Goal: Task Accomplishment & Management: Manage account settings

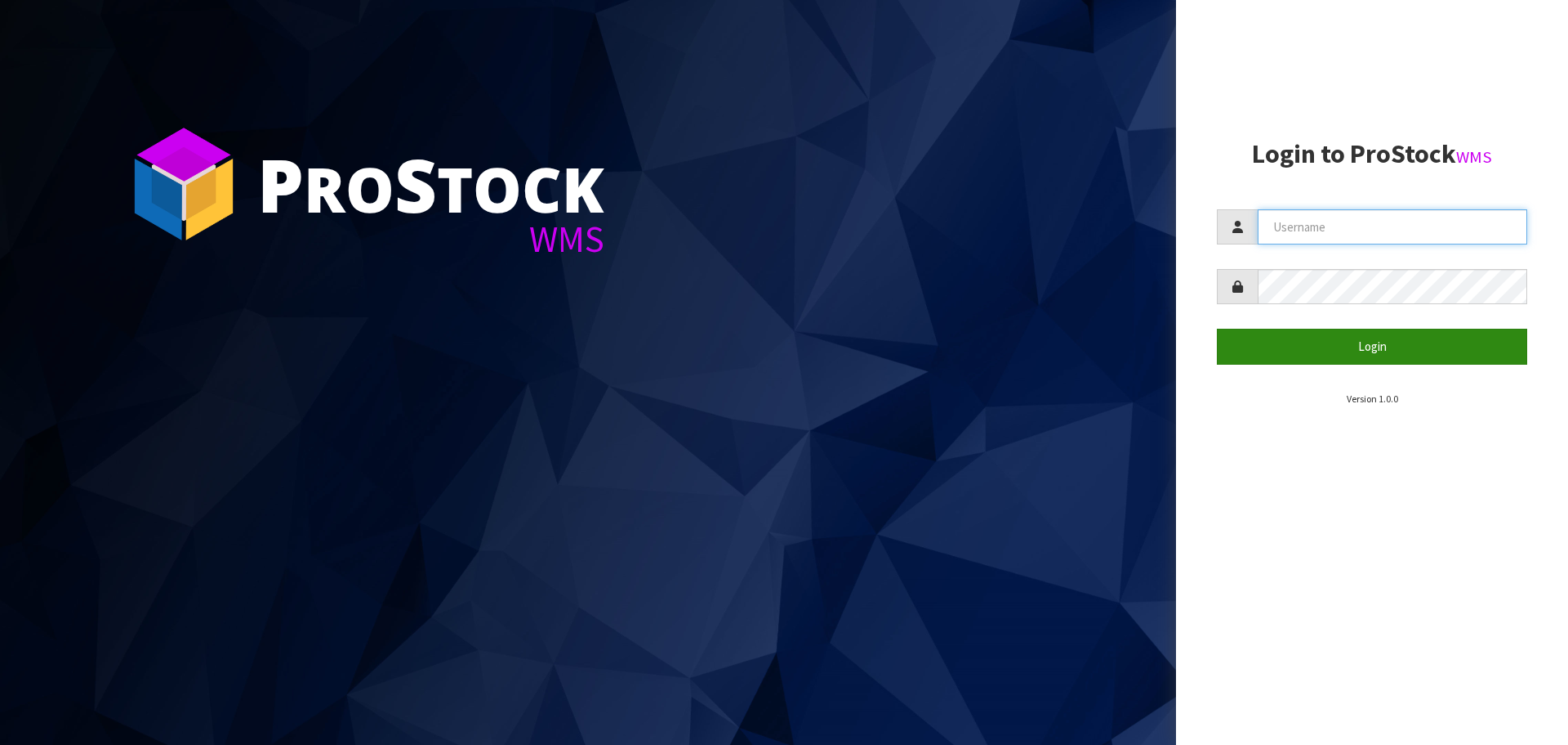
type input "[PERSON_NAME]"
click at [1376, 346] on button "Login" at bounding box center [1372, 346] width 310 height 35
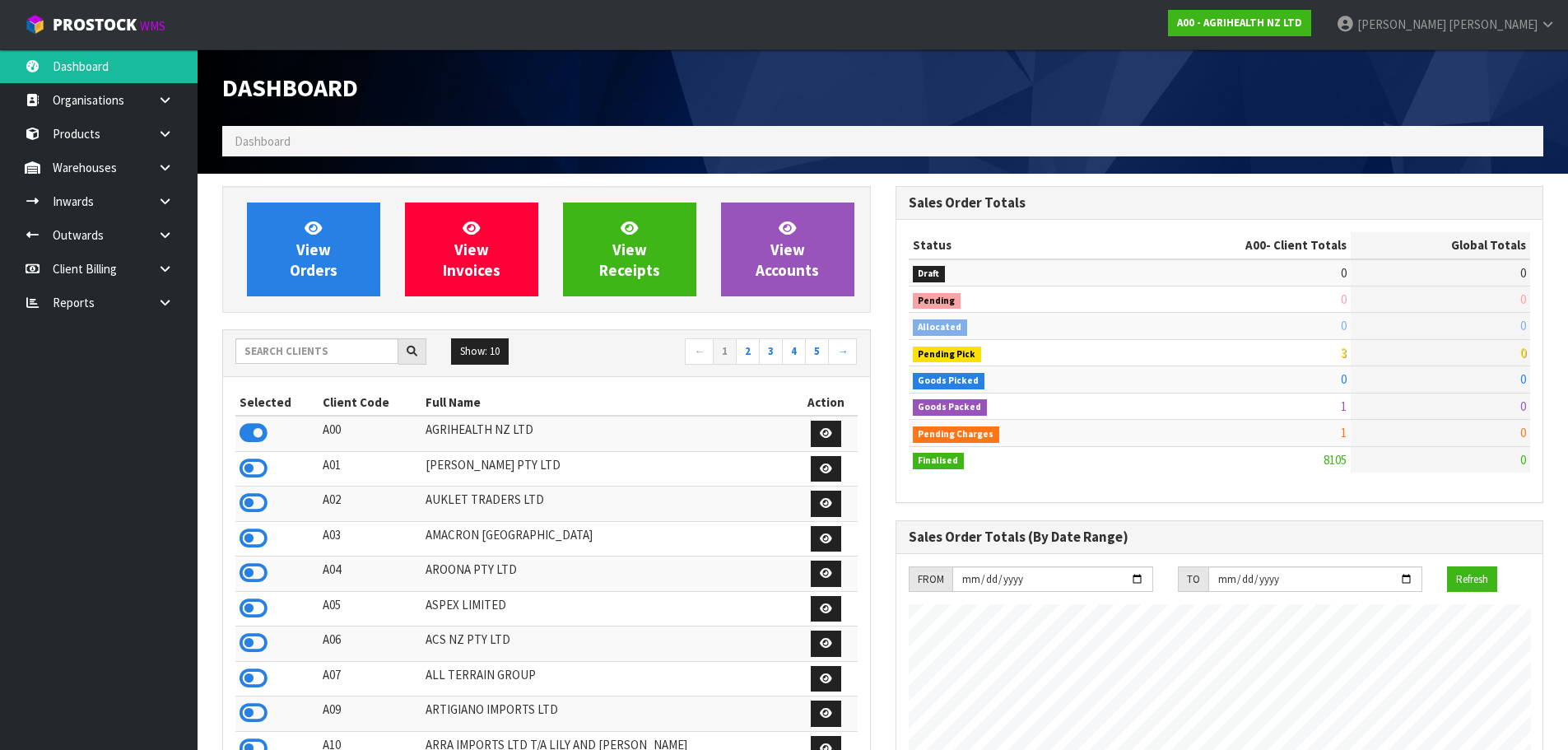
scroll to position [1247, 673]
click at [320, 345] on input "text" at bounding box center [317, 351] width 163 height 25
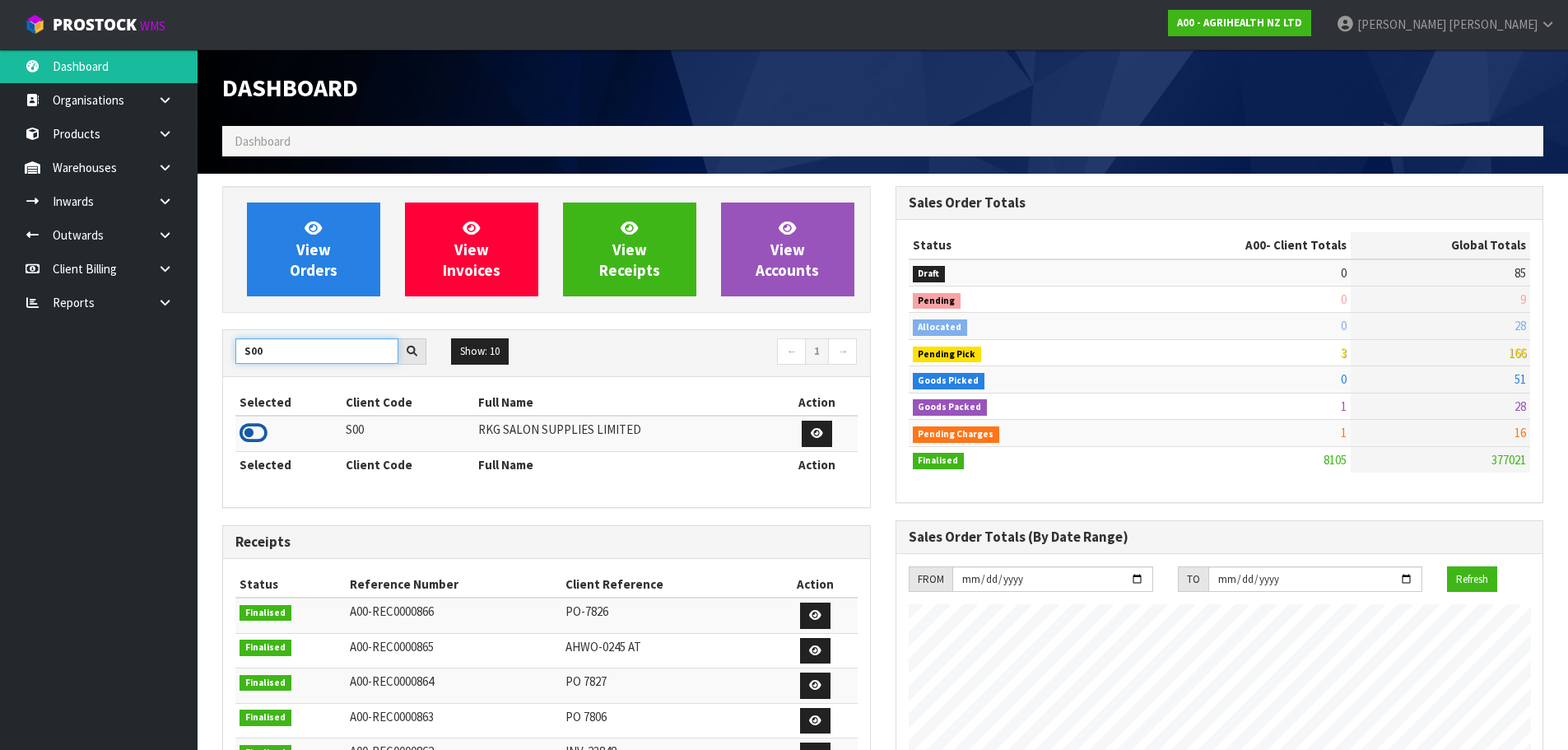
type input "S00"
click at [254, 433] on icon at bounding box center [254, 433] width 28 height 24
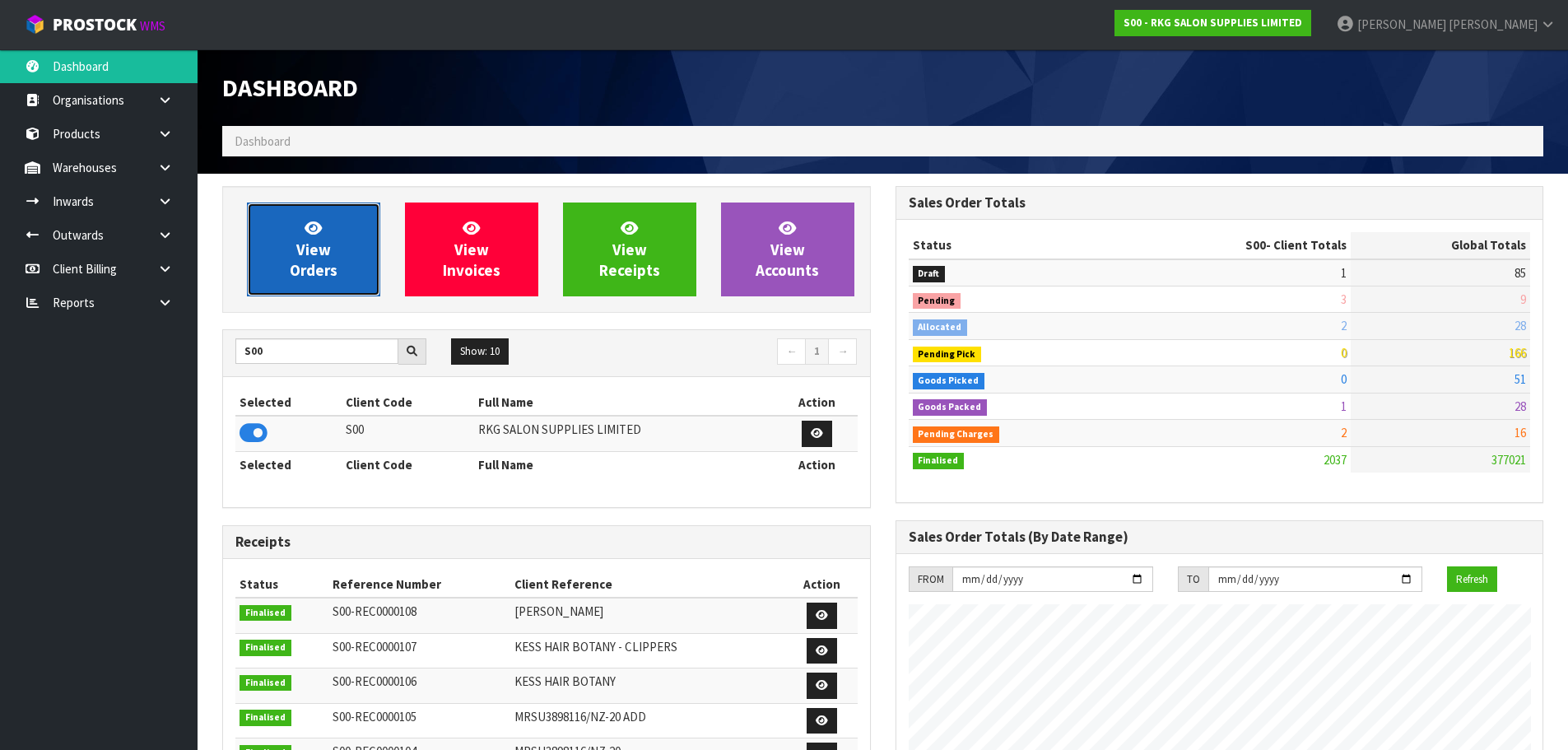
click at [338, 264] on link "View Orders" at bounding box center [313, 249] width 134 height 94
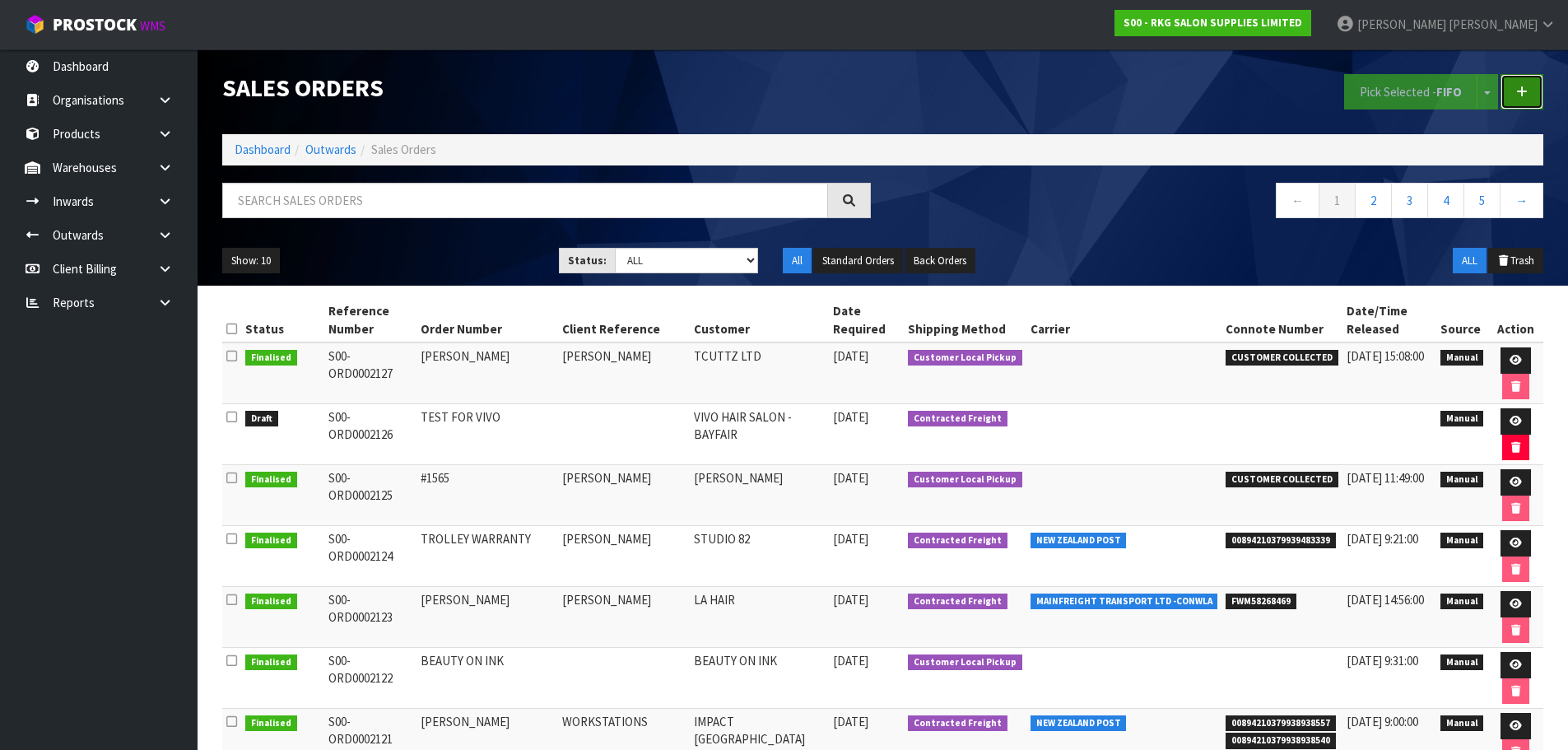
click at [1525, 94] on icon at bounding box center [1522, 92] width 11 height 12
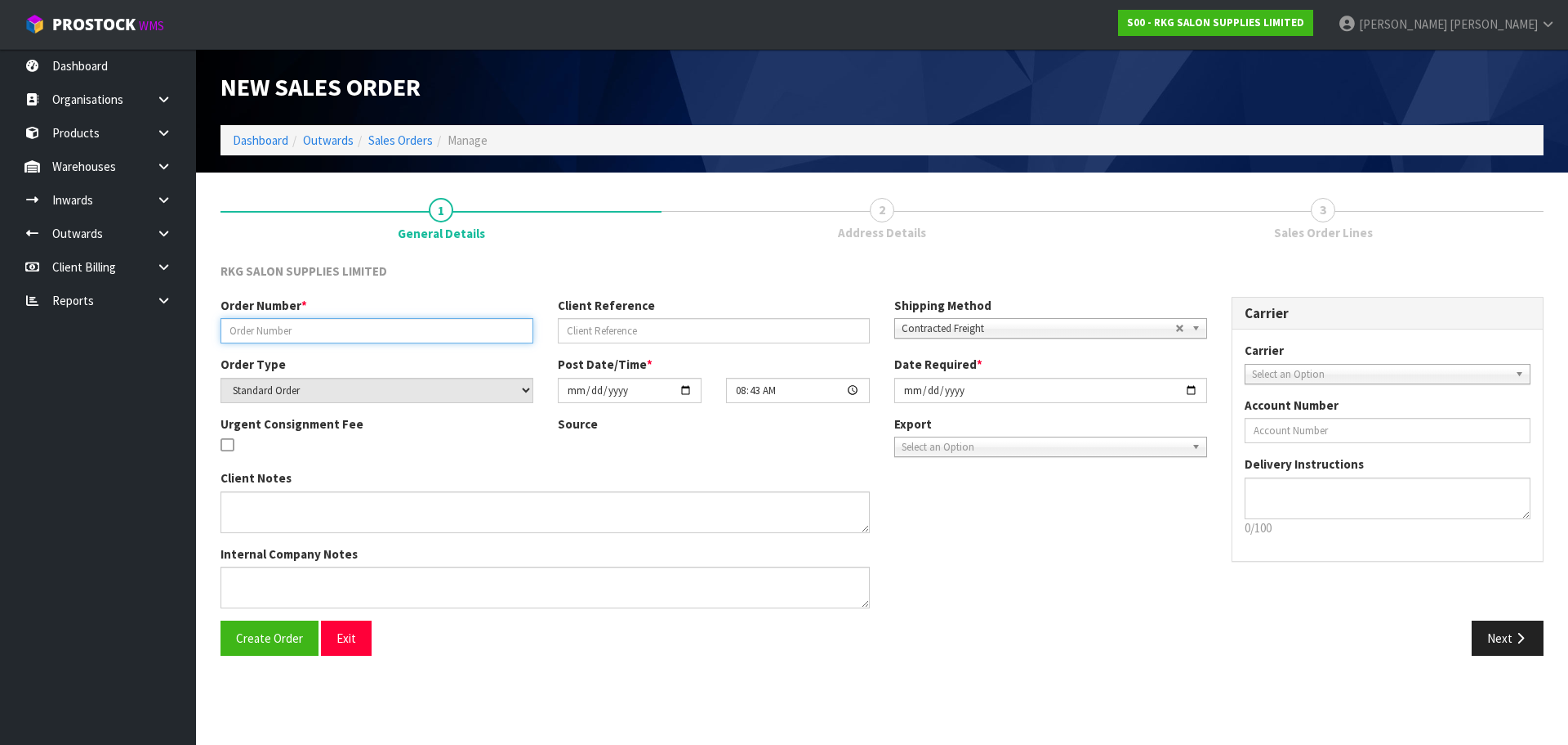
click at [297, 333] on input "text" at bounding box center [377, 330] width 313 height 25
type input "RKG SAMPLE"
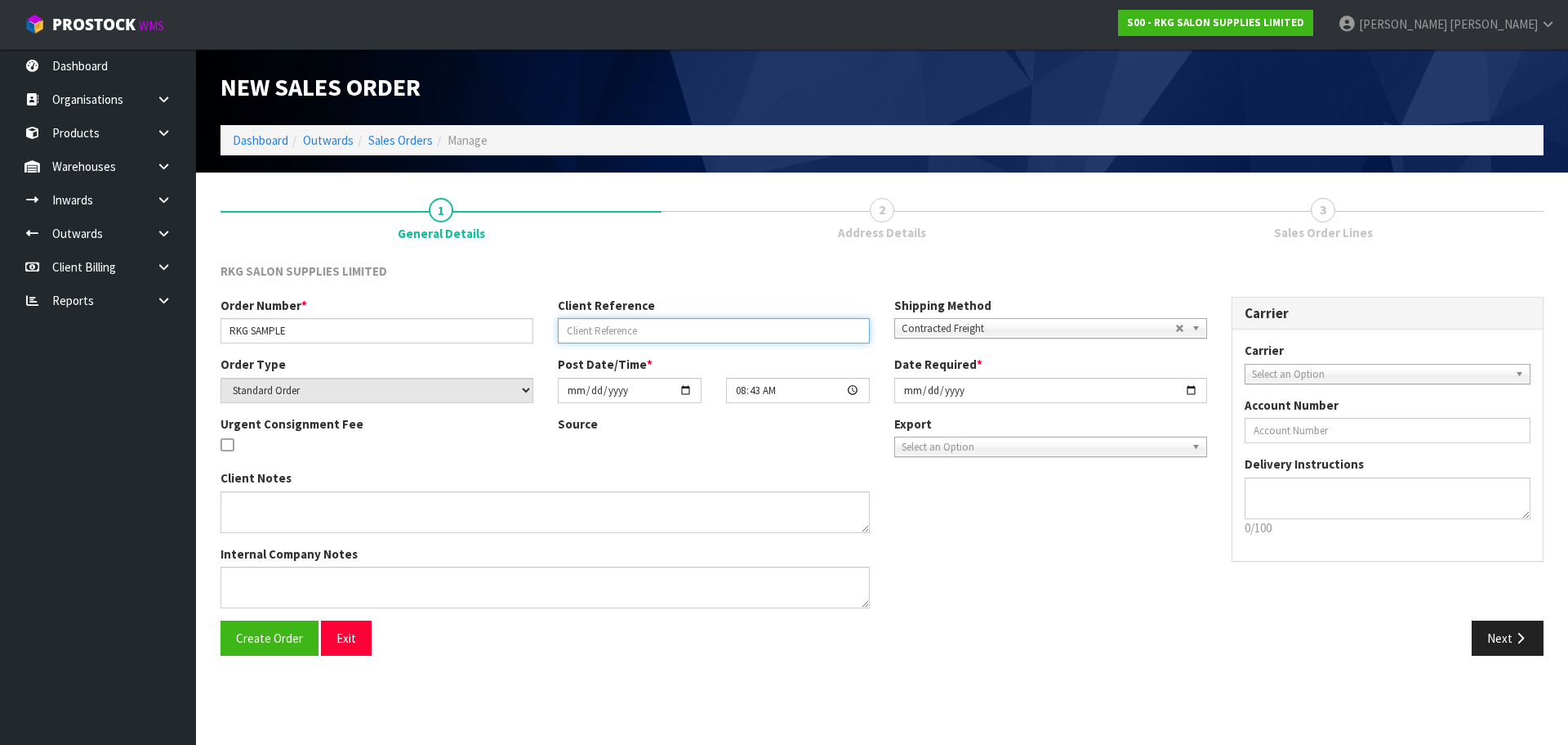
click at [628, 334] on input "text" at bounding box center [714, 330] width 313 height 25
type input "K"
type input "ROD GILES"
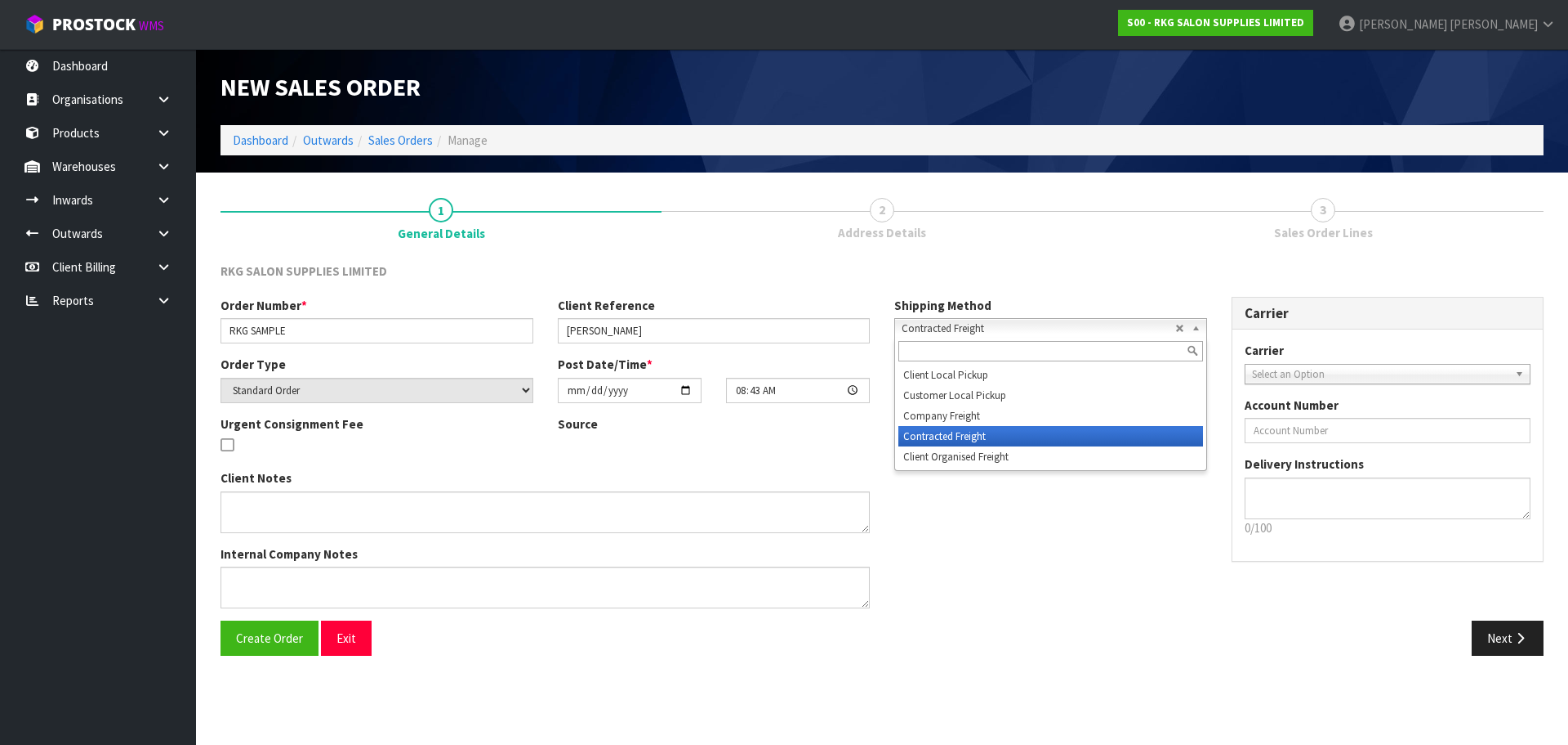
click at [966, 329] on span "Contracted Freight" at bounding box center [1038, 328] width 274 height 20
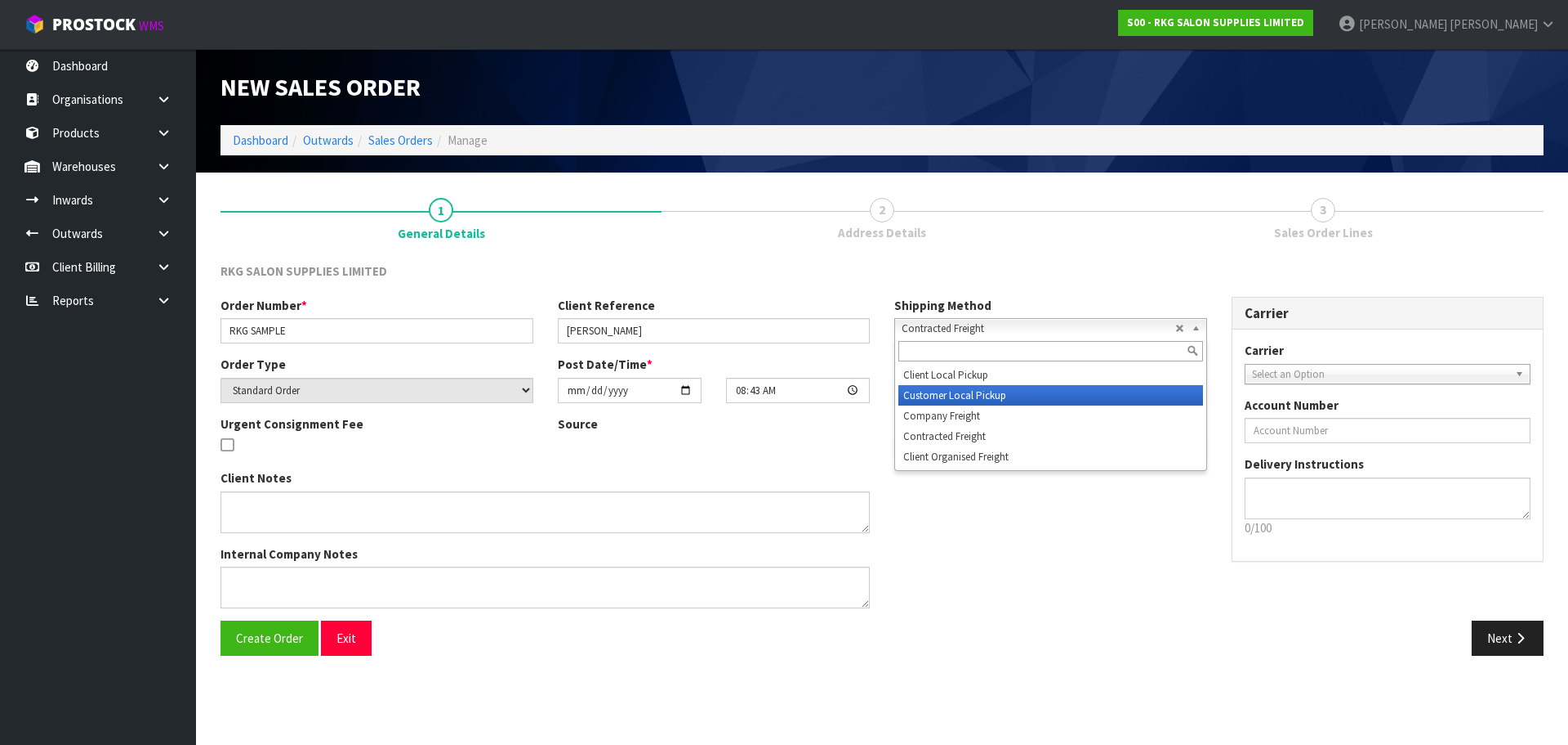
click at [951, 395] on li "Customer Local Pickup" at bounding box center [1051, 395] width 305 height 20
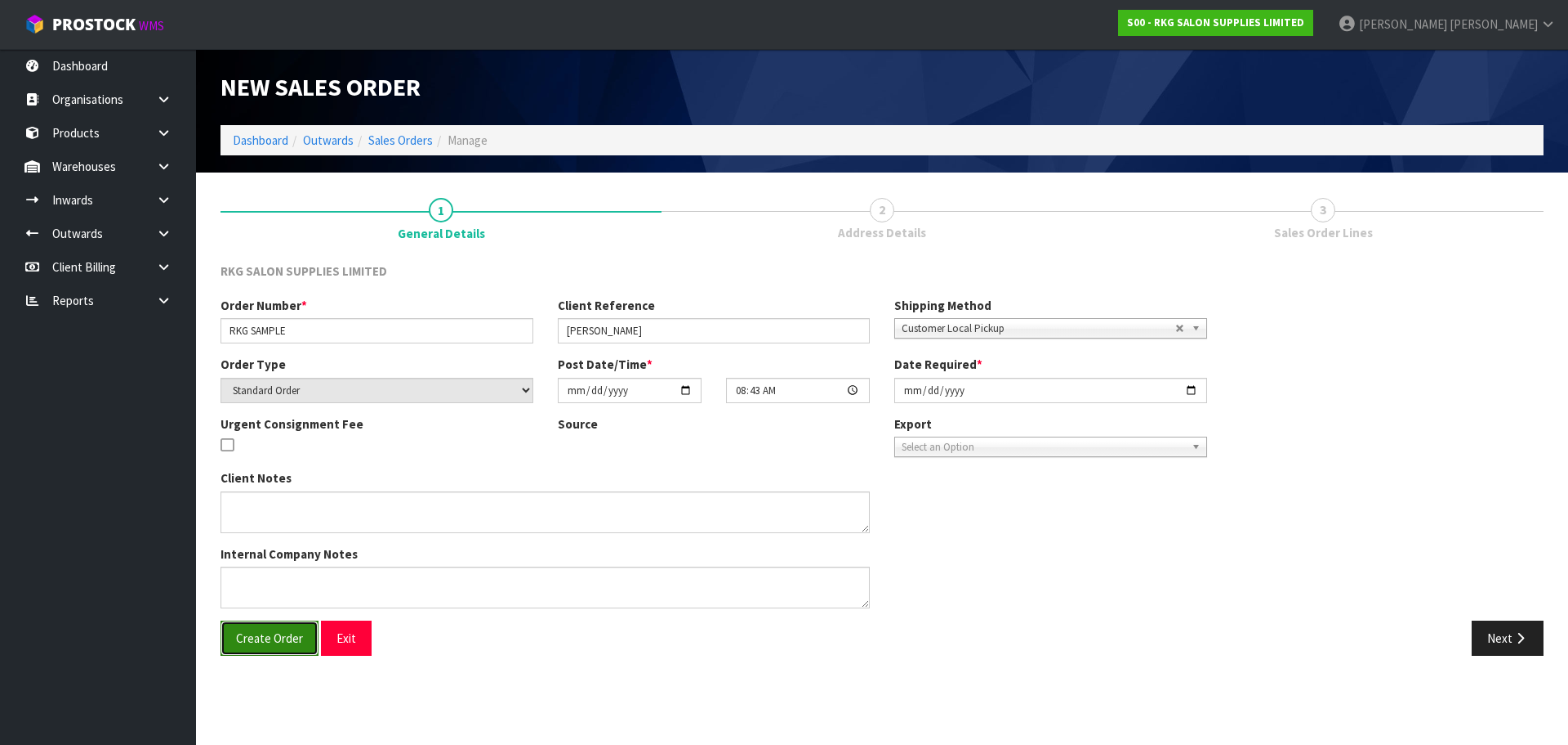
click at [257, 636] on span "Create Order" at bounding box center [269, 637] width 67 height 16
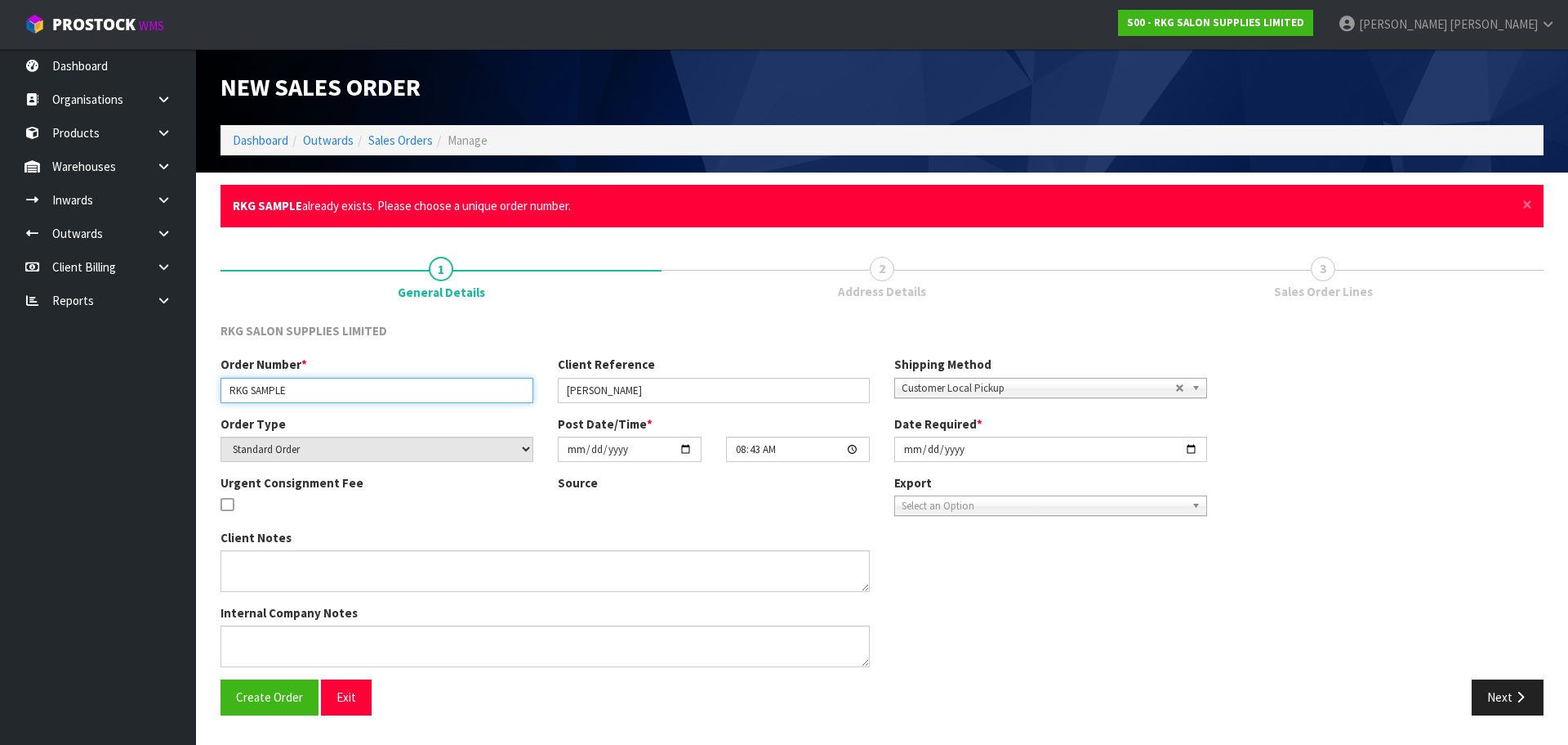
click at [343, 392] on input "RKG SAMPLE" at bounding box center [377, 390] width 313 height 25
type input "RKG SAMPLE."
click at [265, 697] on span "Create Order" at bounding box center [269, 697] width 67 height 16
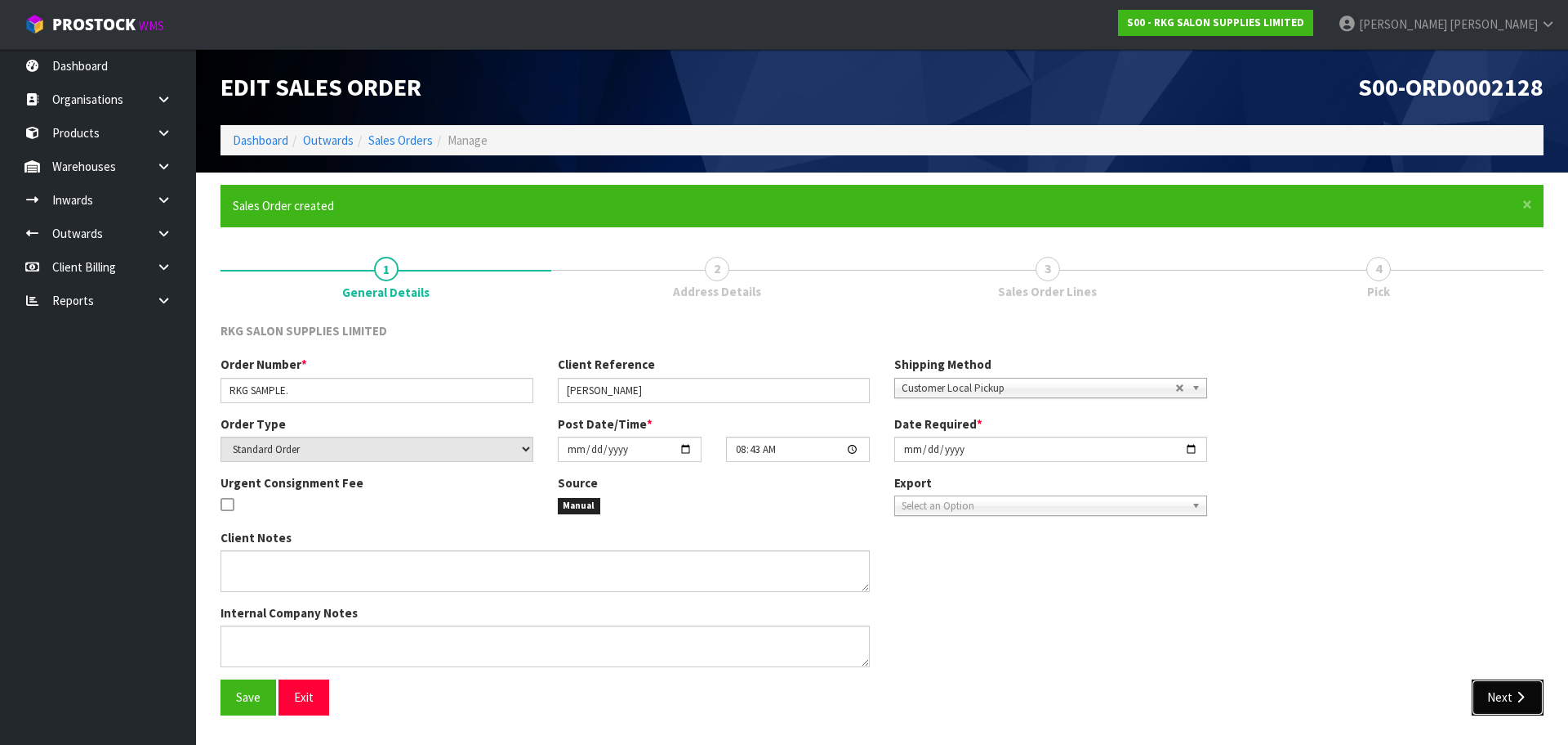
click at [1513, 698] on icon "button" at bounding box center [1521, 697] width 16 height 12
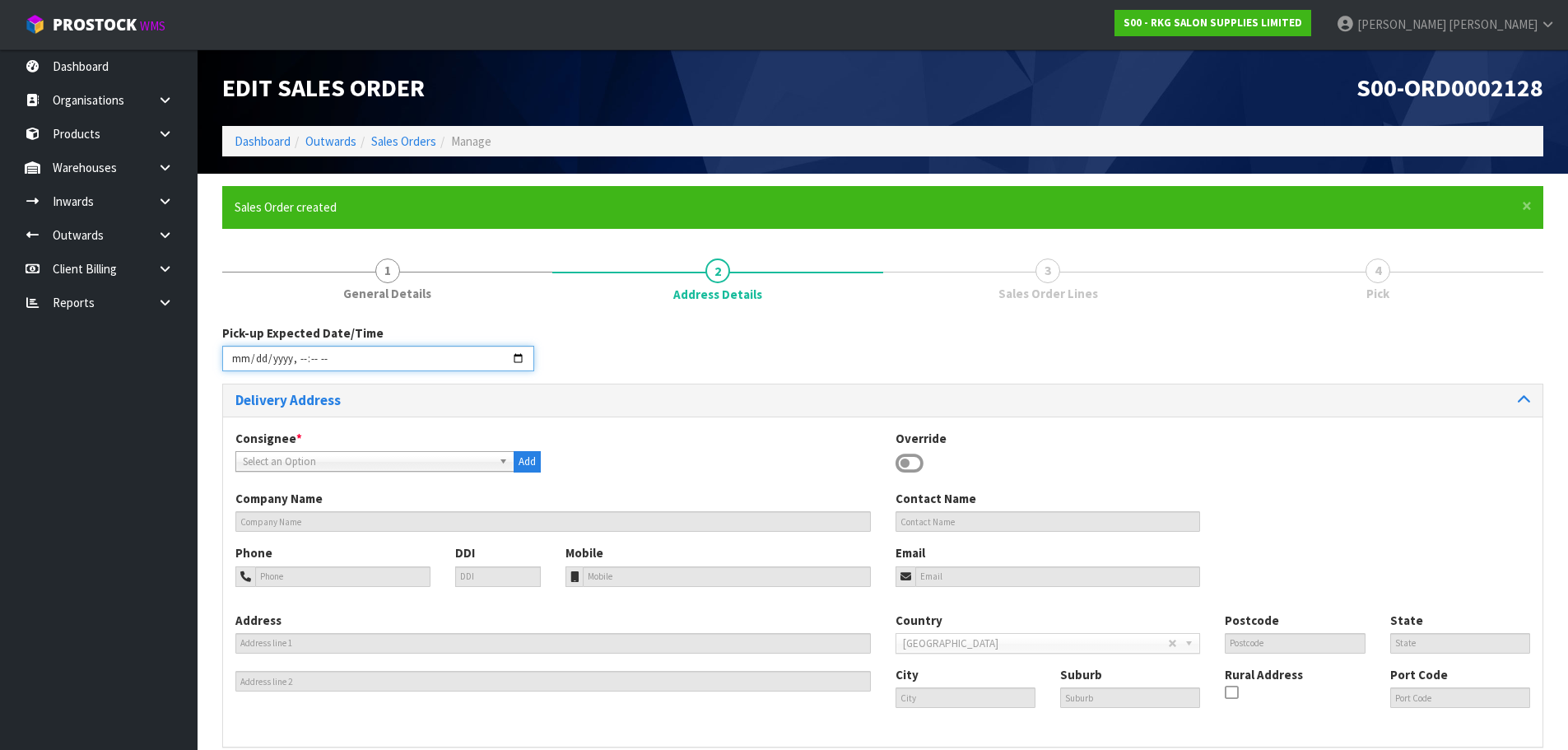
click at [517, 353] on input "datetime-local" at bounding box center [378, 358] width 312 height 25
type input "2025-08-18T08:45"
click at [675, 365] on div "Pick-up Expected Date/Time" at bounding box center [882, 353] width 1346 height 59
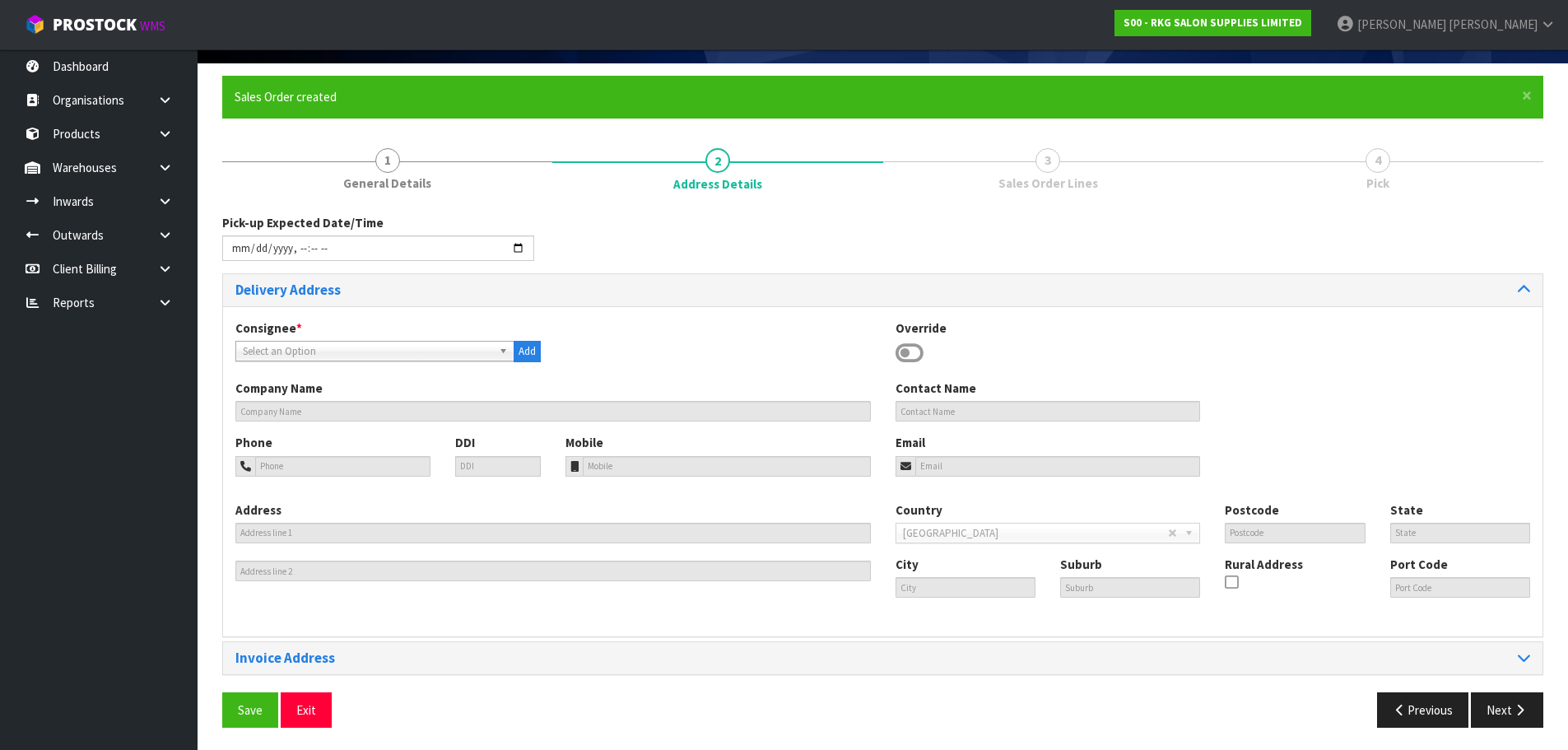
scroll to position [113, 0]
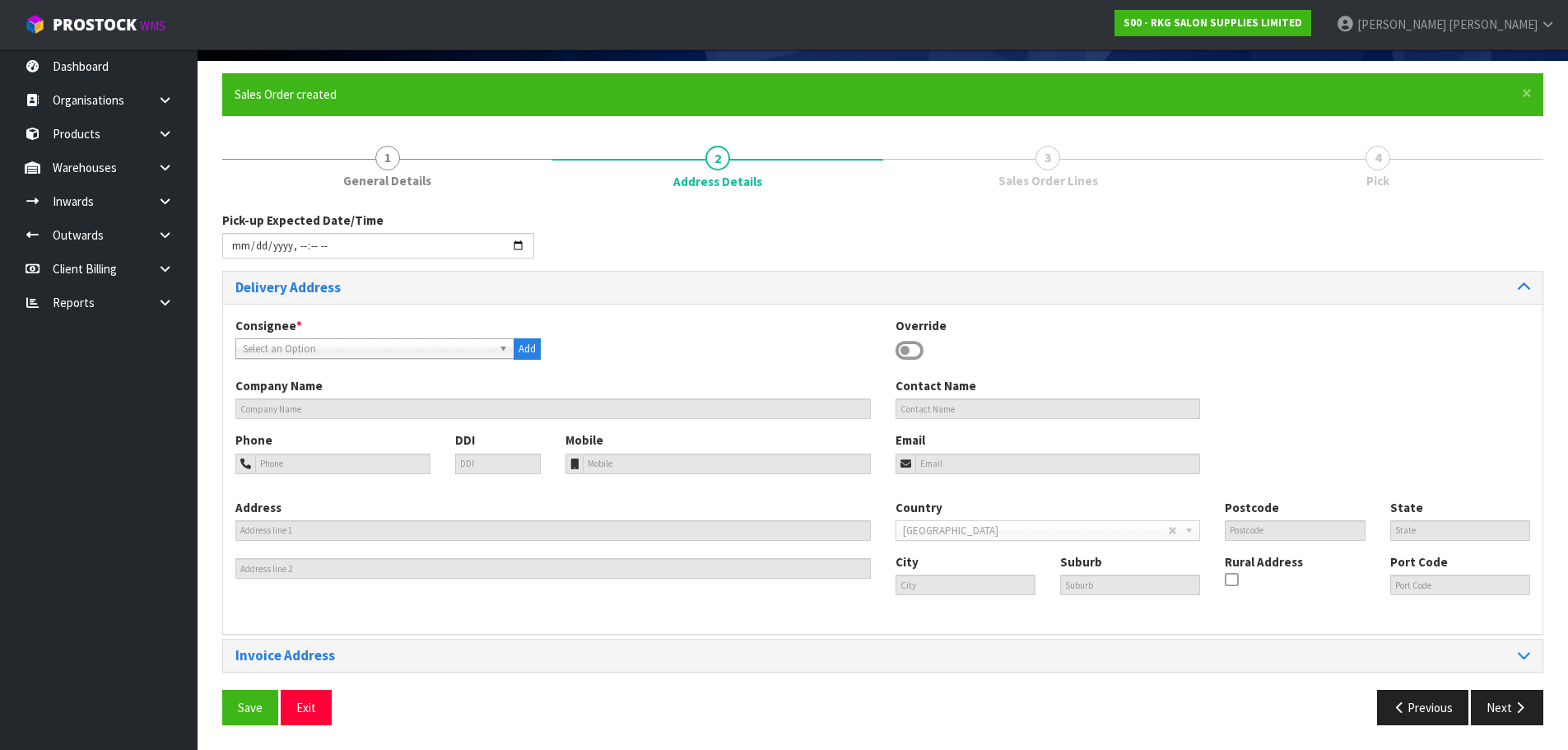
click at [502, 352] on b at bounding box center [506, 349] width 15 height 19
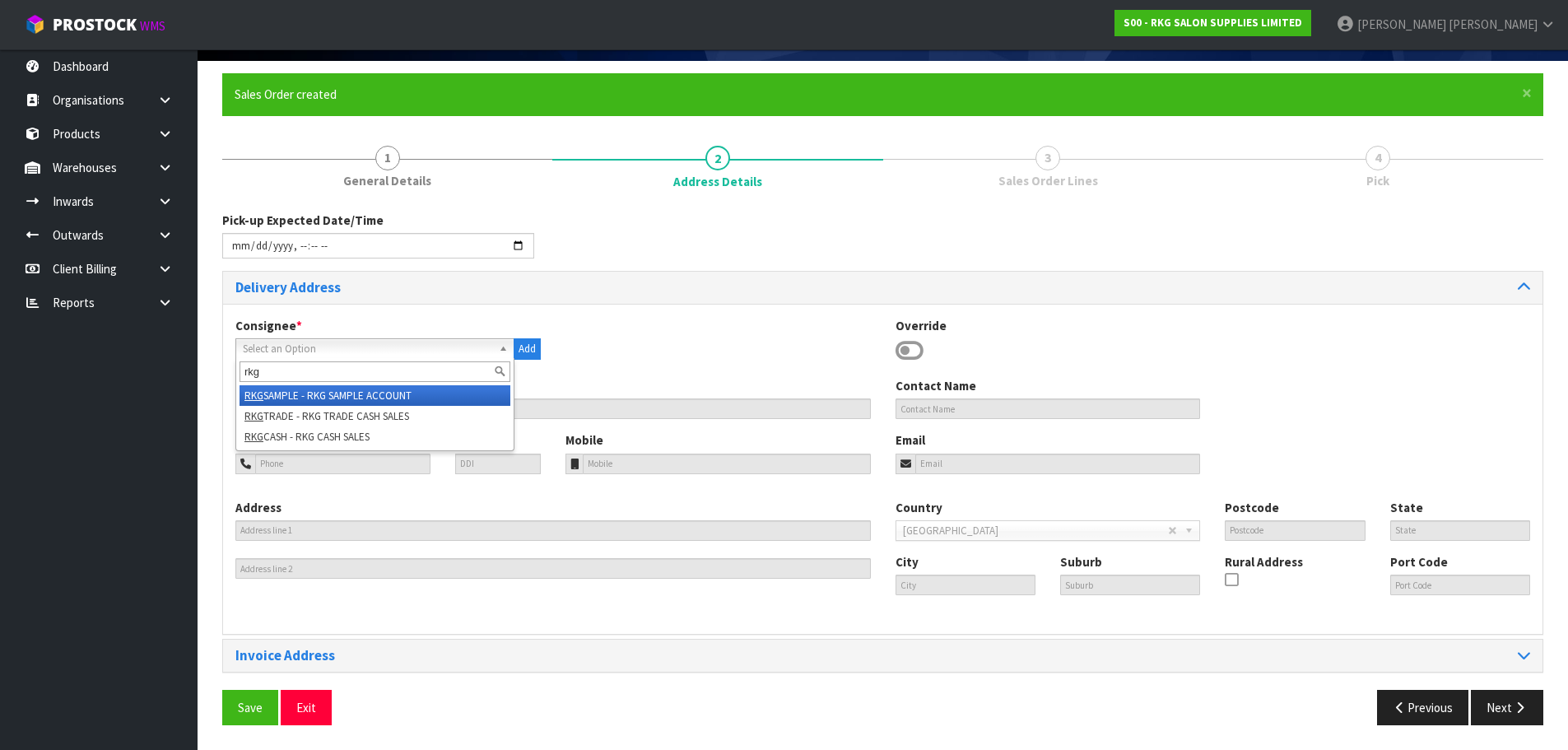
type input "rkg"
click at [399, 401] on li "RKG SAMPLE - RKG SAMPLE ACCOUNT" at bounding box center [374, 396] width 270 height 21
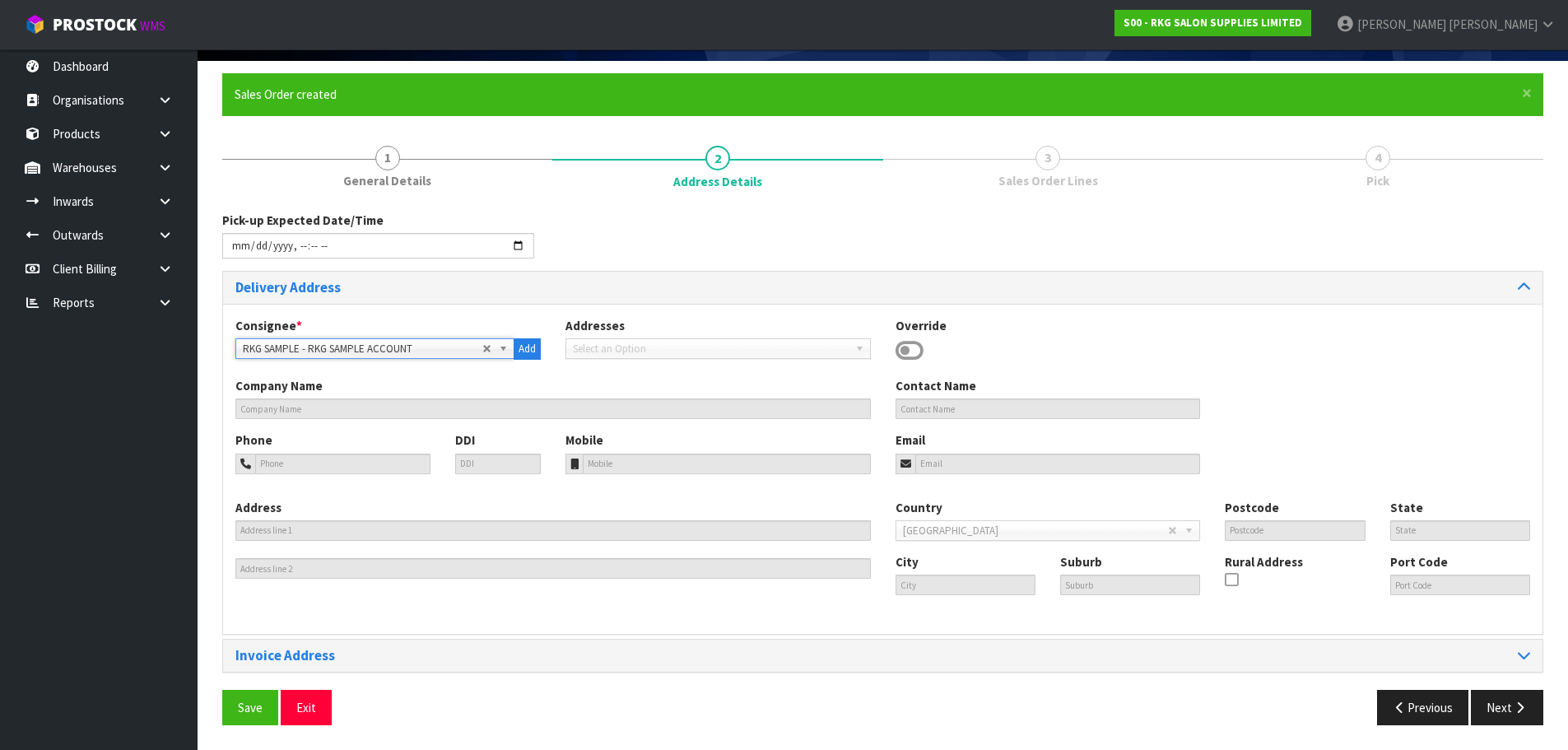
type input "SALON FURNITURE -SAMPLE ACCOUNT"
type input "KIRSTY GILES"
type input "0210880508"
type input "021-195-5067"
type input "info@salonfurniture.co.nz"
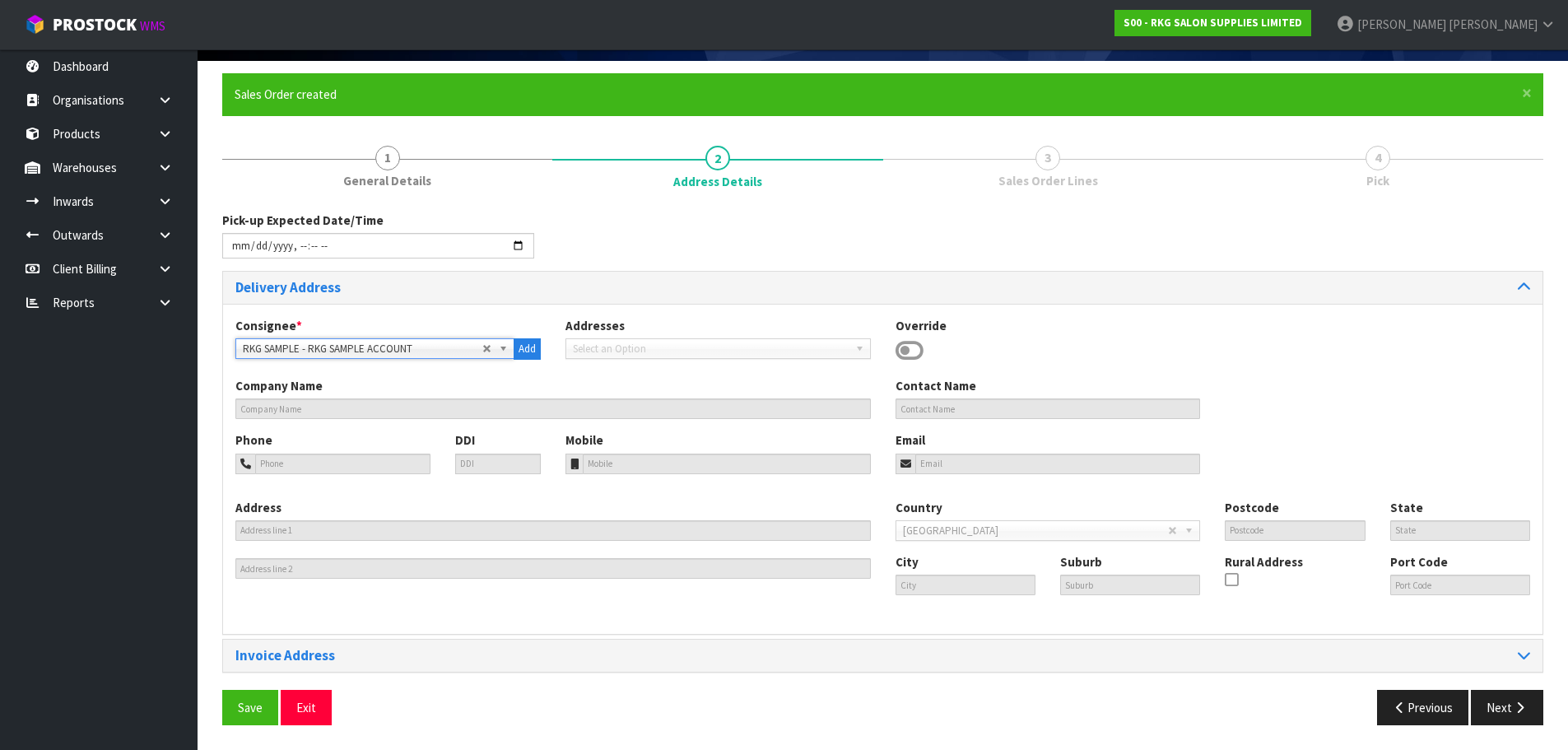
type input "17 ALLENS RD"
type input "2013"
type input "Auckland"
type input "EAST TAMAKI"
click at [244, 710] on span "Save" at bounding box center [250, 707] width 24 height 16
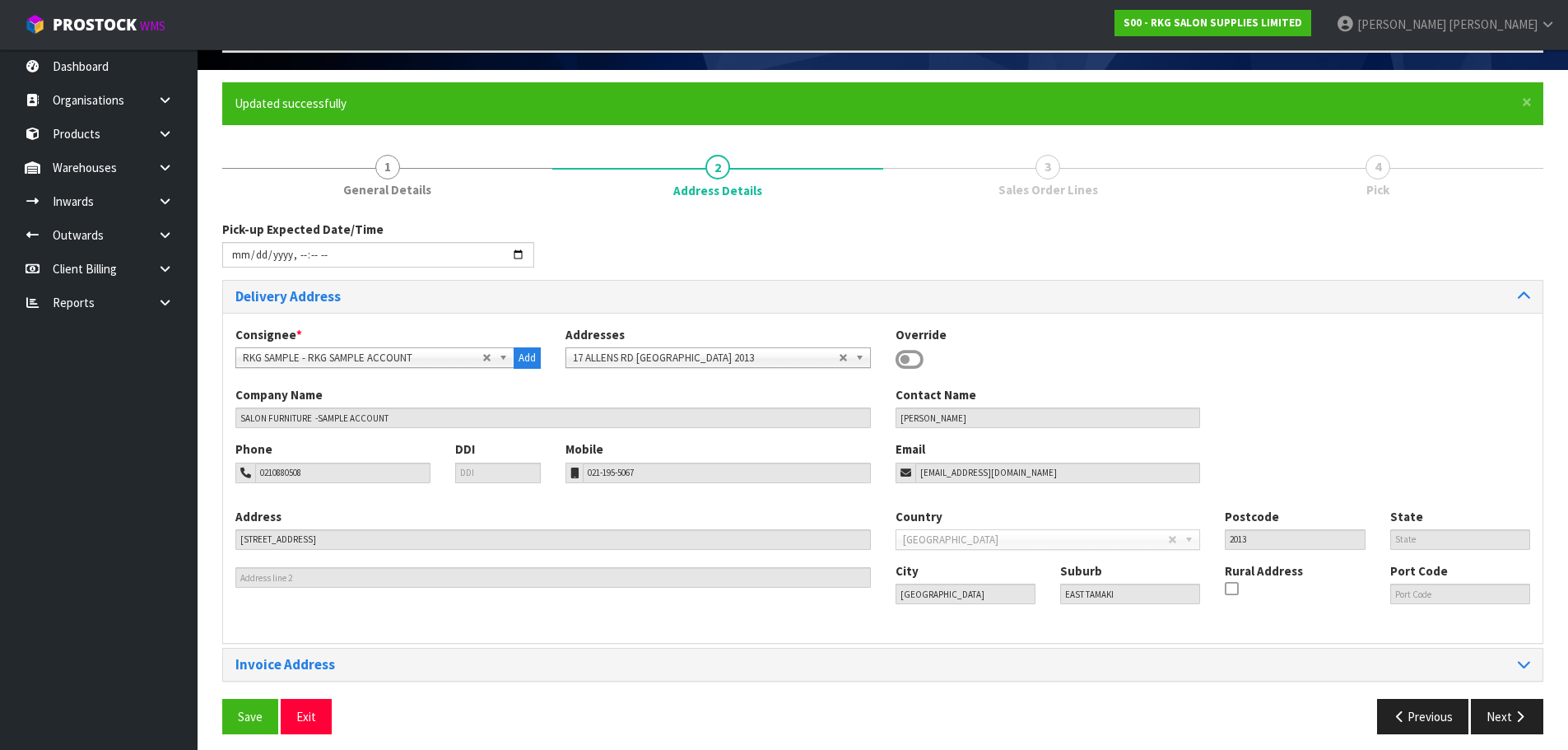
type input "2025-08-18T08:45"
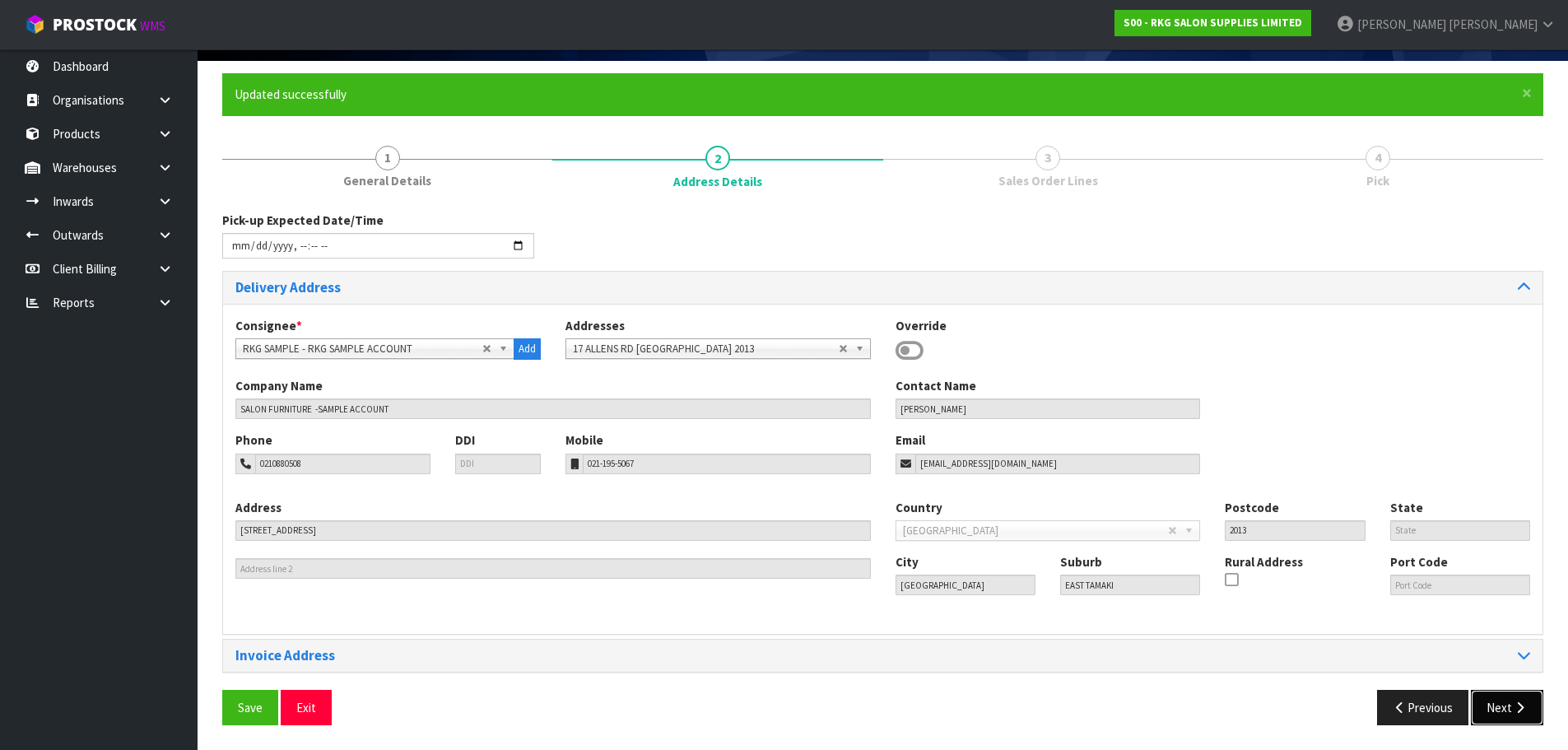
click at [1502, 706] on button "Next" at bounding box center [1506, 707] width 72 height 36
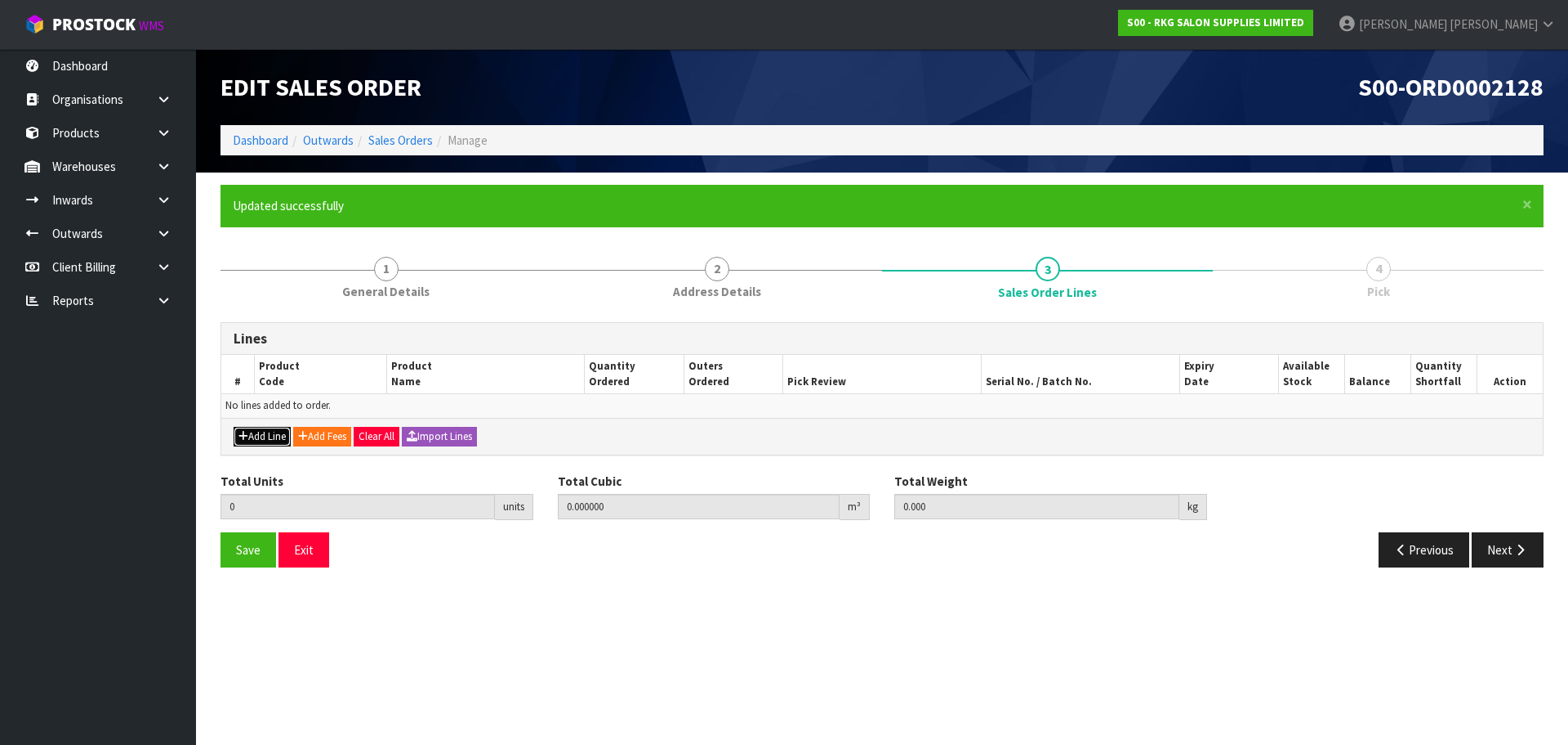
click at [266, 438] on button "Add Line" at bounding box center [263, 436] width 58 height 20
type input "0"
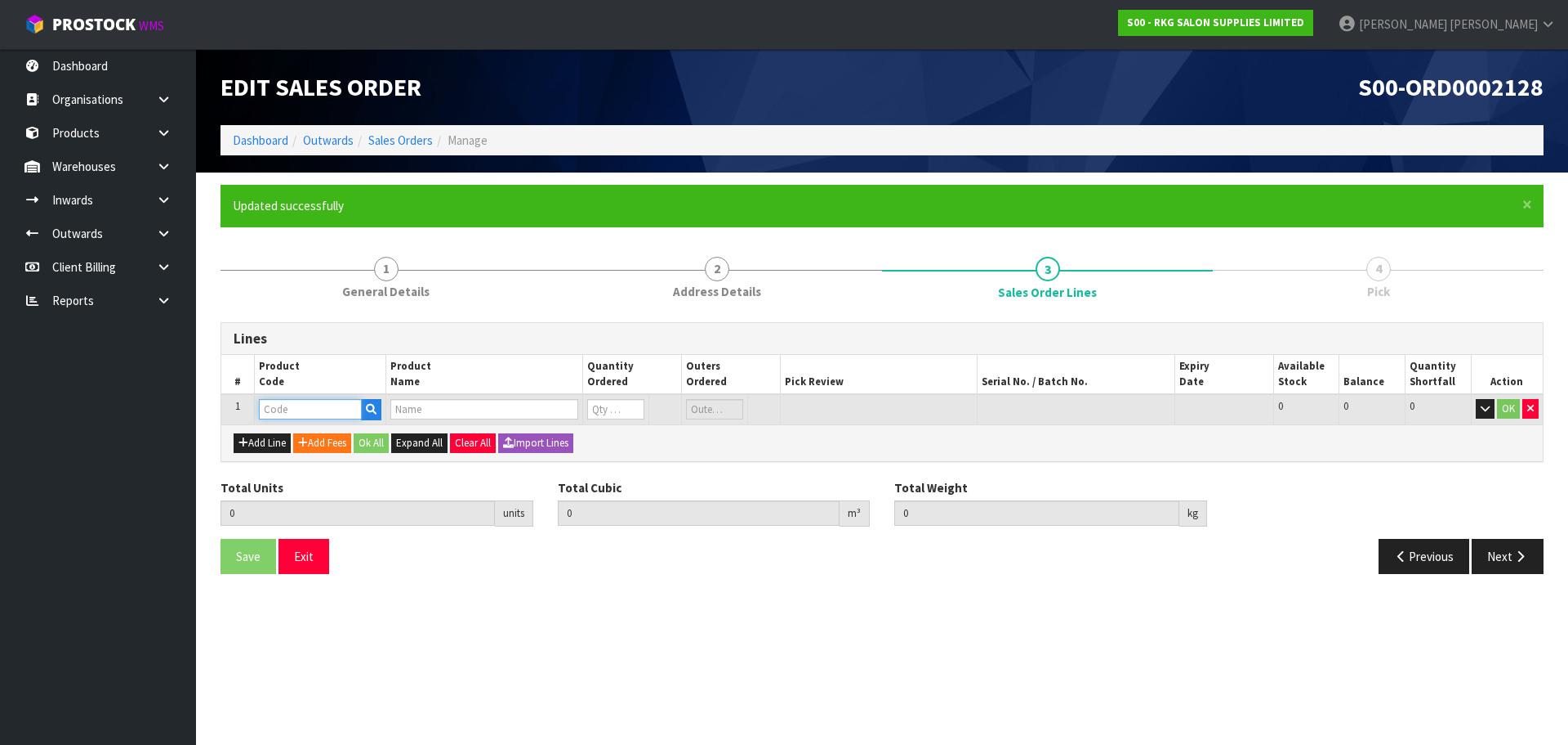
click at [303, 406] on input "text" at bounding box center [310, 409] width 103 height 20
type input "202078"
type input "0.000000"
type input "0.000"
type input "CRICKET 707 STATIC FREE RPM 8 ROW"
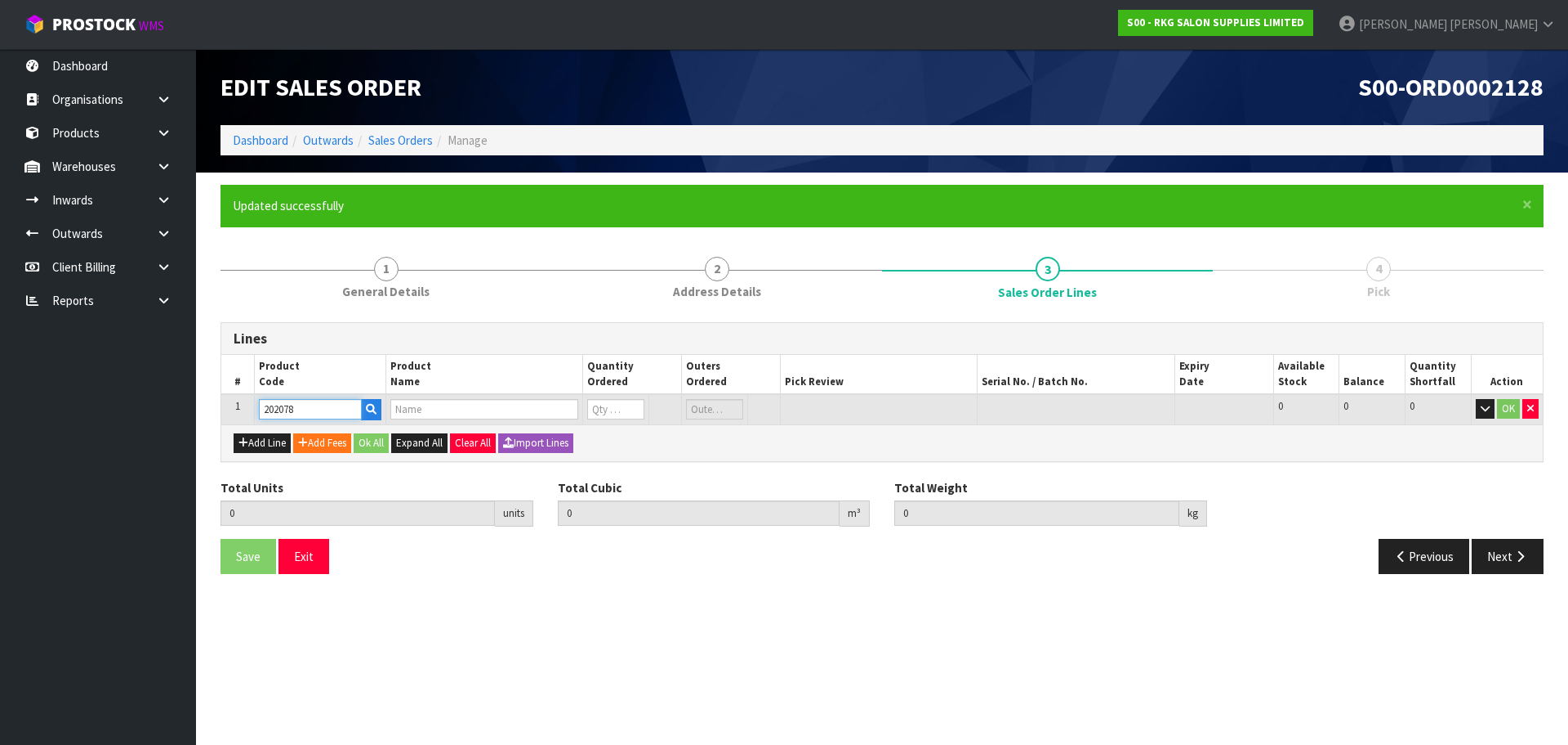
type input "0"
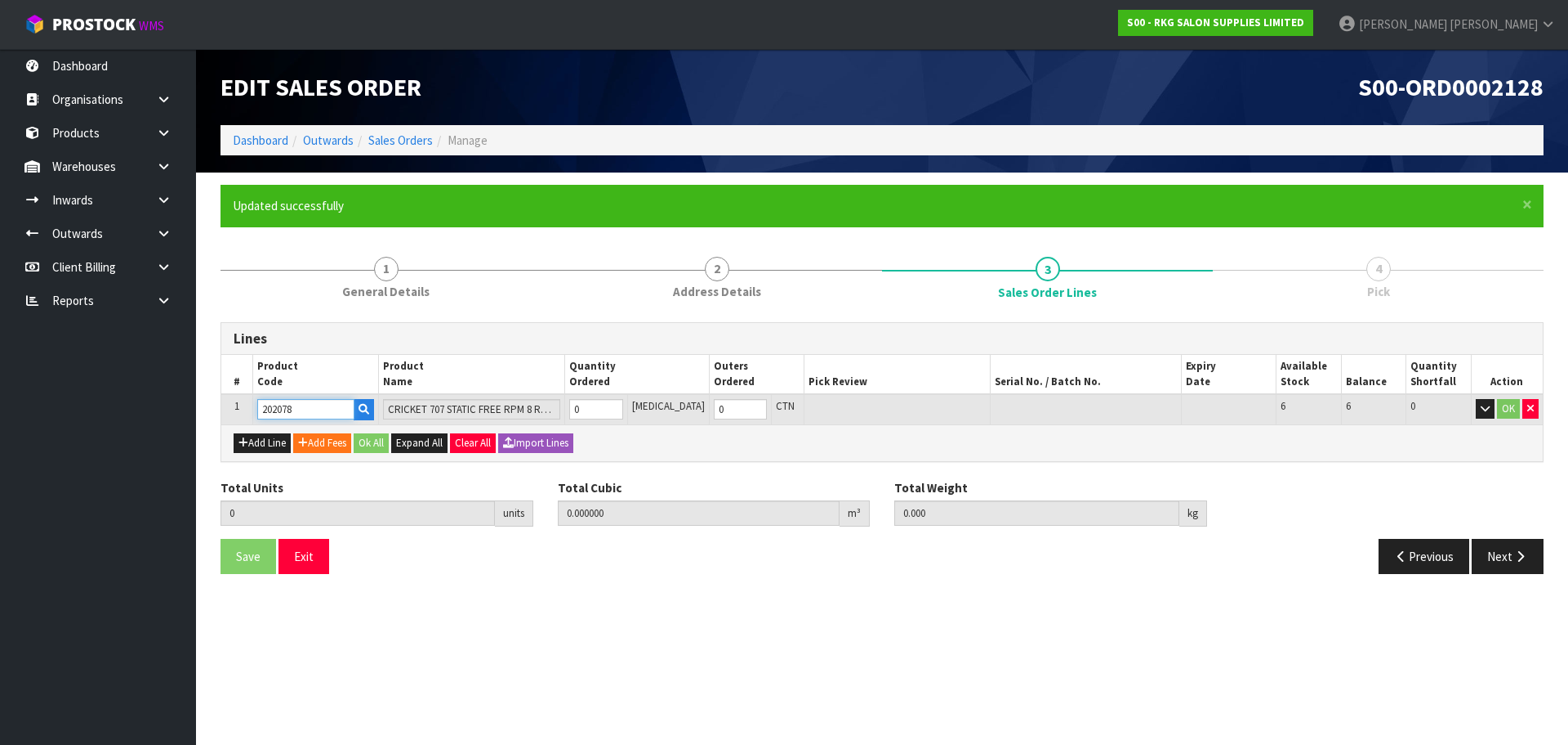
type input "202078"
type input "1"
type input "0.000198"
type input "0.04"
type input "1"
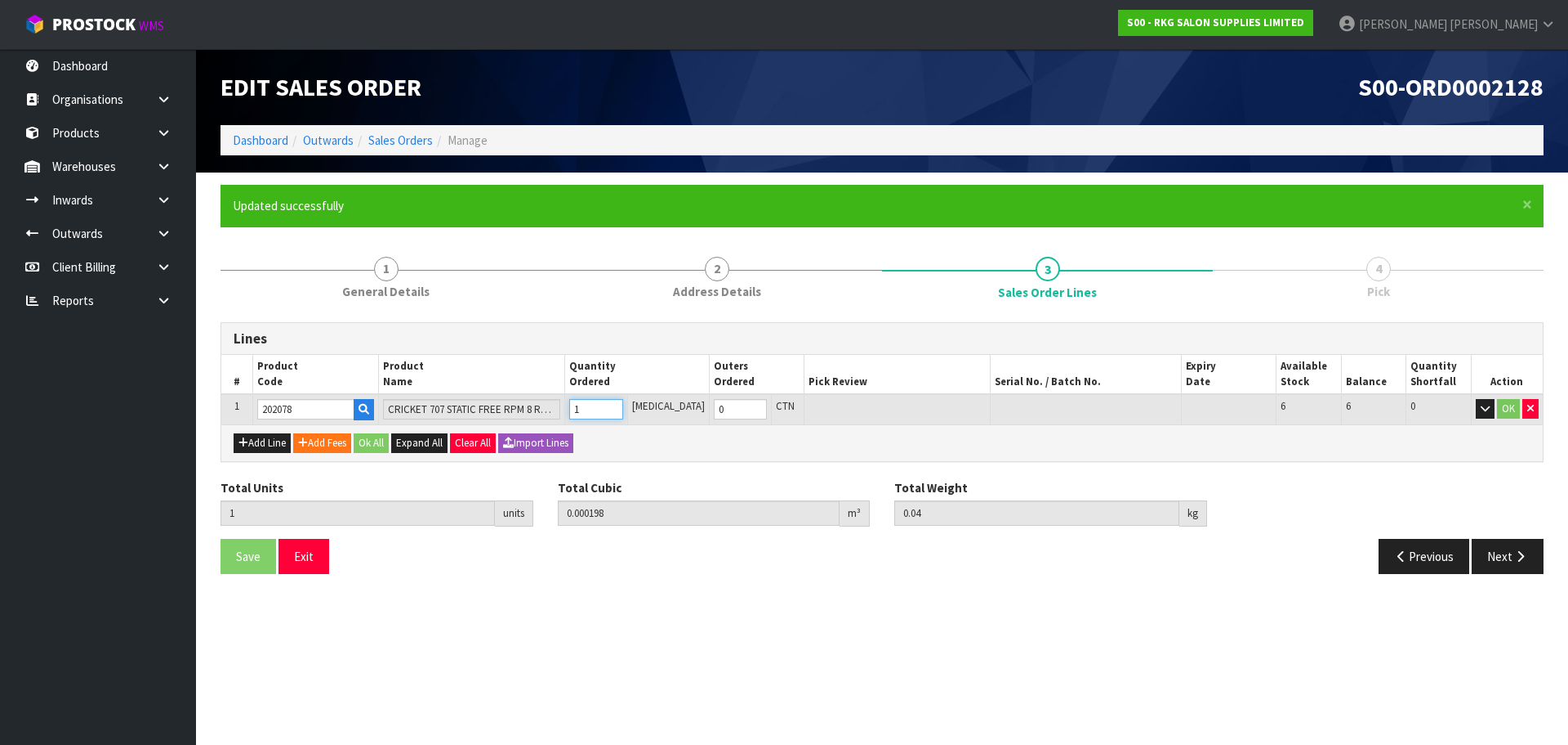
click at [622, 406] on input "1" at bounding box center [595, 409] width 53 height 20
click at [1507, 408] on button "OK" at bounding box center [1509, 408] width 23 height 20
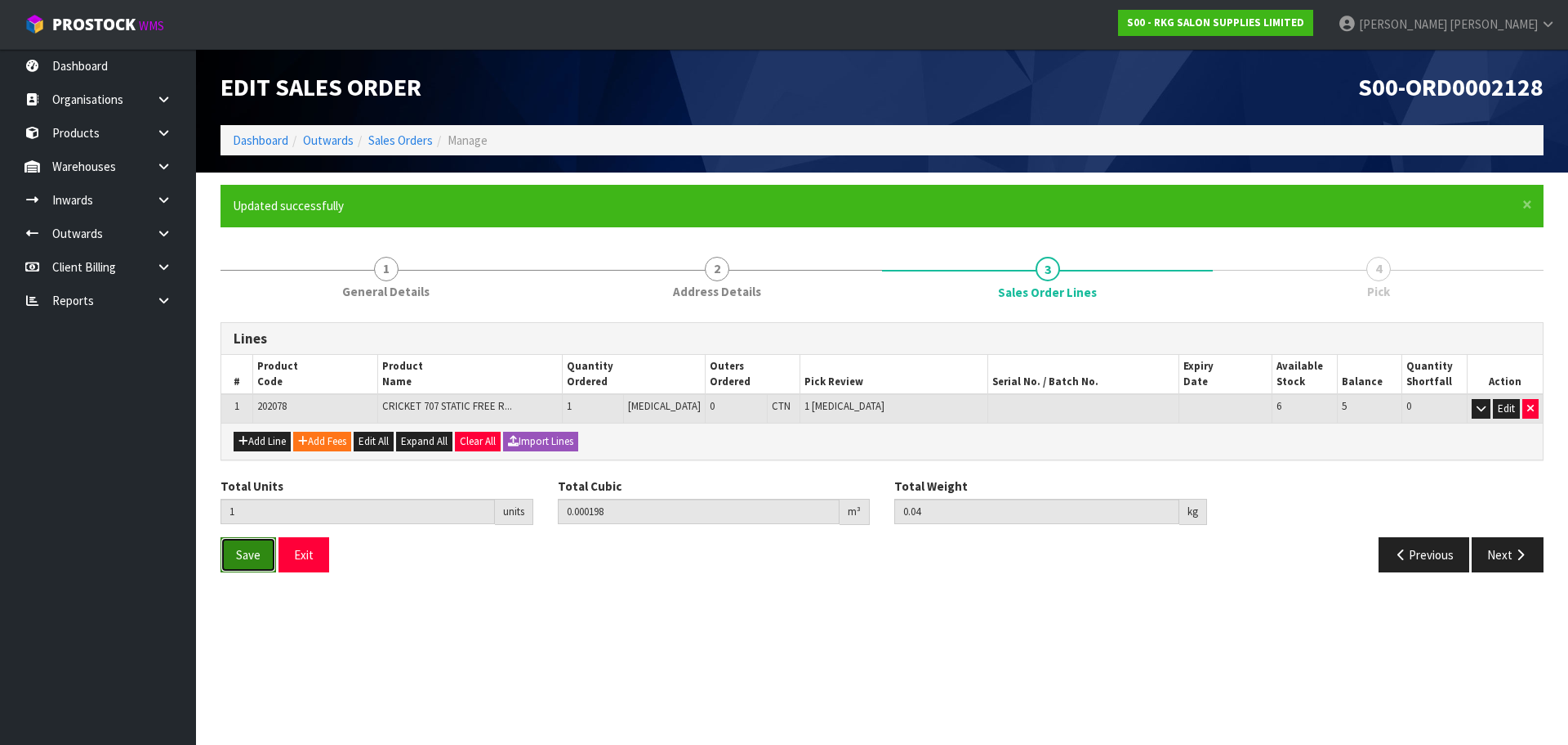
click at [247, 554] on span "Save" at bounding box center [248, 555] width 24 height 16
click at [1504, 551] on button "Next" at bounding box center [1508, 555] width 71 height 35
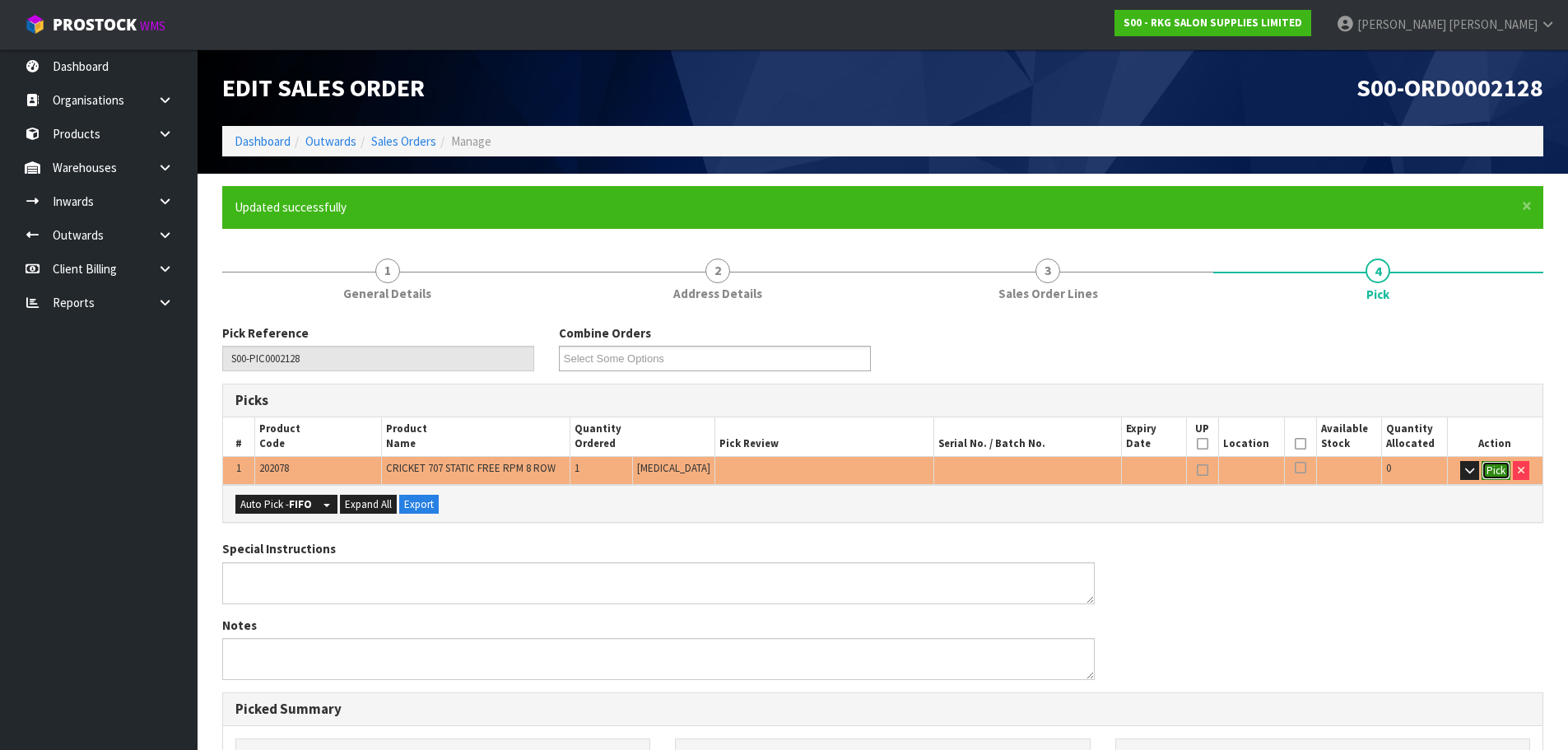
click at [1491, 469] on button "Pick" at bounding box center [1496, 470] width 29 height 20
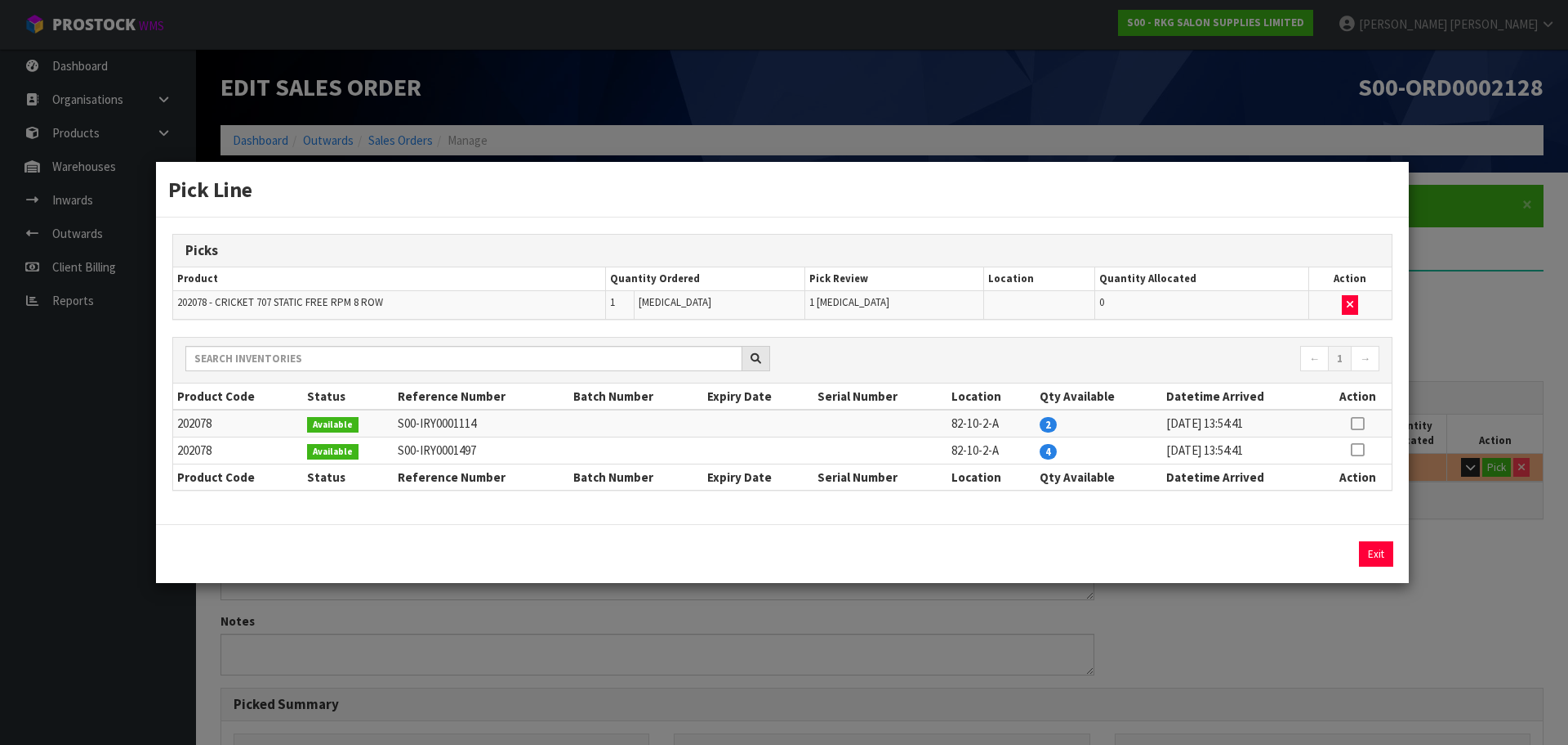
click at [1355, 424] on icon at bounding box center [1357, 424] width 13 height 1
click at [1320, 555] on button "Assign Pick" at bounding box center [1321, 554] width 67 height 25
type input "Piece x 1"
type input "1"
type input "0.000198"
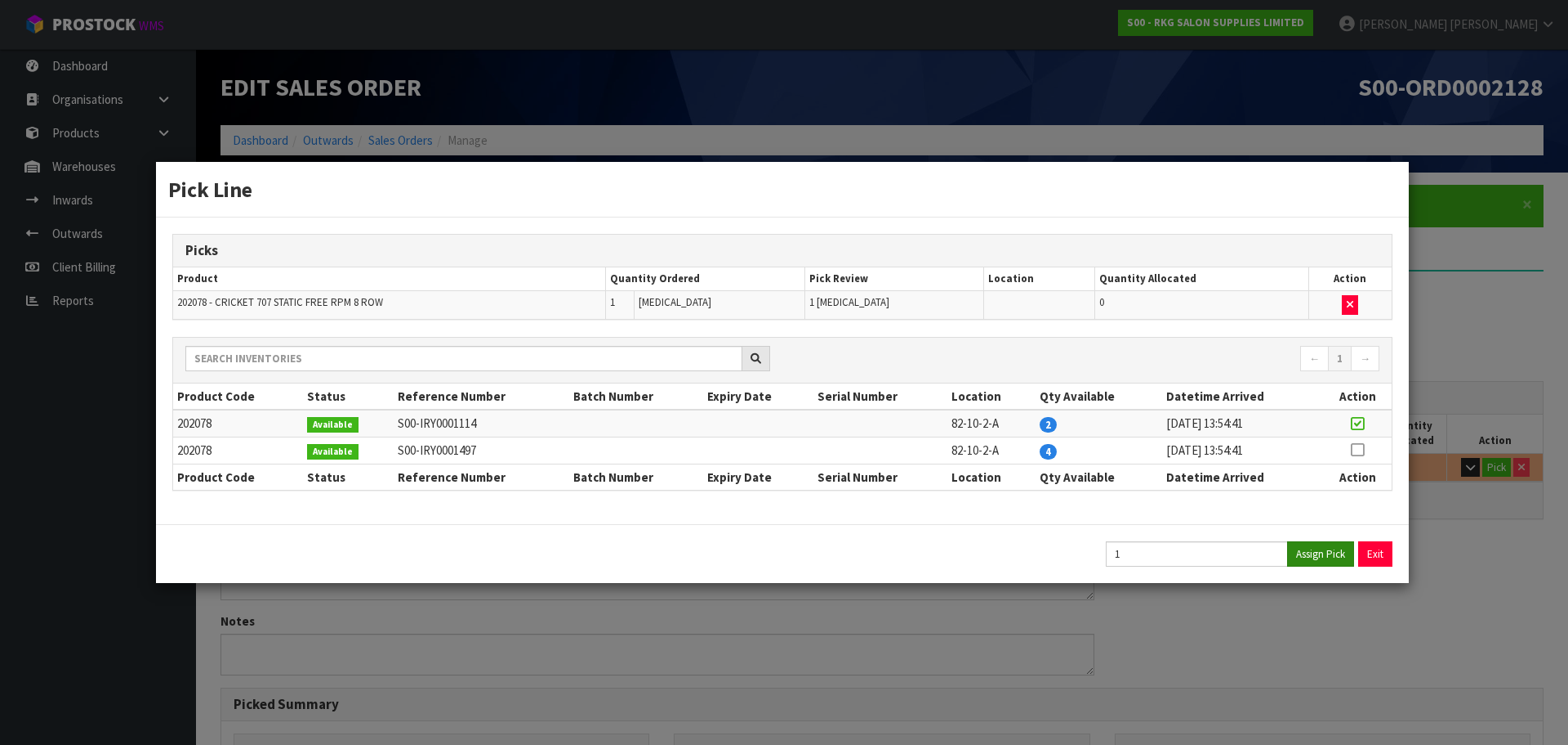
type input "0.04"
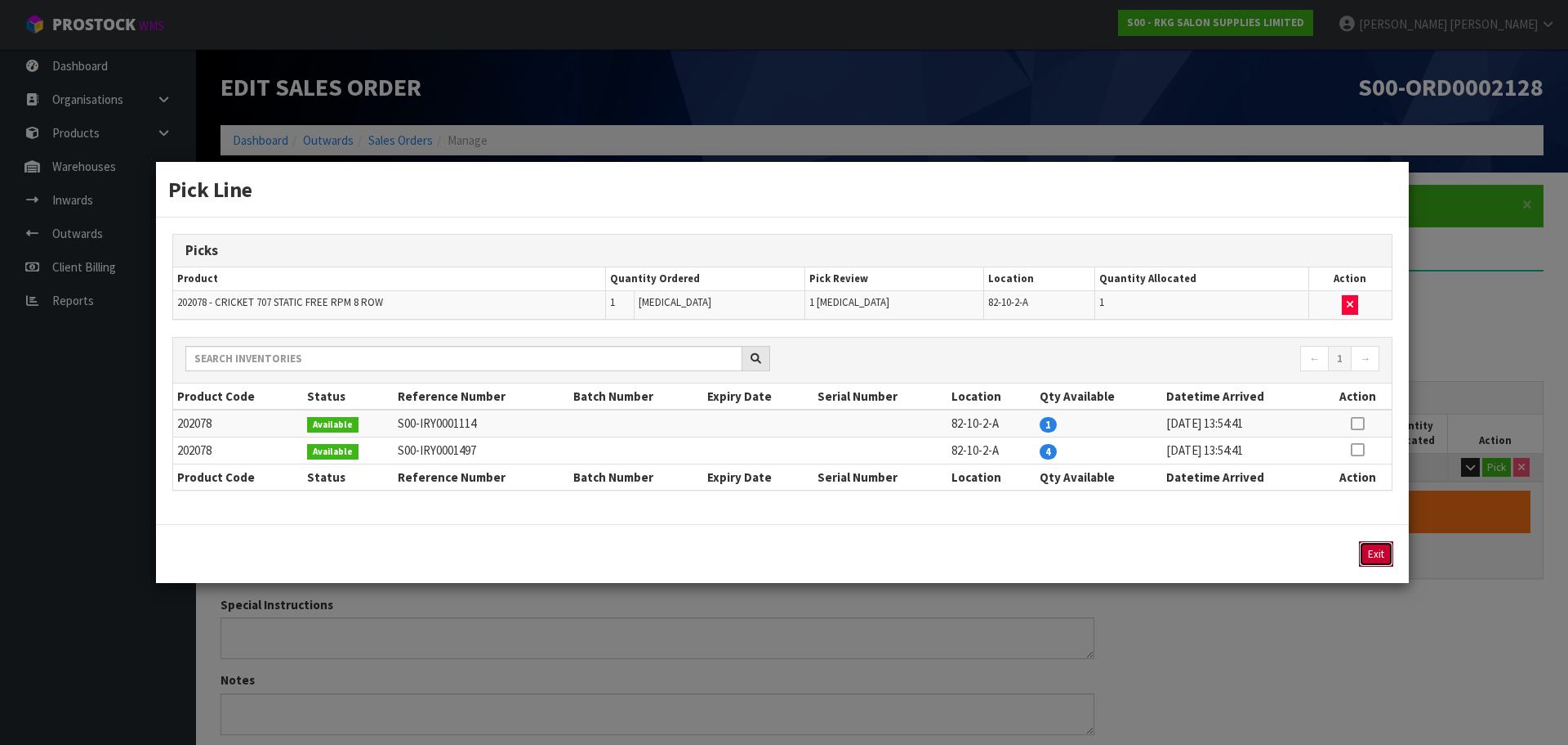
click at [1371, 553] on button "Exit" at bounding box center [1376, 554] width 34 height 25
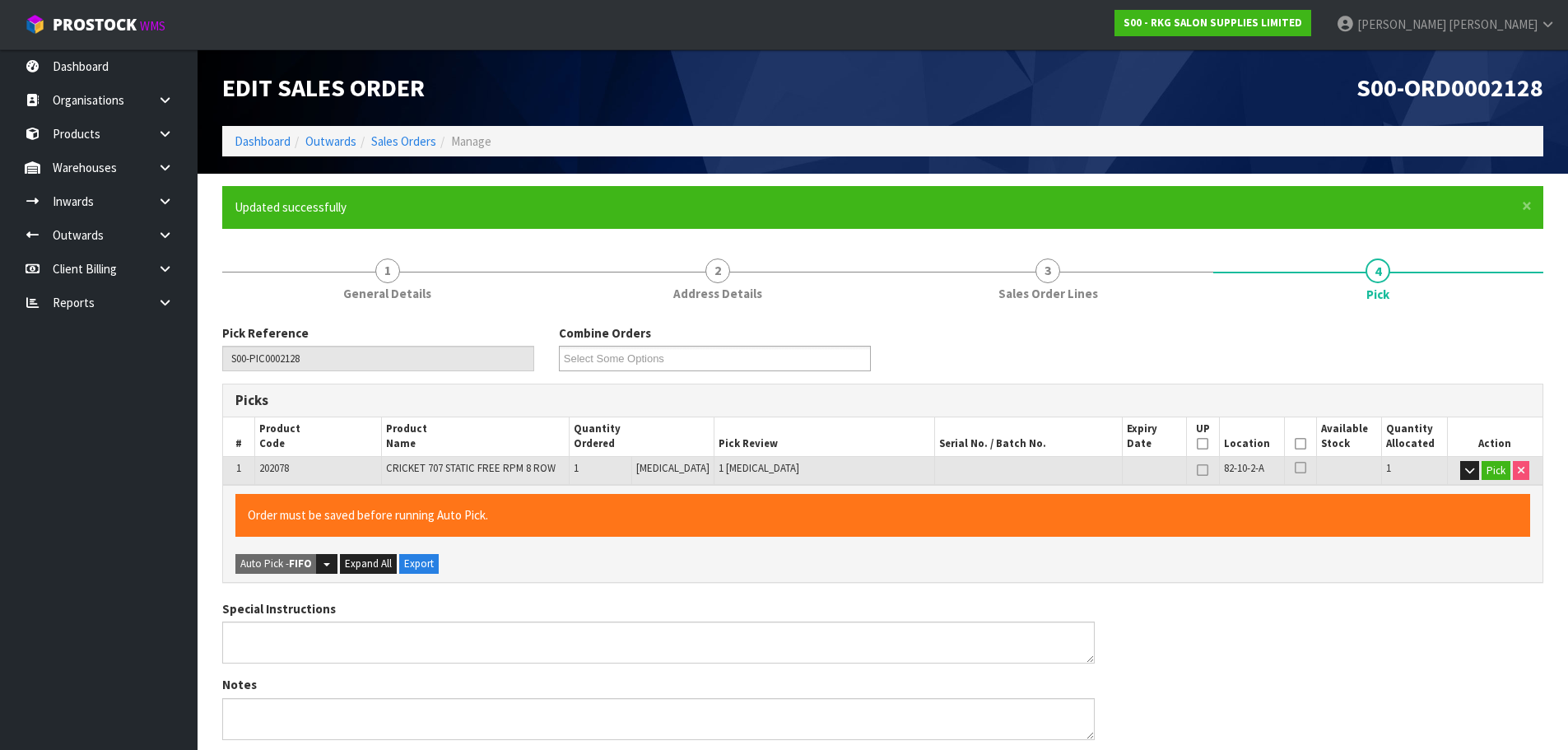
click at [1298, 443] on icon at bounding box center [1300, 443] width 11 height 1
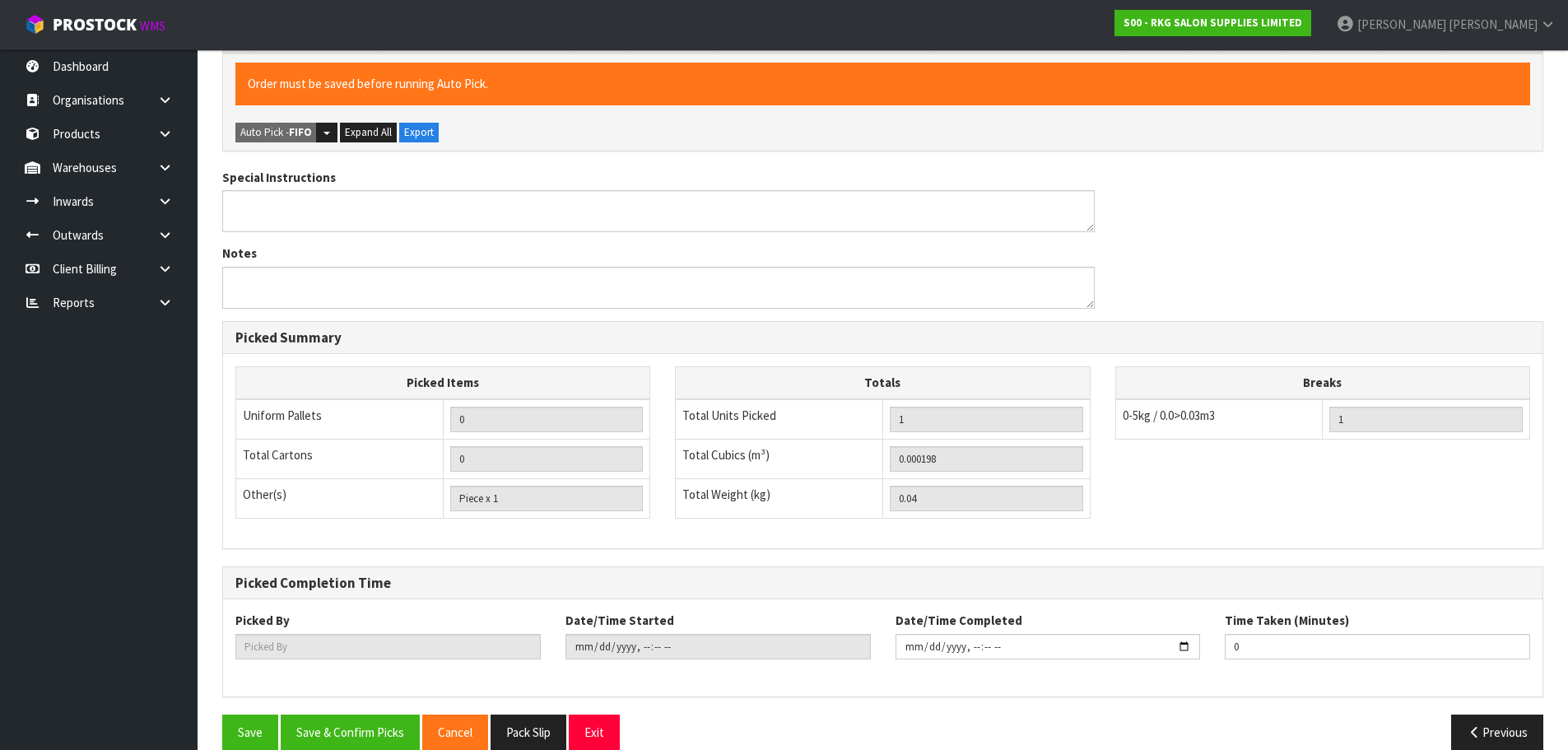
scroll to position [455, 0]
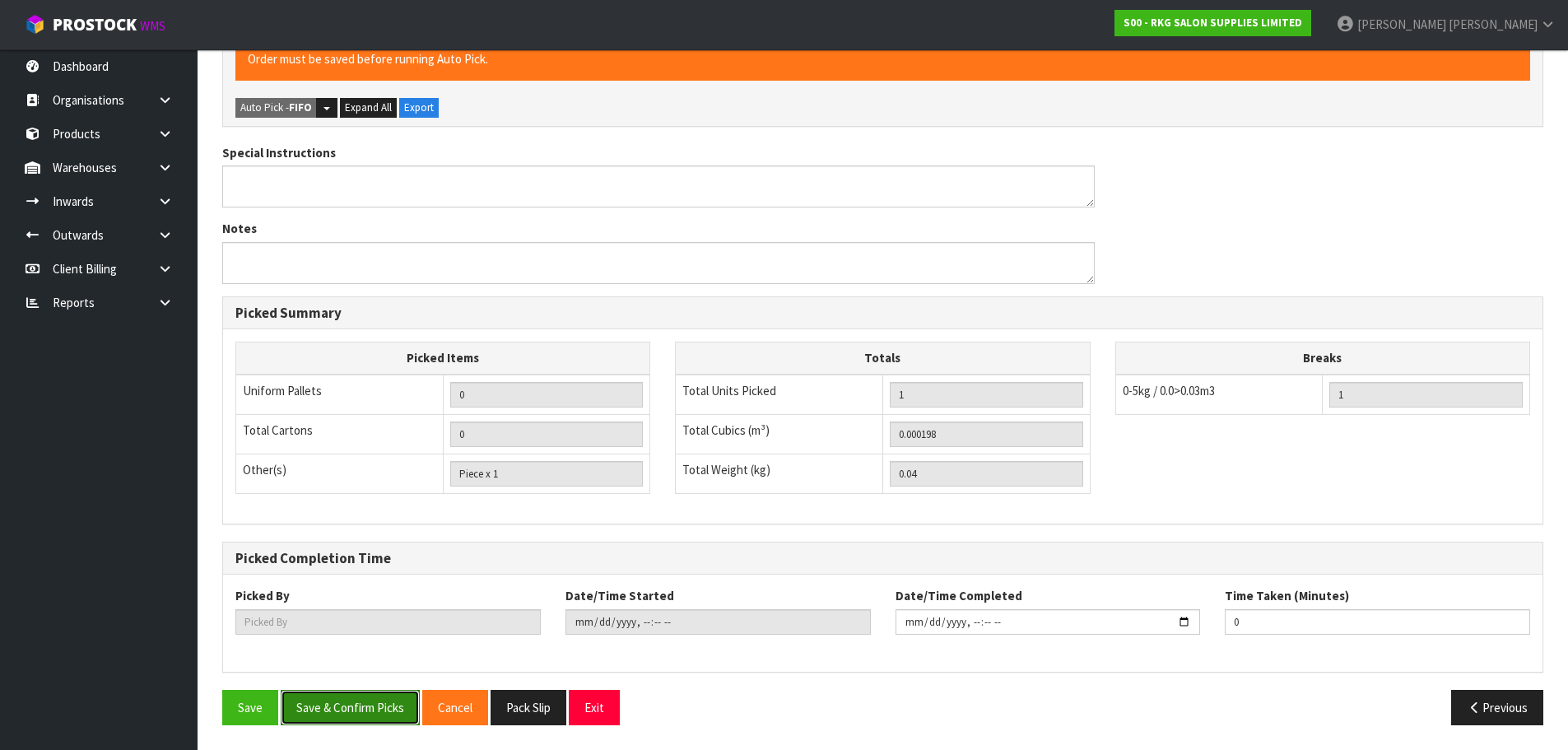
click at [373, 704] on button "Save & Confirm Picks" at bounding box center [350, 707] width 139 height 36
type input "Marie Miranda"
type input "2025-08-18T08:46:02"
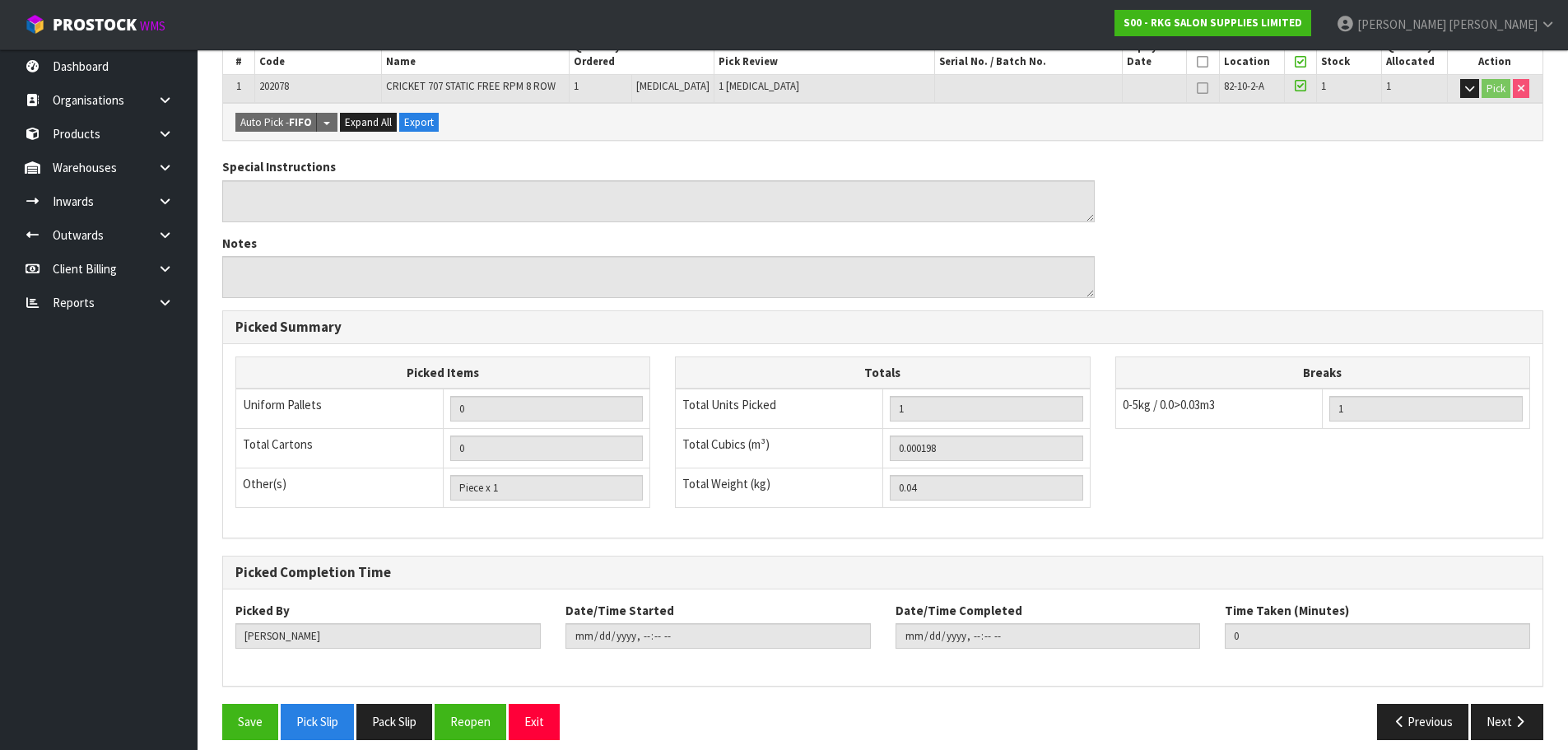
scroll to position [397, 0]
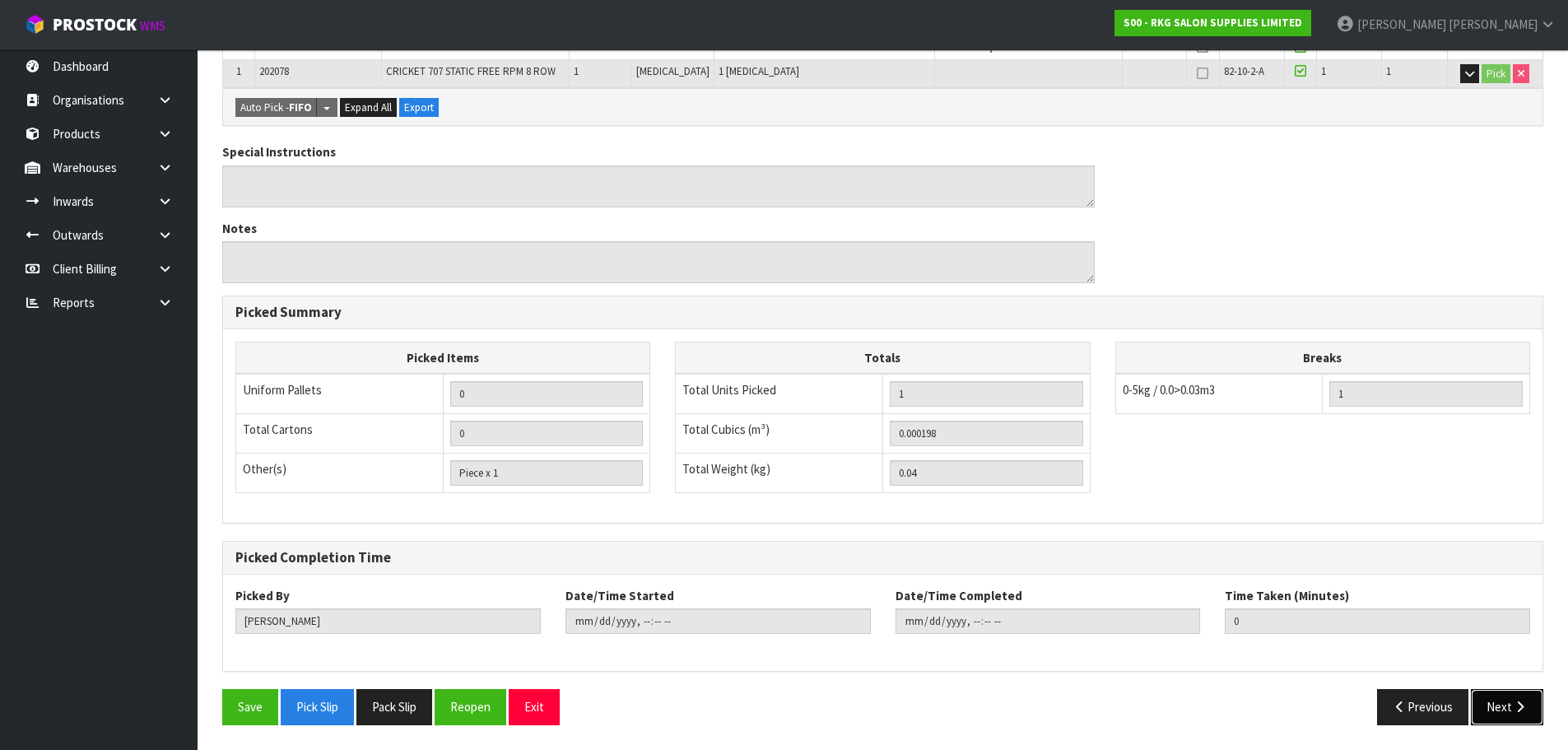
click at [1498, 710] on button "Next" at bounding box center [1506, 706] width 72 height 36
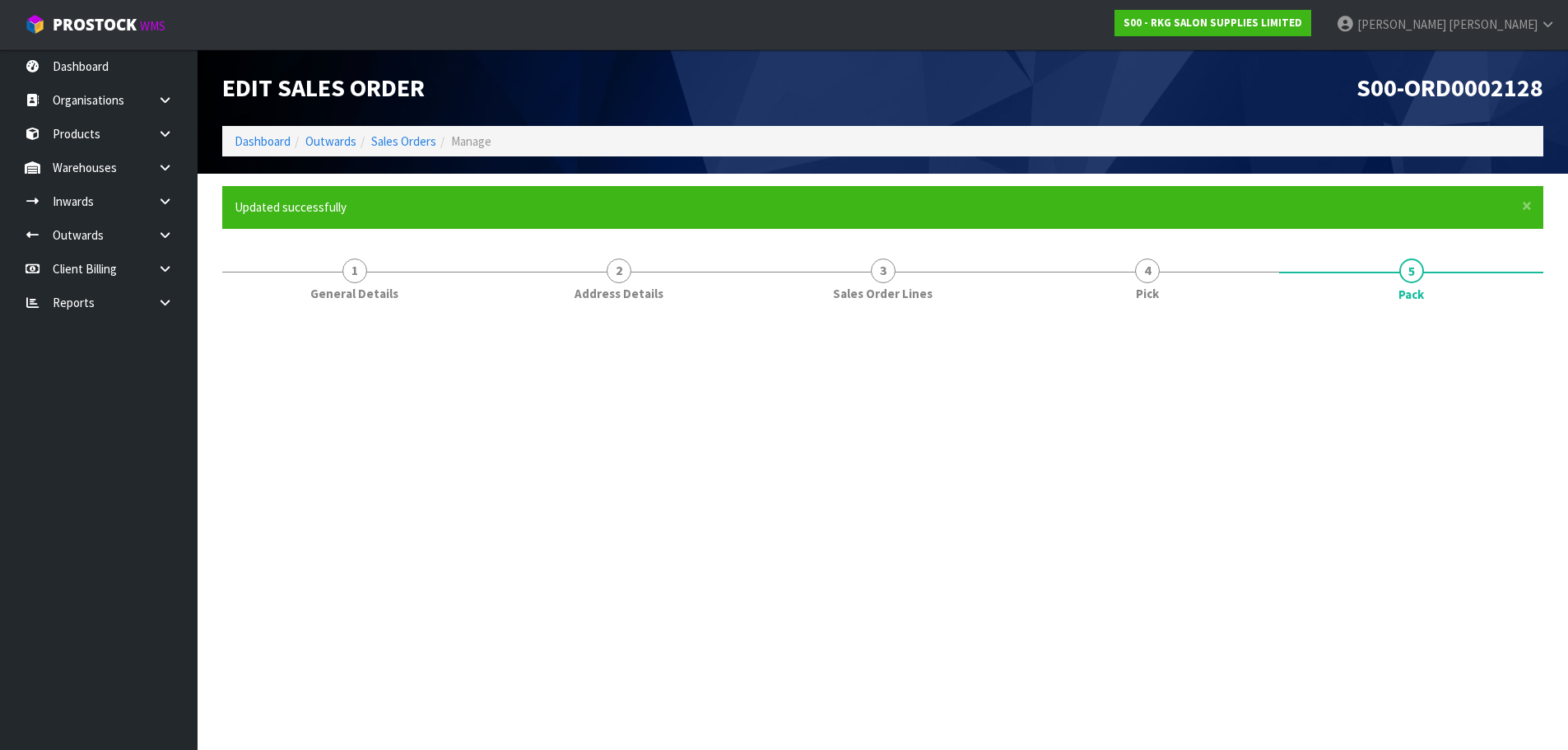
scroll to position [0, 0]
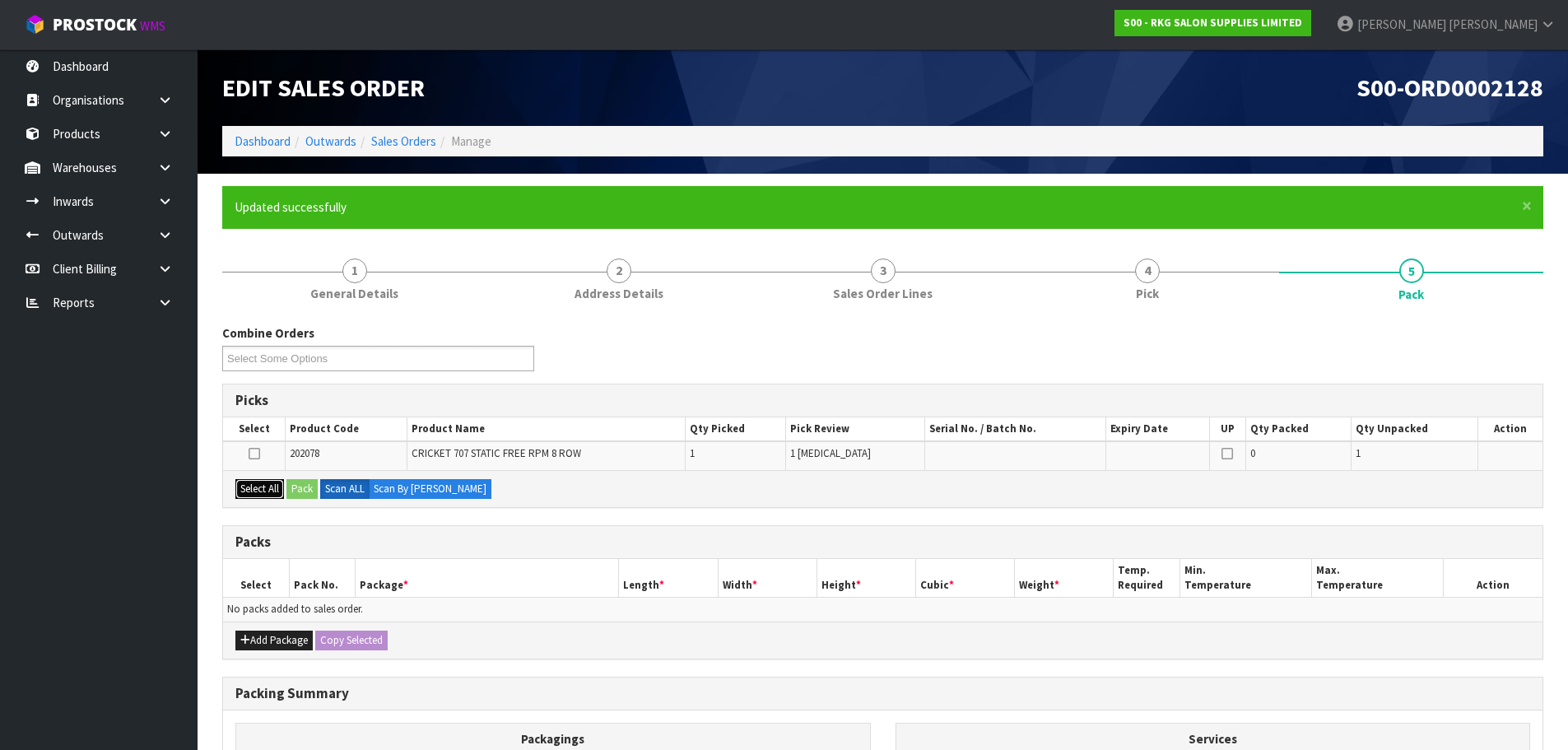
click at [254, 485] on button "Select All" at bounding box center [260, 488] width 49 height 20
click at [301, 492] on button "Pack" at bounding box center [301, 488] width 31 height 20
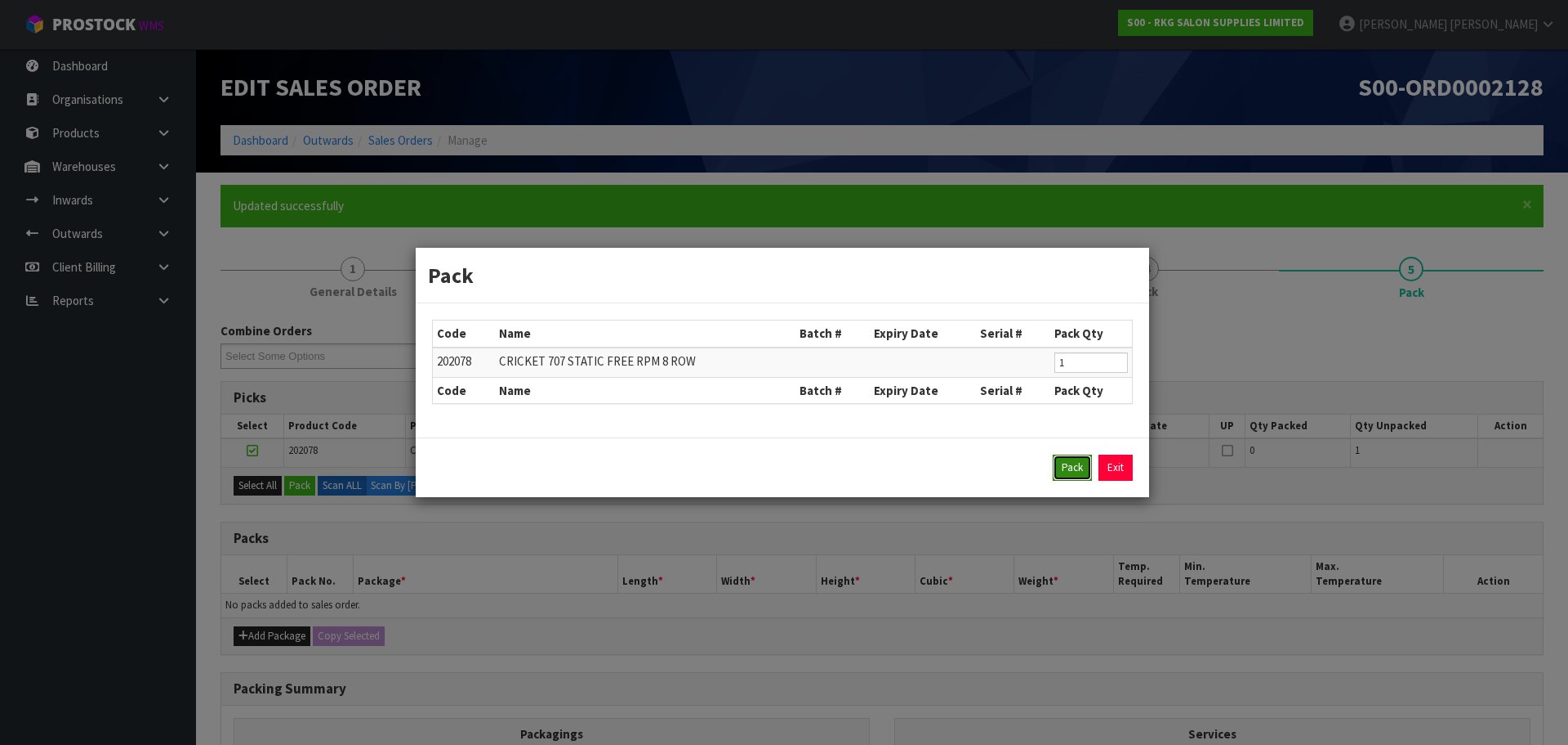
click at [1068, 467] on button "Pack" at bounding box center [1072, 467] width 39 height 26
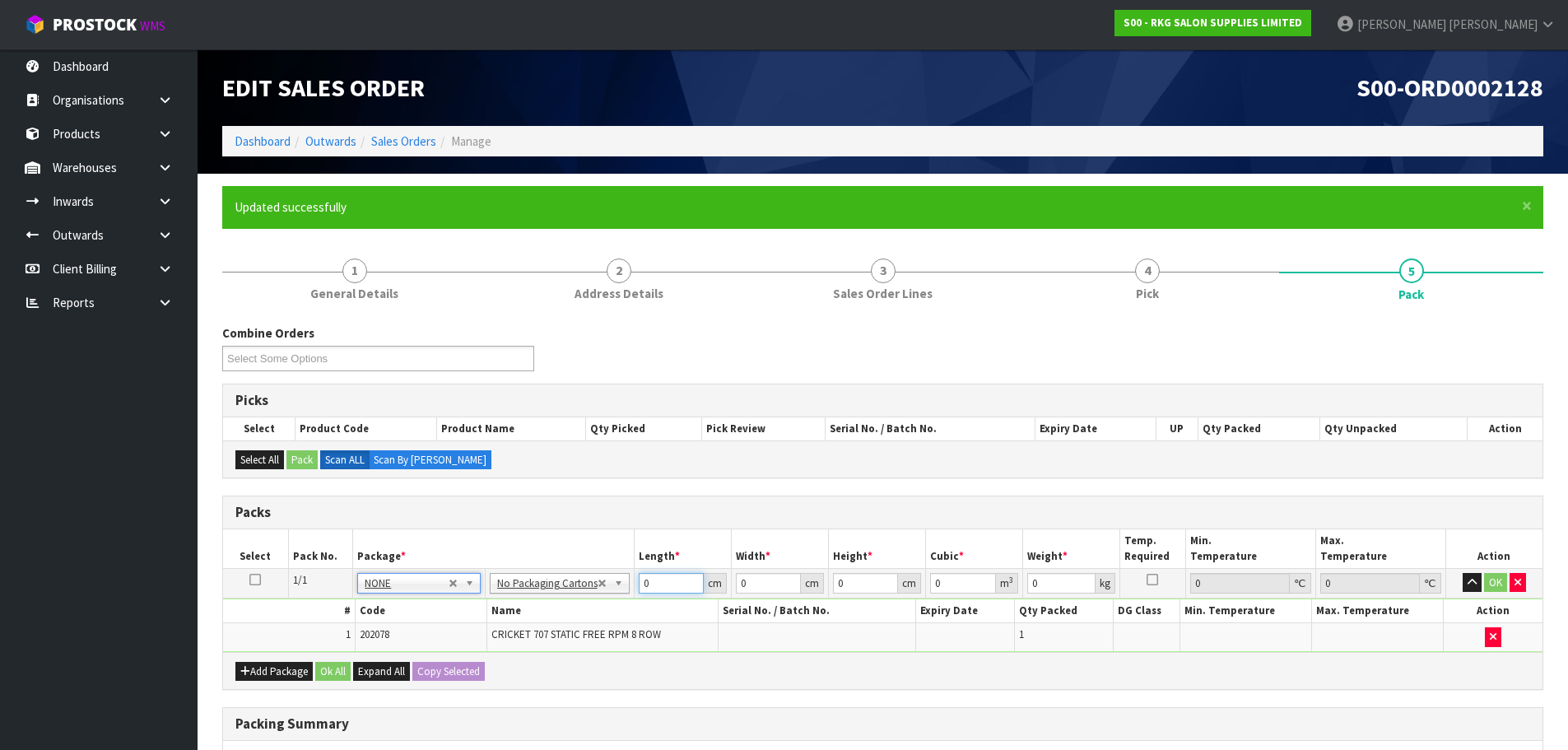
drag, startPoint x: 657, startPoint y: 582, endPoint x: 635, endPoint y: 579, distance: 22.2
click at [624, 583] on tr "1/1 NONE 007-001 007-002 007-004 007-009 007-013 007-014 007-015 007-017 007-01…" at bounding box center [882, 583] width 1320 height 30
type input "1"
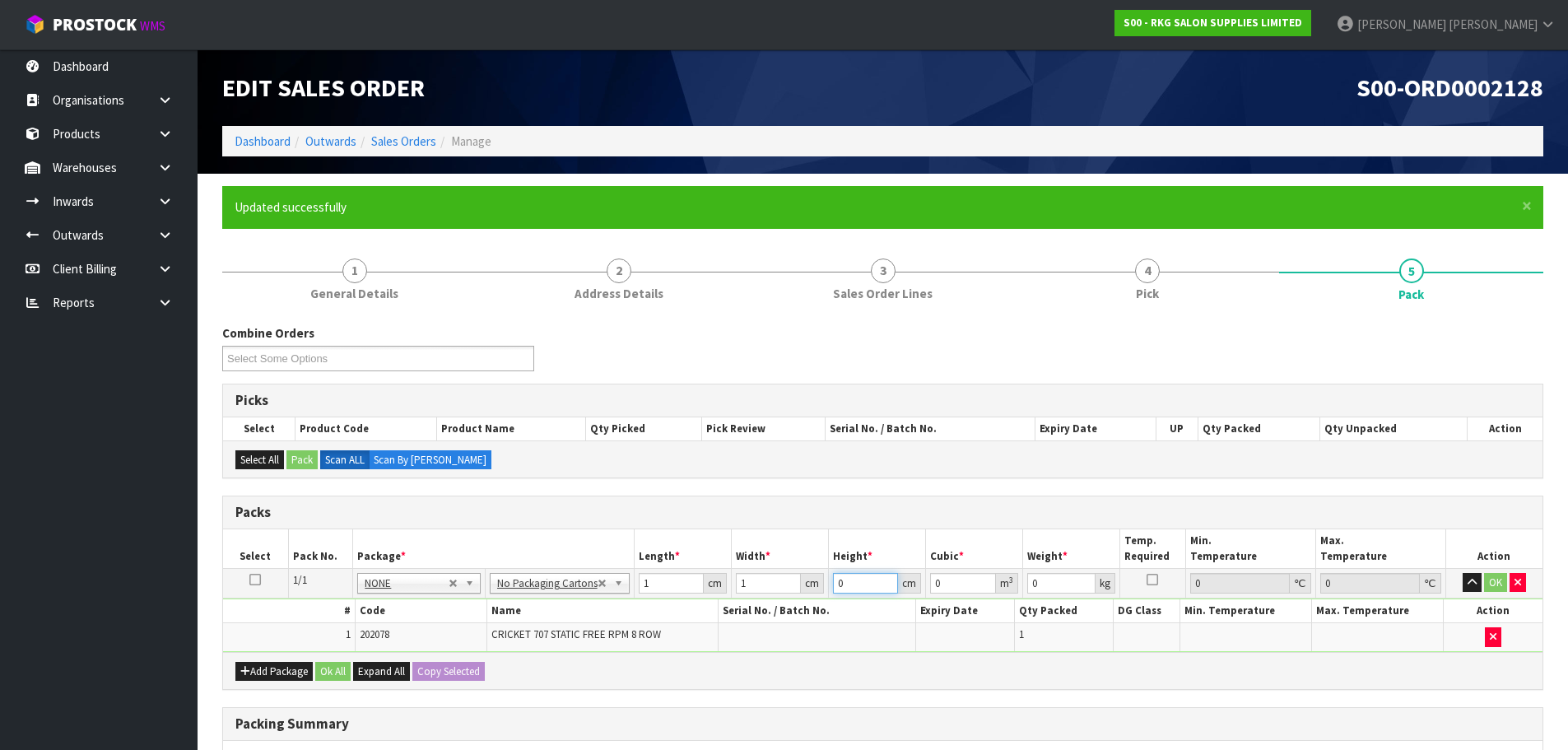
type input "0.000001"
type input "1"
click at [1499, 586] on button "OK" at bounding box center [1495, 582] width 23 height 20
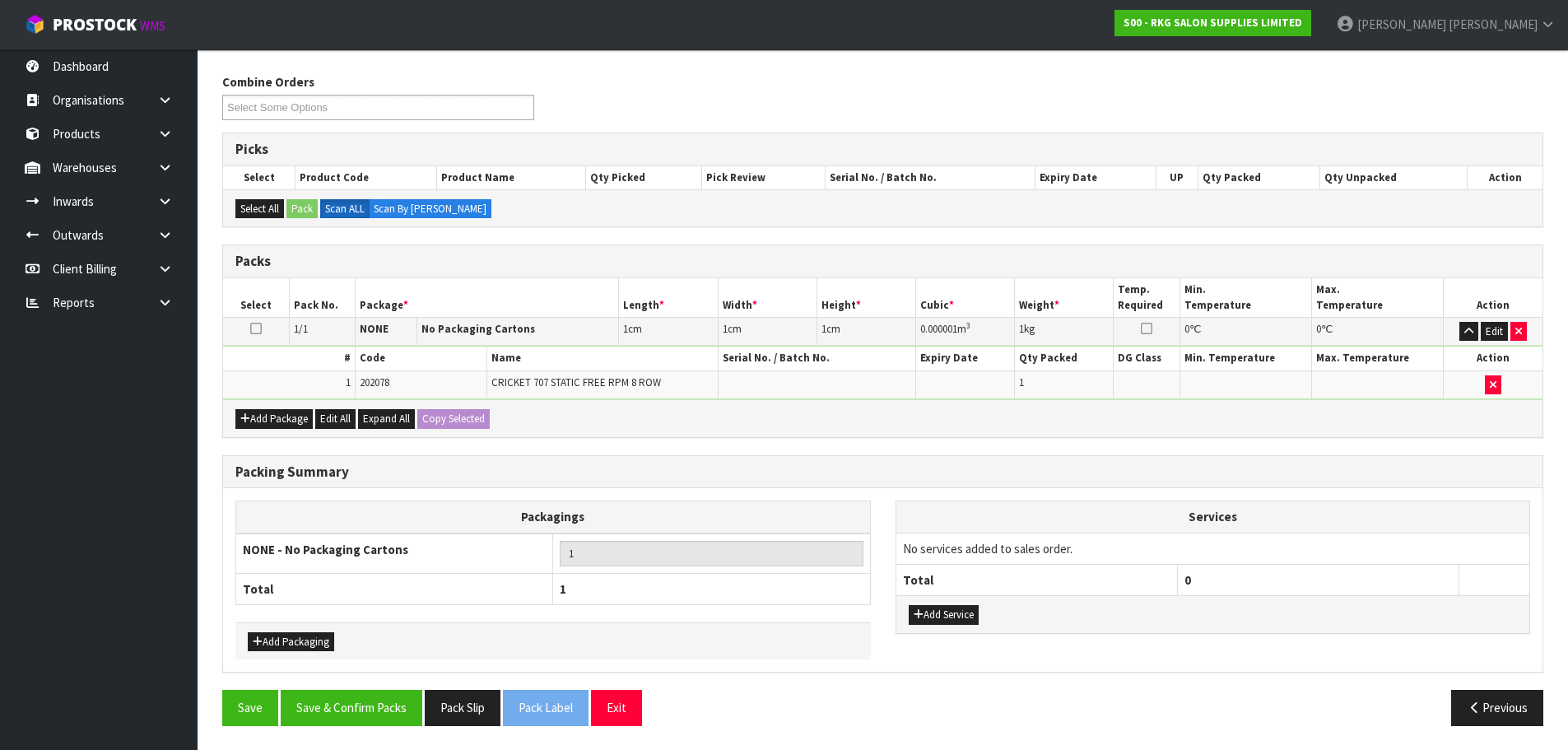
scroll to position [252, 0]
click at [337, 702] on button "Save & Confirm Packs" at bounding box center [351, 706] width 141 height 36
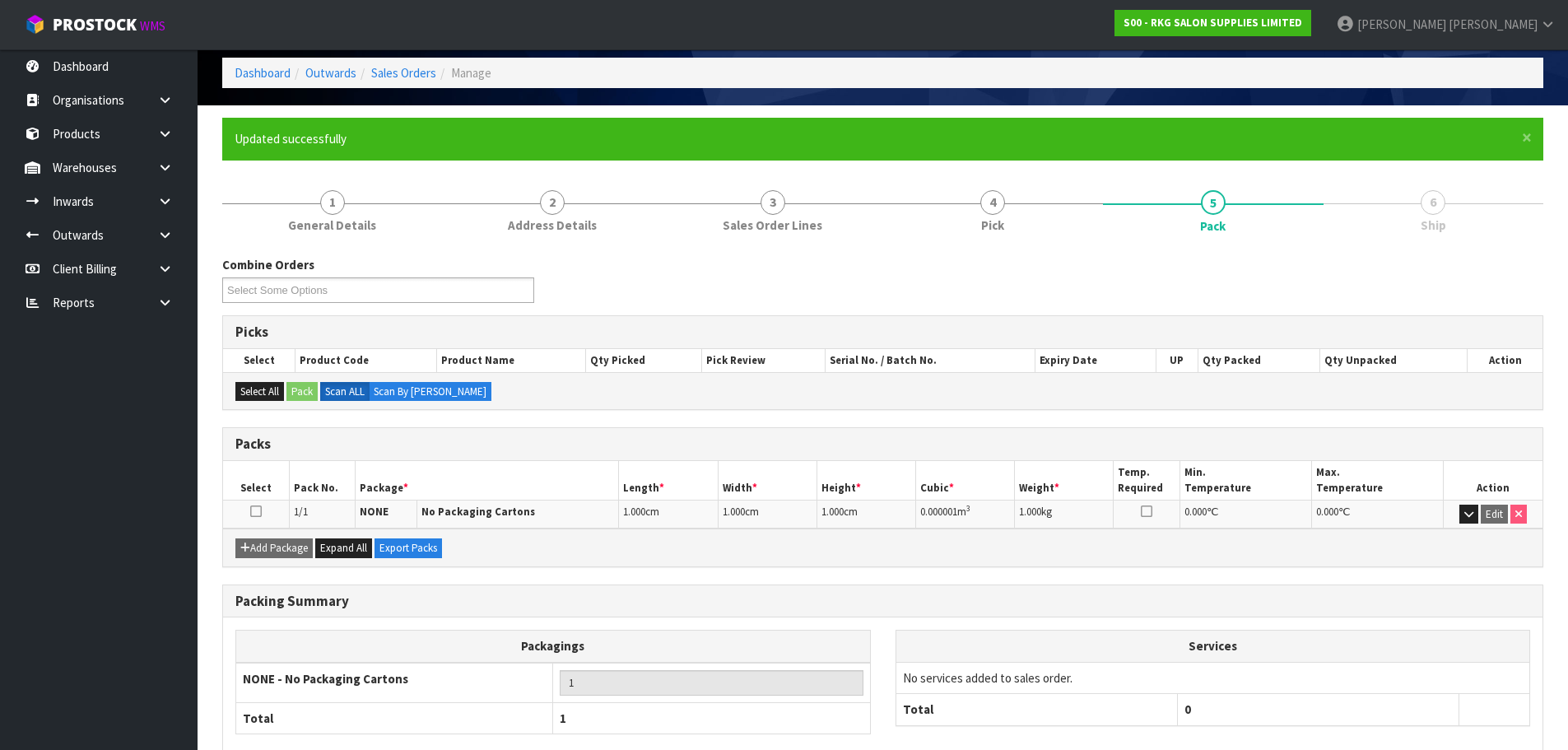
scroll to position [161, 0]
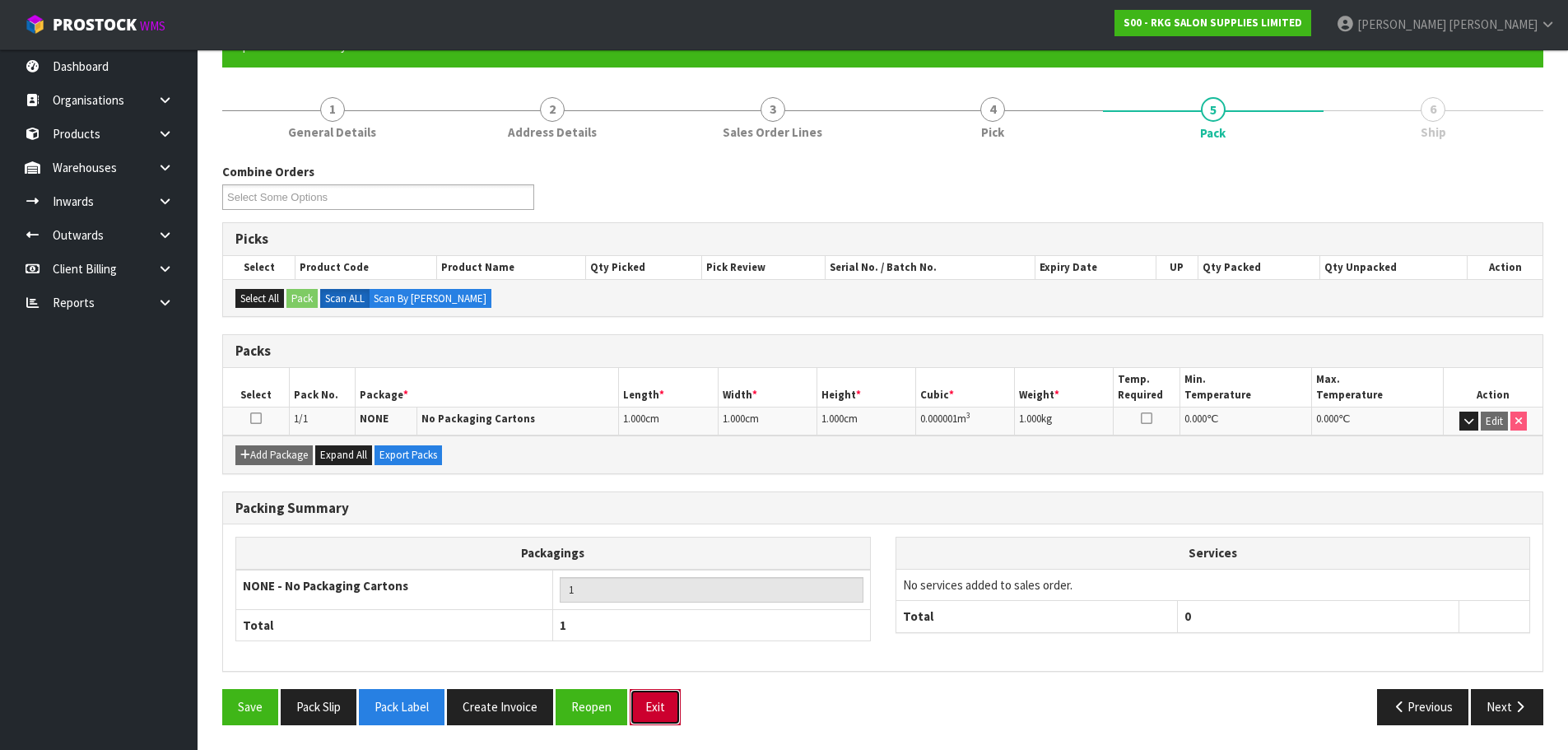
click at [653, 710] on button "Exit" at bounding box center [655, 706] width 51 height 36
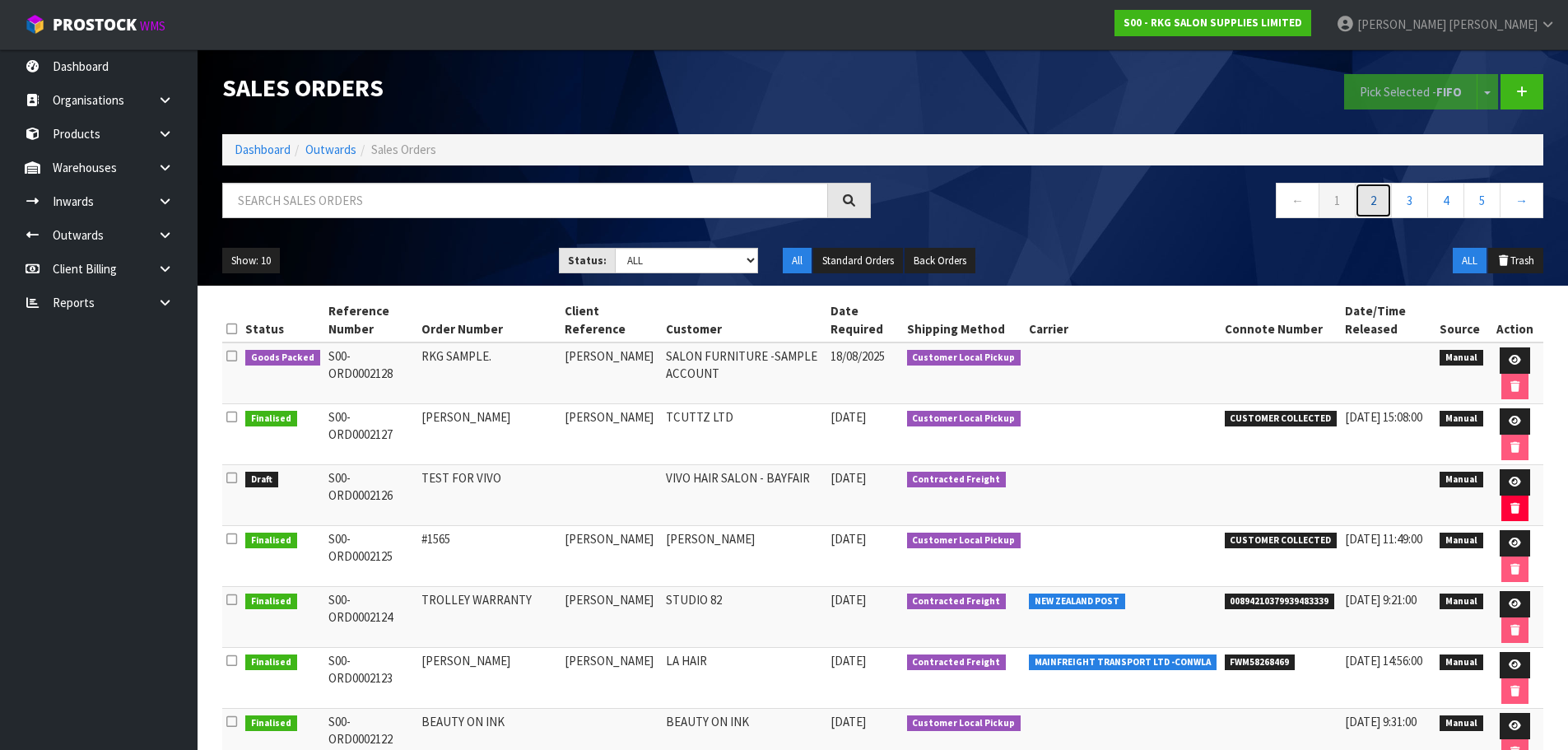
click at [1372, 204] on link "2" at bounding box center [1373, 200] width 37 height 36
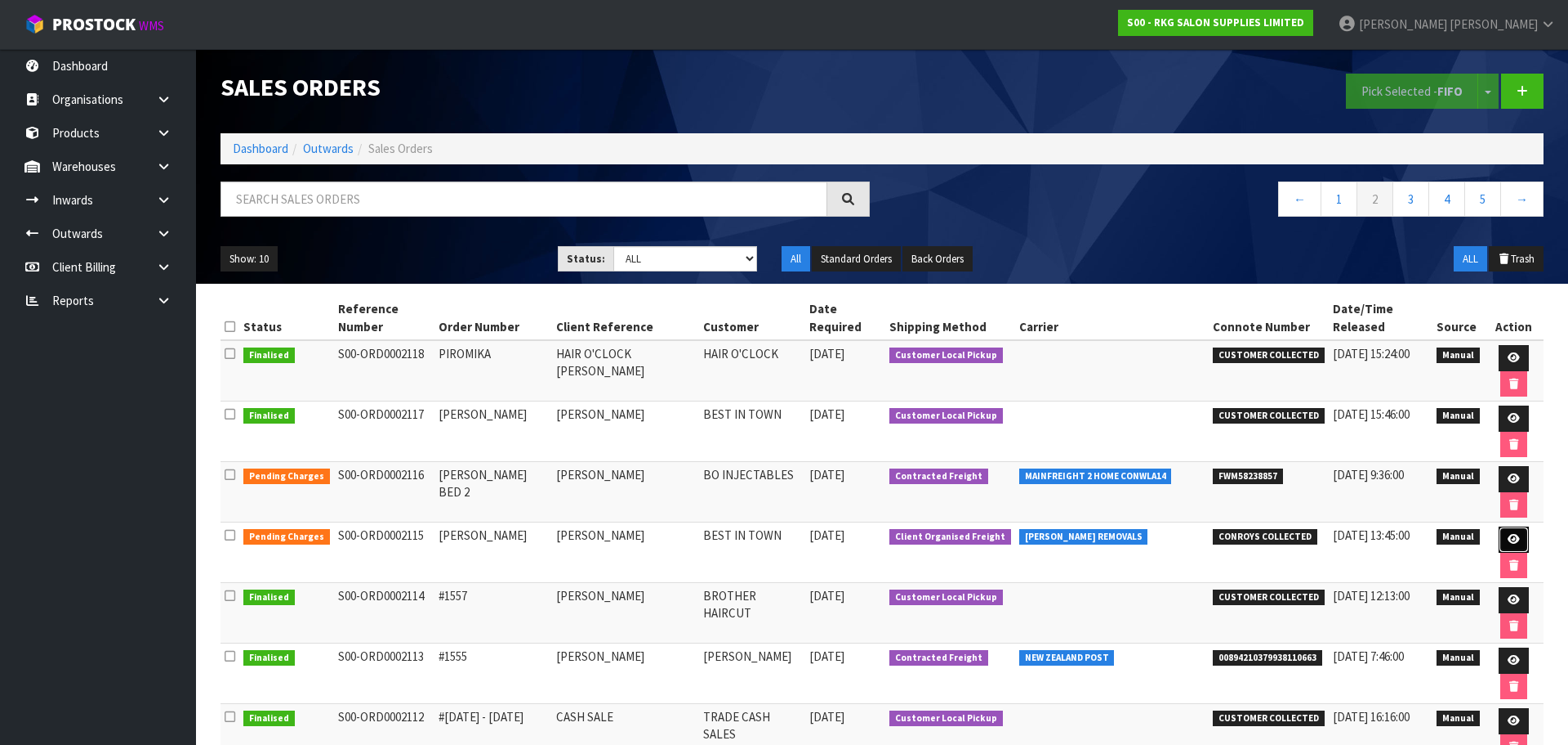
click at [1508, 534] on icon at bounding box center [1513, 539] width 12 height 10
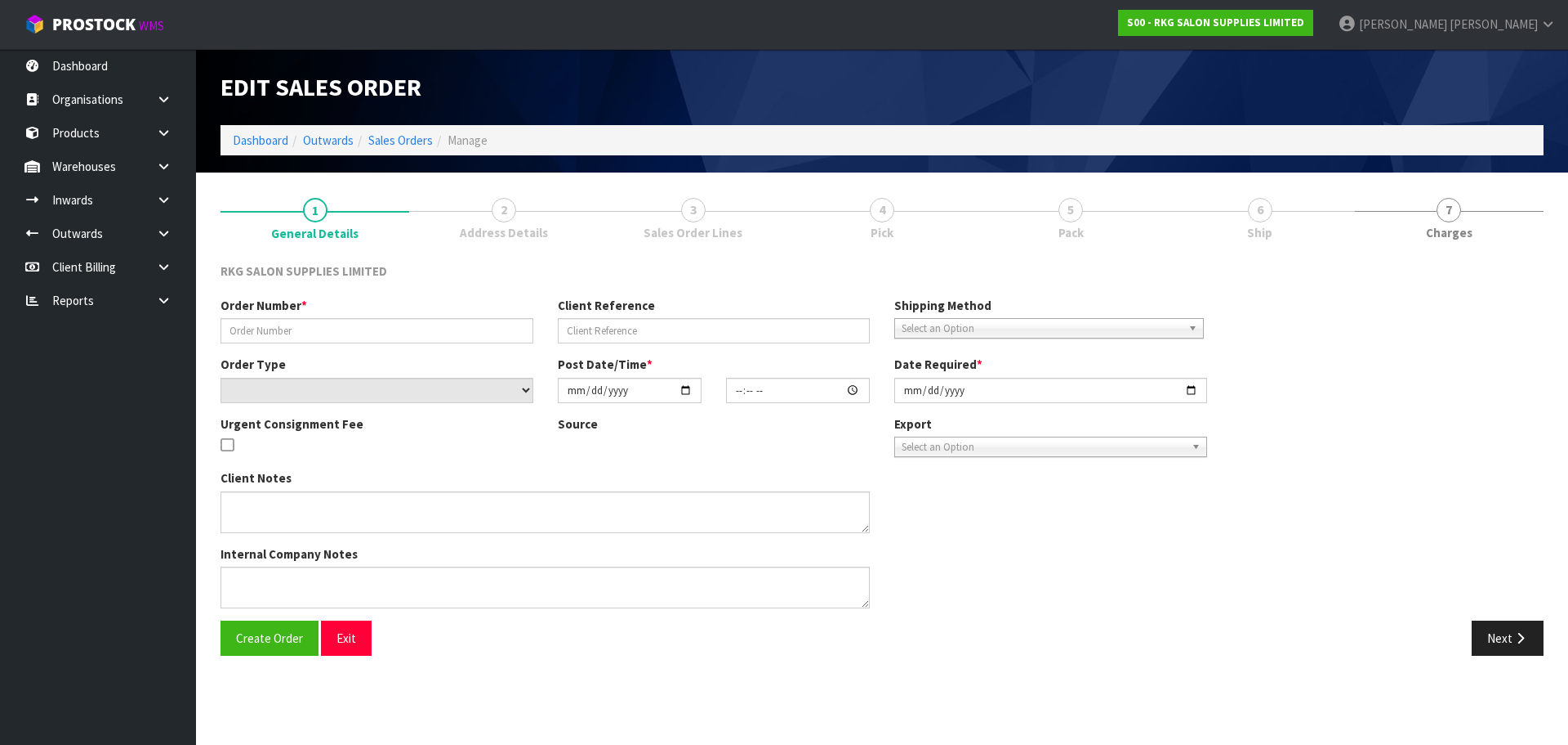
type input "PERMINDER"
type input "PERMINDER SINGH"
select select "number:0"
type input "2025-08-12"
type input "00:00:00.000"
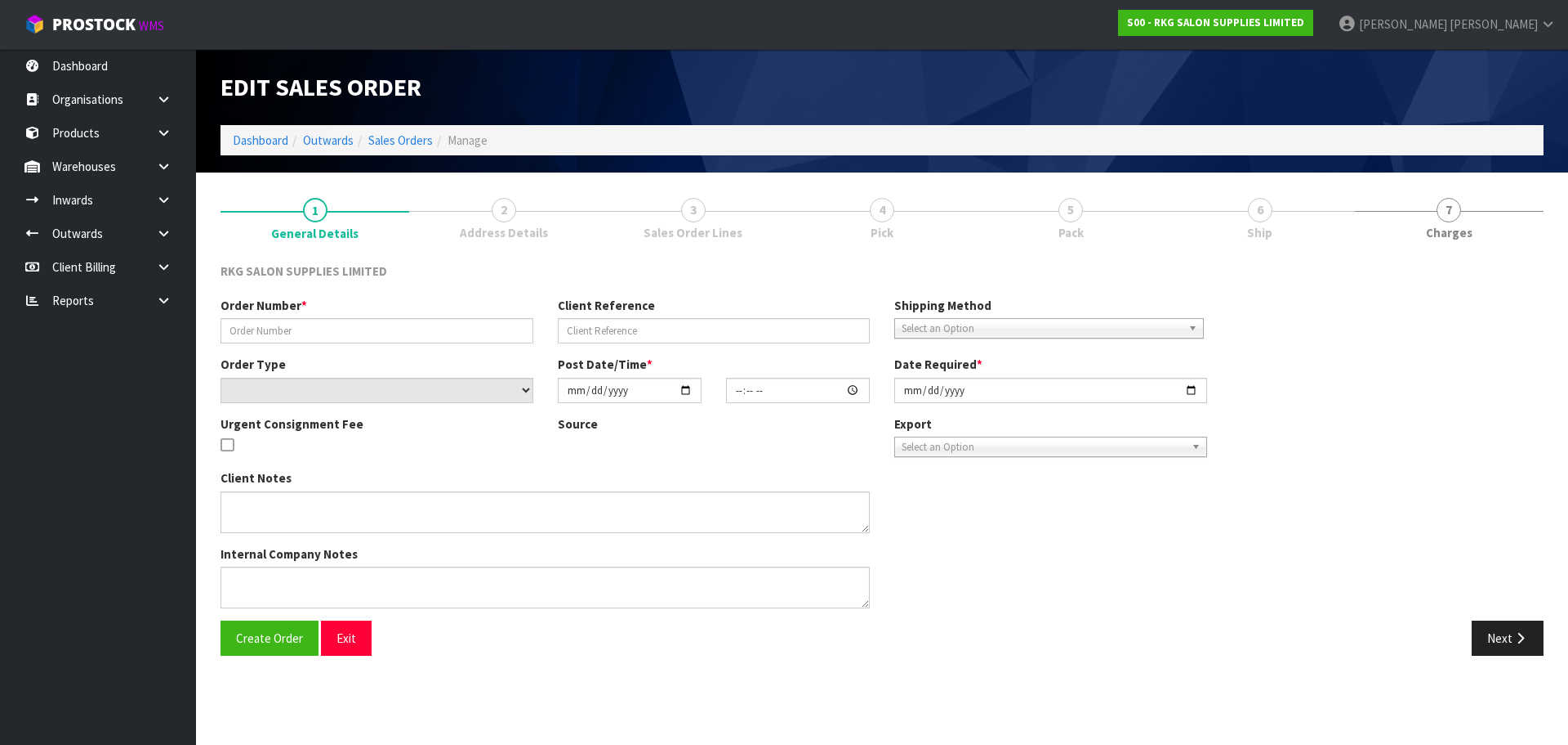
type input "2025-08-12"
type textarea "FOR CONROYS PICK UP FRIDAY 15 AUG JOB#2967605"
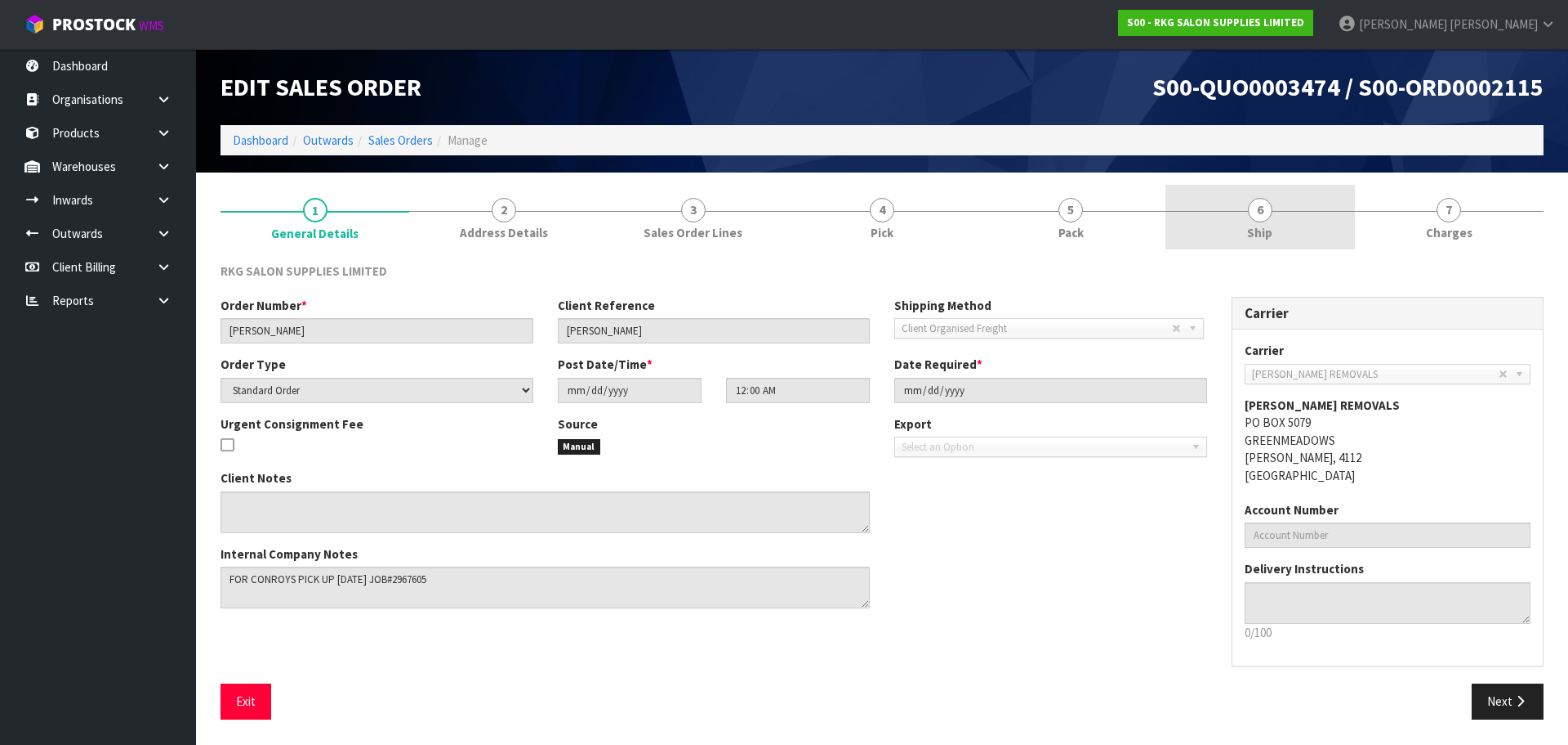
click at [1268, 216] on span "6" at bounding box center [1261, 210] width 24 height 24
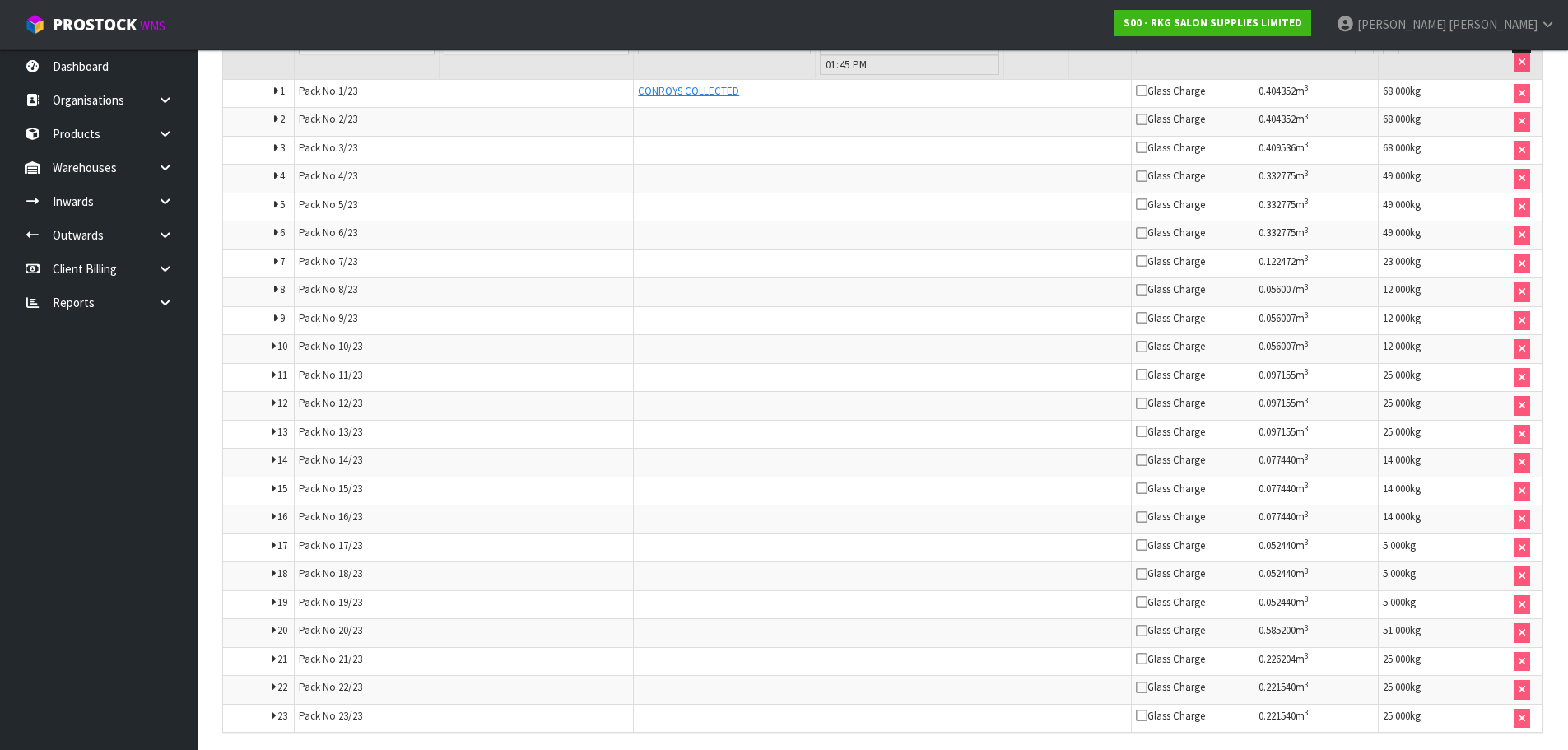
scroll to position [946, 0]
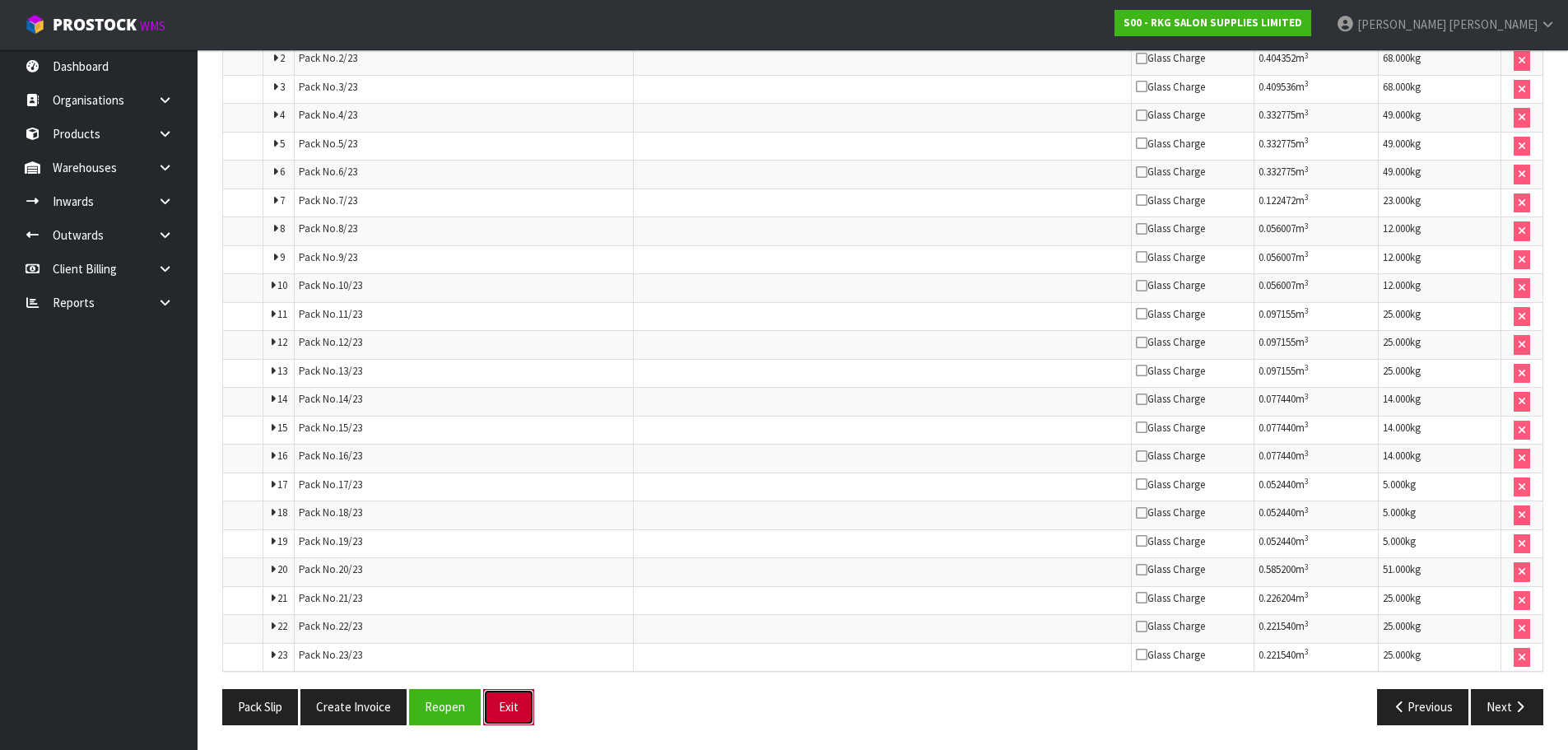
click at [515, 703] on button "Exit" at bounding box center [509, 706] width 51 height 36
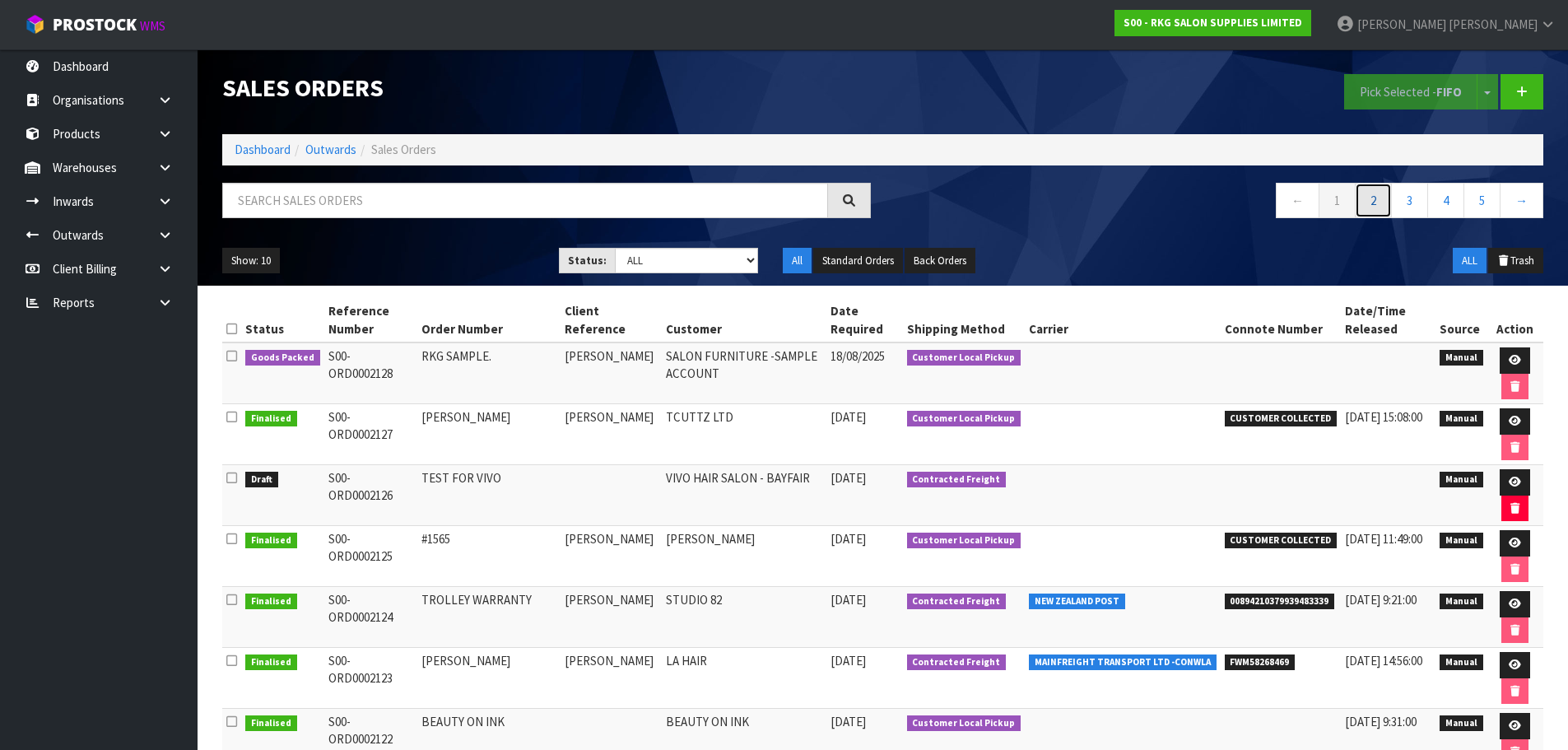
click at [1374, 203] on link "2" at bounding box center [1373, 200] width 37 height 36
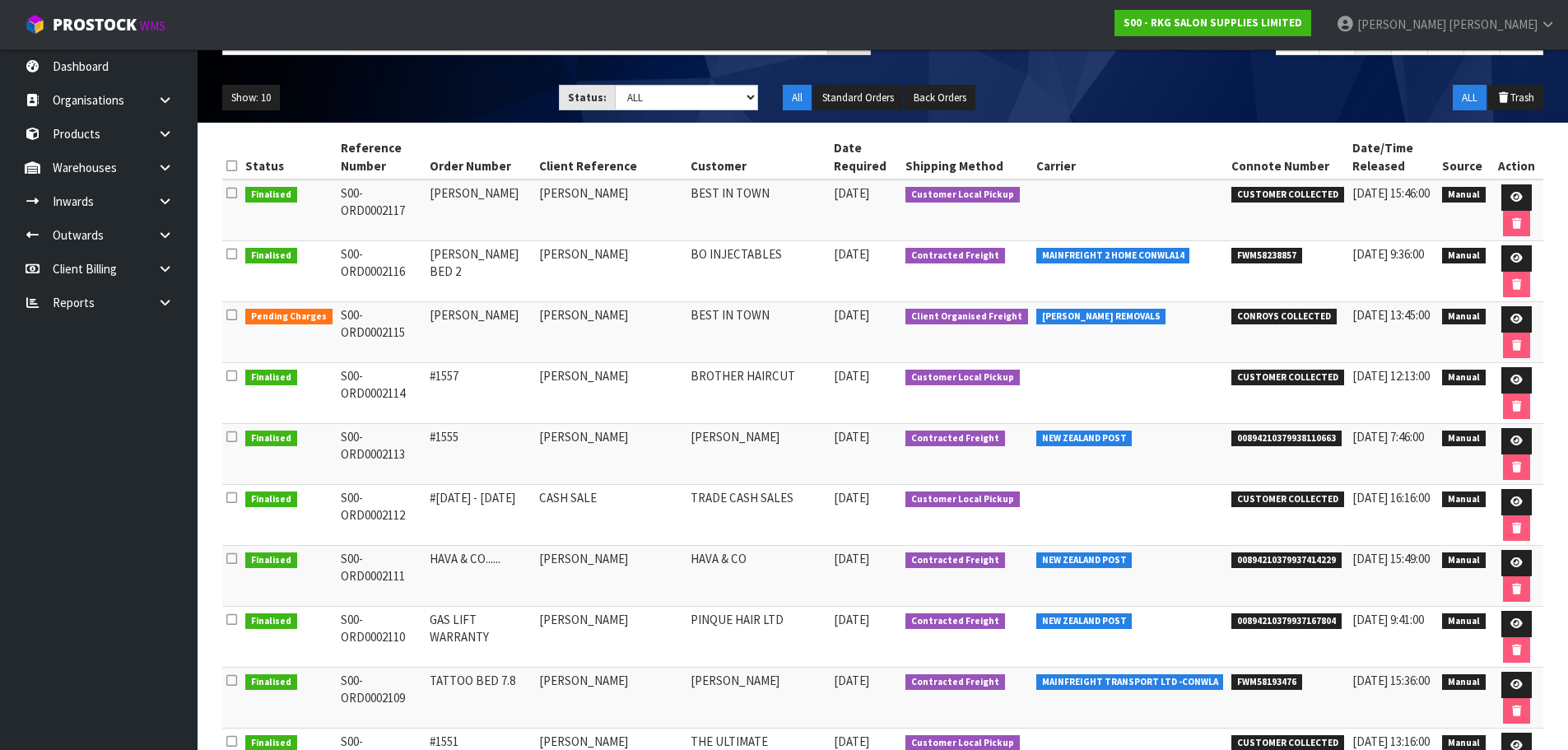
scroll to position [165, 0]
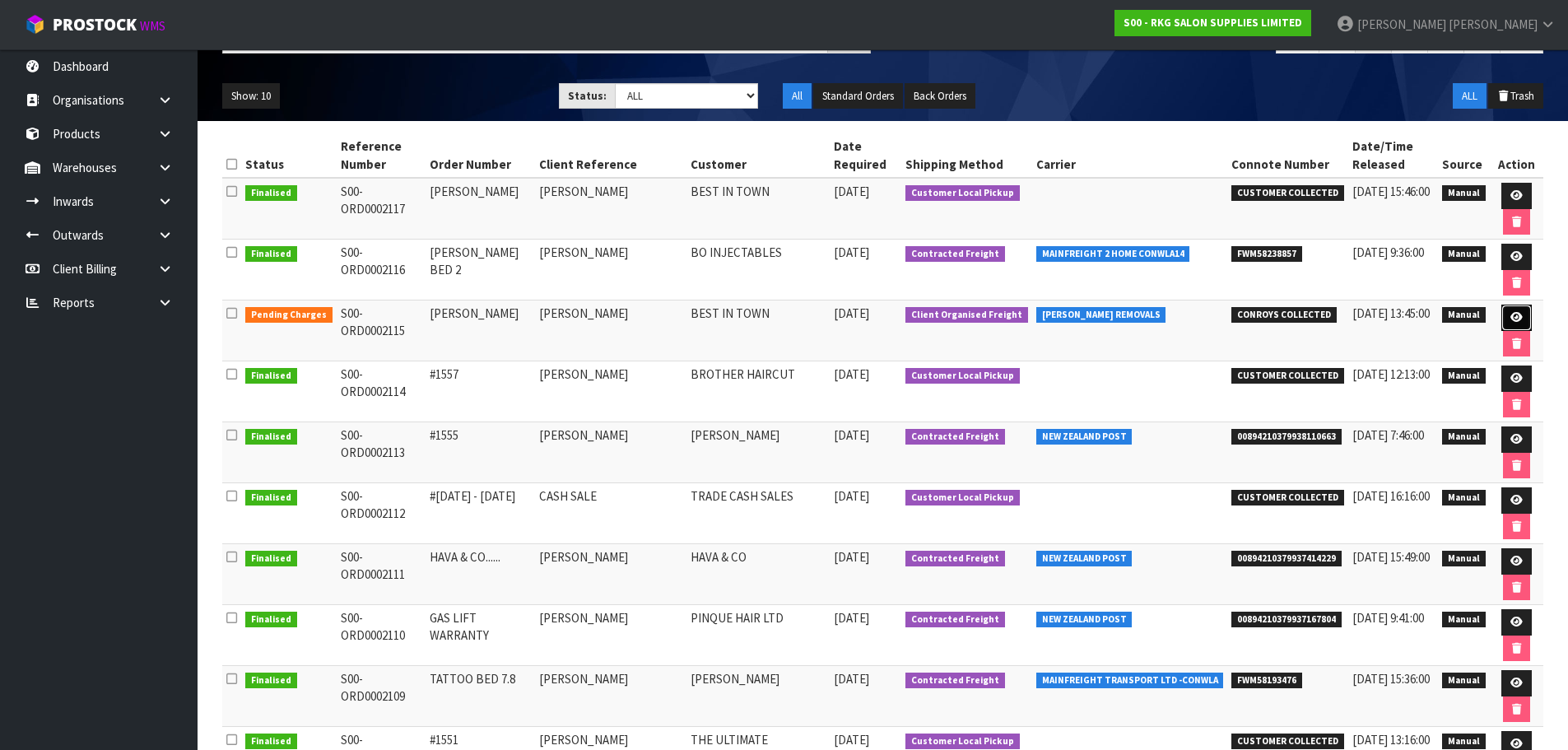
click at [1511, 319] on icon at bounding box center [1517, 316] width 12 height 10
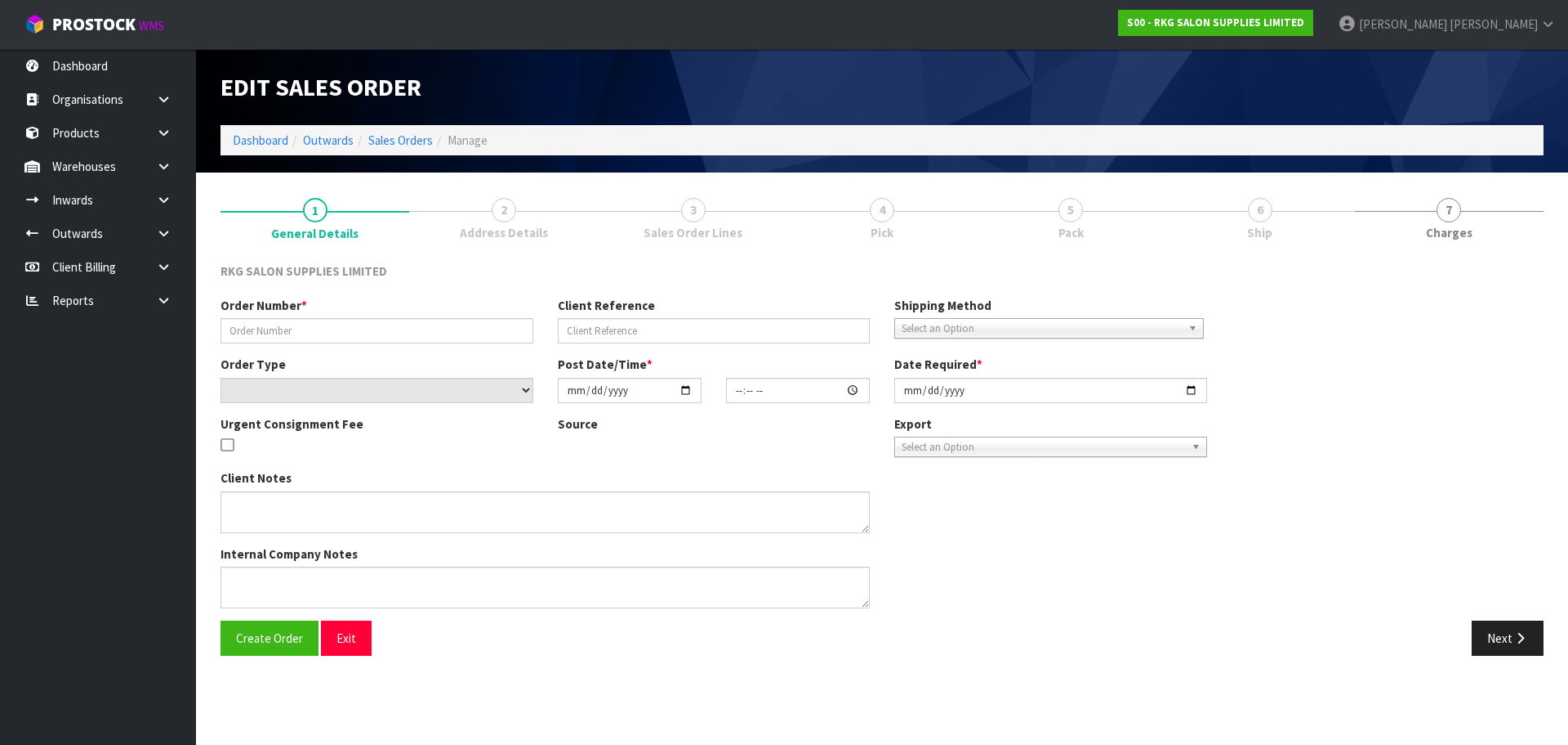
type input "PERMINDER"
type input "PERMINDER SINGH"
select select "number:0"
type input "2025-08-12"
type input "00:00:00.000"
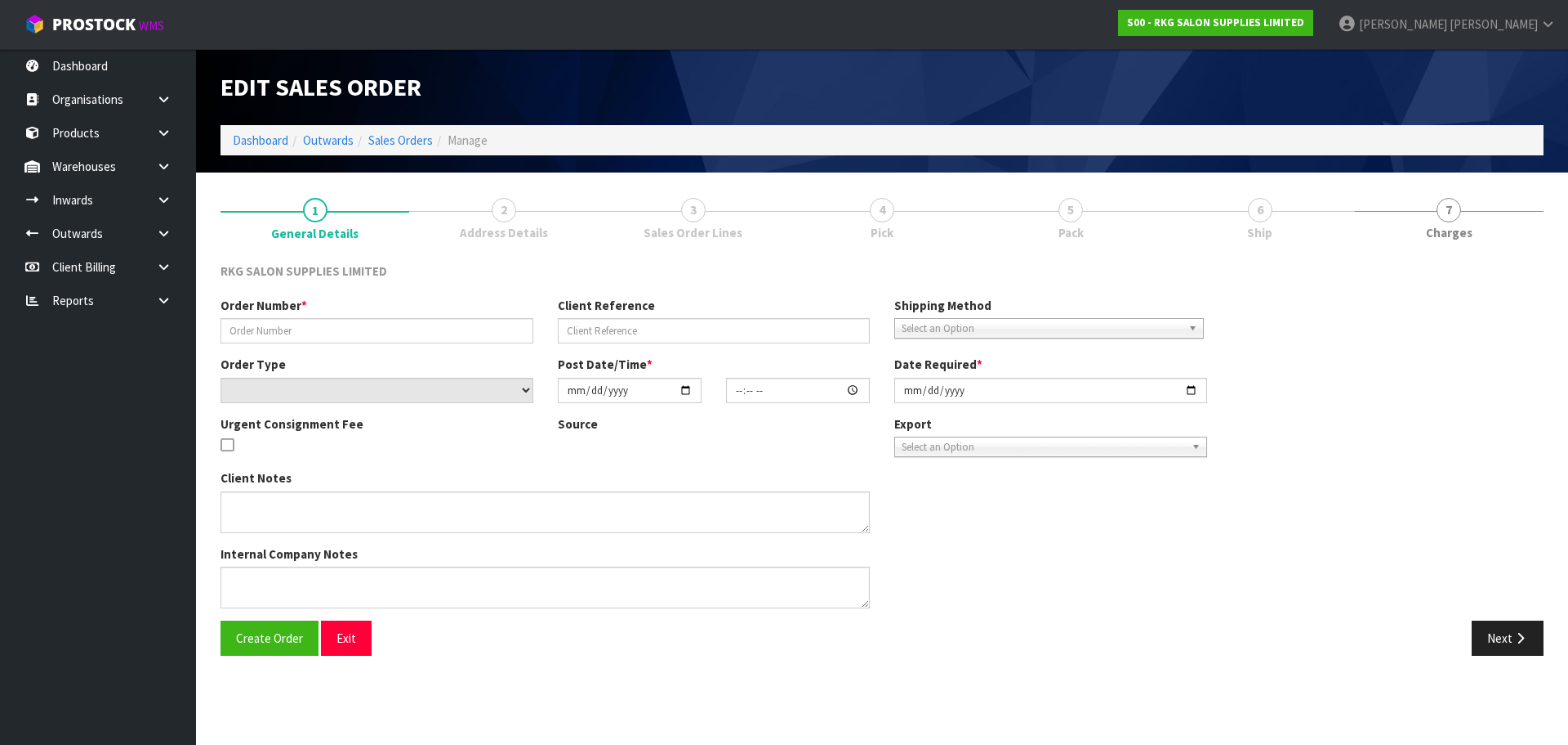
type input "2025-08-12"
type textarea "FOR CONROYS PICK UP FRIDAY 15 AUG JOB#2967605"
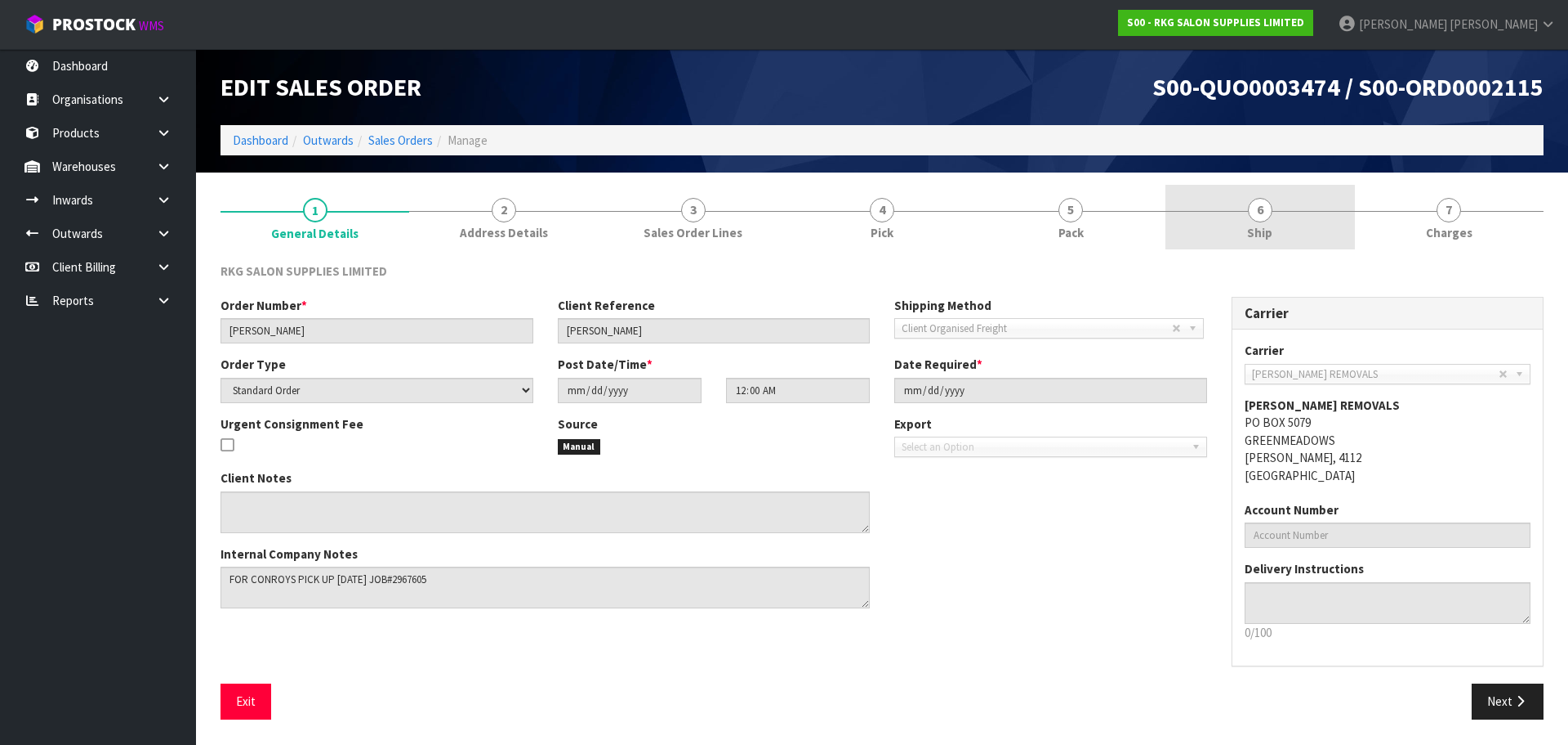
click at [1258, 211] on span "6" at bounding box center [1261, 210] width 24 height 24
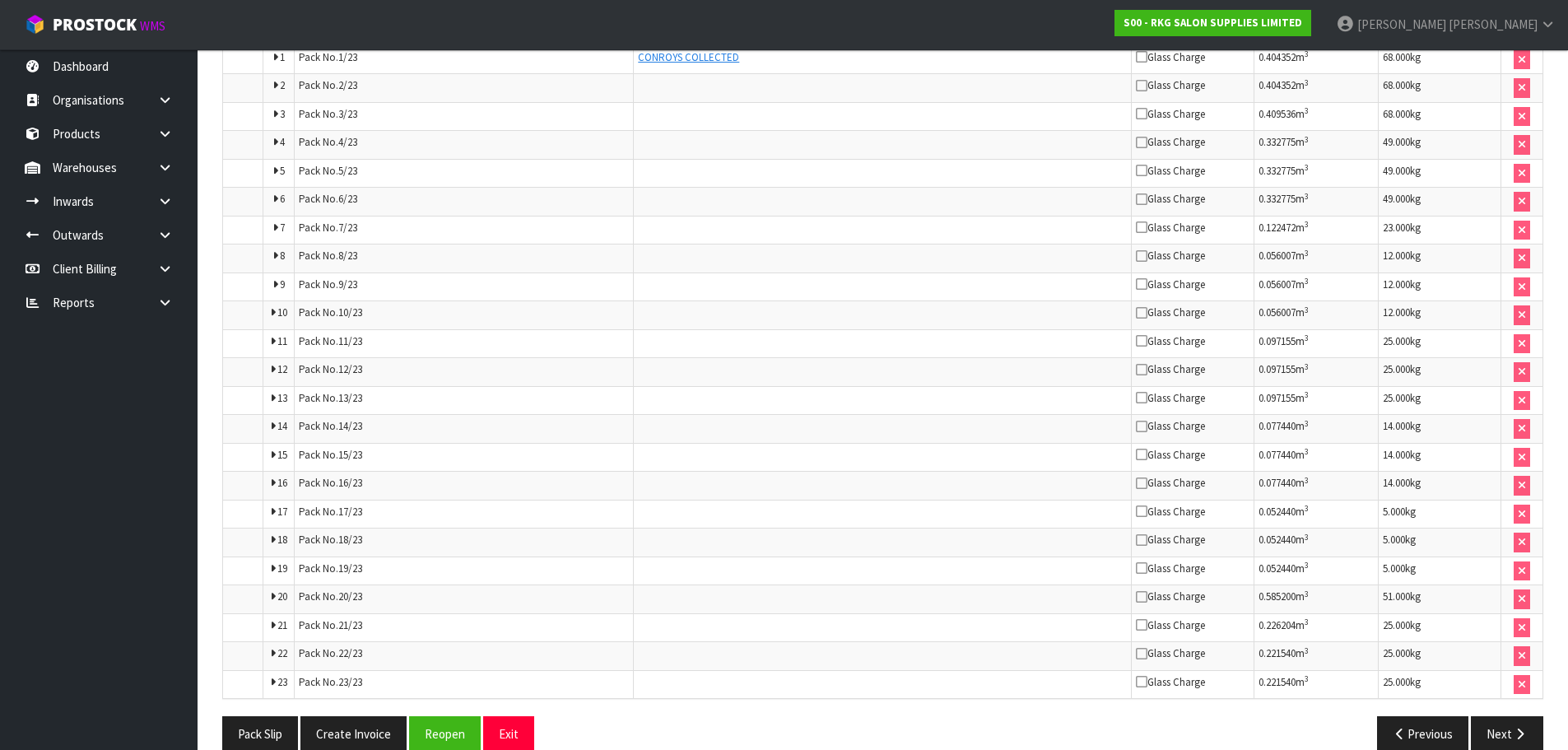
scroll to position [946, 0]
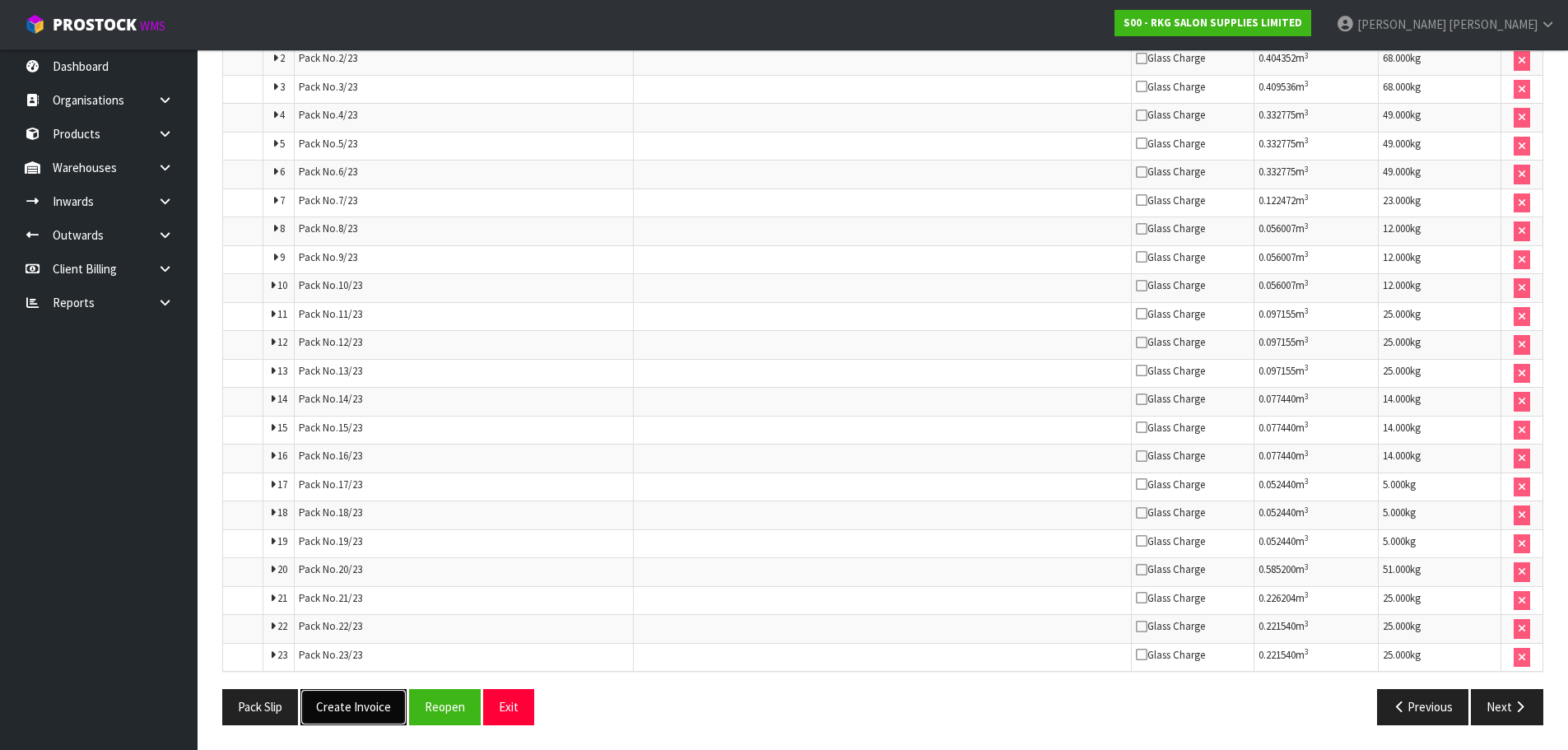
click at [356, 707] on button "Create Invoice" at bounding box center [354, 706] width 107 height 36
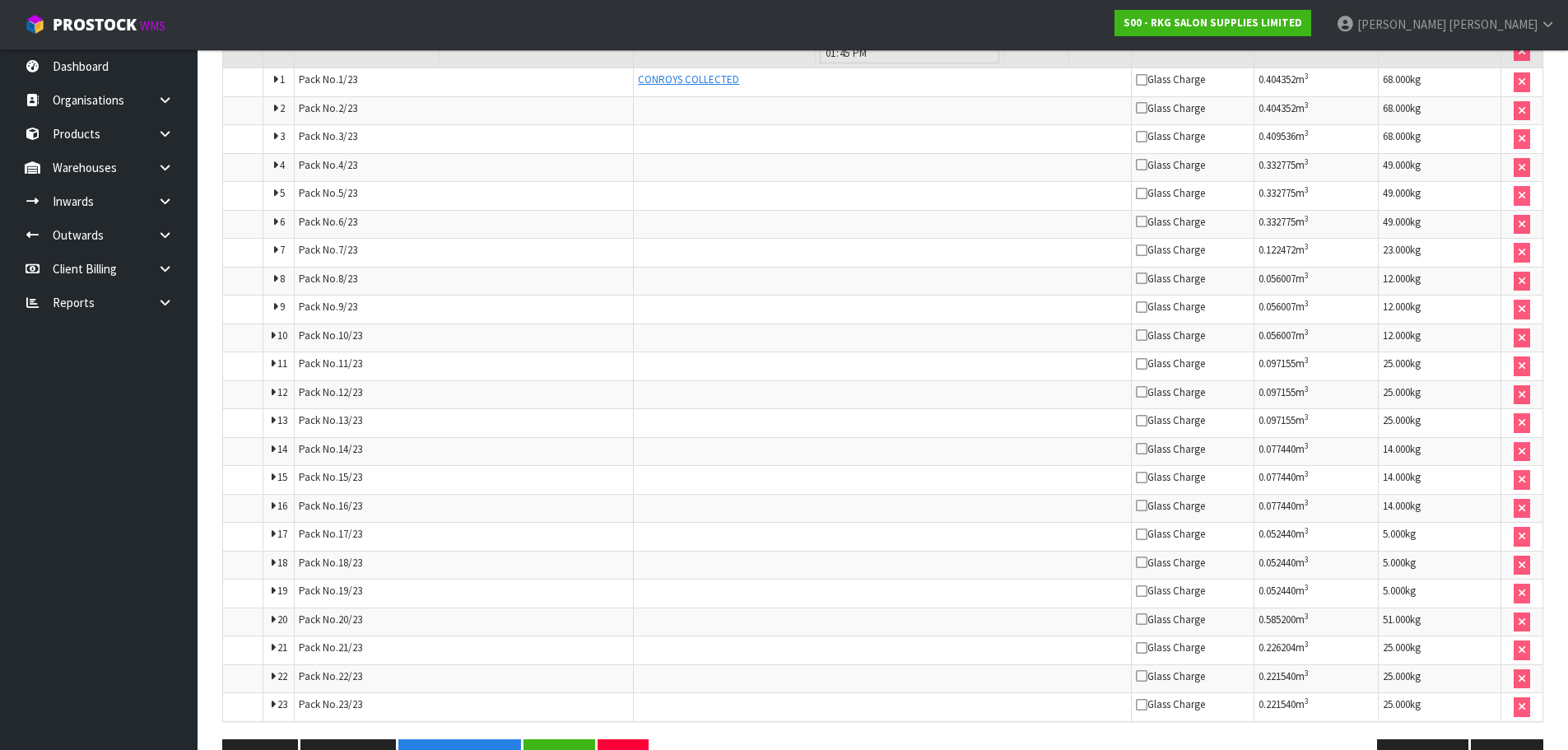
scroll to position [1005, 0]
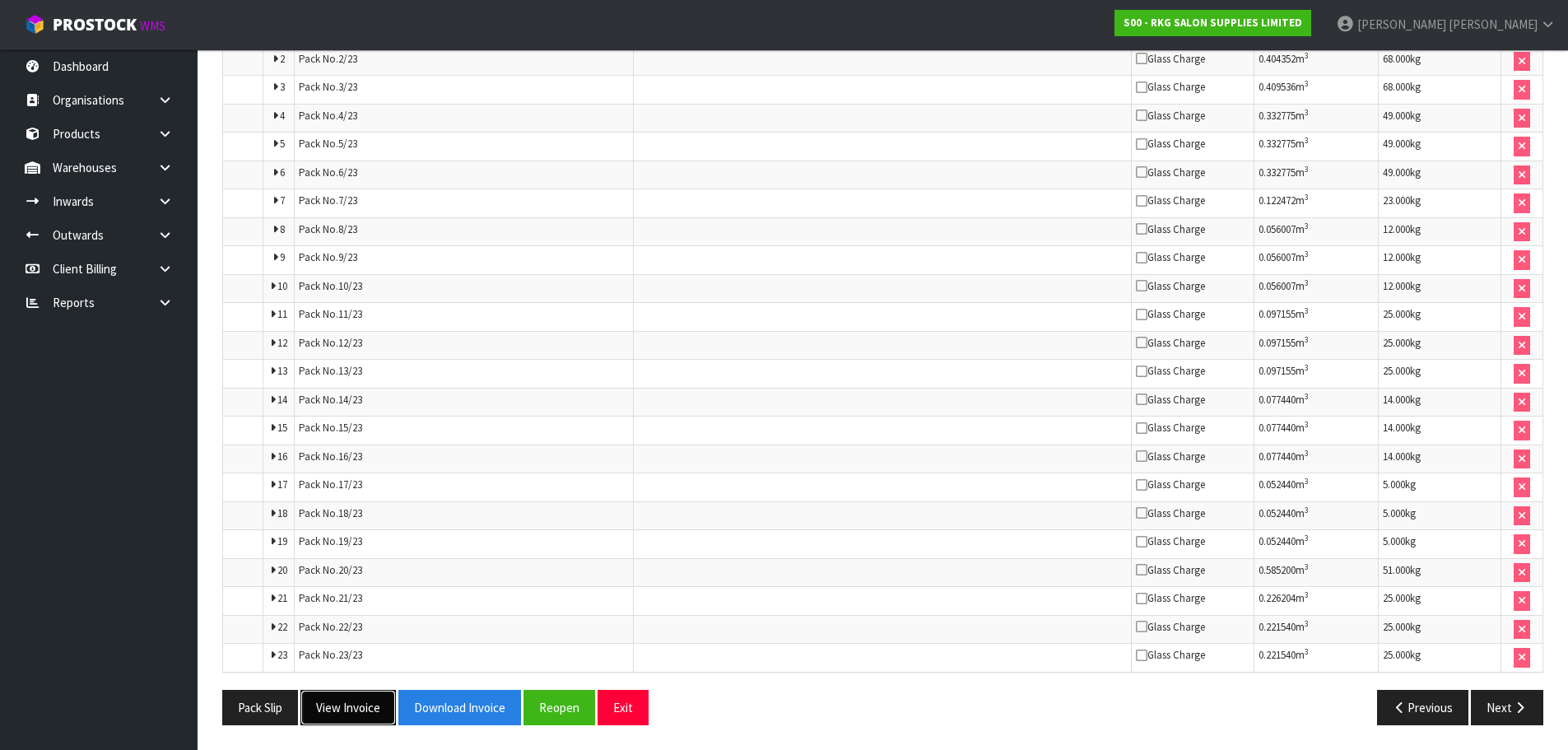
click at [358, 709] on button "View Invoice" at bounding box center [348, 707] width 95 height 36
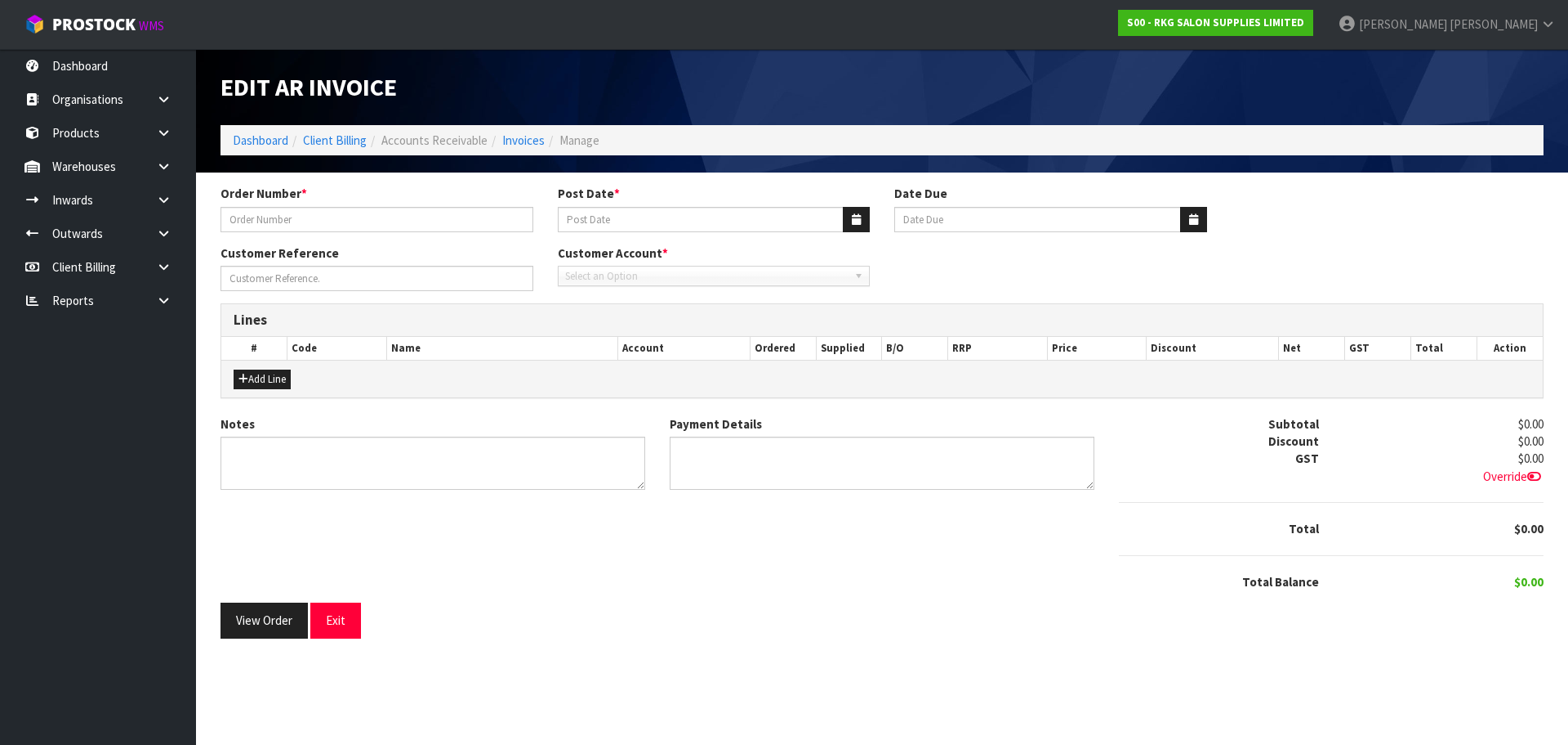
type input "PERMINDER"
type input "18/08/2025"
type input "20/09/2025"
type input "PERMINDER SINGH"
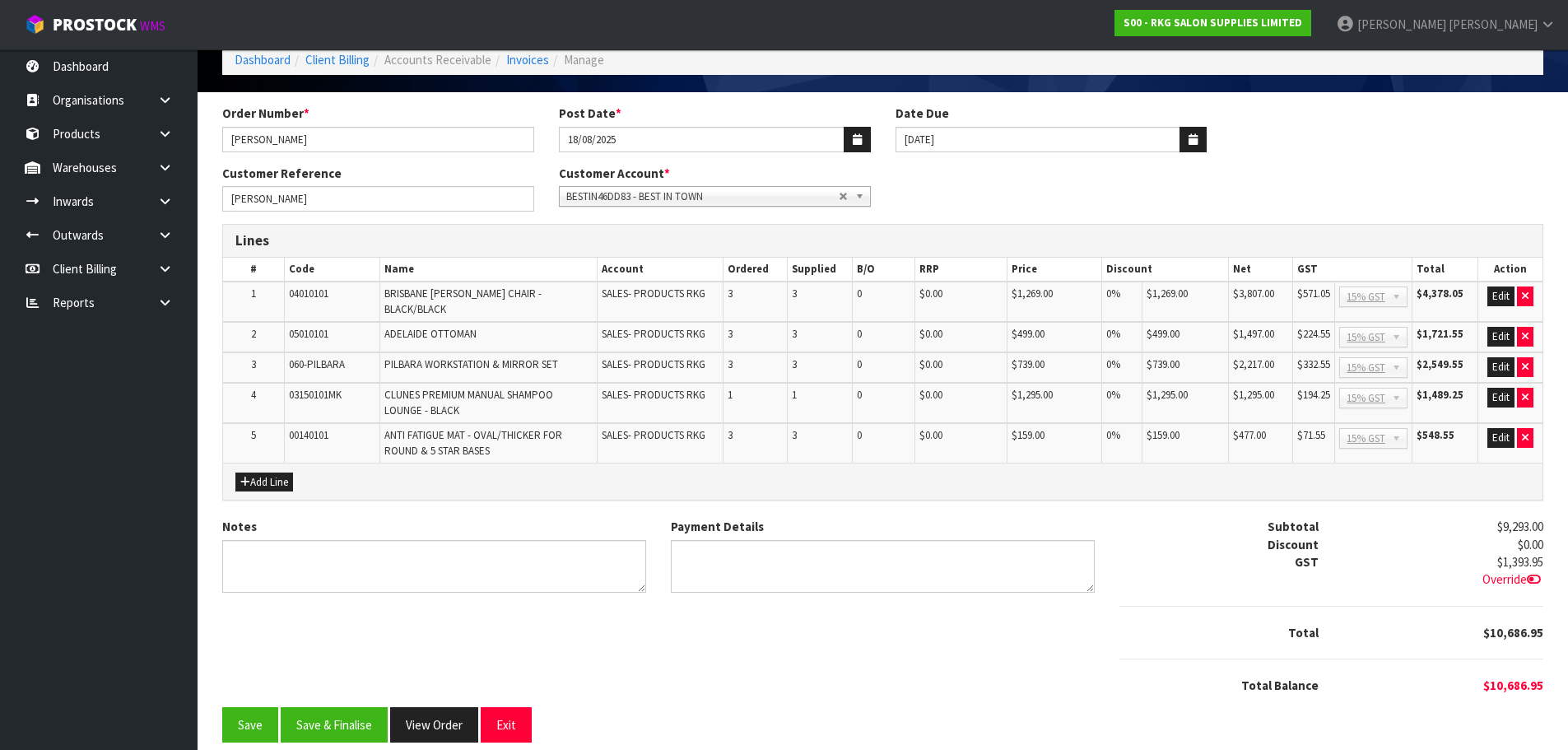
scroll to position [82, 0]
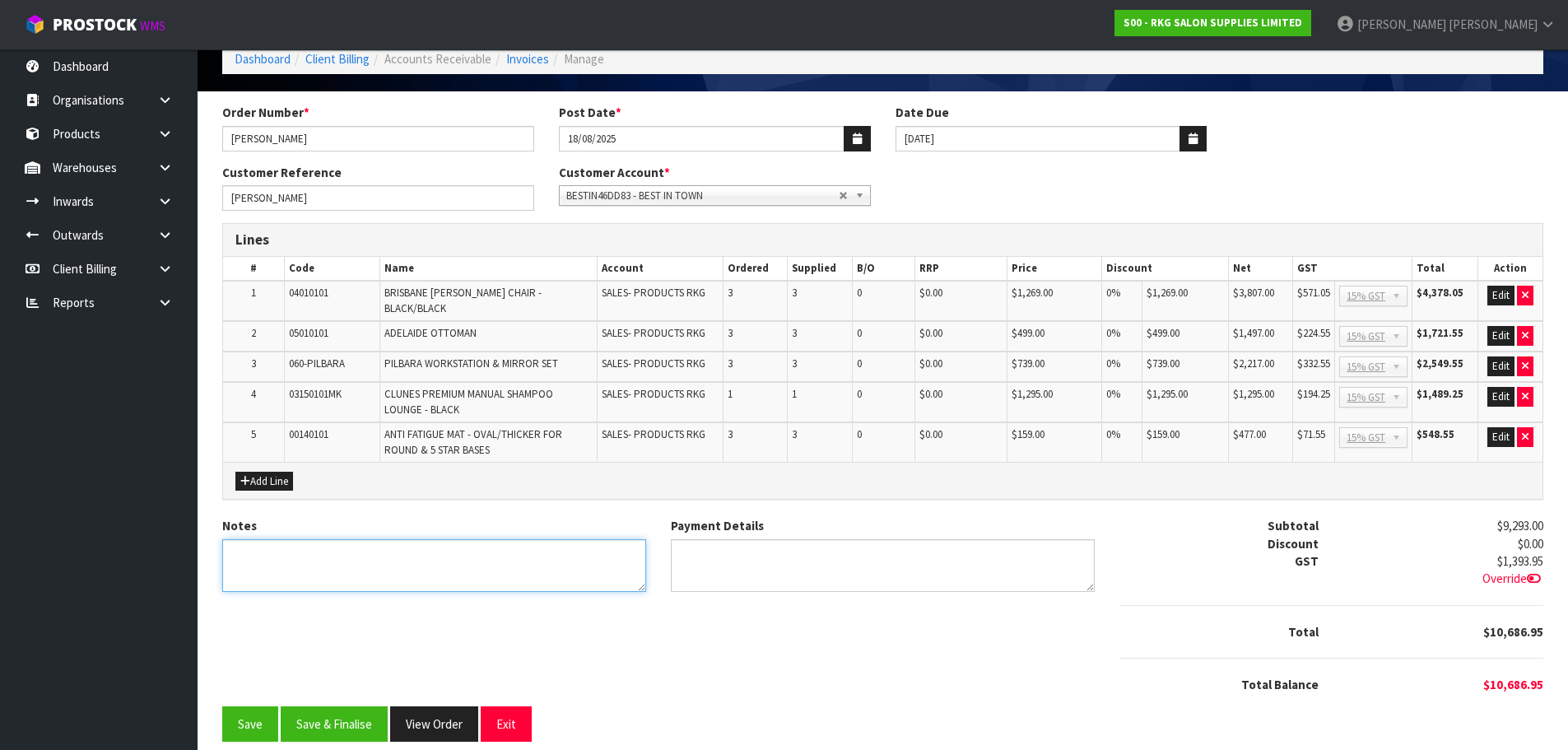
click at [281, 546] on textarea "Notes" at bounding box center [434, 565] width 424 height 53
type textarea "THANK YOU FOR YOUR ORDER."
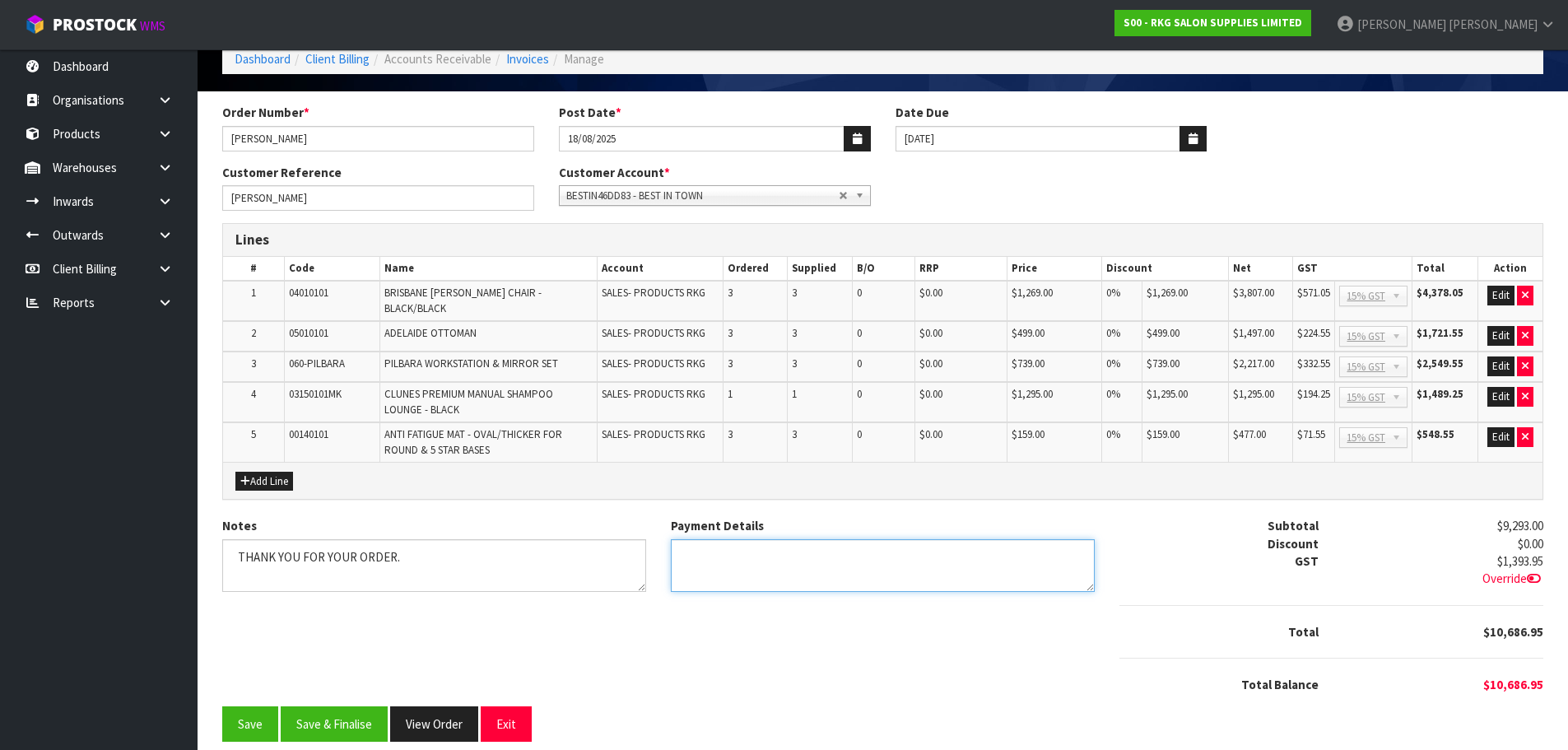
click at [719, 552] on textarea "Payment Details" at bounding box center [882, 565] width 424 height 53
type textarea "DIRECT CREDIT 11.8.25"
click at [1498, 297] on button "Edit" at bounding box center [1501, 295] width 27 height 20
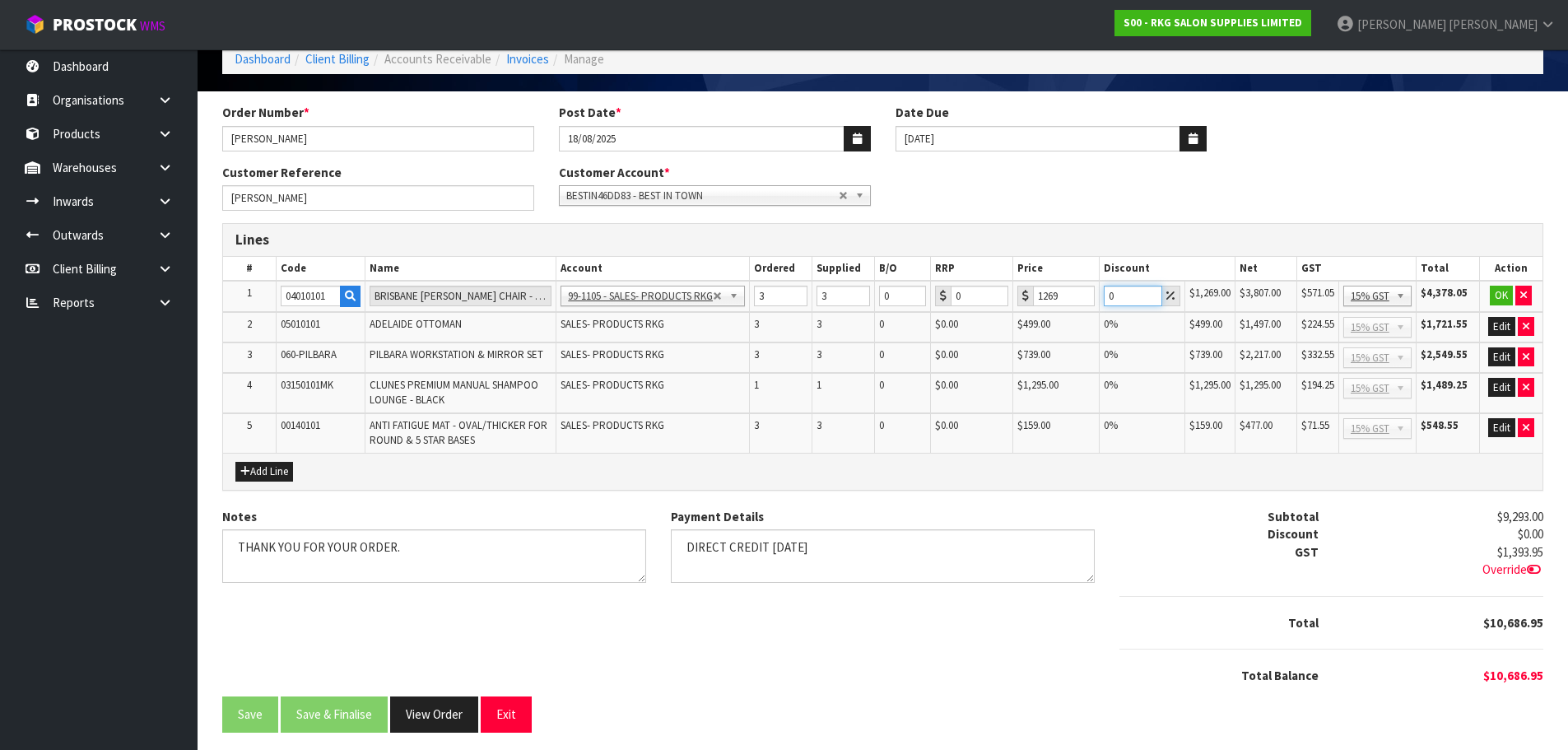
drag, startPoint x: 1122, startPoint y: 298, endPoint x: 1106, endPoint y: 298, distance: 16.0
click at [1106, 298] on input "0" at bounding box center [1133, 296] width 58 height 21
type input "10"
click at [1499, 293] on button "OK" at bounding box center [1502, 295] width 23 height 20
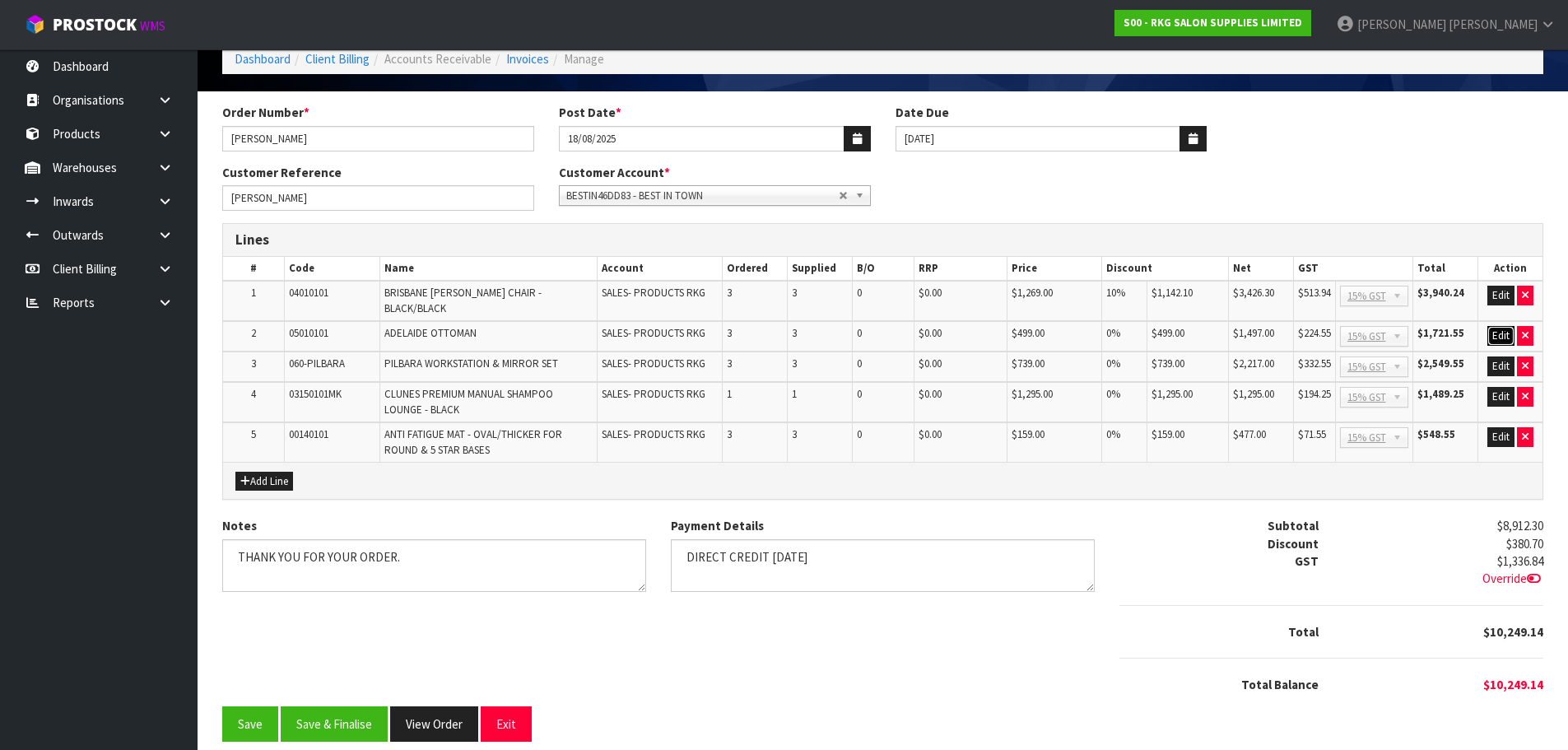
click at [1503, 325] on button "Edit" at bounding box center [1501, 335] width 27 height 20
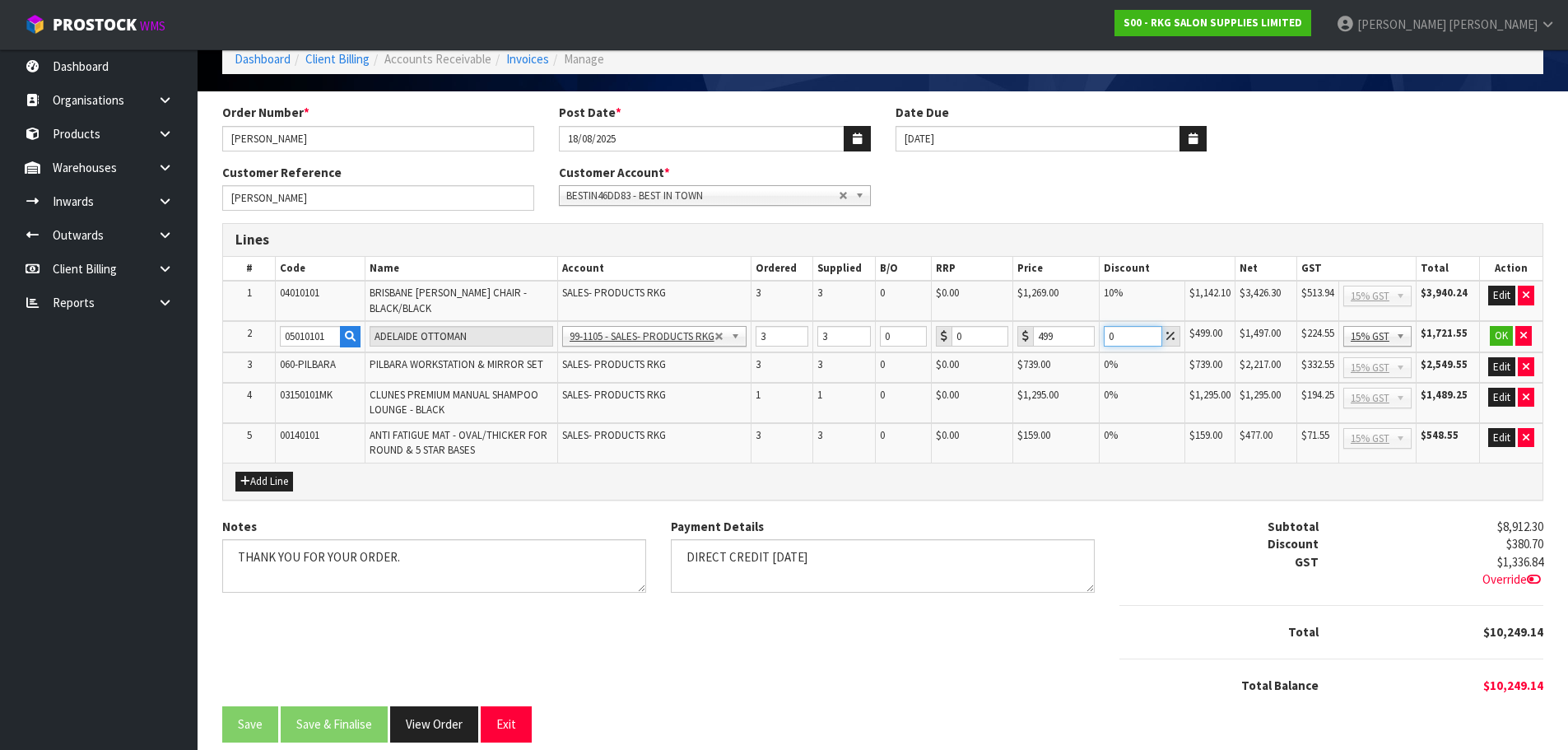
click at [1108, 336] on input "0" at bounding box center [1133, 336] width 58 height 21
type input "10"
click at [1500, 332] on button "OK" at bounding box center [1502, 335] width 23 height 20
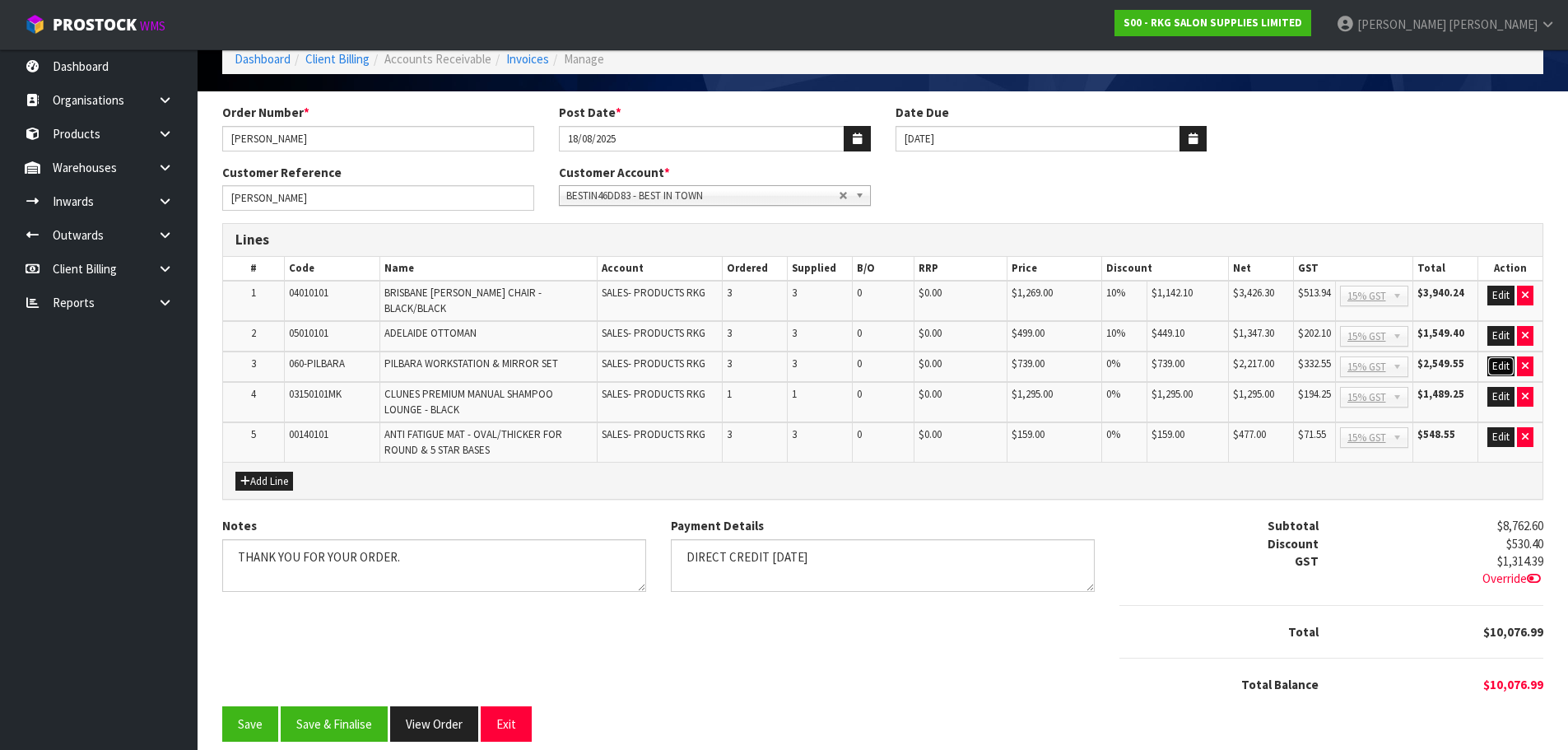
click at [1499, 356] on button "Edit" at bounding box center [1501, 366] width 27 height 20
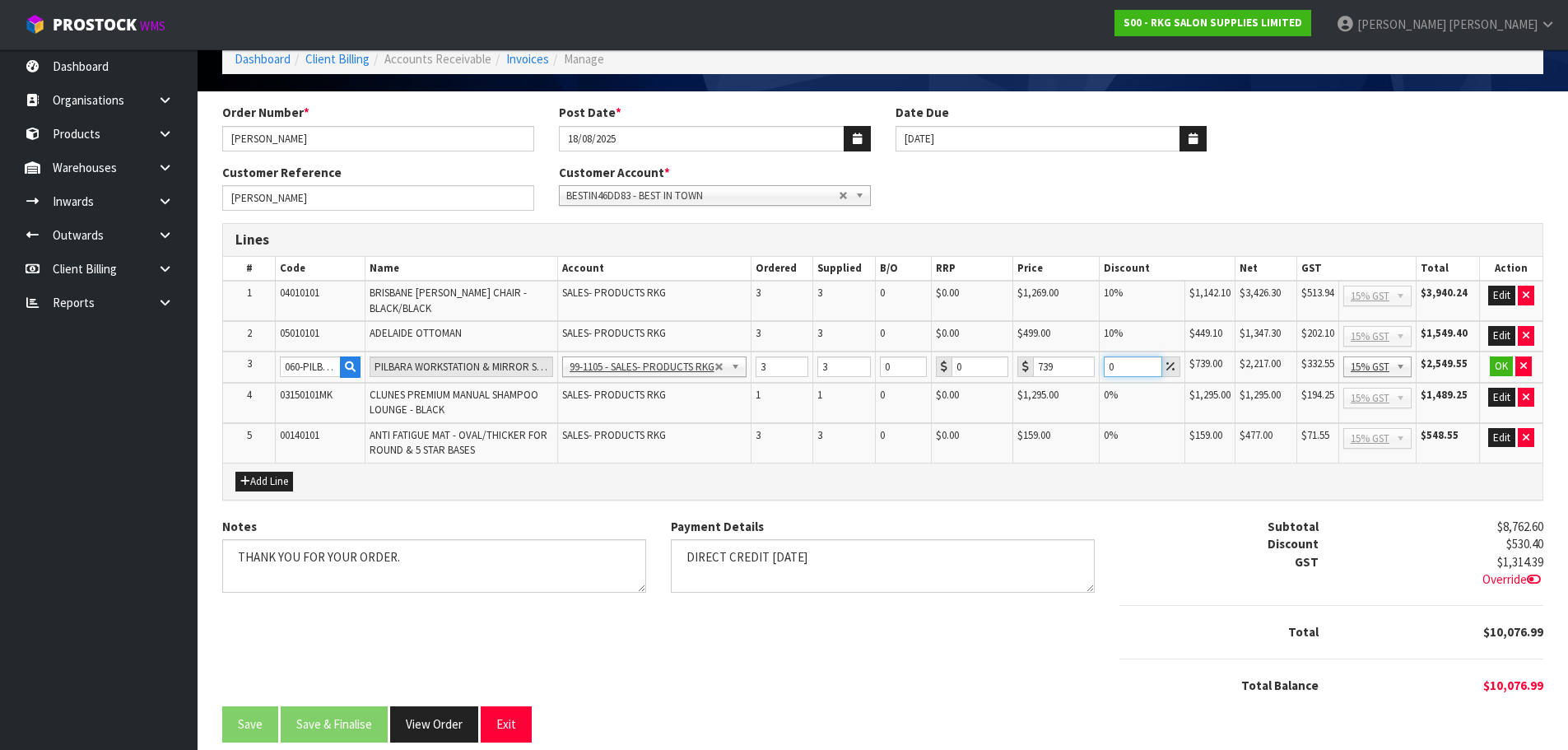
drag, startPoint x: 1122, startPoint y: 366, endPoint x: 1100, endPoint y: 366, distance: 22.0
click at [1100, 366] on td "0" at bounding box center [1143, 367] width 86 height 31
type input "10"
click at [1501, 369] on button "OK" at bounding box center [1502, 366] width 23 height 20
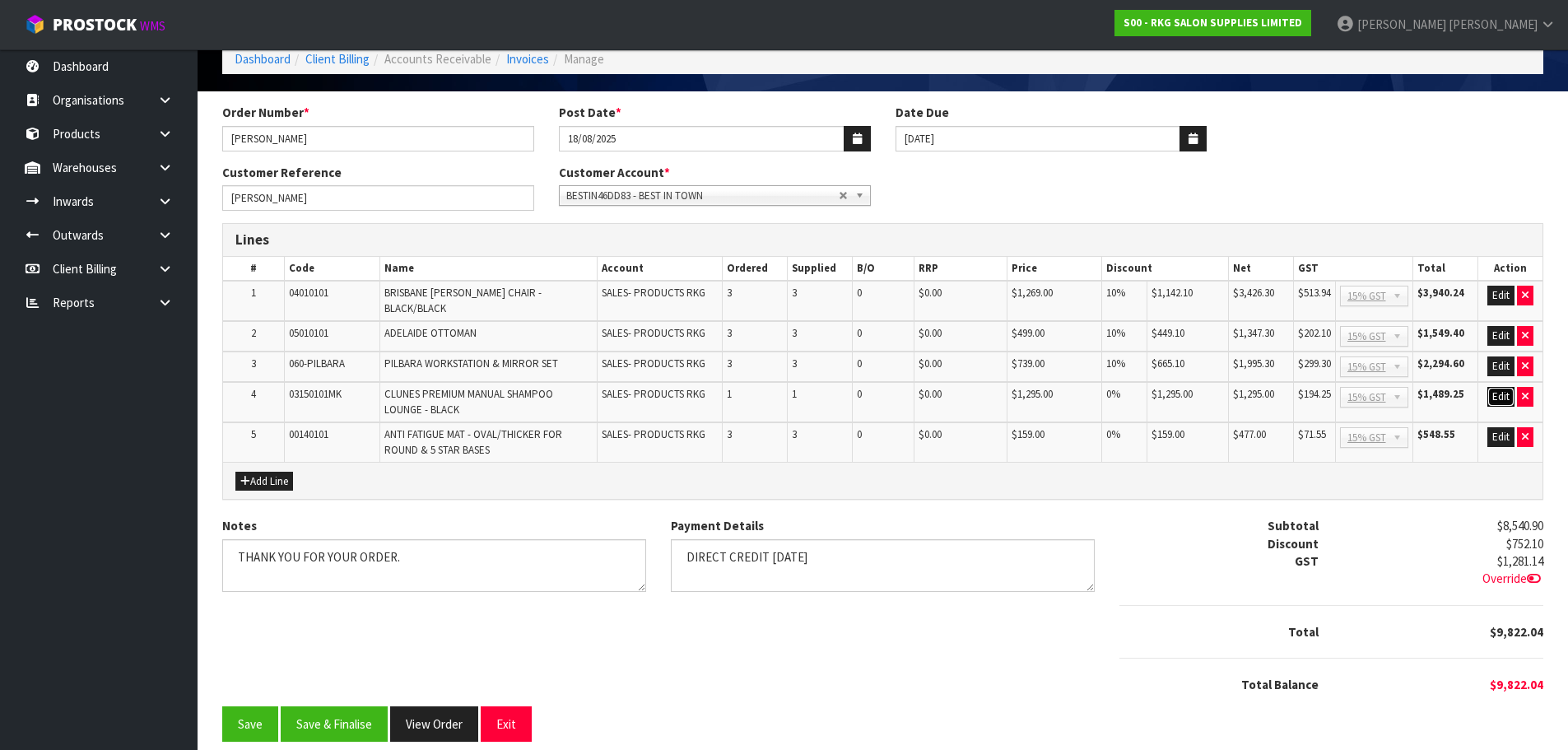
click at [1500, 389] on button "Edit" at bounding box center [1501, 397] width 27 height 20
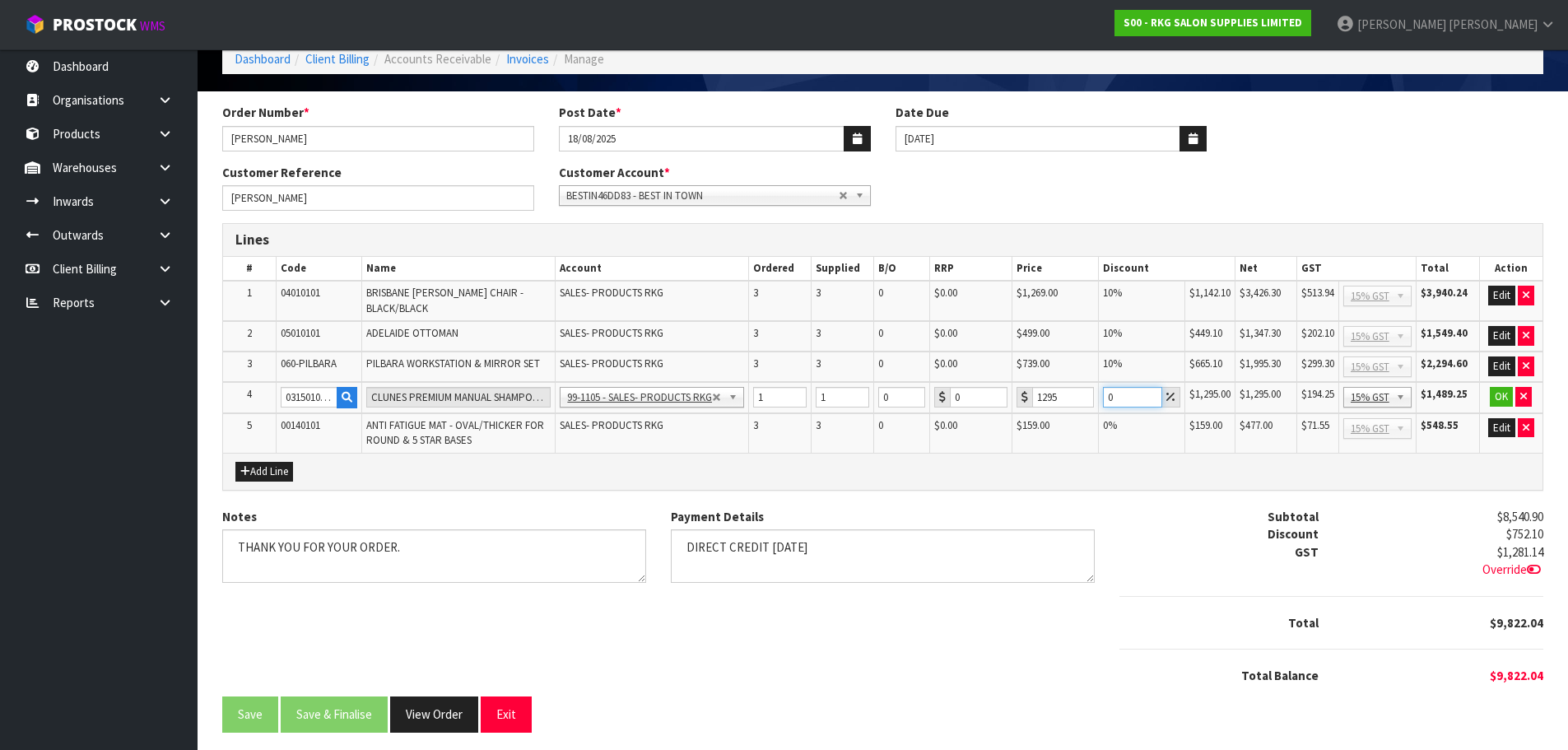
drag, startPoint x: 1114, startPoint y: 398, endPoint x: 1096, endPoint y: 398, distance: 18.0
click at [1096, 398] on tr "4 03150101MK CLUNES PREMIUM MANUAL SHAMPOO LOUNGE - BLACK 99-1100 - SALES -ADMI…" at bounding box center [882, 397] width 1320 height 31
type input "10"
click at [1500, 396] on button "OK" at bounding box center [1502, 397] width 23 height 20
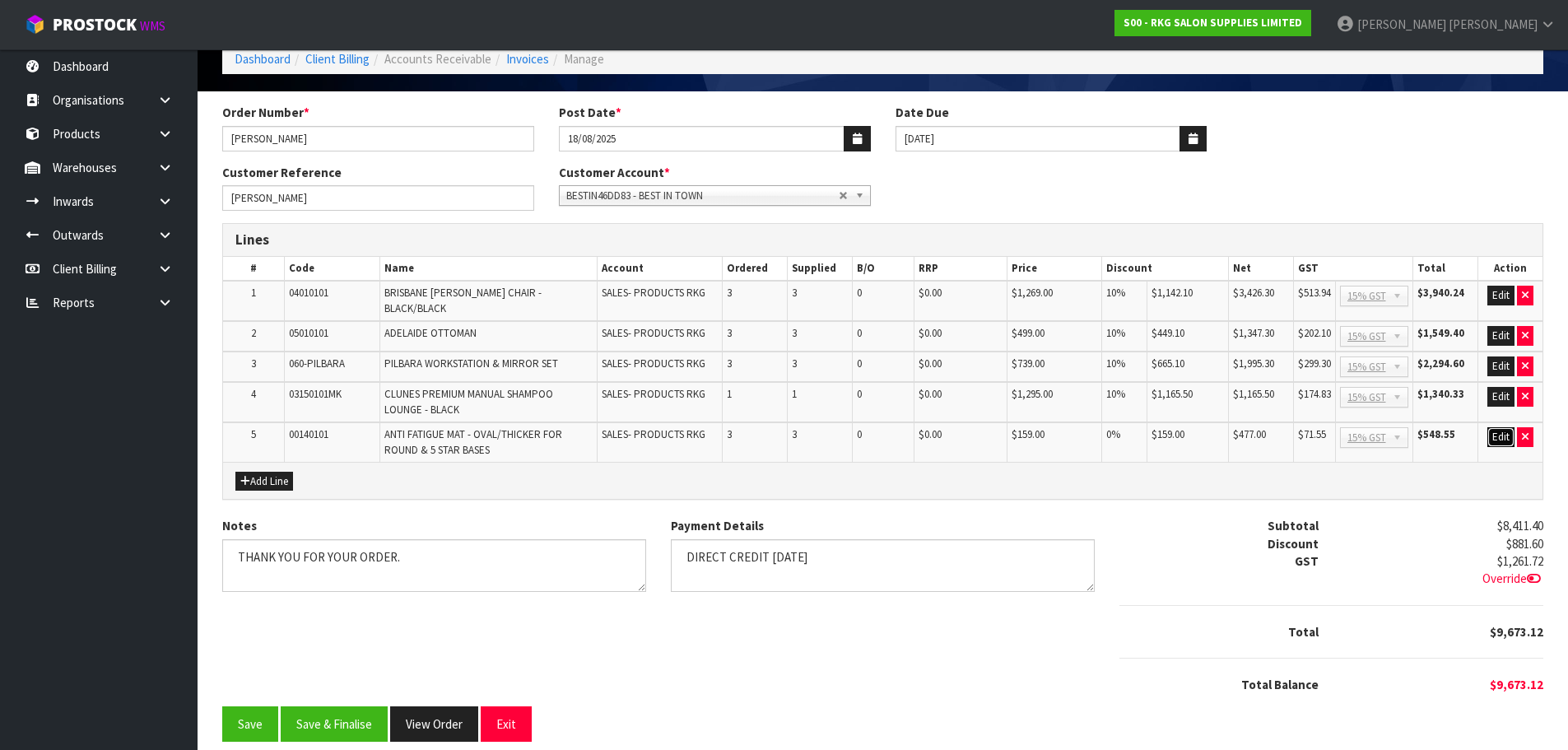
click at [1498, 430] on button "Edit" at bounding box center [1501, 437] width 27 height 20
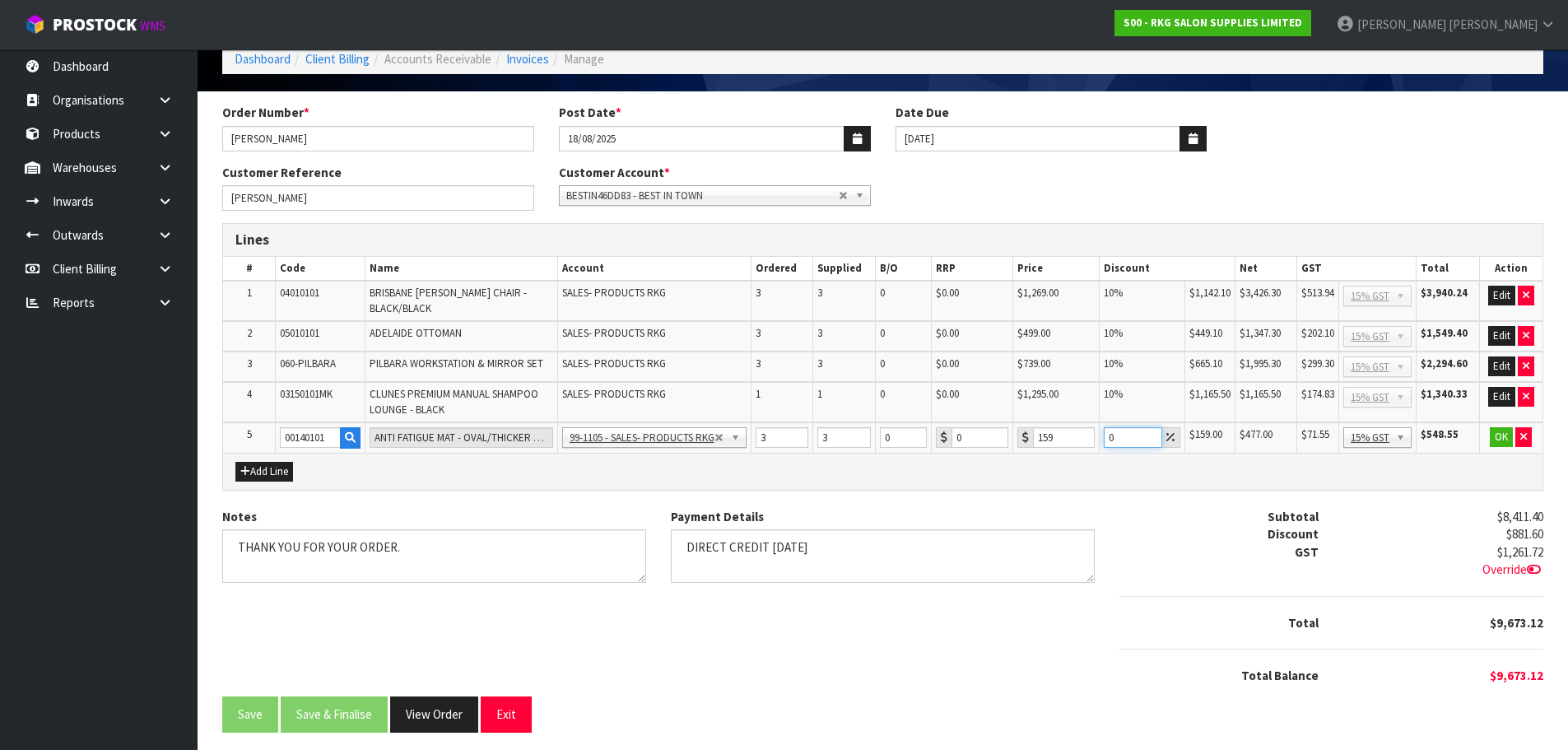
drag, startPoint x: 1121, startPoint y: 438, endPoint x: 1106, endPoint y: 437, distance: 15.0
click at [1106, 437] on input "0" at bounding box center [1133, 438] width 58 height 21
type input "5"
click at [1502, 438] on button "OK" at bounding box center [1502, 437] width 23 height 20
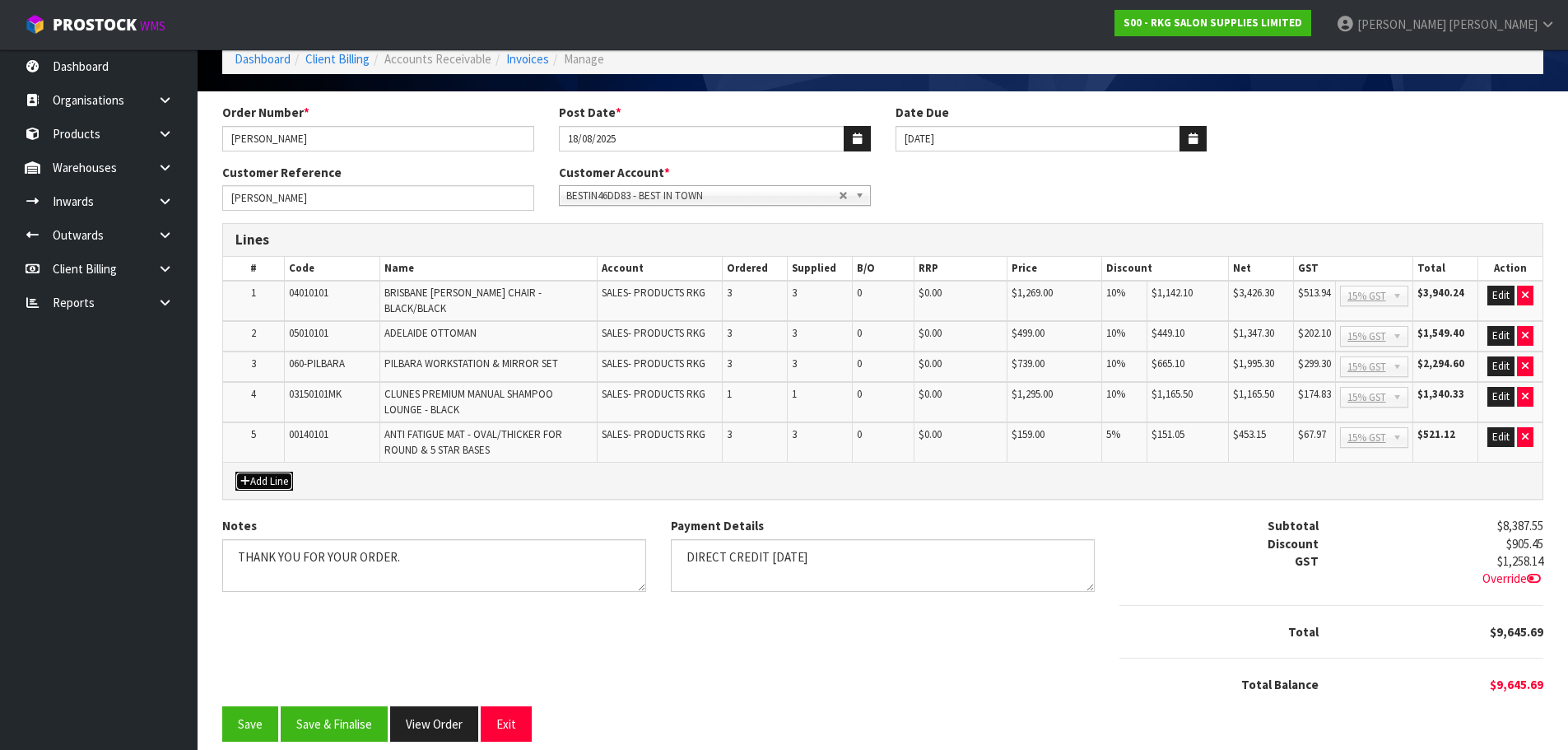
click at [253, 471] on button "Add Line" at bounding box center [265, 481] width 58 height 20
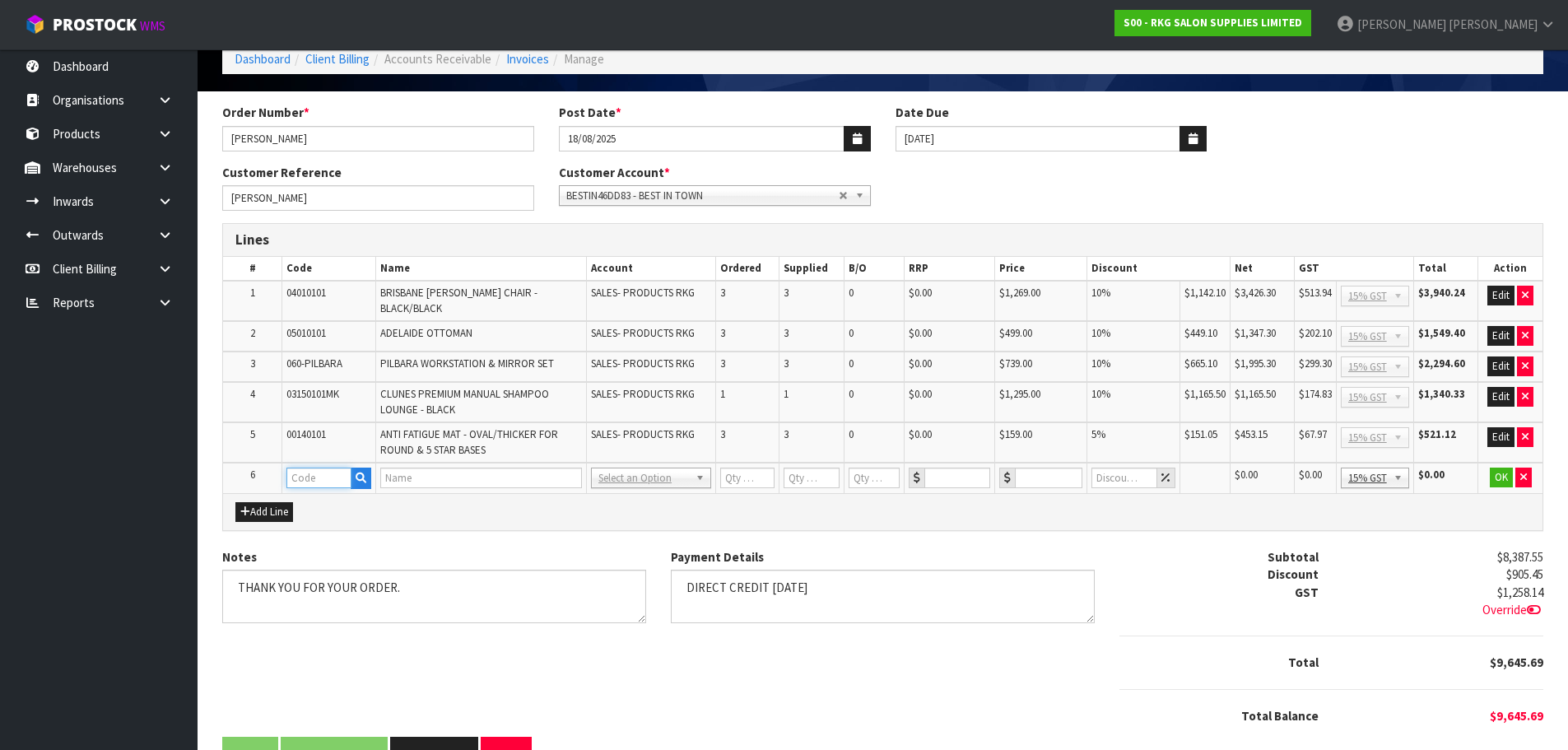
click at [296, 468] on input "text" at bounding box center [319, 478] width 65 height 21
type input "FRE"
click at [318, 497] on strong "FRE" at bounding box center [314, 496] width 21 height 16
type input "FREIGHT"
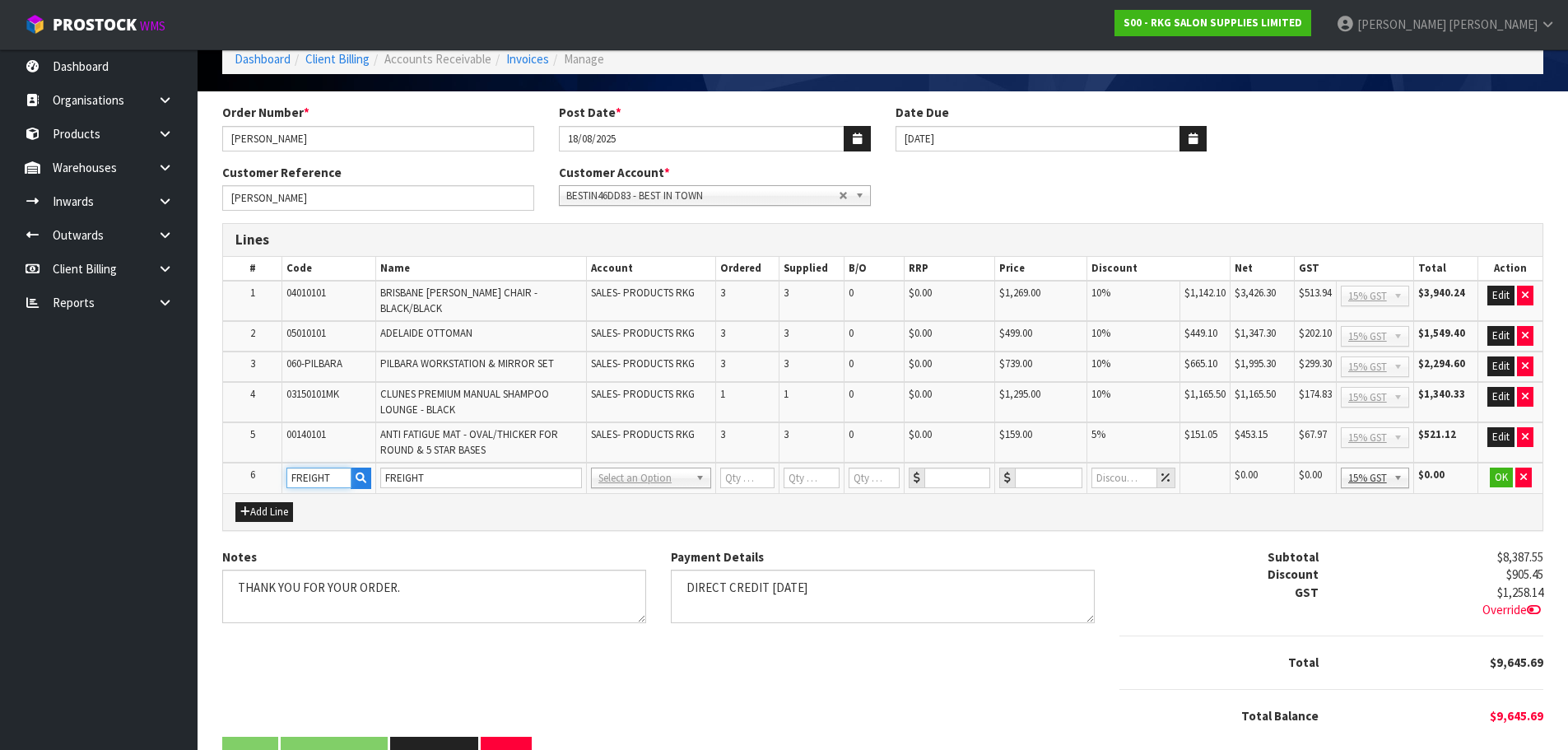
type input "1"
type input "0"
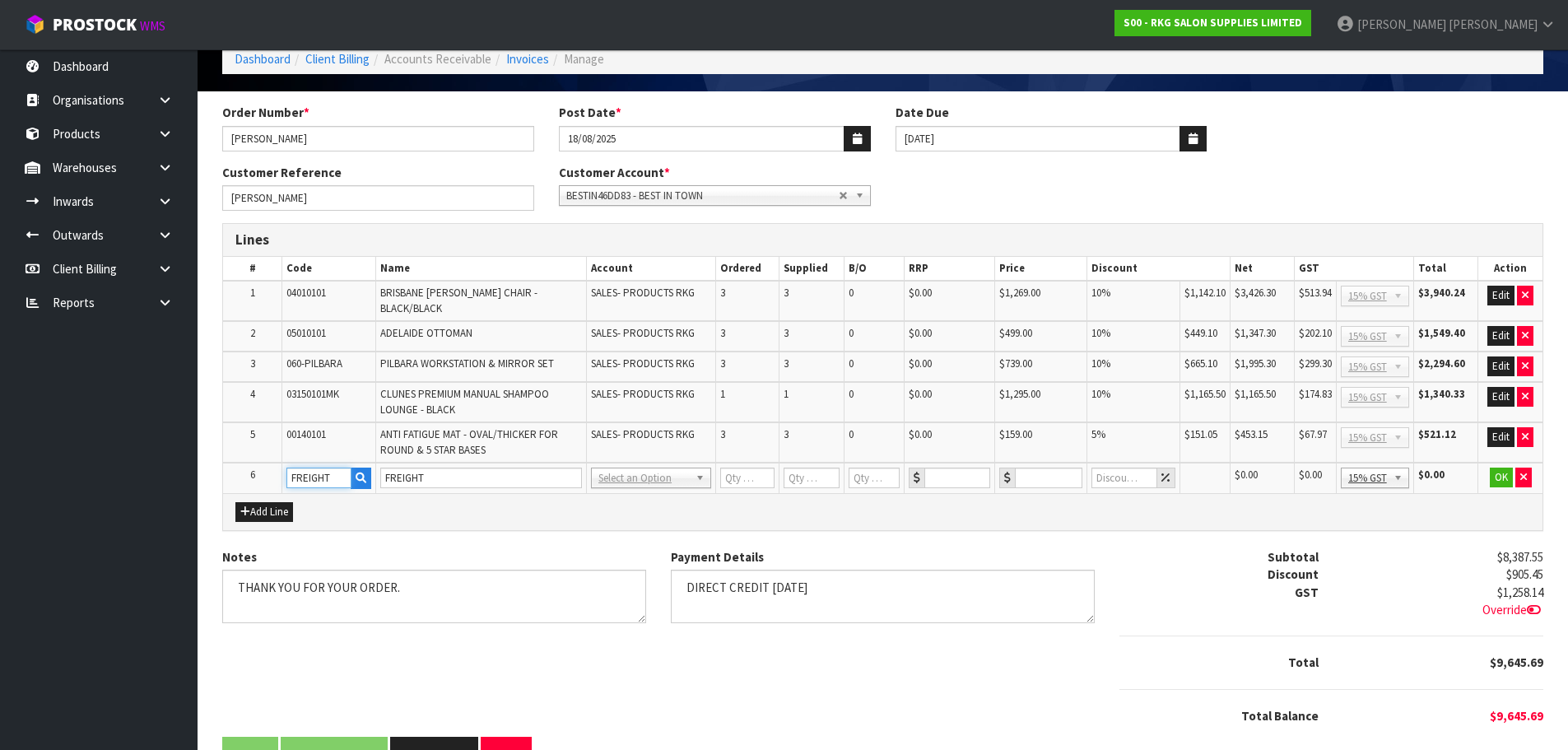
type input "0"
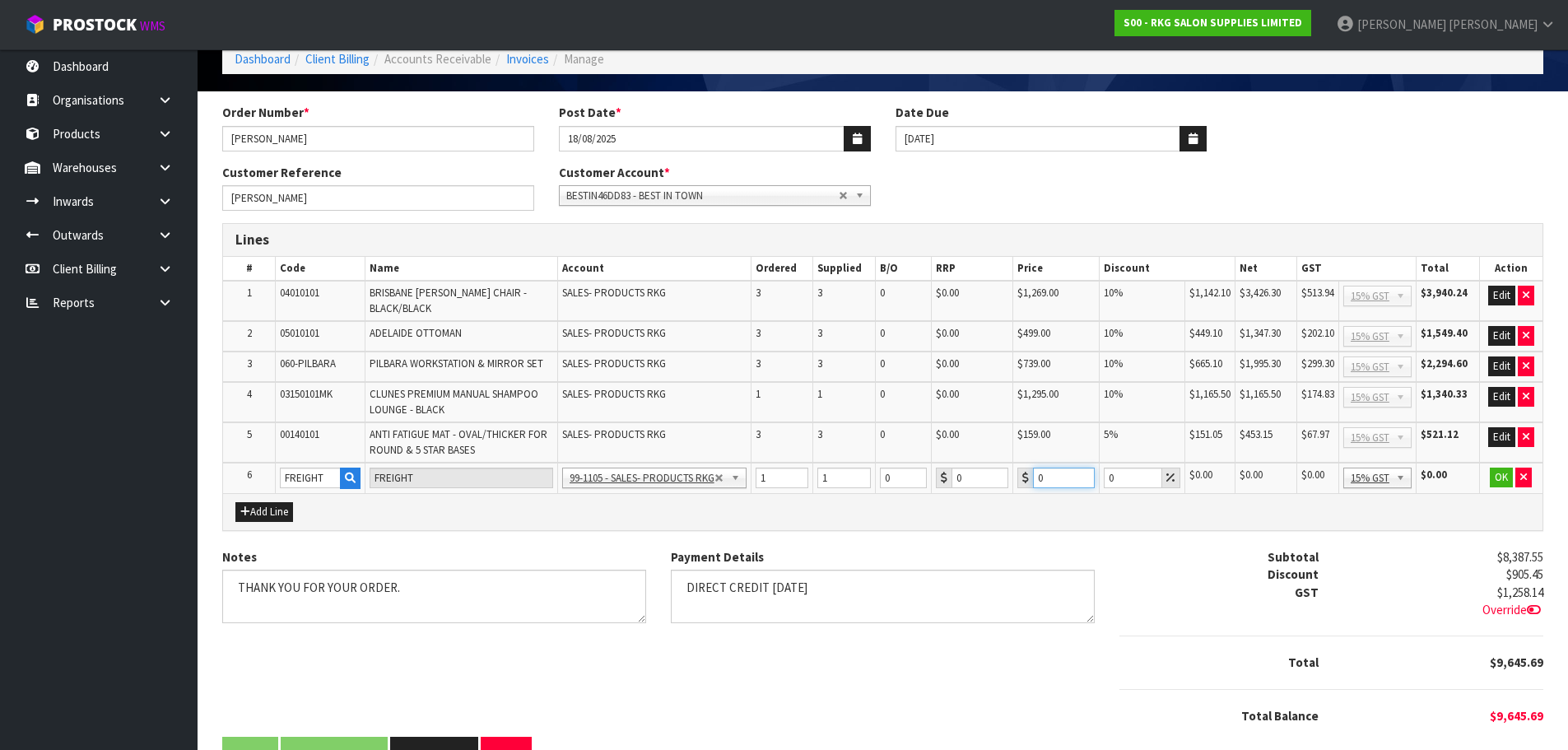
drag, startPoint x: 1053, startPoint y: 481, endPoint x: 1034, endPoint y: 481, distance: 19.0
click at [1034, 481] on input "0" at bounding box center [1064, 478] width 62 height 21
type input "608.15"
click at [1498, 480] on button "OK" at bounding box center [1502, 477] width 23 height 20
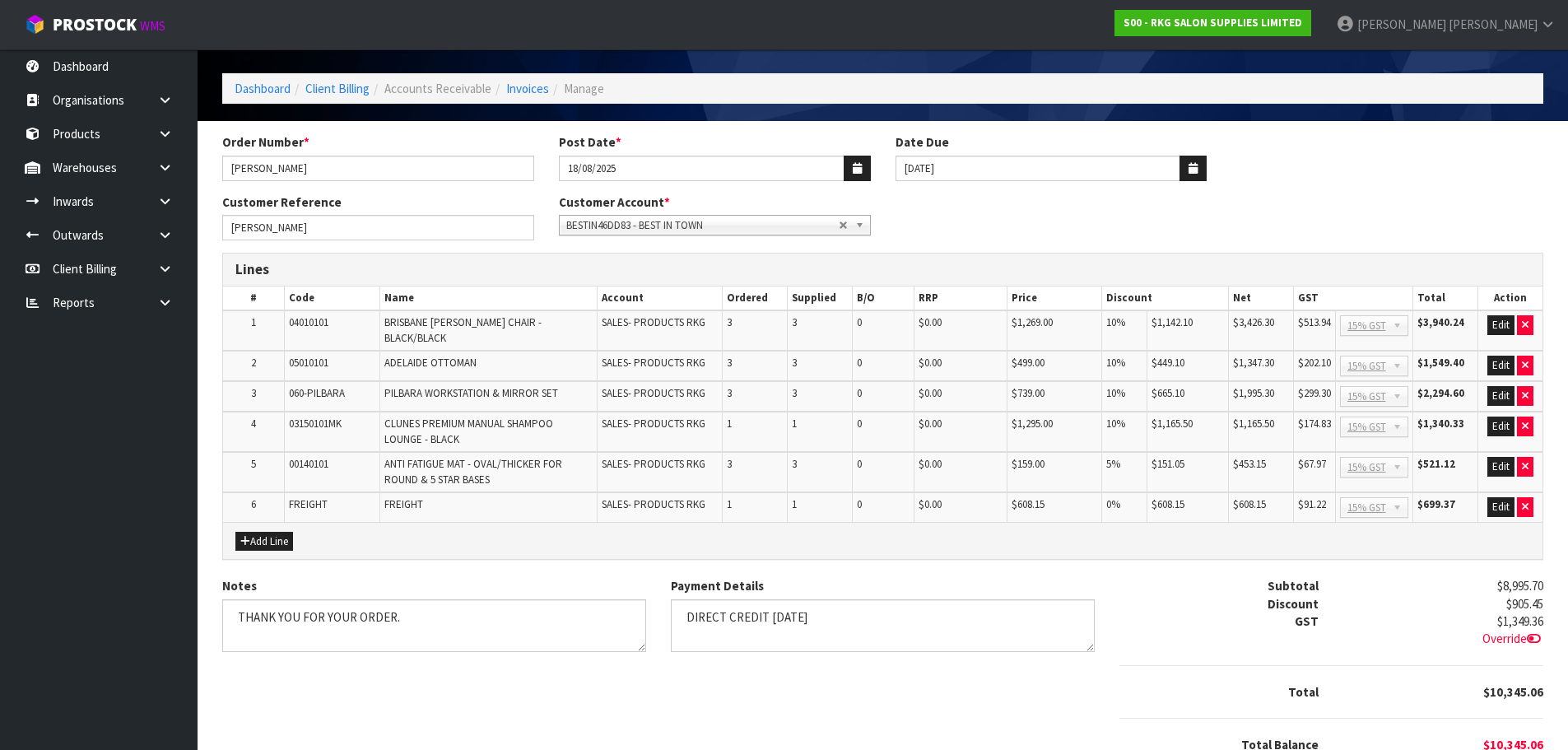
scroll to position [120, 0]
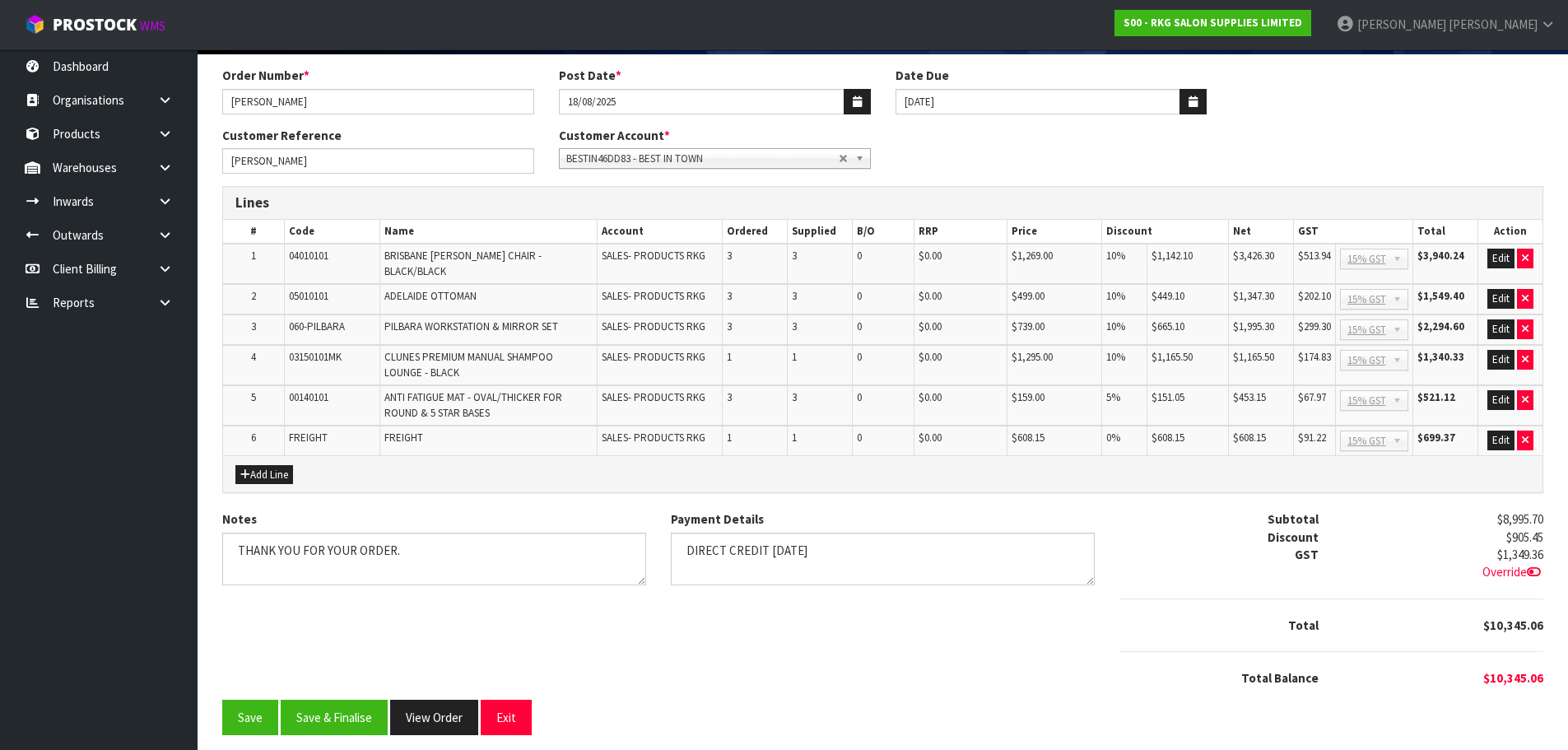
click at [663, 157] on span "BESTIN46DD83 - BEST IN TOWN" at bounding box center [702, 158] width 272 height 20
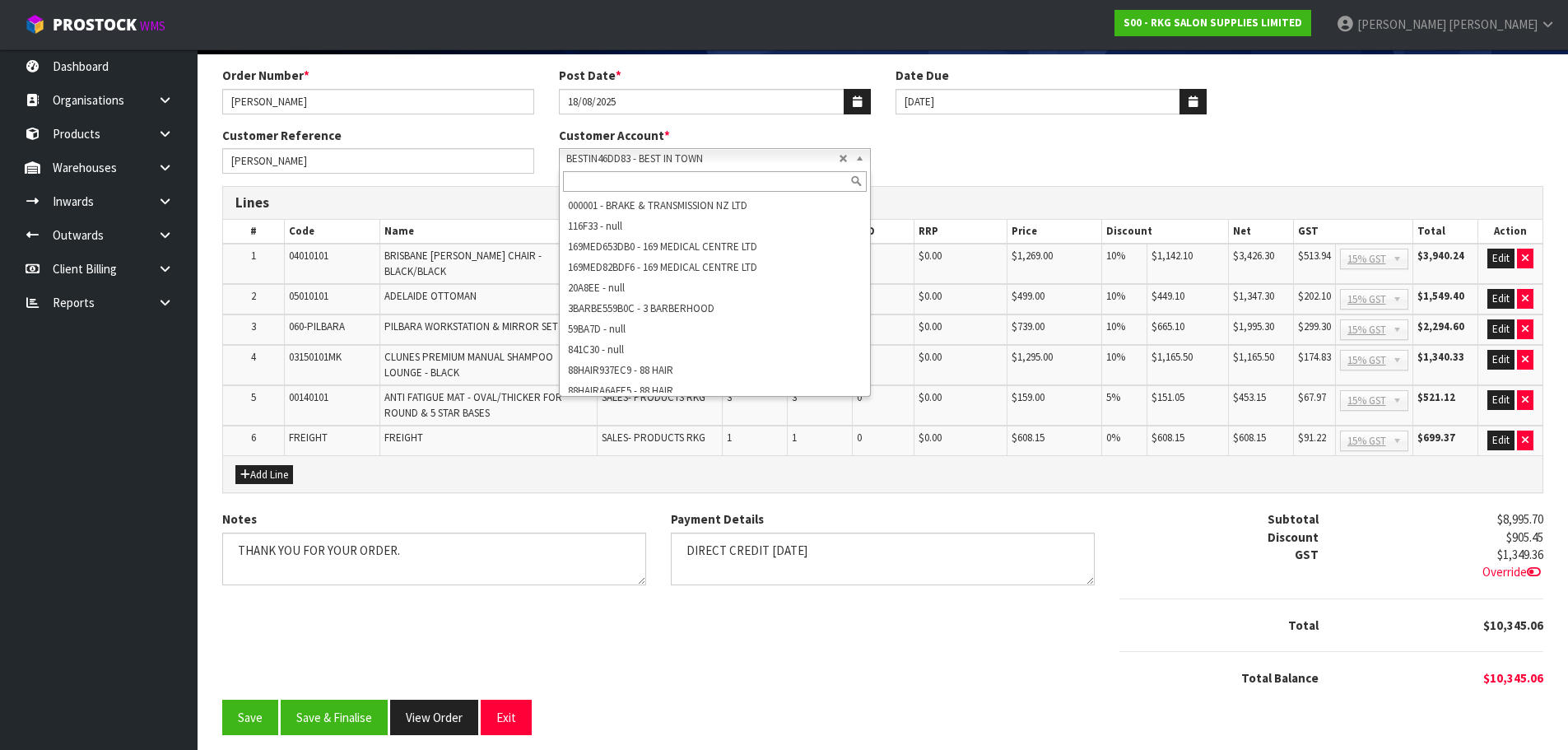
scroll to position [5588, 0]
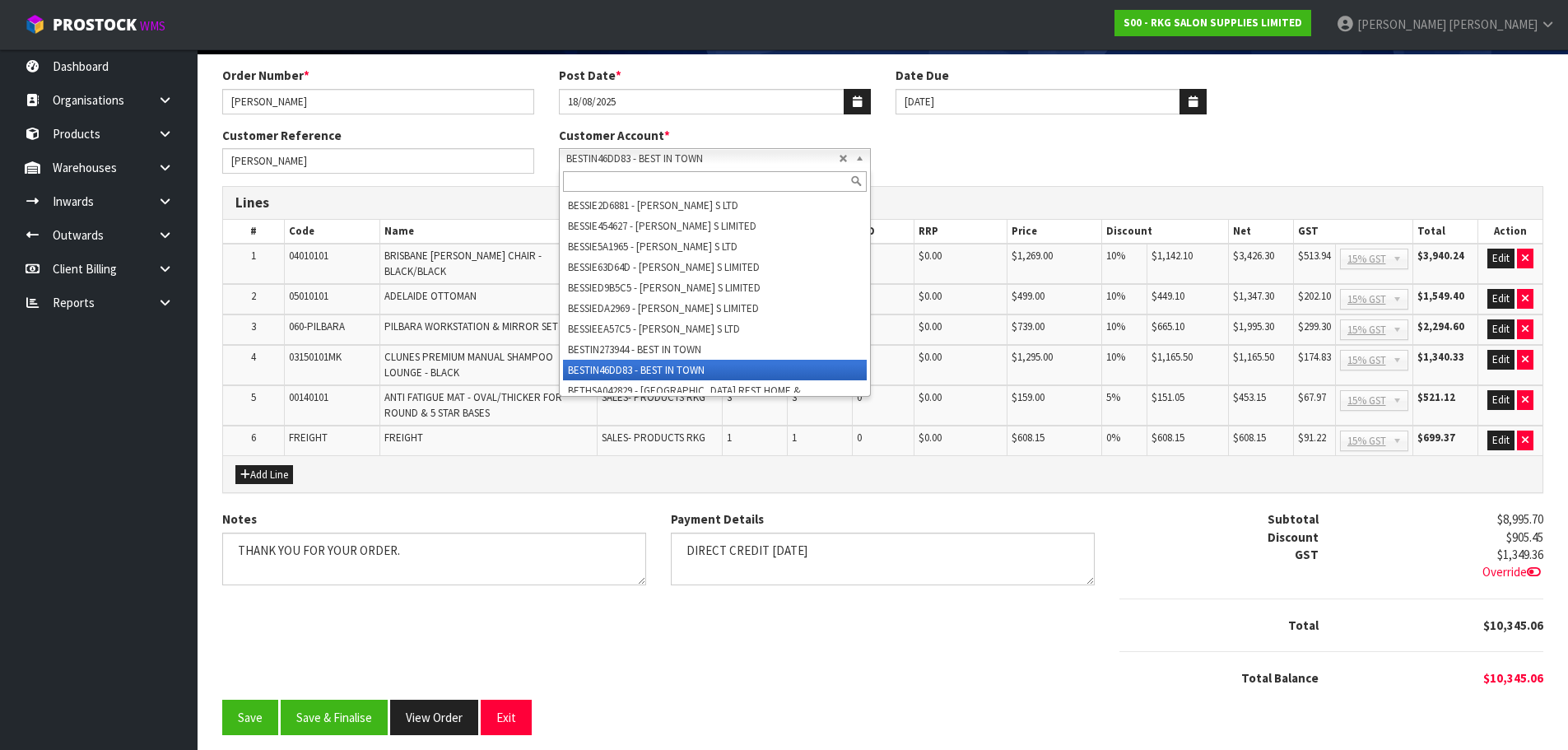
paste input "BESTIN273944"
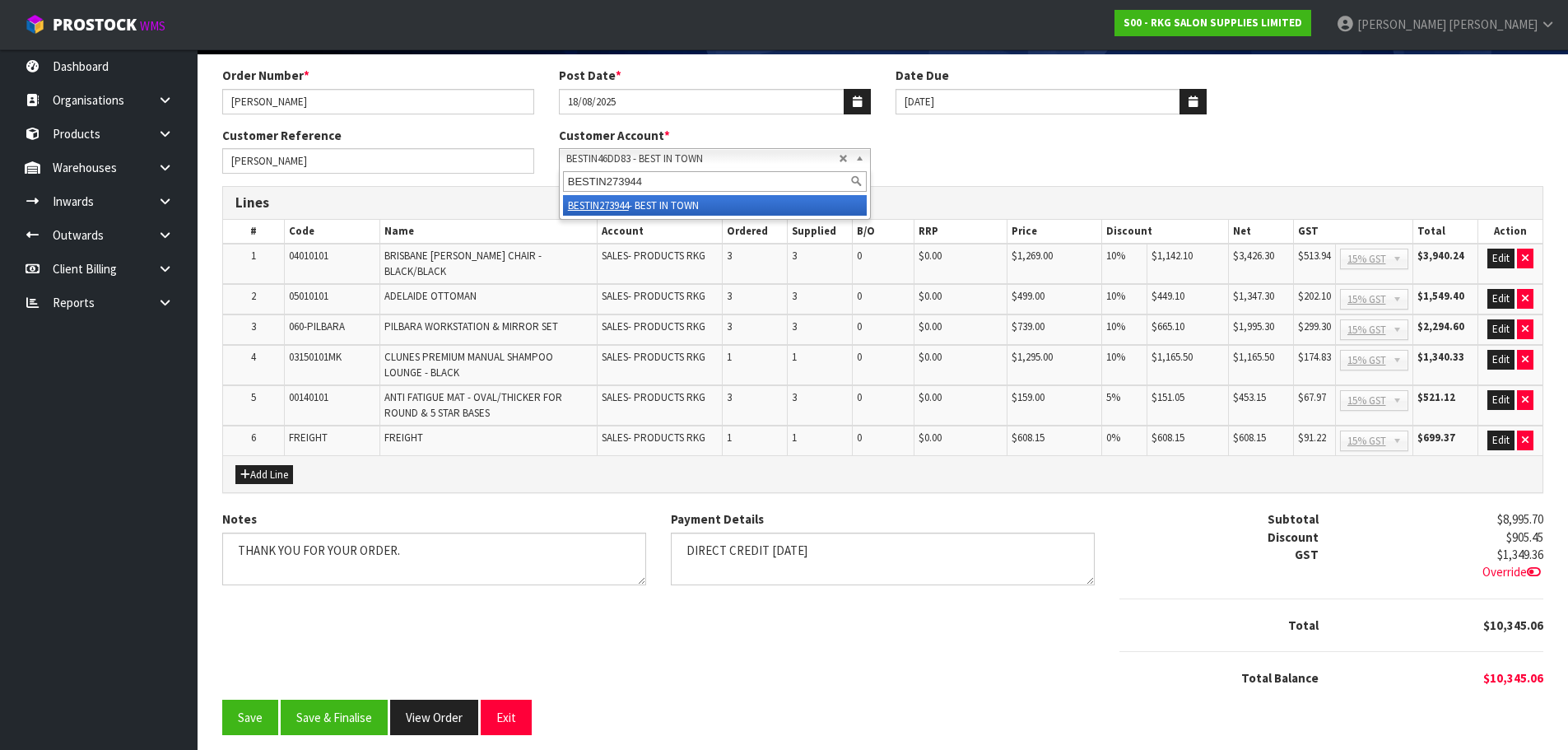
type input "BESTIN273944"
click at [625, 207] on em "BESTIN273944" at bounding box center [598, 205] width 61 height 14
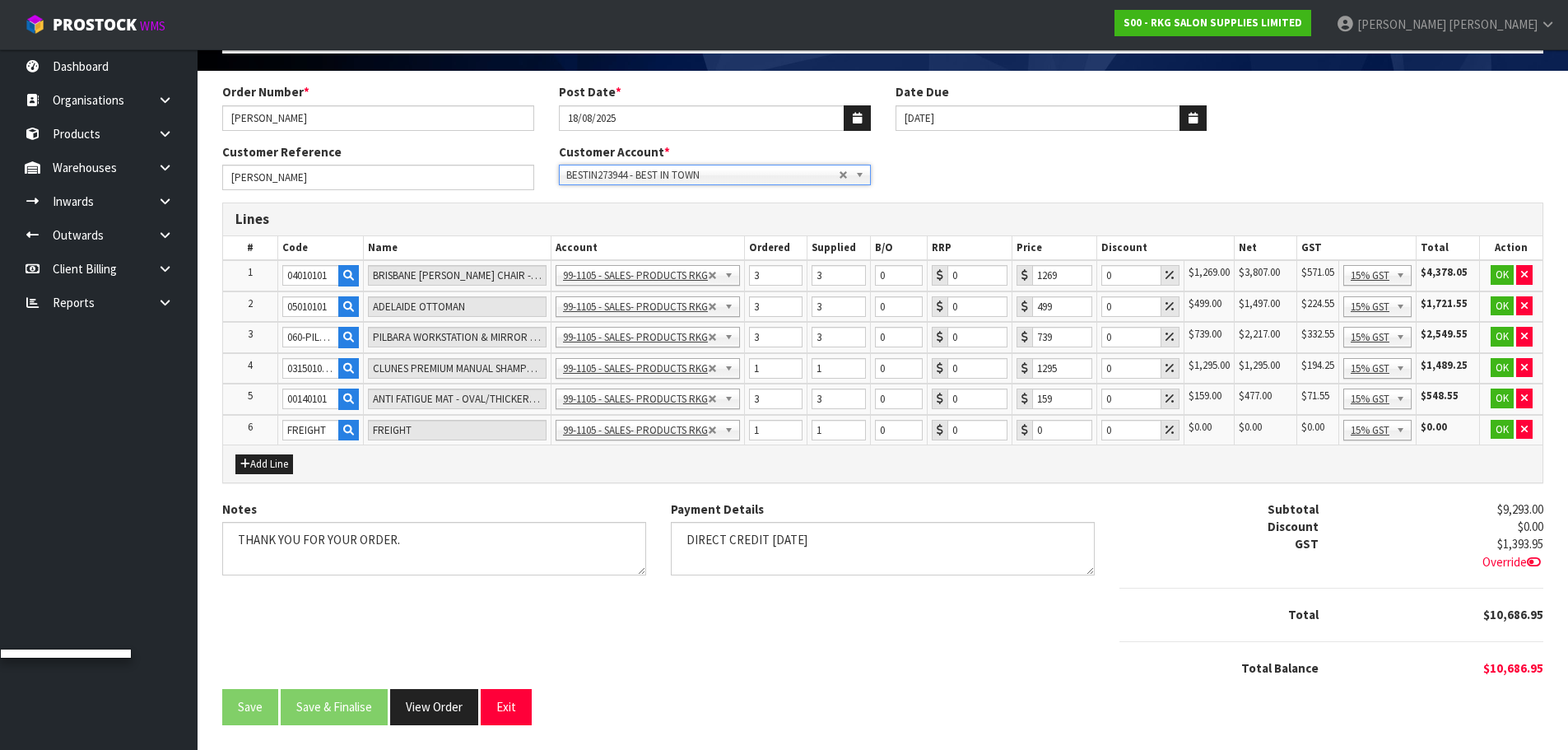
scroll to position [103, 0]
drag, startPoint x: 1119, startPoint y: 273, endPoint x: 1105, endPoint y: 277, distance: 14.6
click at [1105, 277] on input "0" at bounding box center [1131, 275] width 61 height 21
type input "10"
drag, startPoint x: 1118, startPoint y: 310, endPoint x: 1106, endPoint y: 316, distance: 13.4
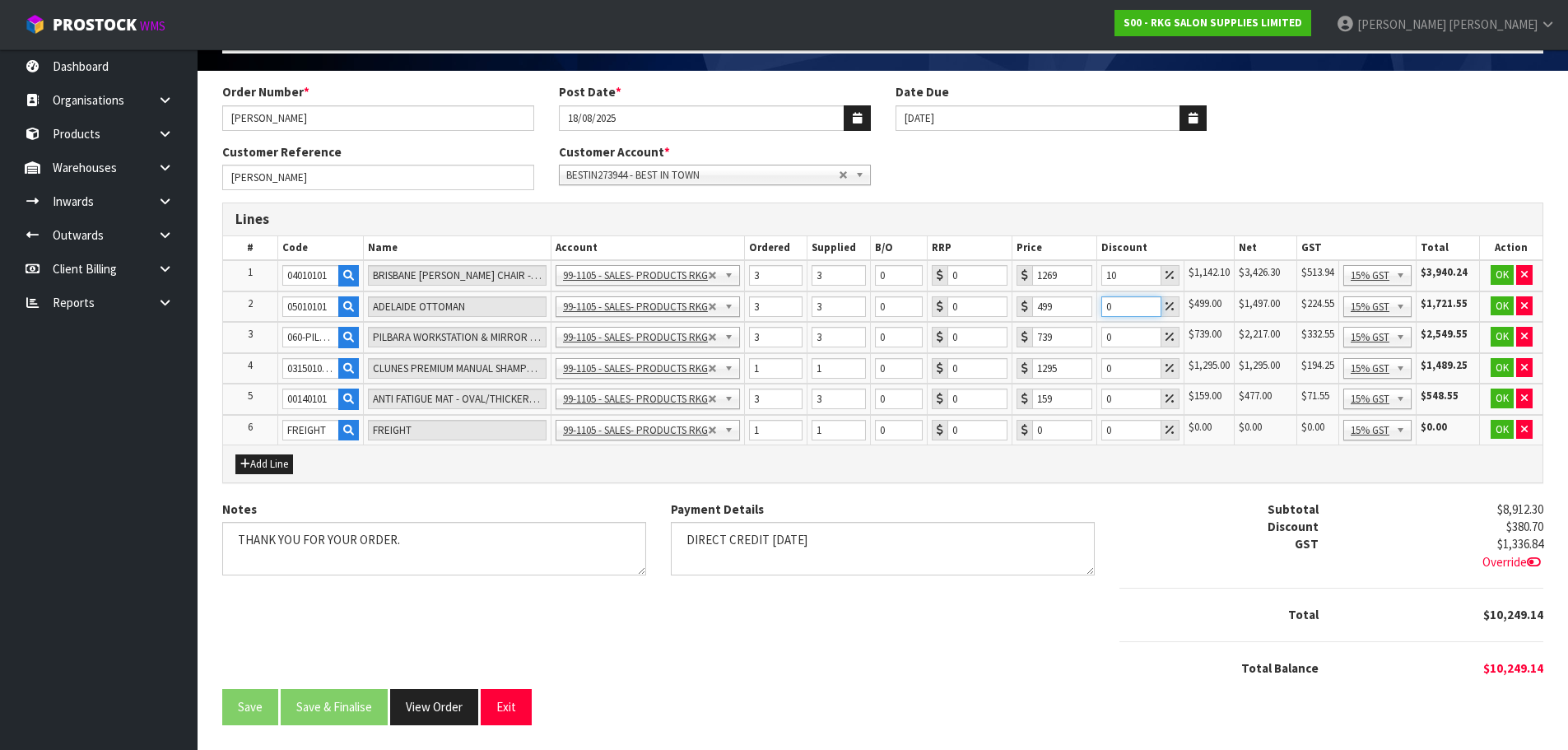
click at [1106, 316] on input "0" at bounding box center [1131, 307] width 61 height 21
type input "10"
drag, startPoint x: 1114, startPoint y: 338, endPoint x: 1102, endPoint y: 339, distance: 12.0
click at [1102, 339] on input "0" at bounding box center [1131, 337] width 61 height 21
type input "10"
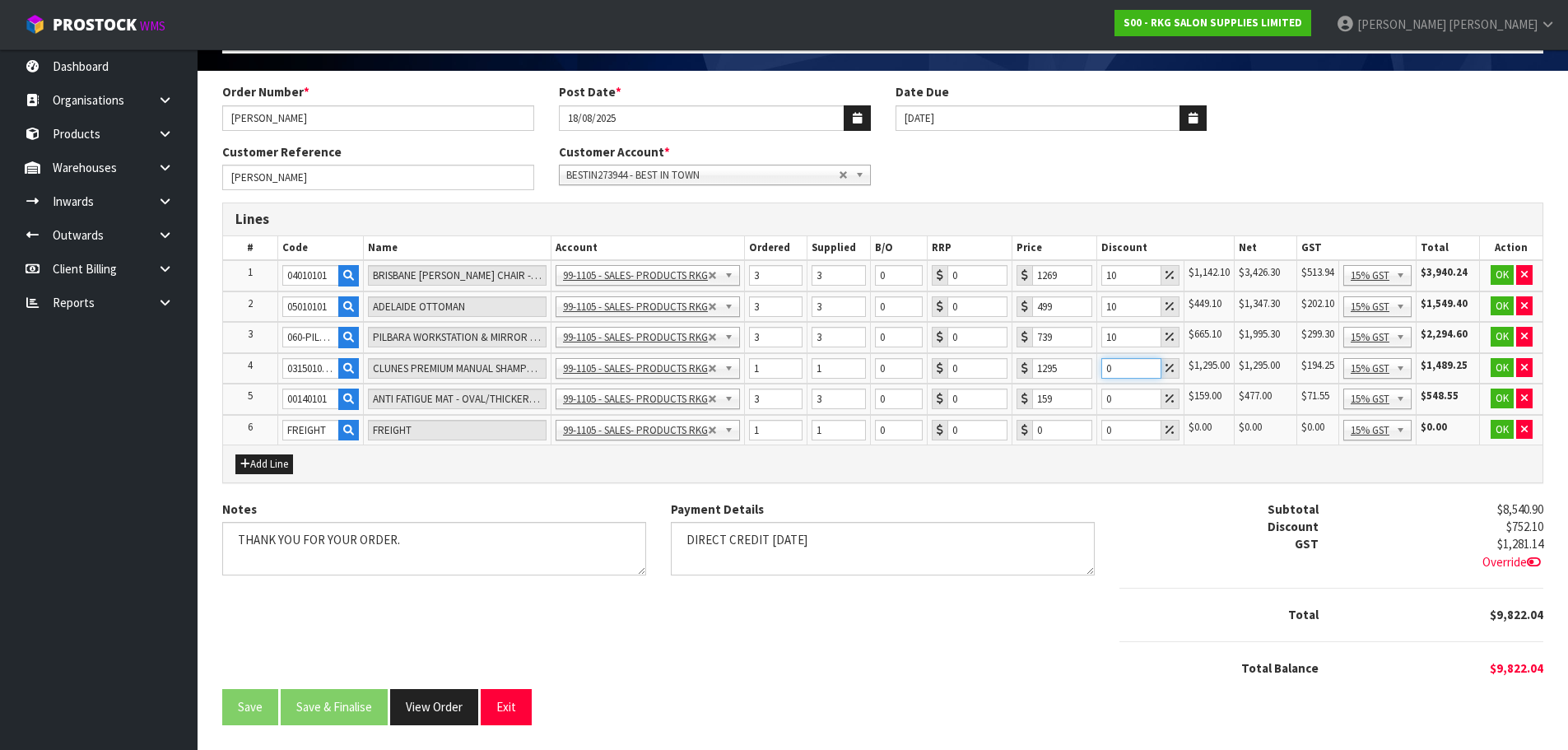
drag, startPoint x: 1120, startPoint y: 363, endPoint x: 1100, endPoint y: 368, distance: 20.6
click at [1101, 368] on input "0" at bounding box center [1131, 368] width 61 height 21
type input "10"
click at [1102, 400] on input "0" at bounding box center [1131, 398] width 61 height 21
type input "5"
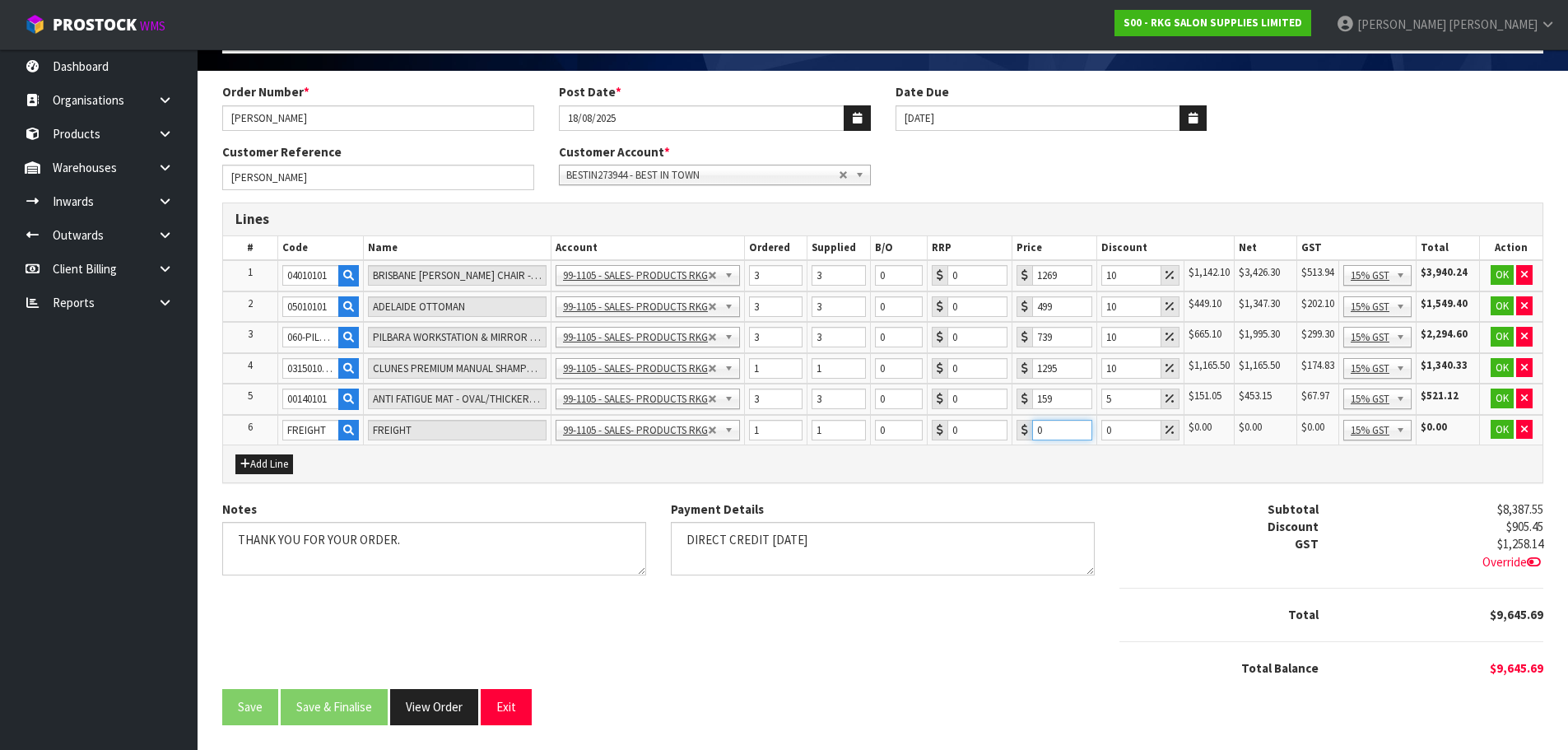
drag, startPoint x: 1047, startPoint y: 430, endPoint x: 1034, endPoint y: 433, distance: 13.3
click at [1034, 433] on input "0" at bounding box center [1062, 430] width 60 height 21
type input "608.15"
click at [1503, 276] on button "OK" at bounding box center [1503, 274] width 23 height 20
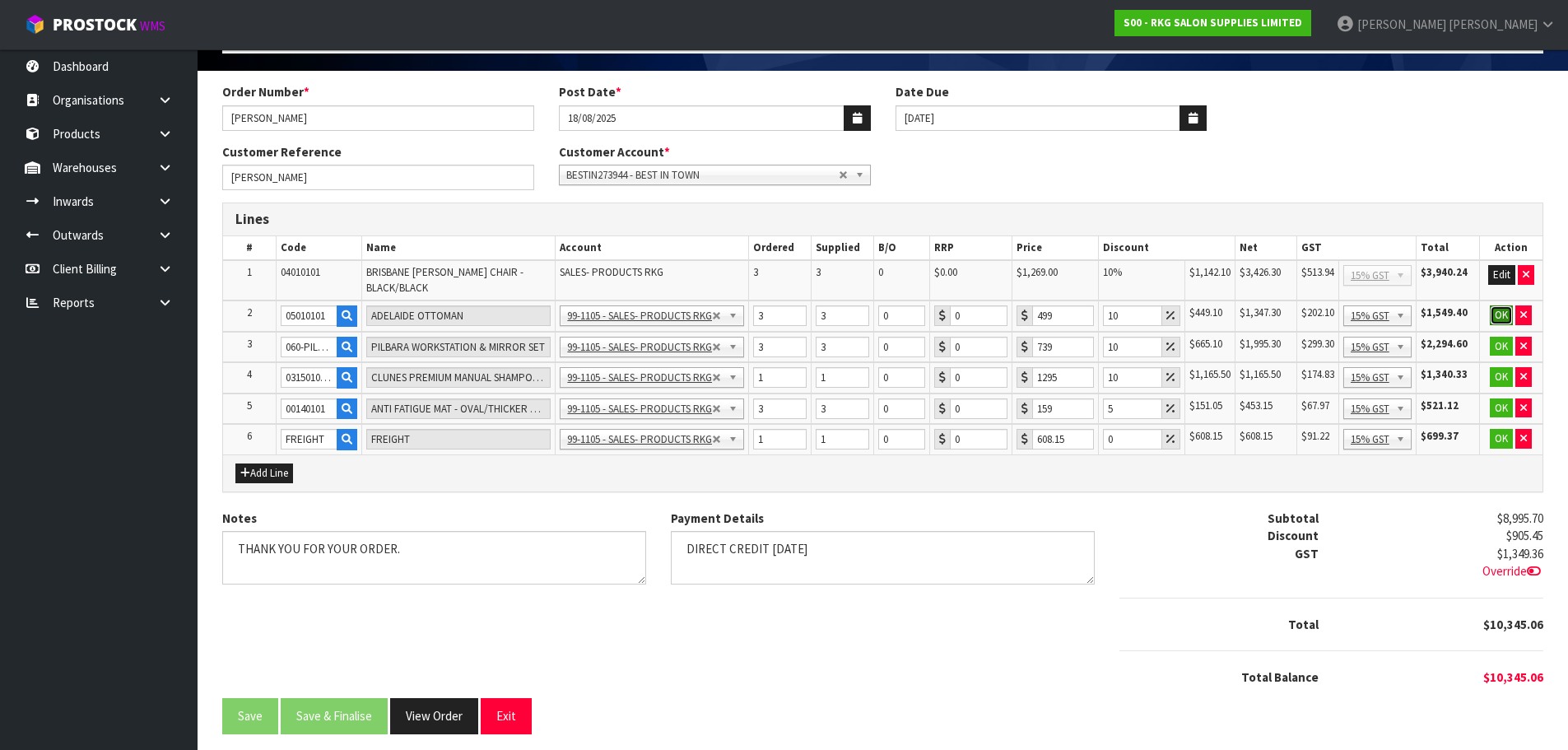
click at [1496, 314] on button "OK" at bounding box center [1502, 314] width 23 height 20
click at [1494, 343] on button "OK" at bounding box center [1502, 345] width 23 height 20
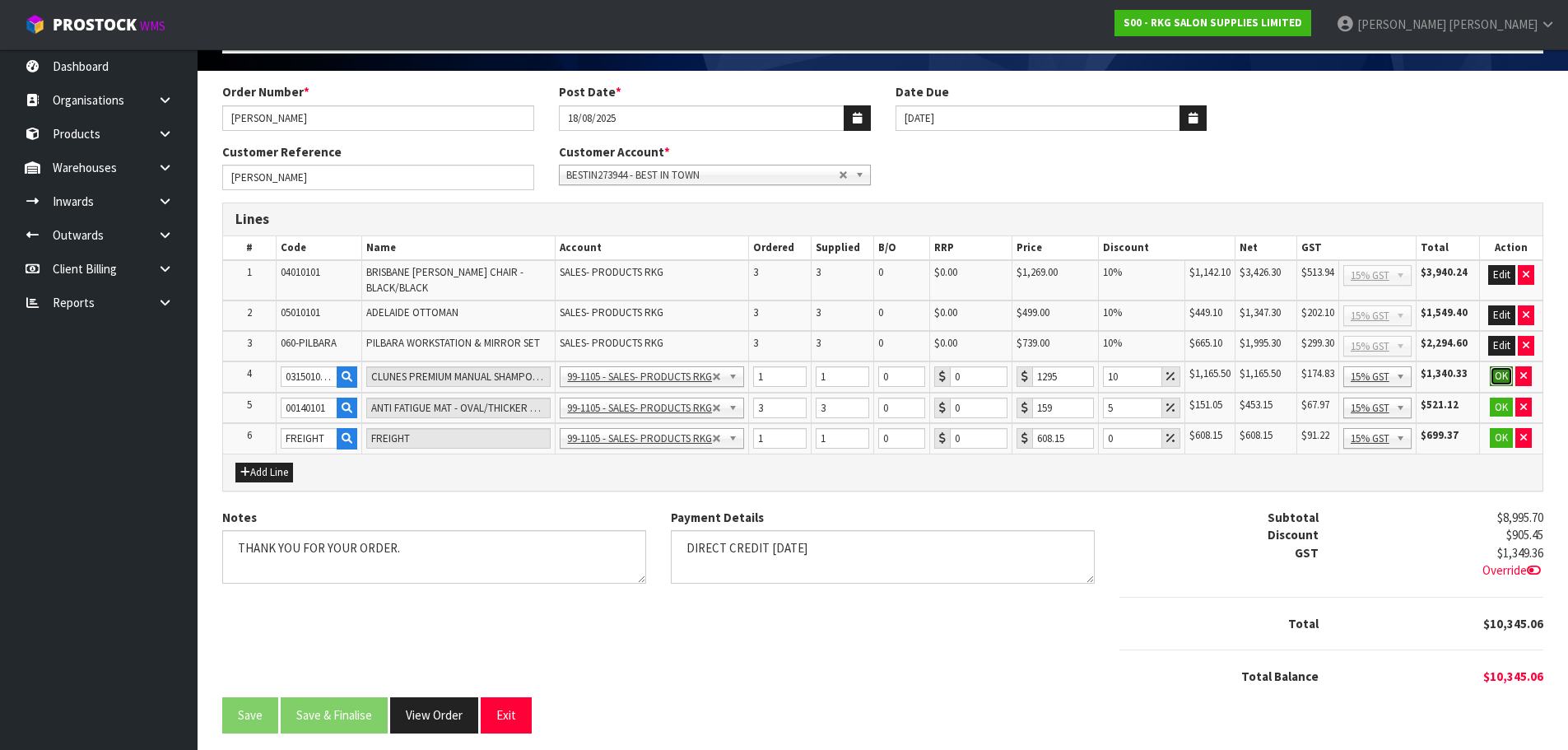
click at [1498, 375] on button "OK" at bounding box center [1502, 376] width 23 height 20
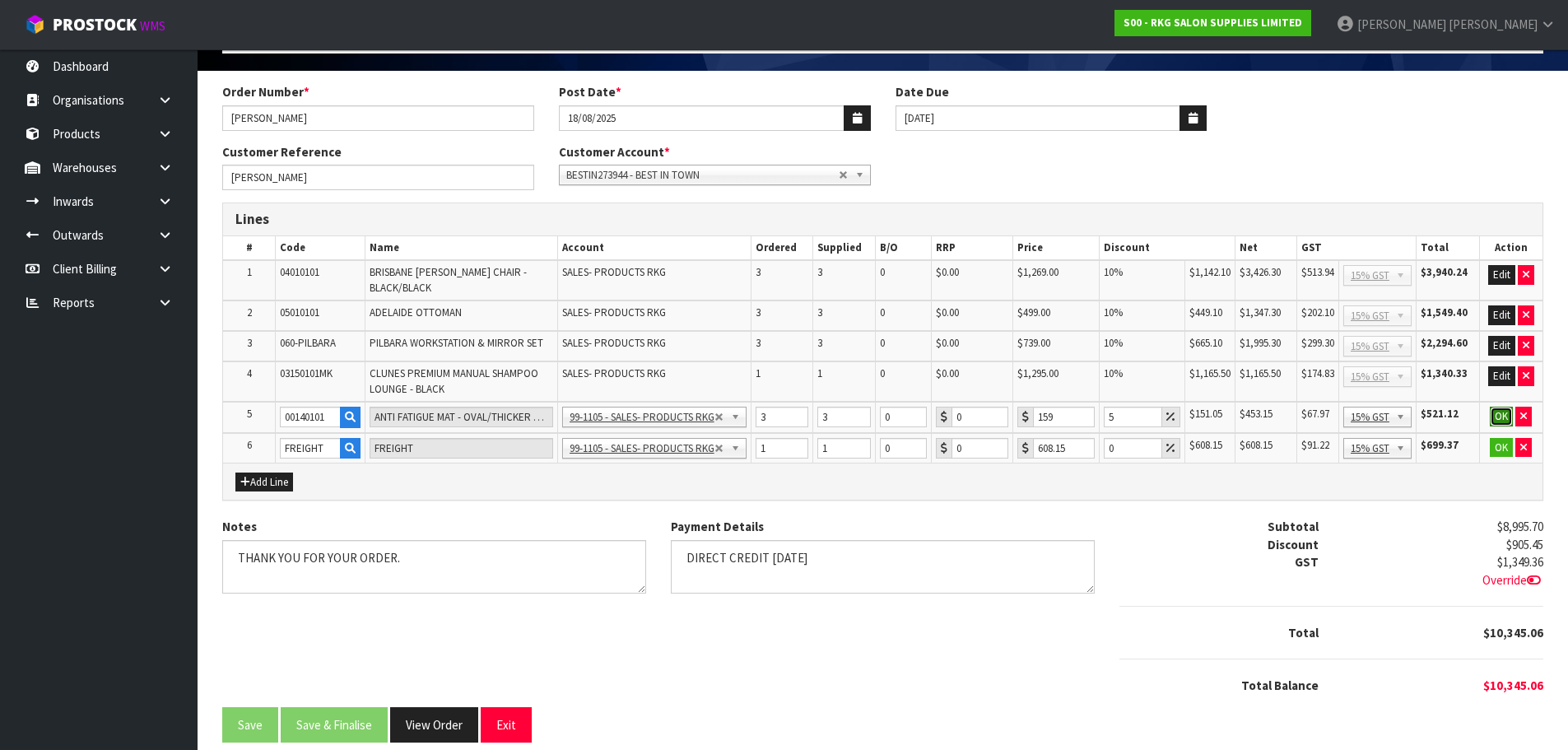
click at [1498, 414] on button "OK" at bounding box center [1502, 416] width 23 height 20
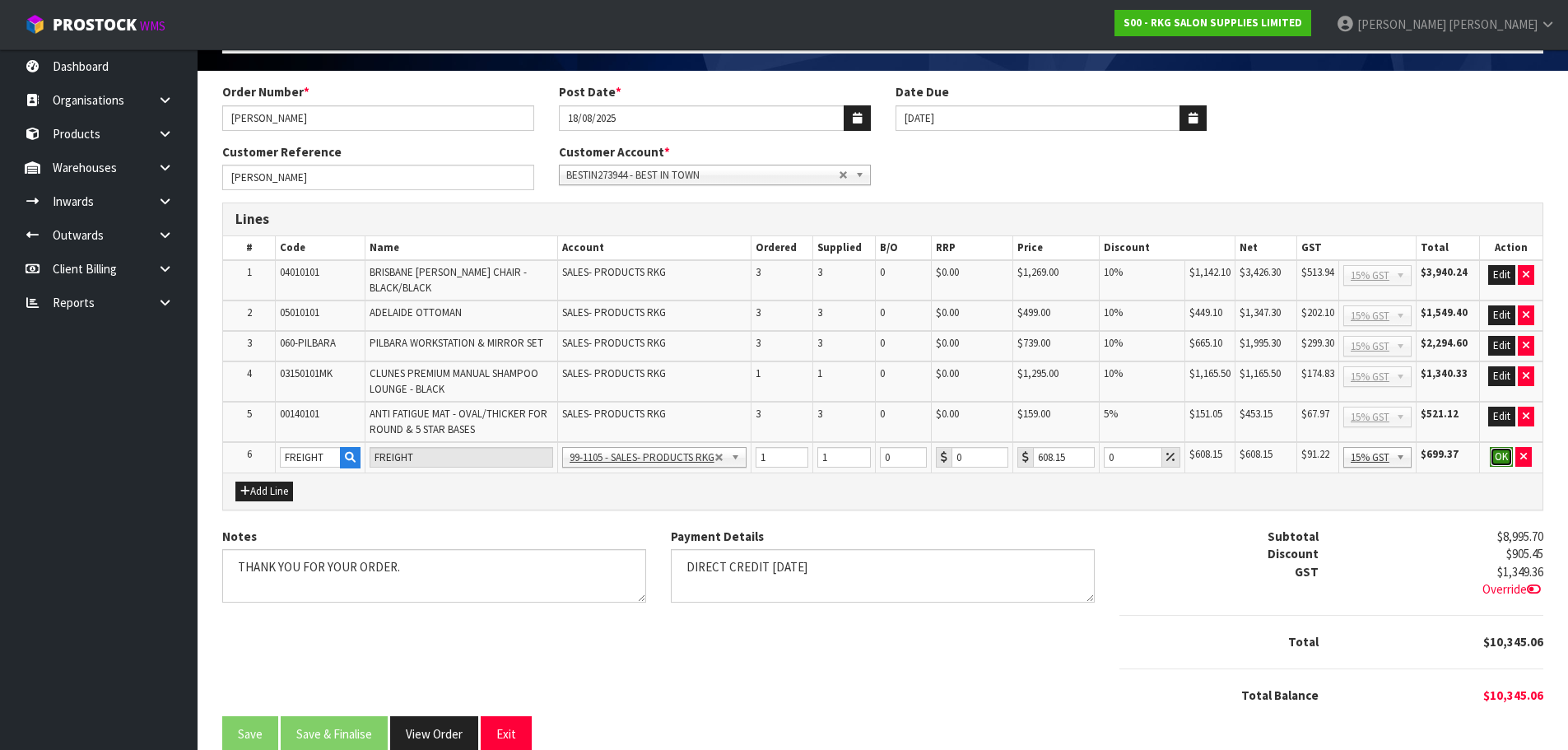
click at [1498, 460] on button "OK" at bounding box center [1502, 456] width 23 height 20
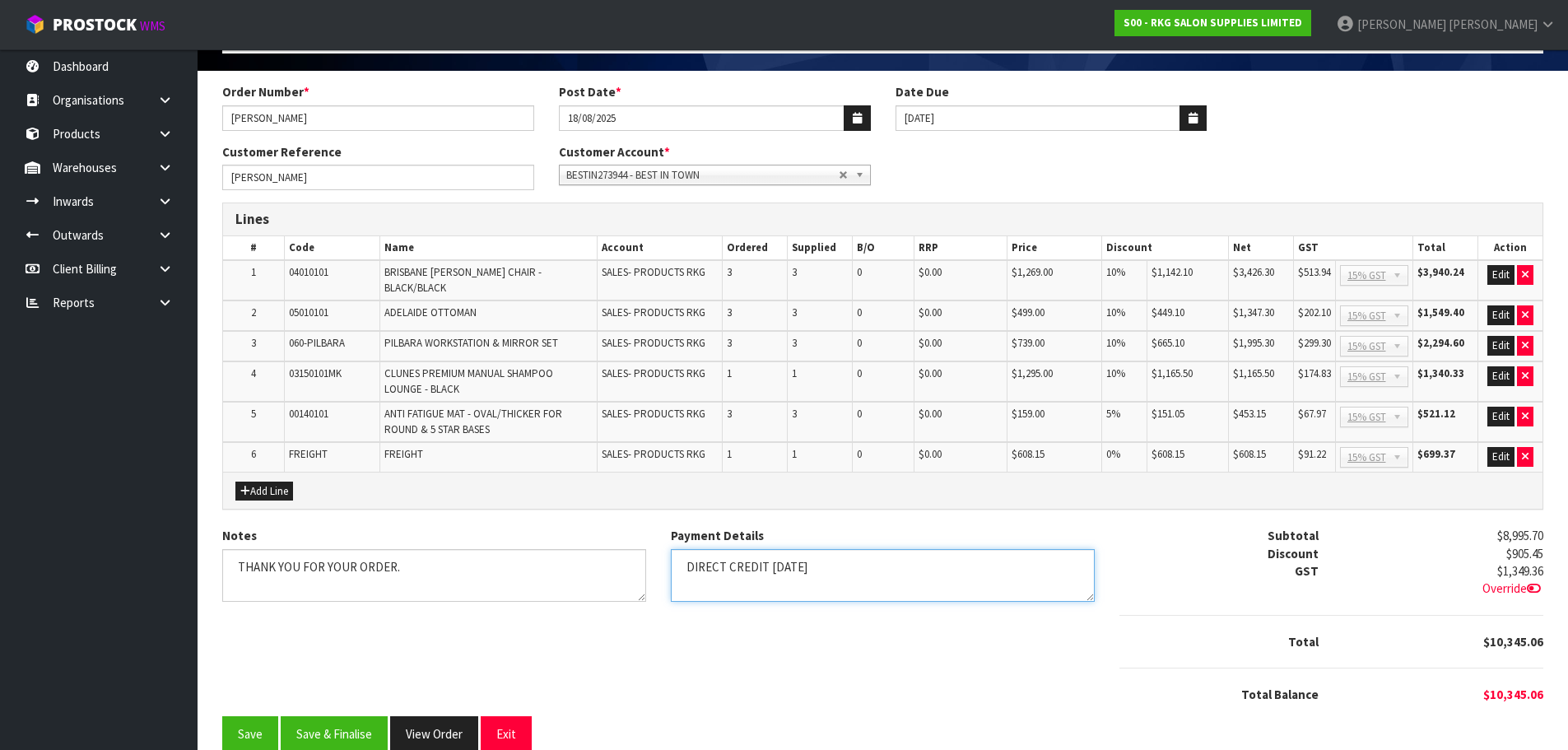
click at [885, 566] on textarea "Payment Details" at bounding box center [882, 575] width 424 height 53
click at [428, 568] on textarea "Notes" at bounding box center [434, 575] width 424 height 53
click at [871, 557] on textarea "Payment Details" at bounding box center [882, 575] width 424 height 53
click at [329, 727] on button "Save & Finalise" at bounding box center [334, 734] width 107 height 36
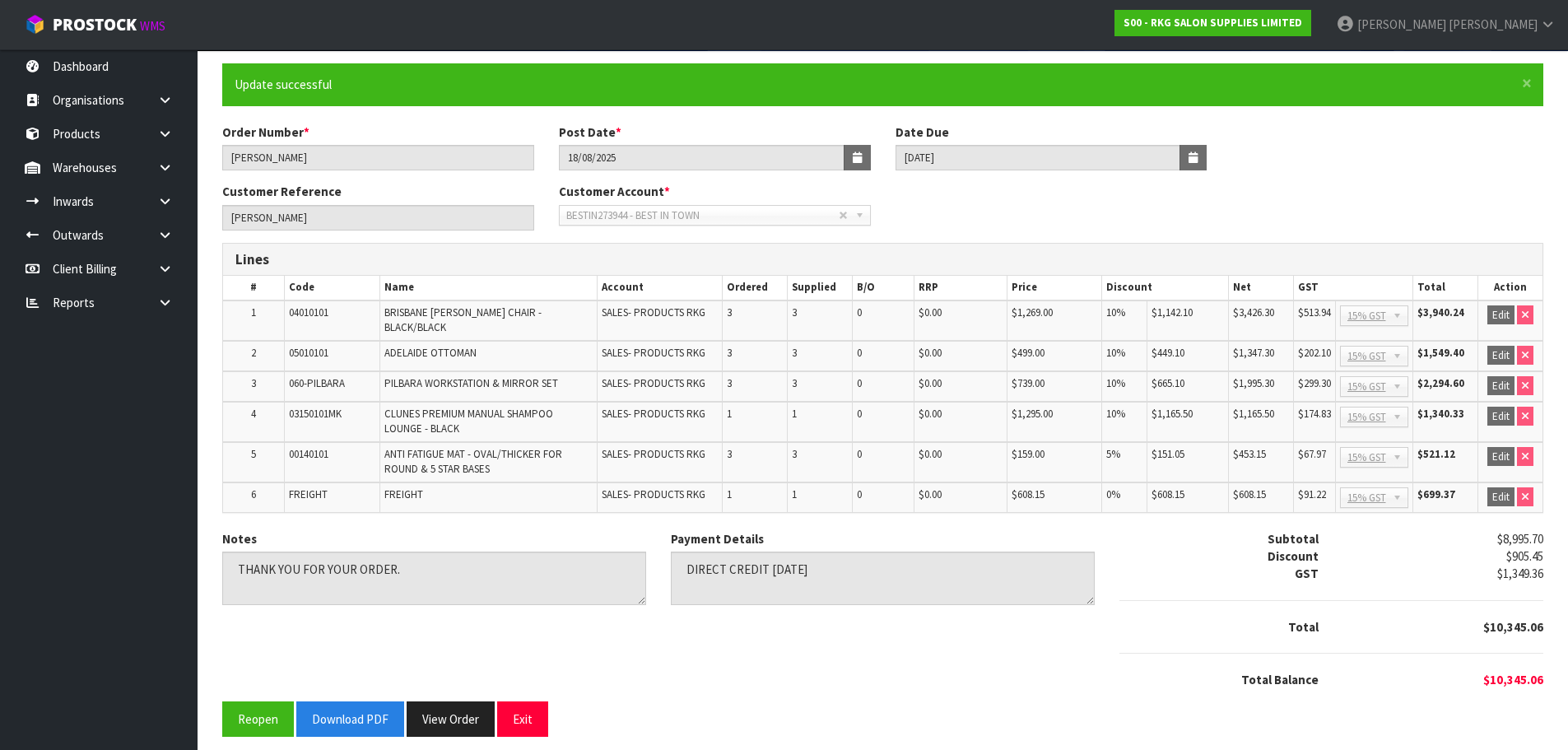
scroll to position [124, 0]
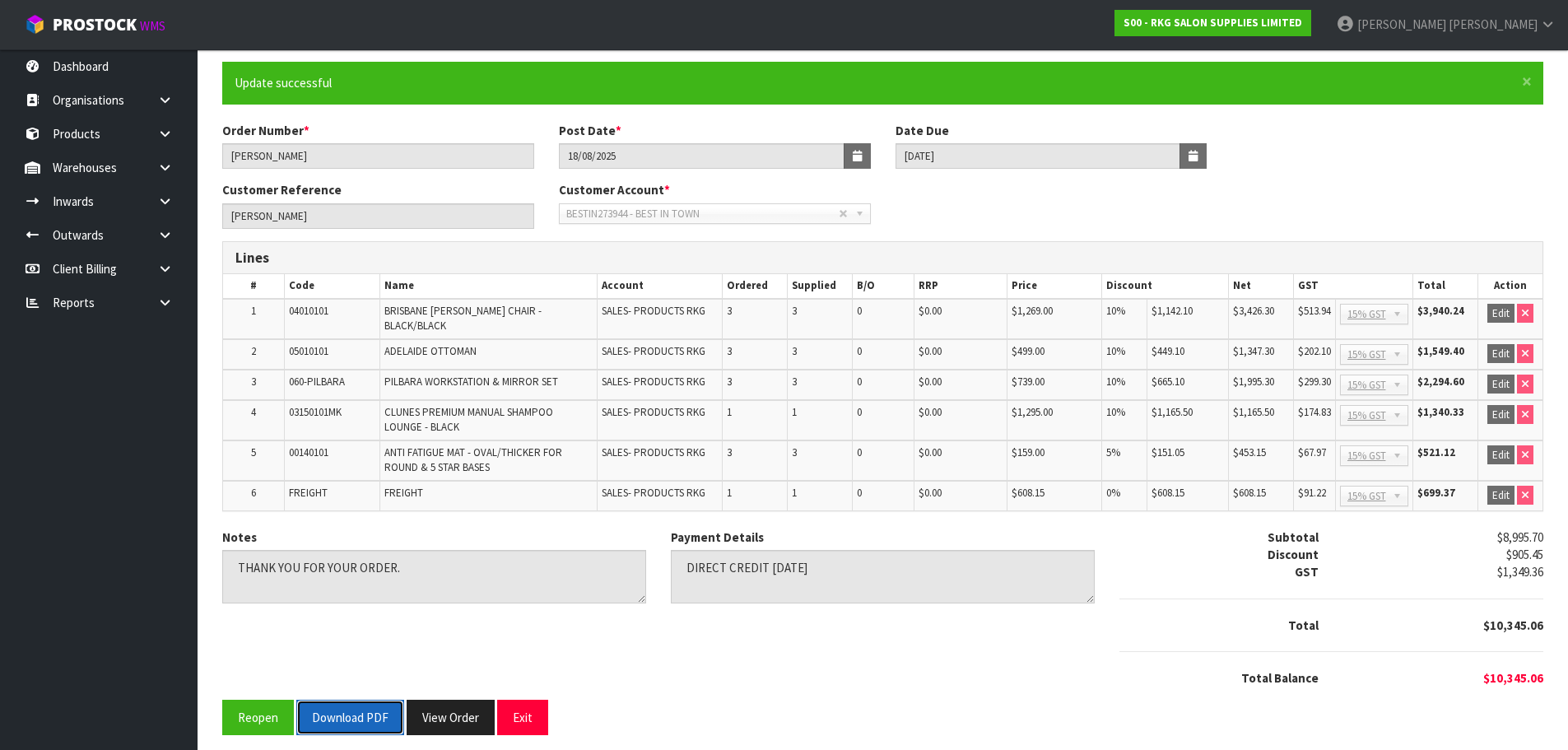
click at [354, 702] on button "Download PDF" at bounding box center [350, 717] width 108 height 36
click at [519, 712] on button "Exit" at bounding box center [522, 717] width 51 height 36
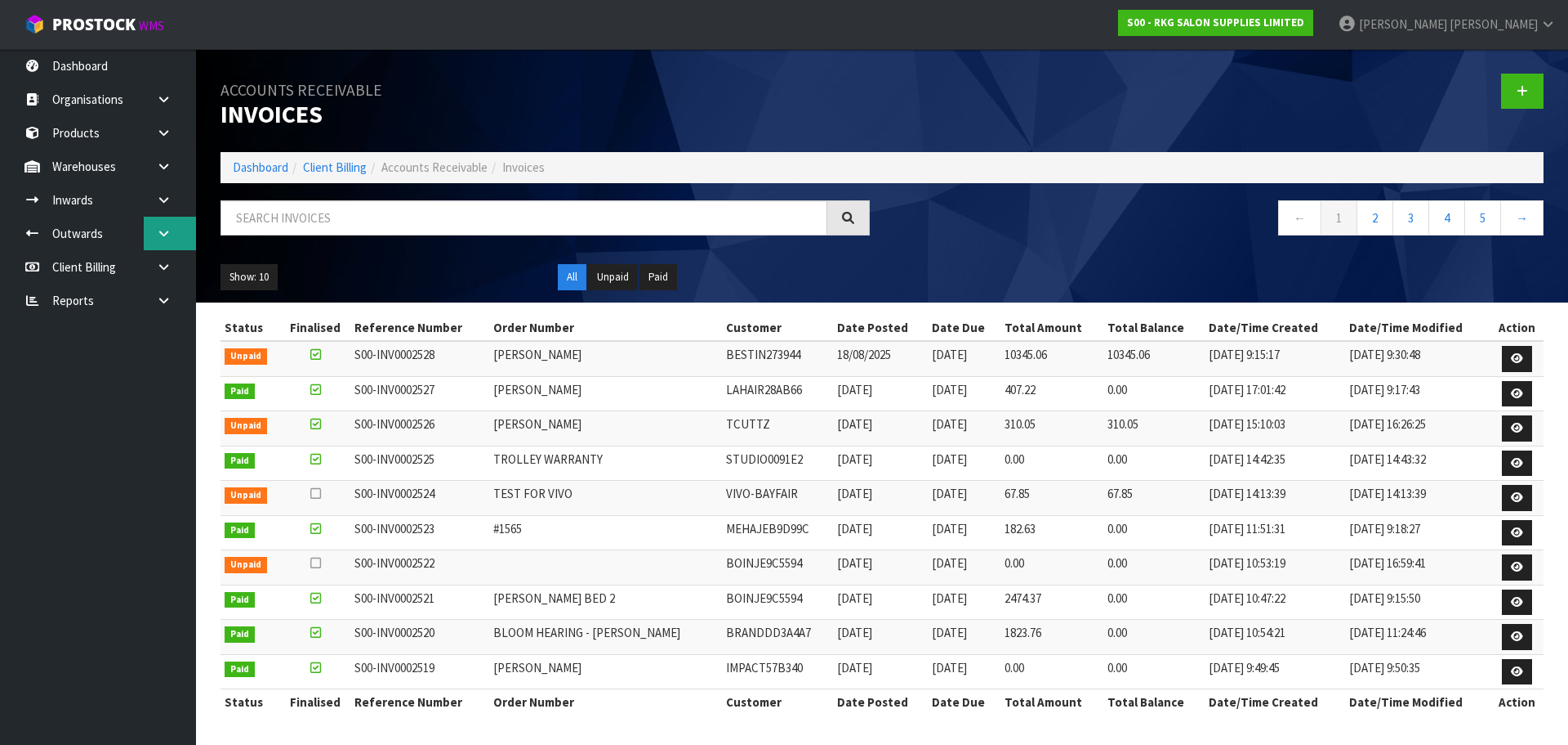
click at [161, 236] on icon at bounding box center [163, 233] width 16 height 12
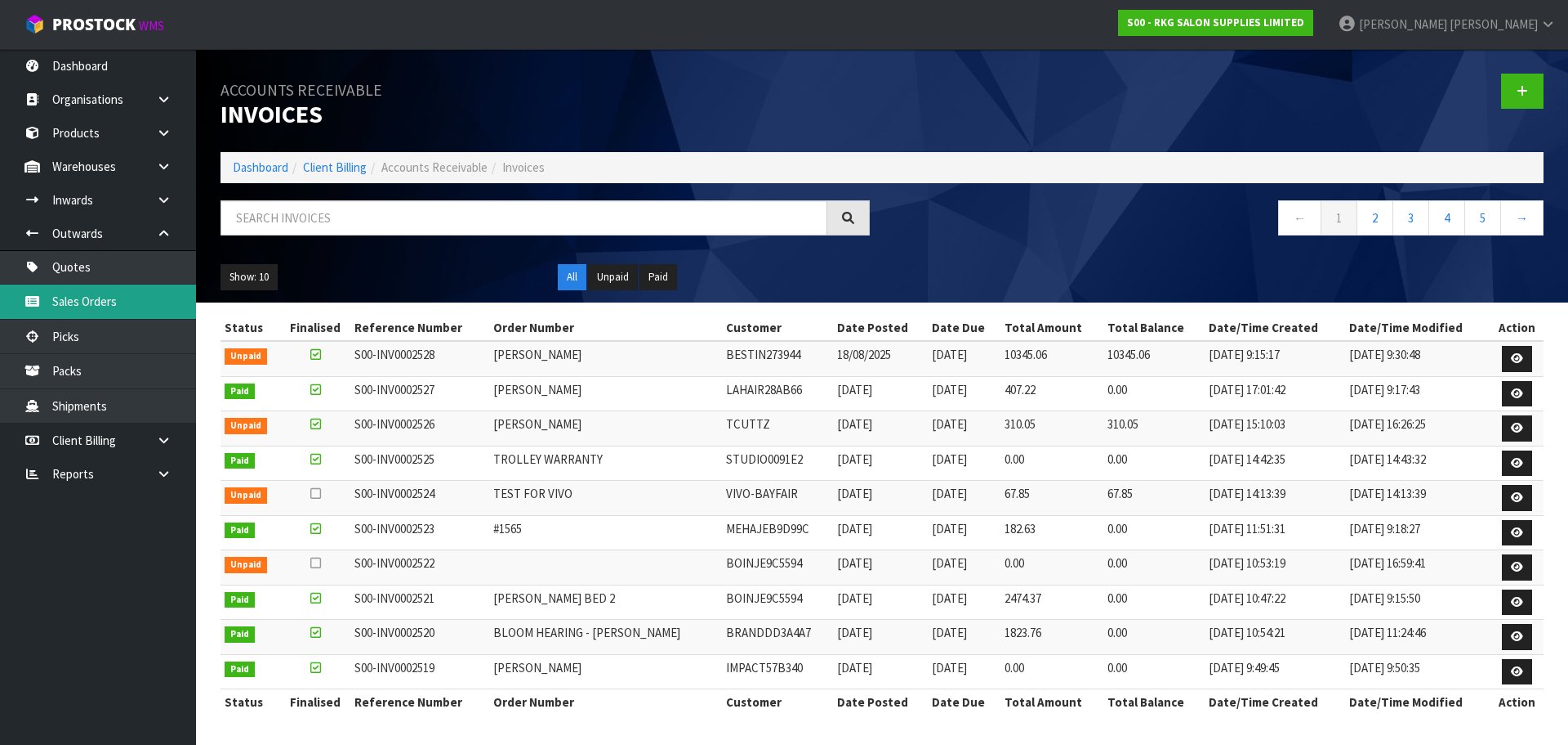
click at [92, 303] on link "Sales Orders" at bounding box center [97, 301] width 196 height 33
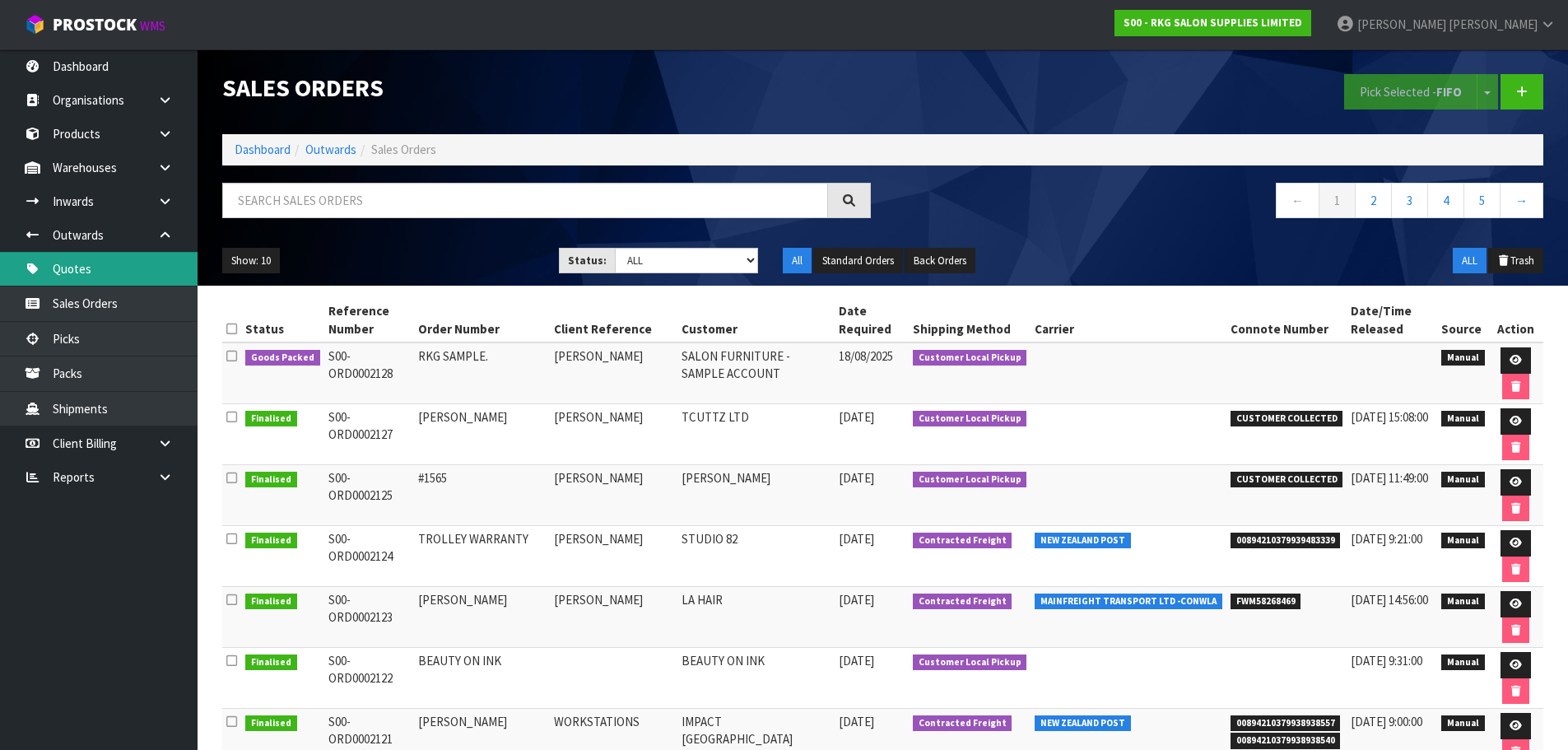
click at [72, 273] on link "Quotes" at bounding box center [98, 268] width 197 height 34
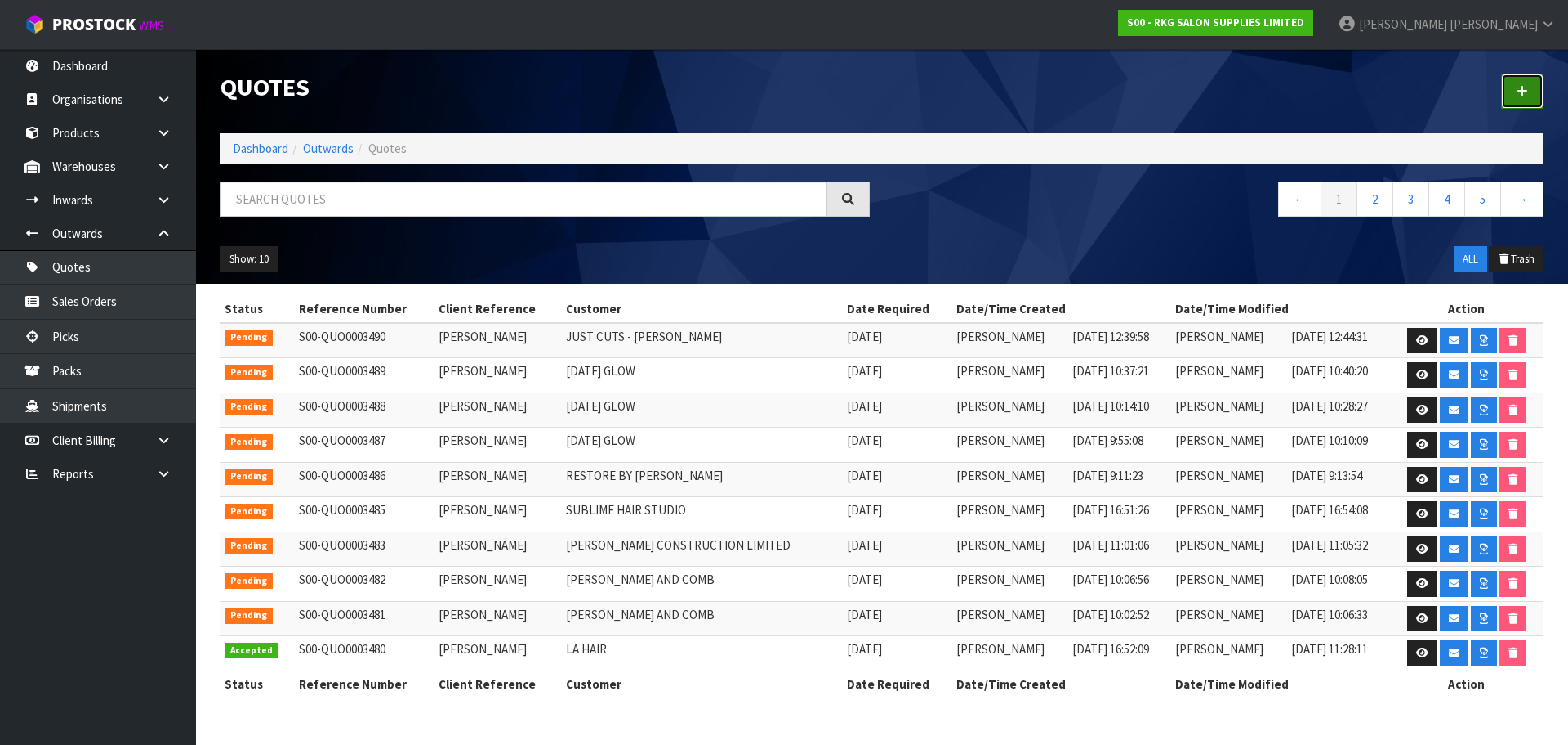
click at [1524, 96] on icon at bounding box center [1523, 91] width 11 height 12
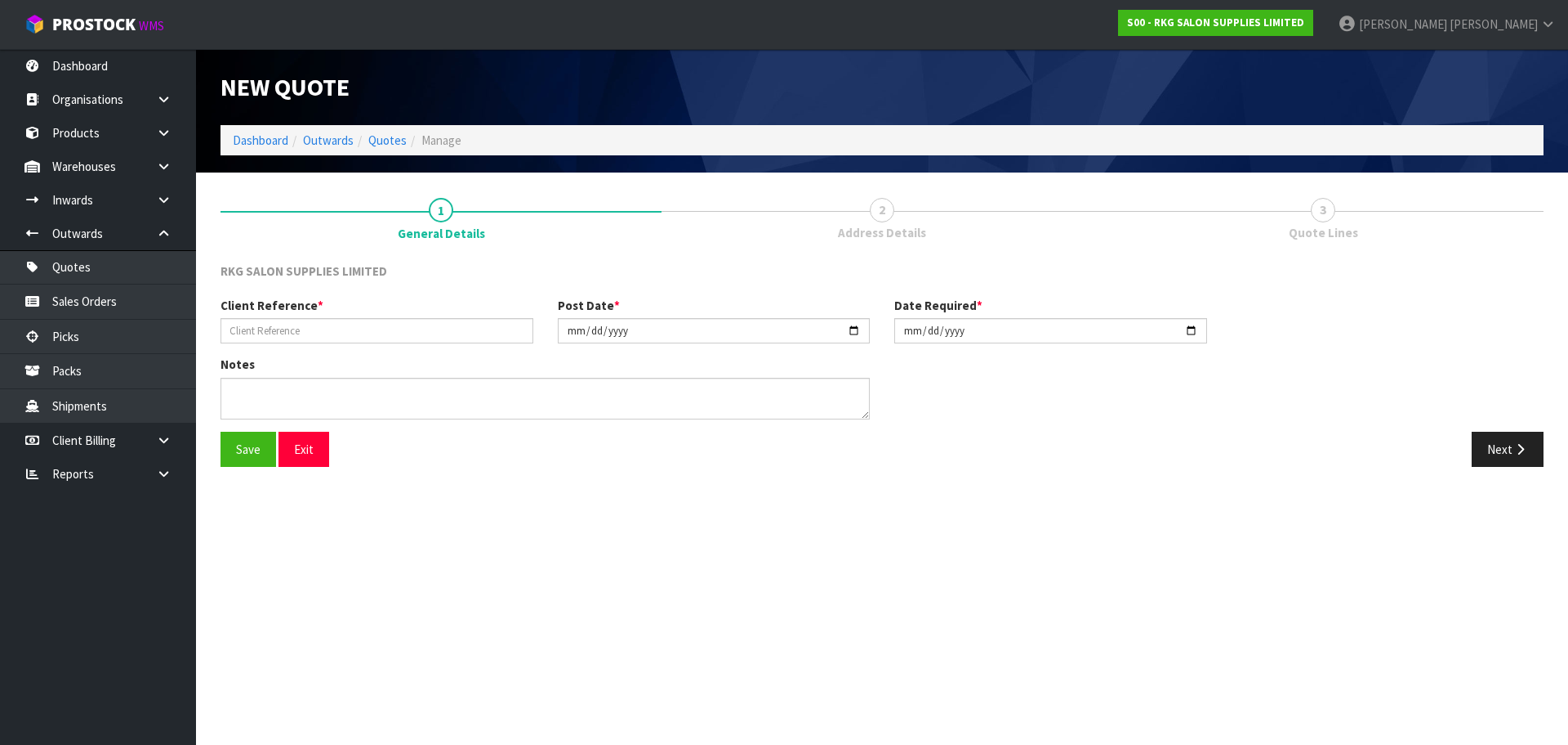
click at [316, 316] on div "Client Reference *" at bounding box center [376, 320] width 337 height 46
click at [312, 326] on input "text" at bounding box center [377, 330] width 313 height 25
type input "ANDREW PARK"
click at [250, 441] on button "Save" at bounding box center [249, 450] width 56 height 35
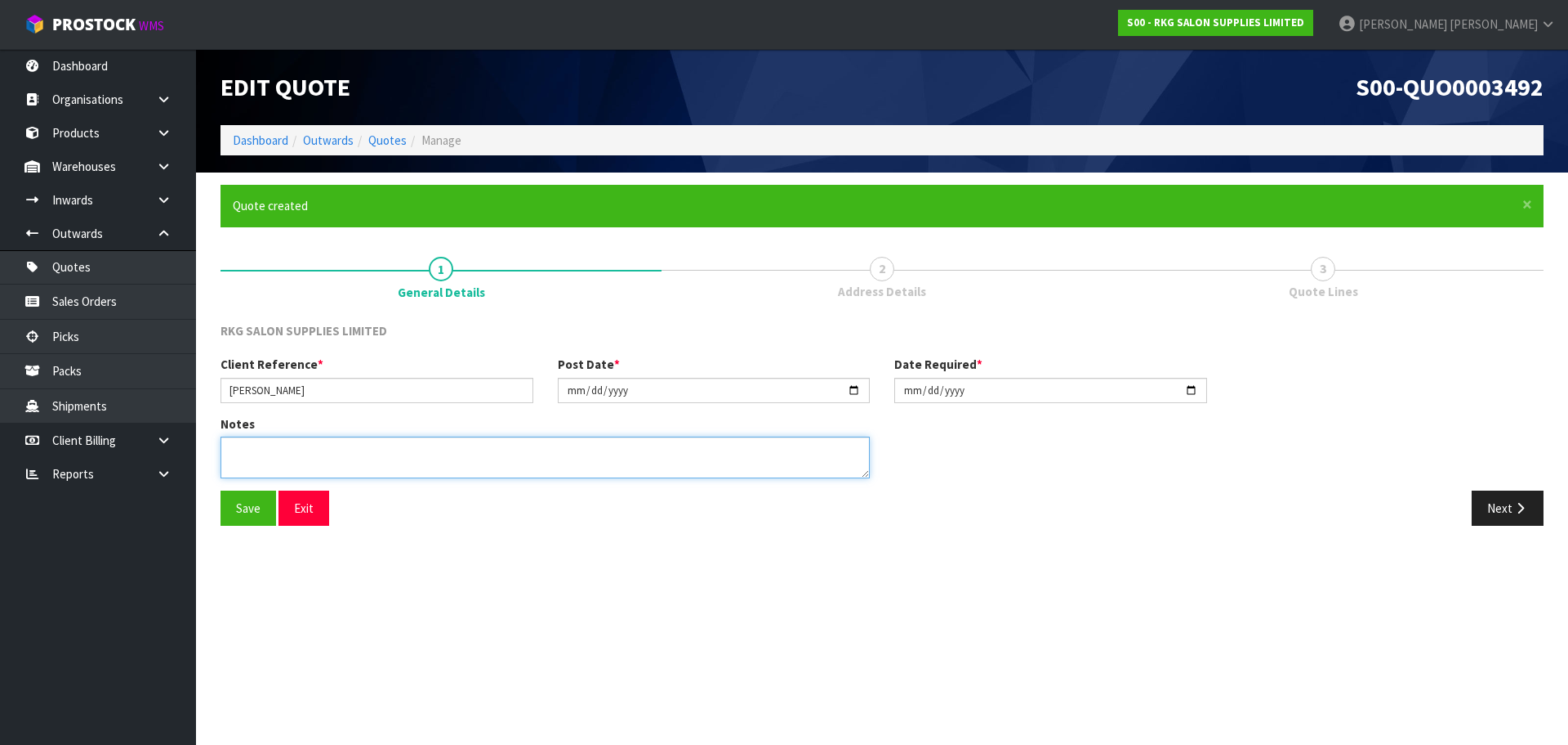
click at [342, 453] on textarea at bounding box center [546, 457] width 650 height 42
type textarea "FOR PICK UP"
click at [265, 509] on button "Save" at bounding box center [249, 508] width 56 height 35
click at [1515, 520] on button "Next" at bounding box center [1508, 508] width 71 height 35
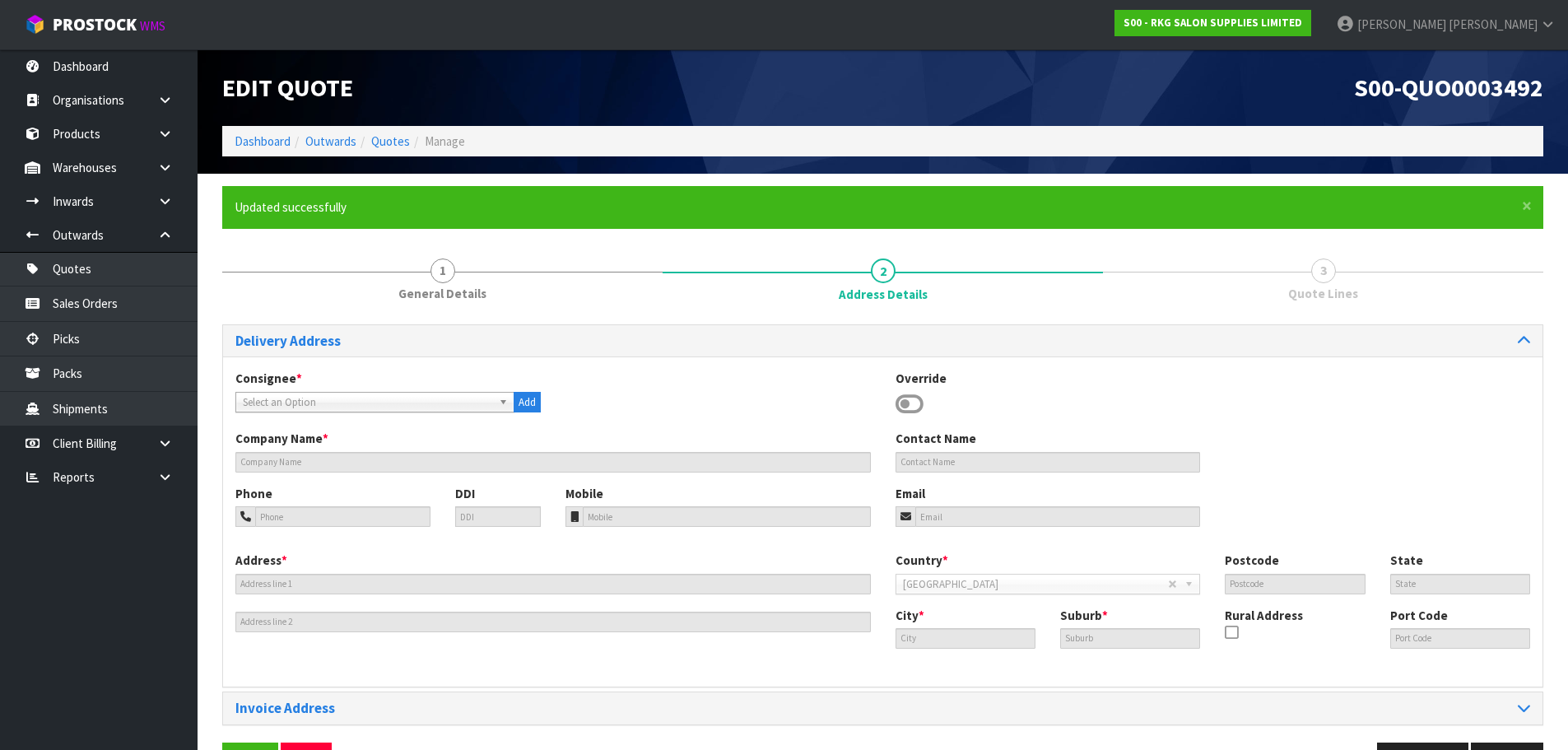
scroll to position [53, 0]
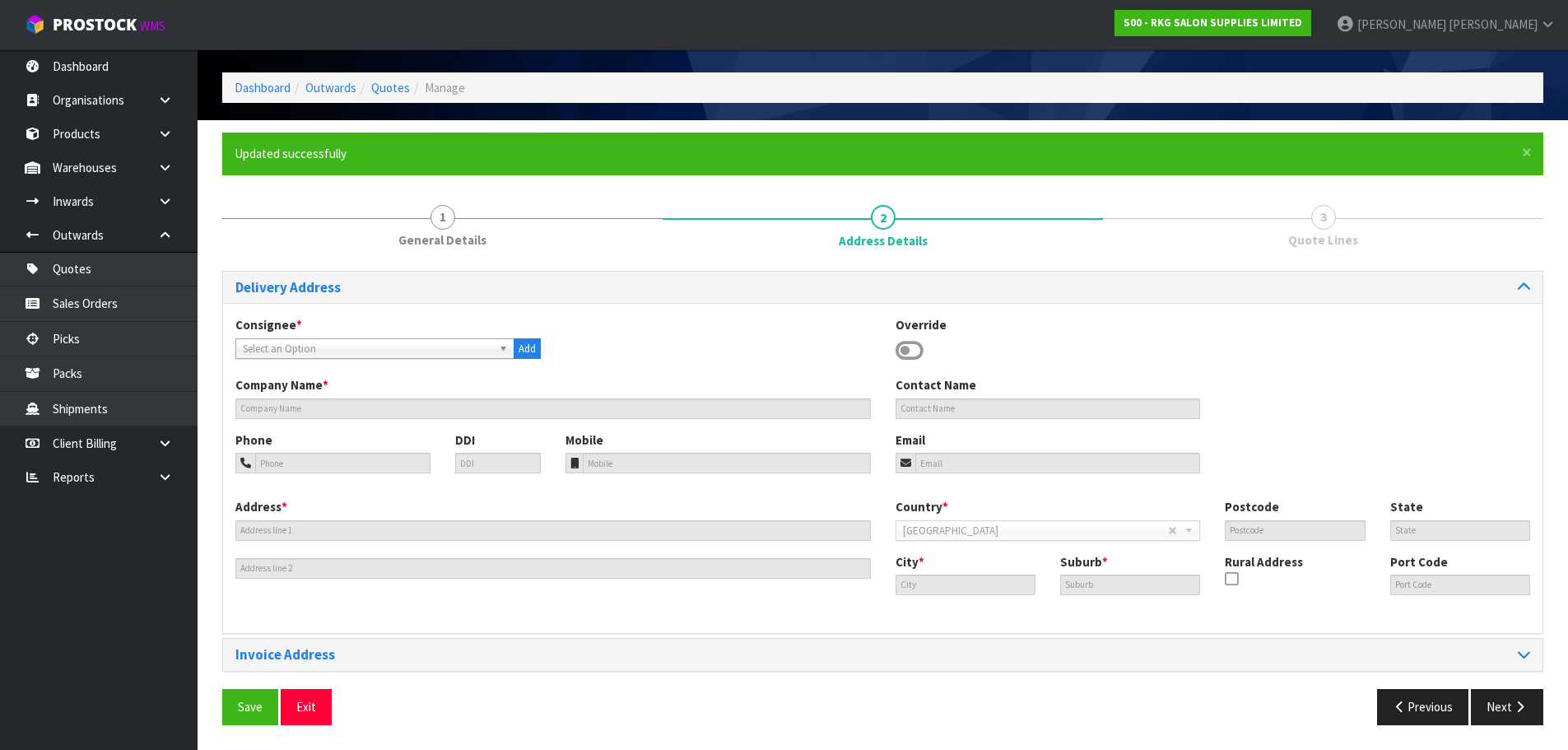
click at [907, 354] on icon at bounding box center [909, 351] width 28 height 24
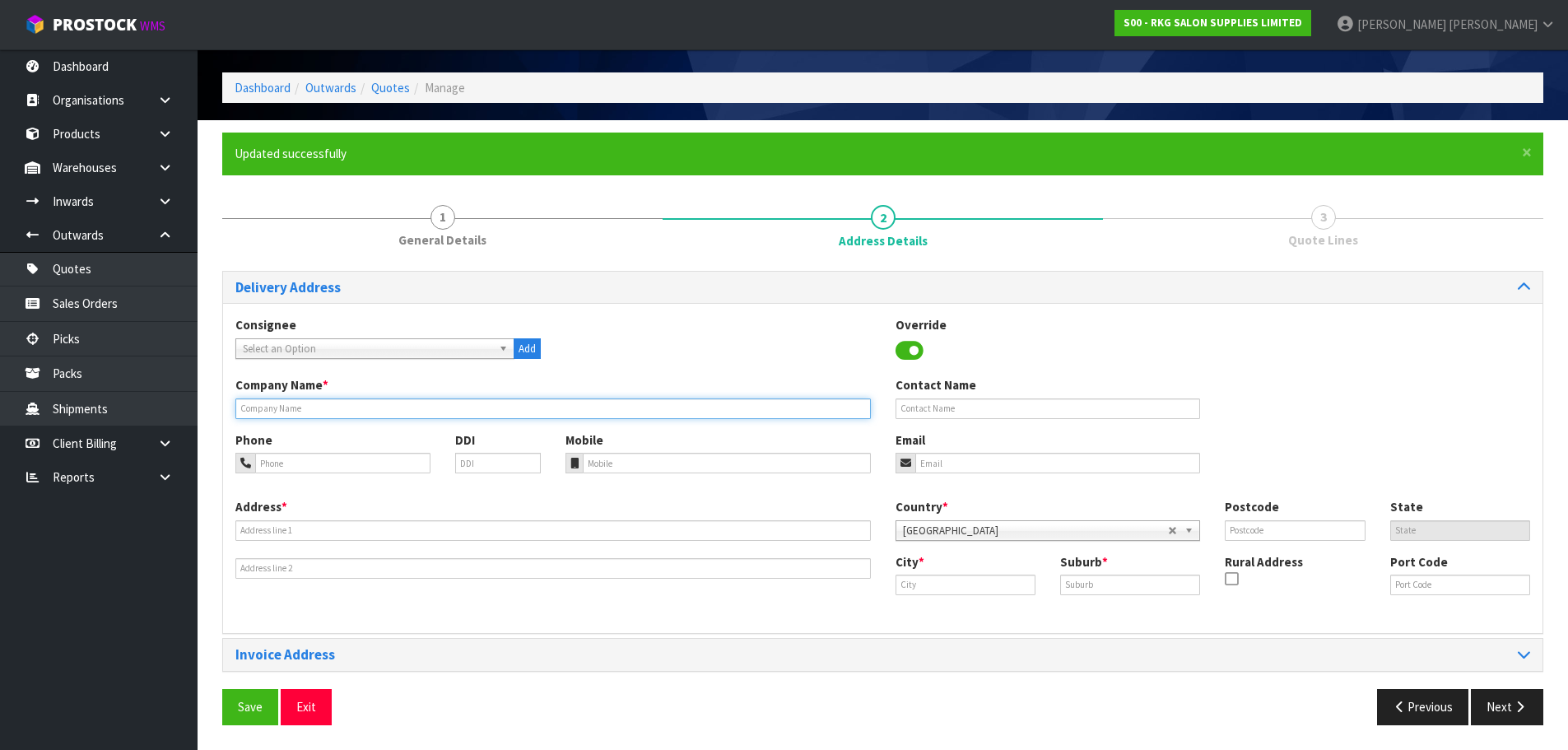
click at [345, 416] on input "text" at bounding box center [553, 409] width 635 height 21
type input "ANDREW PARK"
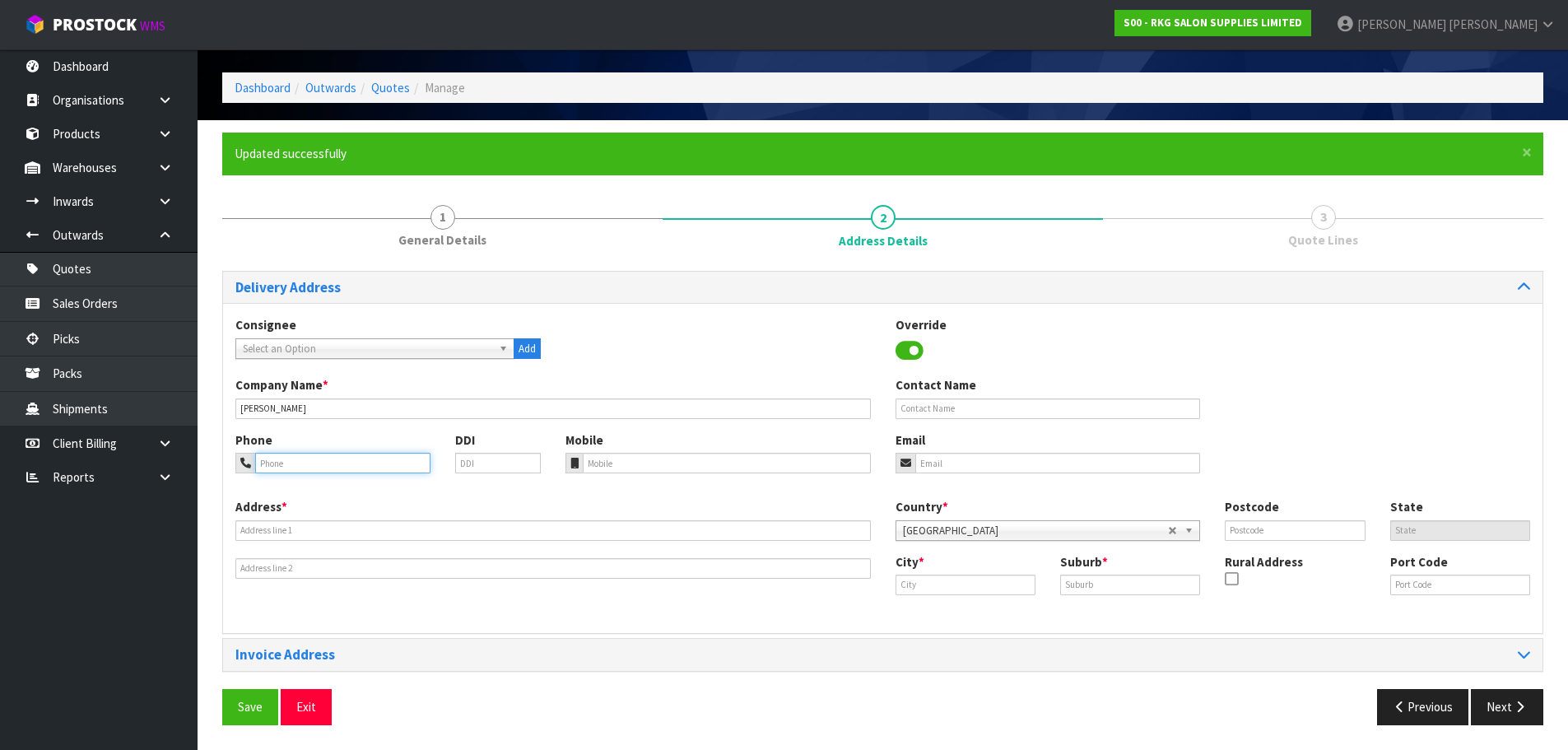
click at [300, 458] on input "tel" at bounding box center [342, 463] width 175 height 21
type input "021-166-8758"
click at [936, 465] on input "email" at bounding box center [1057, 463] width 285 height 21
type input "nzandrewpark@gmail.com"
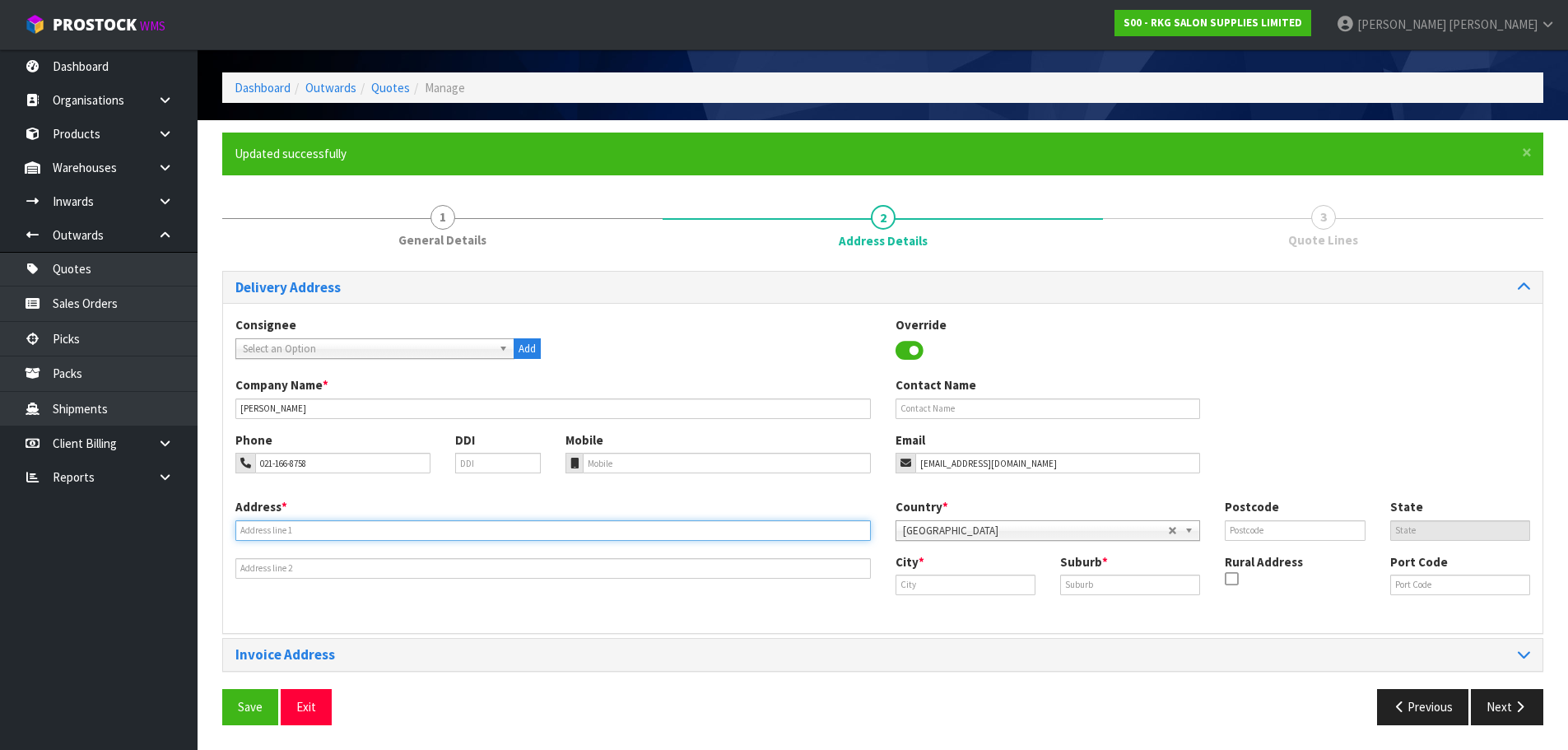
click at [319, 535] on input "text" at bounding box center [553, 530] width 635 height 21
type input "567D GLENFIELD RD"
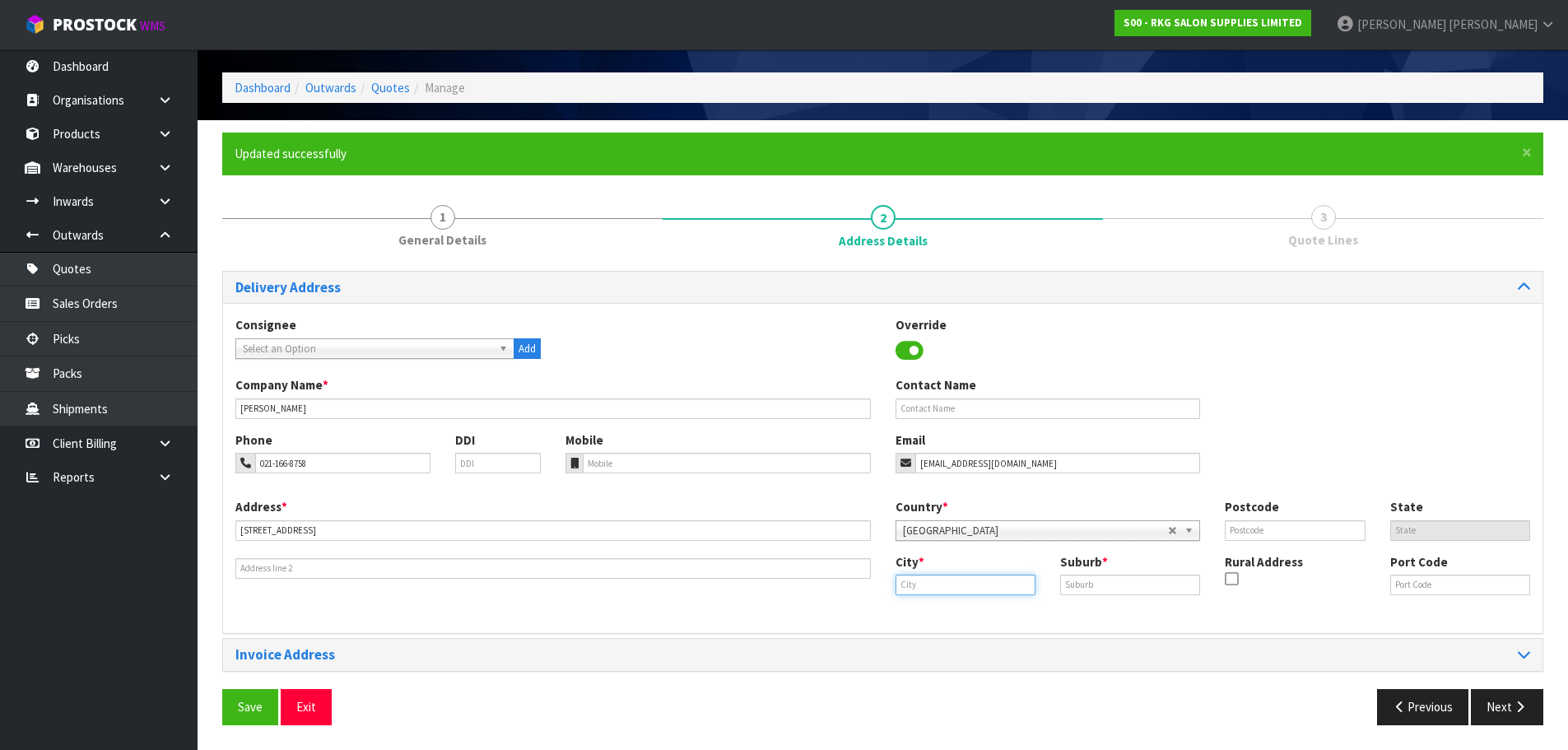
click at [922, 592] on input "text" at bounding box center [965, 584] width 140 height 21
click at [934, 617] on strong "Auckla" at bounding box center [932, 613] width 37 height 16
type input "Auckland"
click at [1075, 581] on input "text" at bounding box center [1130, 584] width 140 height 21
type input "GLENFIELD"
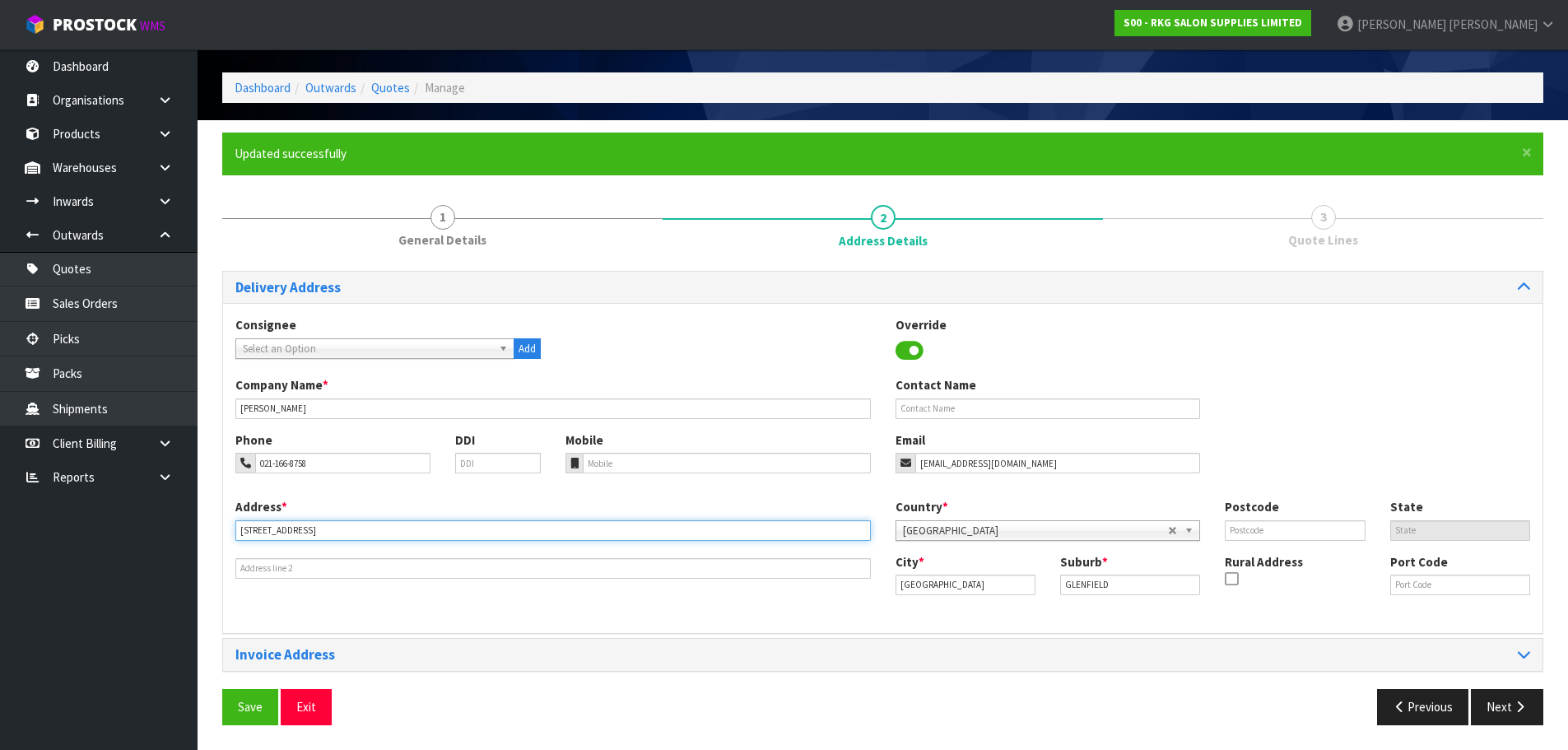
drag, startPoint x: 328, startPoint y: 531, endPoint x: 186, endPoint y: 530, distance: 142.0
click at [186, 530] on body "Toggle navigation ProStock WMS S00 - RKG SALON SUPPLIES LIMITED Marie Miranda L…" at bounding box center [784, 322] width 1568 height 750
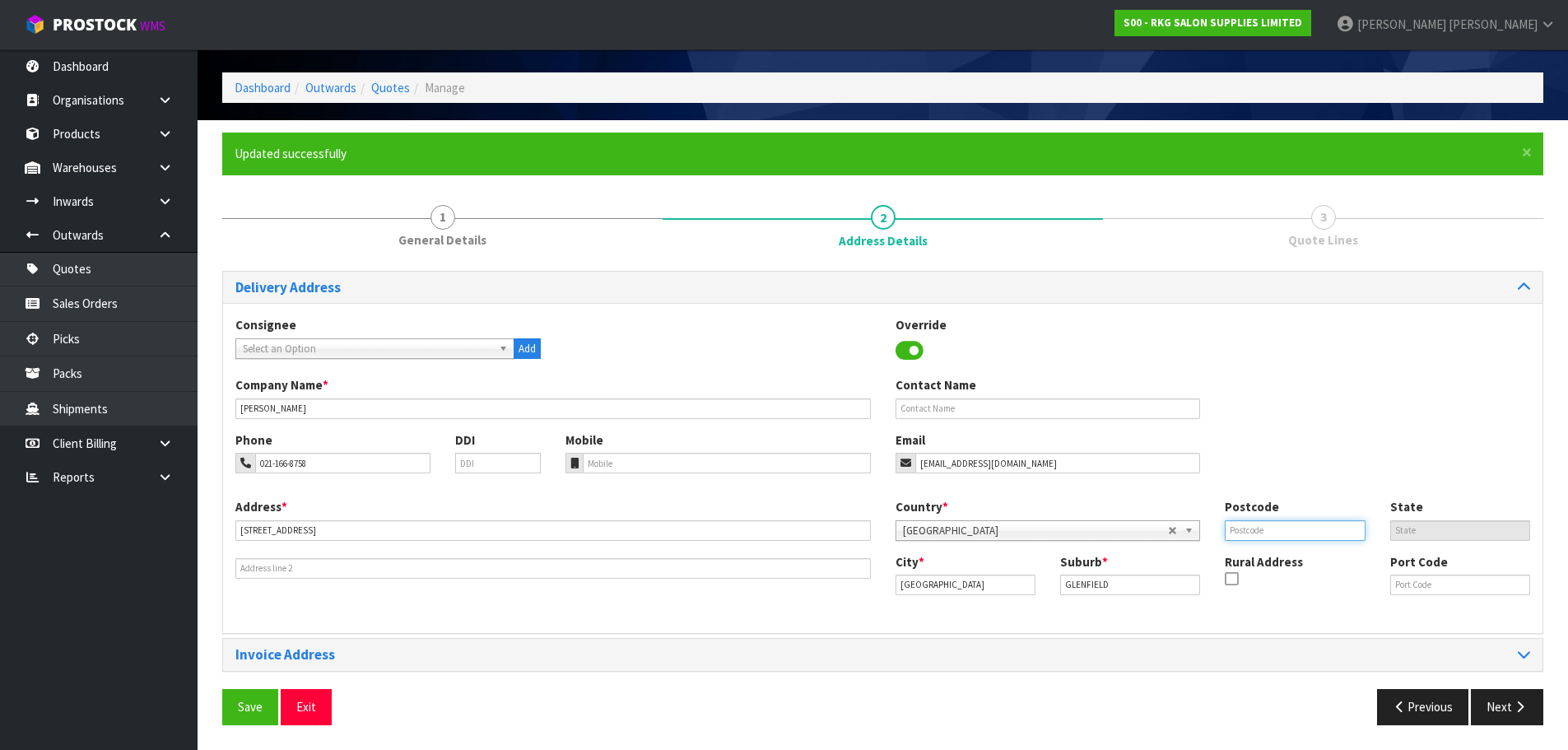
click at [1246, 530] on input "text" at bounding box center [1295, 530] width 140 height 21
type input "0629"
click at [1267, 450] on div "Phone 021-166-8758 DDI Mobile Email nzandrewpark@gmail.com" at bounding box center [882, 464] width 1320 height 66
click at [237, 714] on button "Save" at bounding box center [251, 706] width 56 height 36
click at [1504, 709] on button "Next" at bounding box center [1506, 706] width 72 height 36
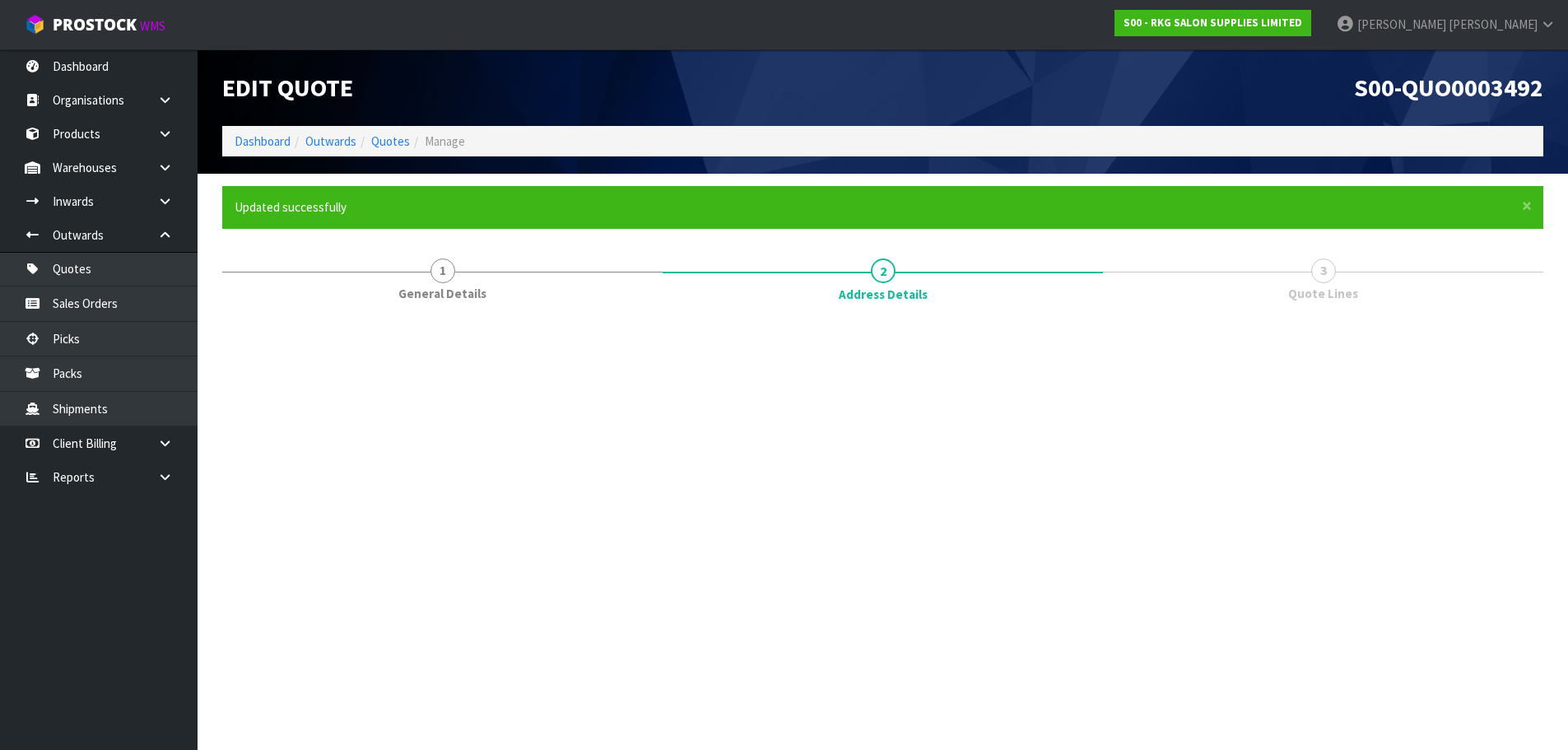
scroll to position [0, 0]
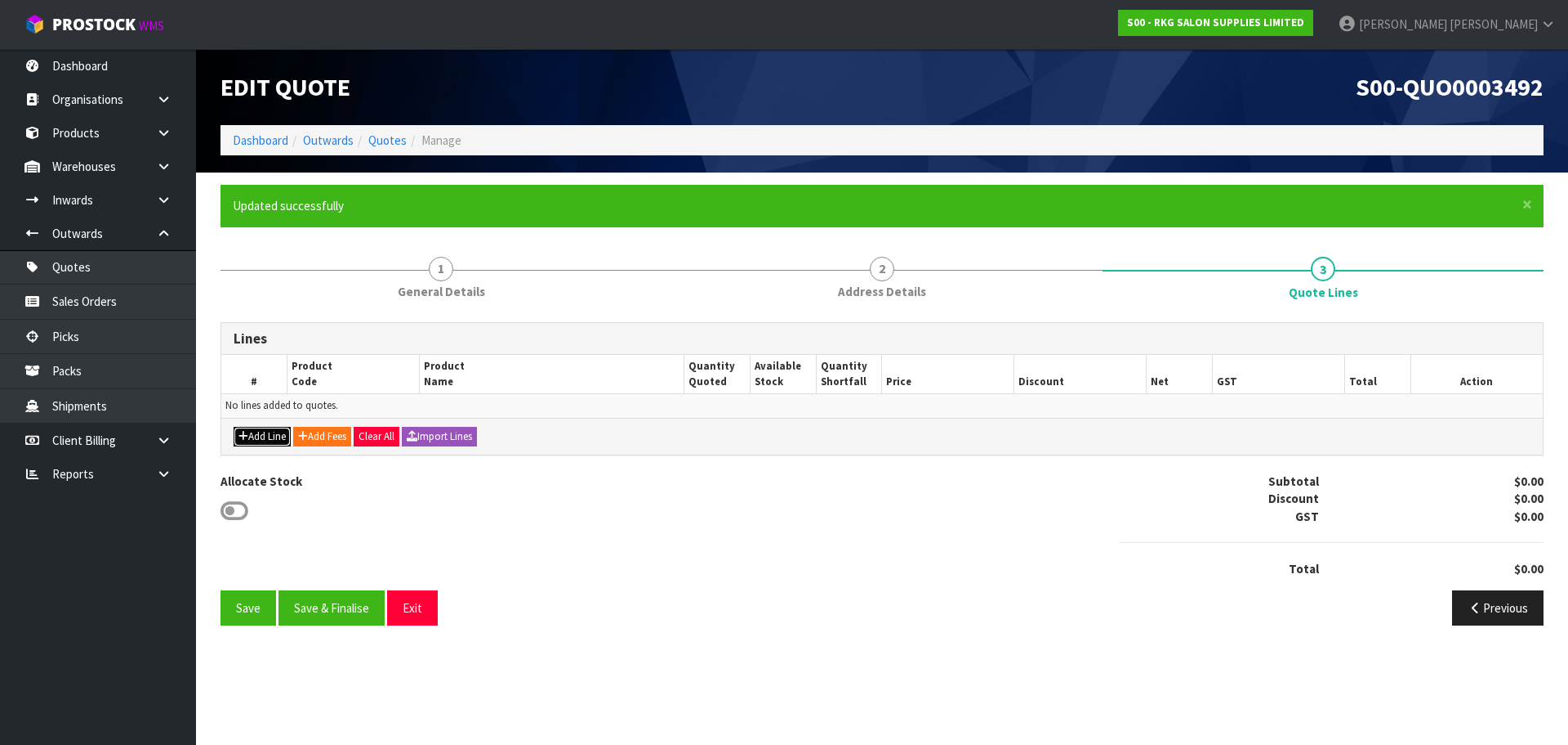
click at [258, 434] on button "Add Line" at bounding box center [263, 436] width 58 height 20
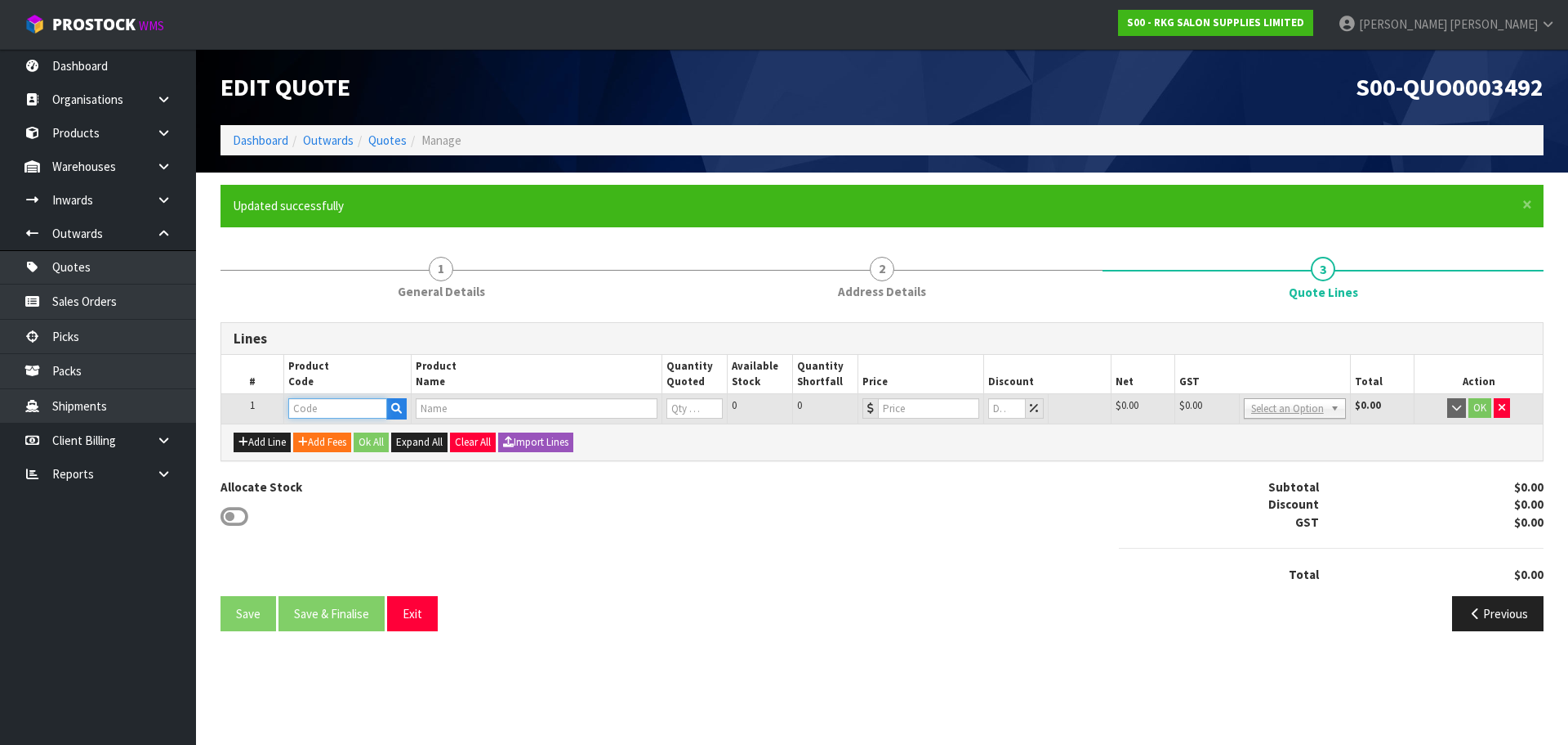
click at [309, 406] on input "text" at bounding box center [338, 409] width 98 height 20
click at [314, 405] on input "text" at bounding box center [338, 409] width 98 height 20
click at [341, 405] on input "text" at bounding box center [338, 409] width 98 height 20
type input "040101"
click at [340, 456] on strong "040101" at bounding box center [325, 458] width 39 height 16
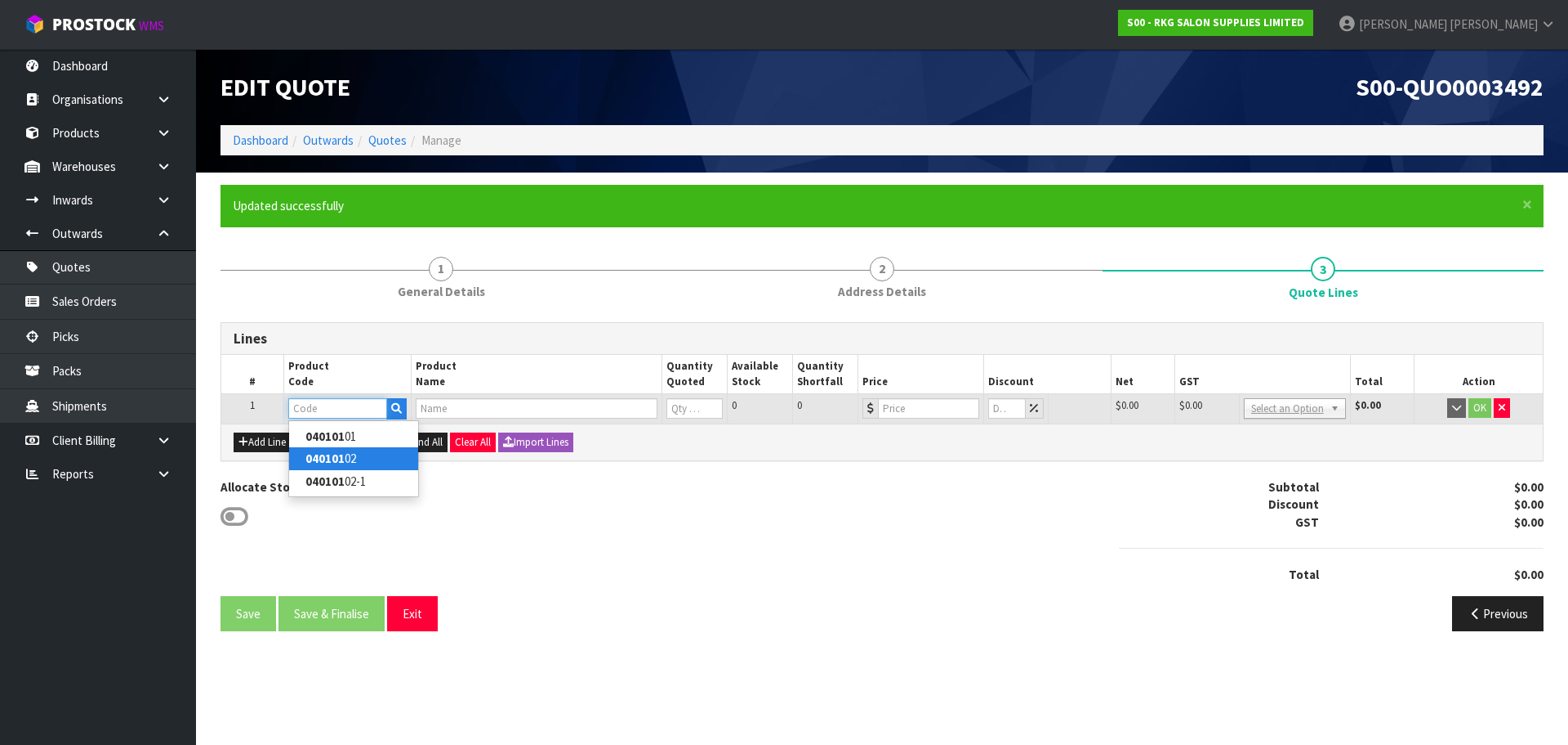
type input "04010102"
type input "BRISBANE BARBER CHAIR"
type input "0"
type input "1269"
type input "0"
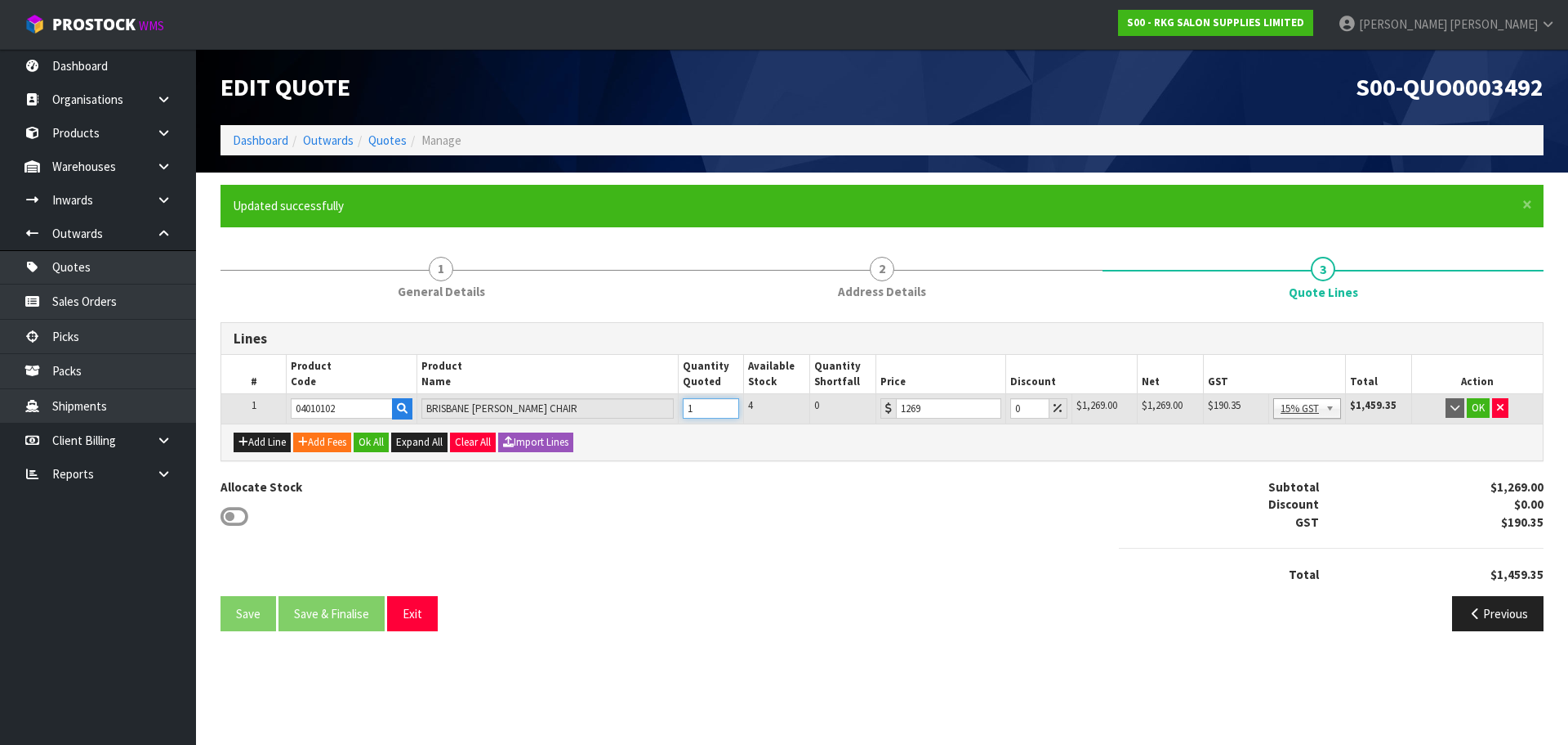
type input "1"
click at [729, 404] on input "1" at bounding box center [712, 409] width 58 height 20
drag, startPoint x: 1022, startPoint y: 407, endPoint x: 1006, endPoint y: 408, distance: 16.0
click at [1006, 408] on td "0" at bounding box center [1039, 409] width 65 height 30
type input "5"
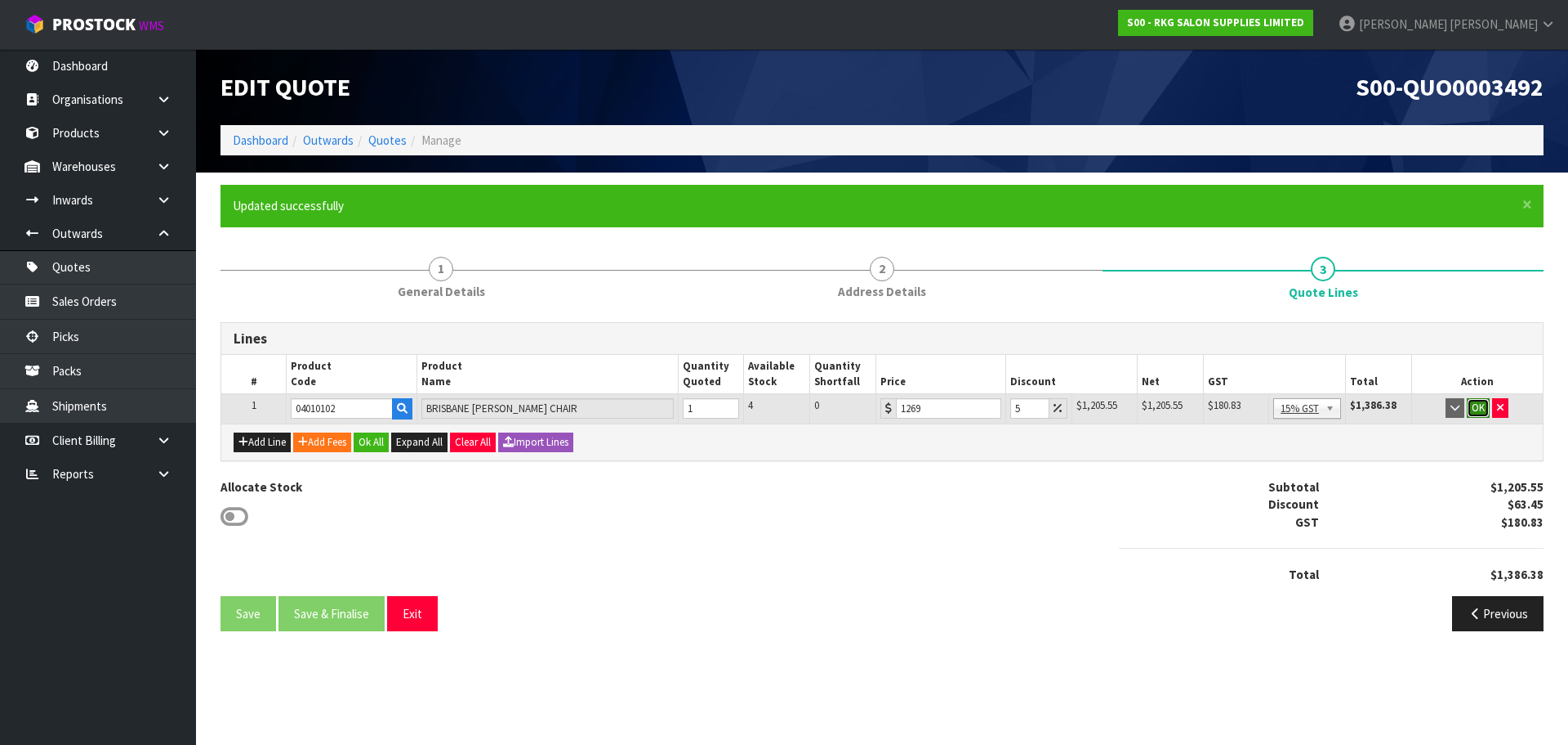
click at [1478, 412] on button "OK" at bounding box center [1478, 408] width 23 height 20
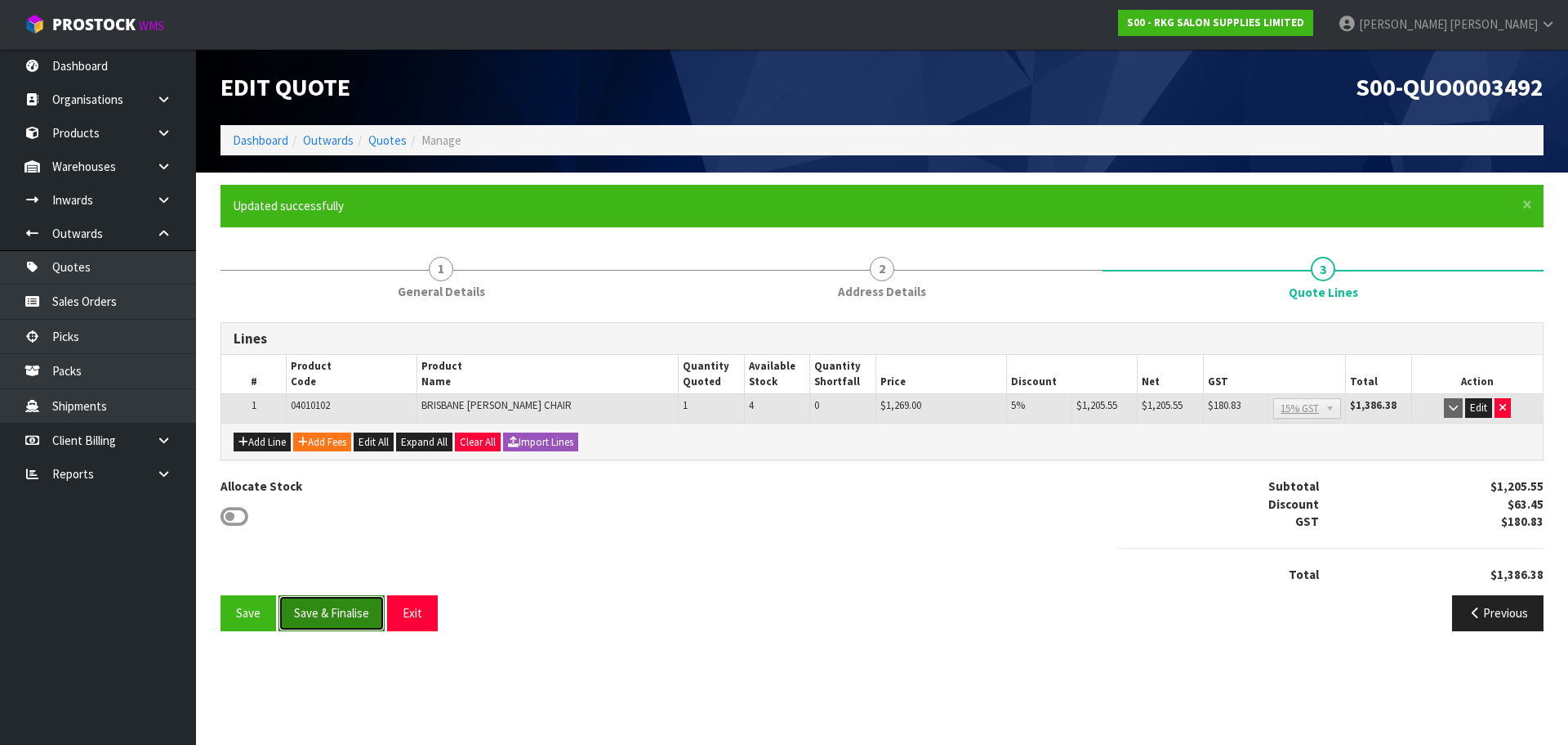
click at [344, 609] on button "Save & Finalise" at bounding box center [331, 613] width 106 height 35
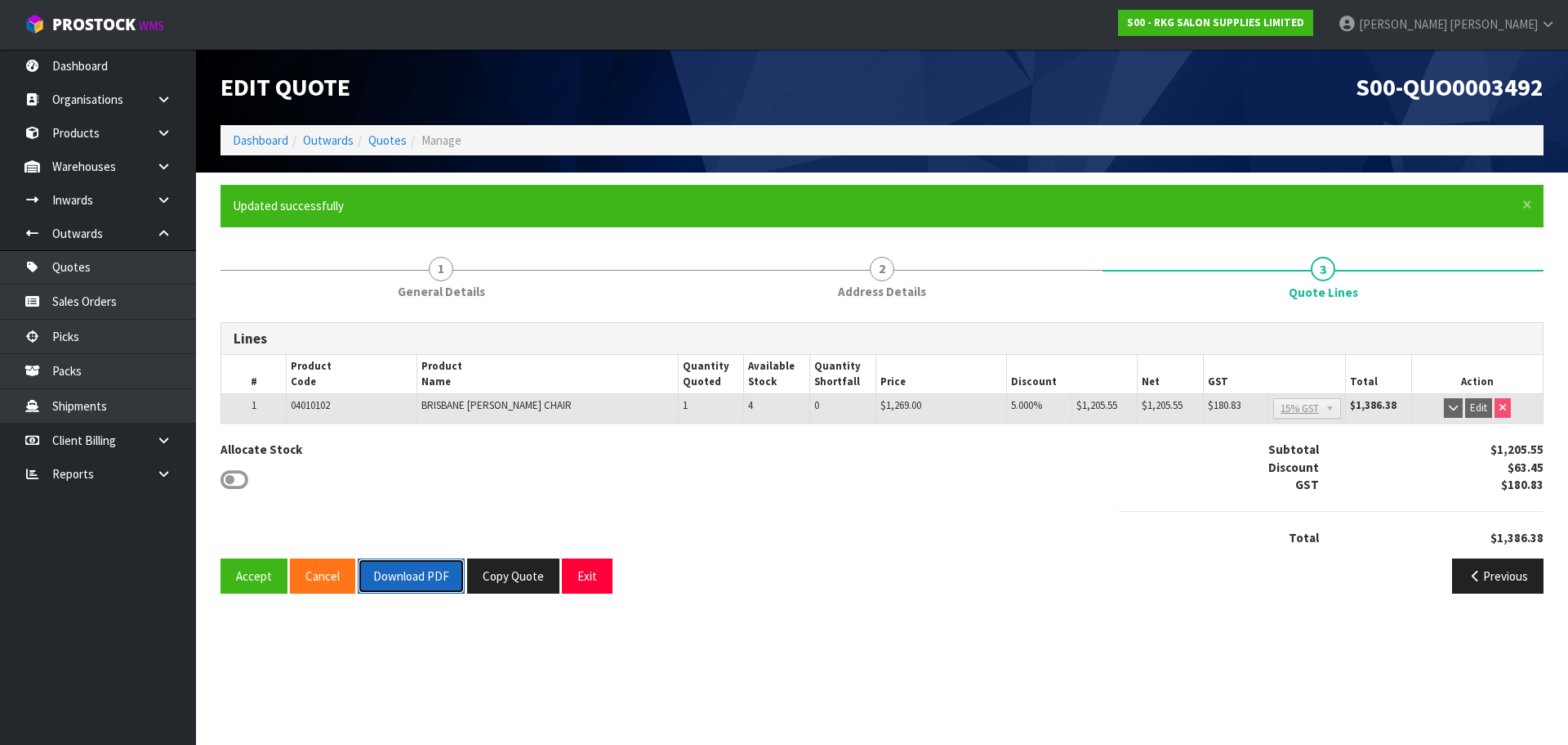
click at [402, 574] on button "Download PDF" at bounding box center [410, 576] width 107 height 35
click at [574, 576] on button "Exit" at bounding box center [587, 576] width 51 height 35
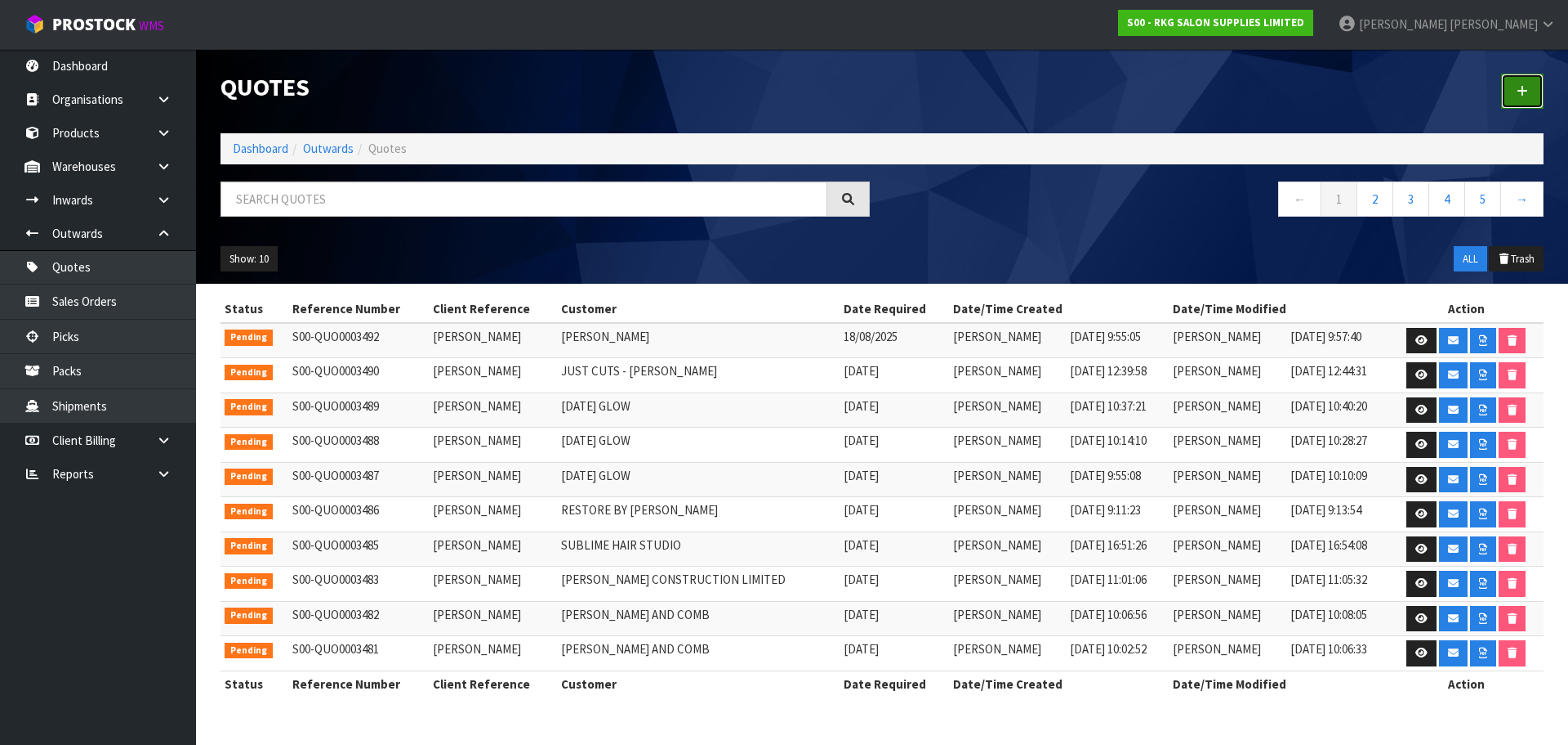
click at [1516, 87] on link at bounding box center [1523, 91] width 43 height 35
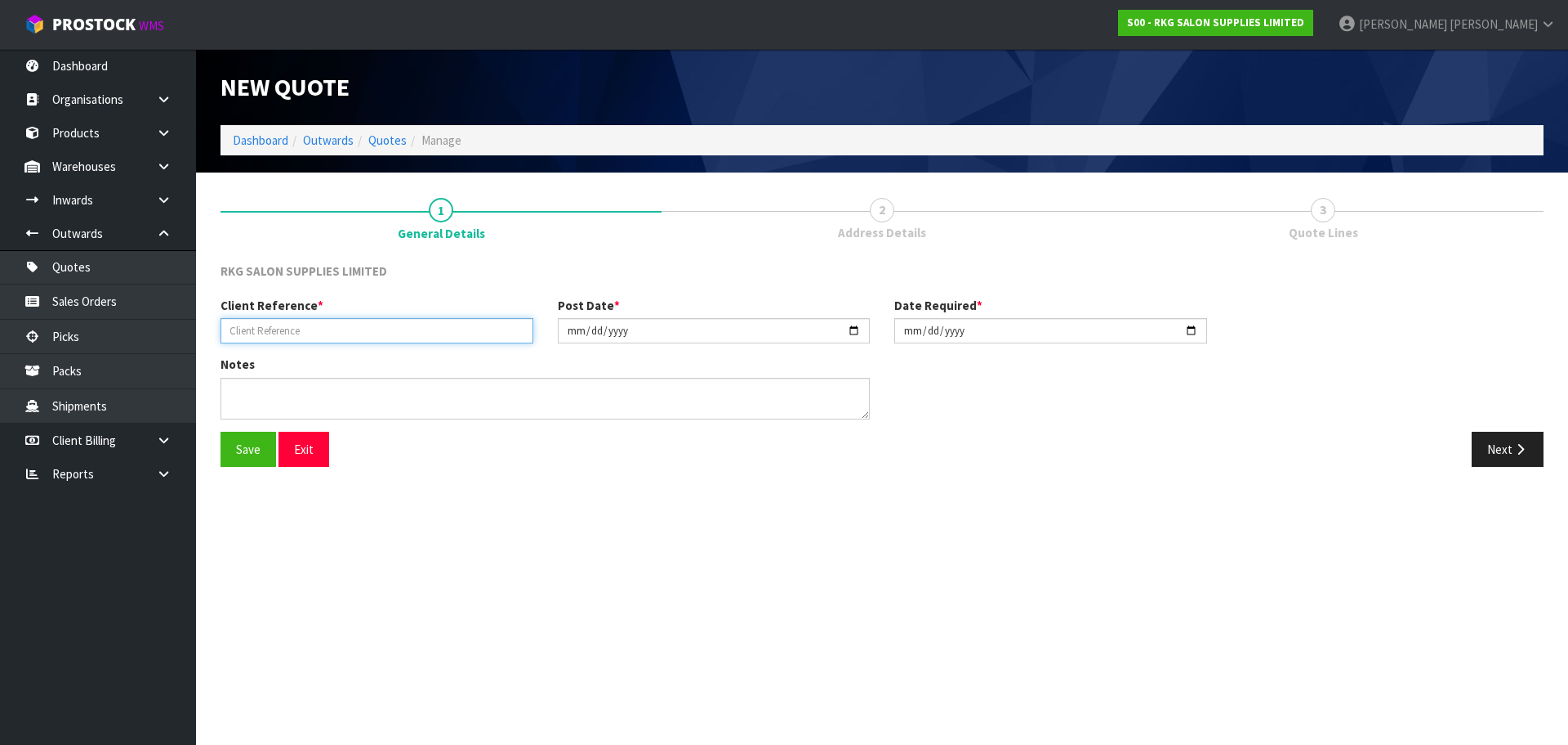
click at [279, 332] on input "text" at bounding box center [377, 330] width 313 height 25
type input "JOANNE HOLM"
click at [246, 446] on button "Save" at bounding box center [249, 450] width 56 height 35
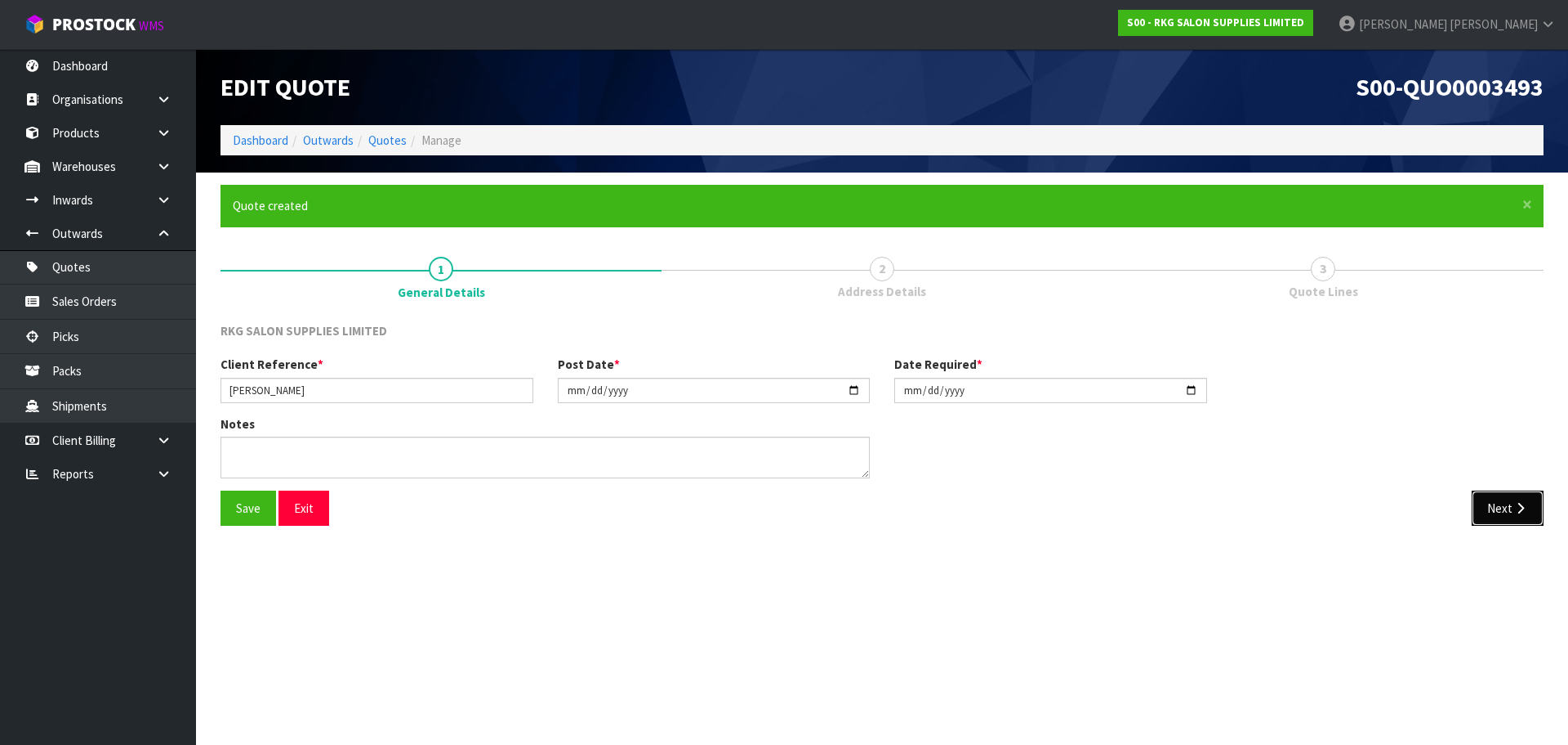
click at [1494, 504] on button "Next" at bounding box center [1508, 508] width 71 height 35
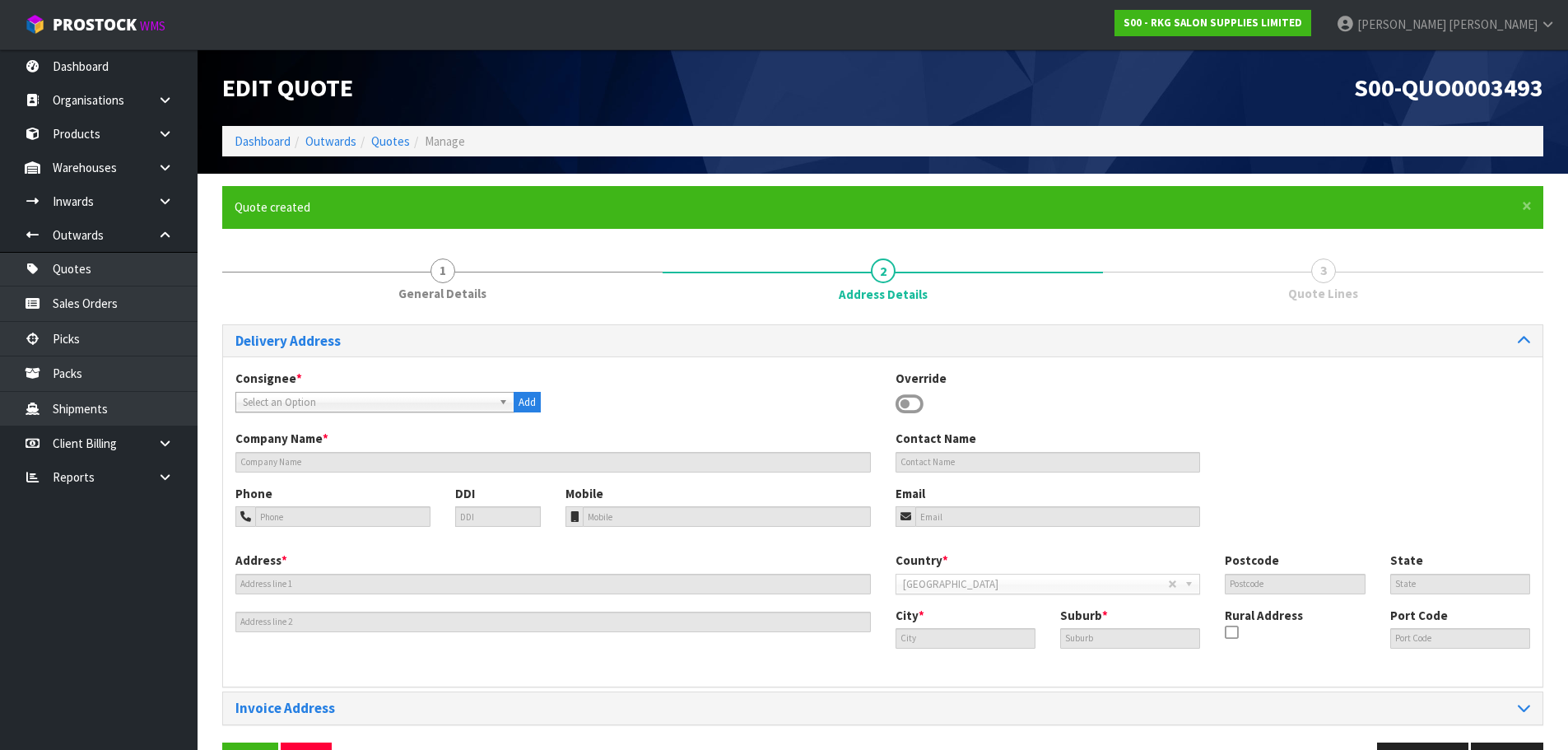
click at [904, 402] on icon at bounding box center [909, 404] width 28 height 24
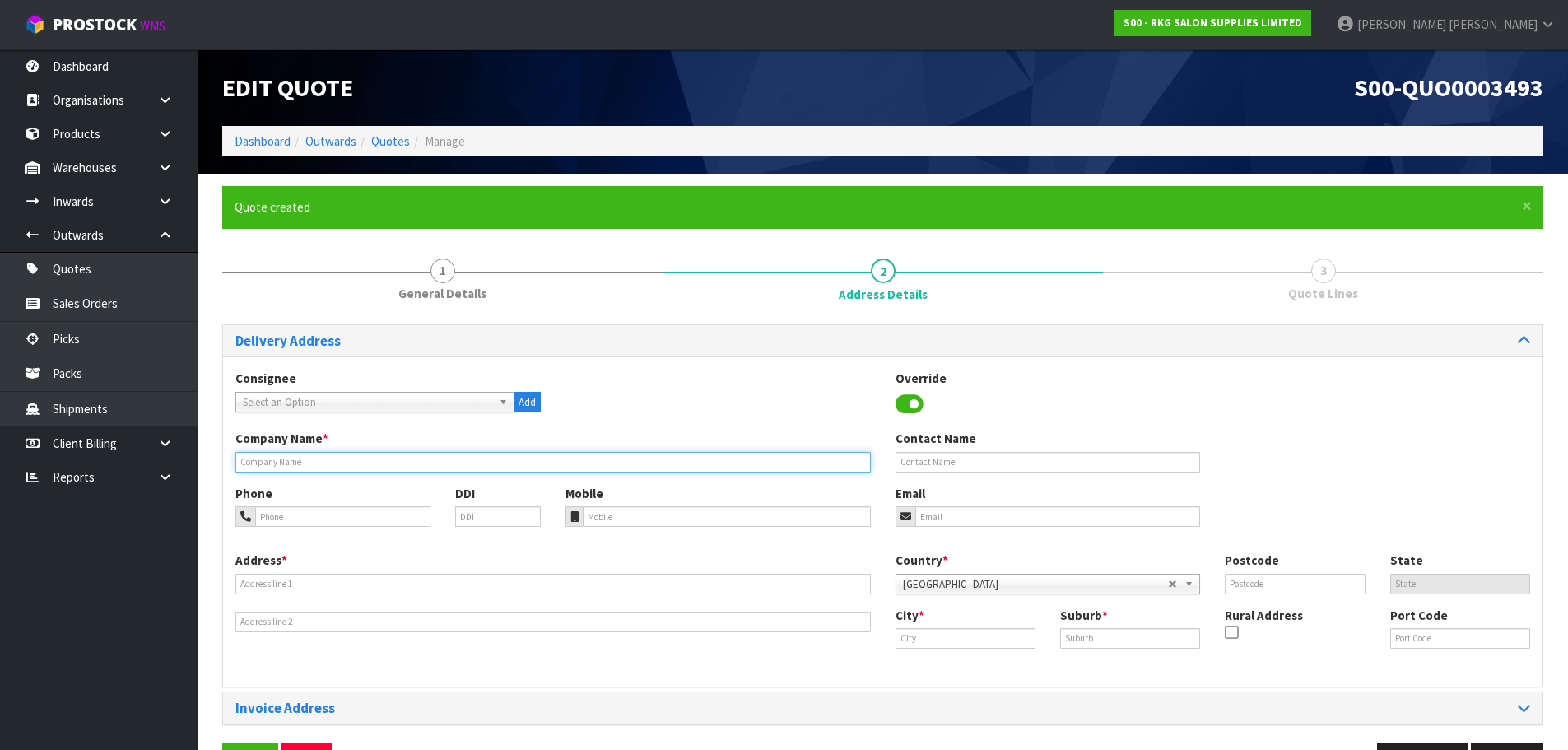
click at [350, 464] on input "text" at bounding box center [553, 462] width 635 height 21
type input "BEAUTY282"
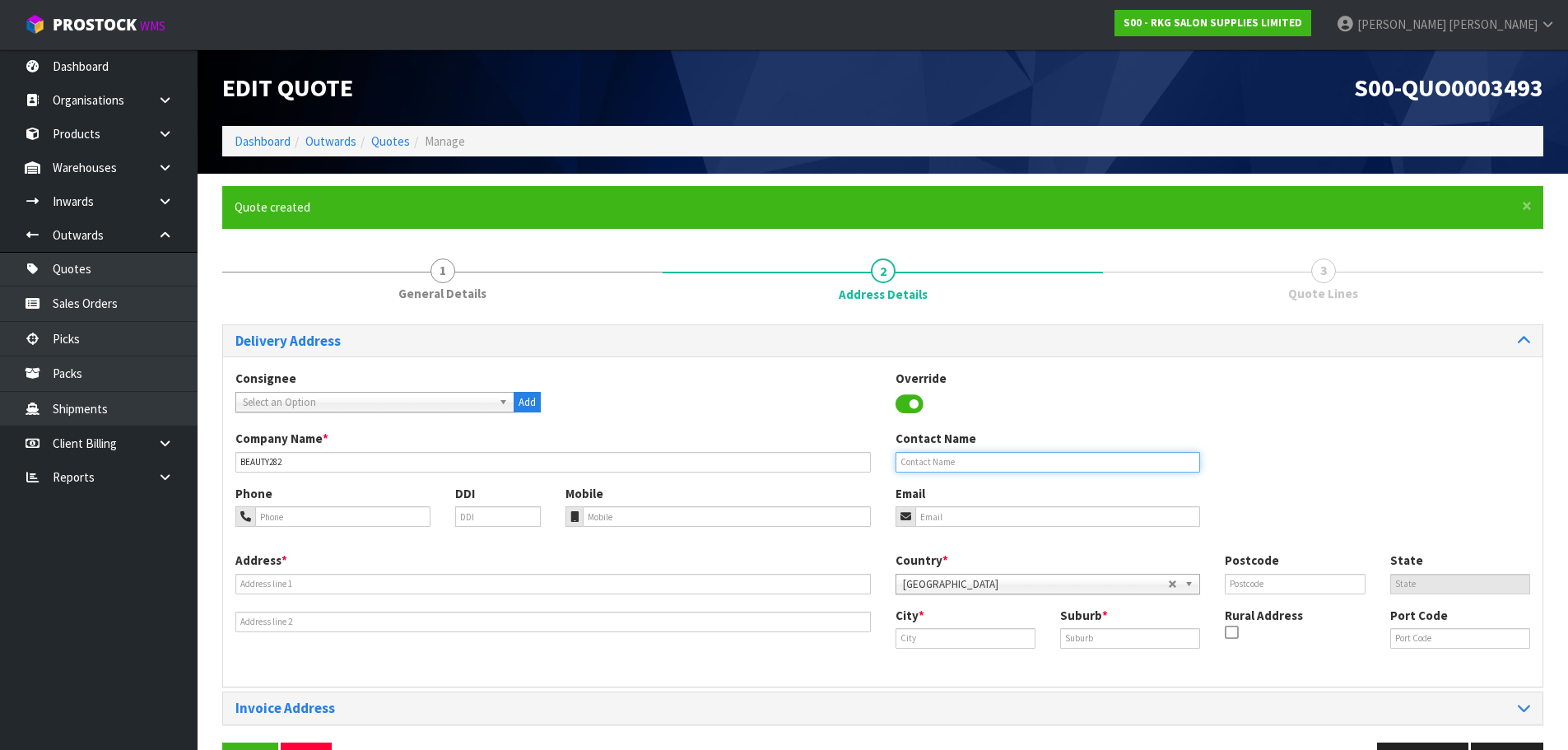
click at [916, 467] on input "text" at bounding box center [1048, 462] width 305 height 21
type input "JOANNE HOLM"
click at [319, 517] on input "tel" at bounding box center [342, 516] width 175 height 21
type input "021-026-81697"
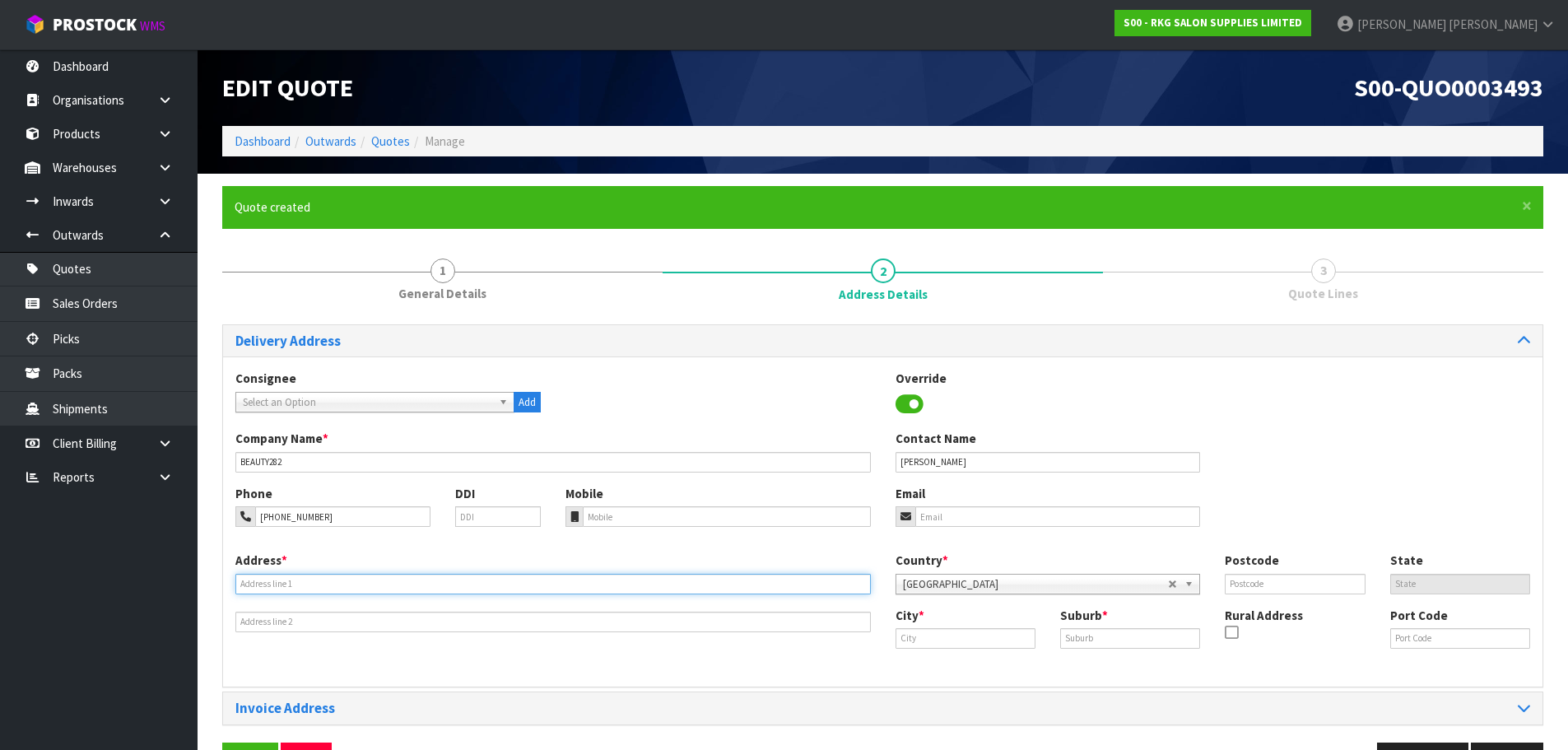
click at [276, 585] on input "text" at bounding box center [553, 584] width 635 height 21
type input "282 KING ST"
click at [944, 631] on input "text" at bounding box center [965, 638] width 140 height 21
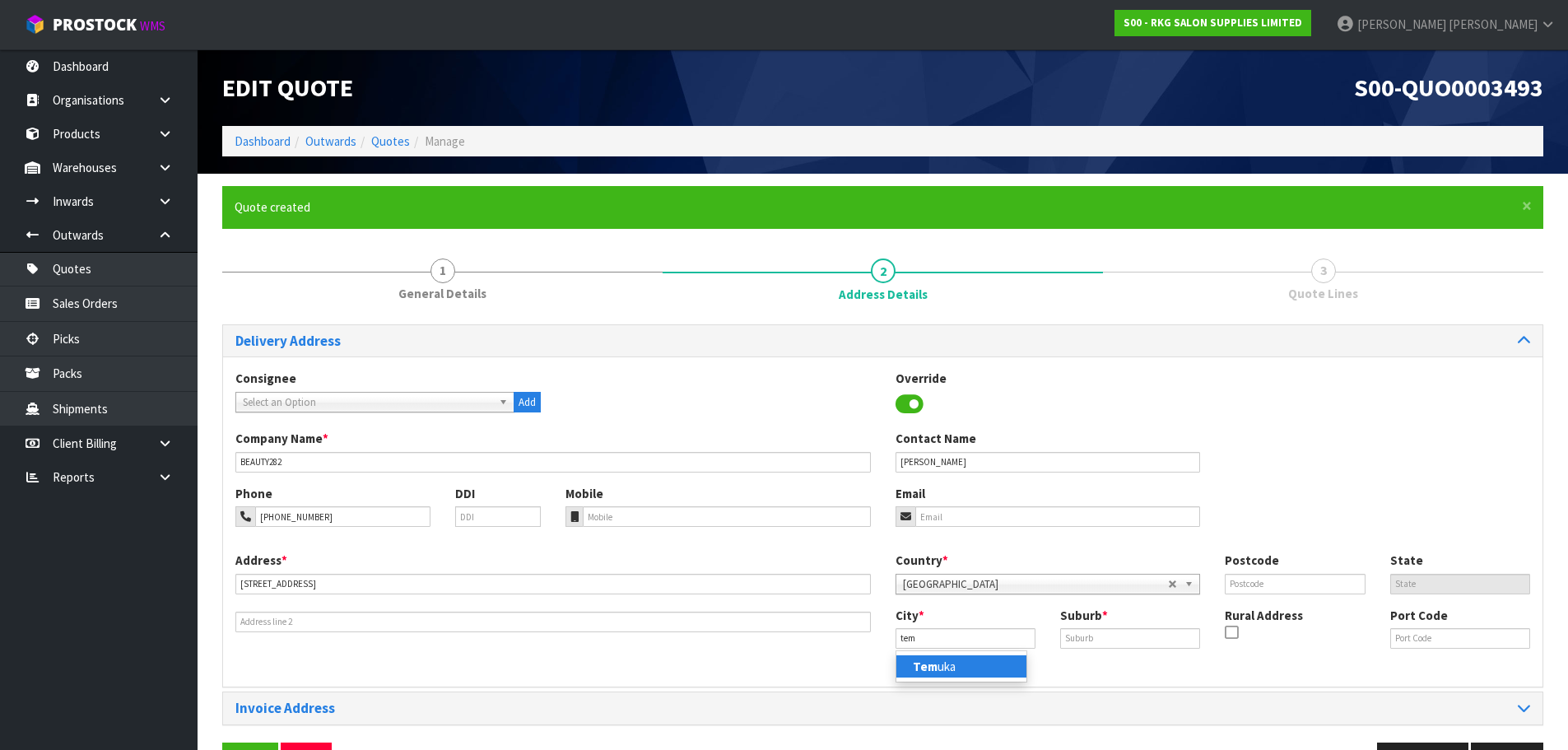
click at [940, 661] on link "Tem uka" at bounding box center [961, 666] width 130 height 22
type input "Temuka"
click at [1075, 640] on input "text" at bounding box center [1130, 638] width 140 height 21
type input "."
click at [1235, 577] on input "text" at bounding box center [1295, 584] width 140 height 21
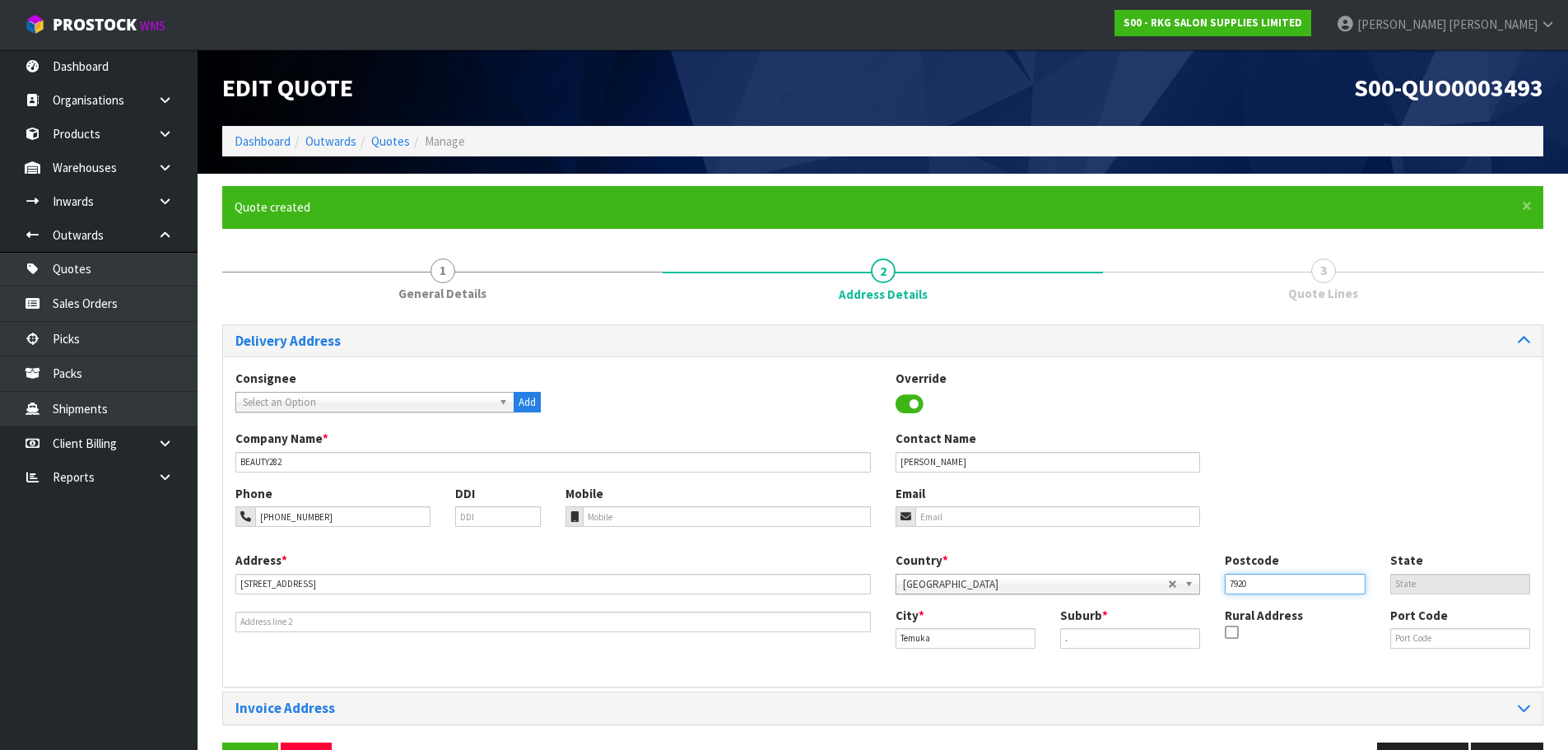
type input "7920"
click at [1264, 496] on div "Phone 021-026-81697 DDI Mobile Email" at bounding box center [882, 517] width 1320 height 66
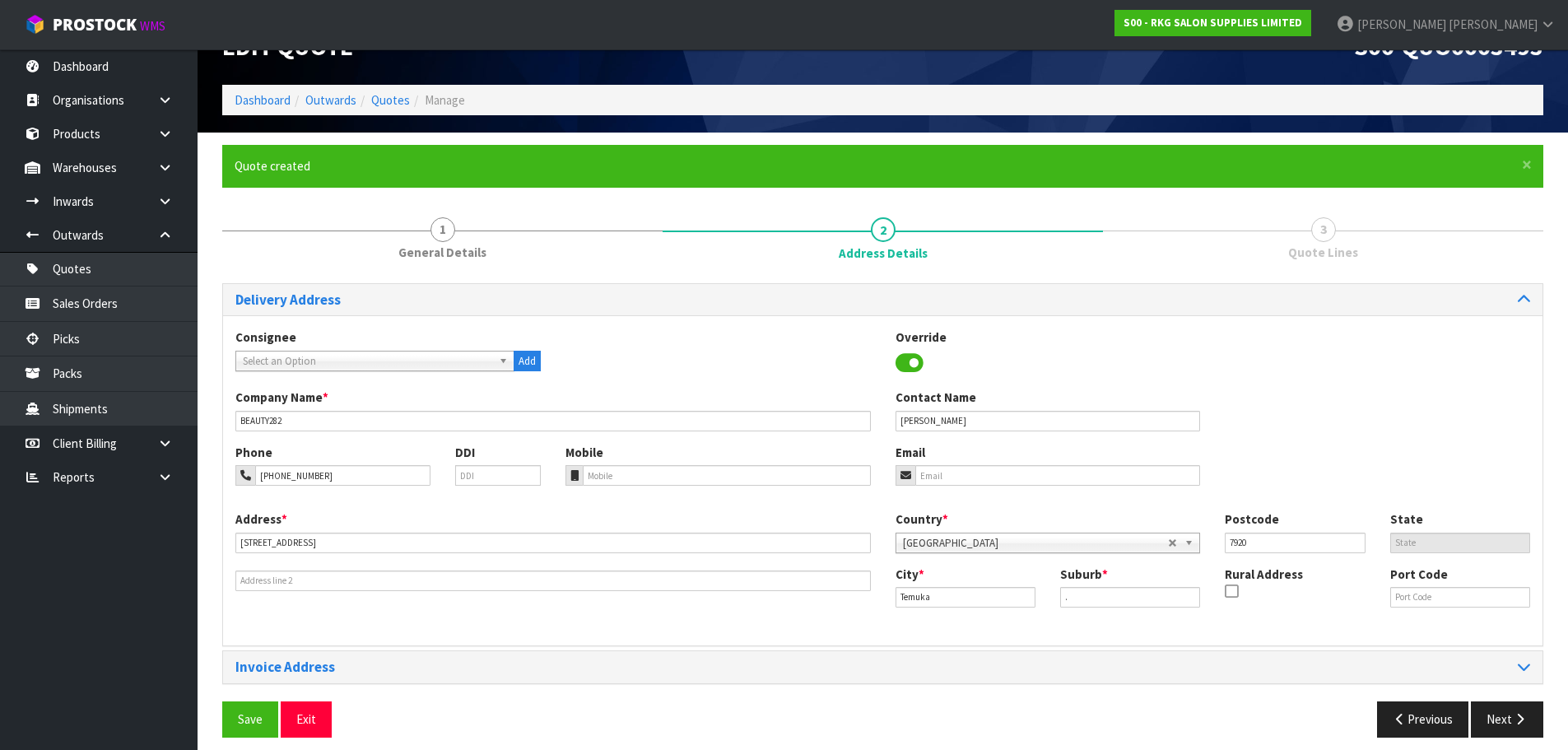
scroll to position [53, 0]
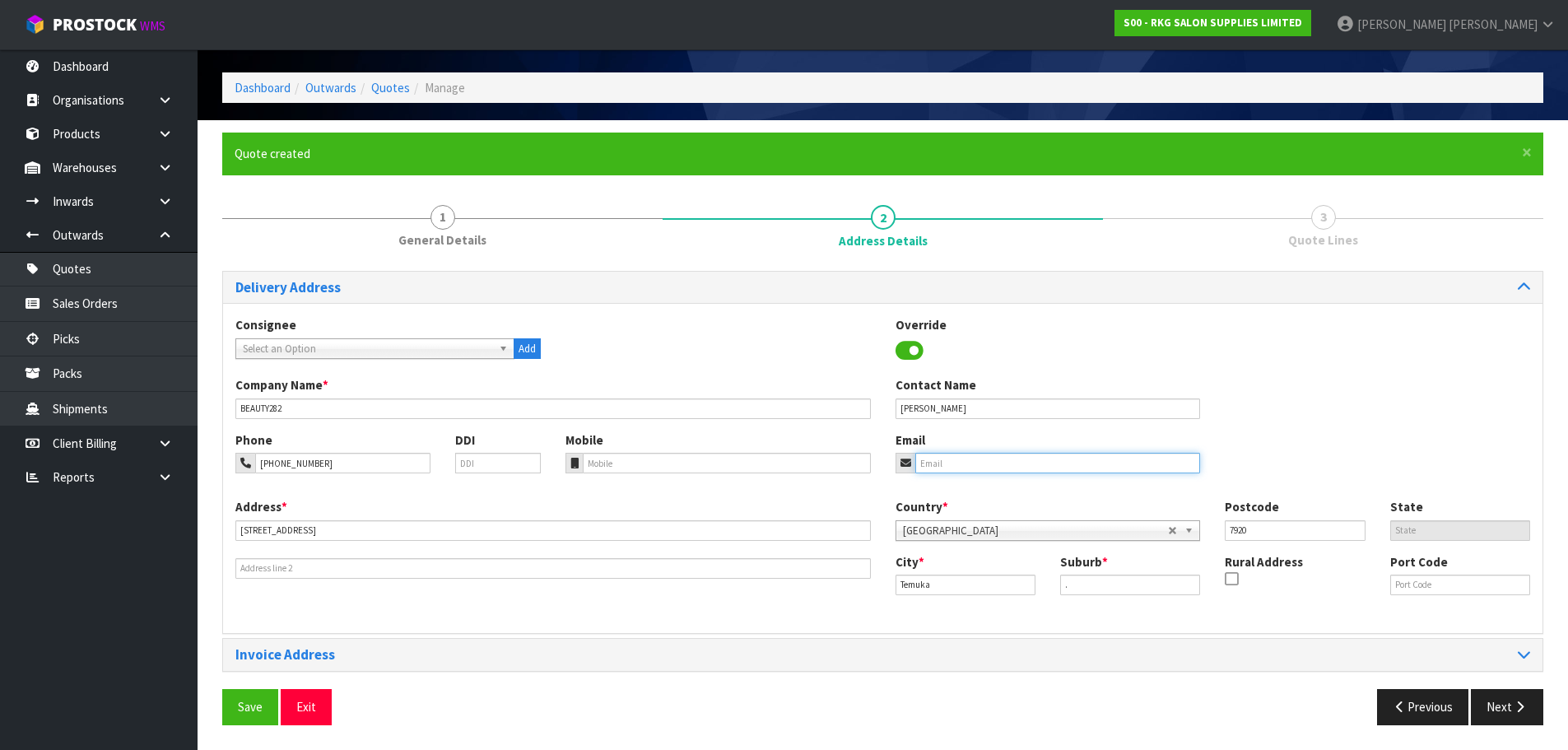
click at [1008, 460] on input "email" at bounding box center [1057, 463] width 285 height 21
paste input "beauty282tka@gmail.com"
type input "beauty282tka@gmail.com"
click at [582, 619] on div "Address * 282 KING ST Country * Afghanistan Aland Islands Albania Algeria Ameri…" at bounding box center [882, 558] width 1320 height 123
click at [252, 705] on button "Save" at bounding box center [251, 706] width 56 height 36
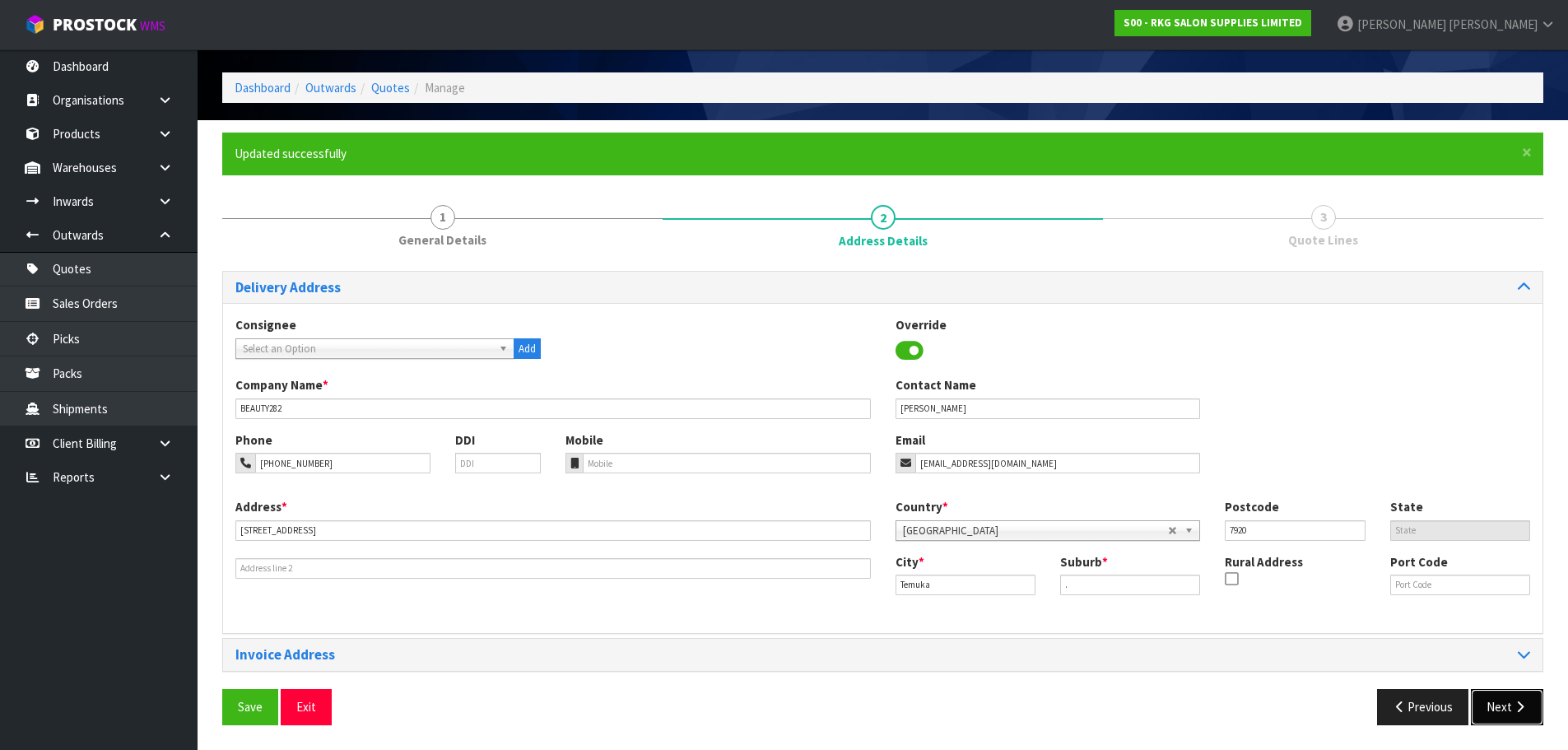
click at [1508, 710] on button "Next" at bounding box center [1506, 706] width 72 height 36
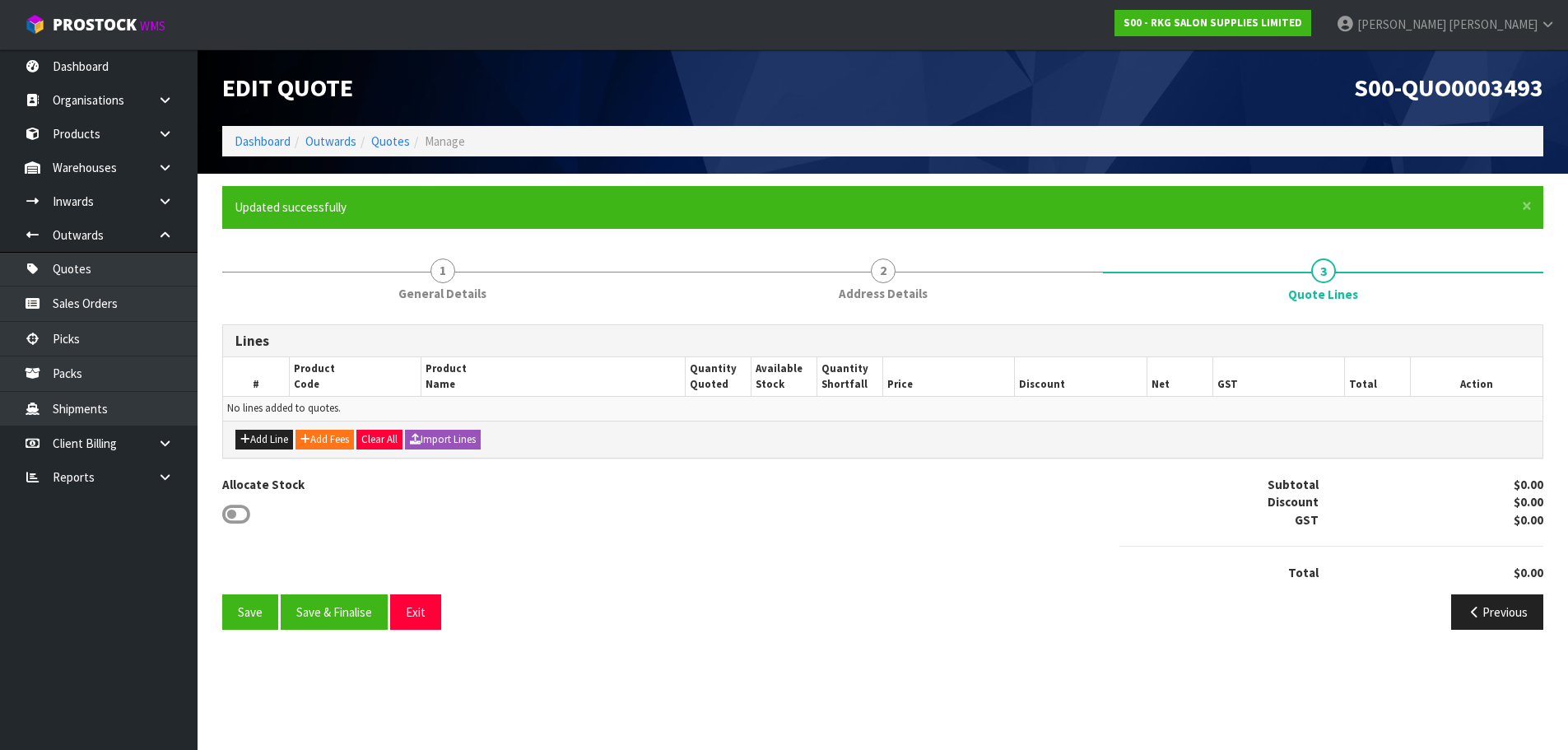
scroll to position [0, 0]
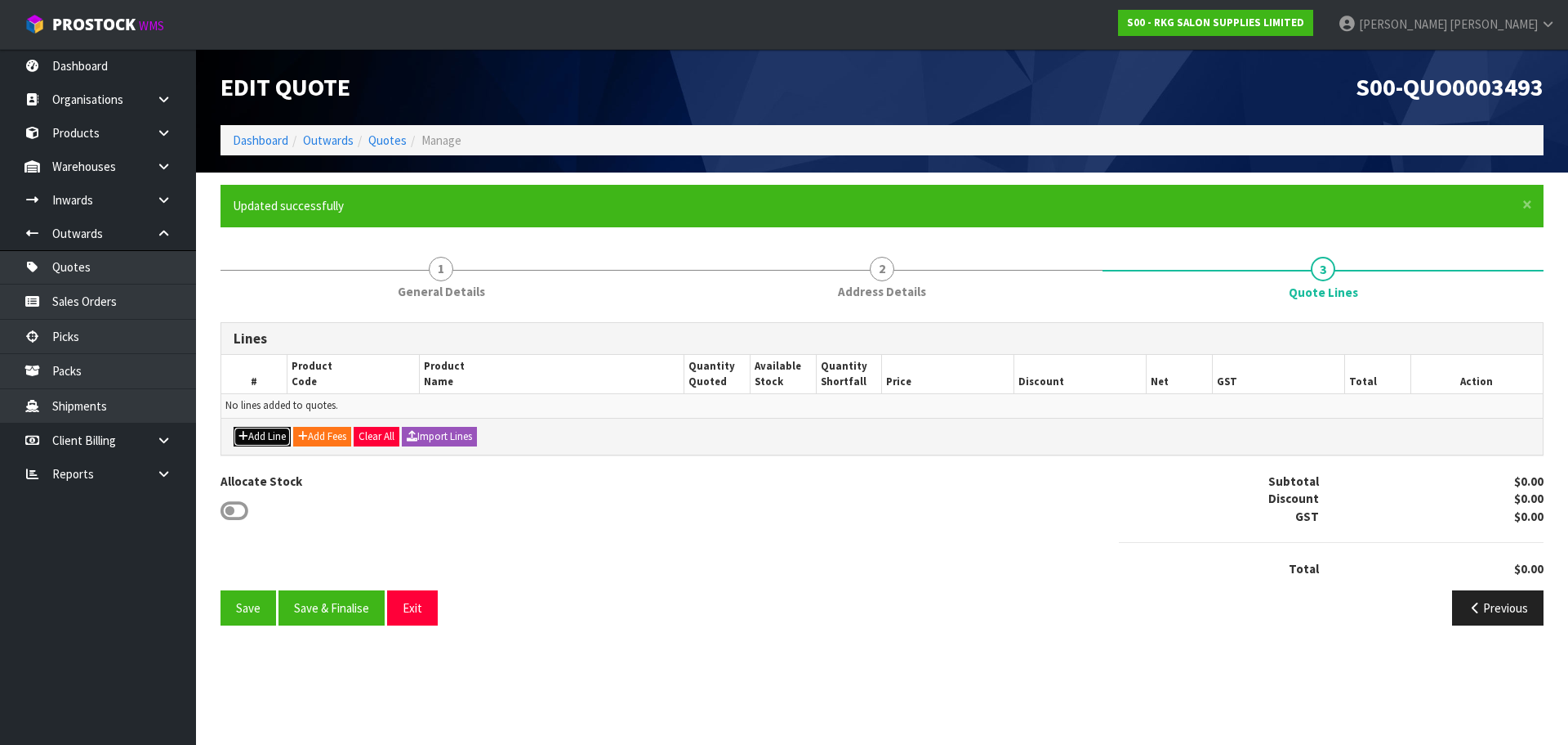
click at [252, 434] on button "Add Line" at bounding box center [263, 436] width 58 height 20
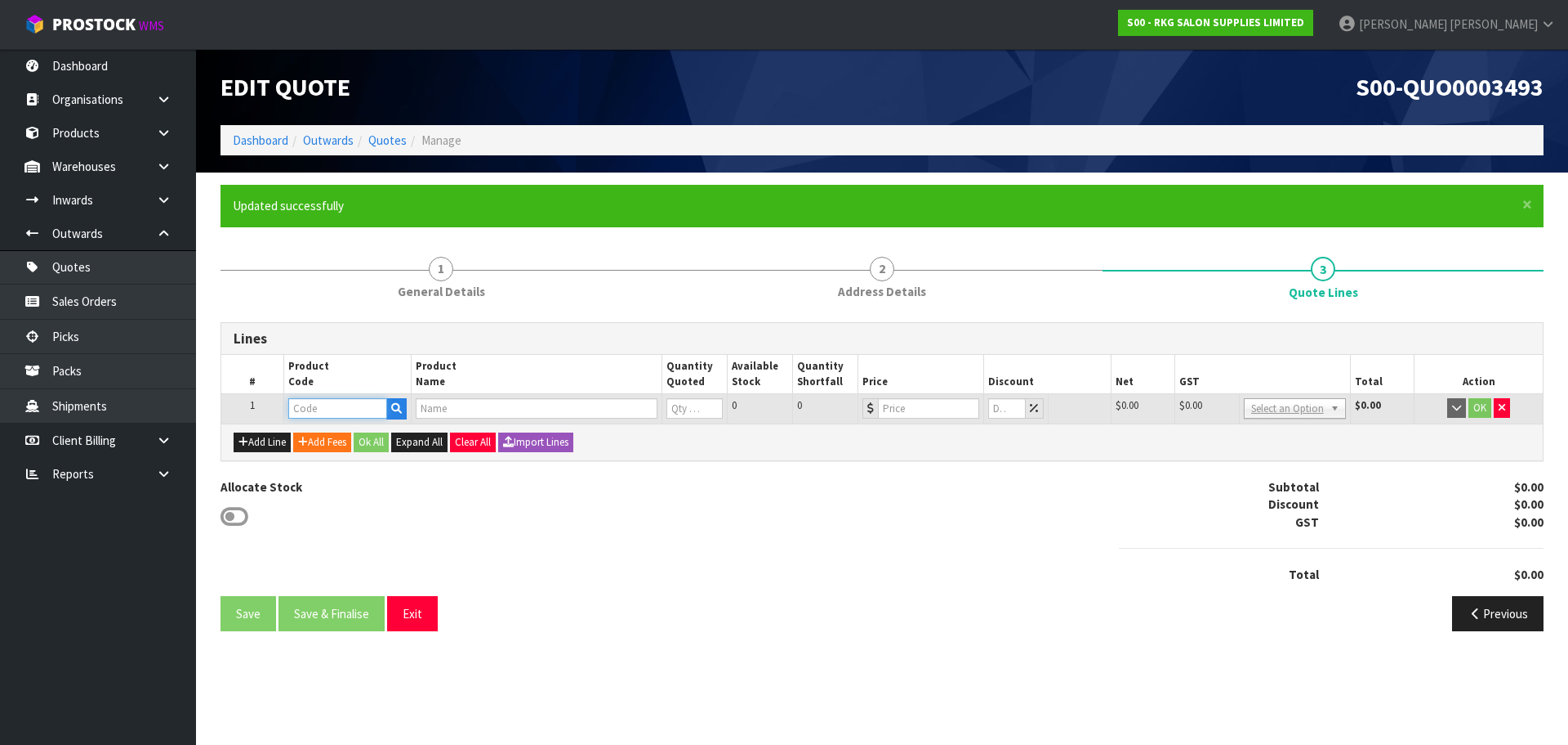
click at [341, 405] on input "text" at bounding box center [338, 409] width 98 height 20
type input "09190410"
click at [346, 437] on strong "09190410" at bounding box center [331, 436] width 52 height 16
type input "09190410"
type input "WELLINGTON II 360 DEG HYDRAULIC BED - WHITE"
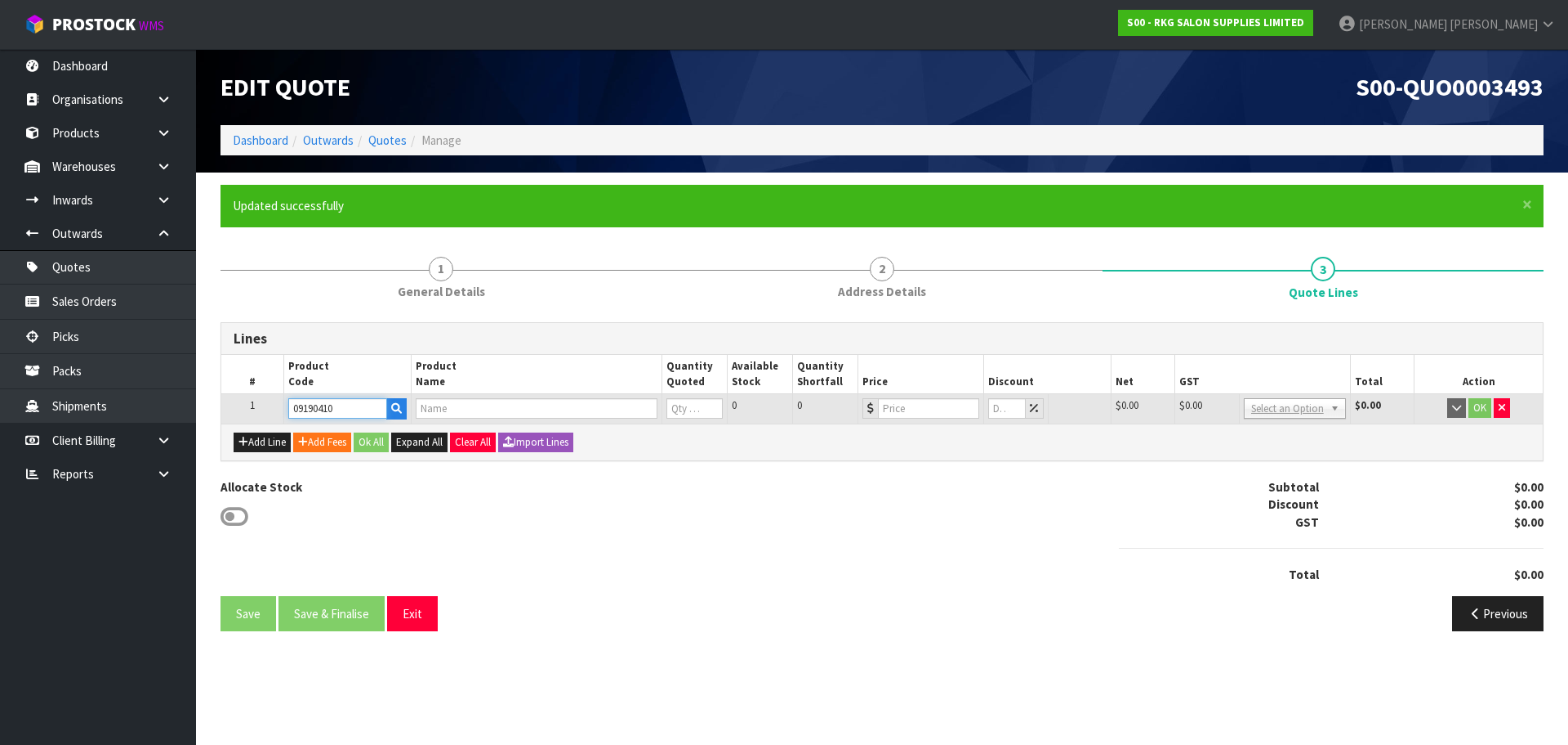
type input "0"
type input "773"
type input "0"
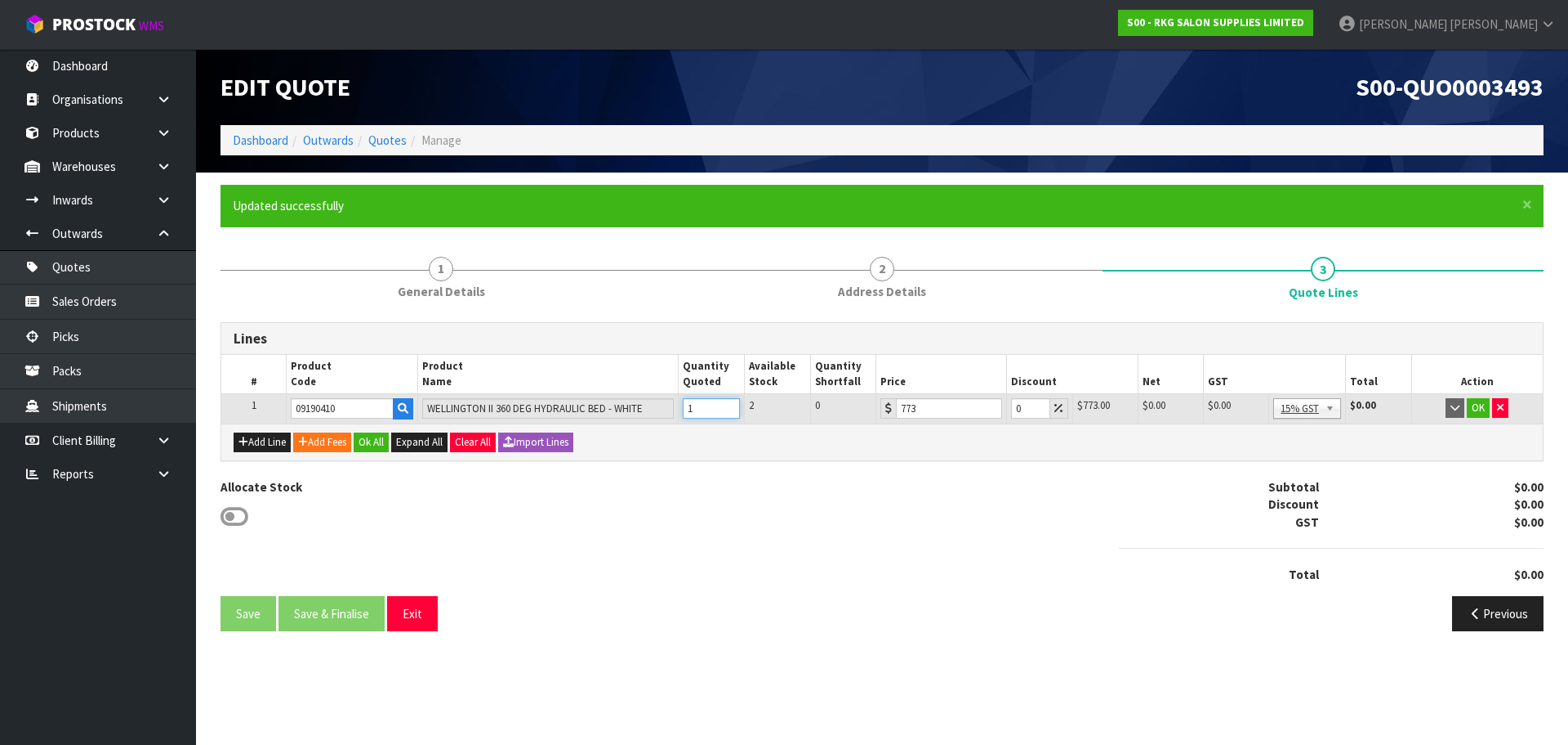
type input "1"
click at [729, 406] on input "1" at bounding box center [712, 409] width 58 height 20
drag, startPoint x: 1023, startPoint y: 411, endPoint x: 1012, endPoint y: 411, distance: 11.0
click at [1012, 411] on input "0" at bounding box center [1030, 409] width 38 height 20
drag, startPoint x: 1024, startPoint y: 411, endPoint x: 1005, endPoint y: 410, distance: 19.0
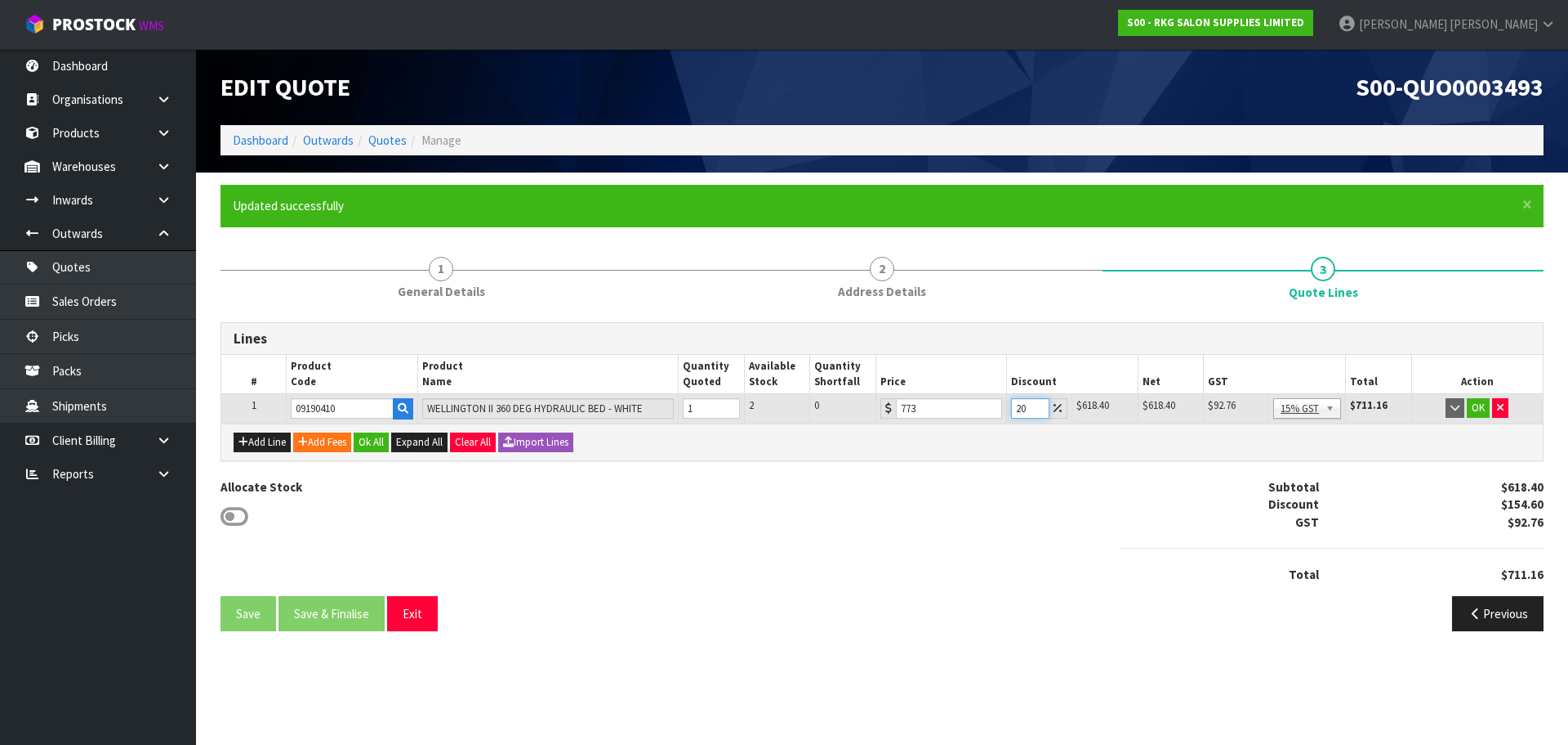
click at [1006, 410] on td "20" at bounding box center [1039, 409] width 65 height 30
drag, startPoint x: 1024, startPoint y: 408, endPoint x: 1015, endPoint y: 408, distance: 9.0
click at [1015, 408] on input "25" at bounding box center [1030, 409] width 38 height 20
type input "30"
click at [1476, 408] on button "OK" at bounding box center [1478, 408] width 23 height 20
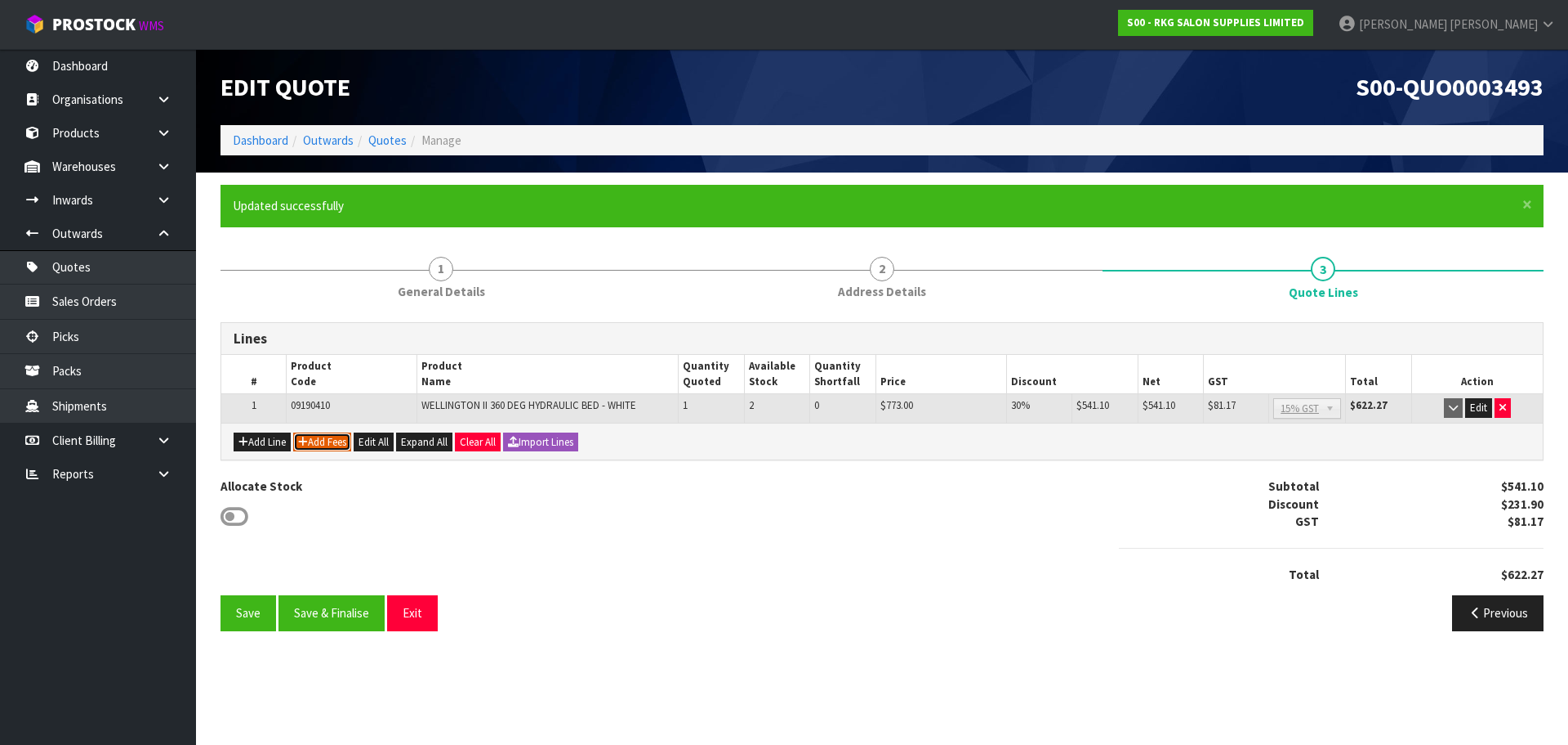
click at [314, 441] on button "Add Fees" at bounding box center [322, 441] width 58 height 20
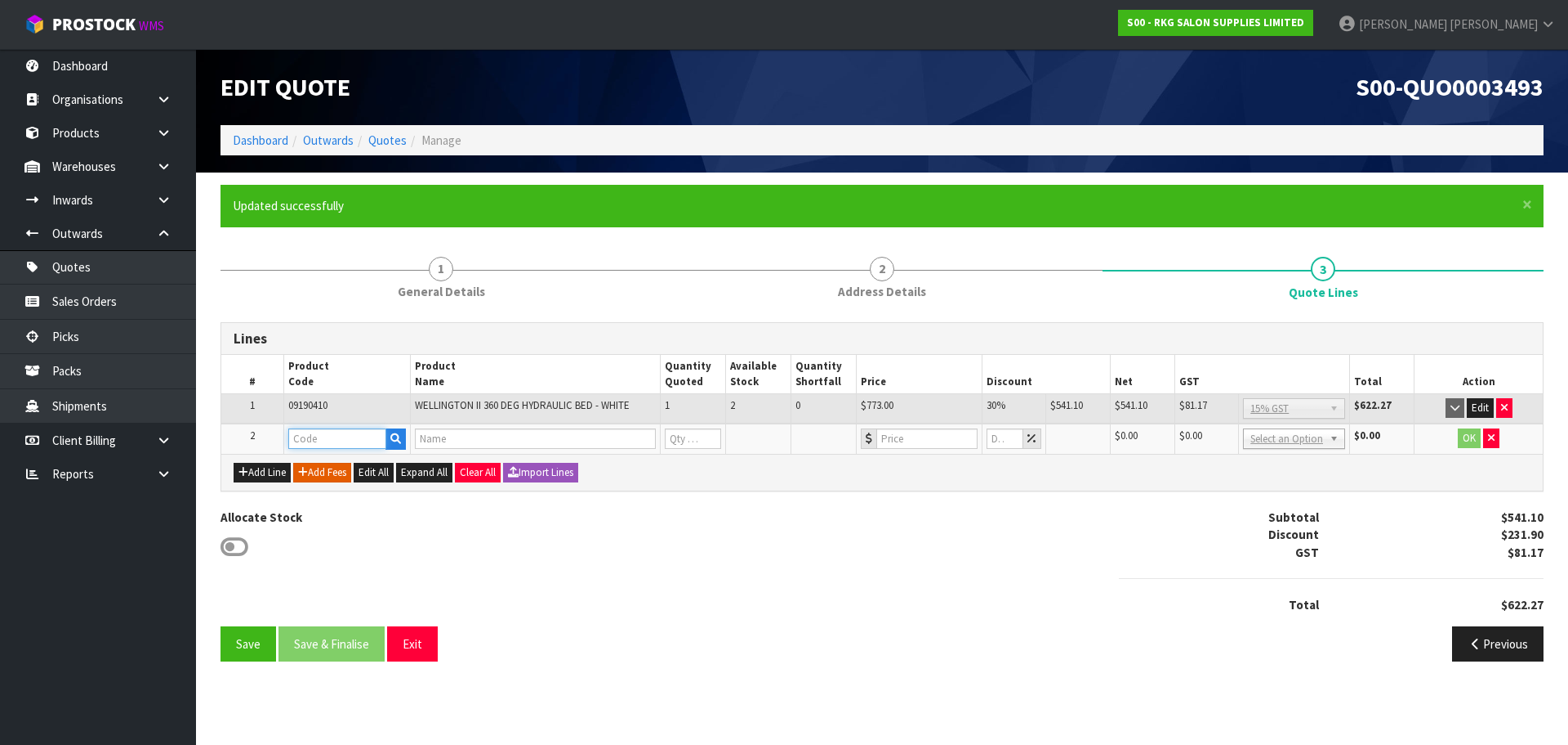
click at [307, 439] on input "text" at bounding box center [338, 438] width 98 height 20
type input "FRE"
click at [321, 466] on strong "FRE" at bounding box center [316, 466] width 20 height 16
type input "FREIGHT"
type input "FREIGHT FEE"
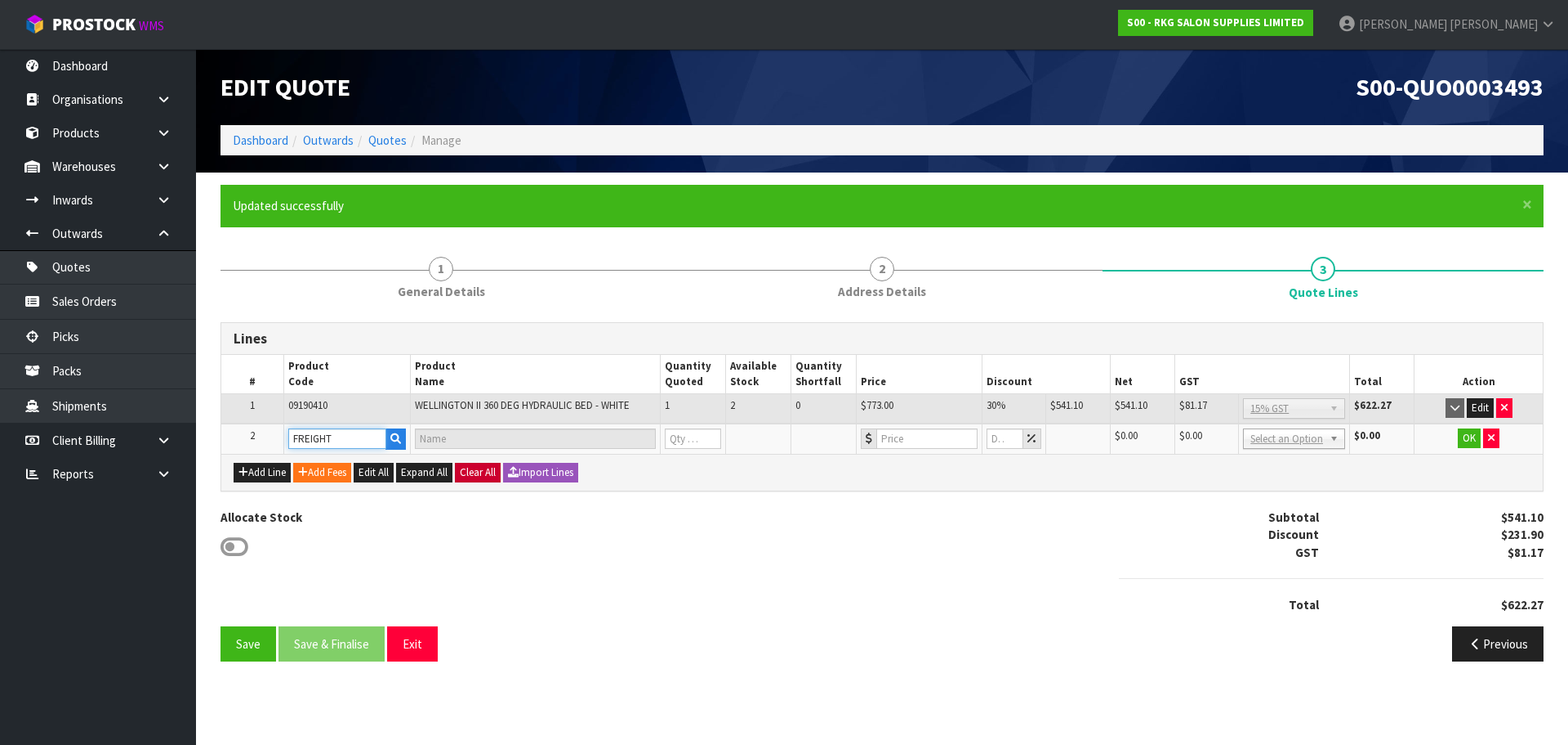
type input "1"
type input "0"
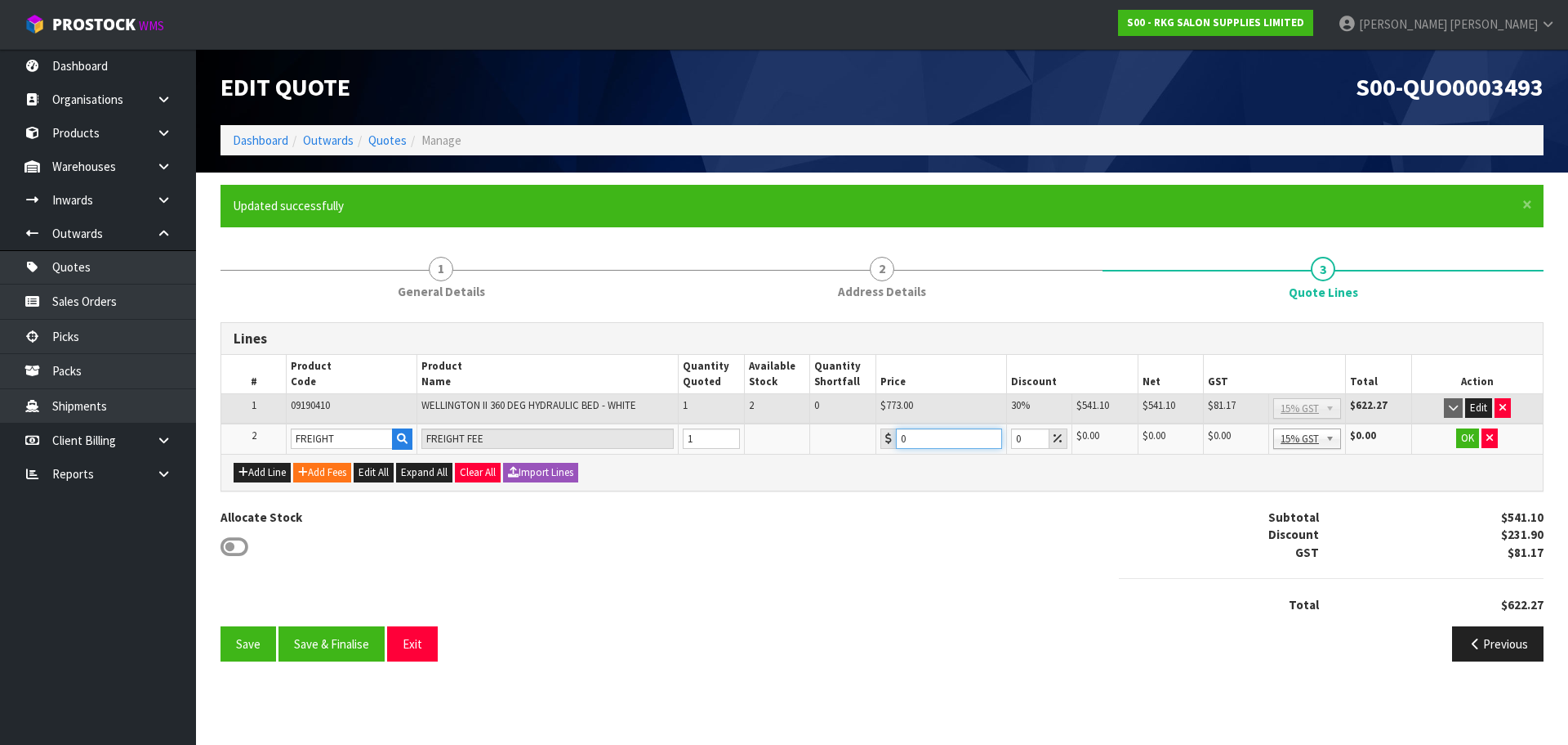
drag, startPoint x: 898, startPoint y: 438, endPoint x: 888, endPoint y: 438, distance: 10.0
click at [888, 438] on div "0" at bounding box center [941, 438] width 122 height 20
type input "426.50"
click at [1465, 439] on button "OK" at bounding box center [1468, 438] width 23 height 20
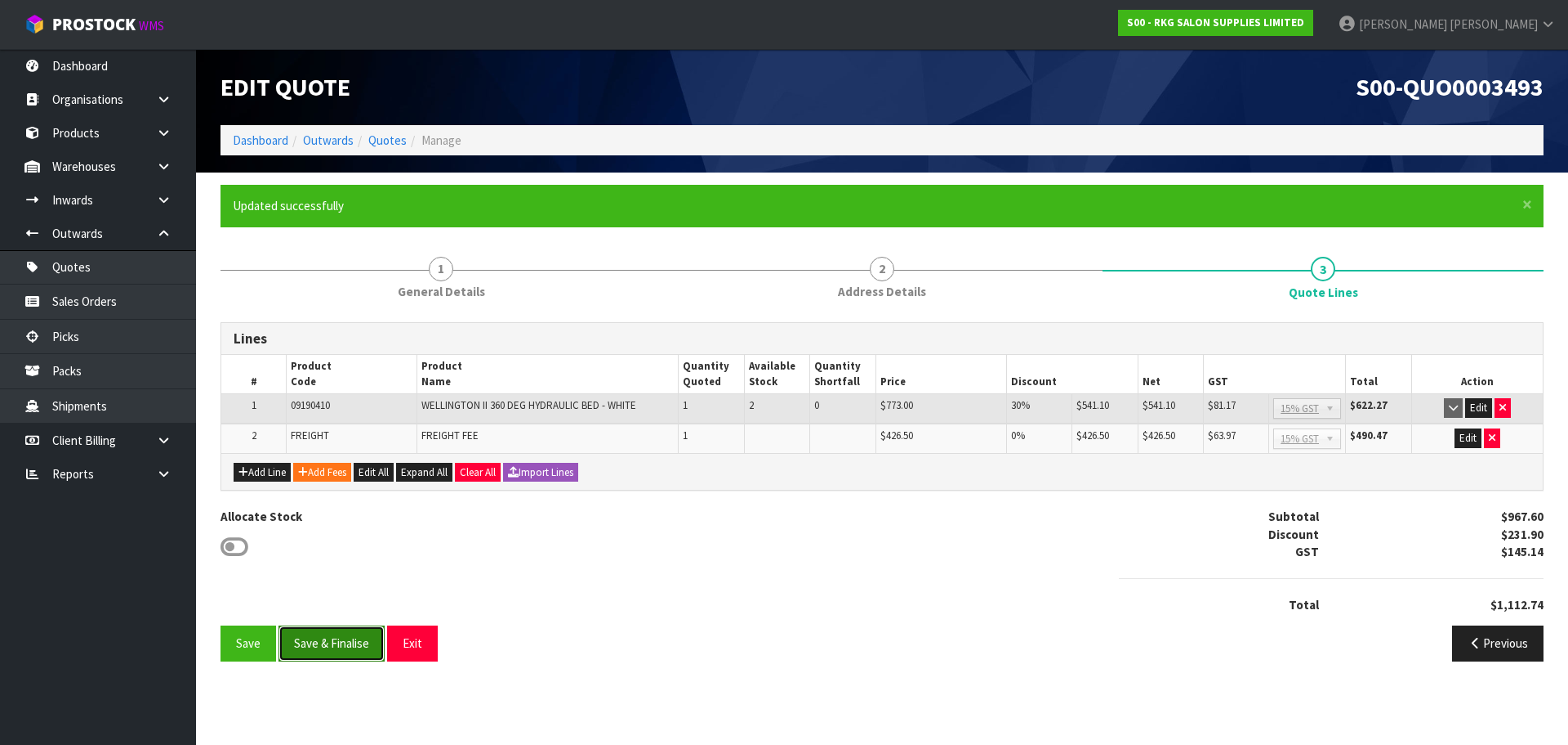
click at [356, 648] on button "Save & Finalise" at bounding box center [331, 643] width 106 height 35
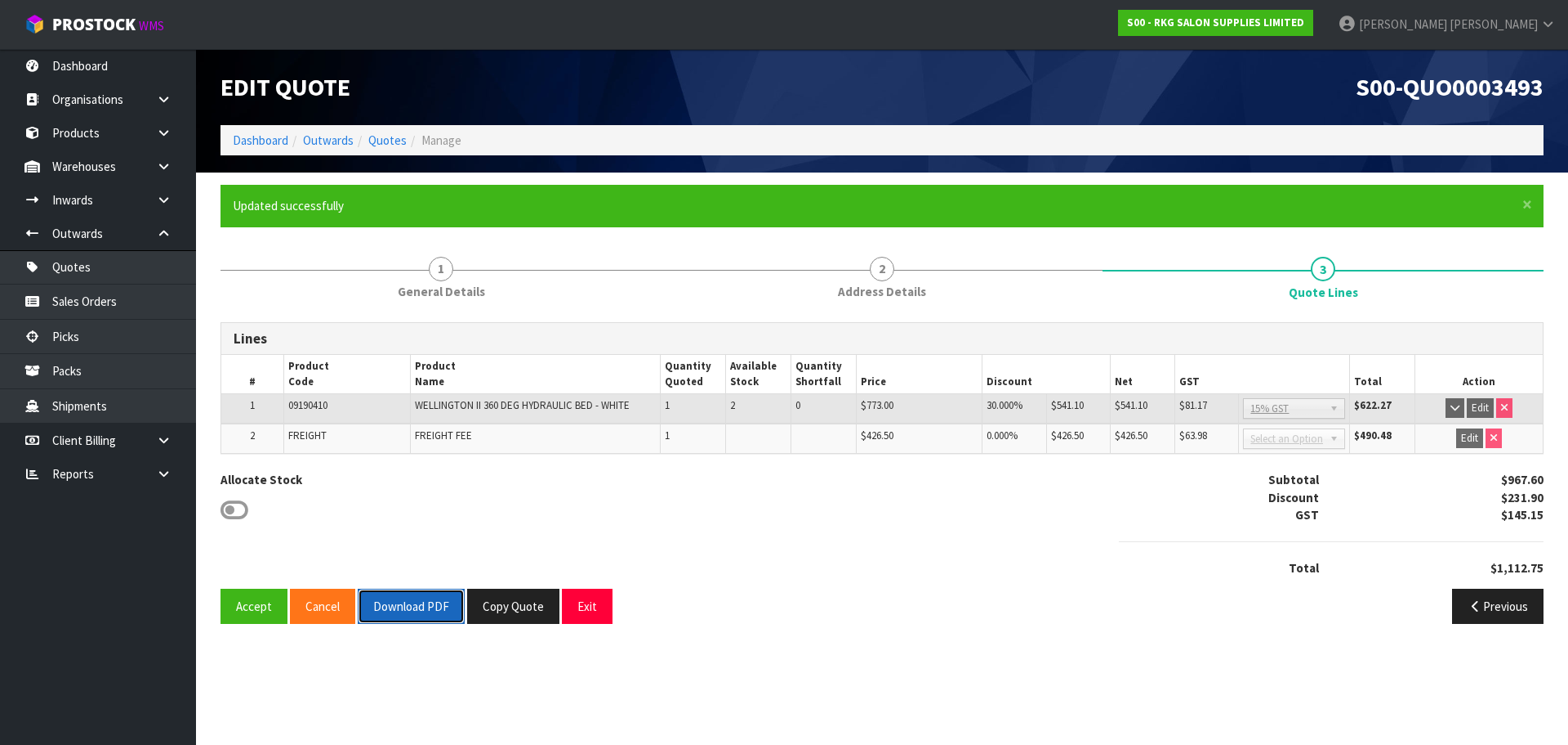
click at [412, 605] on button "Download PDF" at bounding box center [410, 607] width 107 height 35
click at [508, 613] on button "Copy Quote" at bounding box center [512, 607] width 92 height 35
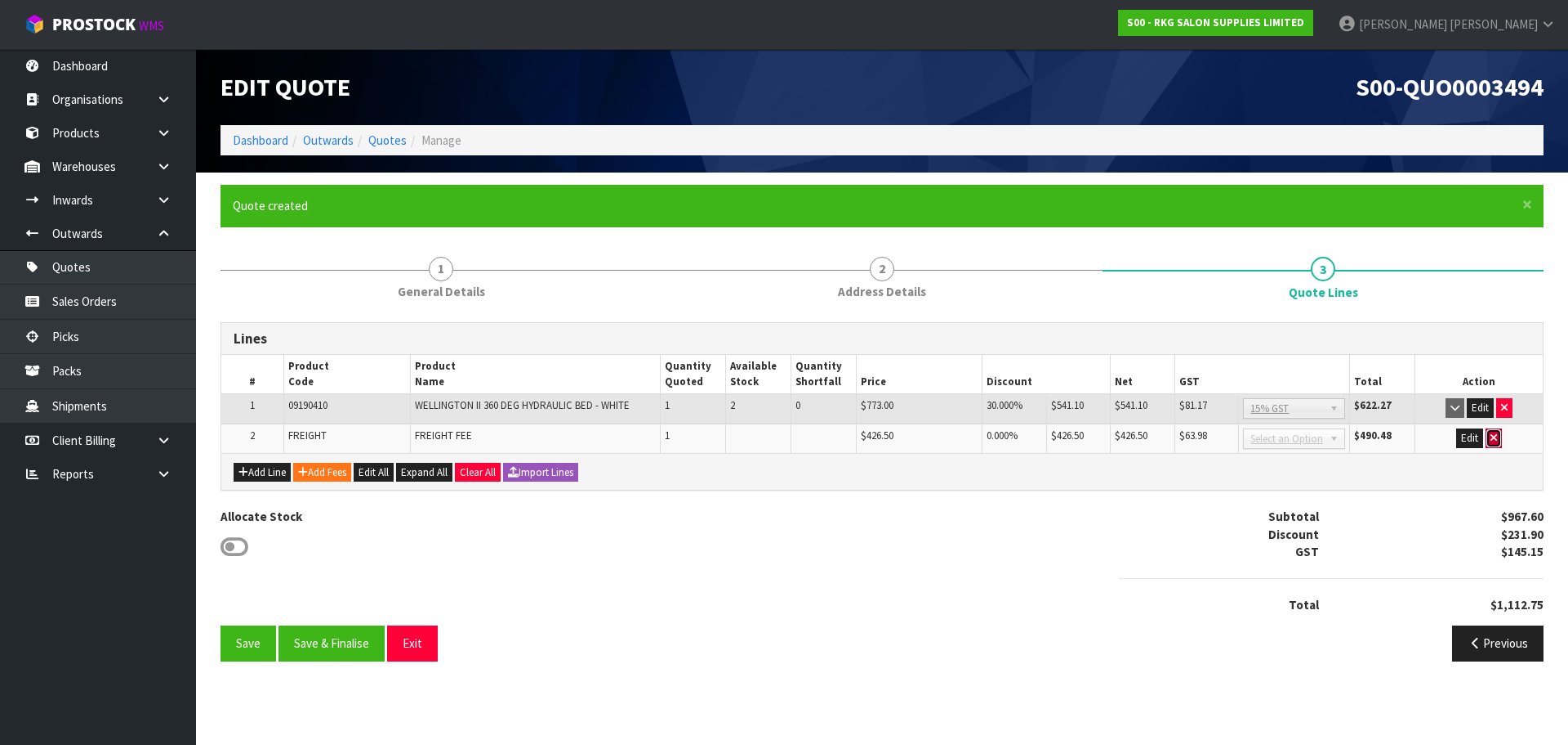
click at [1495, 437] on icon "button" at bounding box center [1494, 437] width 6 height 10
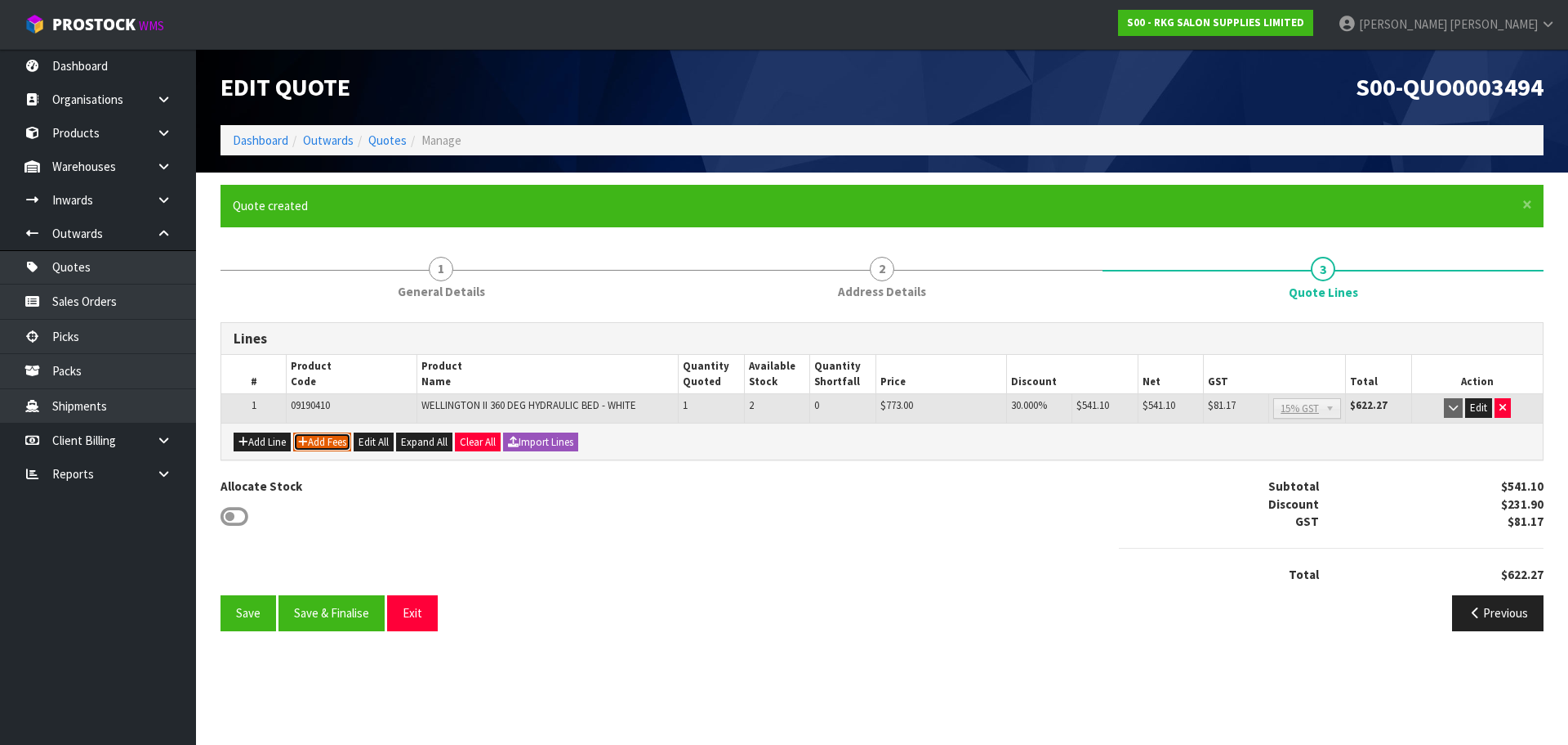
click at [343, 435] on button "Add Fees" at bounding box center [322, 441] width 58 height 20
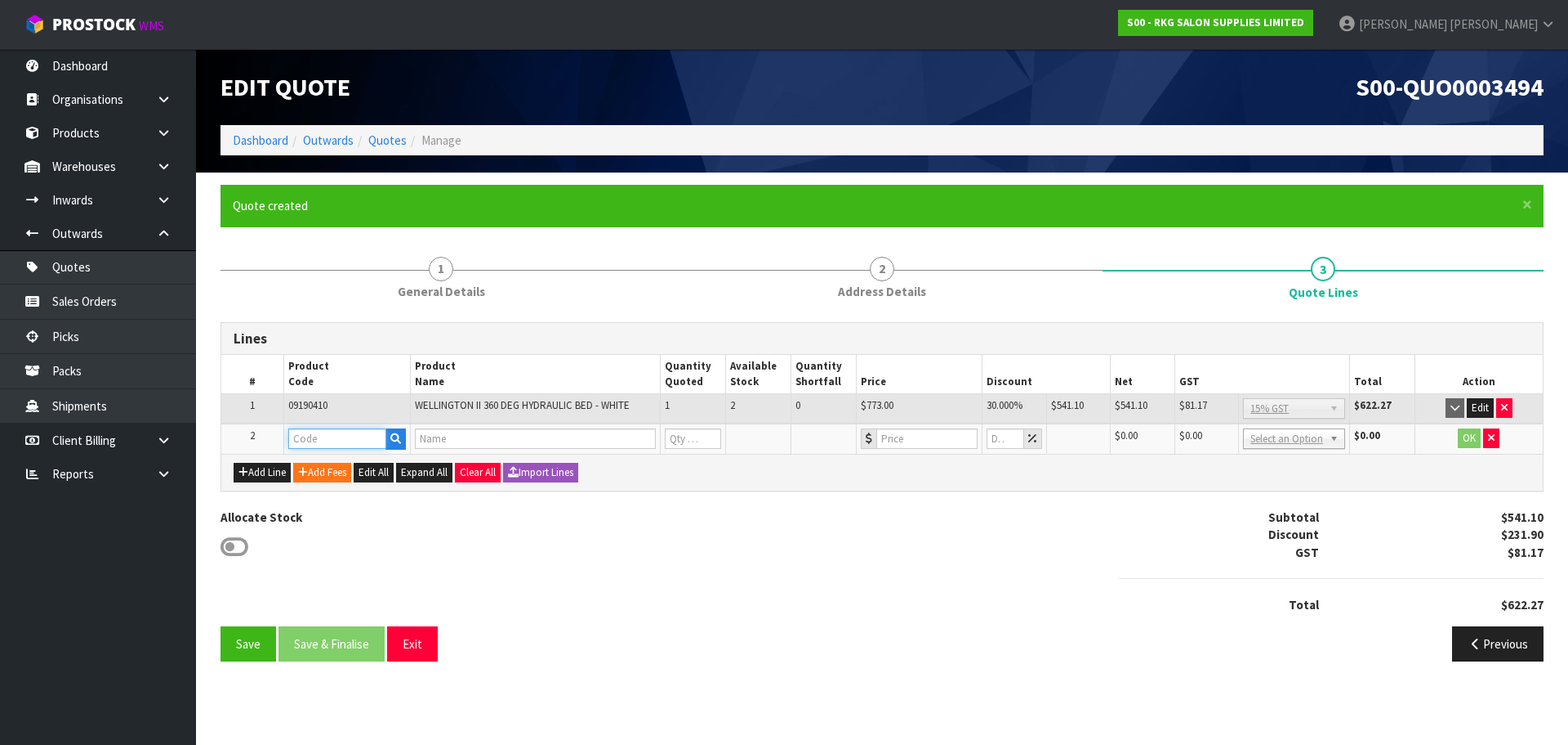
click at [309, 435] on input "text" at bounding box center [338, 438] width 98 height 20
type input "FRE"
click at [323, 470] on strong "FRE" at bounding box center [316, 466] width 20 height 16
type input "FREIGHT"
type input "FREIGHT FEE"
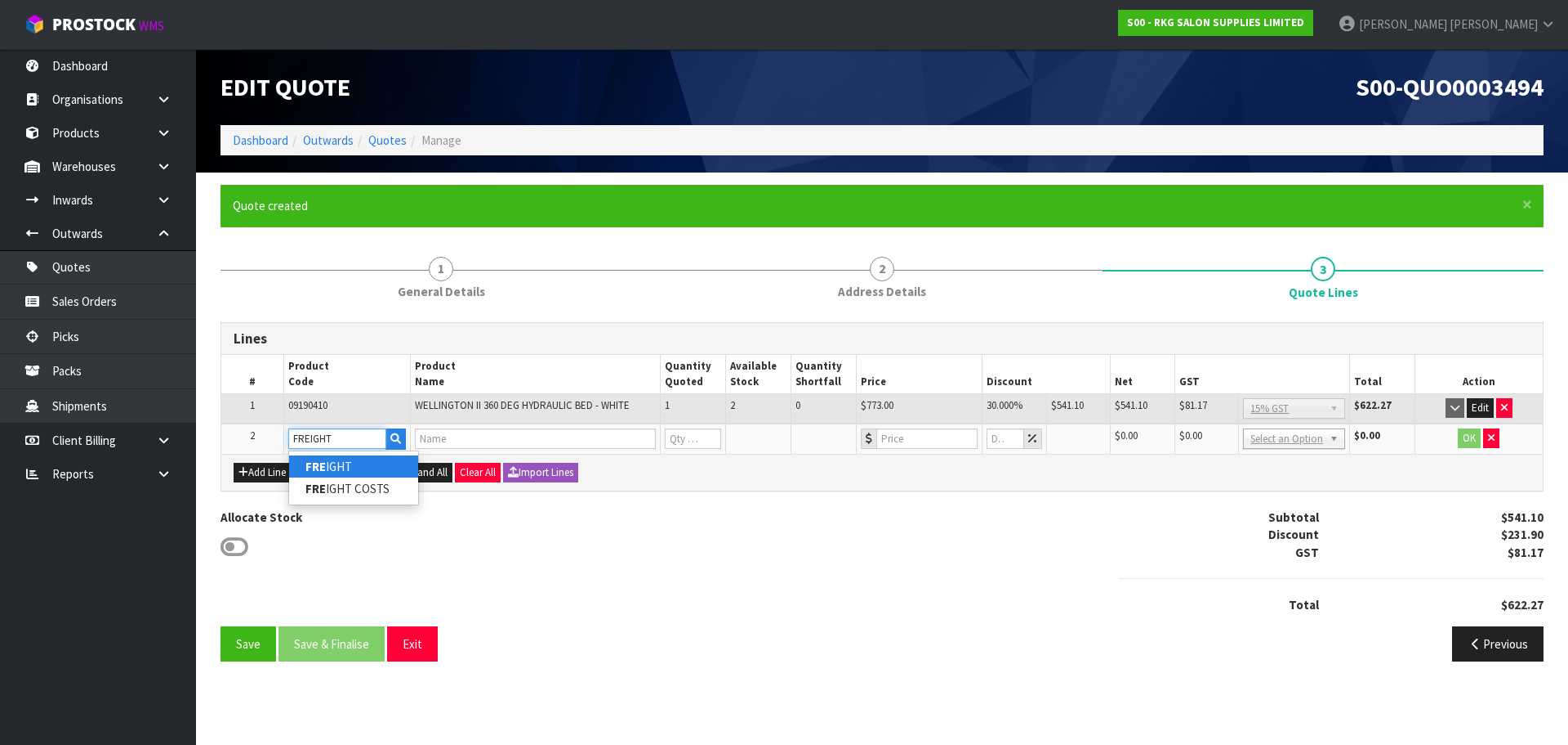
type input "1"
type input "0"
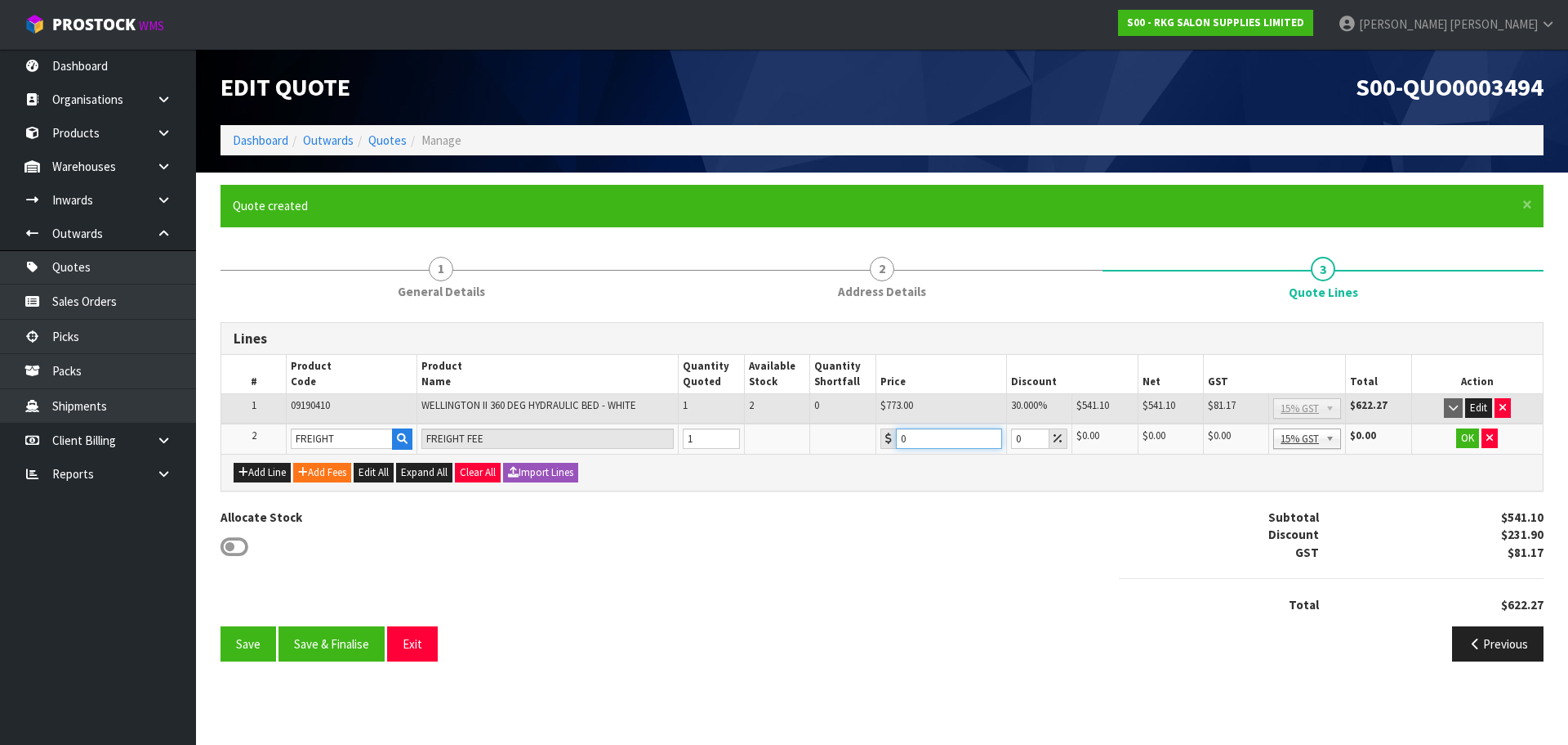
drag, startPoint x: 911, startPoint y: 437, endPoint x: 899, endPoint y: 439, distance: 12.2
click at [899, 439] on input "0" at bounding box center [949, 438] width 106 height 20
type input "359.60"
click at [1466, 438] on button "OK" at bounding box center [1468, 438] width 23 height 20
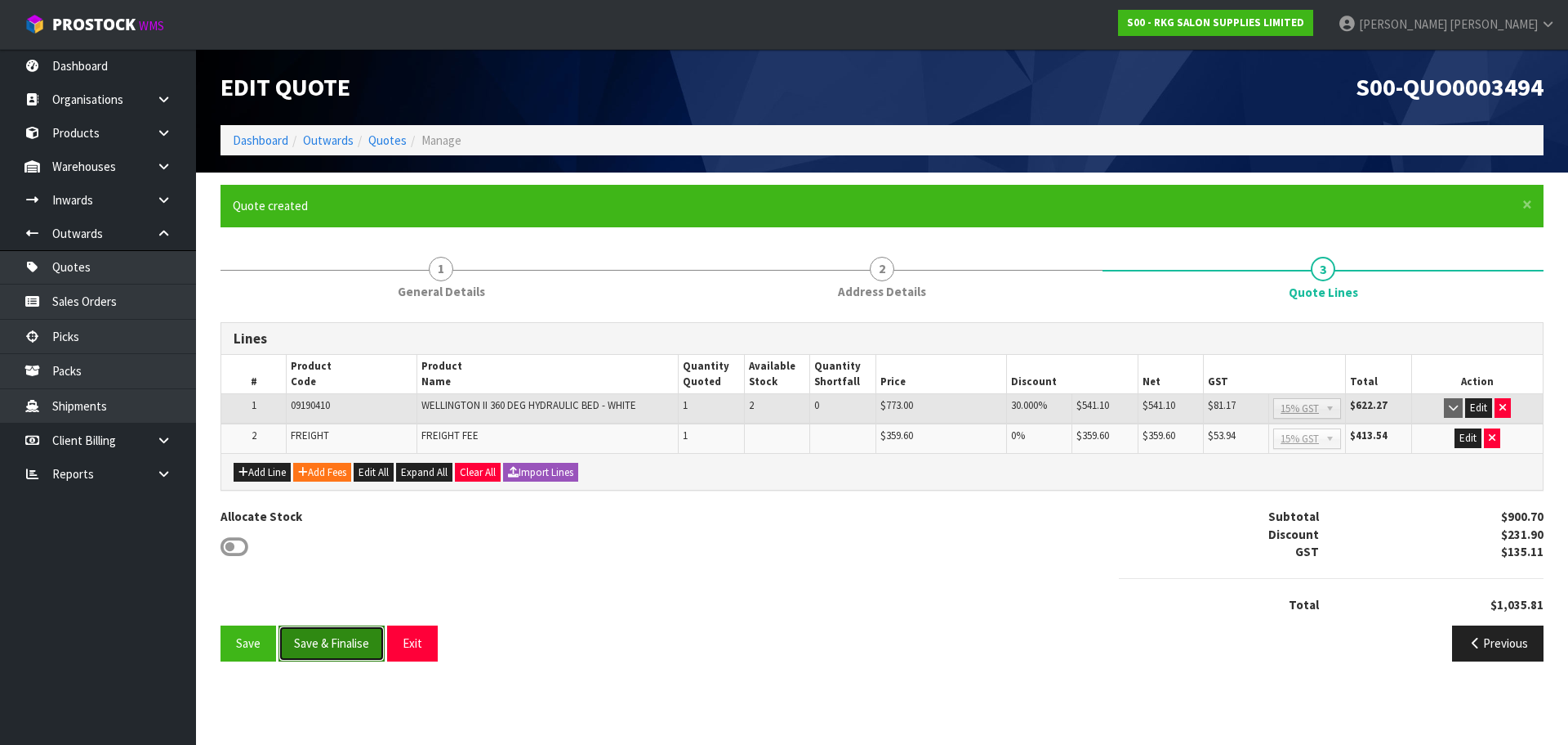
click at [333, 647] on button "Save & Finalise" at bounding box center [331, 643] width 106 height 35
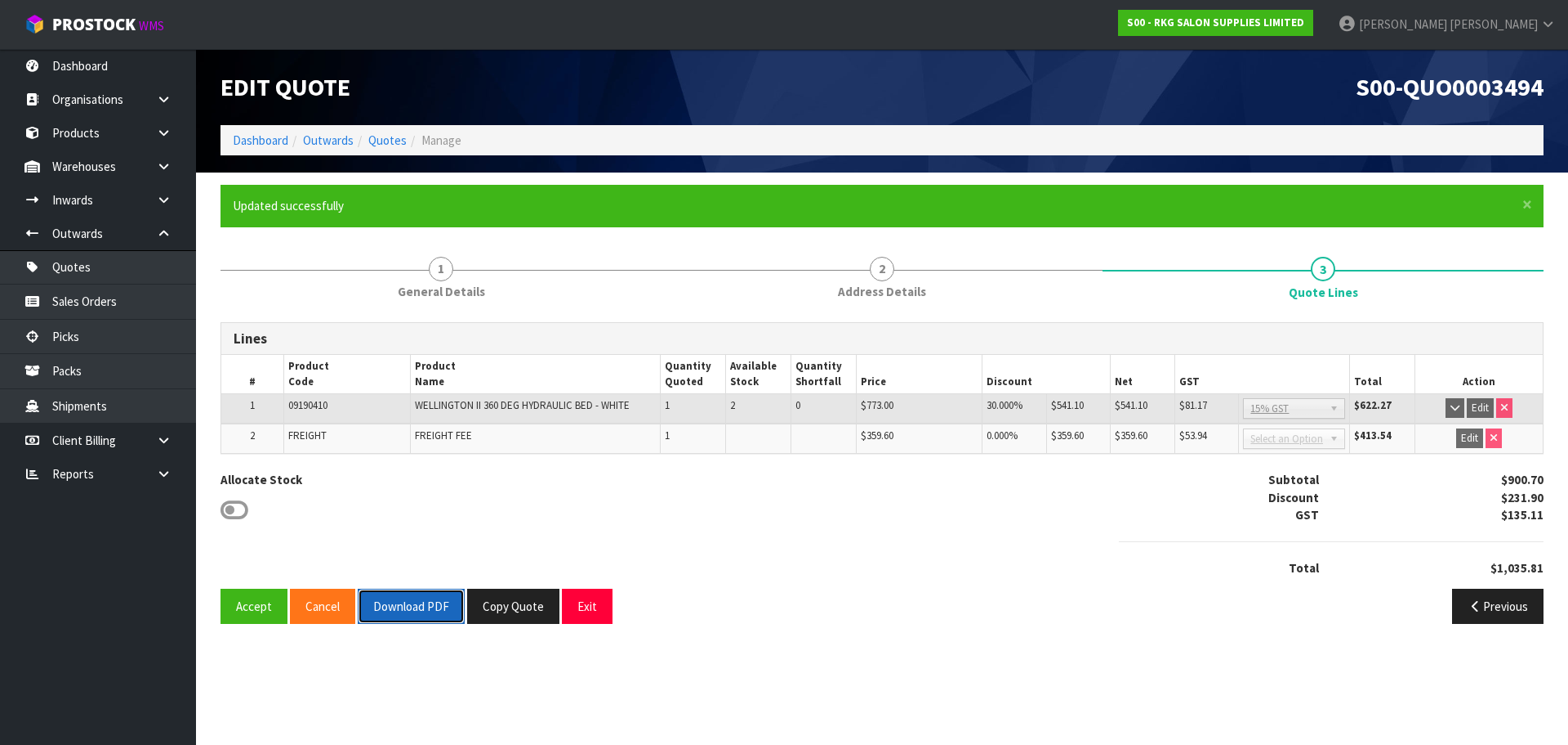
click at [421, 603] on button "Download PDF" at bounding box center [410, 607] width 107 height 35
click at [571, 595] on button "Exit" at bounding box center [587, 607] width 51 height 35
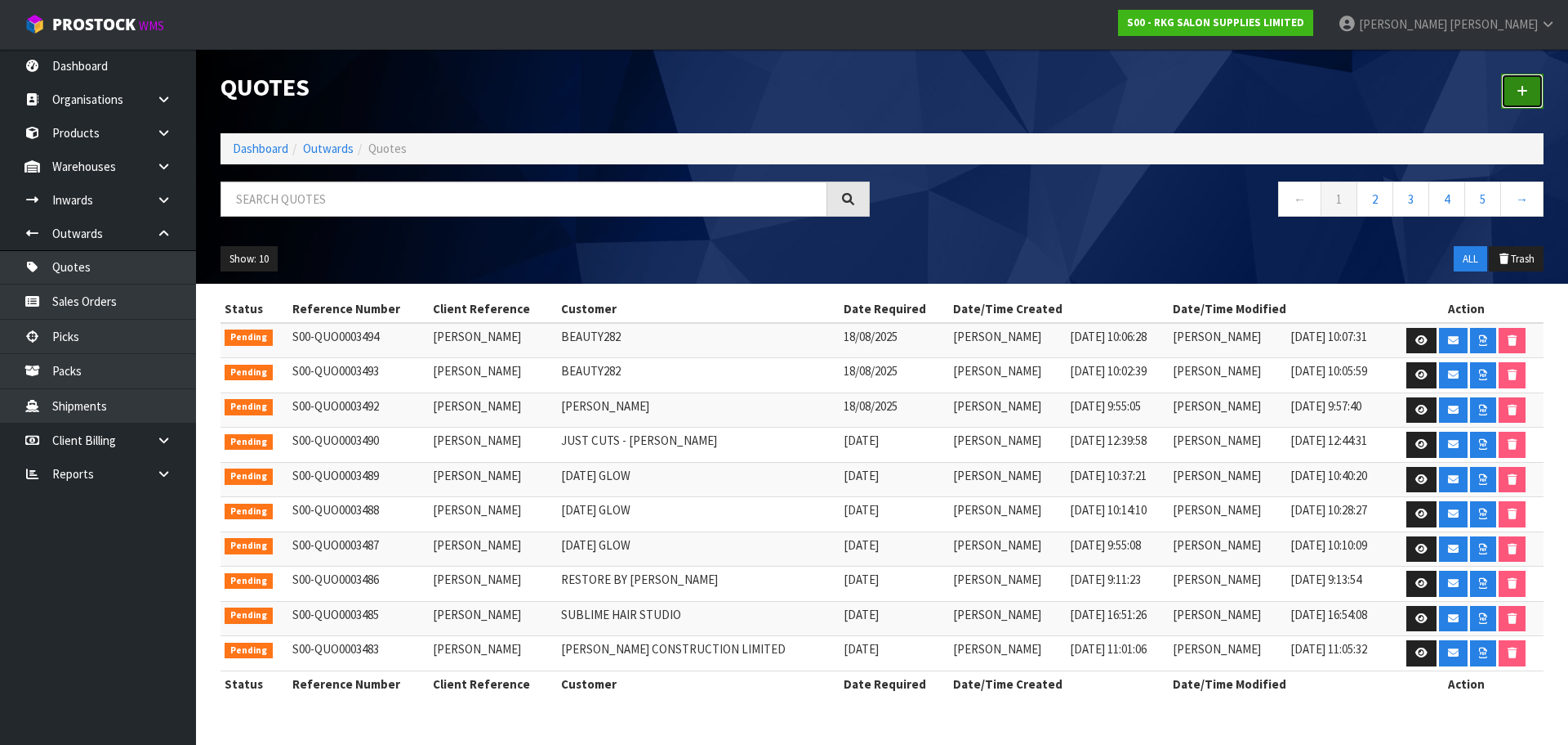
click at [1534, 85] on link at bounding box center [1523, 91] width 43 height 35
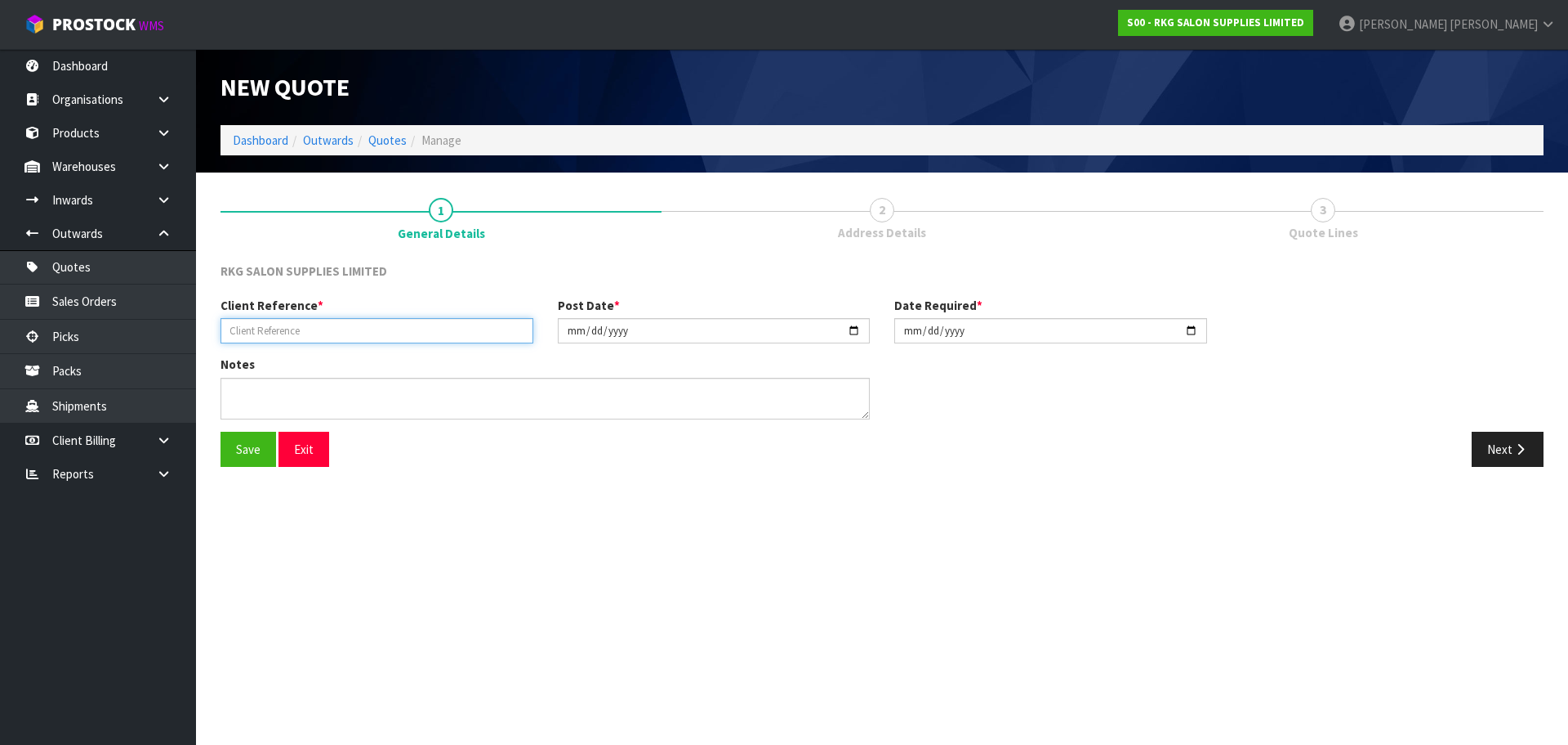
click at [288, 329] on input "text" at bounding box center [377, 330] width 313 height 25
type input "MANDY LAMBERT"
click at [251, 447] on button "Save" at bounding box center [249, 450] width 56 height 35
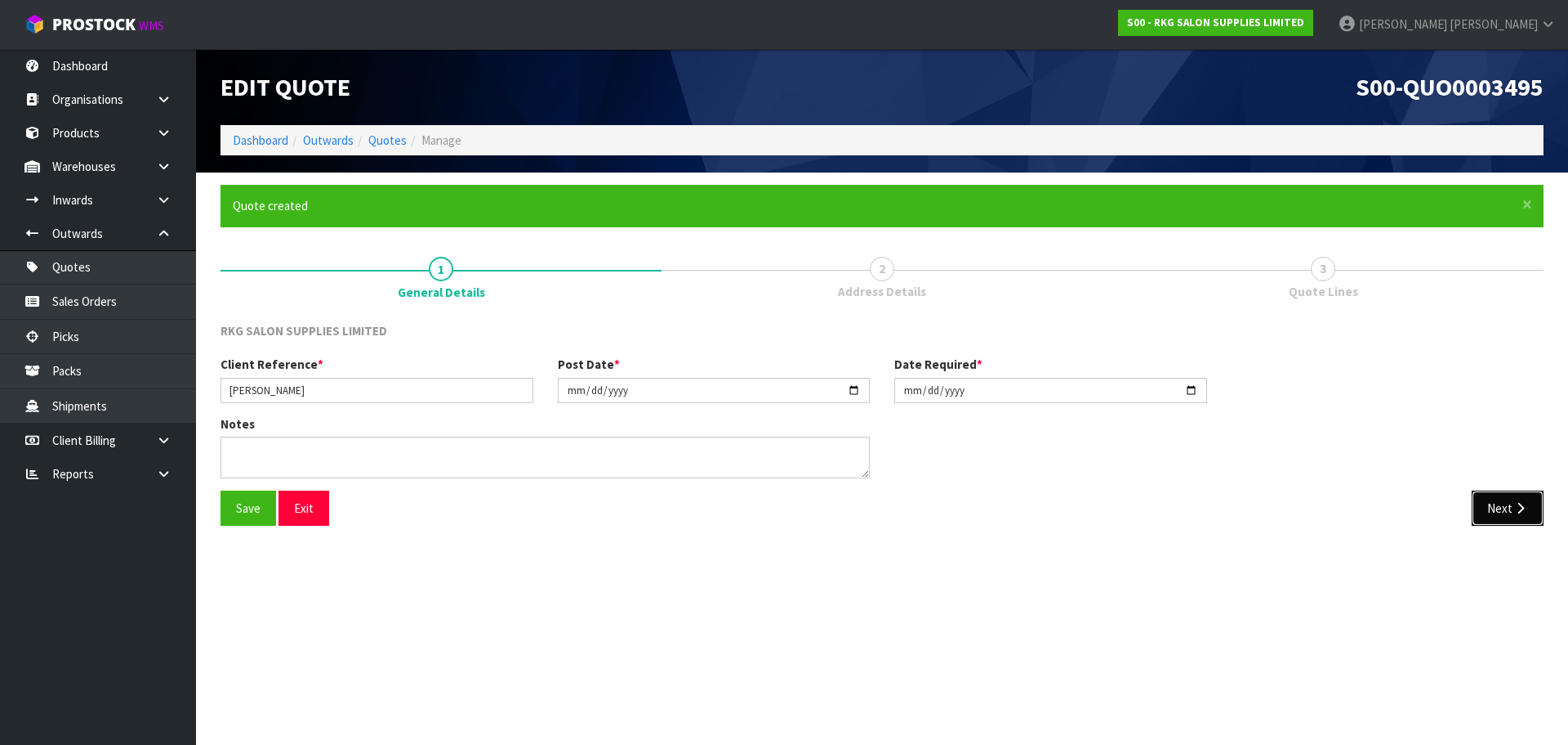
click at [1512, 512] on button "Next" at bounding box center [1508, 508] width 71 height 35
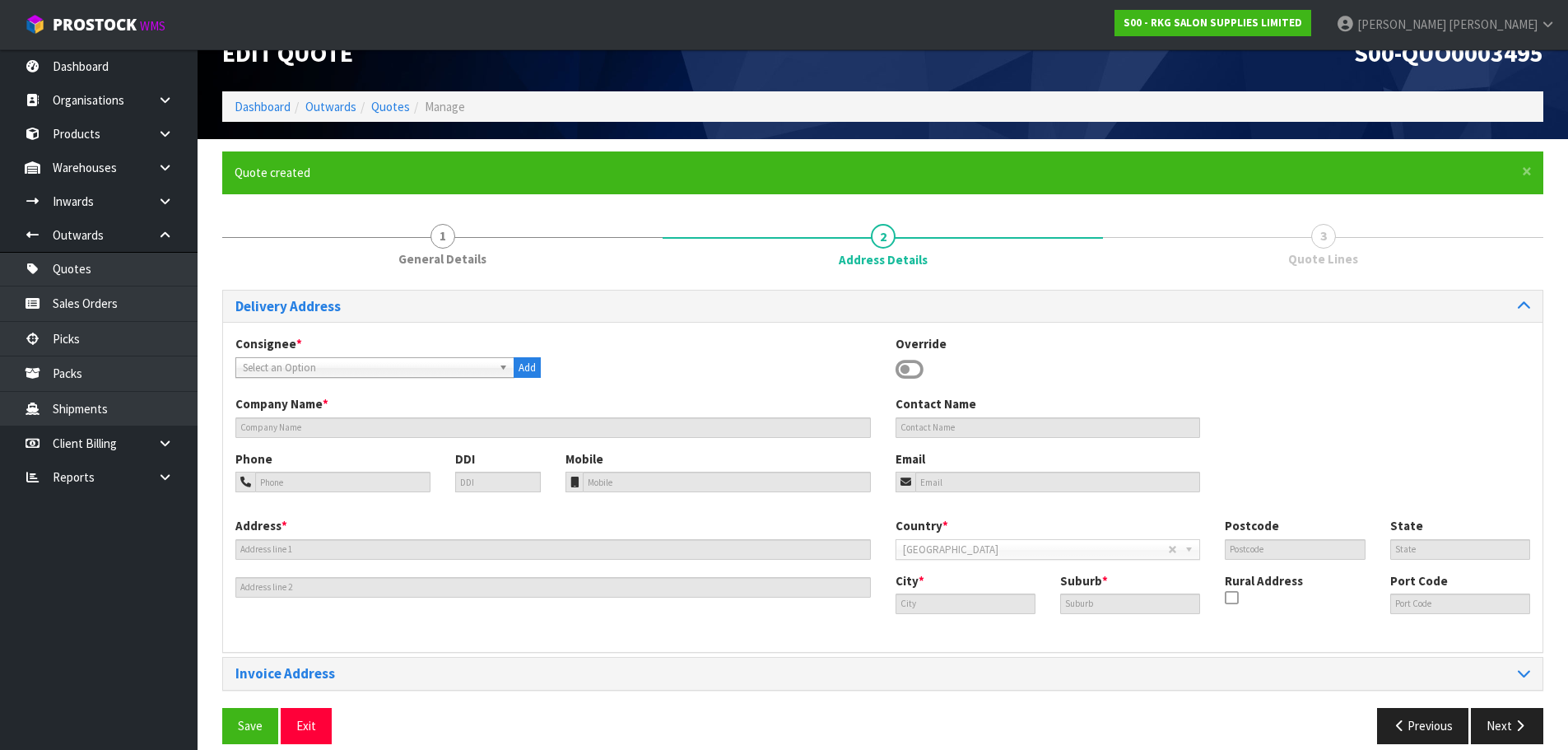
scroll to position [53, 0]
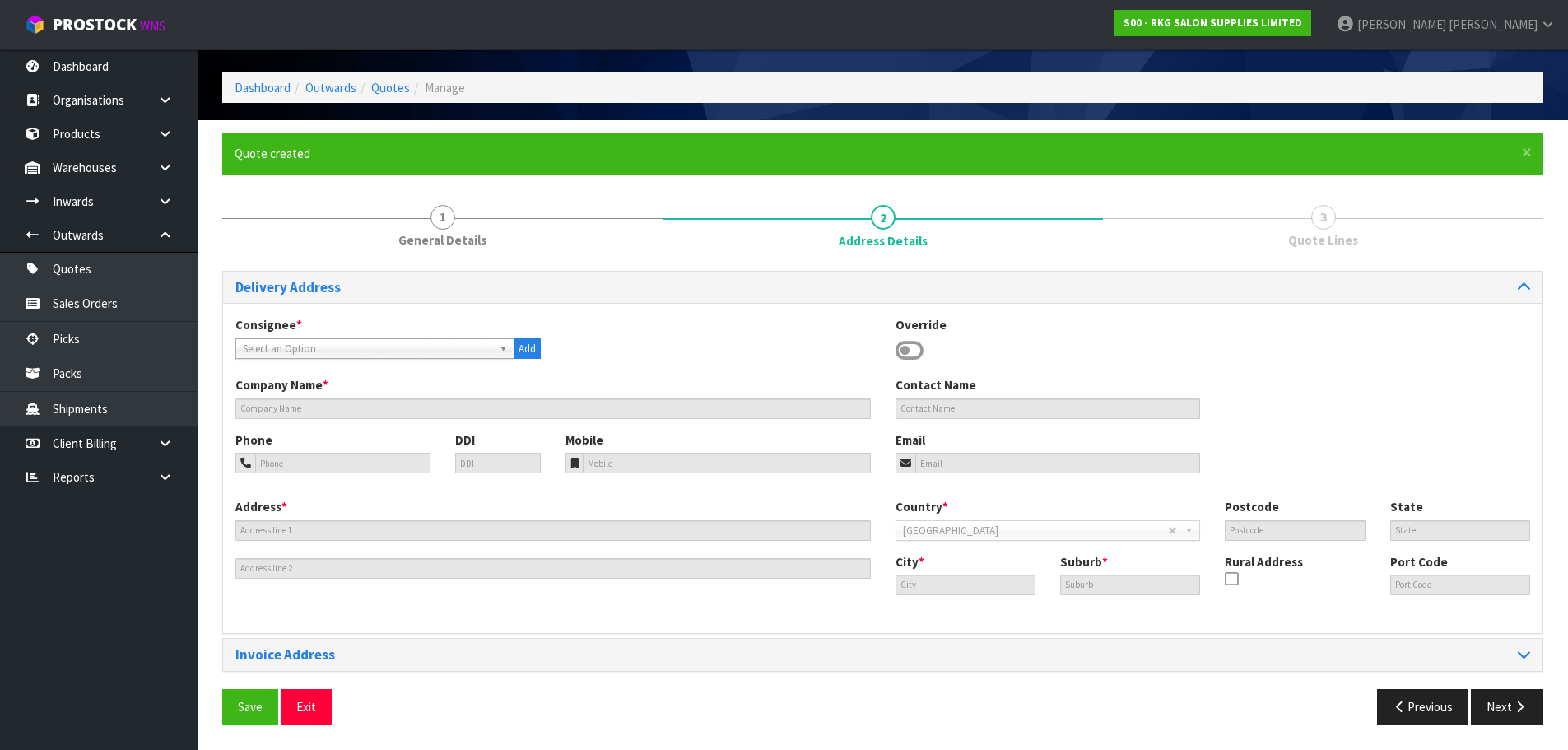
click at [911, 350] on icon at bounding box center [909, 351] width 28 height 24
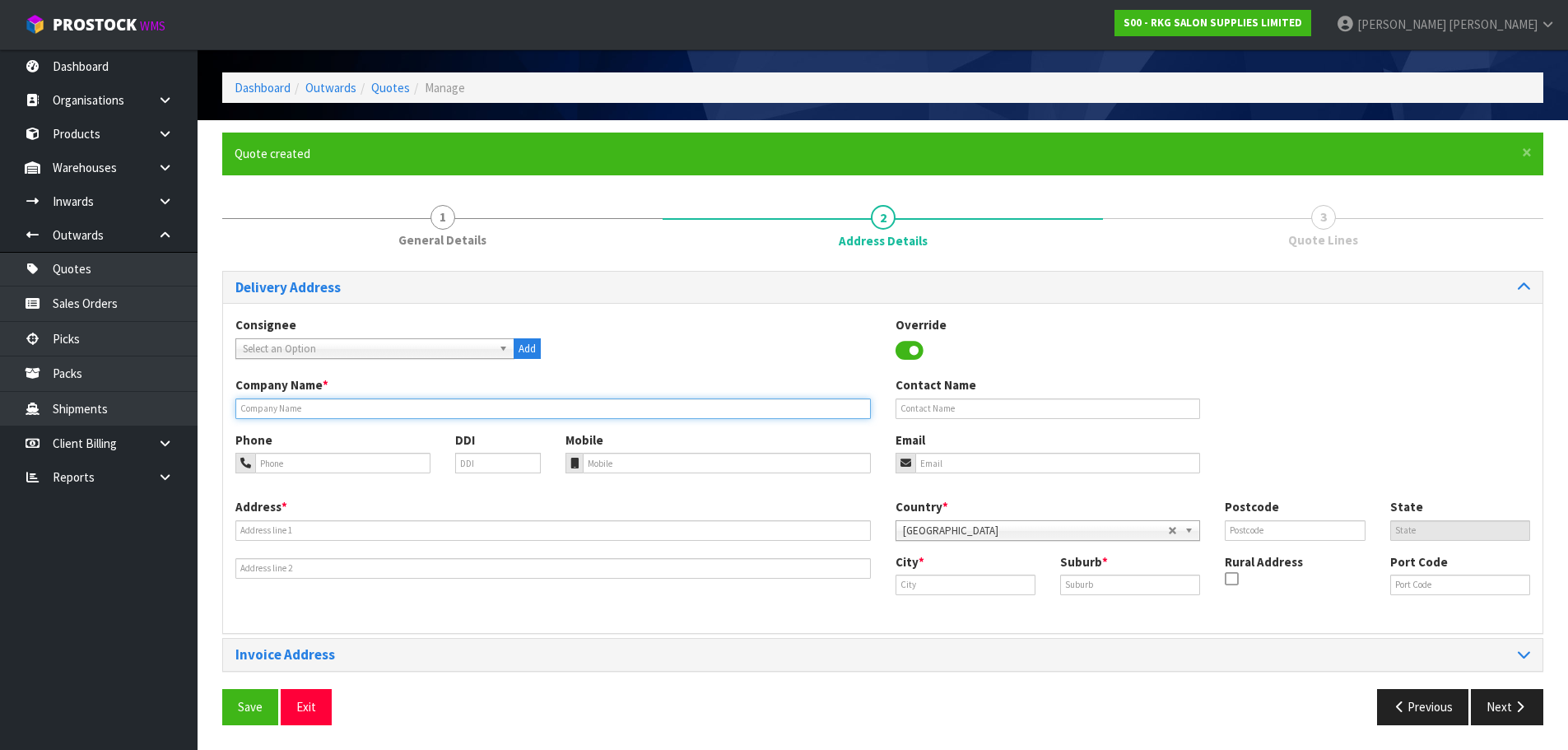
click at [327, 416] on input "text" at bounding box center [553, 409] width 635 height 21
type input "MANDY LAMBERT"
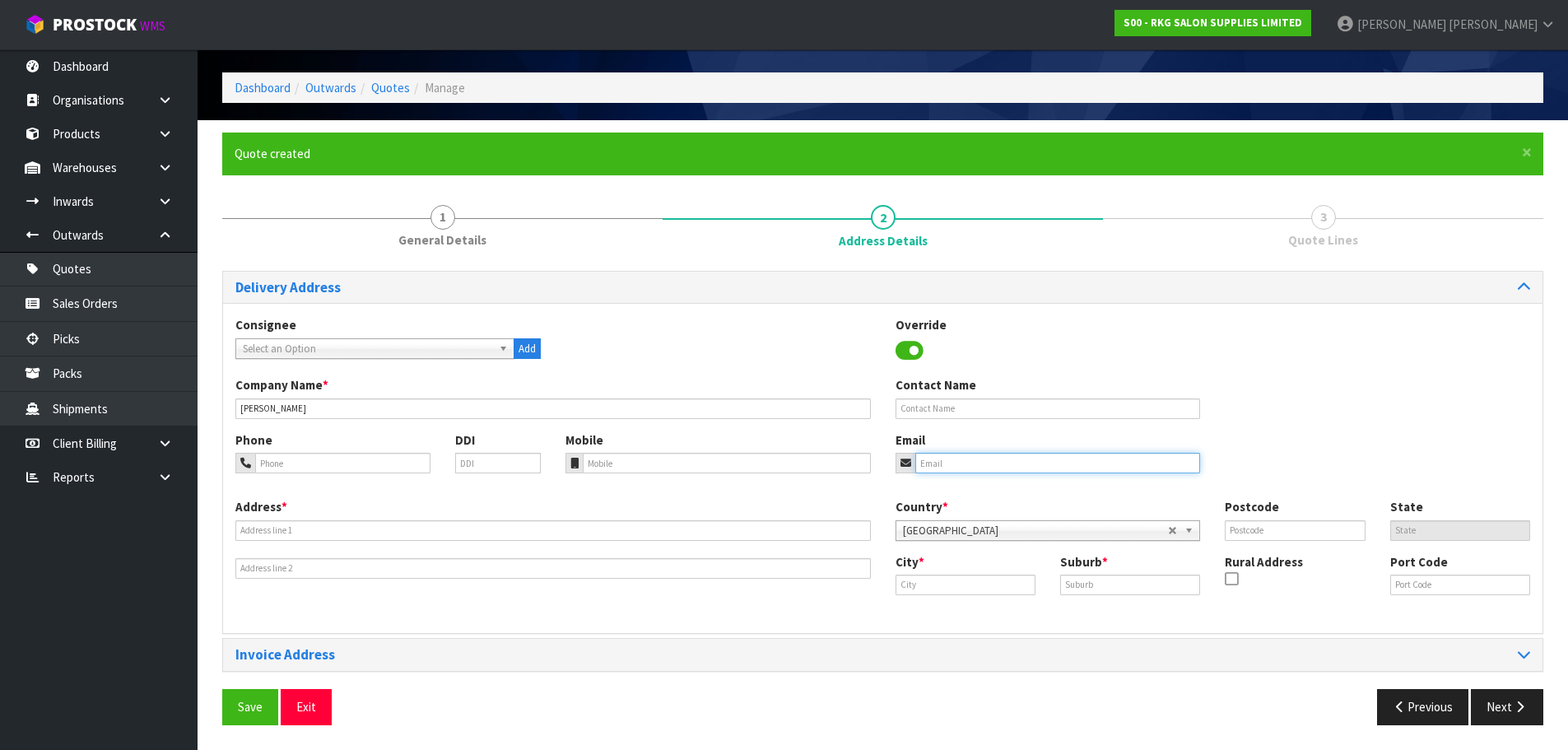
click at [918, 465] on input "email" at bounding box center [1057, 463] width 285 height 21
paste input "mandylambert126@gmail.com"
type input "mandylambert126@gmail.com"
click at [298, 465] on input "tel" at bounding box center [342, 463] width 175 height 21
type input "022-416-7059"
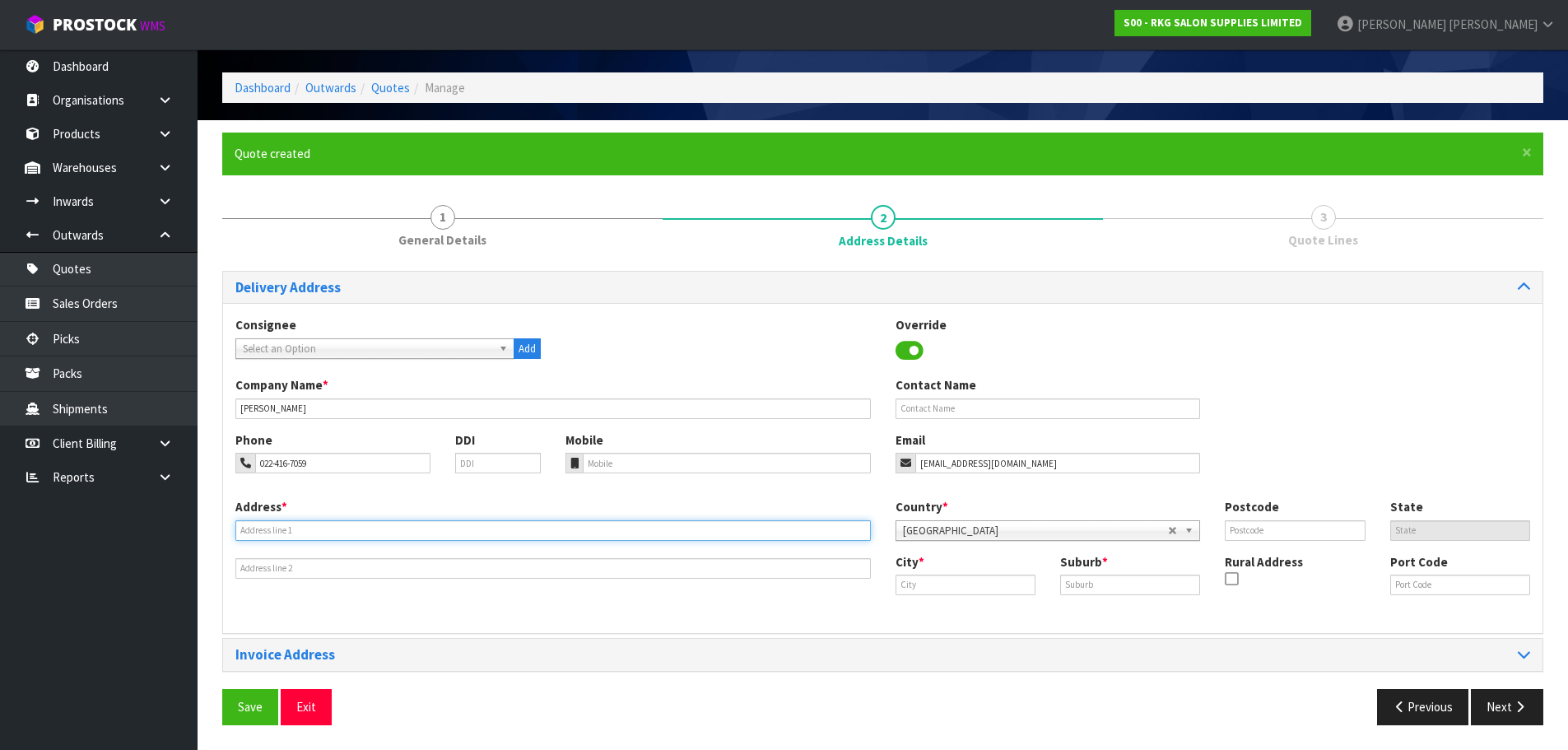
click at [273, 528] on input "text" at bounding box center [553, 530] width 635 height 21
type input "76 TEMPLEMORE DRIVE"
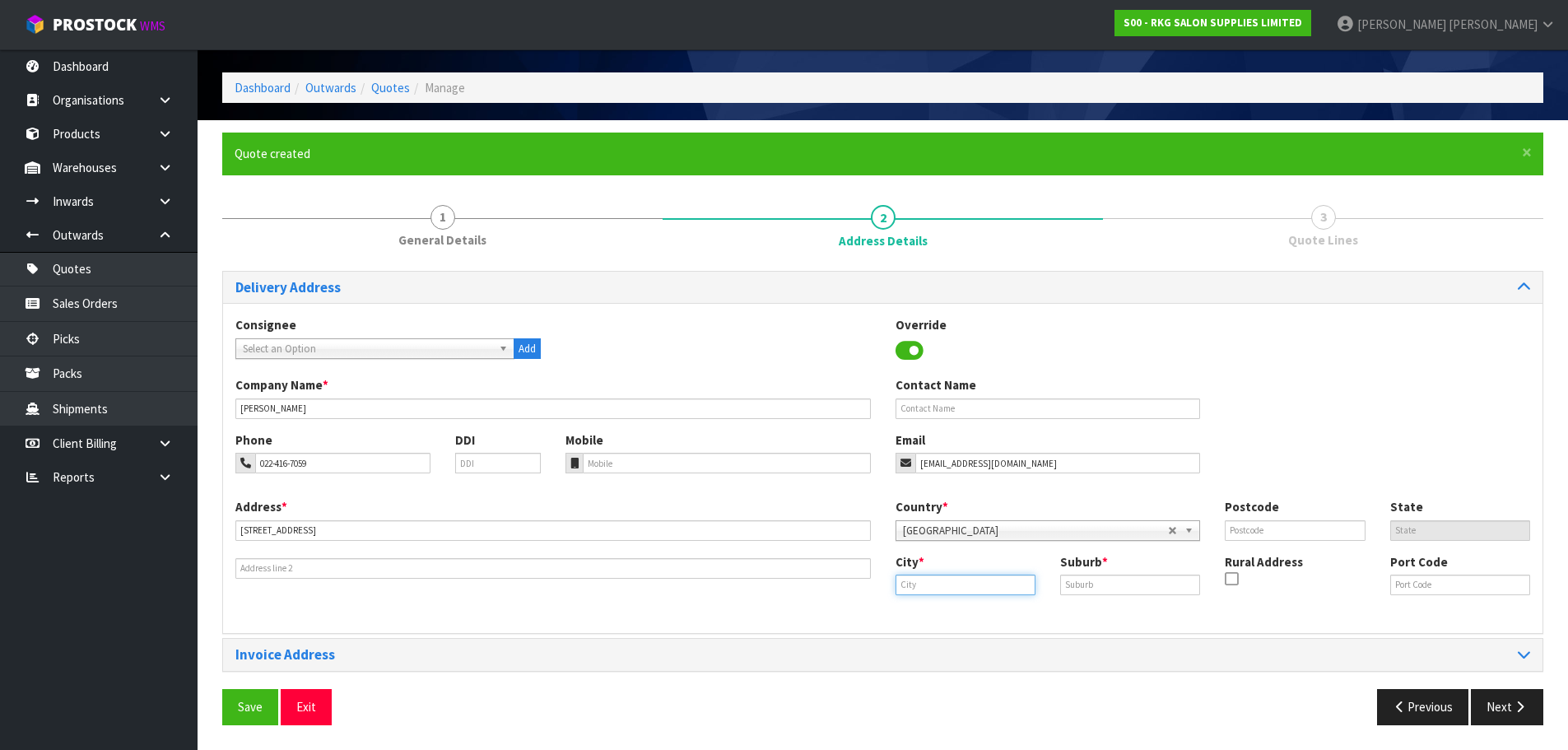
click at [933, 584] on input "text" at bounding box center [965, 584] width 140 height 21
click at [960, 605] on strong "Richmond" at bounding box center [973, 613] width 120 height 16
type input "Richmond"
click at [1085, 588] on input "text" at bounding box center [1130, 584] width 140 height 21
type input "."
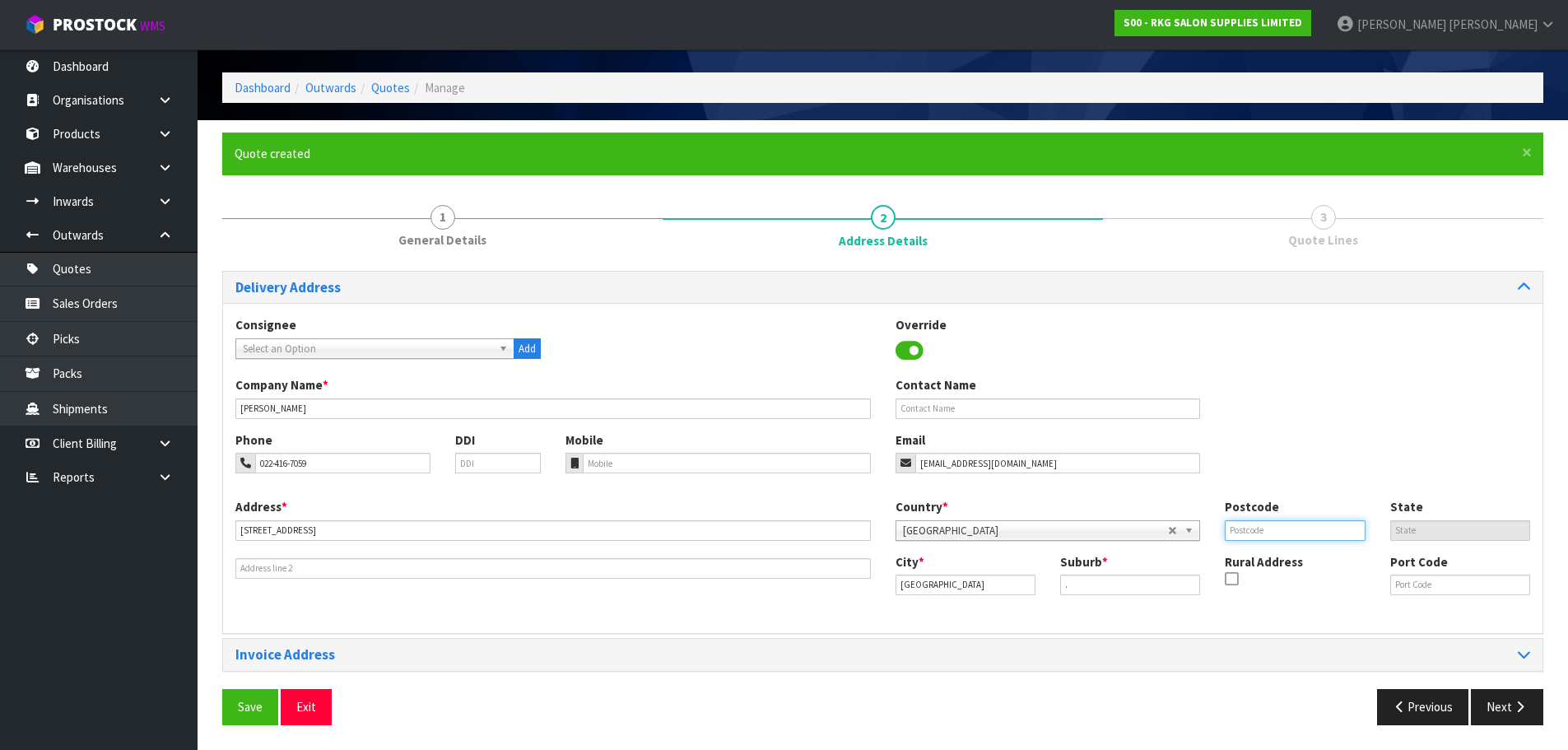
click at [1250, 528] on input "text" at bounding box center [1295, 530] width 140 height 21
type input "7020"
click at [1278, 433] on div "Phone 022-416-7059 DDI Mobile Email mandylambert126@gmail.com" at bounding box center [882, 464] width 1320 height 66
click at [240, 710] on button "Save" at bounding box center [251, 706] width 56 height 36
click at [1517, 700] on icon "button" at bounding box center [1519, 706] width 16 height 12
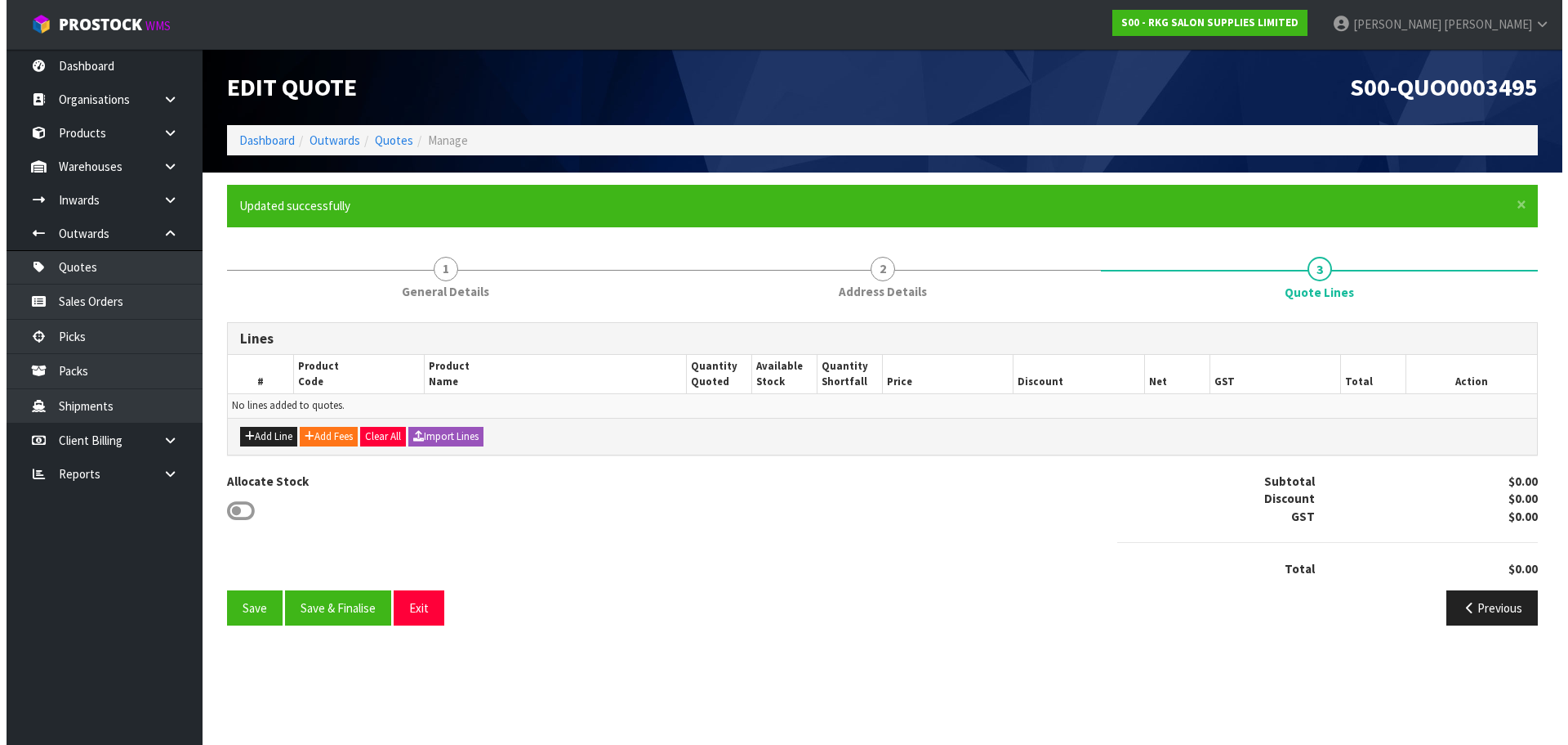
scroll to position [0, 0]
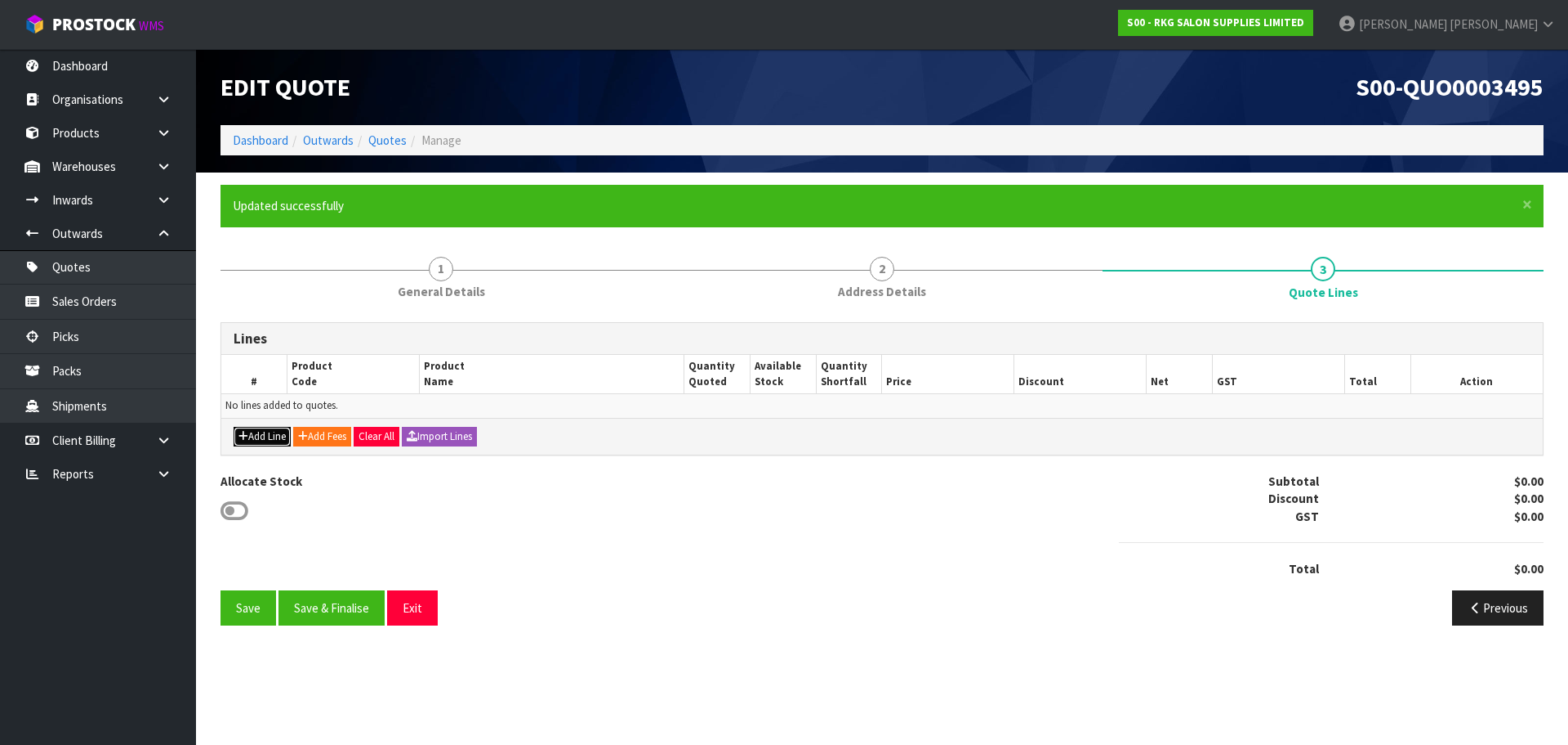
click at [250, 439] on button "Add Line" at bounding box center [263, 436] width 58 height 20
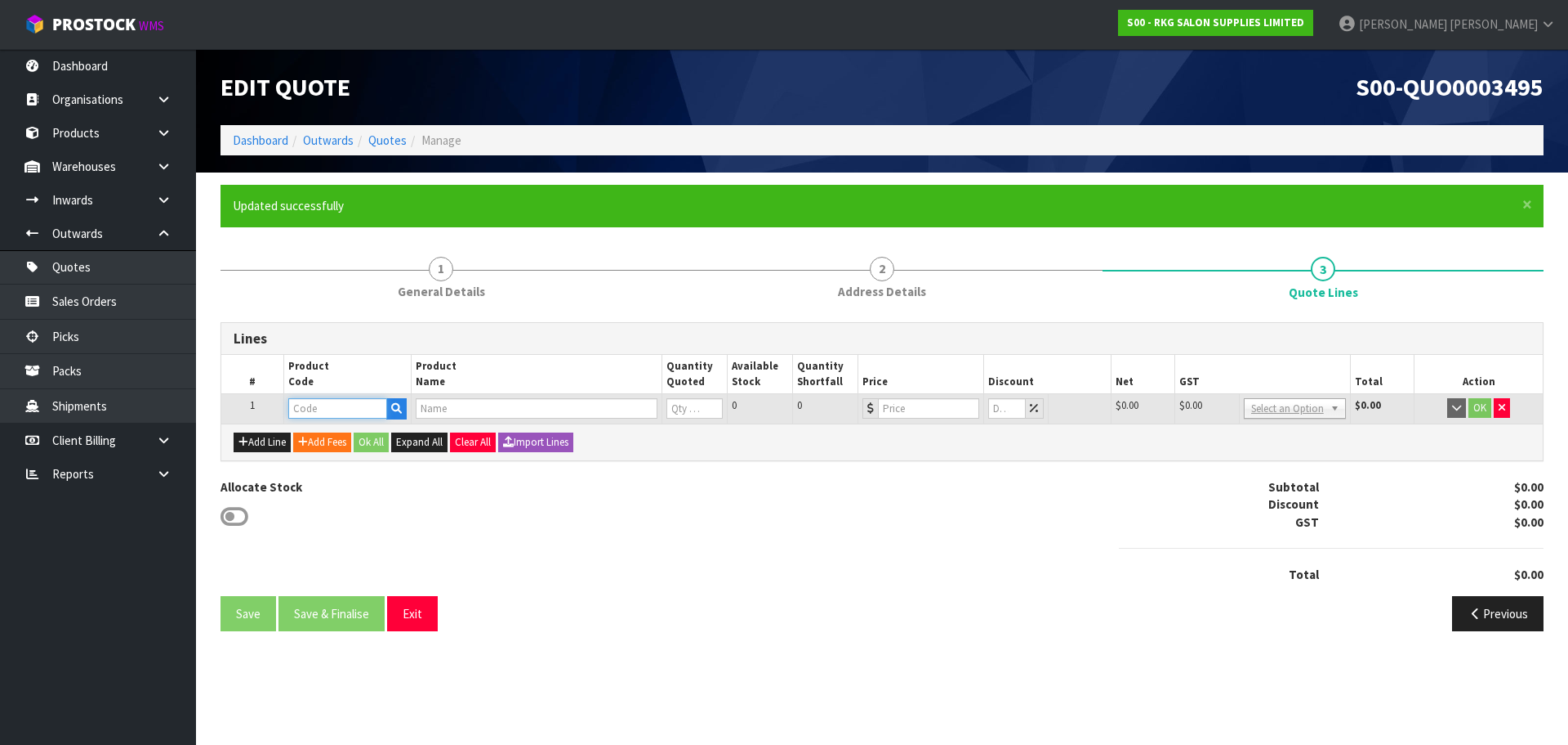
click at [309, 407] on input "text" at bounding box center [338, 409] width 98 height 20
type input "080101"
click at [332, 460] on strong "080101" at bounding box center [325, 458] width 39 height 16
type input "08010101"
type input "ZEPHYR HAIR TROLLEY"
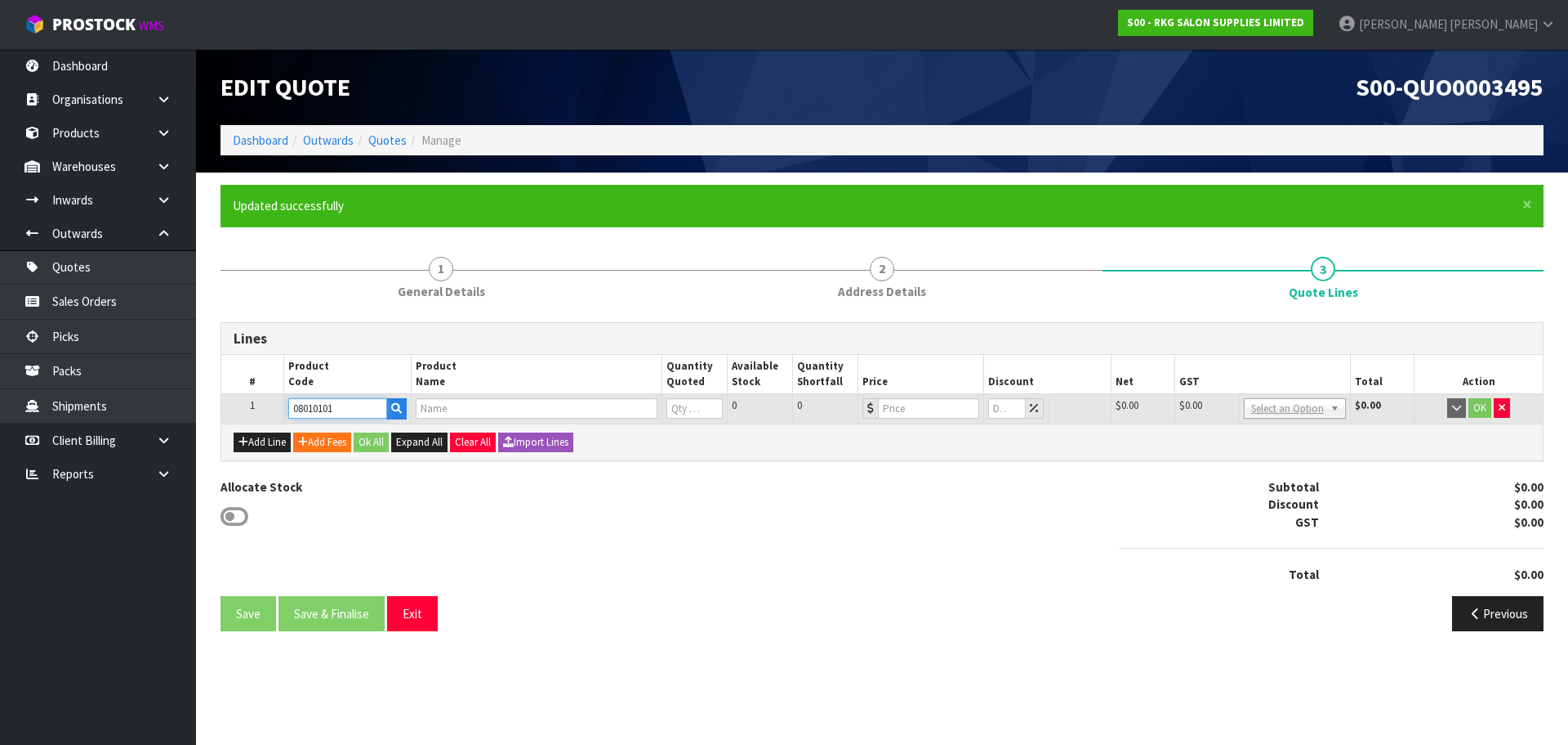
type input "0"
type input "189"
type input "0"
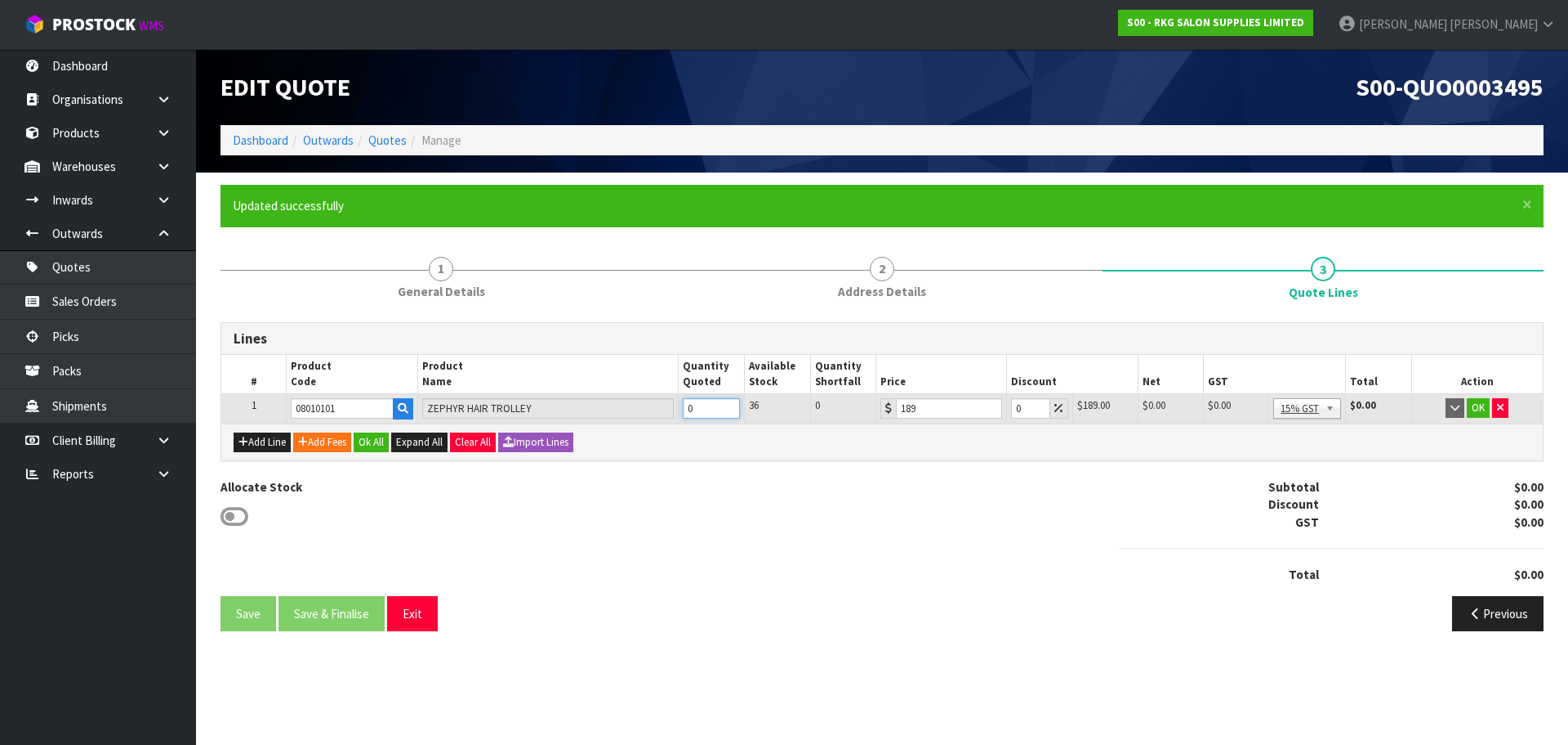
click at [672, 409] on tr "1 08010101 ZEPHYR HAIR TROLLEY 0 36 0 189 0 $189.00 $0.00 $0.00 $0.00 No GST 15…" at bounding box center [882, 409] width 1322 height 30
type input "1"
click at [1480, 405] on button "OK" at bounding box center [1478, 408] width 23 height 20
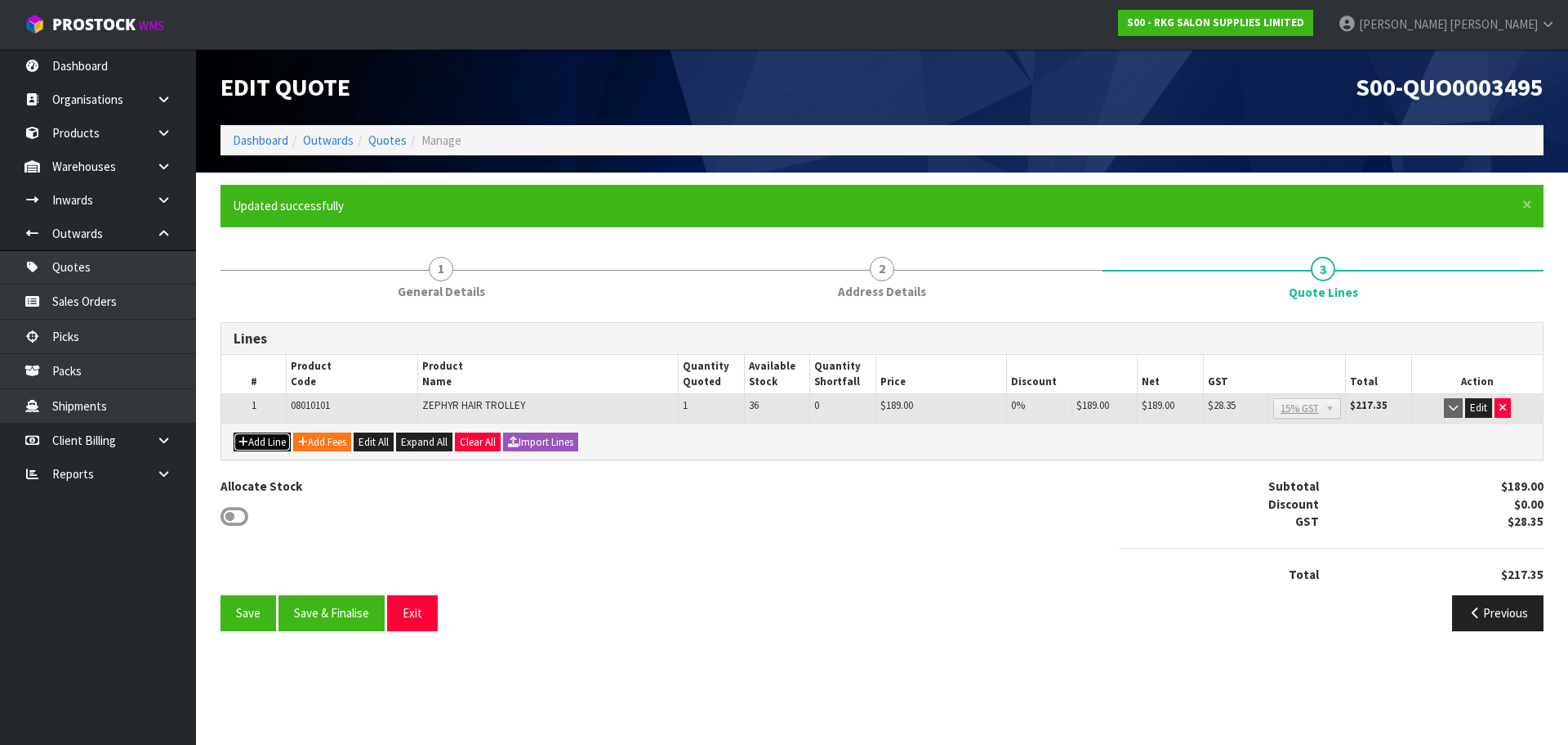
click at [274, 447] on button "Add Line" at bounding box center [263, 441] width 58 height 20
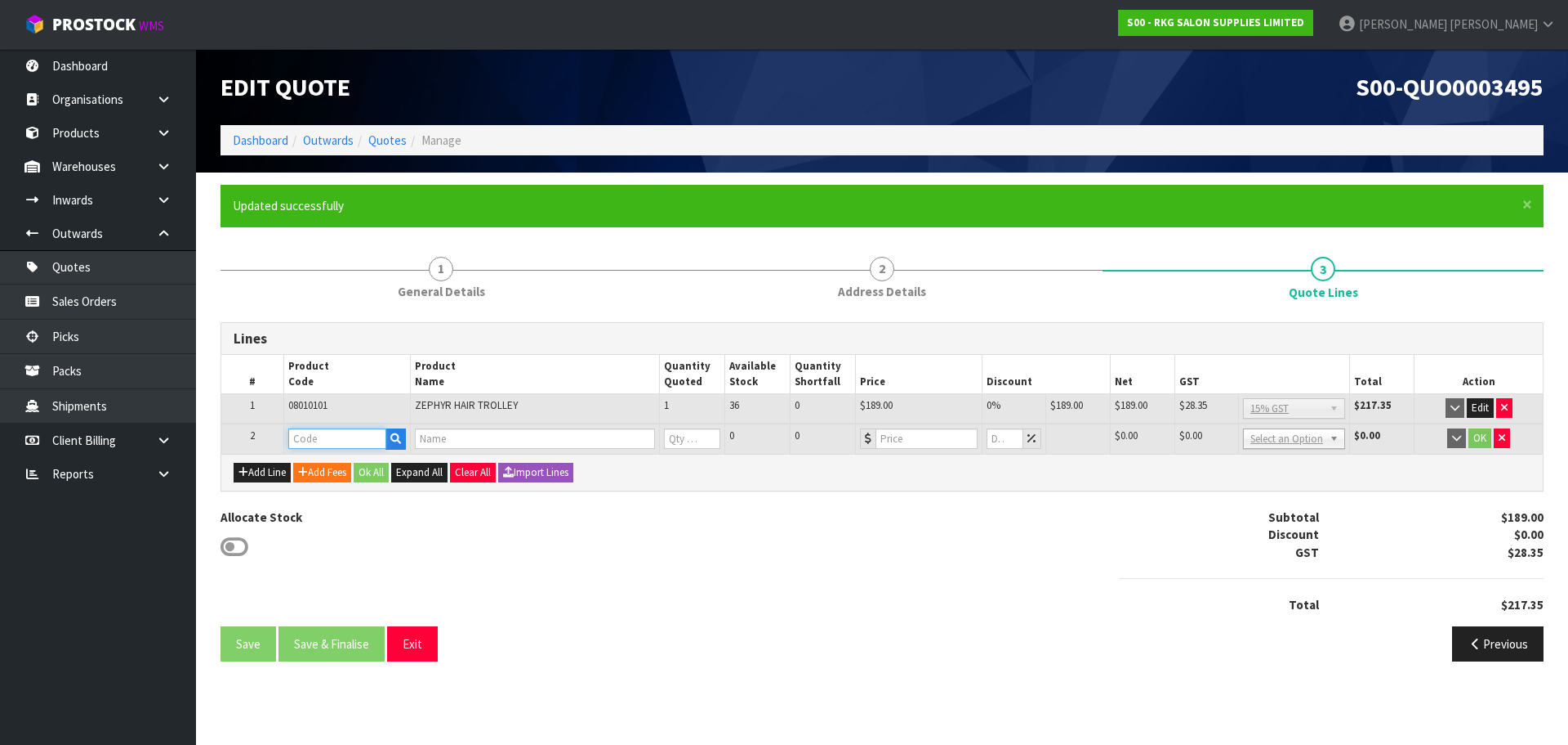
click at [300, 435] on input "text" at bounding box center [338, 438] width 98 height 20
type input "021001"
click at [317, 487] on strong "021001" at bounding box center [325, 488] width 39 height 16
type input "02100101-X"
type input "MUDGEE SALON CHAIR BLACK WITH BLACK ROUND BASE - USED"
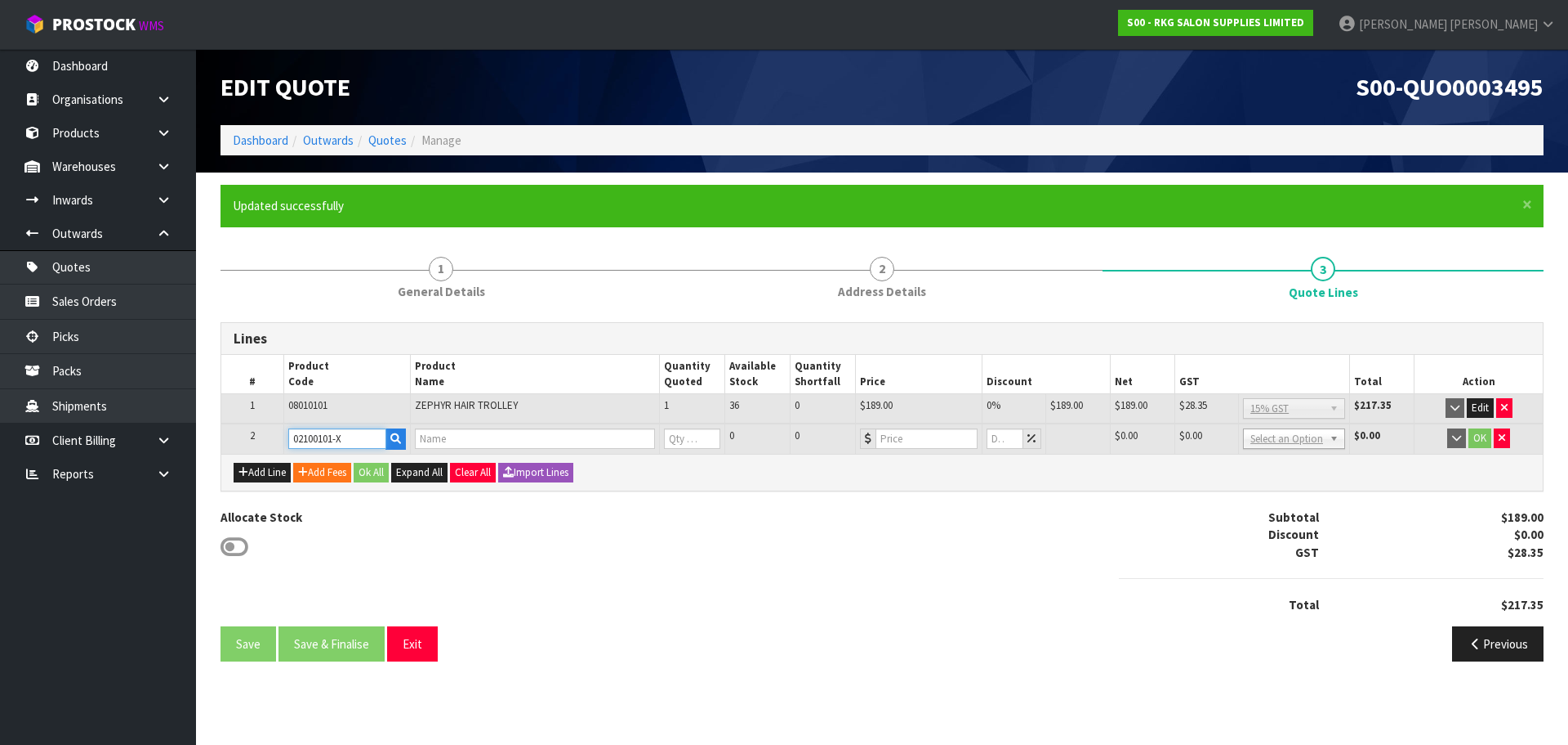
type input "0"
type input "299"
type input "0"
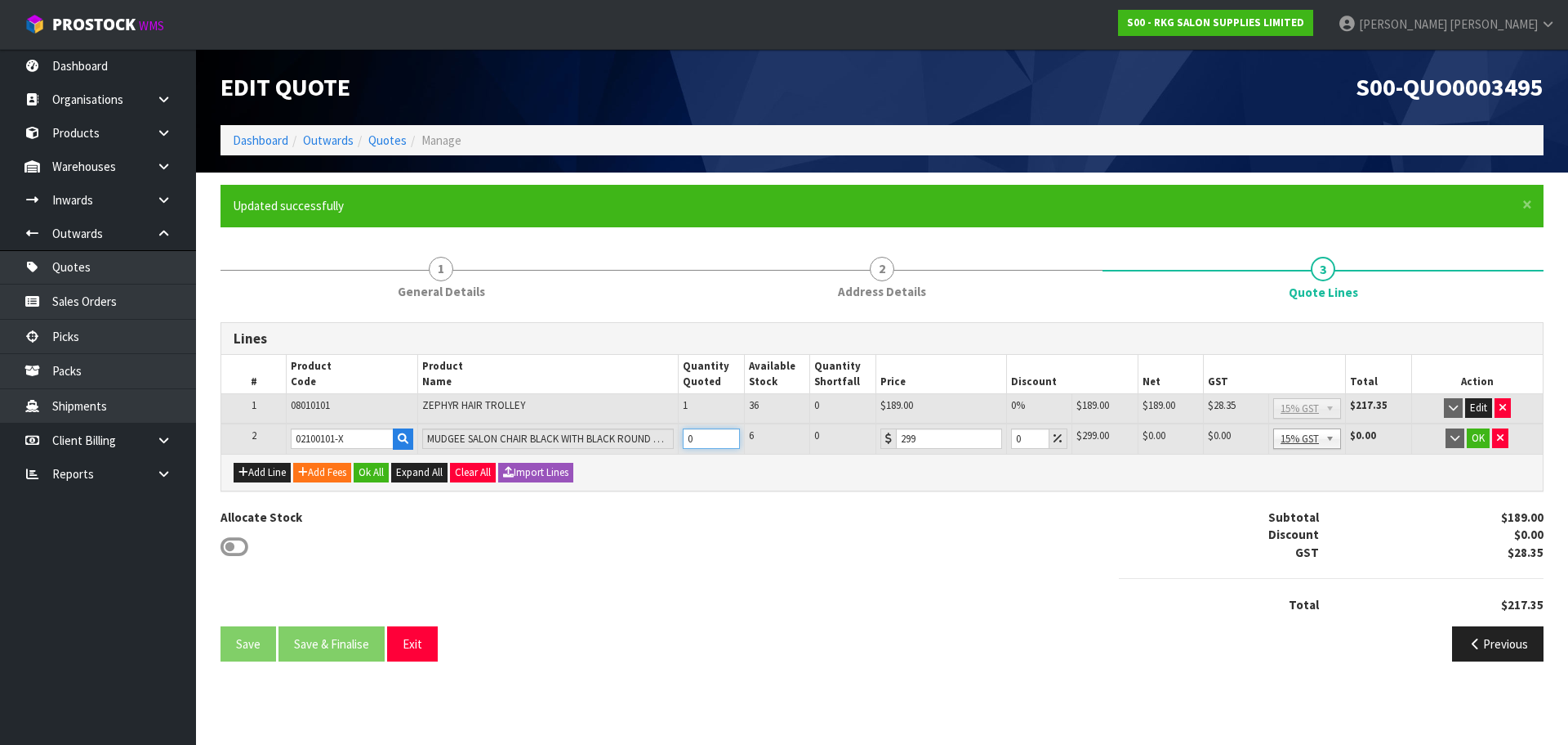
drag, startPoint x: 694, startPoint y: 438, endPoint x: 680, endPoint y: 438, distance: 14.0
click at [680, 438] on td "0" at bounding box center [710, 438] width 66 height 31
type input "1"
click at [1480, 439] on button "OK" at bounding box center [1478, 438] width 23 height 20
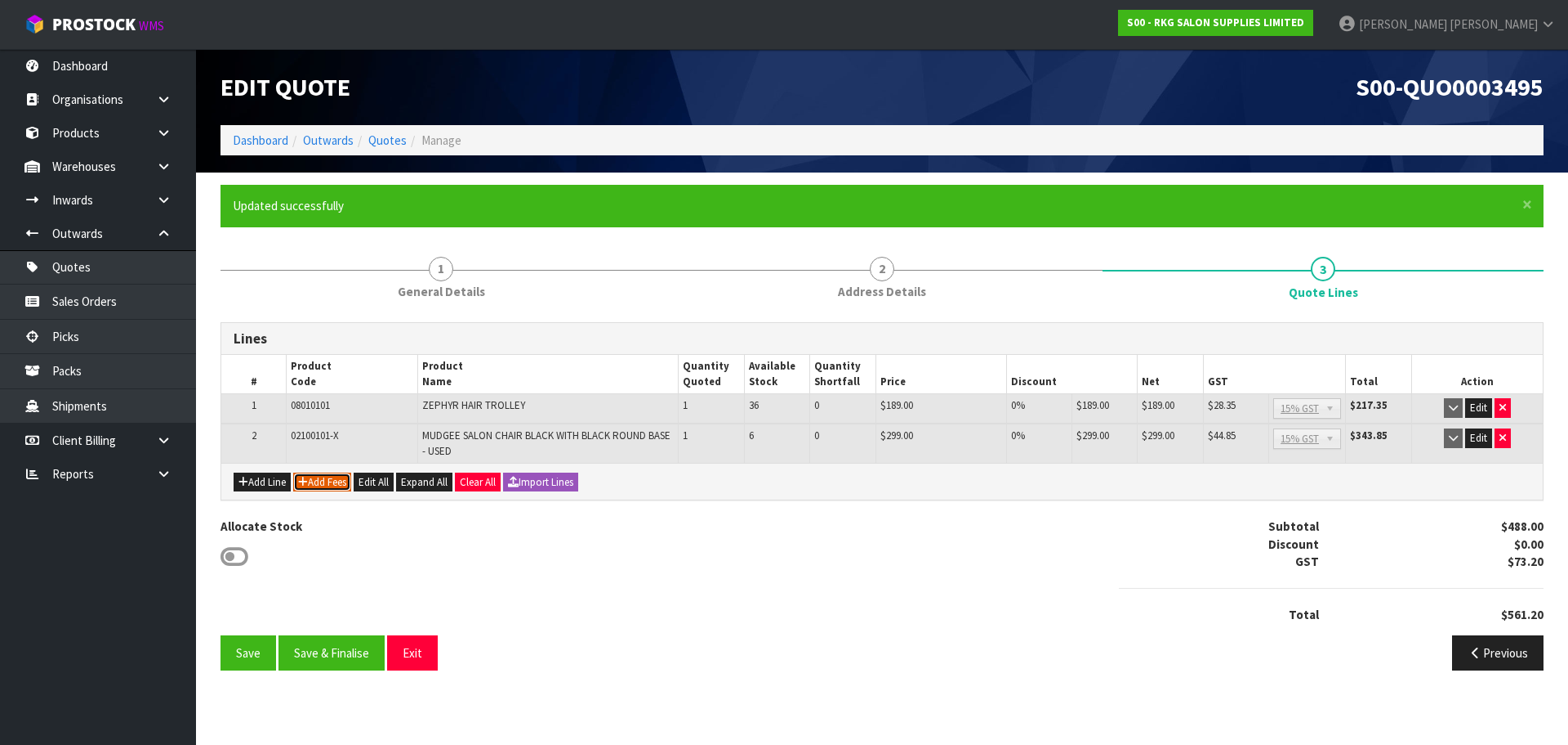
click at [318, 482] on button "Add Fees" at bounding box center [322, 482] width 58 height 20
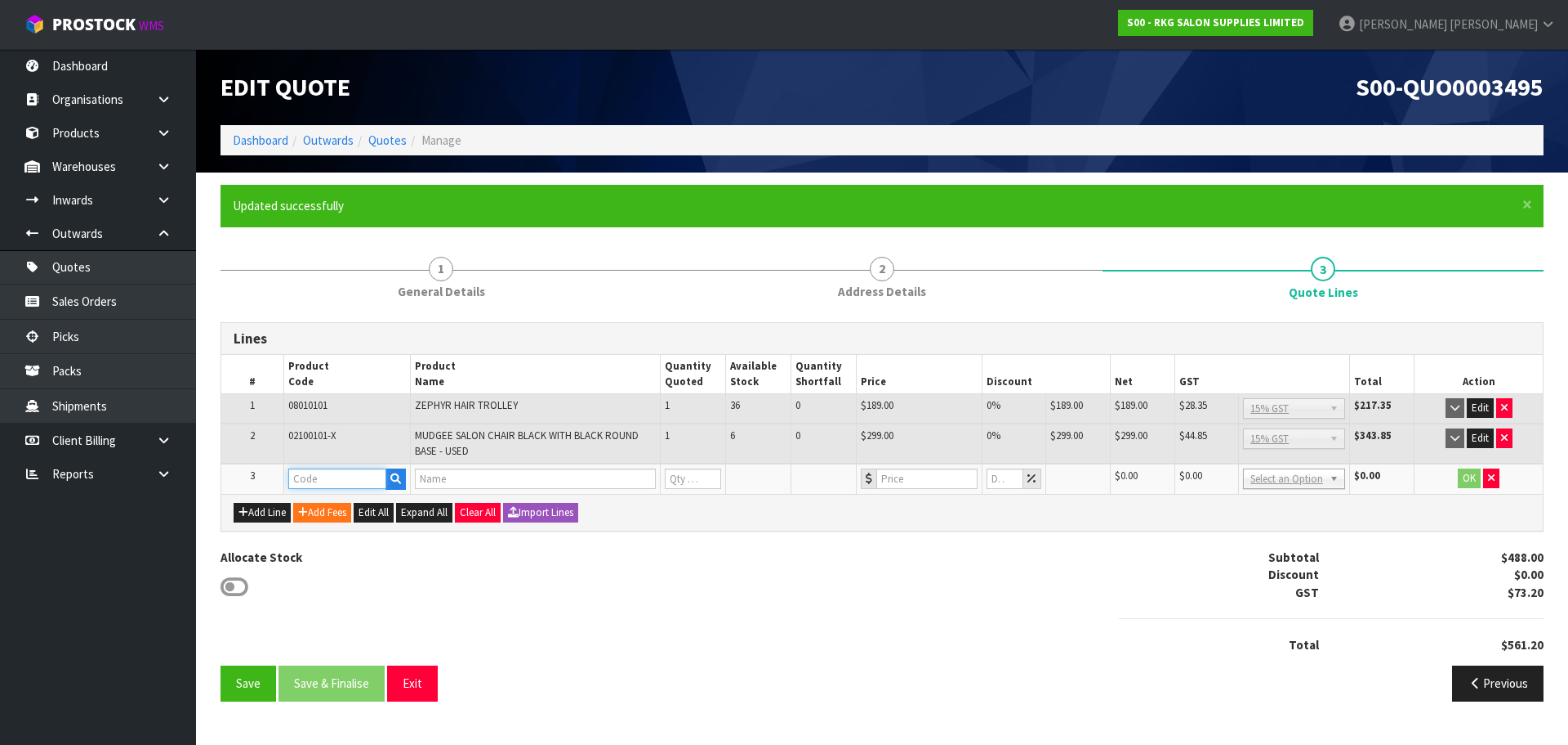
click at [320, 477] on input "text" at bounding box center [338, 478] width 98 height 20
type input "FRE"
click at [320, 501] on strong "FRE" at bounding box center [316, 506] width 20 height 16
type input "FREIGHT"
type input "FREIGHT FEE"
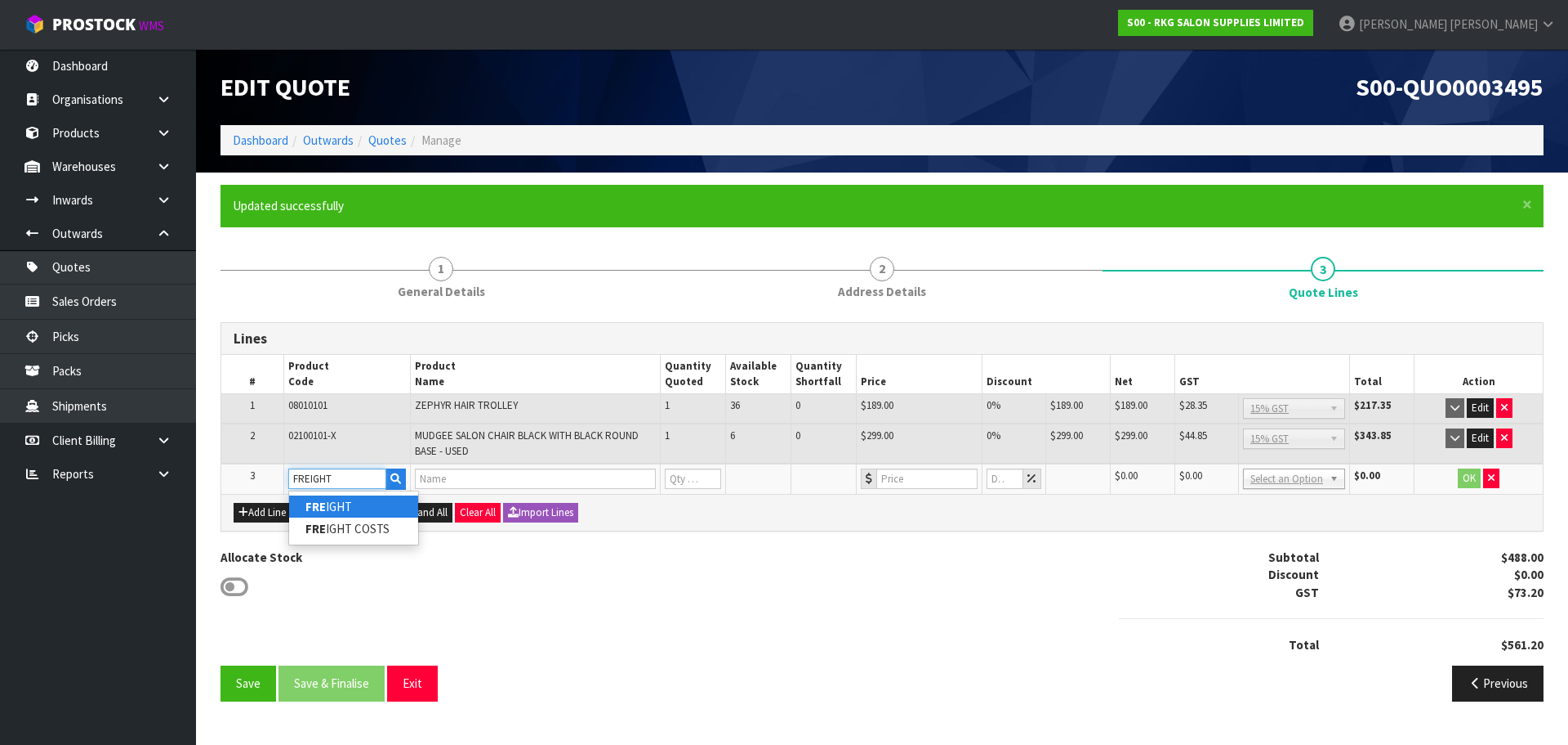
type input "1"
type input "0"
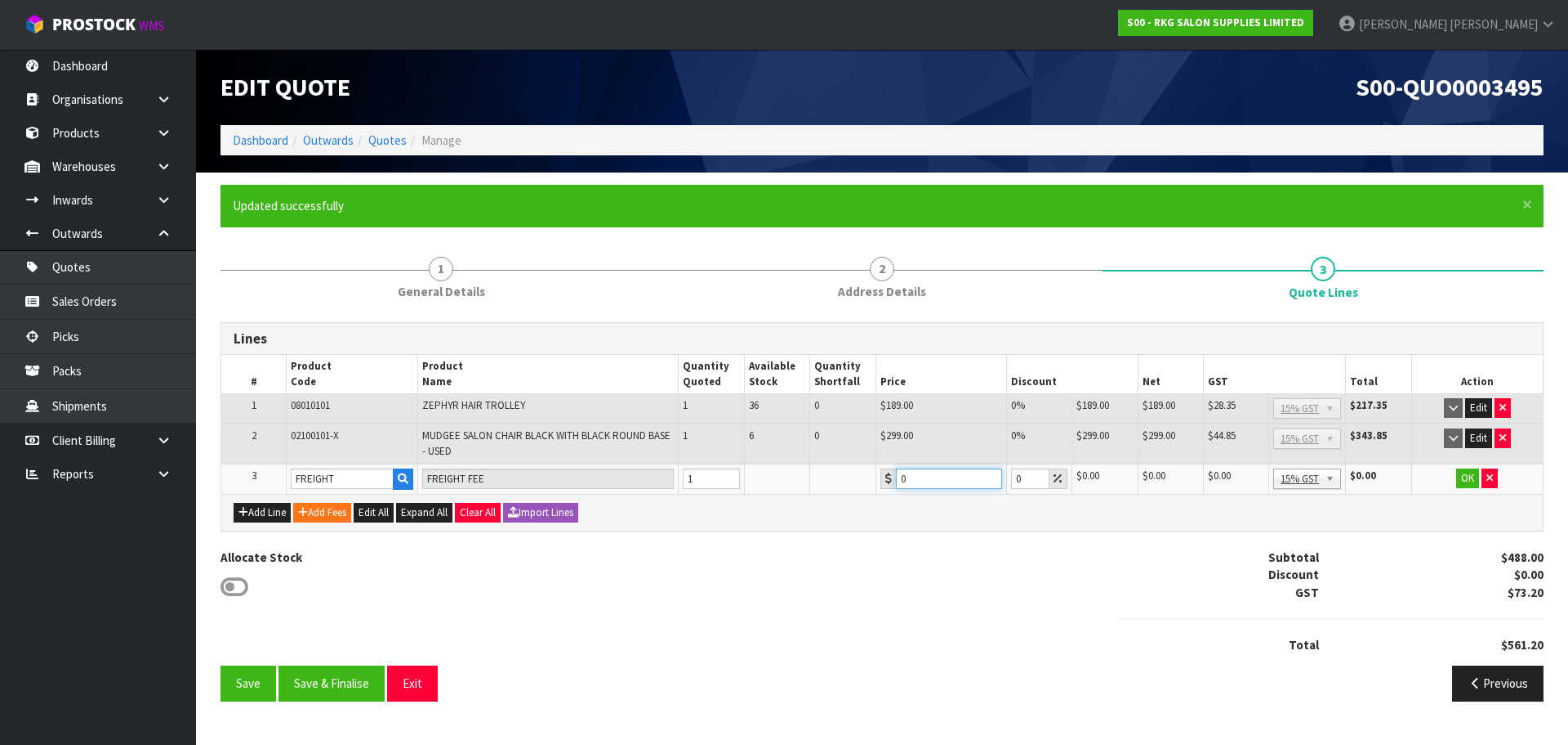
drag, startPoint x: 919, startPoint y: 477, endPoint x: 881, endPoint y: 478, distance: 38.0
click at [881, 478] on div "0" at bounding box center [941, 478] width 122 height 20
type input "176.95"
click at [1465, 480] on button "OK" at bounding box center [1468, 477] width 23 height 20
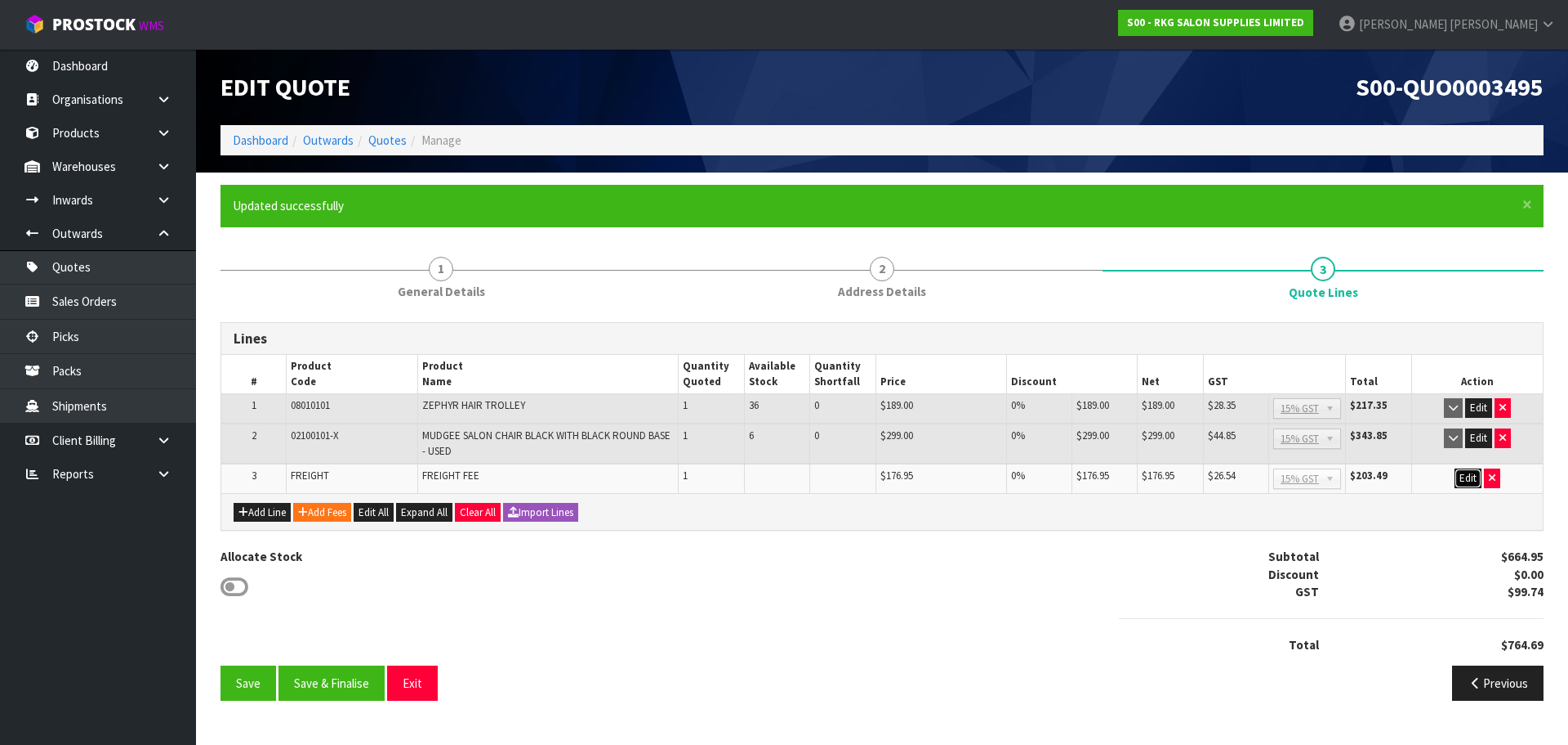
click at [1472, 480] on button "Edit" at bounding box center [1468, 477] width 27 height 20
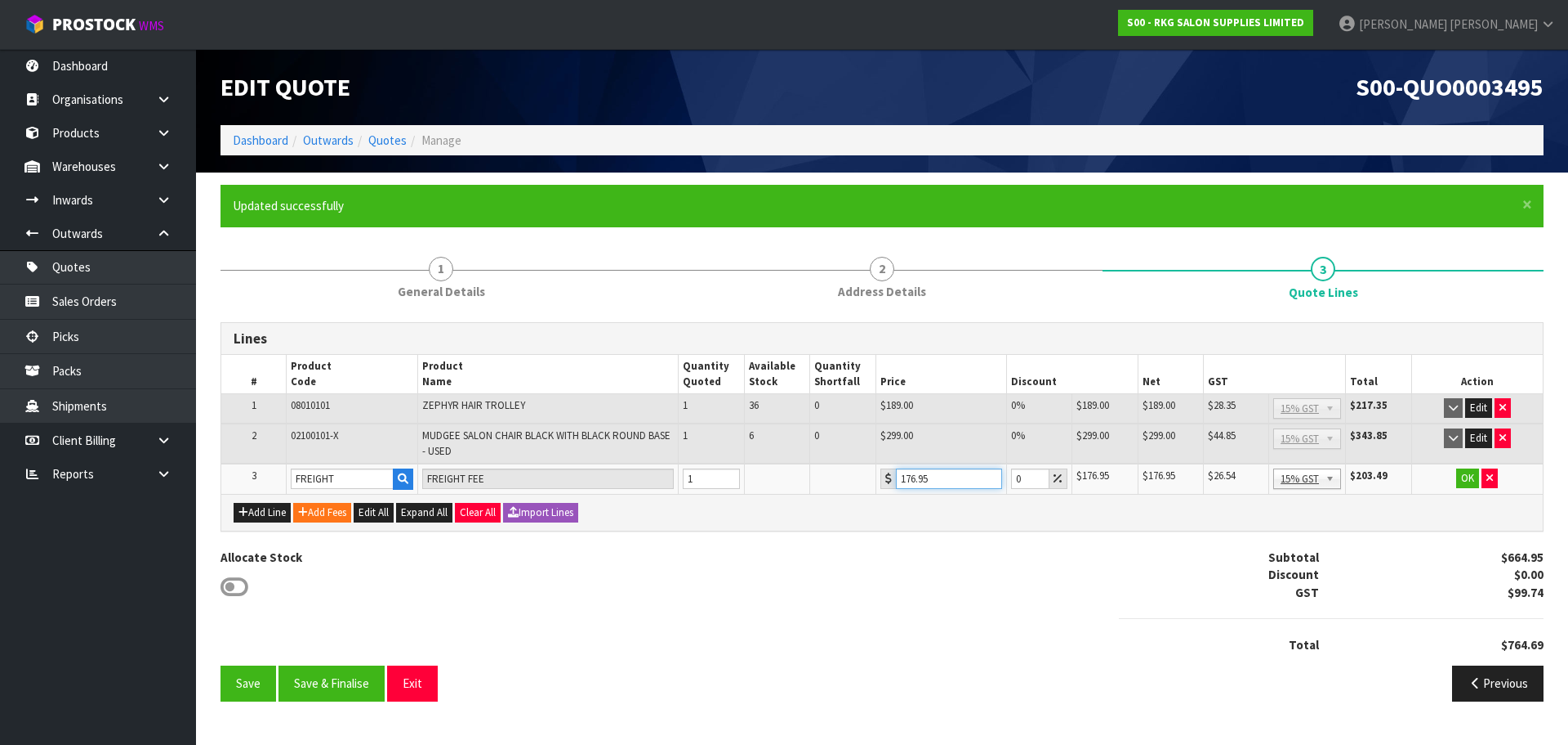
drag, startPoint x: 949, startPoint y: 472, endPoint x: 888, endPoint y: 481, distance: 61.7
click at [888, 481] on div "176.95" at bounding box center [941, 478] width 122 height 20
type input "180.40"
click at [1467, 477] on button "OK" at bounding box center [1468, 477] width 23 height 20
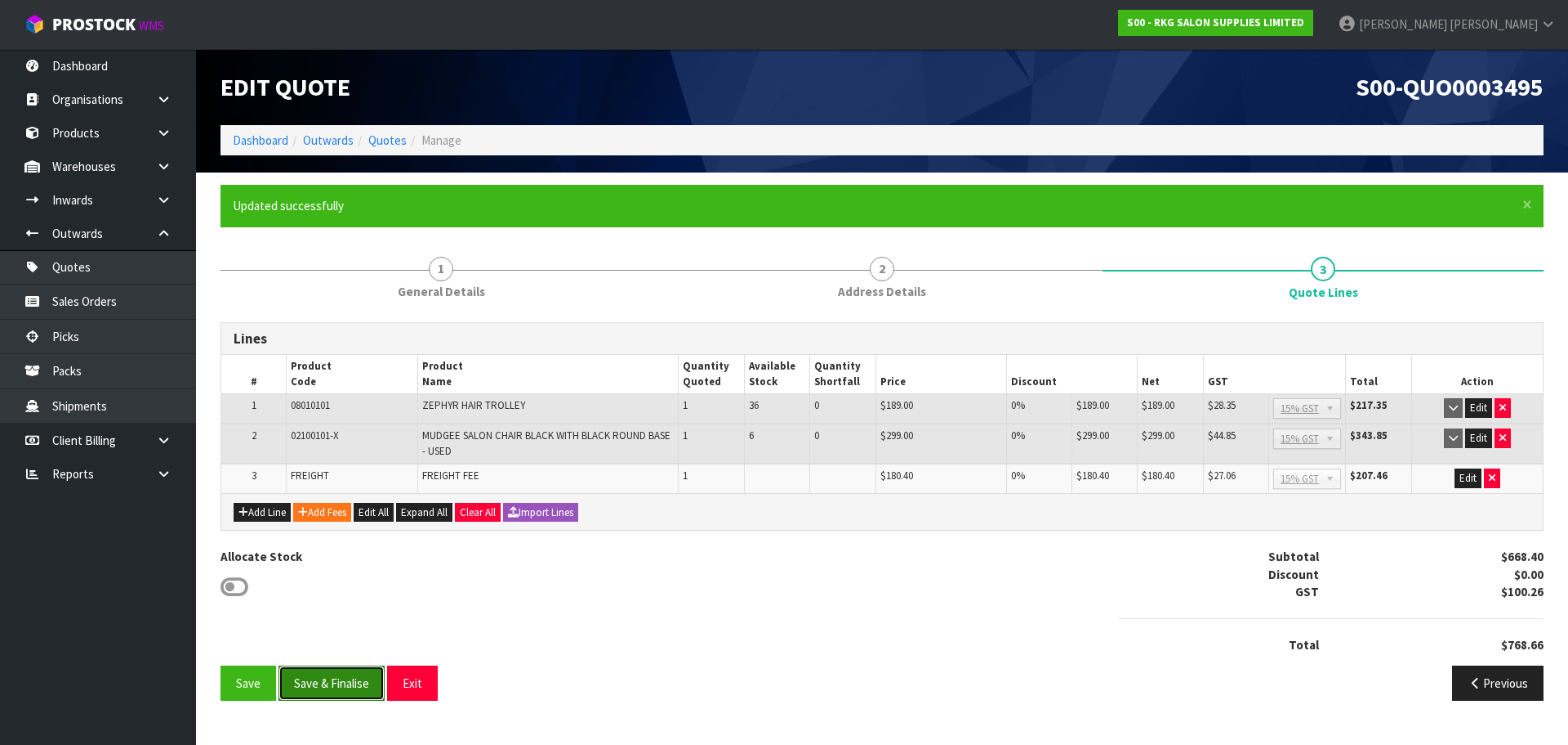
click at [328, 685] on button "Save & Finalise" at bounding box center [331, 683] width 106 height 35
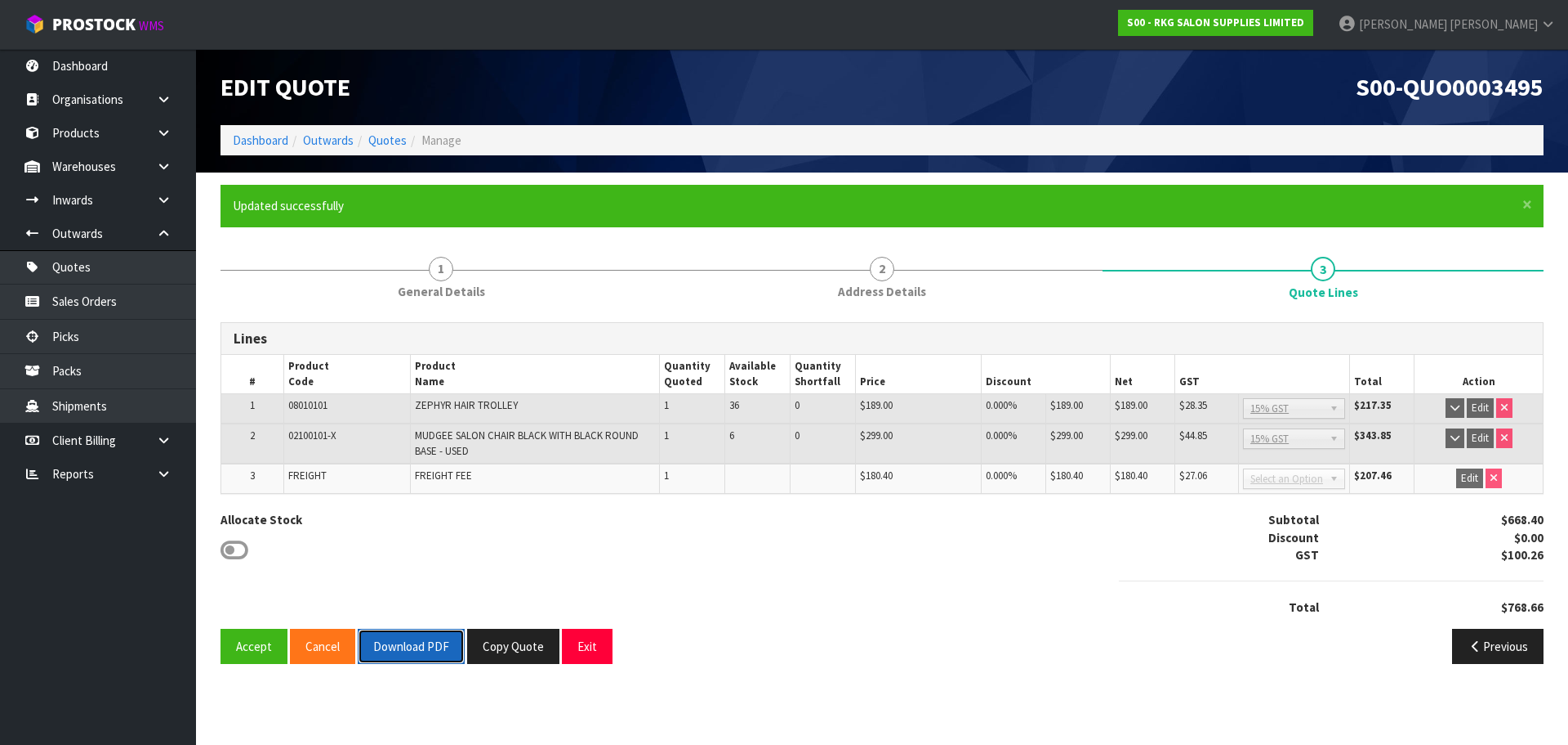
click at [393, 640] on button "Download PDF" at bounding box center [410, 647] width 107 height 35
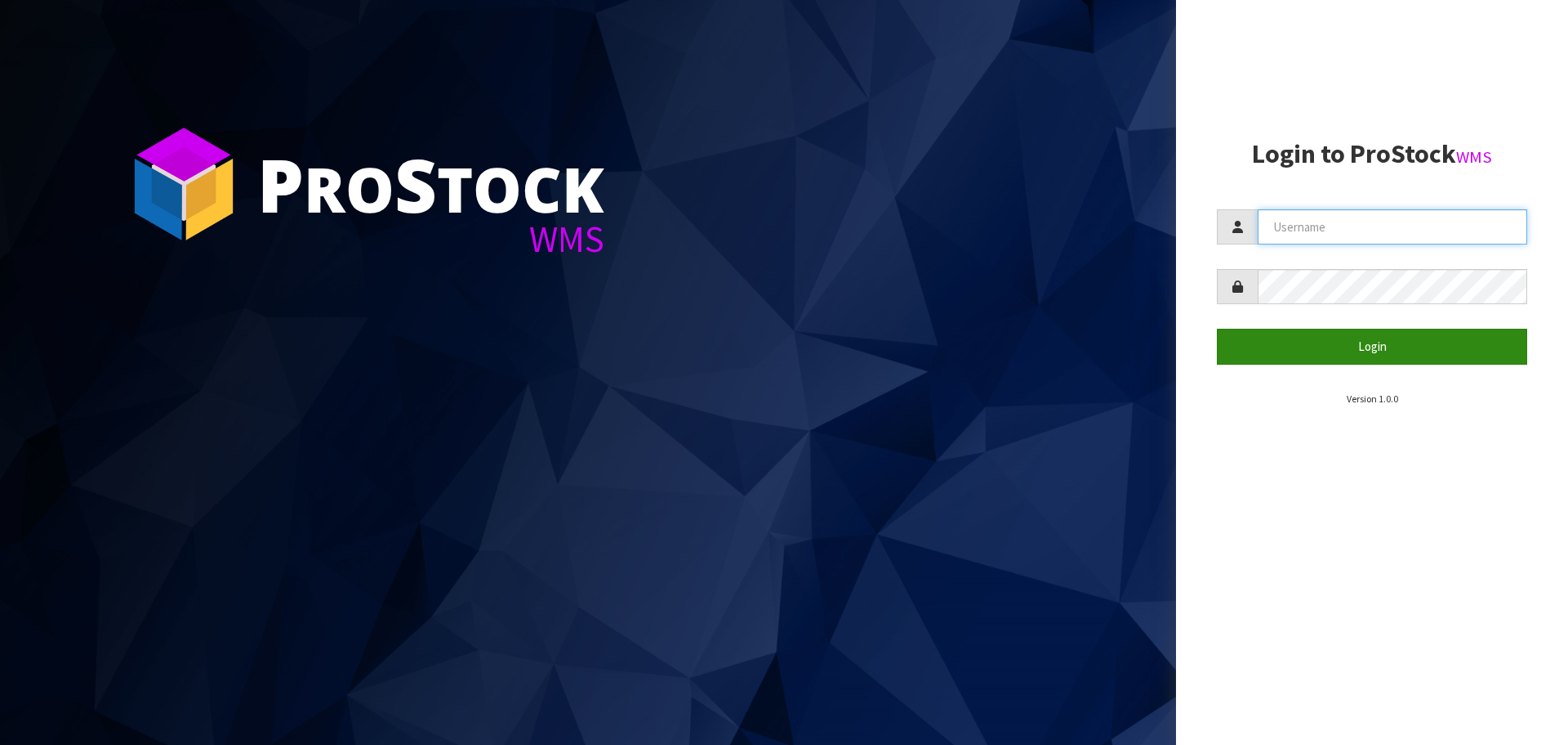
type input "[PERSON_NAME]"
click at [1364, 336] on button "Login" at bounding box center [1372, 346] width 310 height 35
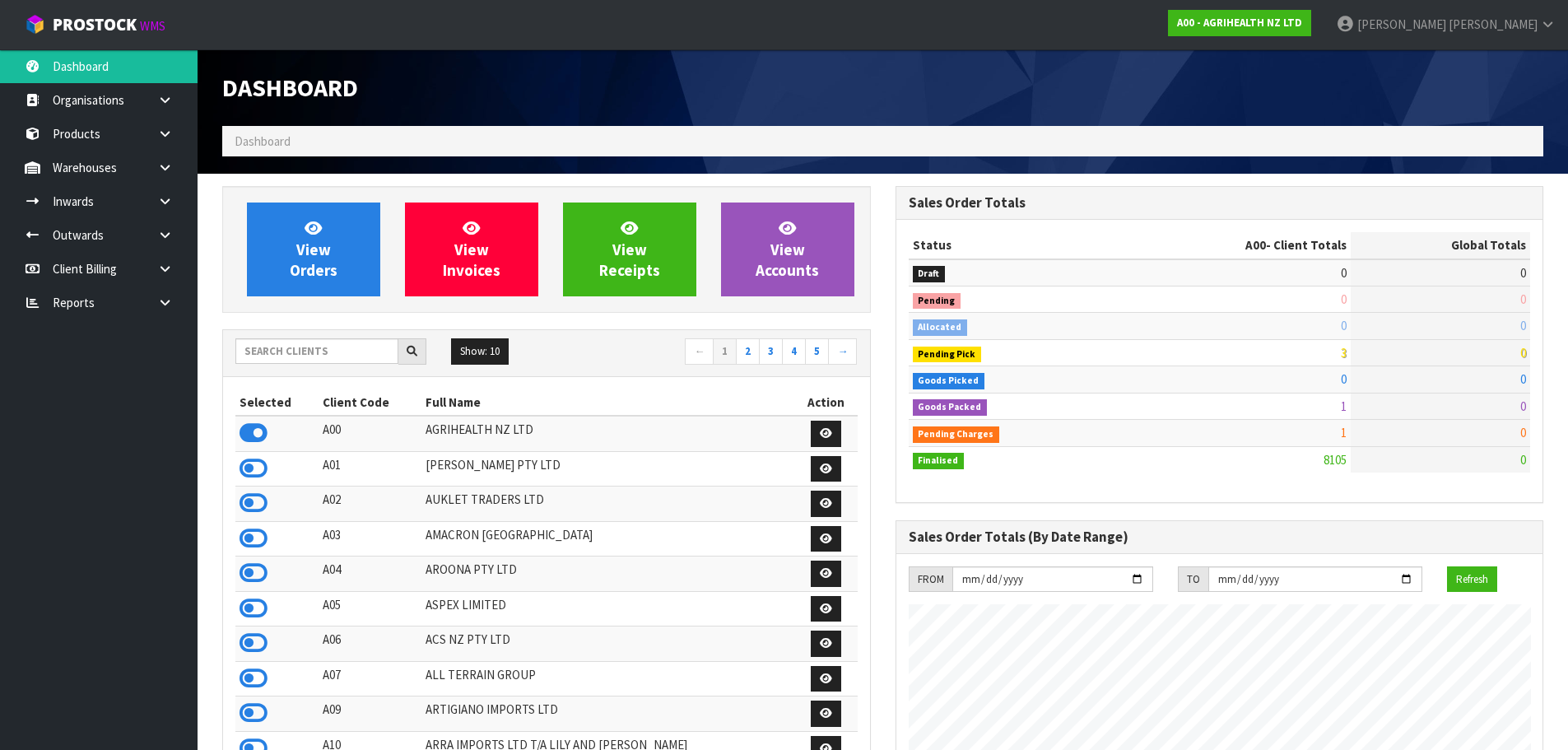
scroll to position [1247, 673]
click at [325, 353] on input "text" at bounding box center [317, 351] width 163 height 25
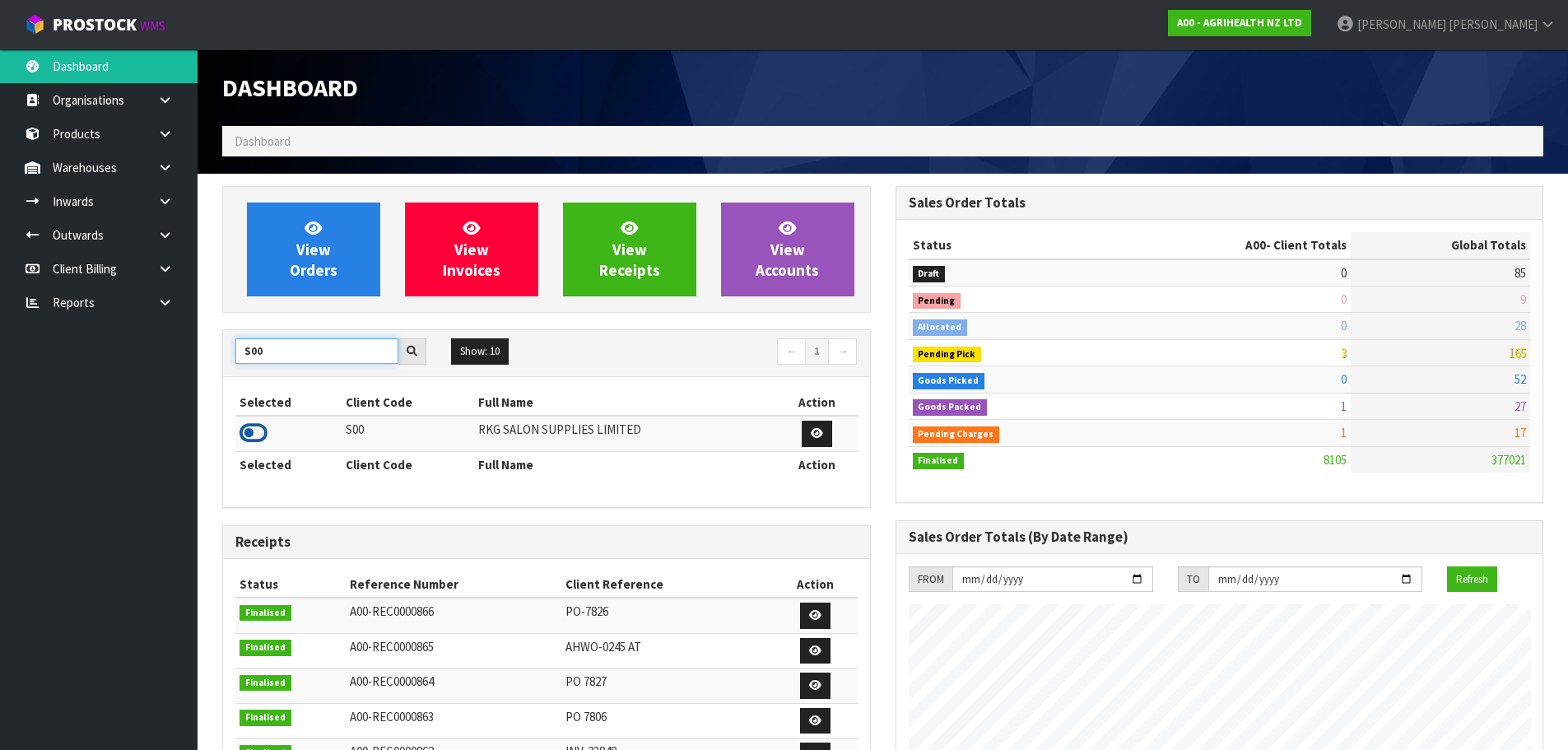
type input "S00"
click at [254, 432] on icon at bounding box center [254, 433] width 28 height 24
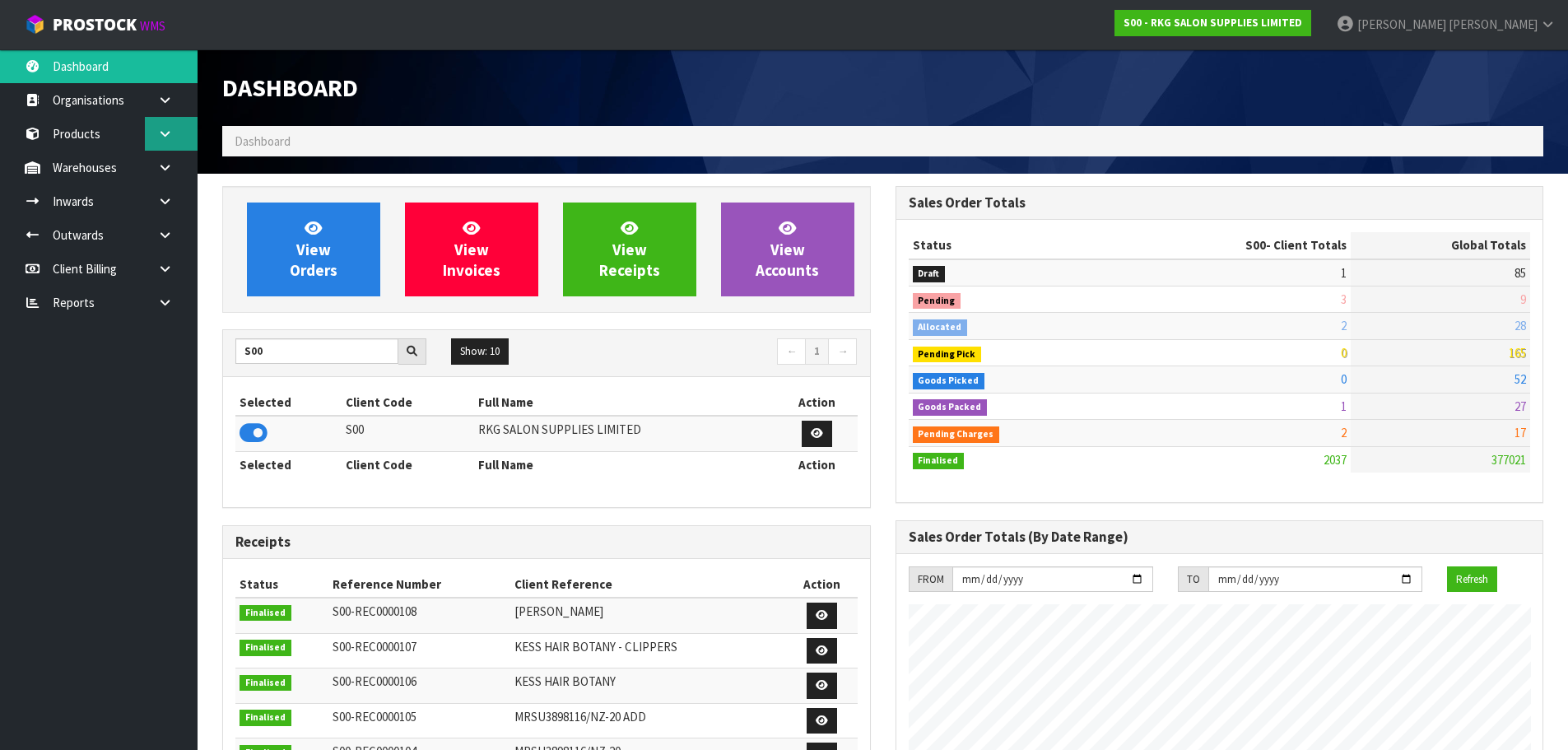
click at [173, 138] on link at bounding box center [171, 134] width 52 height 34
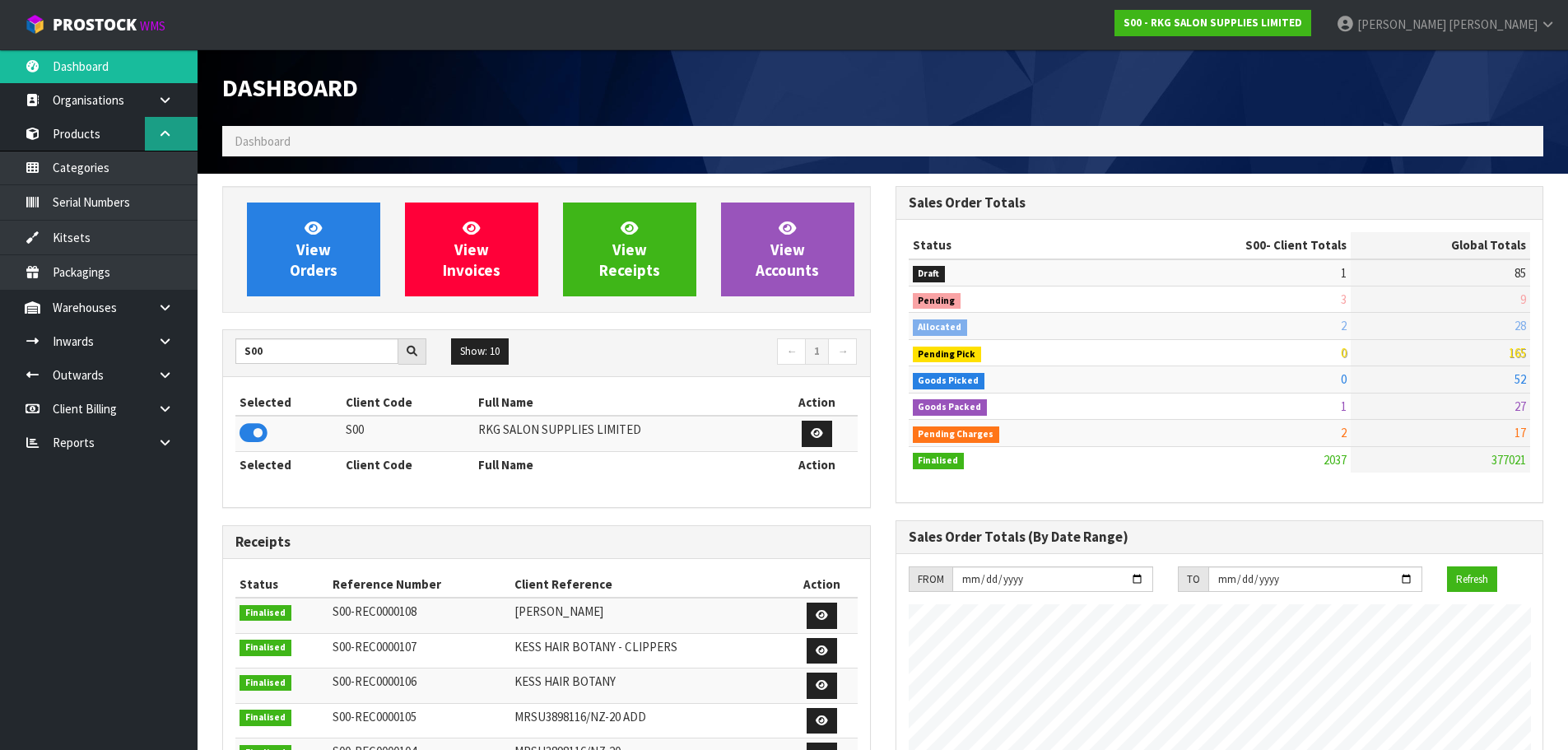
click at [159, 136] on icon at bounding box center [165, 133] width 16 height 12
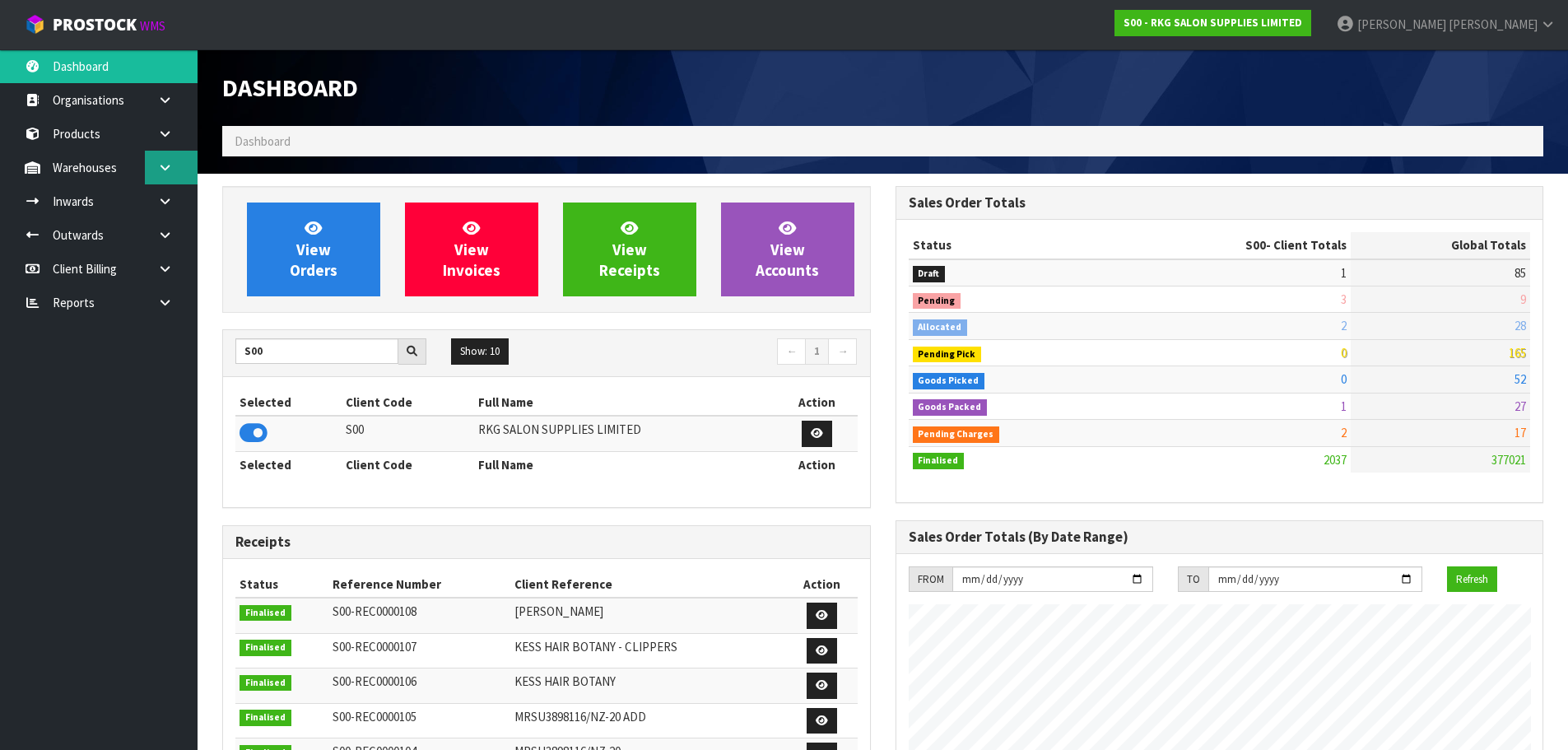
click at [161, 167] on icon at bounding box center [165, 166] width 16 height 12
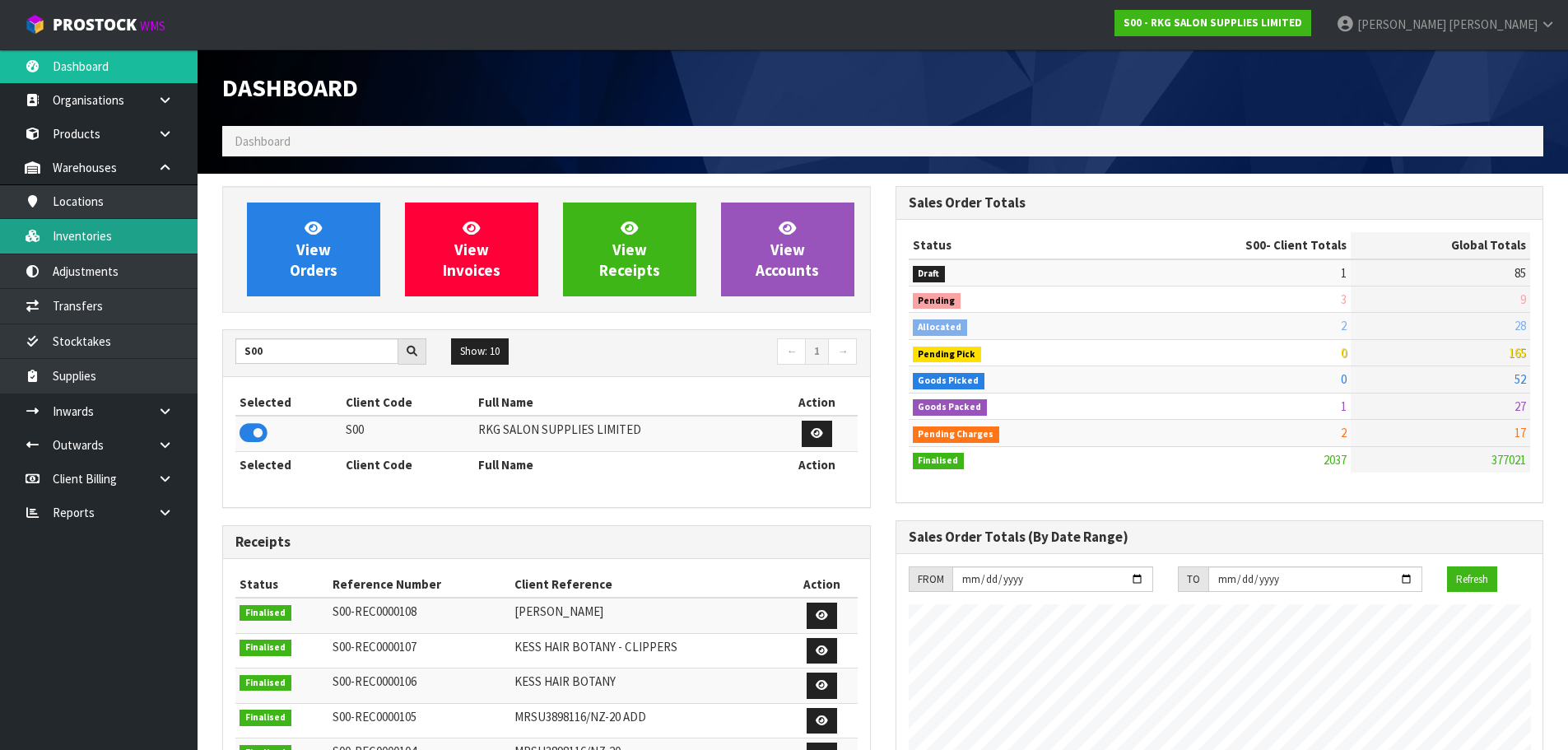
click at [99, 240] on link "Inventories" at bounding box center [98, 236] width 197 height 34
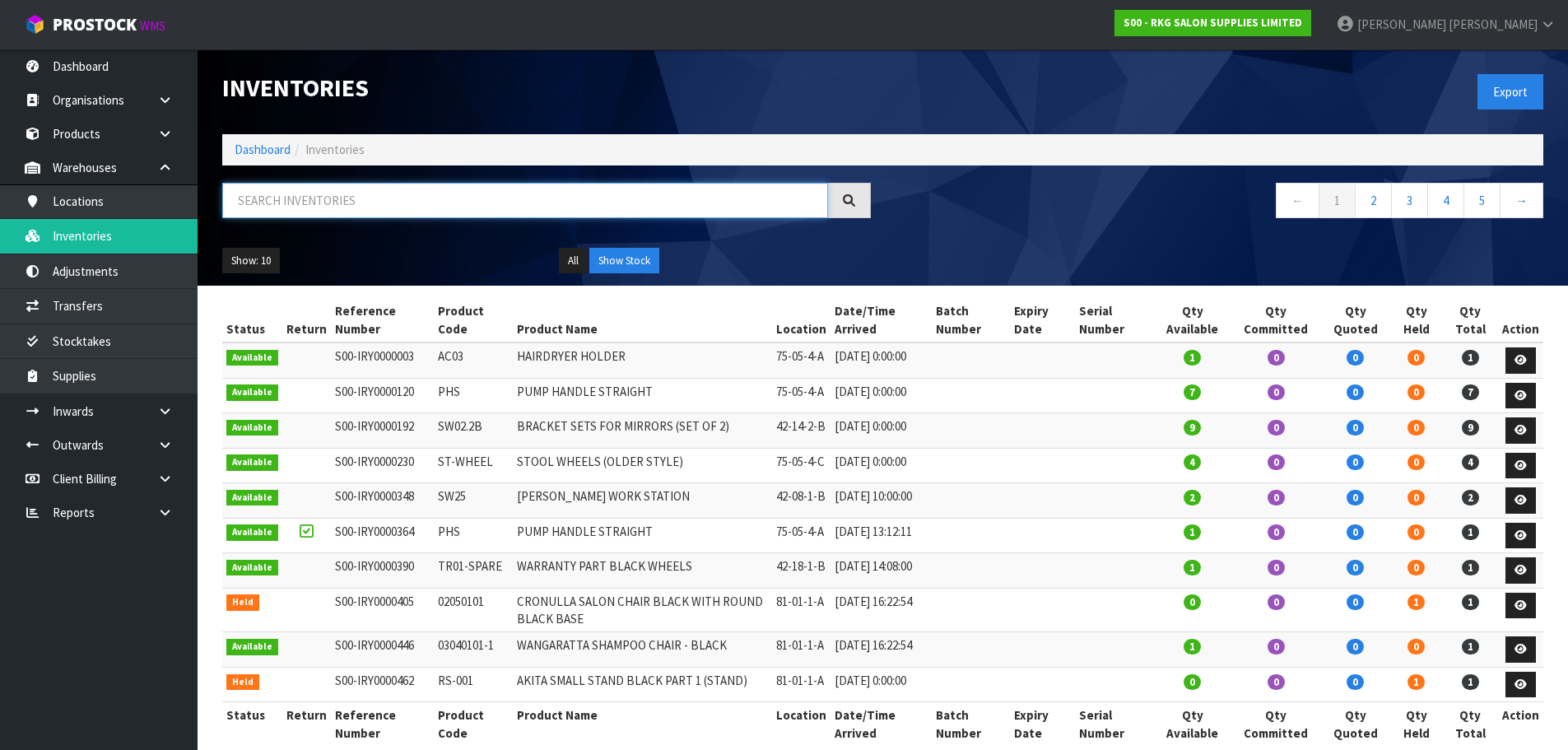
click at [343, 203] on input "text" at bounding box center [526, 200] width 606 height 36
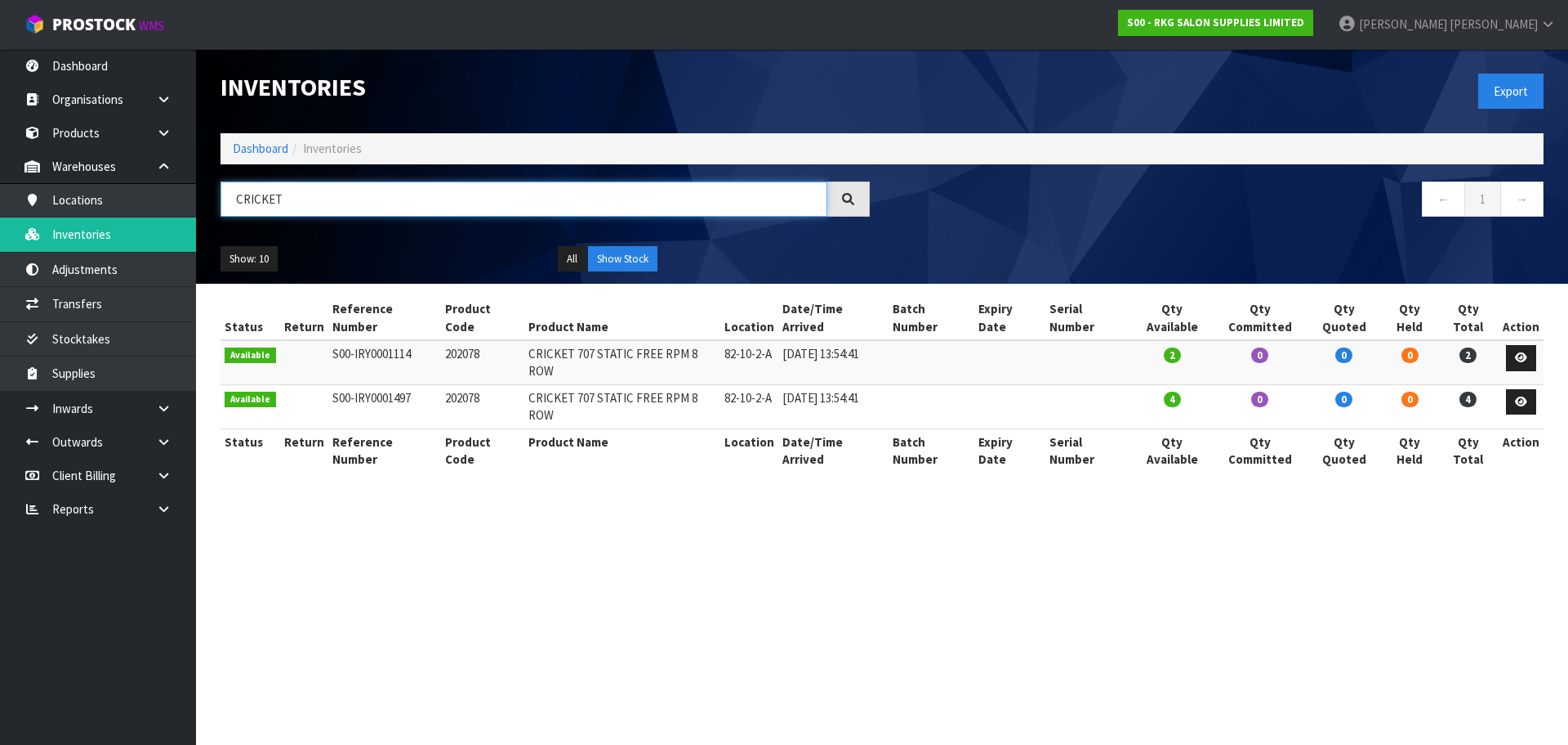
type input "CRICKET"
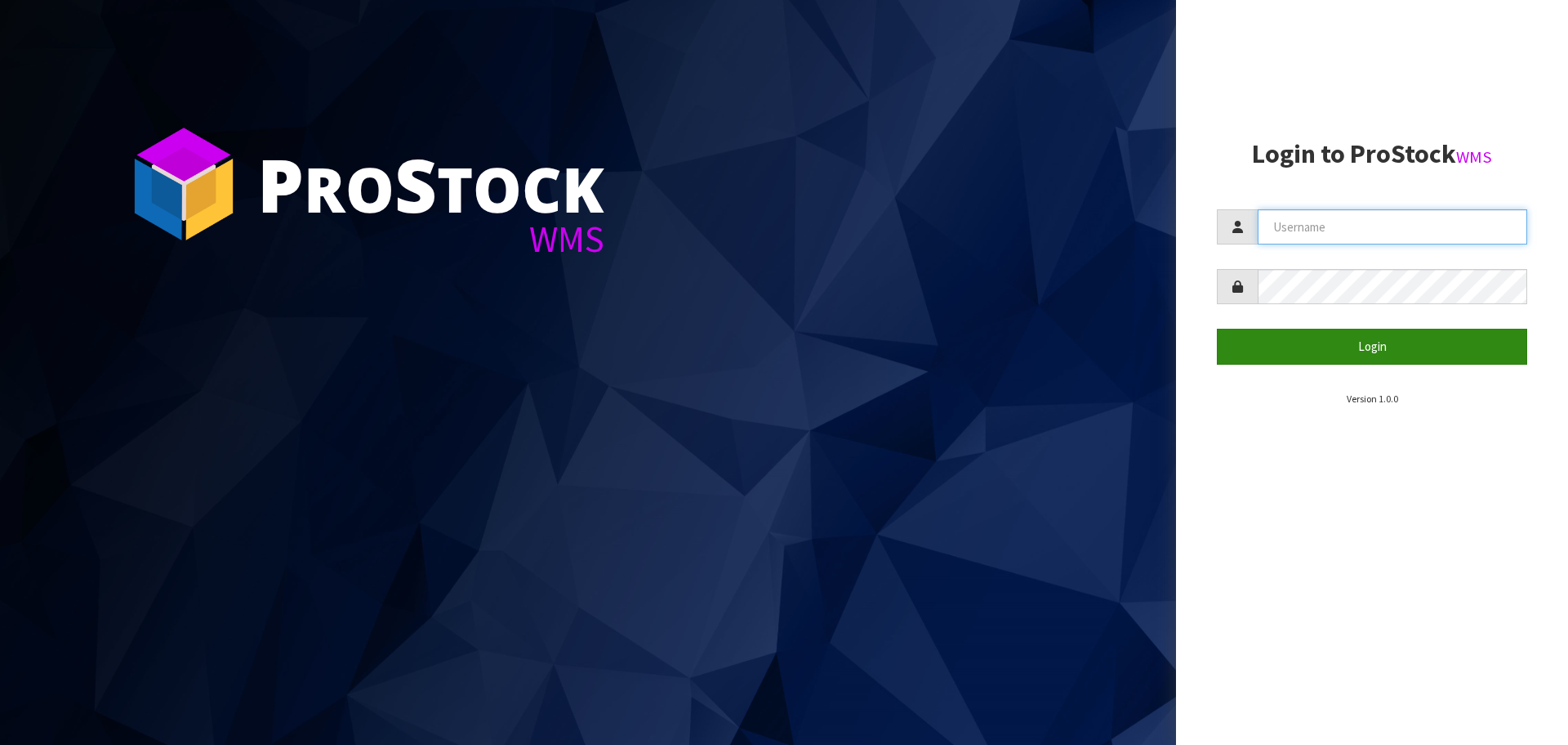
type input "[PERSON_NAME]"
click at [1341, 337] on button "Login" at bounding box center [1372, 346] width 310 height 35
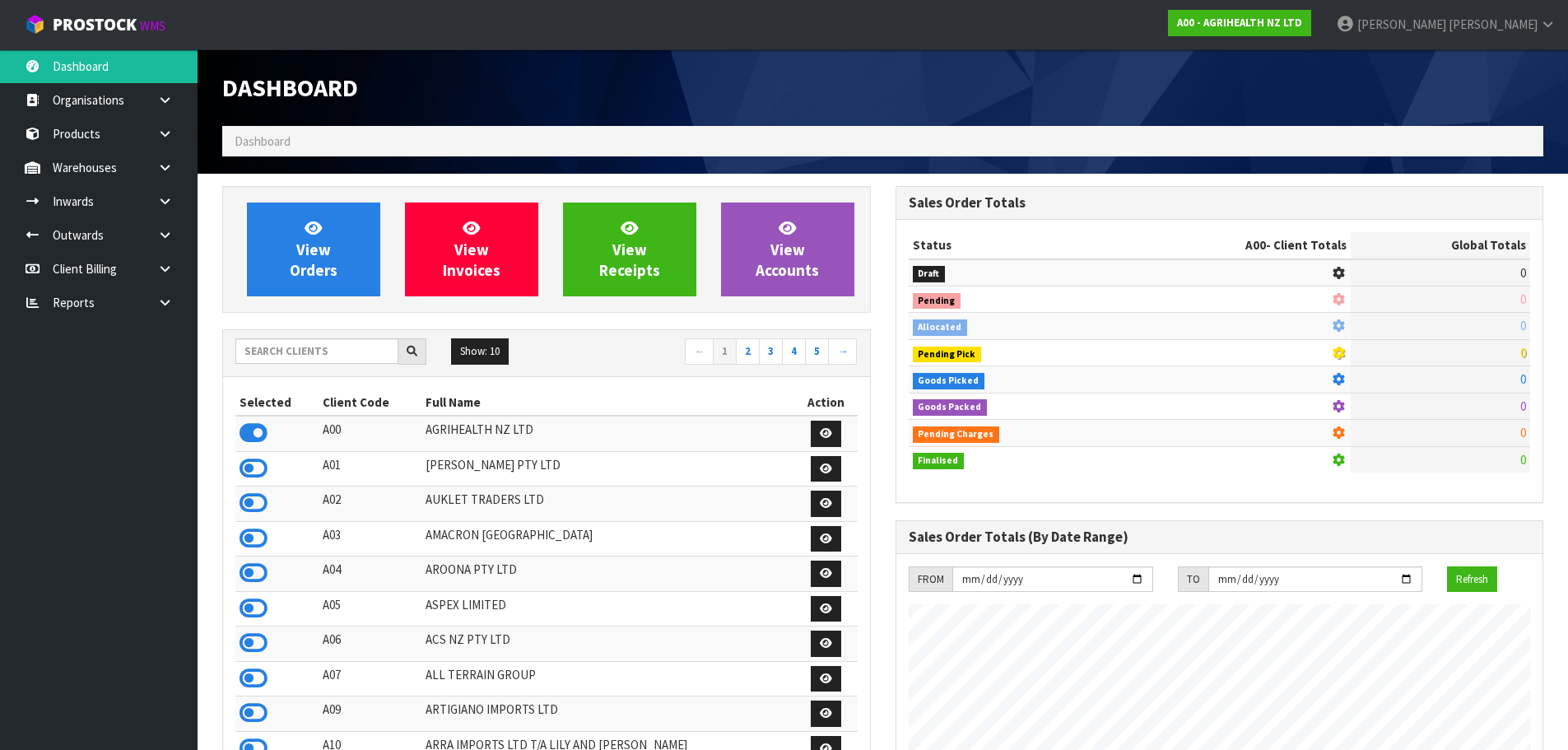
scroll to position [1247, 673]
click at [333, 346] on input "text" at bounding box center [317, 351] width 163 height 25
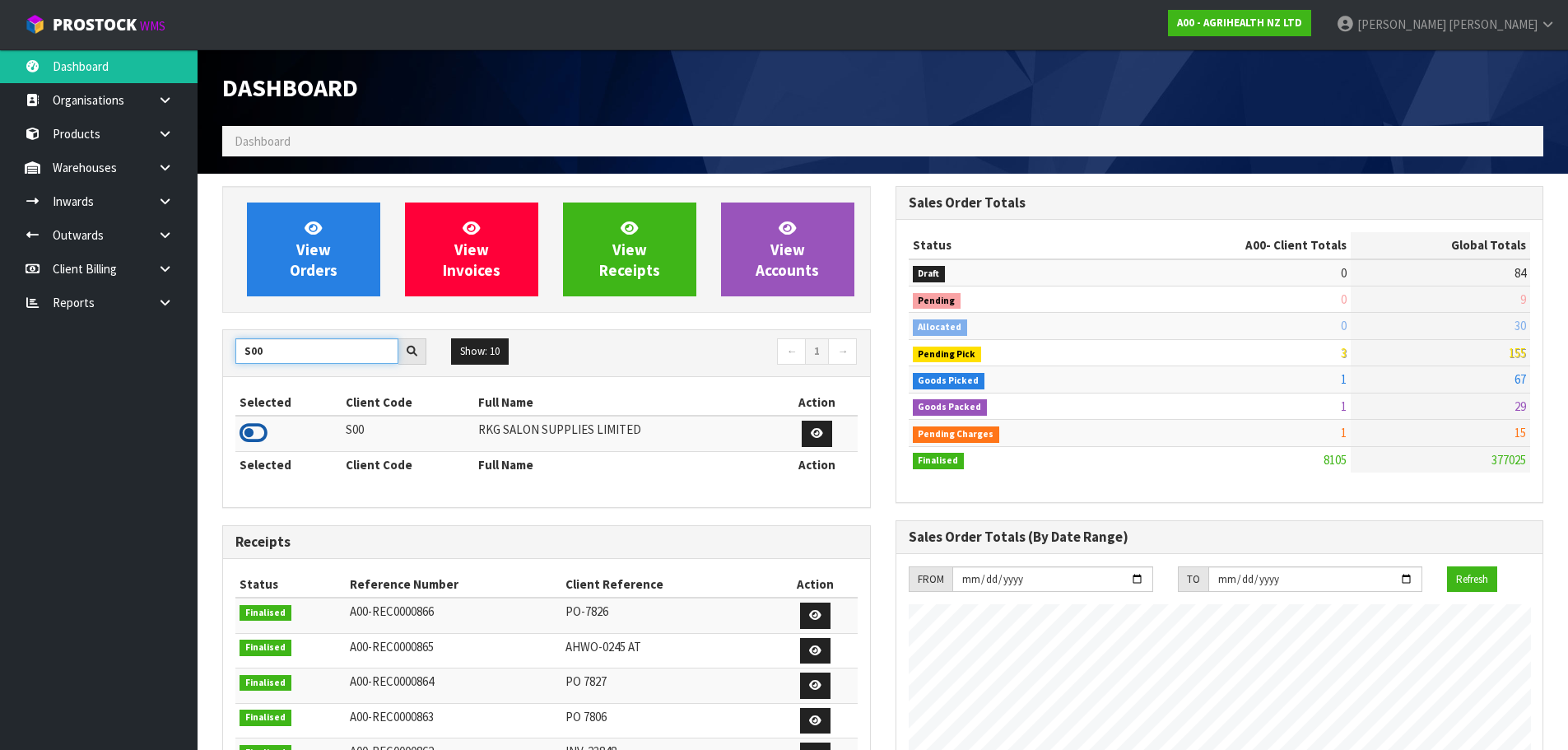
type input "S00"
click at [255, 425] on icon at bounding box center [254, 433] width 28 height 24
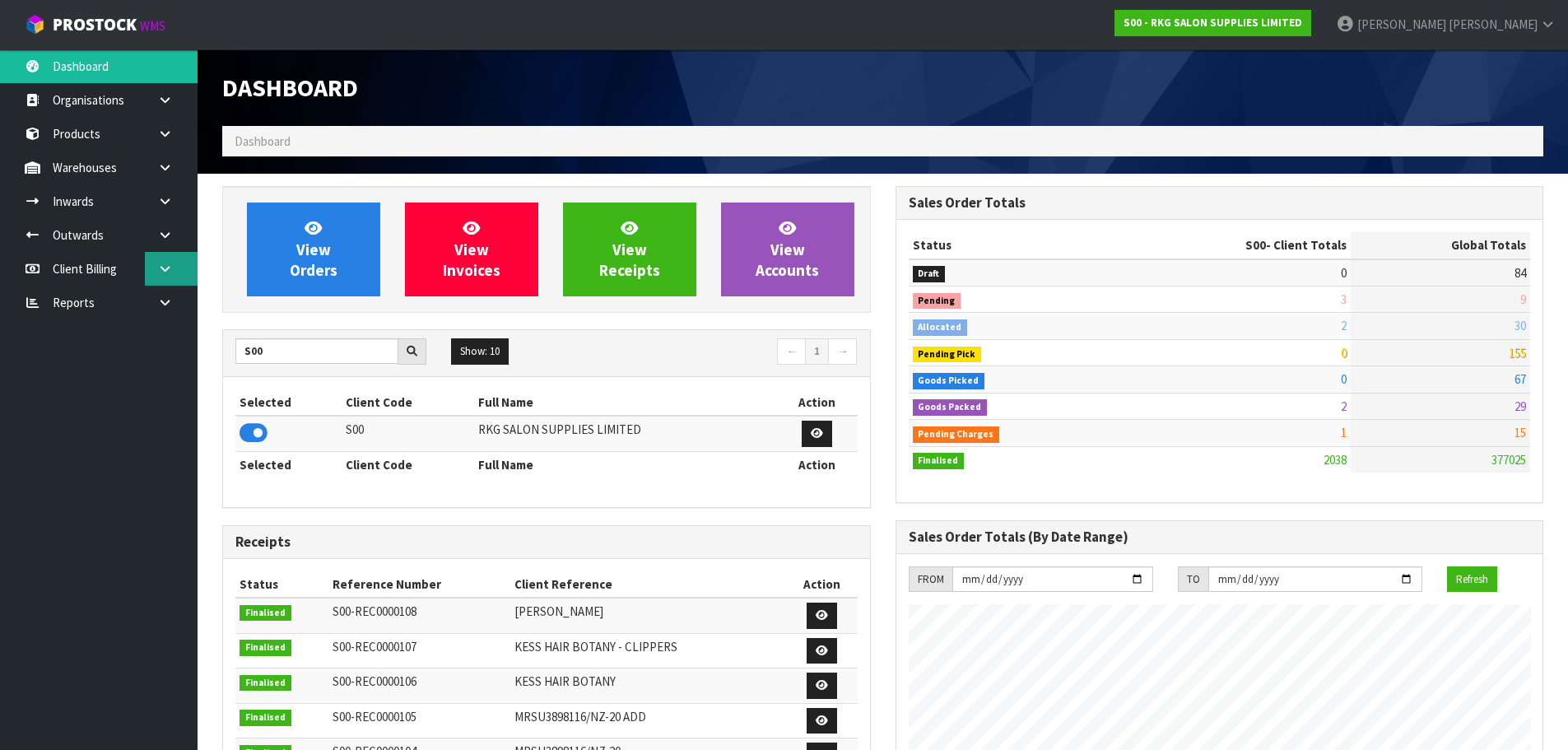
click at [169, 273] on icon at bounding box center [165, 268] width 16 height 12
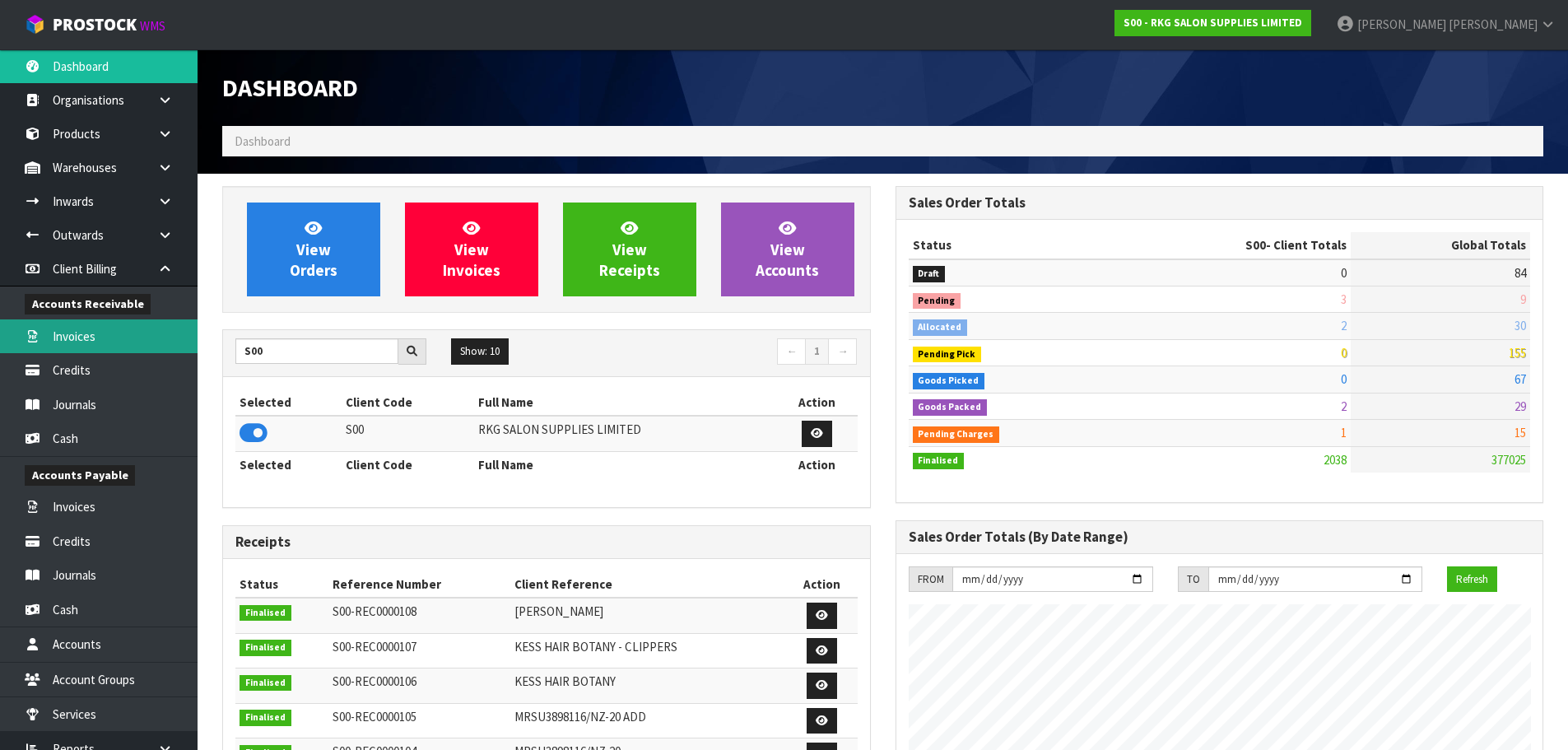
drag, startPoint x: 79, startPoint y: 334, endPoint x: 145, endPoint y: 345, distance: 66.9
click at [79, 335] on link "Invoices" at bounding box center [98, 336] width 197 height 34
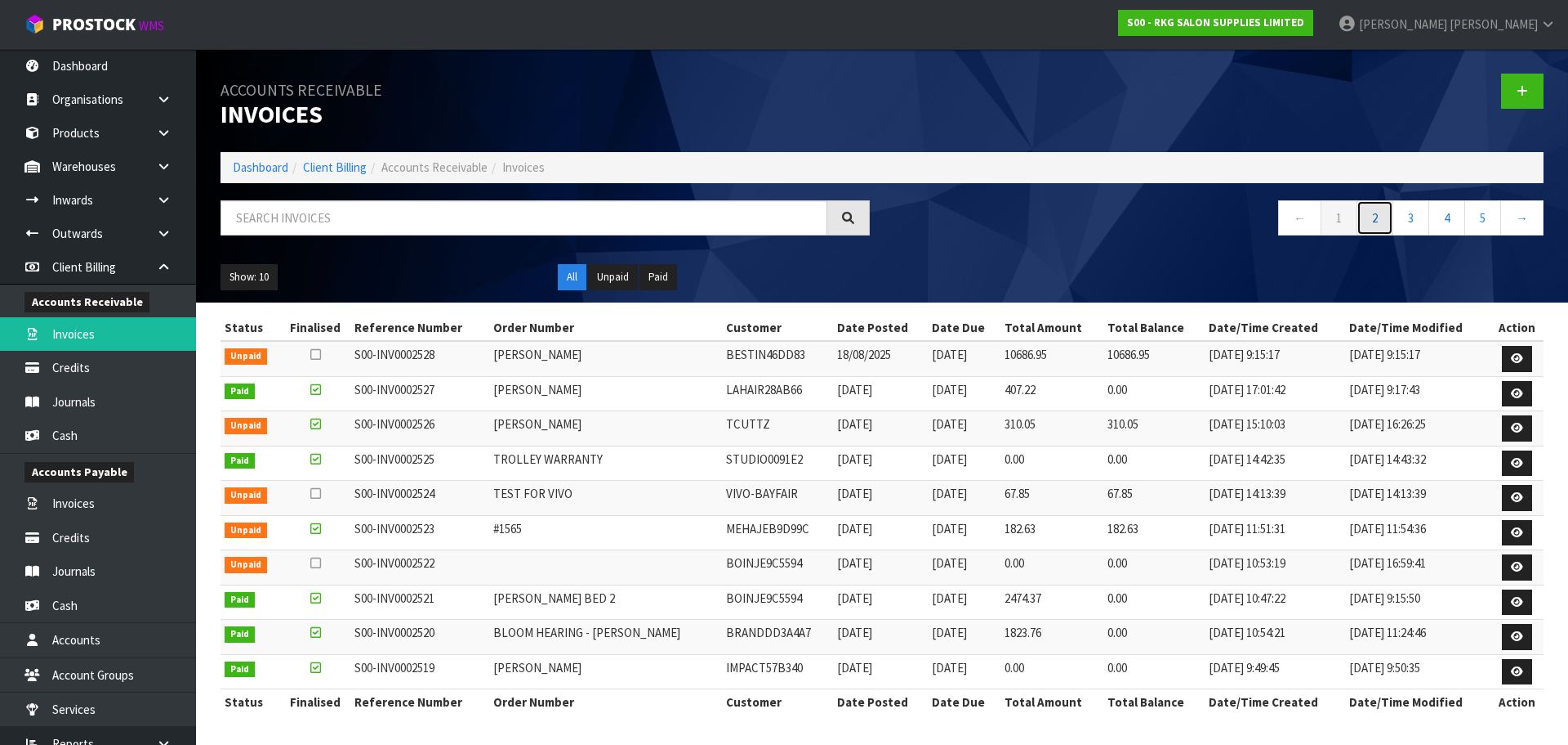
click at [1370, 219] on link "2" at bounding box center [1376, 218] width 37 height 35
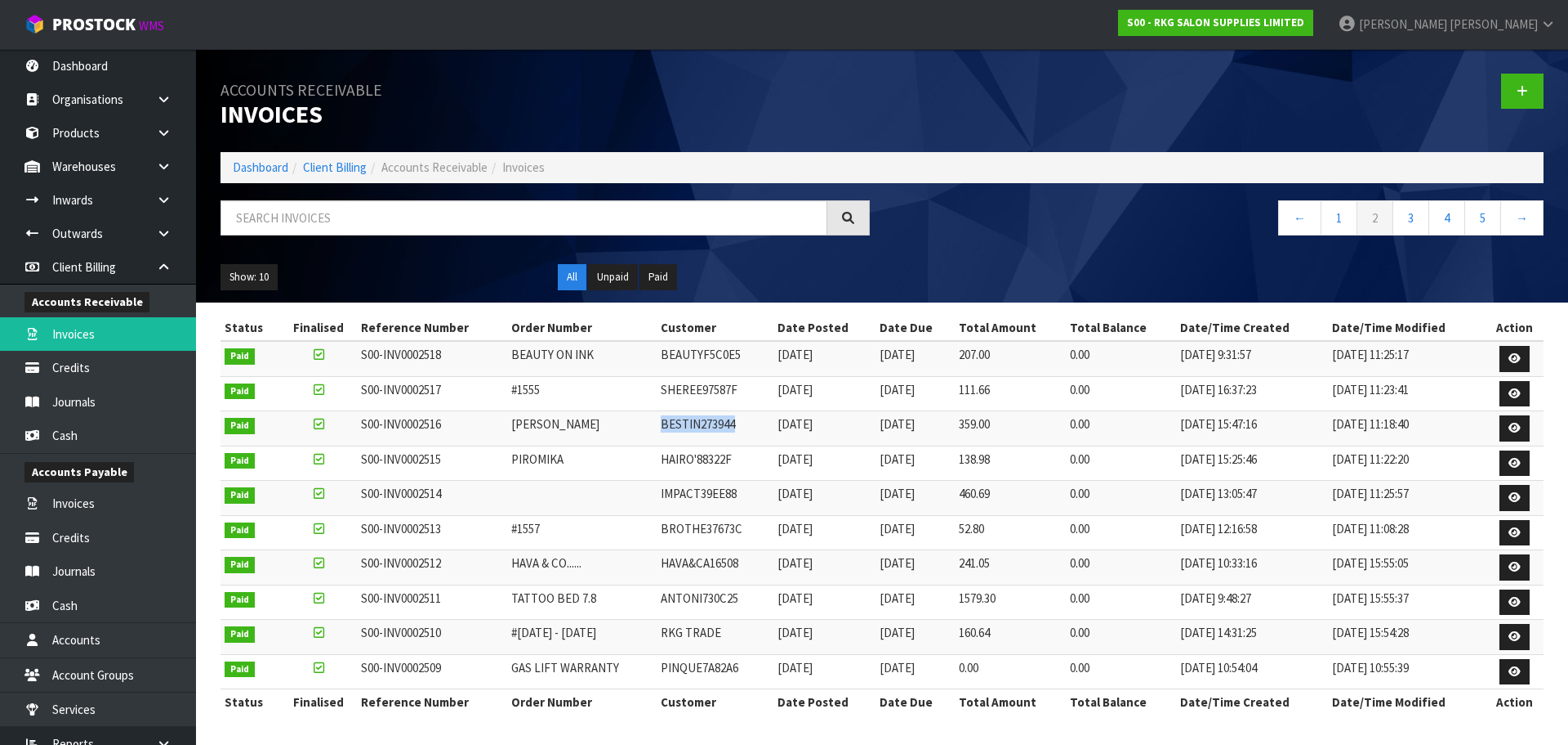
drag, startPoint x: 659, startPoint y: 425, endPoint x: 738, endPoint y: 425, distance: 79.0
click at [738, 425] on td "BESTIN273944" at bounding box center [714, 429] width 116 height 35
copy td "BESTIN273944"
click at [162, 262] on icon at bounding box center [163, 267] width 16 height 12
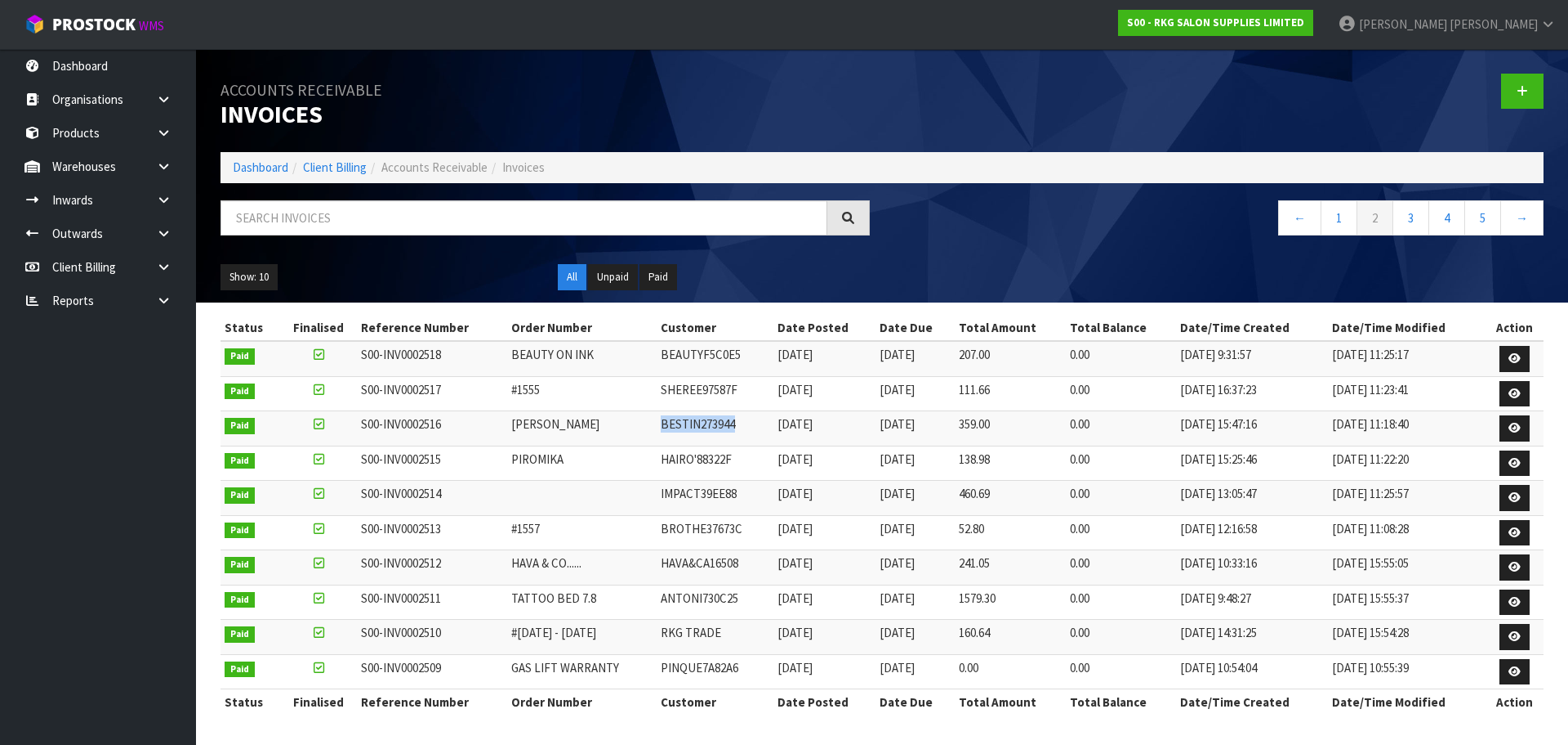
drag, startPoint x: 160, startPoint y: 229, endPoint x: 151, endPoint y: 254, distance: 26.6
click at [160, 229] on icon at bounding box center [163, 233] width 16 height 12
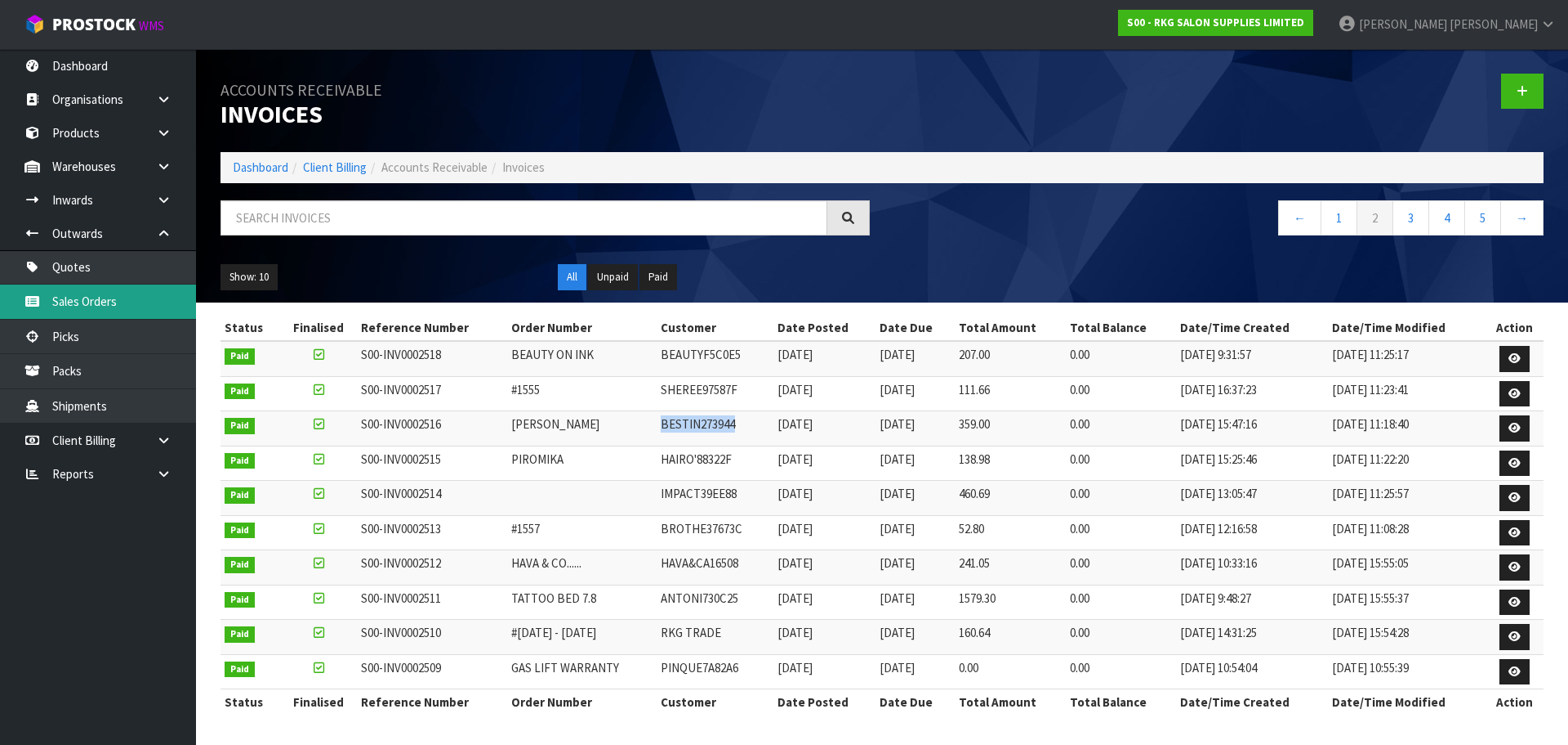
click at [86, 300] on link "Sales Orders" at bounding box center [97, 301] width 196 height 33
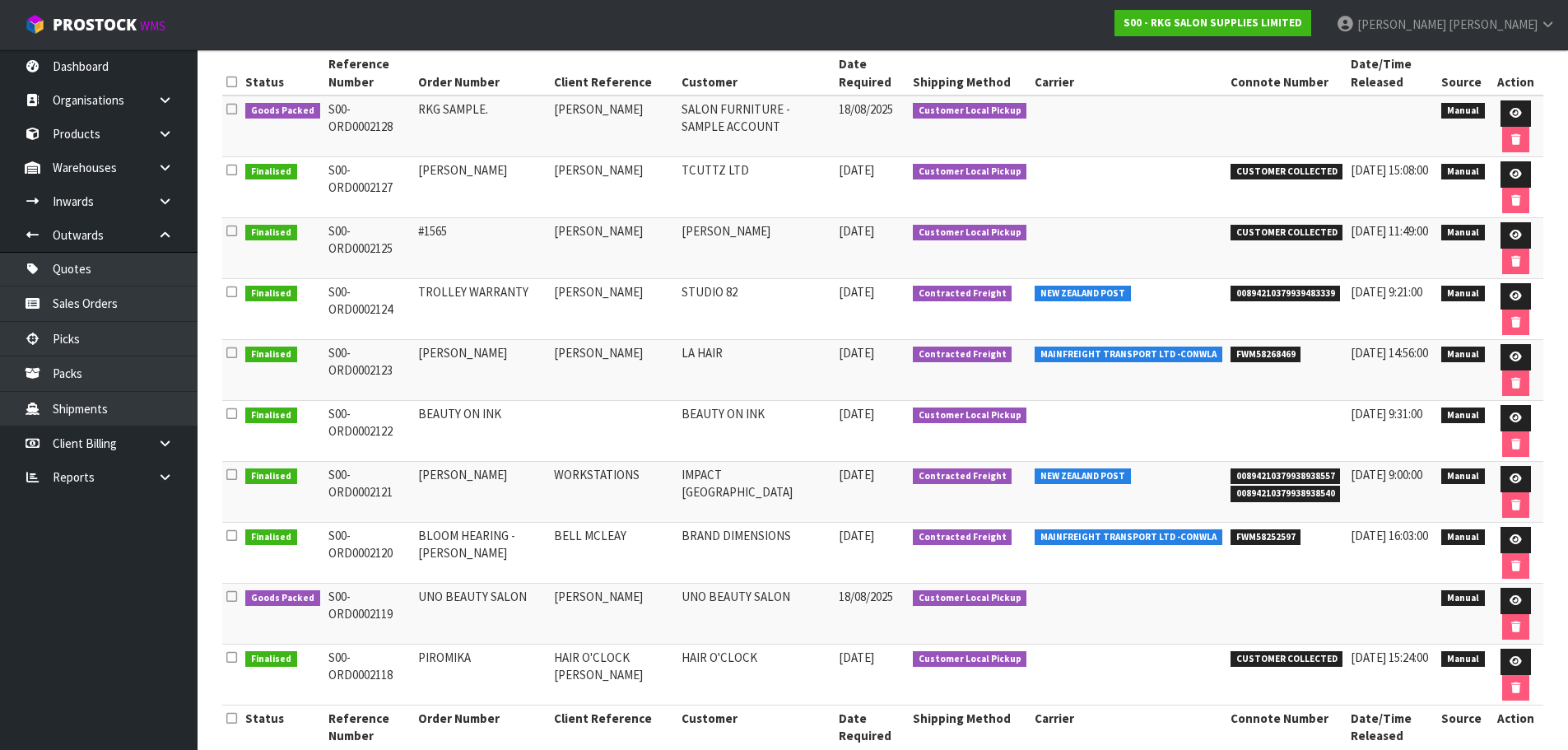
scroll to position [276, 0]
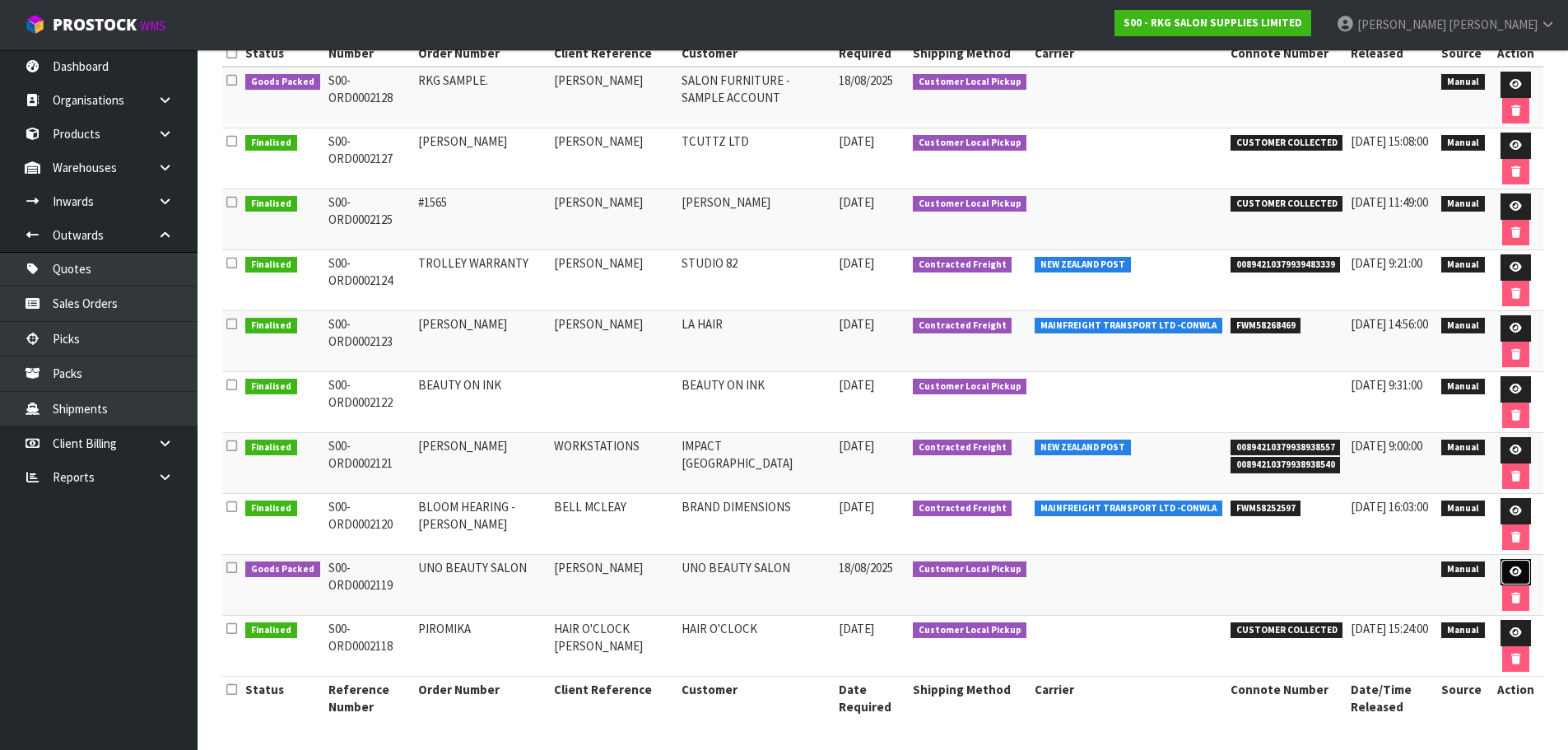
click at [1518, 572] on icon at bounding box center [1516, 570] width 12 height 10
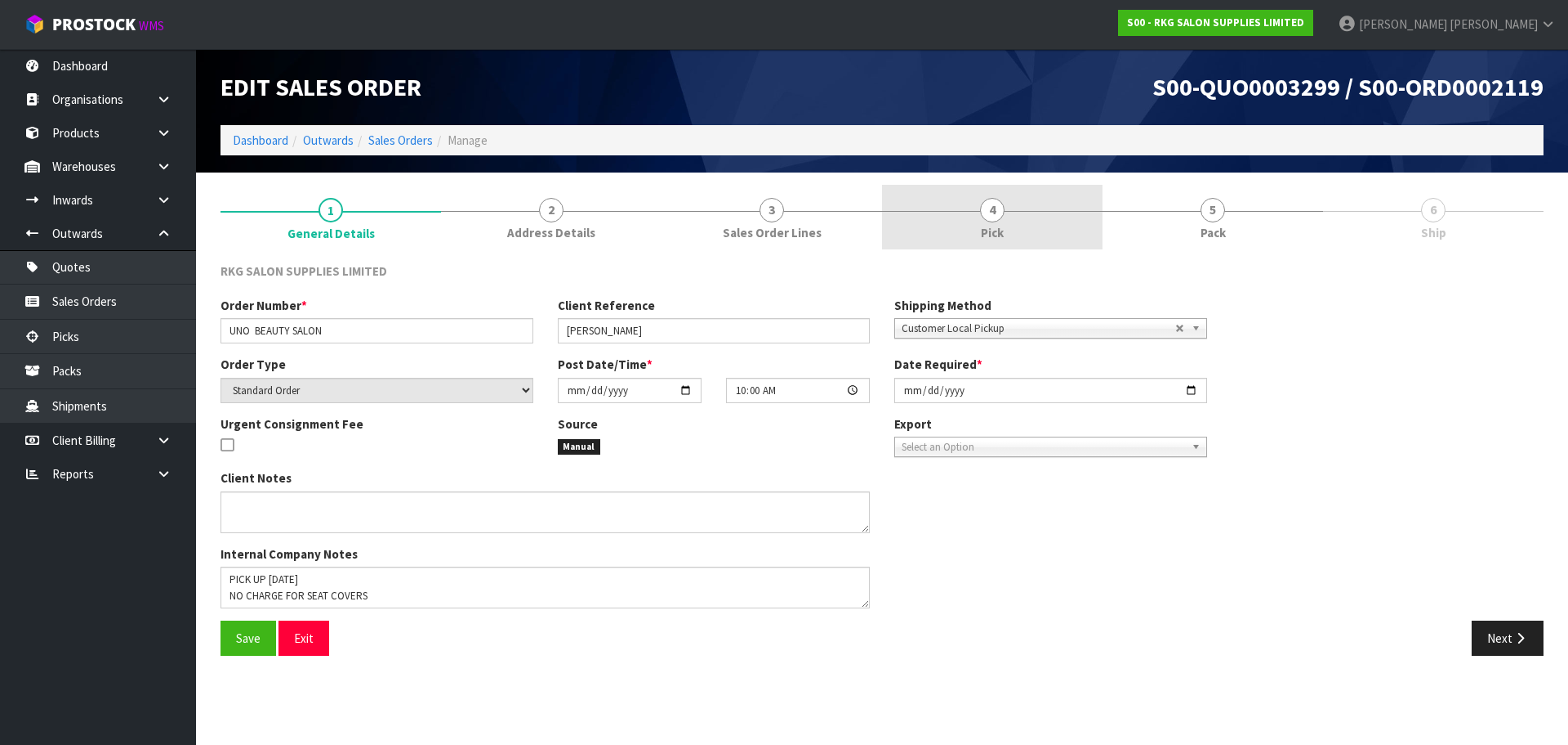
click at [989, 216] on span "4" at bounding box center [992, 210] width 24 height 24
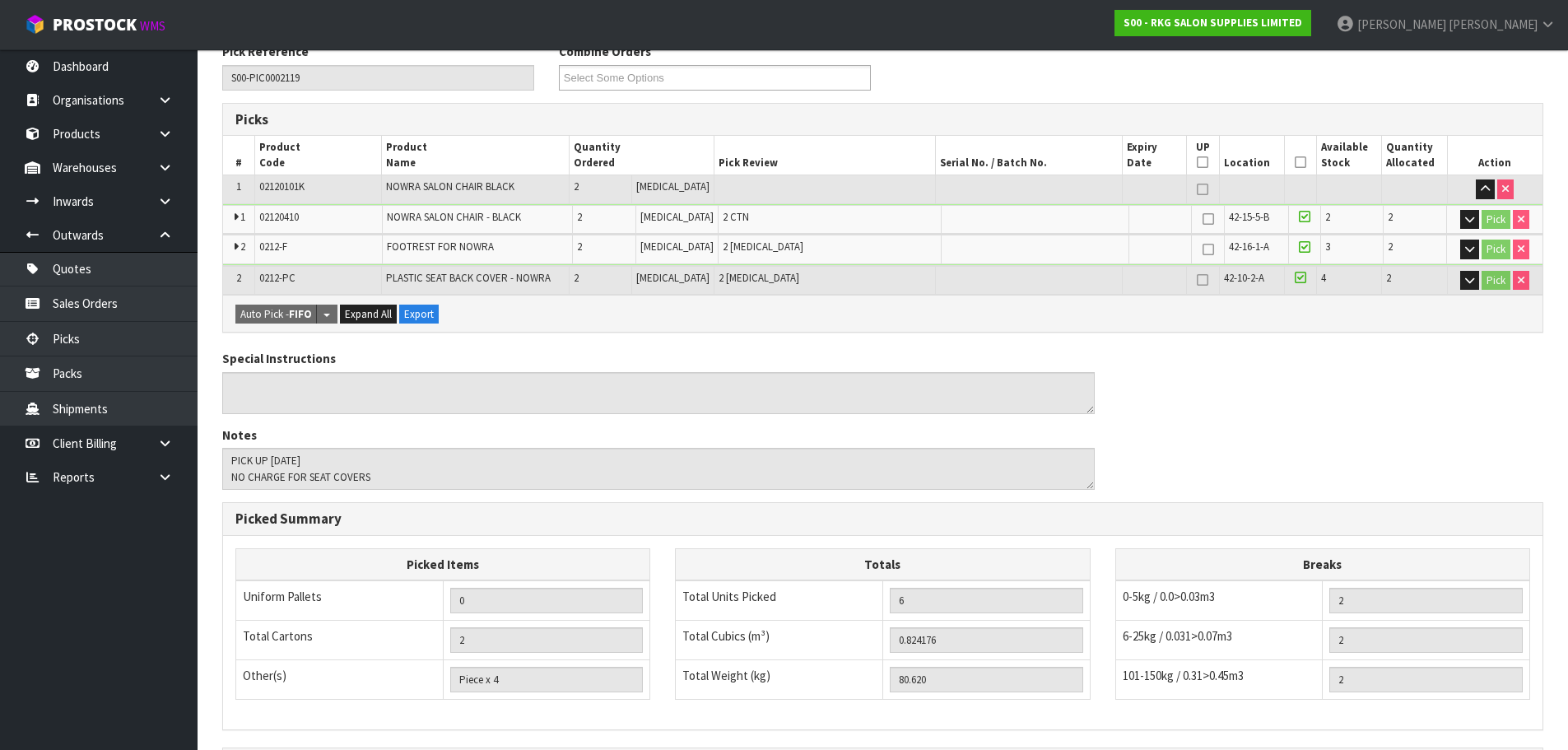
scroll to position [428, 0]
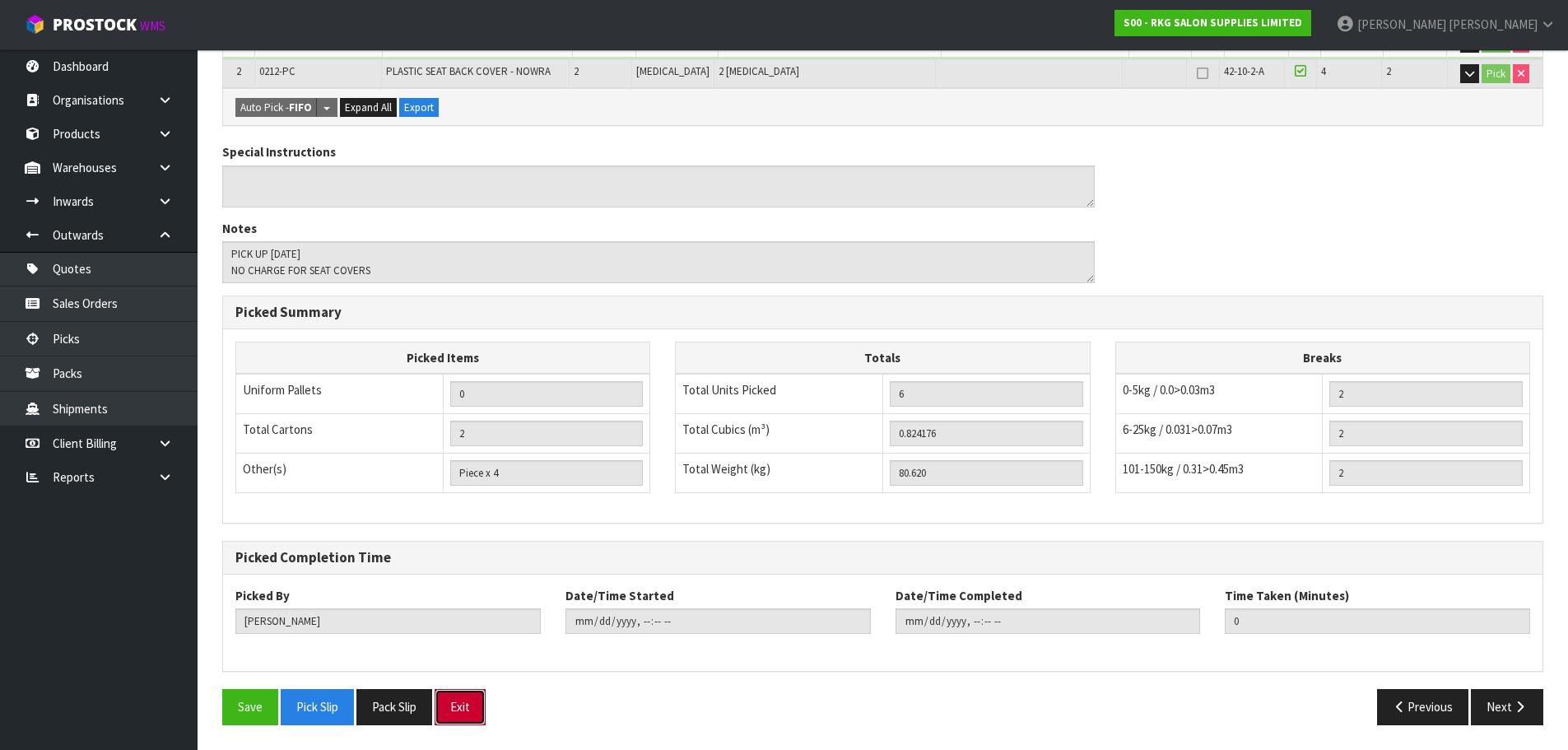
click at [468, 710] on button "Exit" at bounding box center [460, 706] width 51 height 36
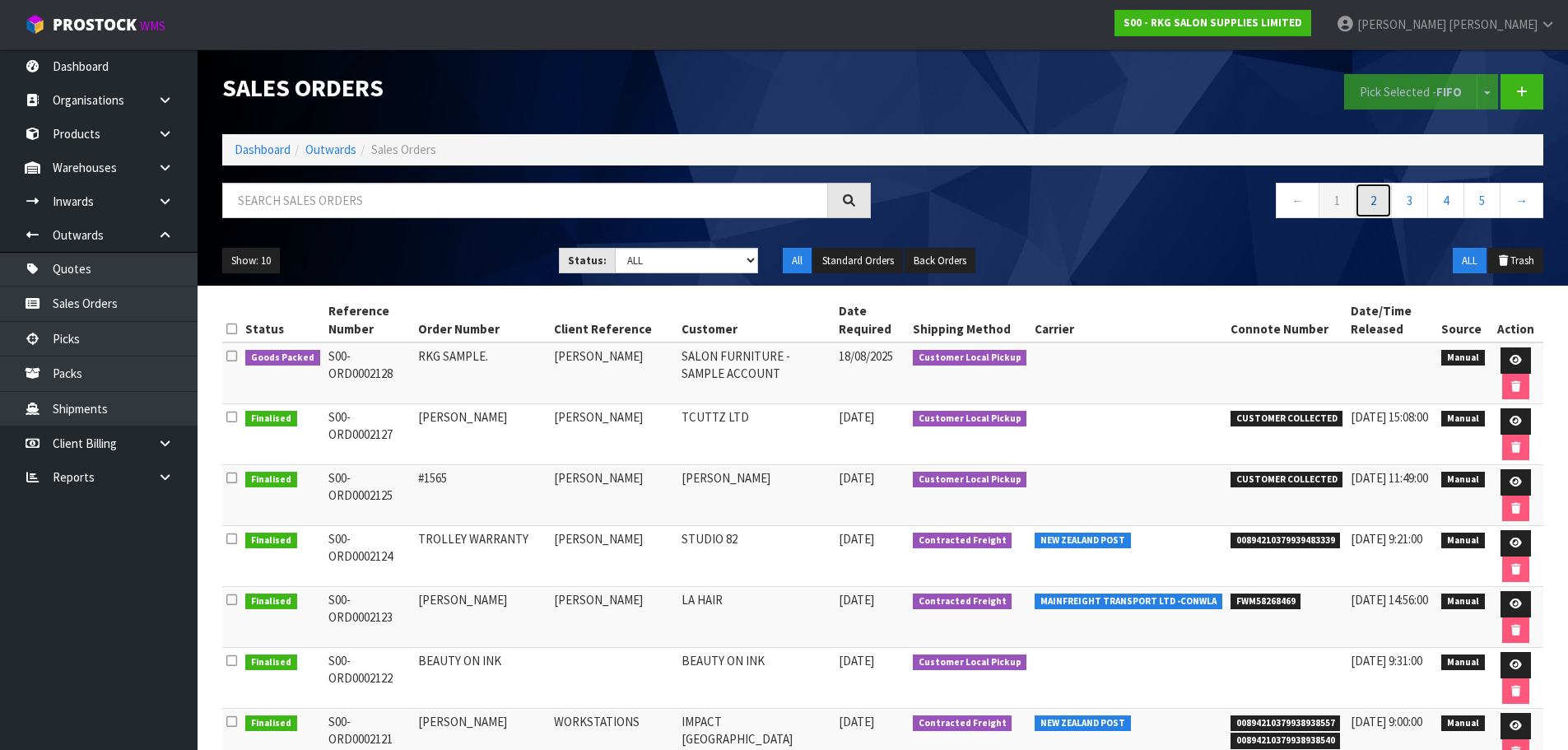
click at [1372, 203] on link "2" at bounding box center [1373, 200] width 37 height 36
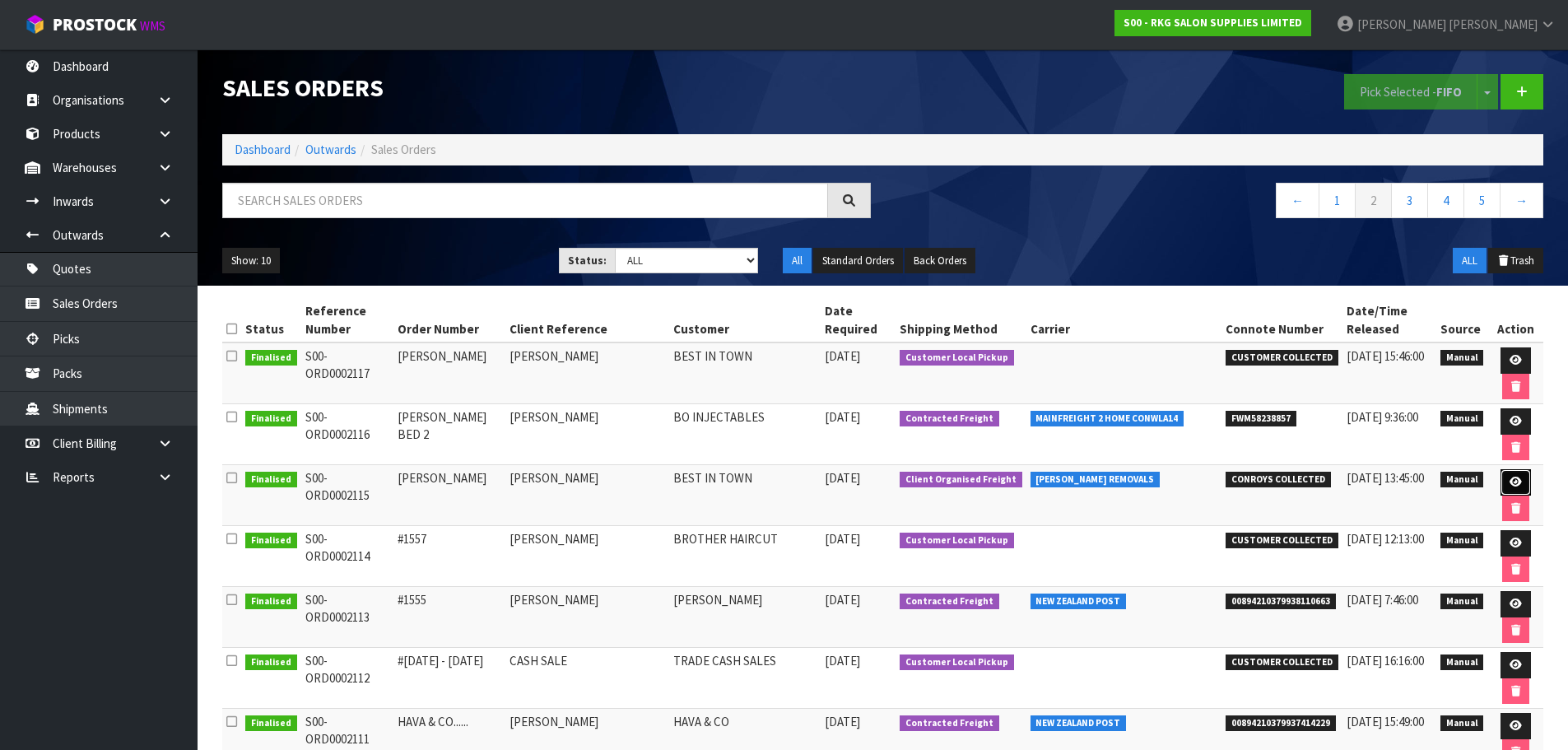
click at [1510, 482] on icon at bounding box center [1516, 481] width 12 height 10
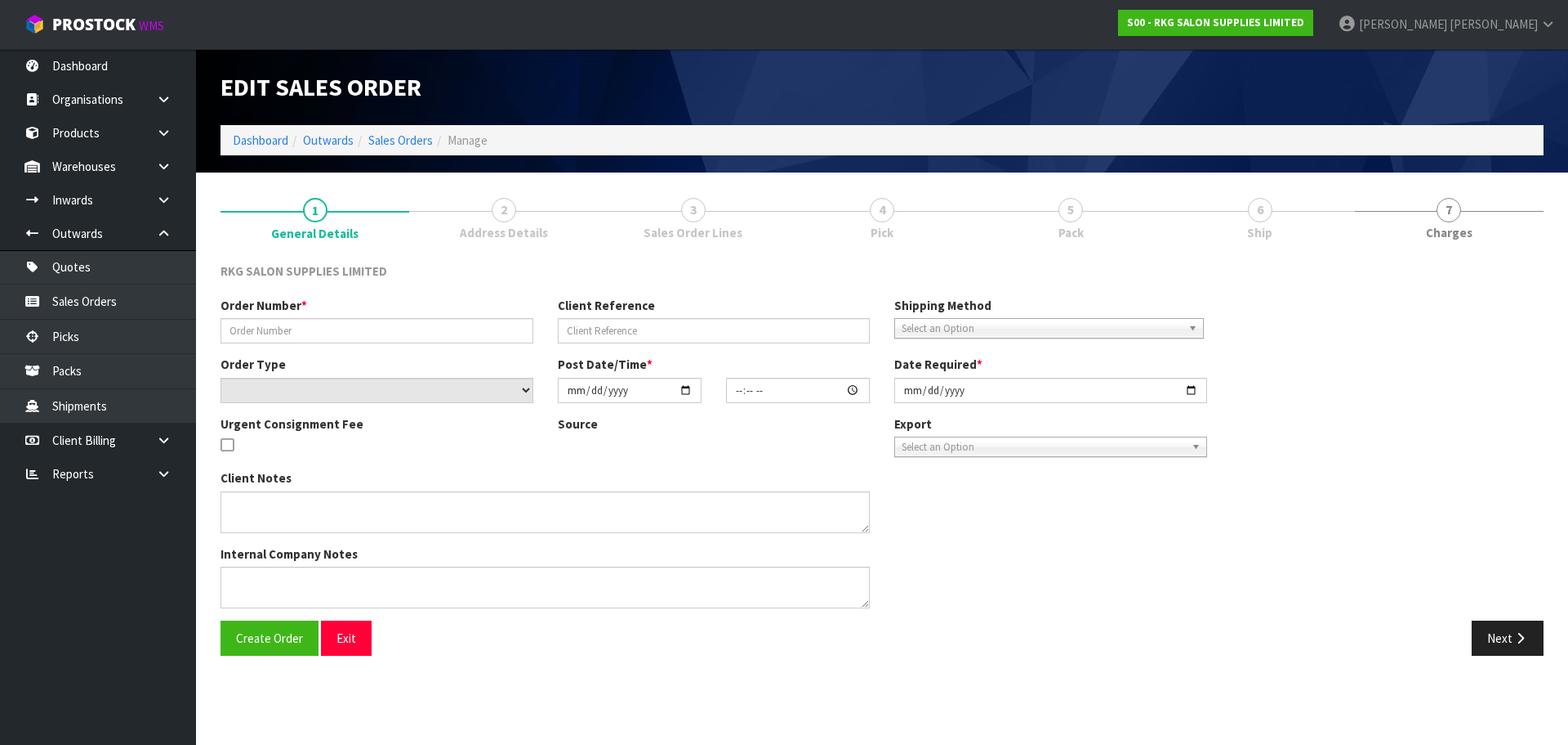
type input "PERMINDER"
type input "PERMINDER SINGH"
select select "number:0"
type input "2025-08-12"
type input "00:00:00.000"
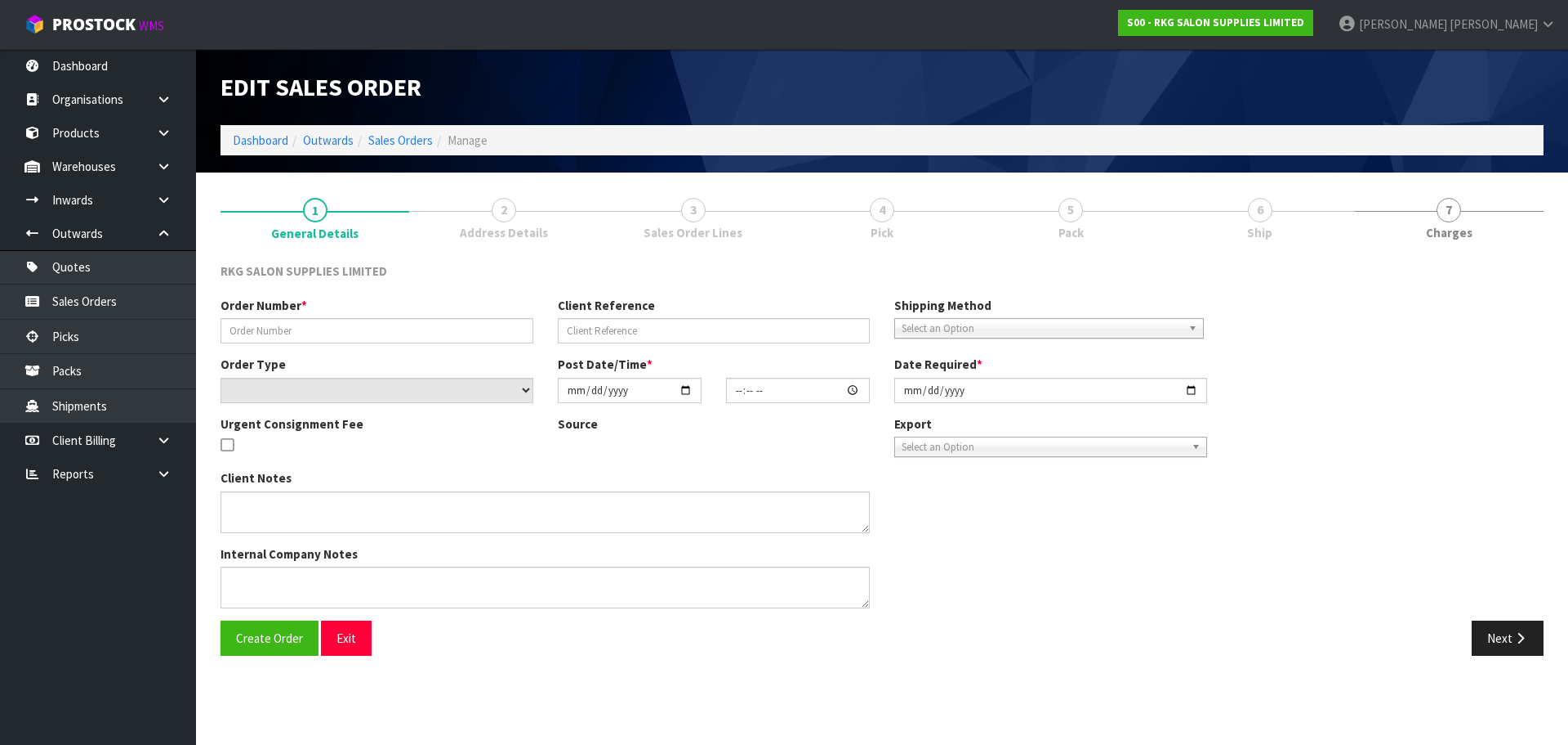
type input "2025-08-12"
type textarea "FOR CONROYS PICK UP FRIDAY 15 AUG JOB#2967605"
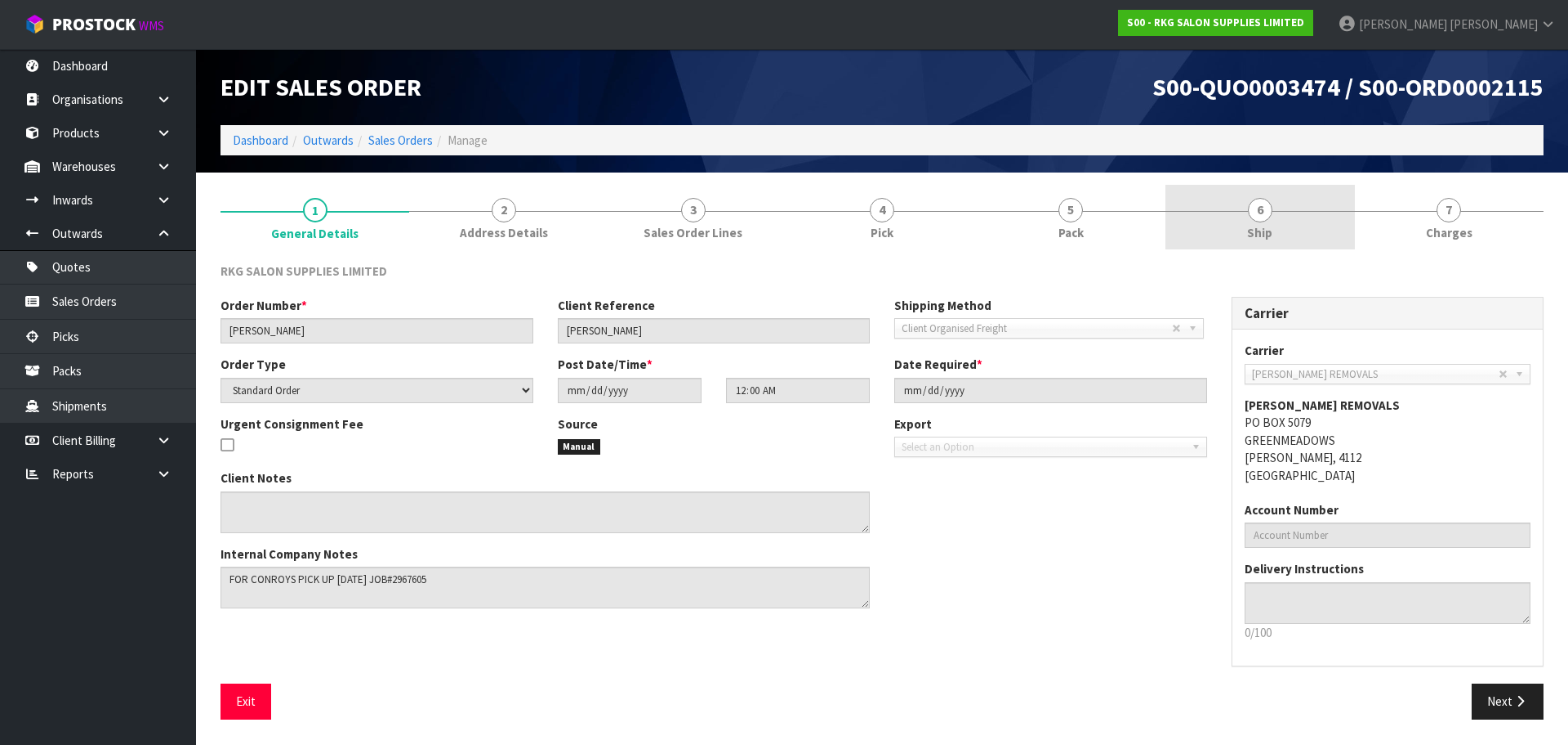
click at [1263, 217] on span "6" at bounding box center [1261, 210] width 24 height 24
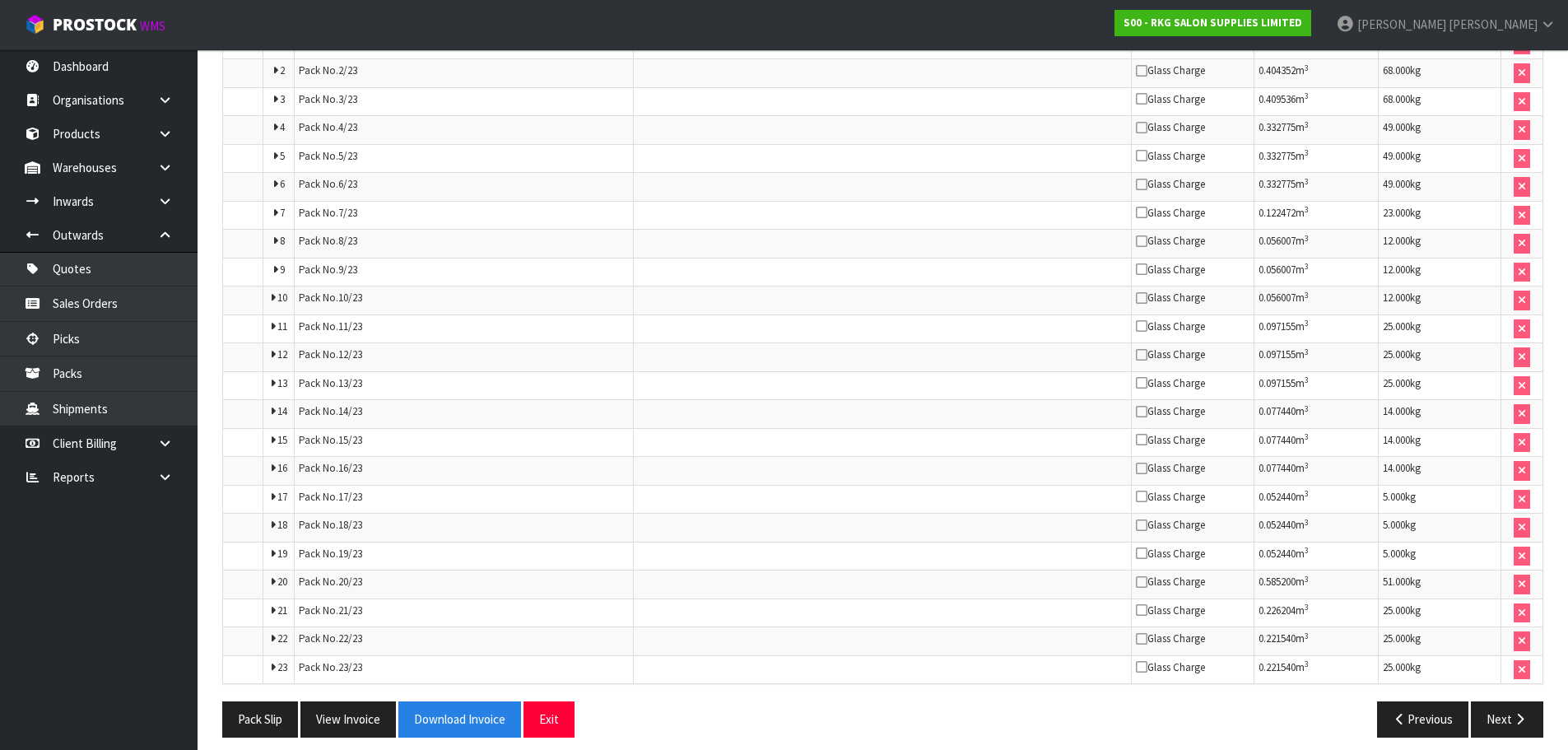
scroll to position [946, 0]
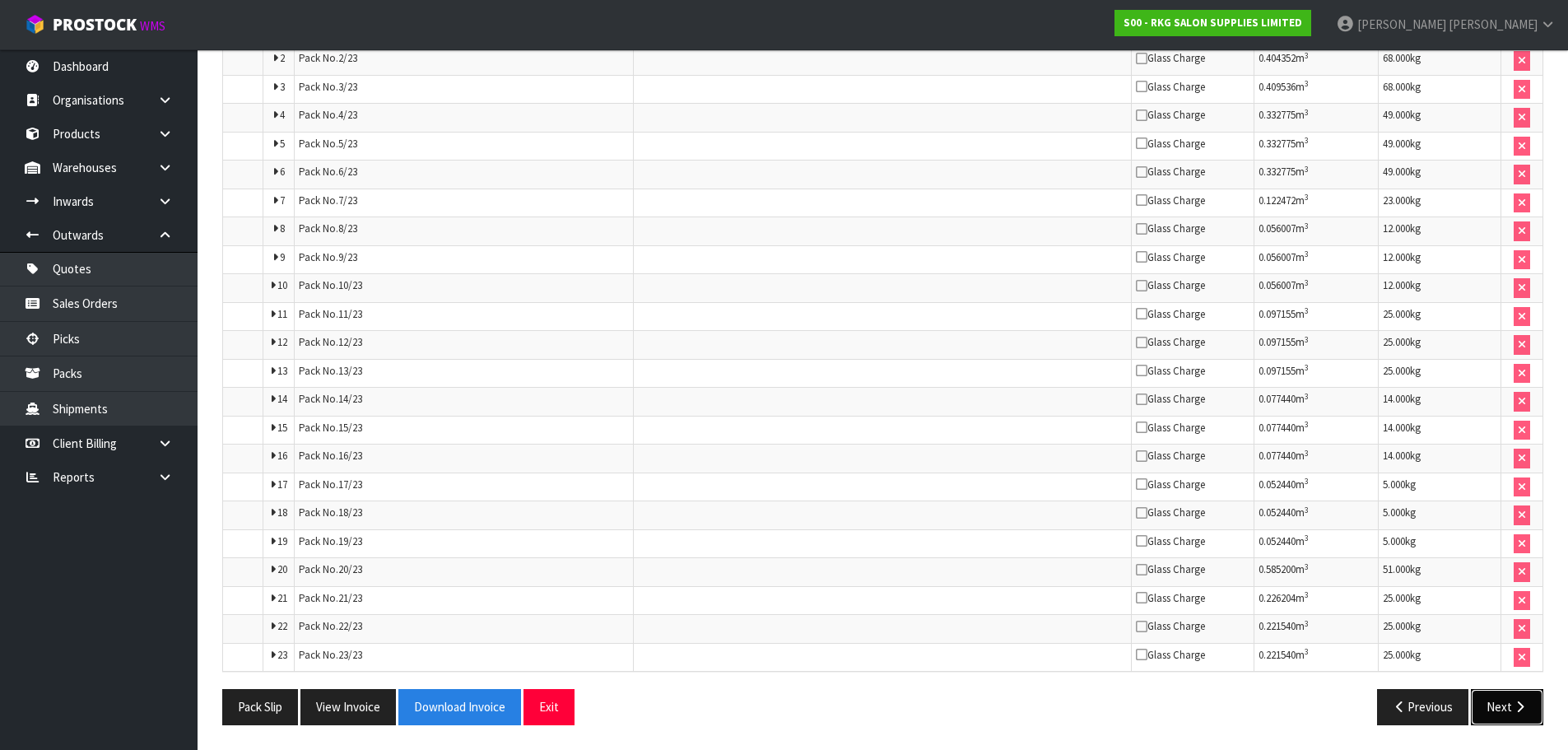
drag, startPoint x: 1499, startPoint y: 702, endPoint x: 1474, endPoint y: 658, distance: 50.6
click at [1498, 700] on button "Next" at bounding box center [1506, 706] width 72 height 36
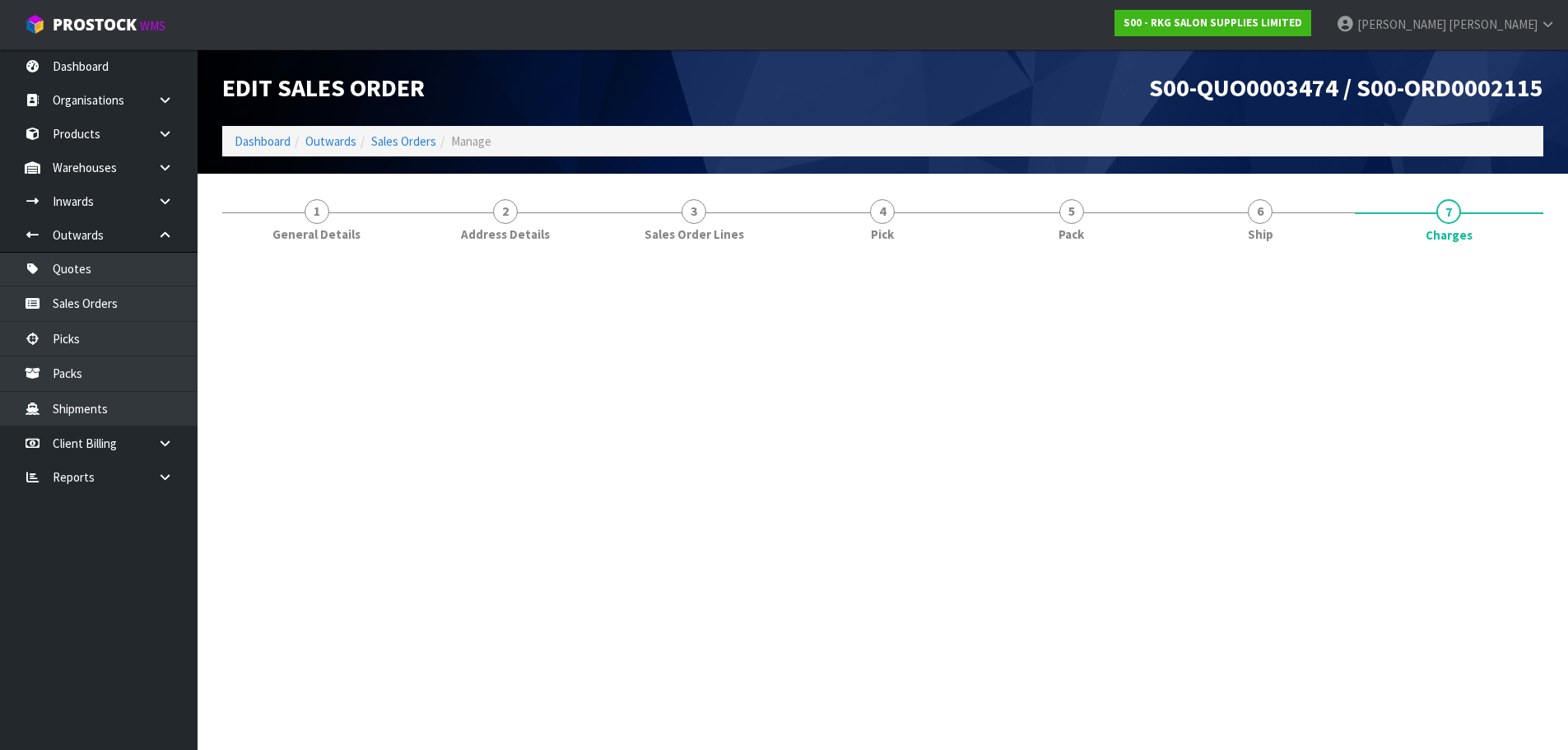
scroll to position [0, 0]
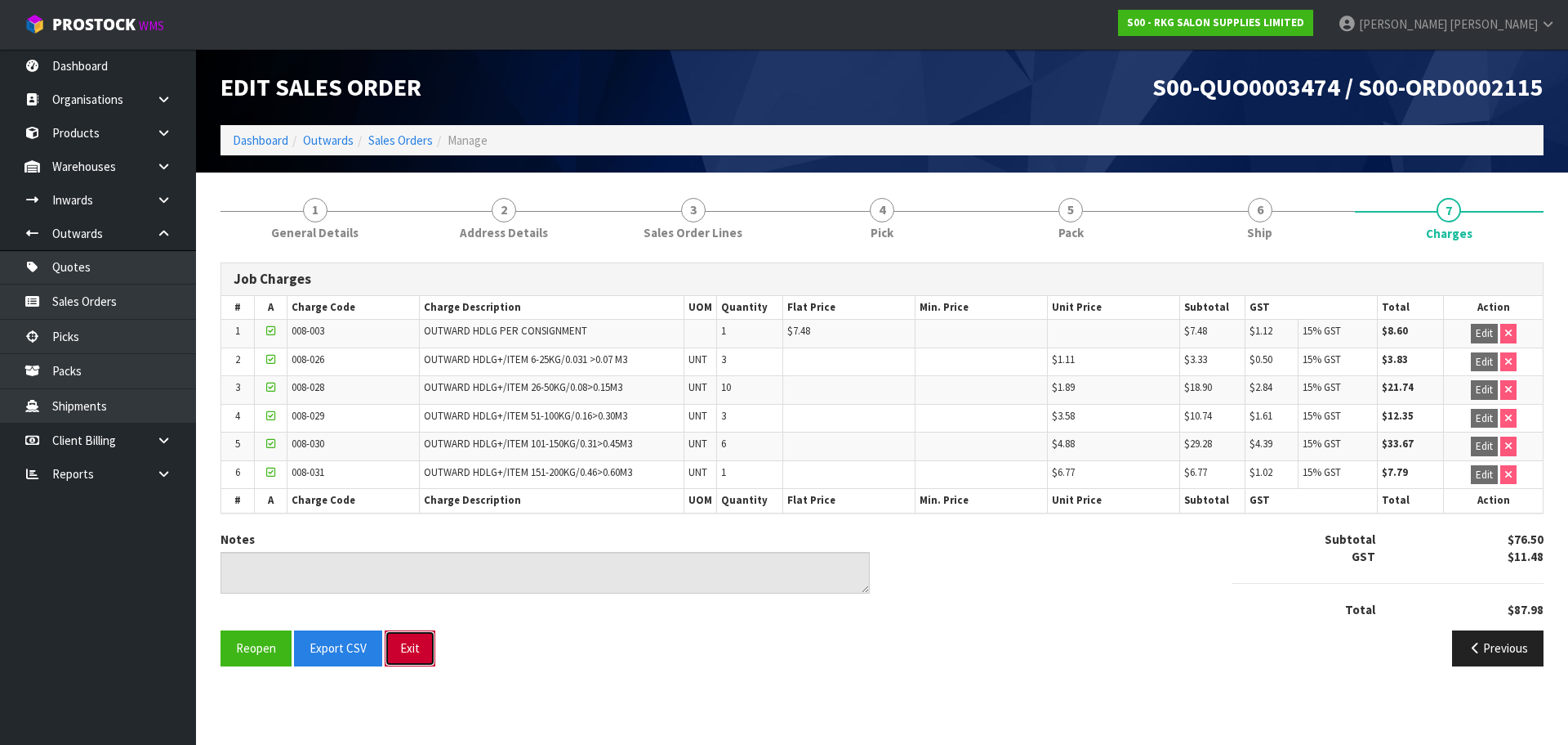
click at [413, 648] on button "Exit" at bounding box center [409, 647] width 51 height 35
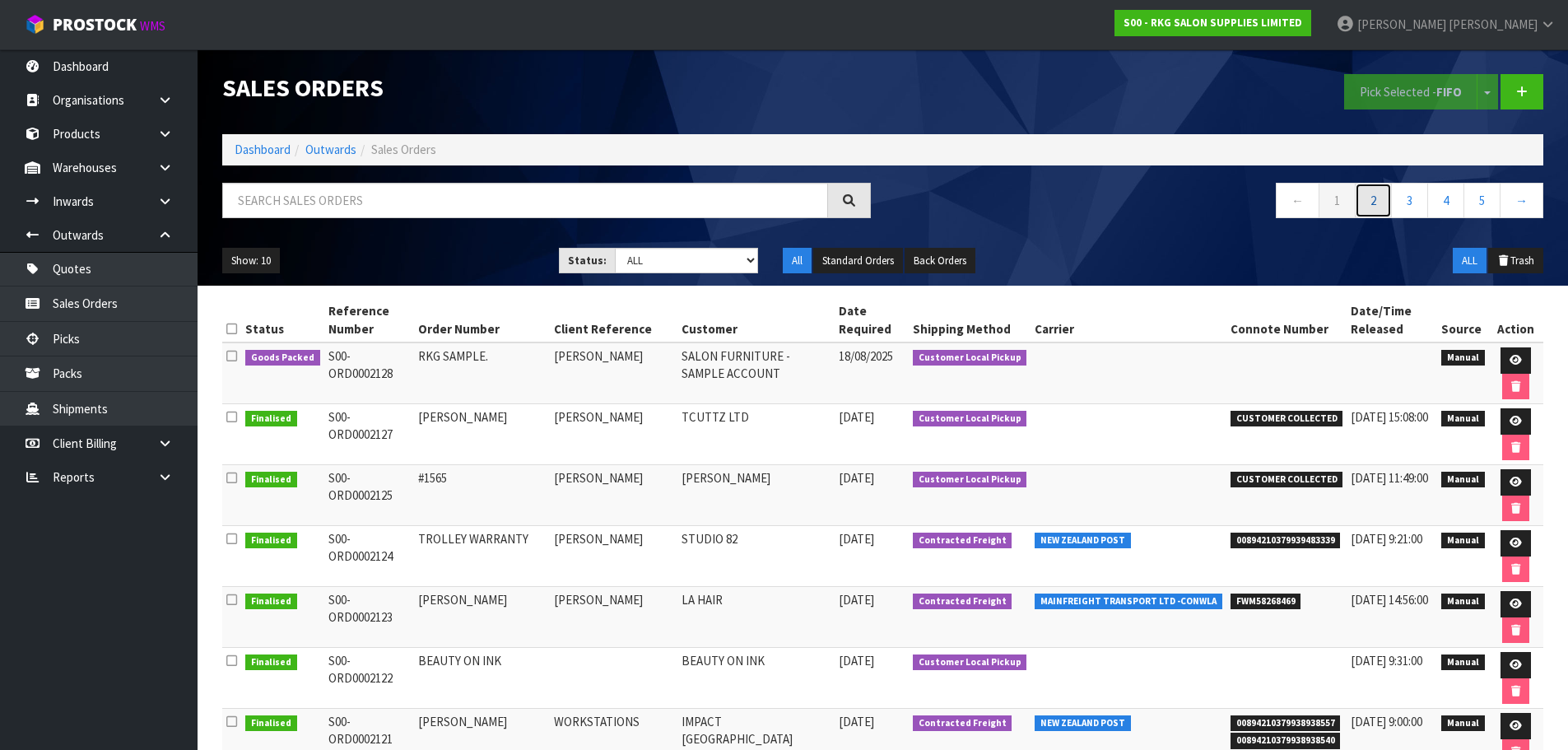
click at [1371, 208] on link "2" at bounding box center [1373, 200] width 37 height 36
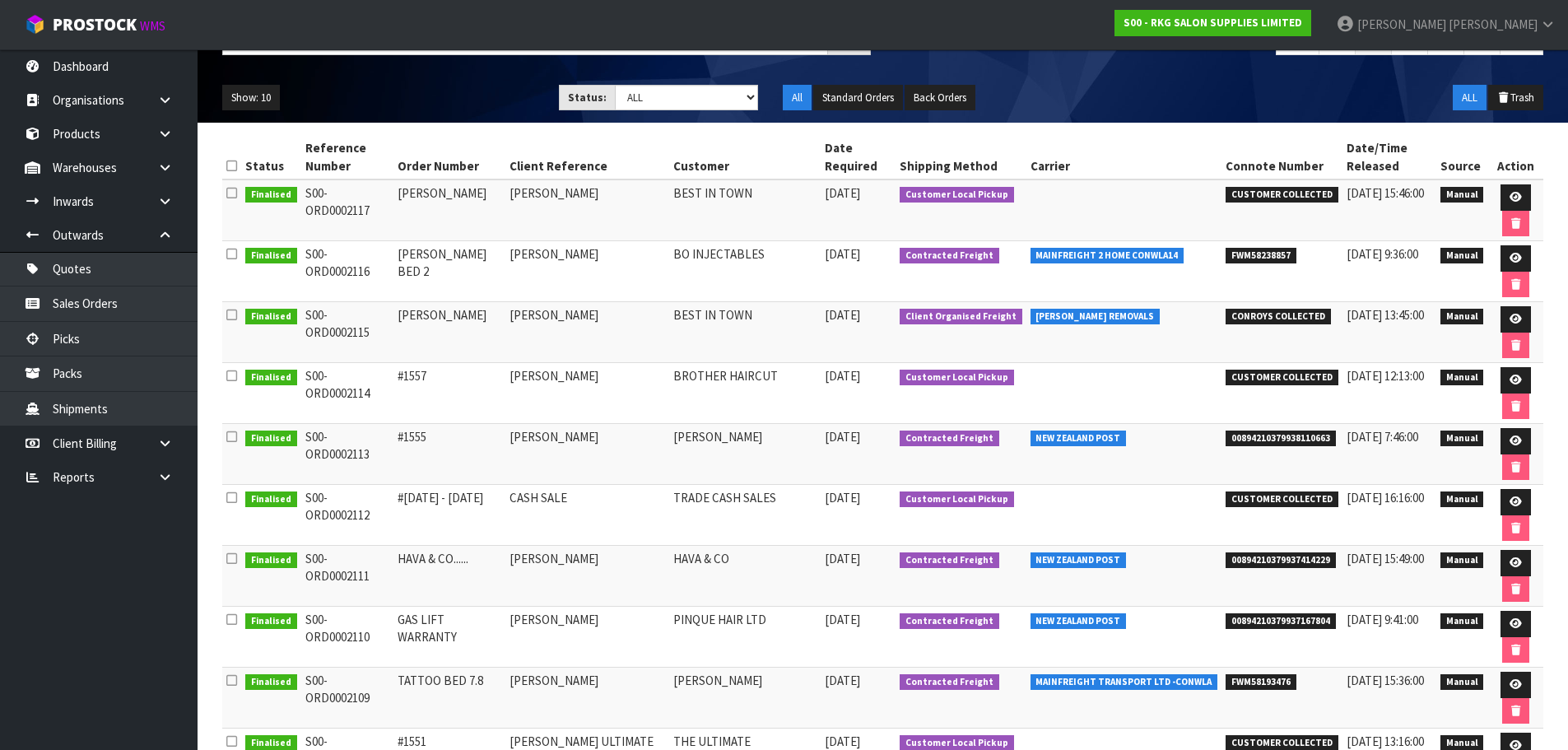
scroll to position [165, 0]
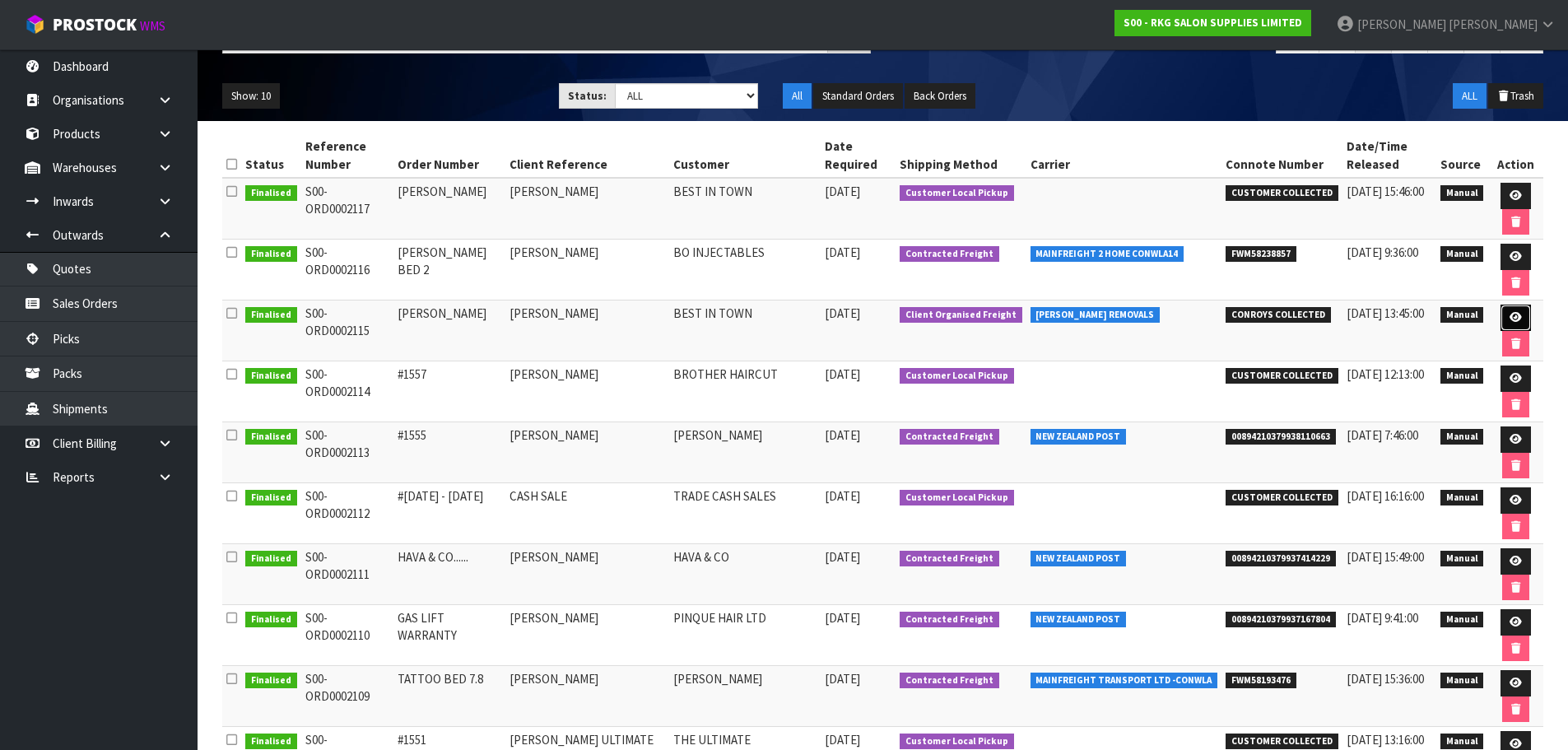
click at [1503, 310] on link at bounding box center [1516, 318] width 31 height 26
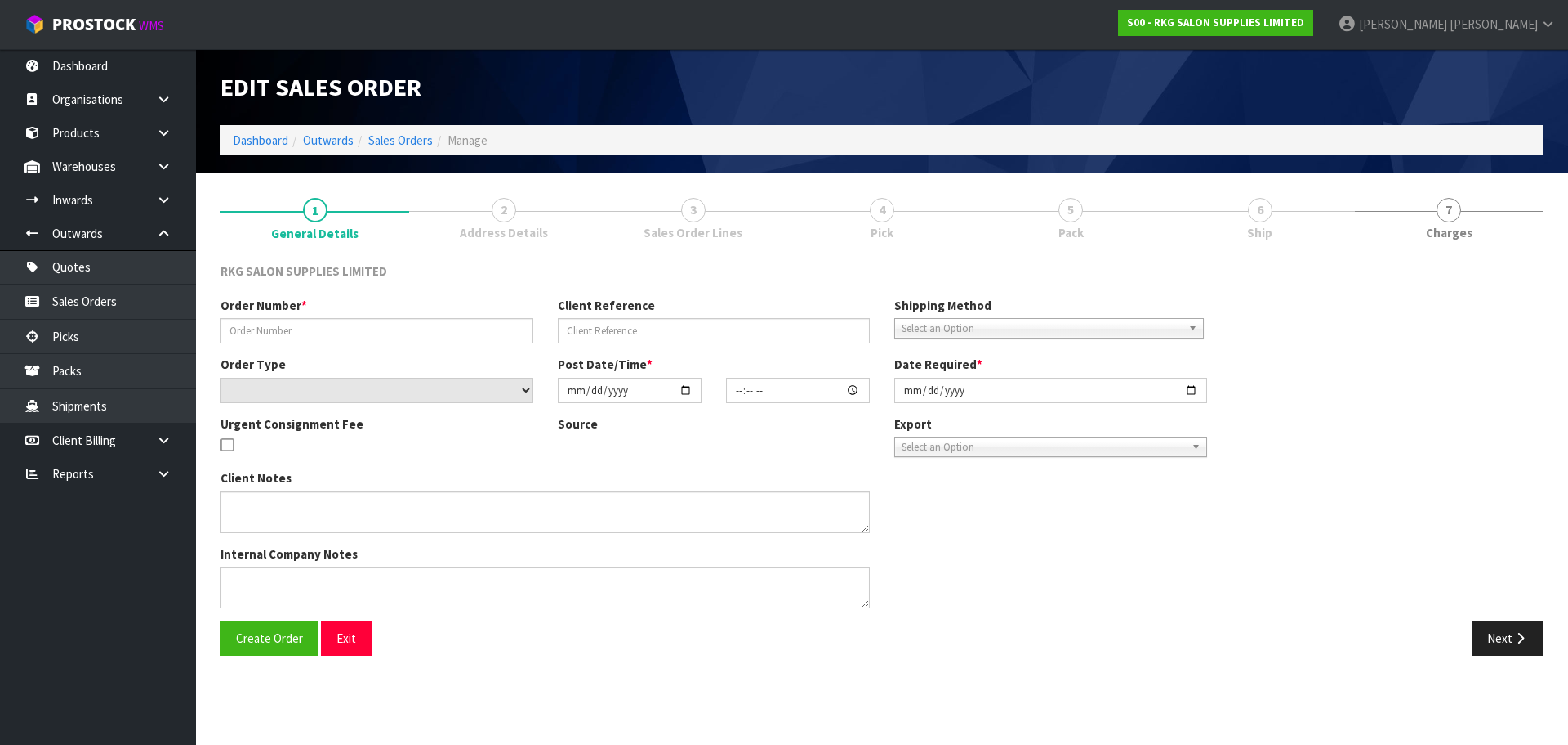
type input "PERMINDER"
type input "PERMINDER SINGH"
select select "number:0"
type input "2025-08-12"
type input "00:00:00.000"
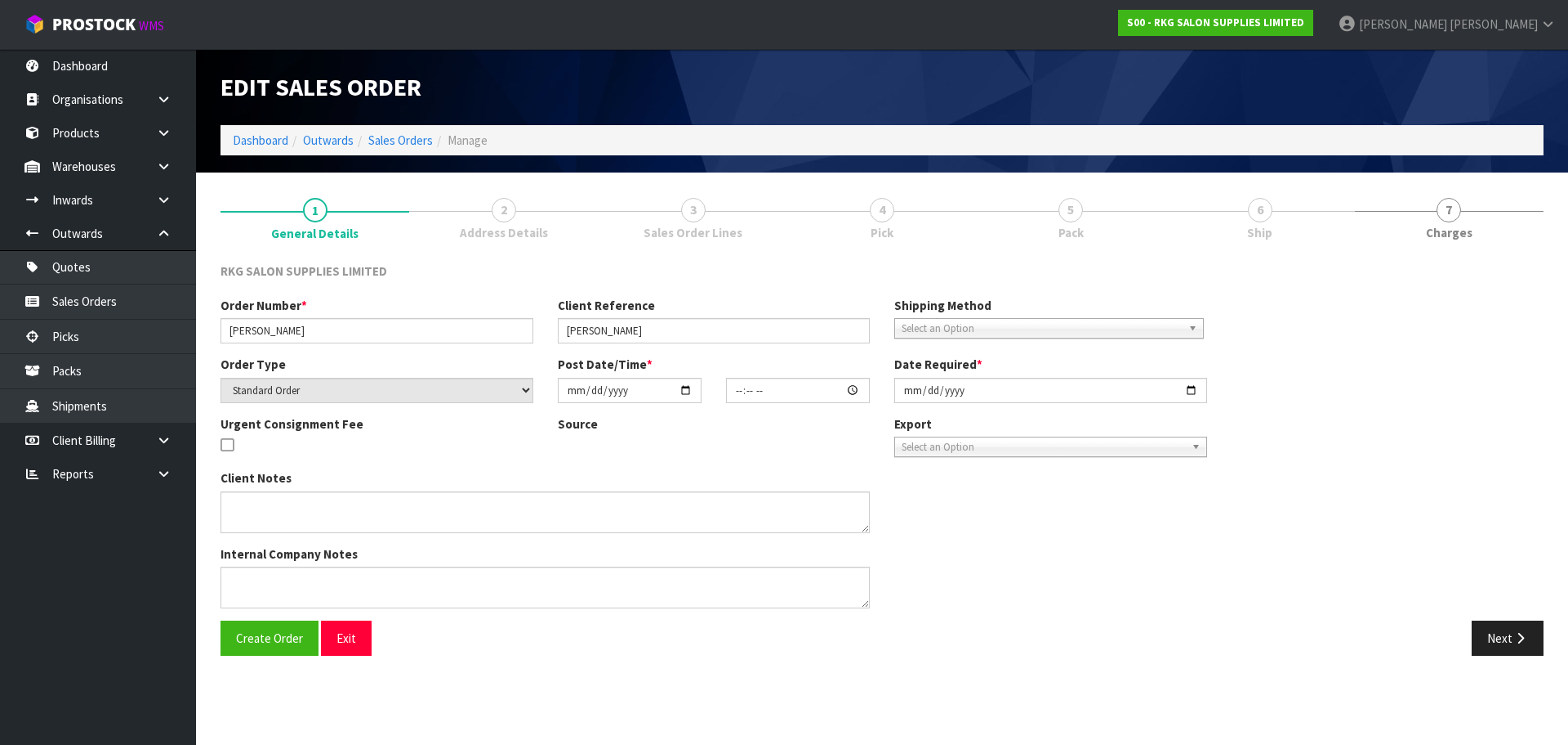
type input "2025-08-12"
type textarea "FOR CONROYS PICK UP FRIDAY 15 AUG JOB#2967605"
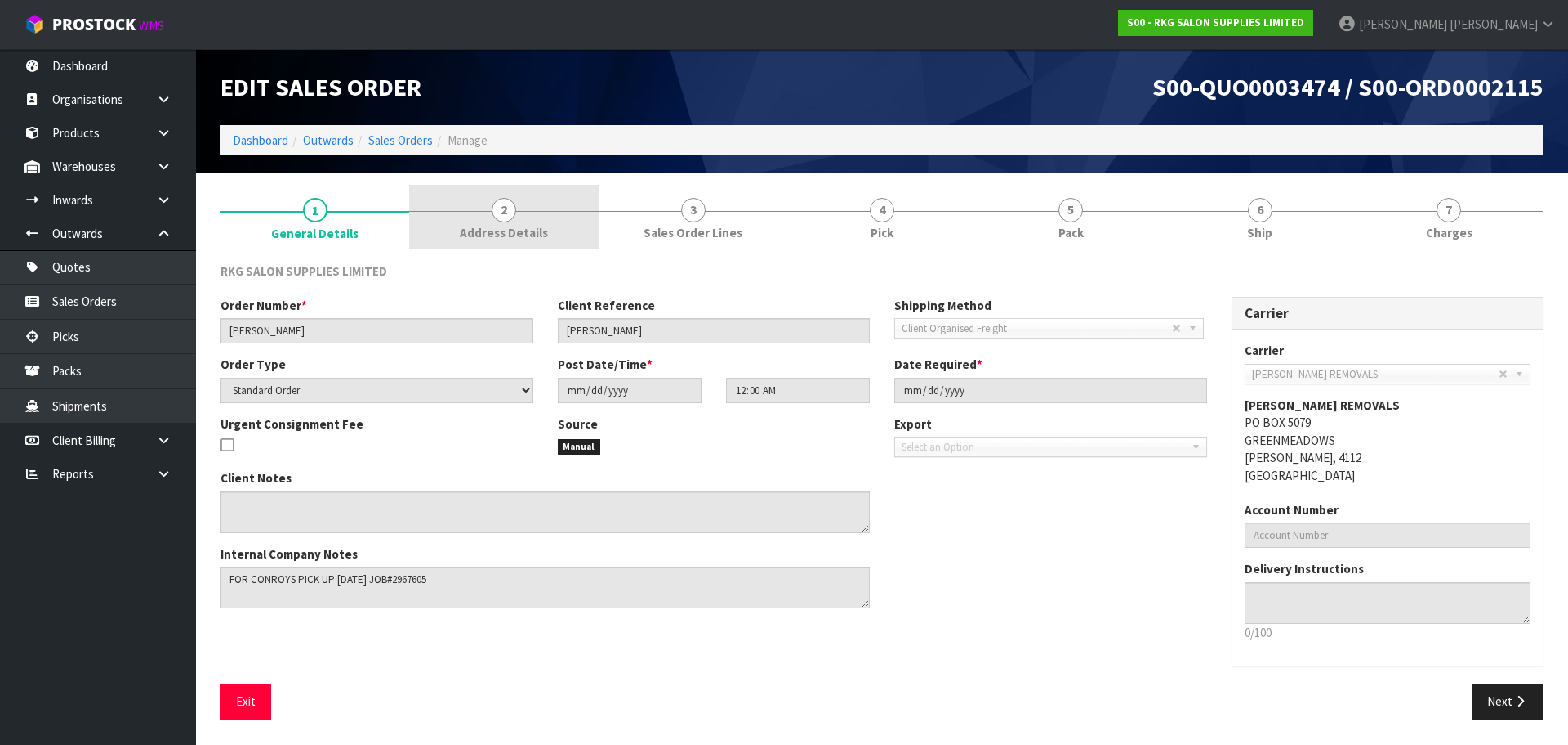
click at [500, 212] on span "2" at bounding box center [504, 210] width 24 height 24
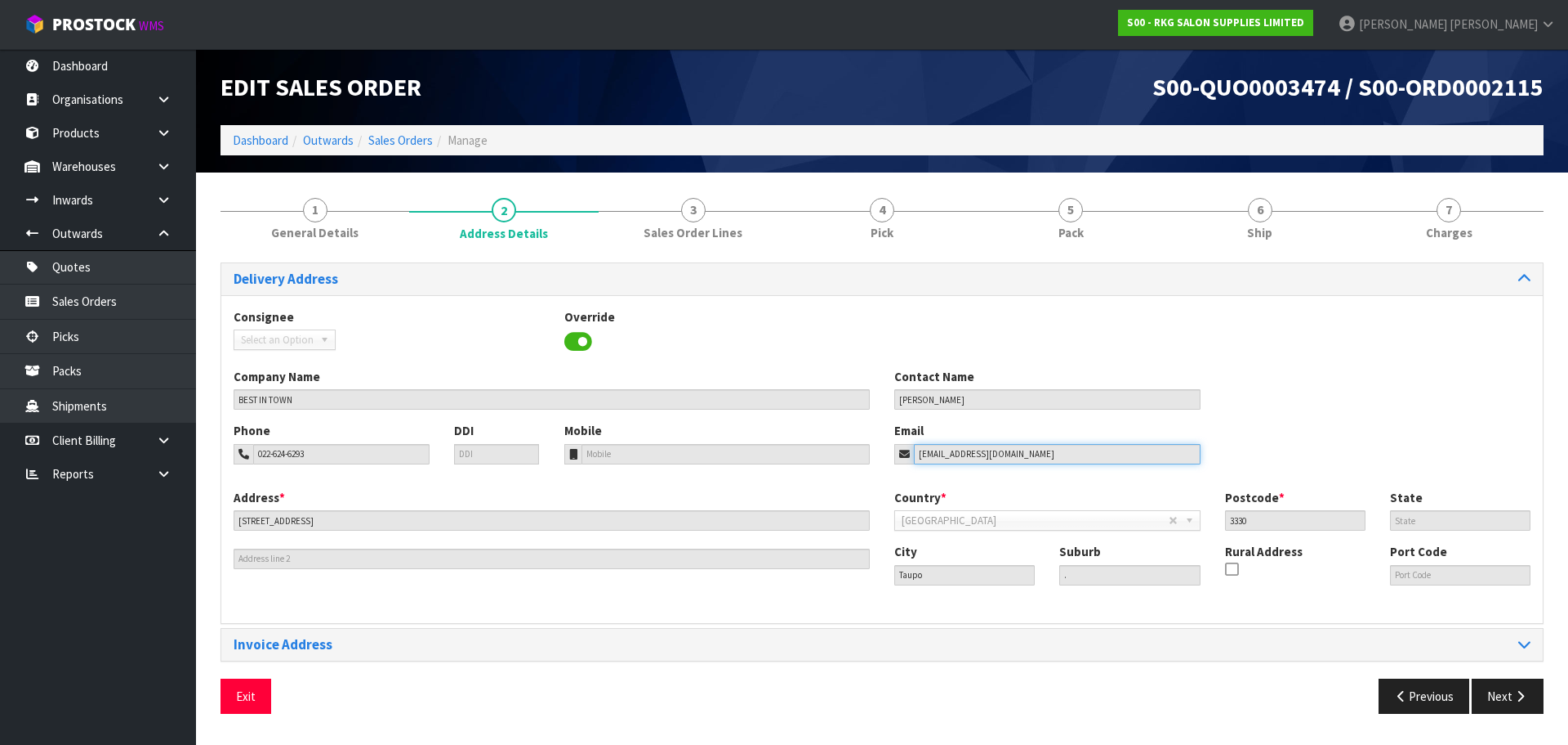
drag, startPoint x: 1021, startPoint y: 451, endPoint x: 881, endPoint y: 457, distance: 140.1
click at [881, 457] on div "Phone 022-624-6293 DDI Mobile Email params320@gmail.com" at bounding box center [882, 454] width 1322 height 66
click at [250, 700] on button "Exit" at bounding box center [246, 696] width 51 height 35
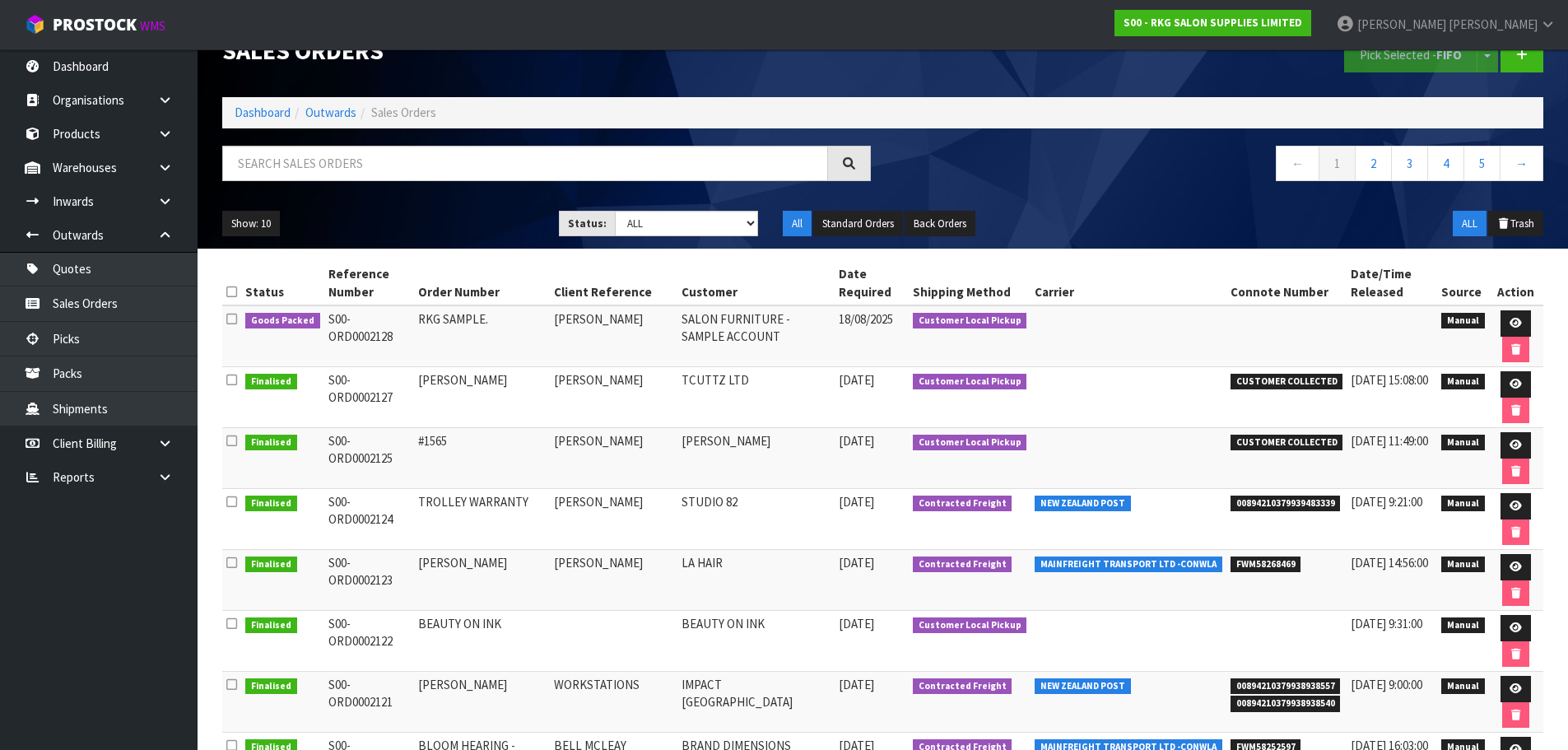
scroll to position [29, 0]
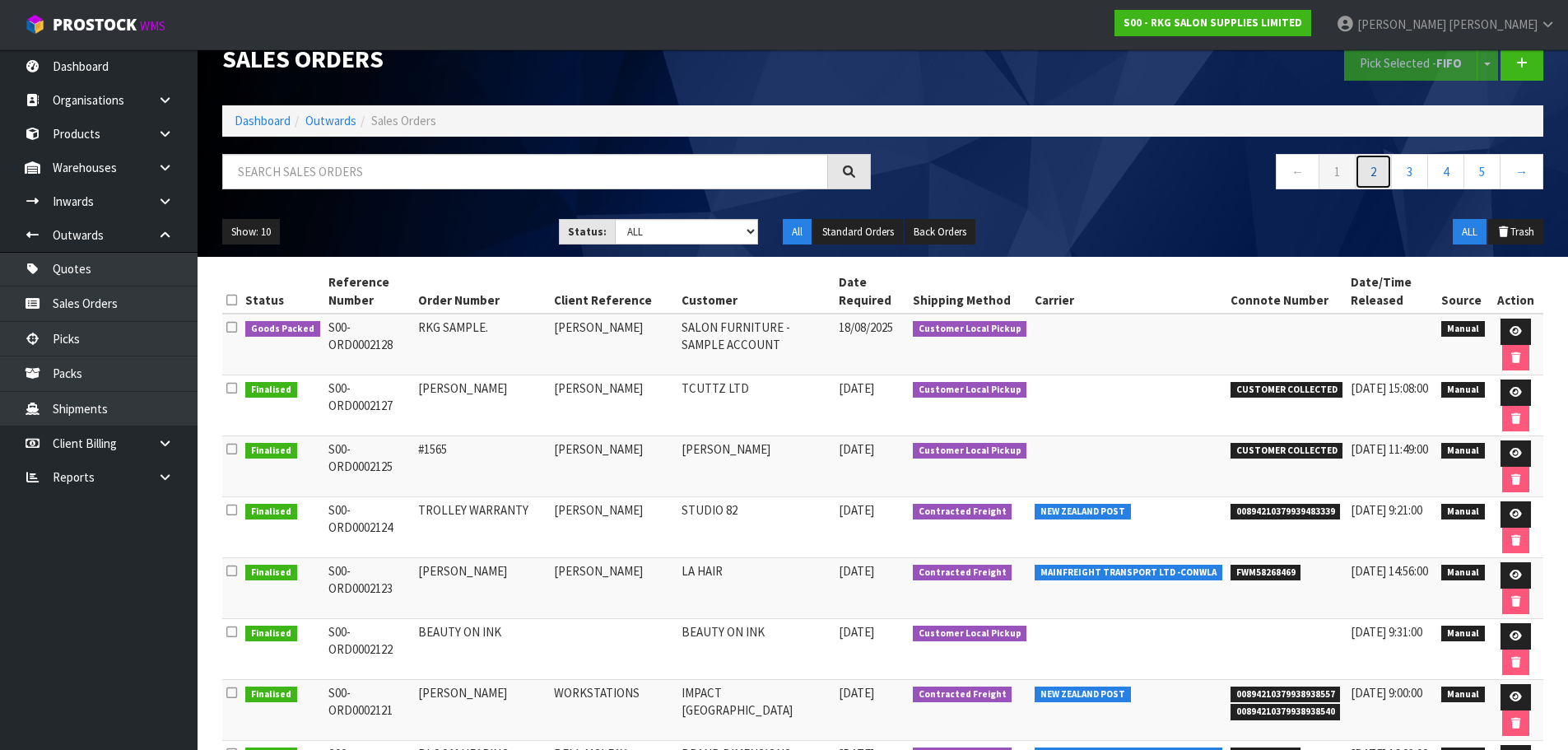
click at [1368, 168] on link "2" at bounding box center [1373, 172] width 37 height 36
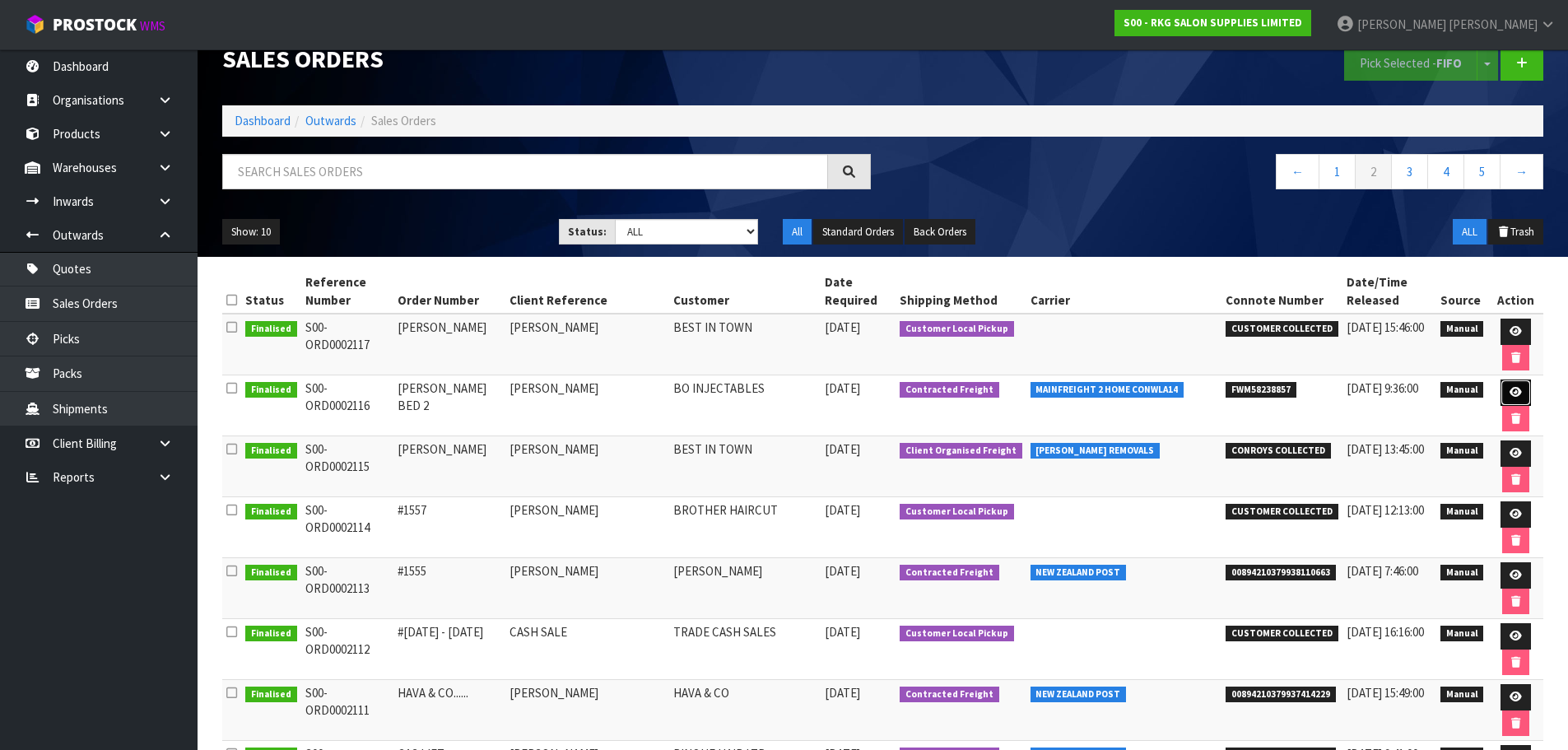
click at [1510, 395] on icon at bounding box center [1516, 392] width 12 height 10
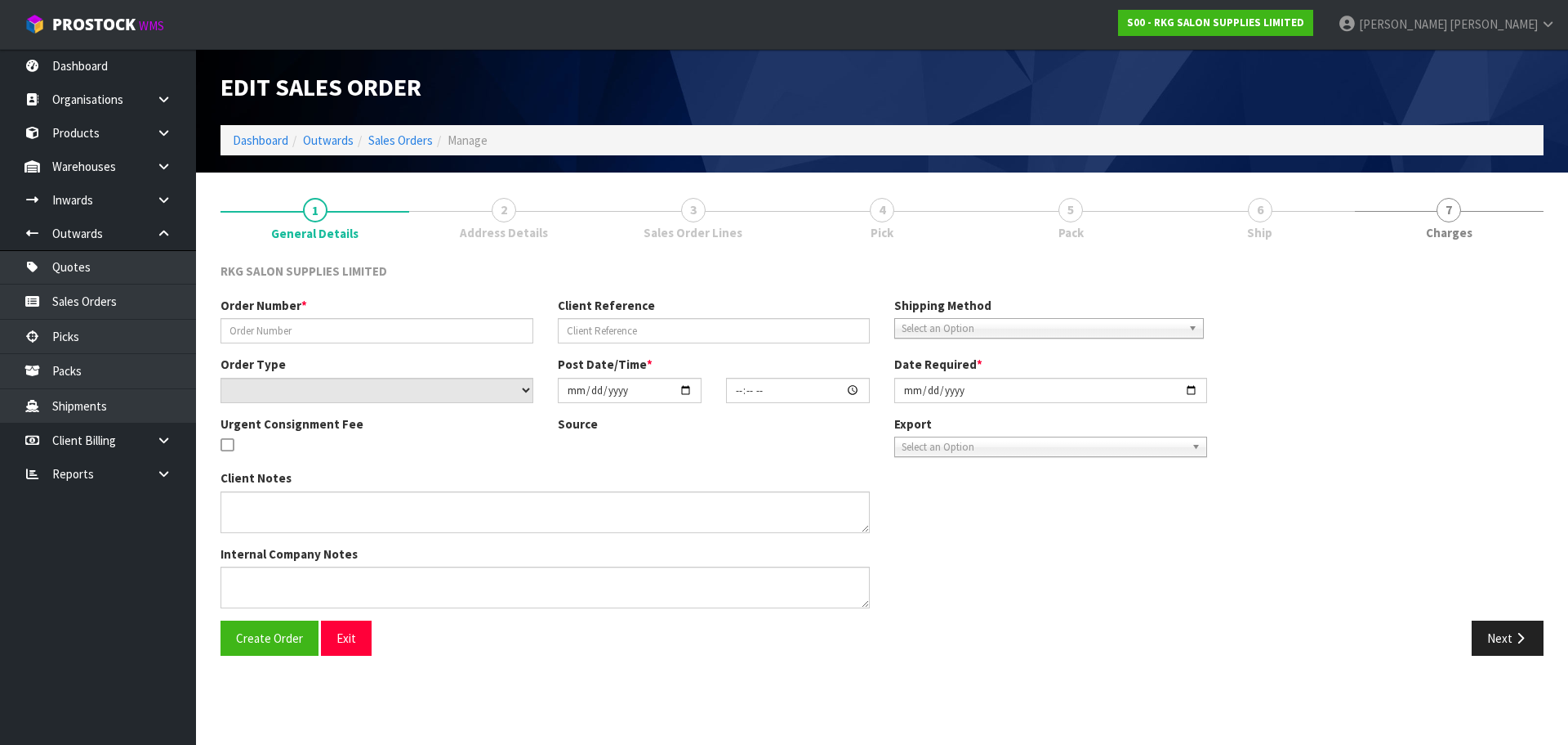
type input "COURTNEY BED 2"
type input "COURTNEY CLARK"
select select "number:0"
type input "2025-08-12"
type input "00:00:00.000"
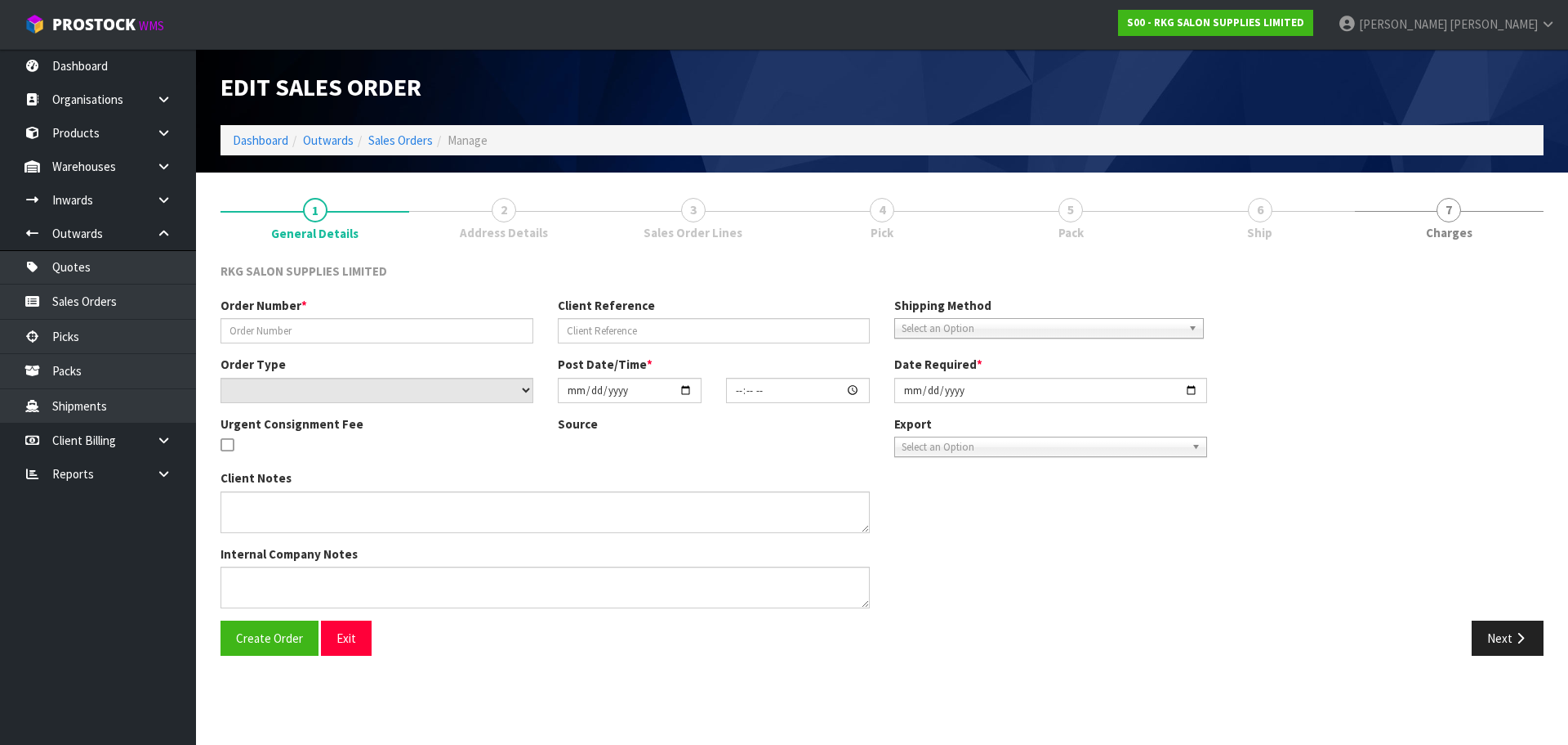
type input "2025-08-12"
type textarea "IS IT POSSIBLE TO PLEASE HAVE ALL THE PACKING REMOVED SO IT’S JUST THE BED. EXT…"
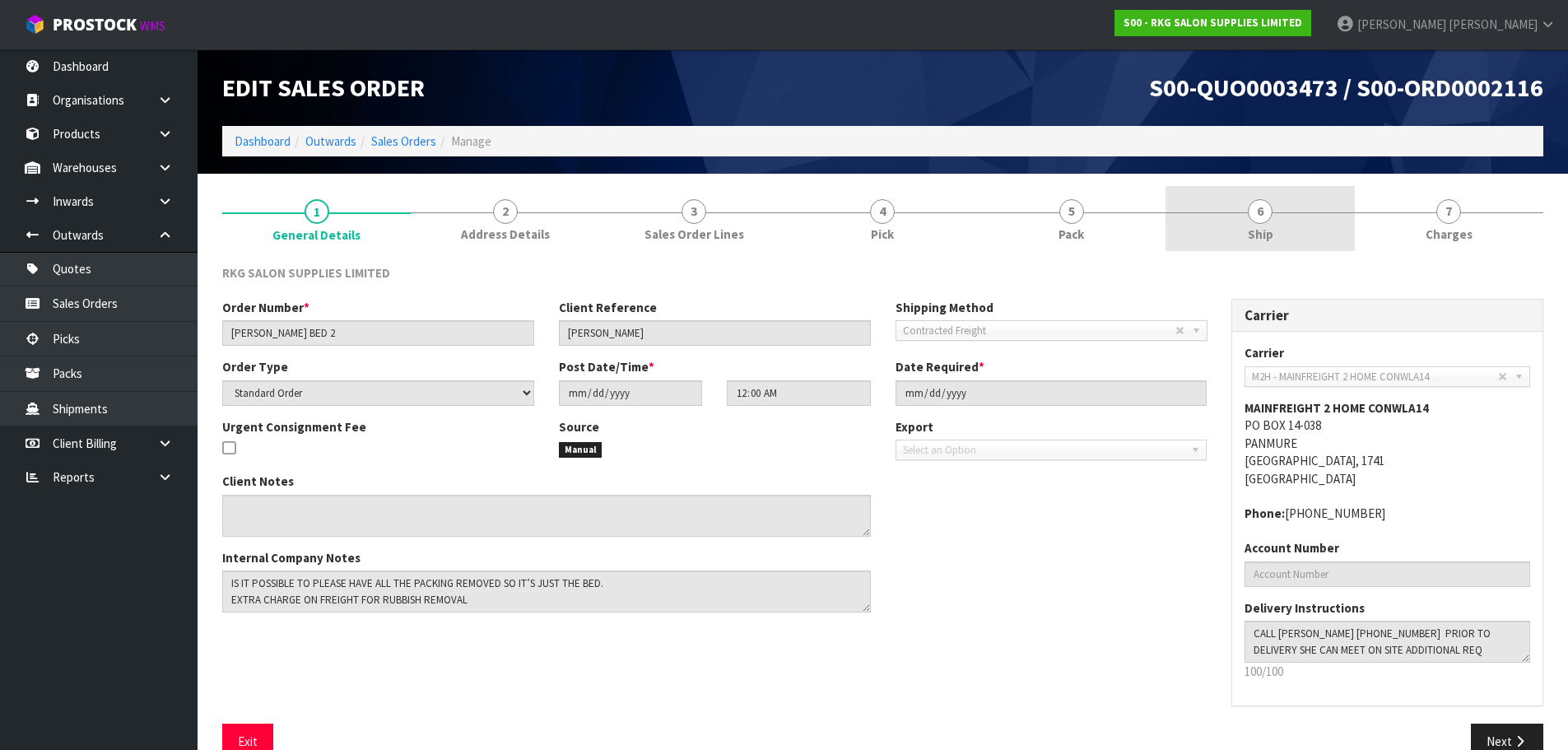
click at [1264, 215] on span "6" at bounding box center [1260, 211] width 24 height 24
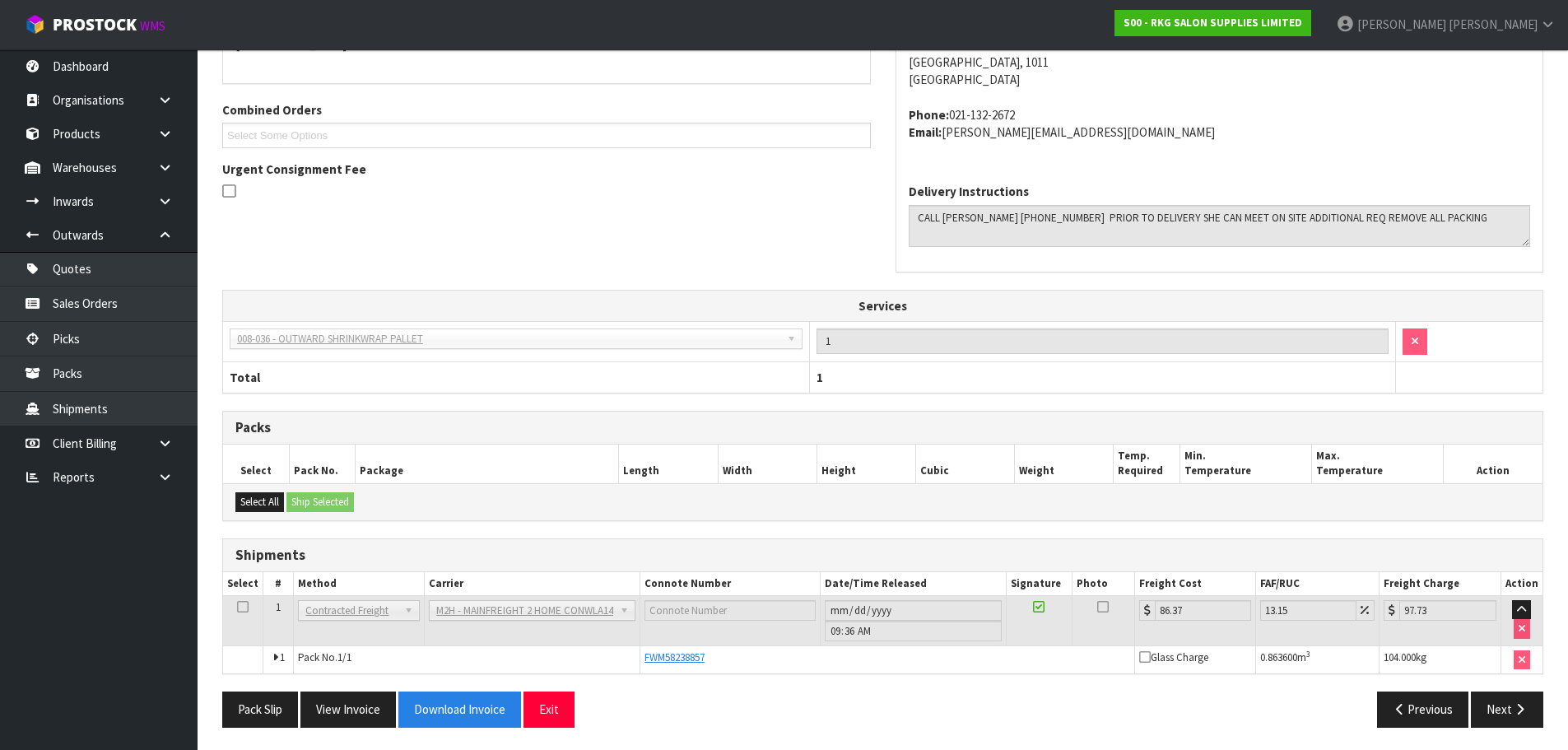
scroll to position [330, 0]
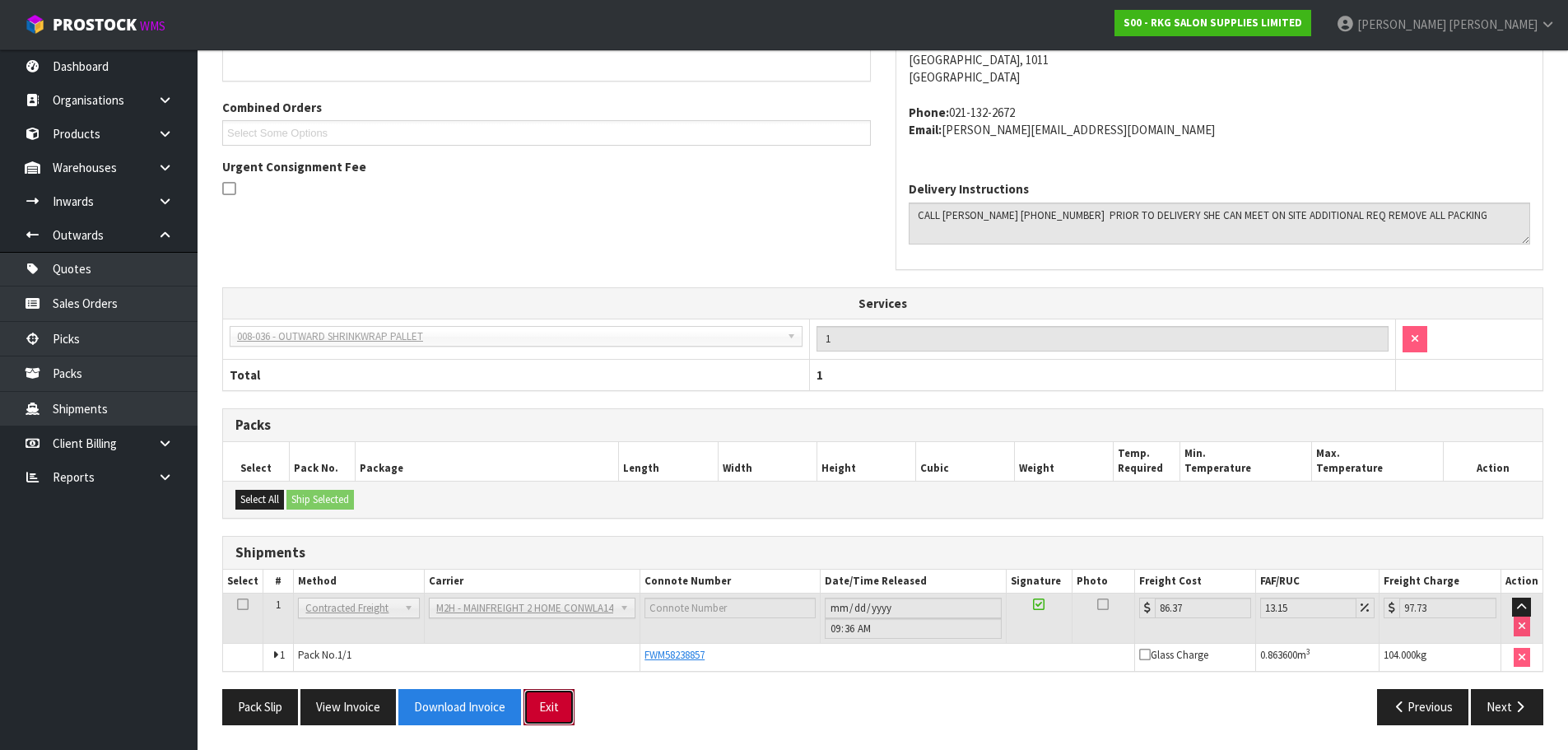
drag, startPoint x: 554, startPoint y: 707, endPoint x: 565, endPoint y: 667, distance: 41.5
click at [555, 707] on button "Exit" at bounding box center [549, 706] width 51 height 36
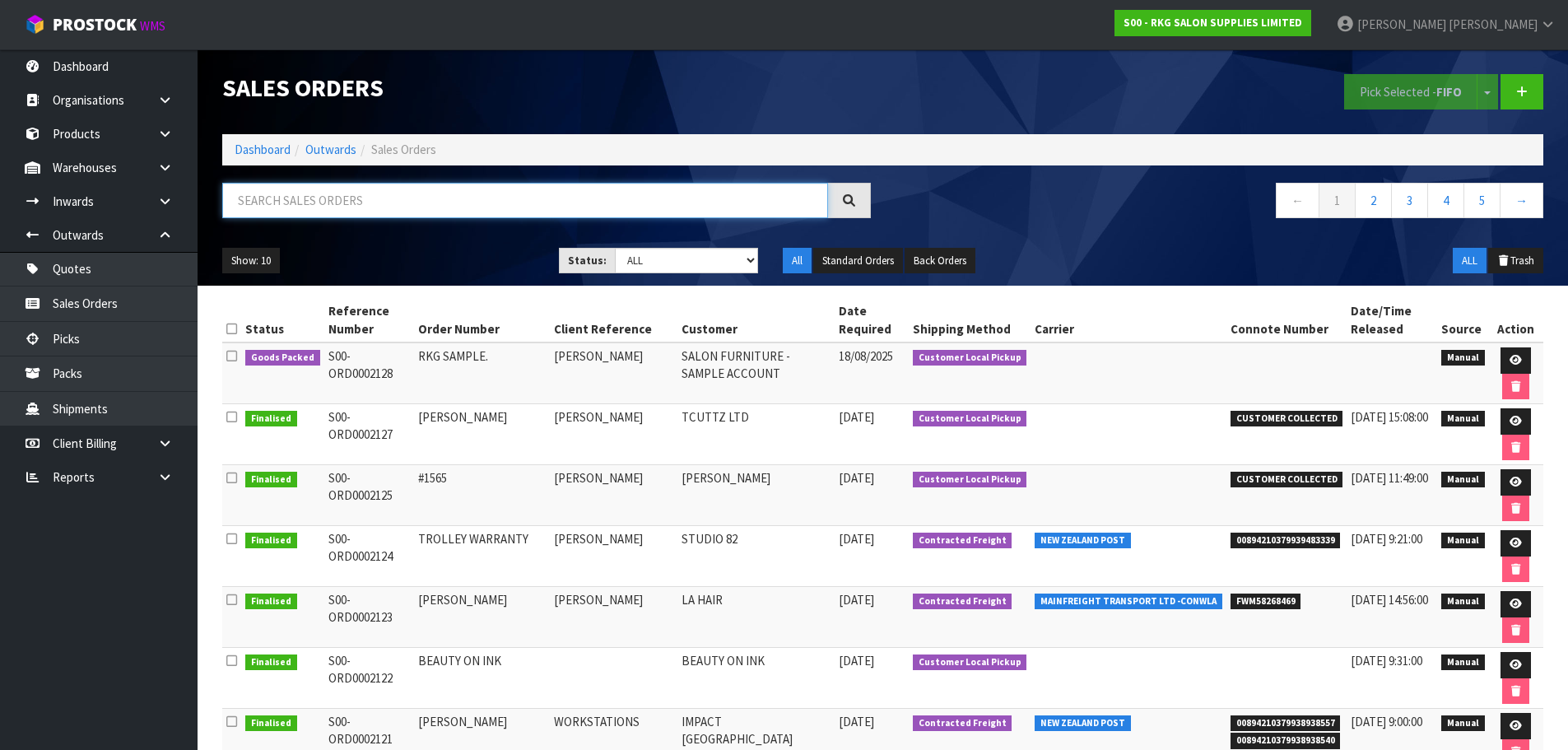
click at [337, 200] on input "text" at bounding box center [526, 200] width 606 height 36
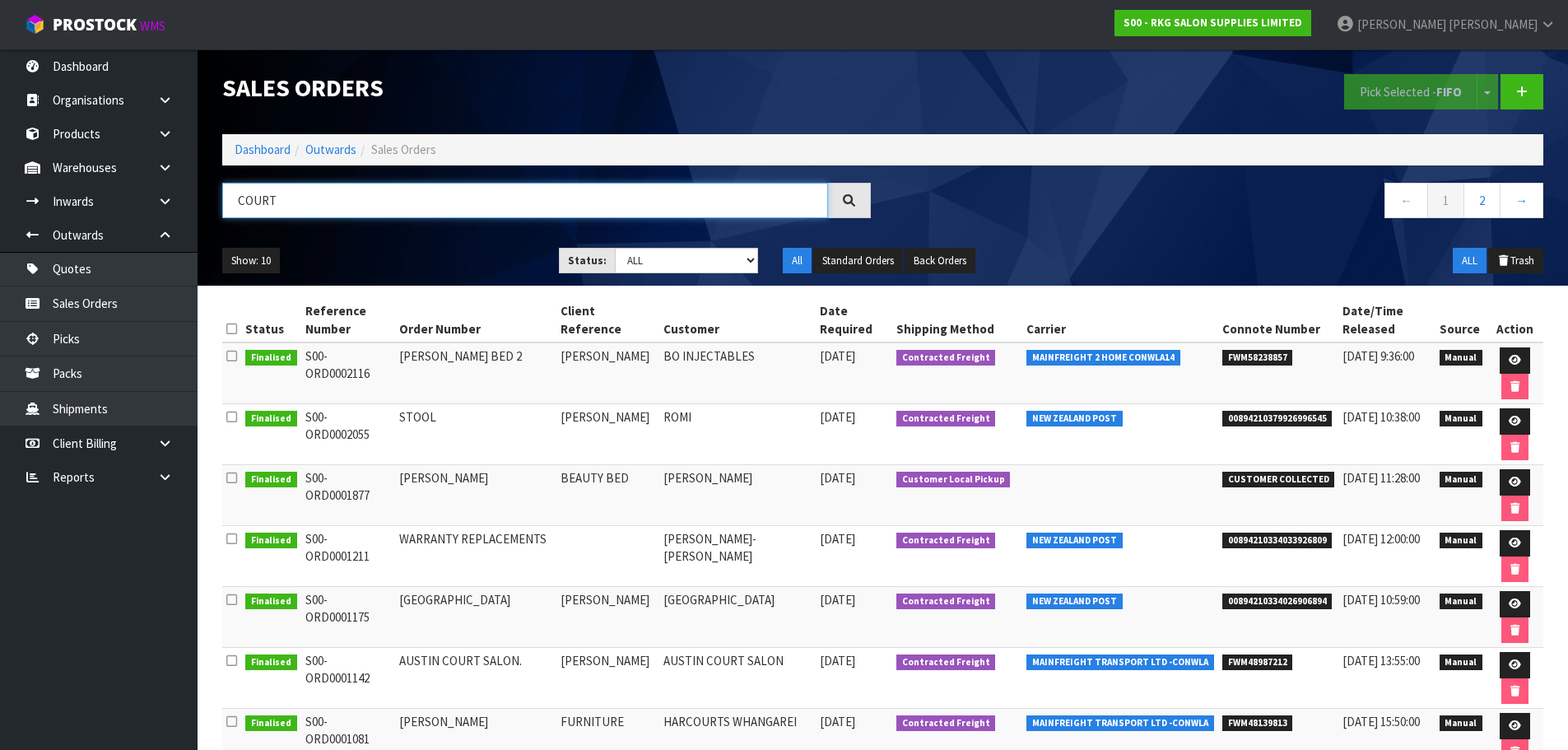
type input "COURT"
drag, startPoint x: 1217, startPoint y: 359, endPoint x: 1291, endPoint y: 358, distance: 74.0
click at [1291, 358] on li "FWM58238857" at bounding box center [1279, 355] width 113 height 17
copy span "FWM58238857"
click at [1511, 359] on icon at bounding box center [1515, 359] width 12 height 10
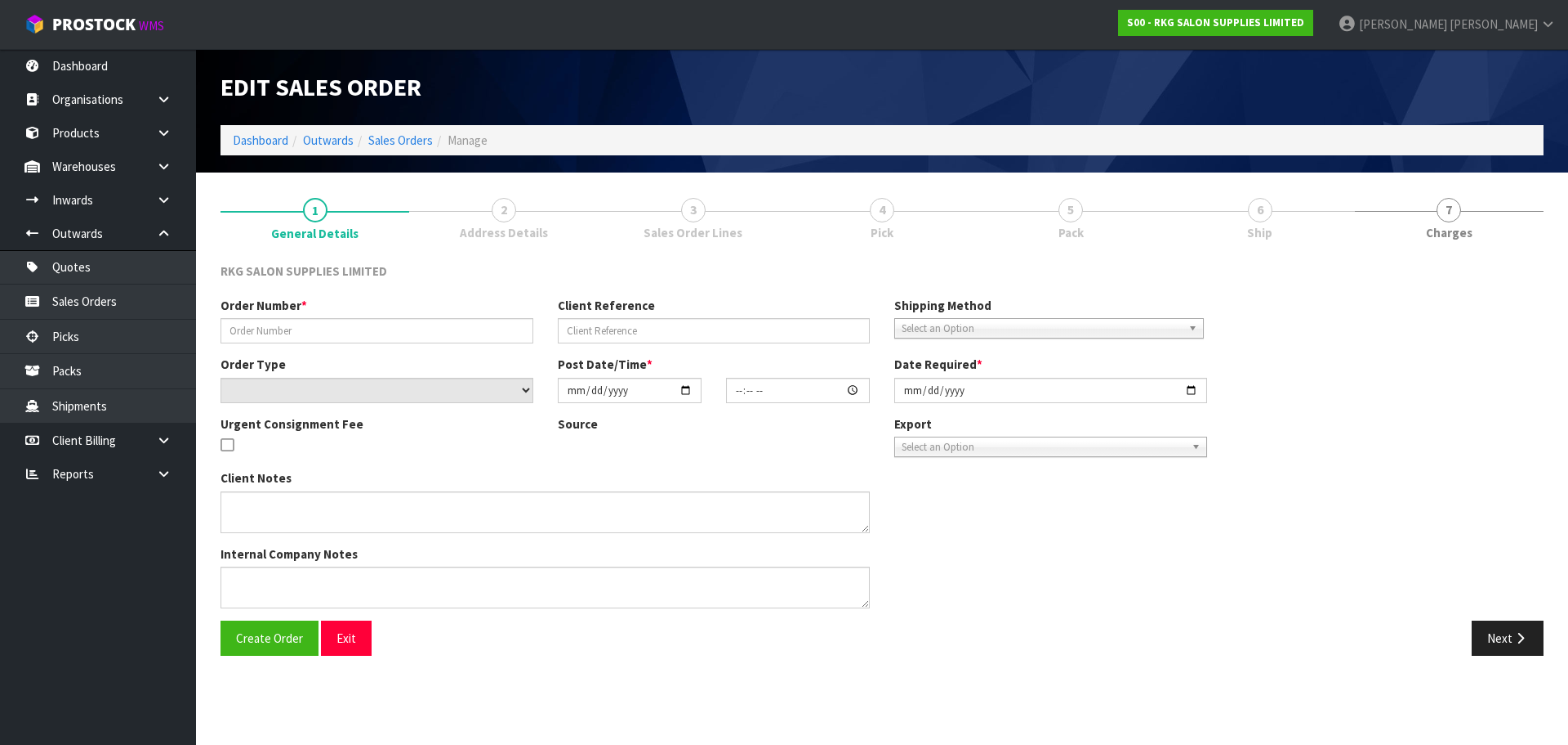
type input "COURTNEY BED 2"
type input "COURTNEY CLARK"
select select "number:0"
type input "2025-08-12"
type input "00:00:00.000"
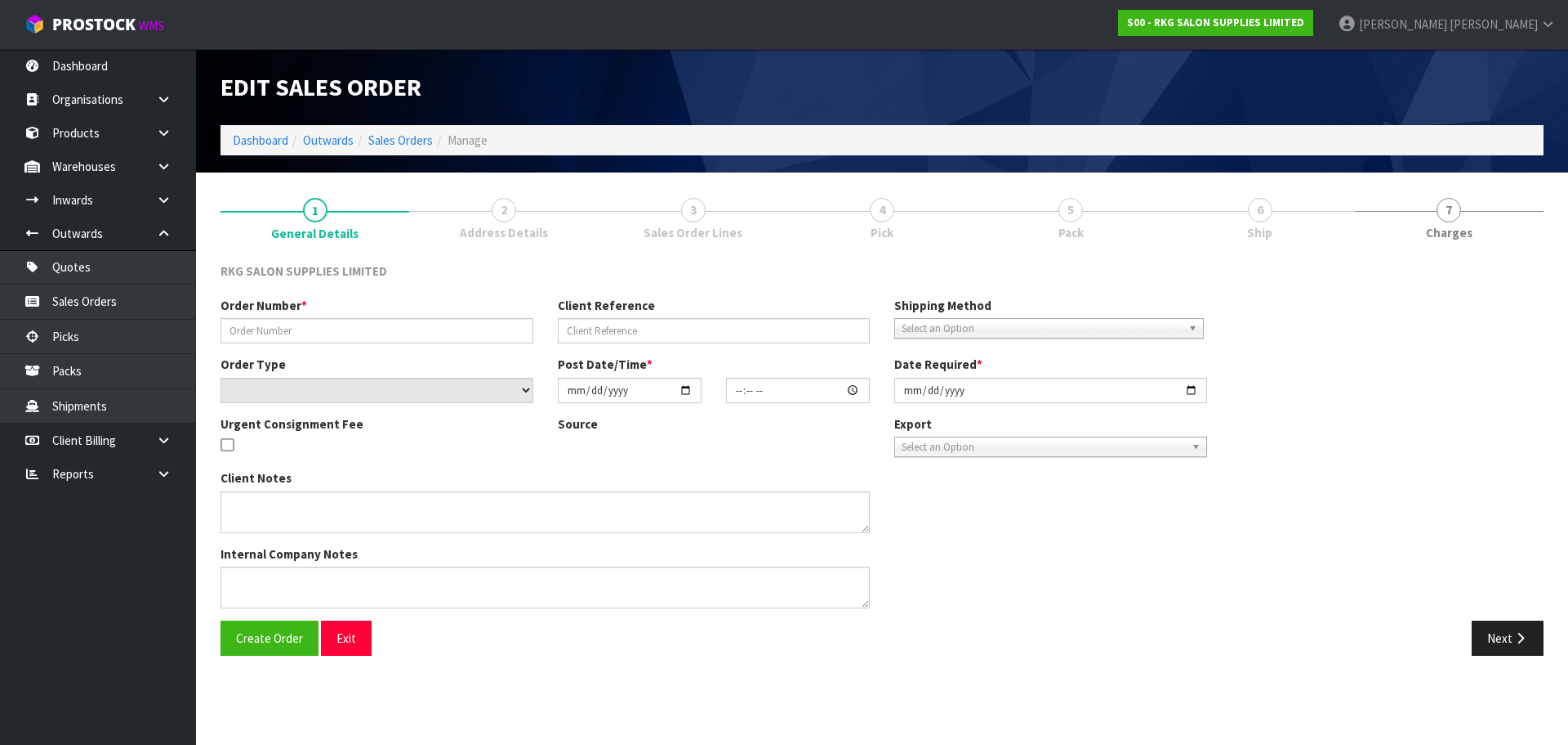
type input "2025-08-12"
type textarea "IS IT POSSIBLE TO PLEASE HAVE ALL THE PACKING REMOVED SO IT’S JUST THE BED. EXT…"
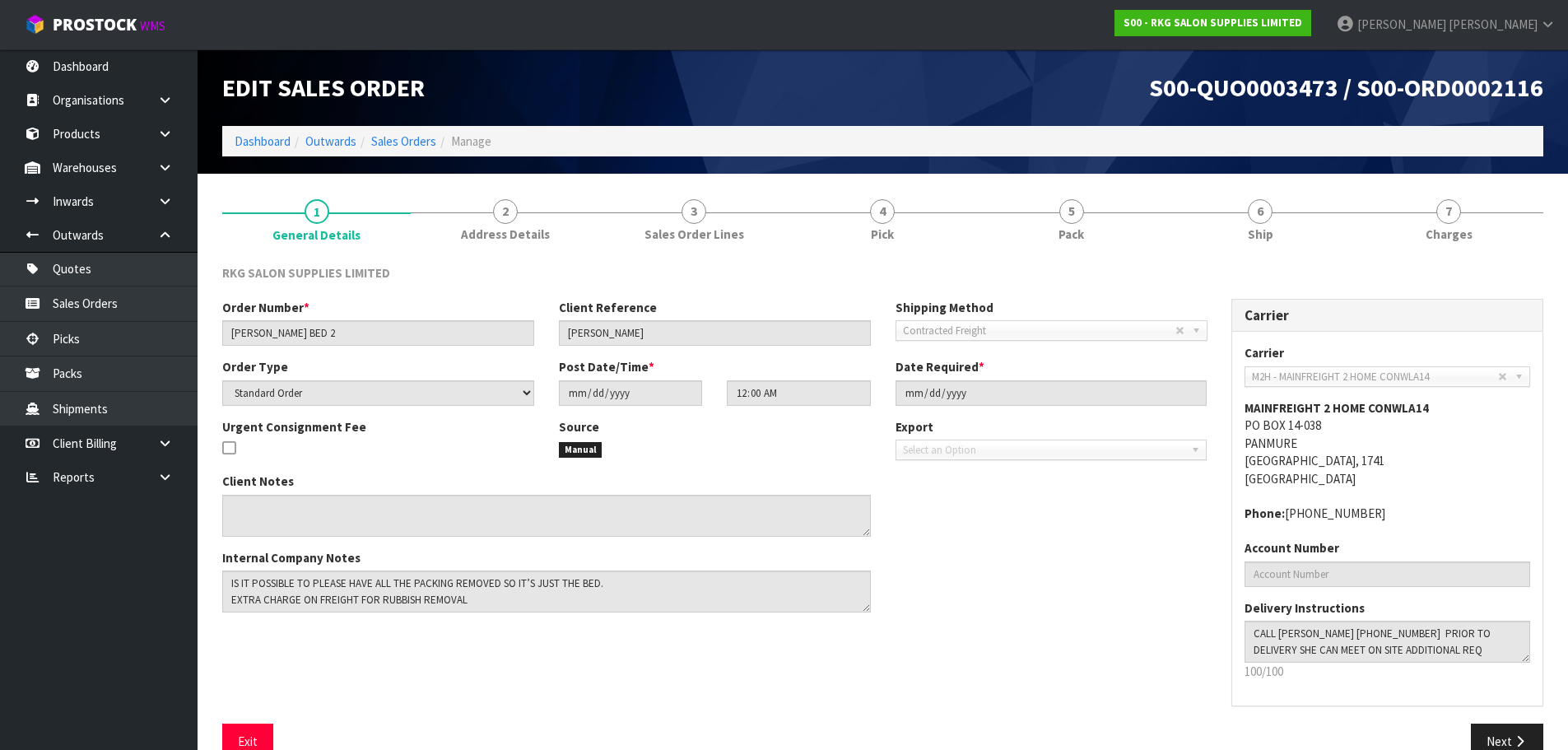
click at [491, 218] on link "2 Address Details" at bounding box center [505, 219] width 189 height 65
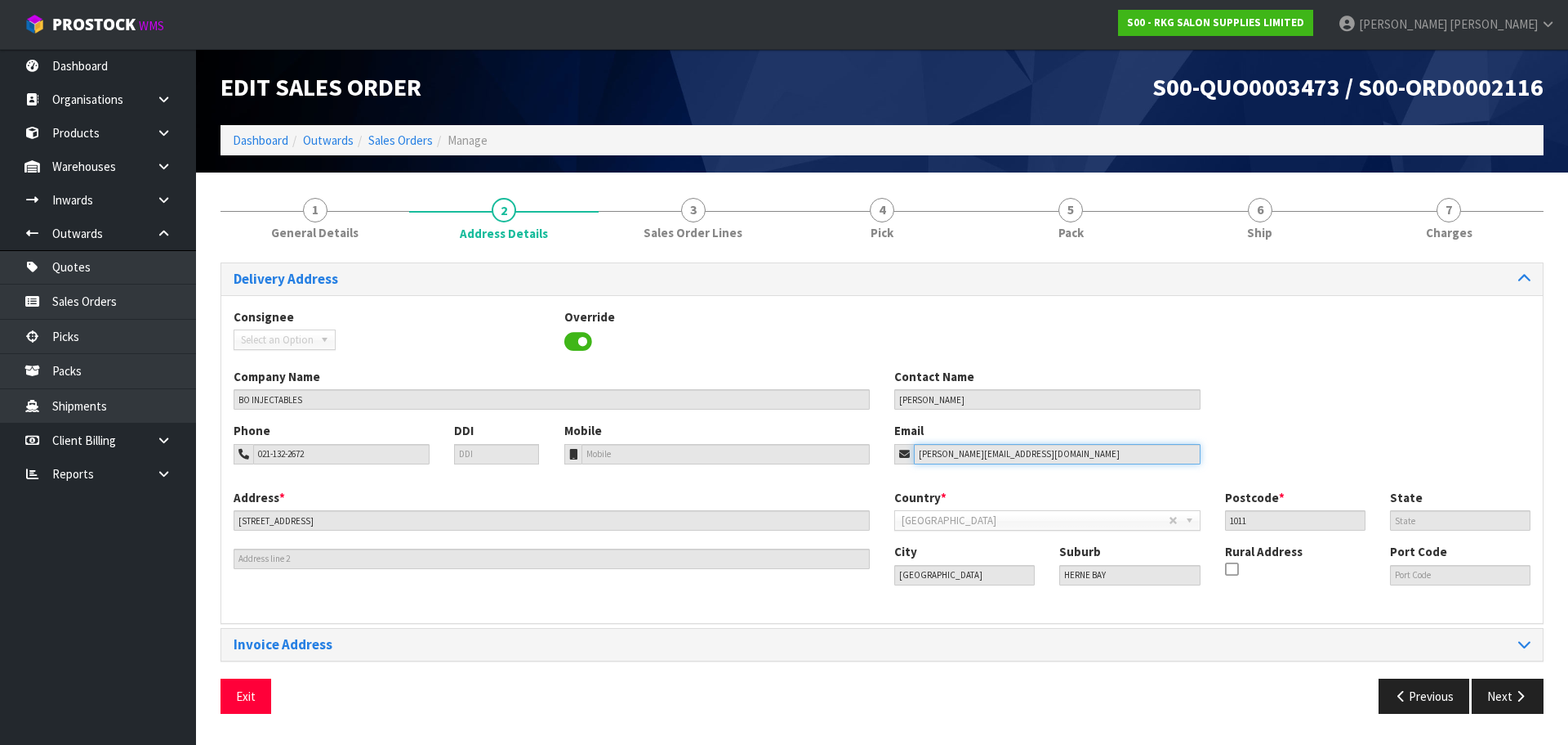
drag, startPoint x: 1057, startPoint y: 455, endPoint x: 870, endPoint y: 454, distance: 187.0
click at [870, 454] on div "Phone 021-132-2672 DDI Mobile Email courtney@boinjectables.co.nz" at bounding box center [882, 454] width 1322 height 66
click at [255, 697] on button "Exit" at bounding box center [246, 696] width 51 height 35
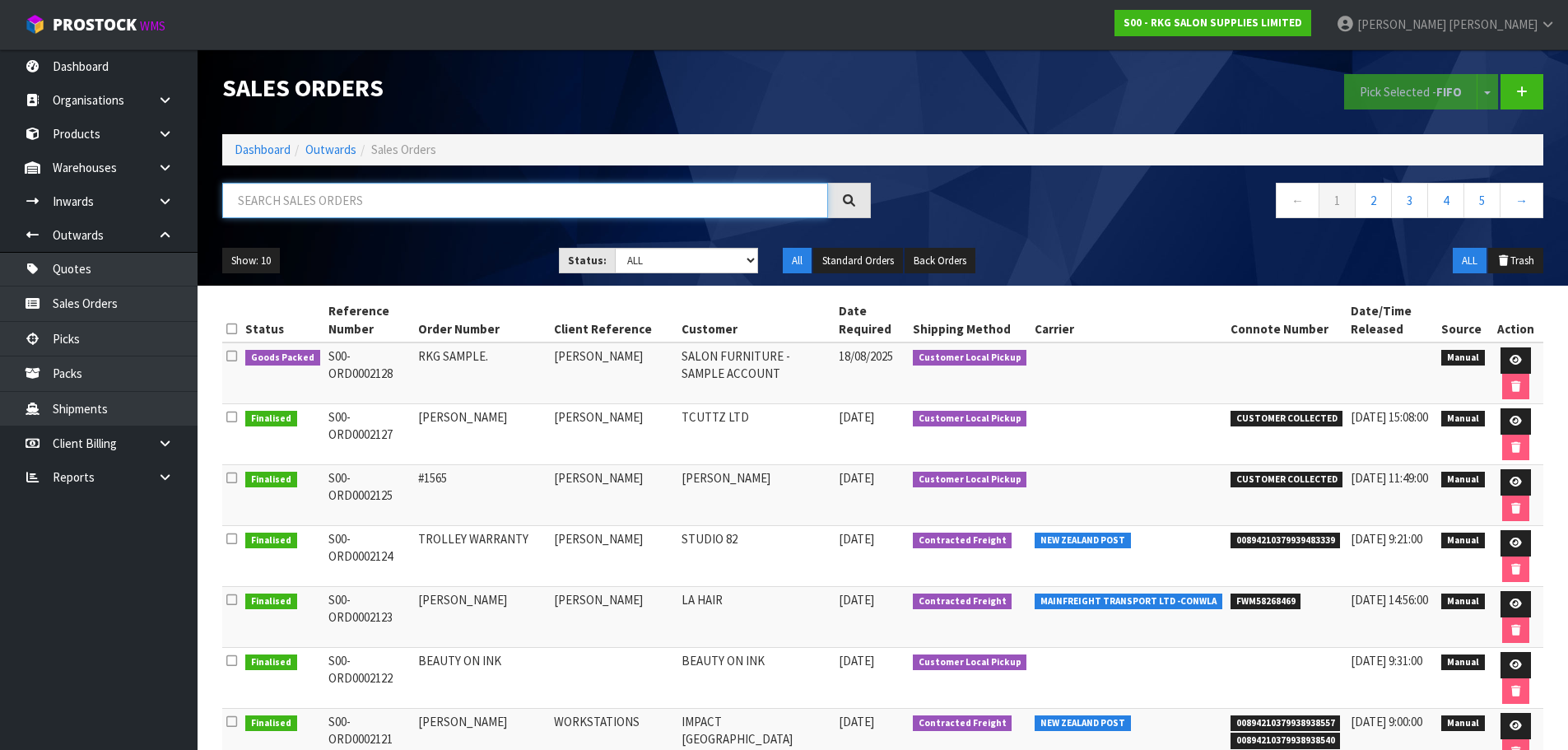
click at [524, 202] on input "text" at bounding box center [526, 200] width 606 height 36
type input "2116"
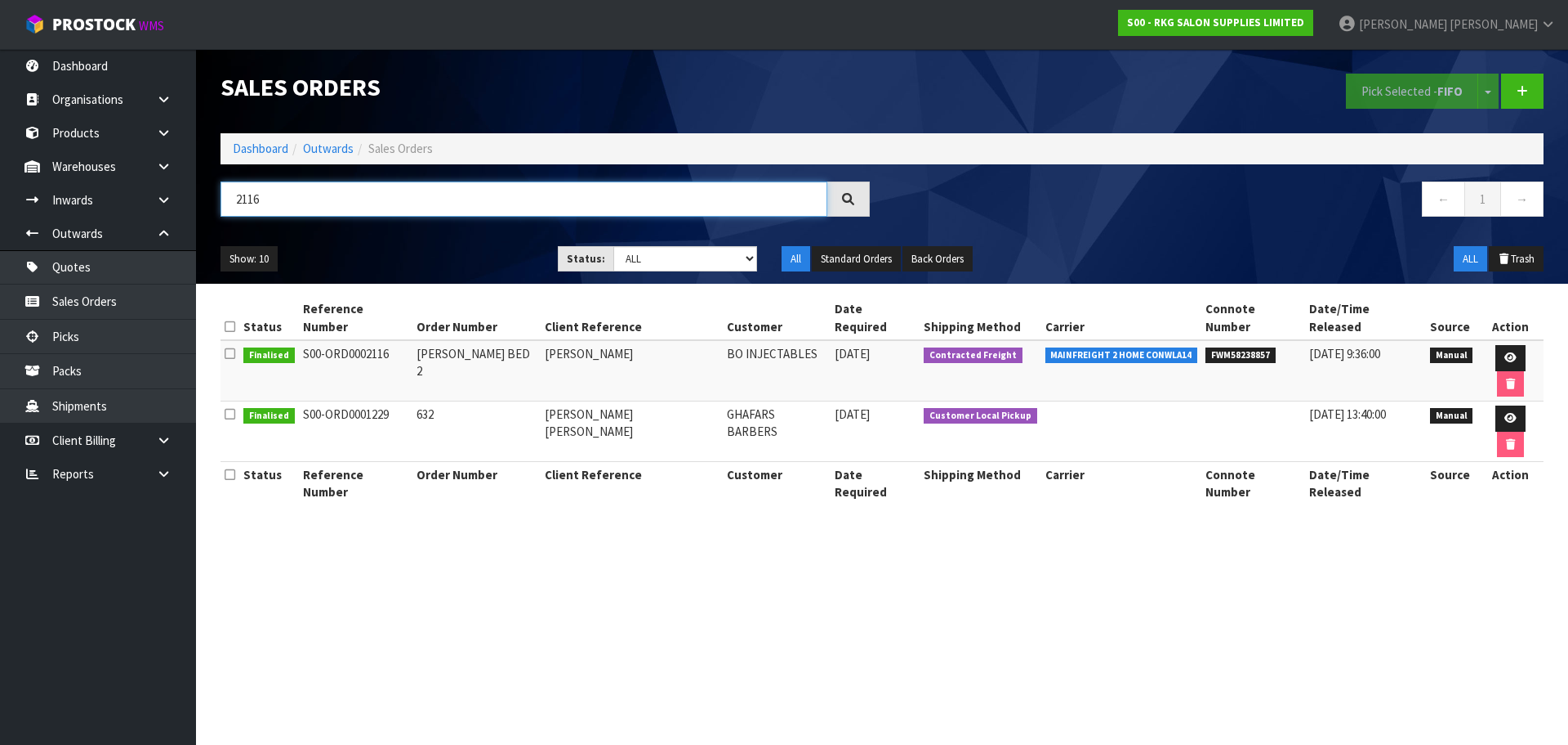
drag, startPoint x: 288, startPoint y: 200, endPoint x: 206, endPoint y: 203, distance: 82.1
click at [206, 203] on header "Sales Orders Pick Selected - FIFO Split button! FIFO - First In First Out FEFO …" at bounding box center [882, 166] width 1372 height 235
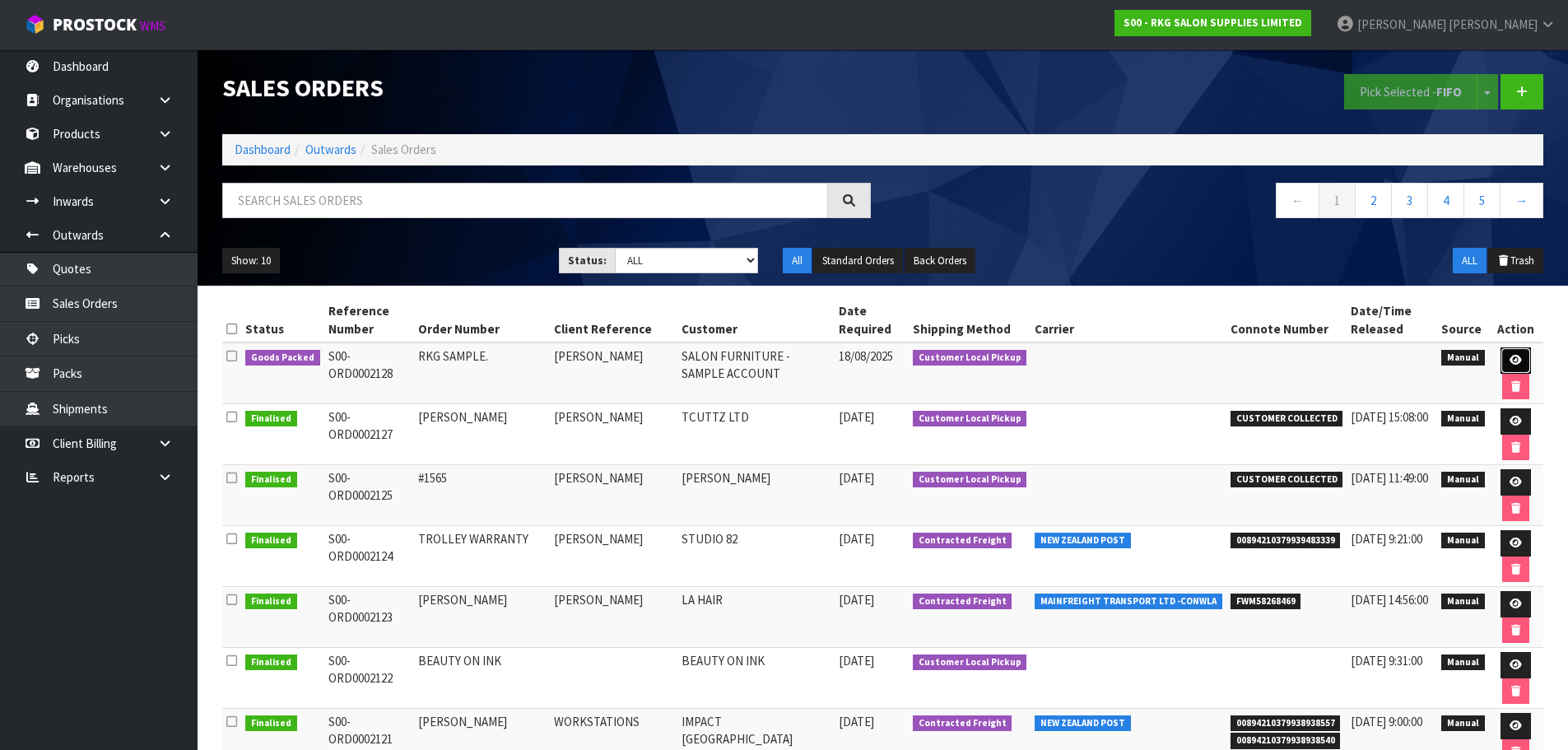
click at [1512, 361] on icon at bounding box center [1516, 359] width 12 height 10
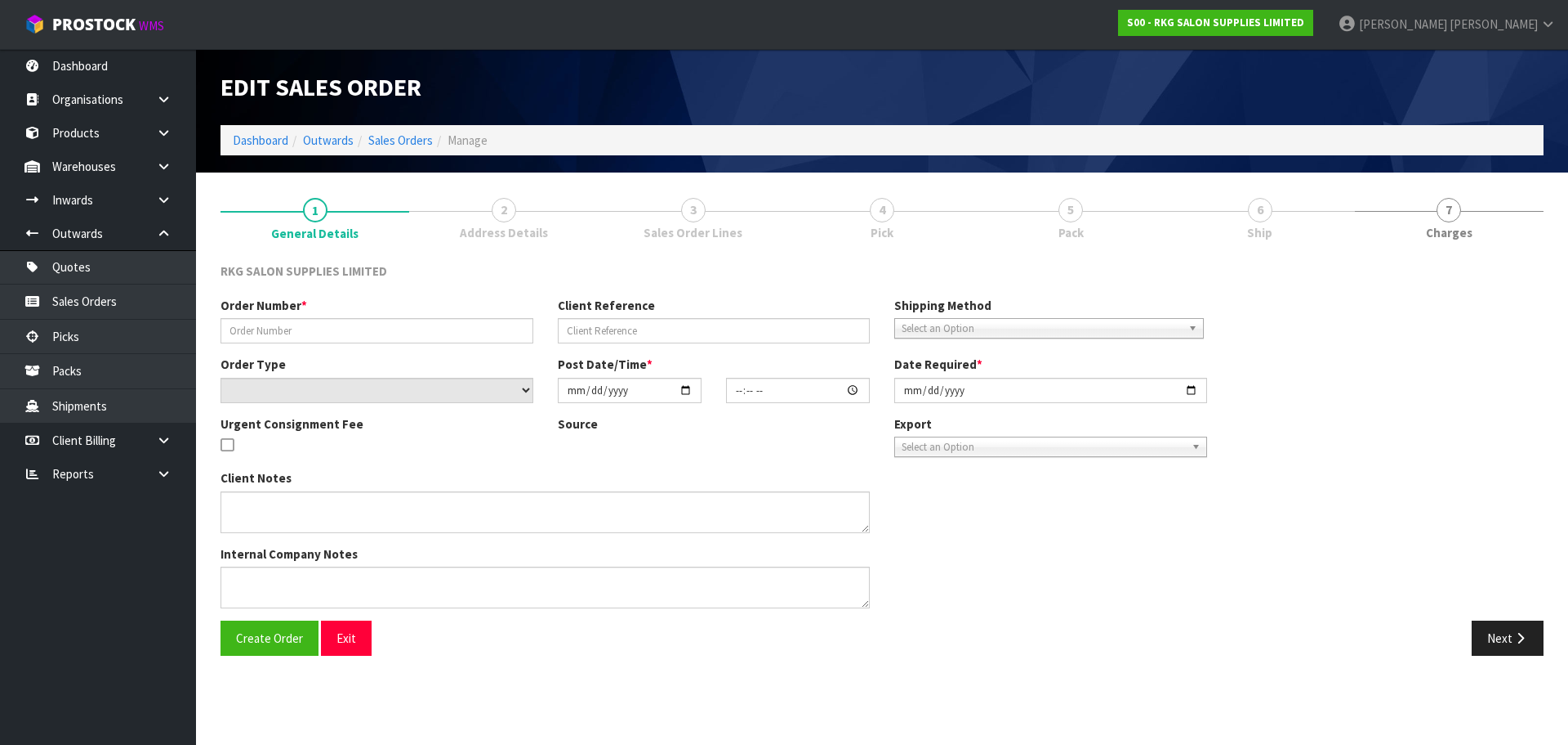
type input "RKG SAMPLE."
type input "ROD GILES"
select select "number:0"
type input "2025-08-18"
type input "08:43:00.000"
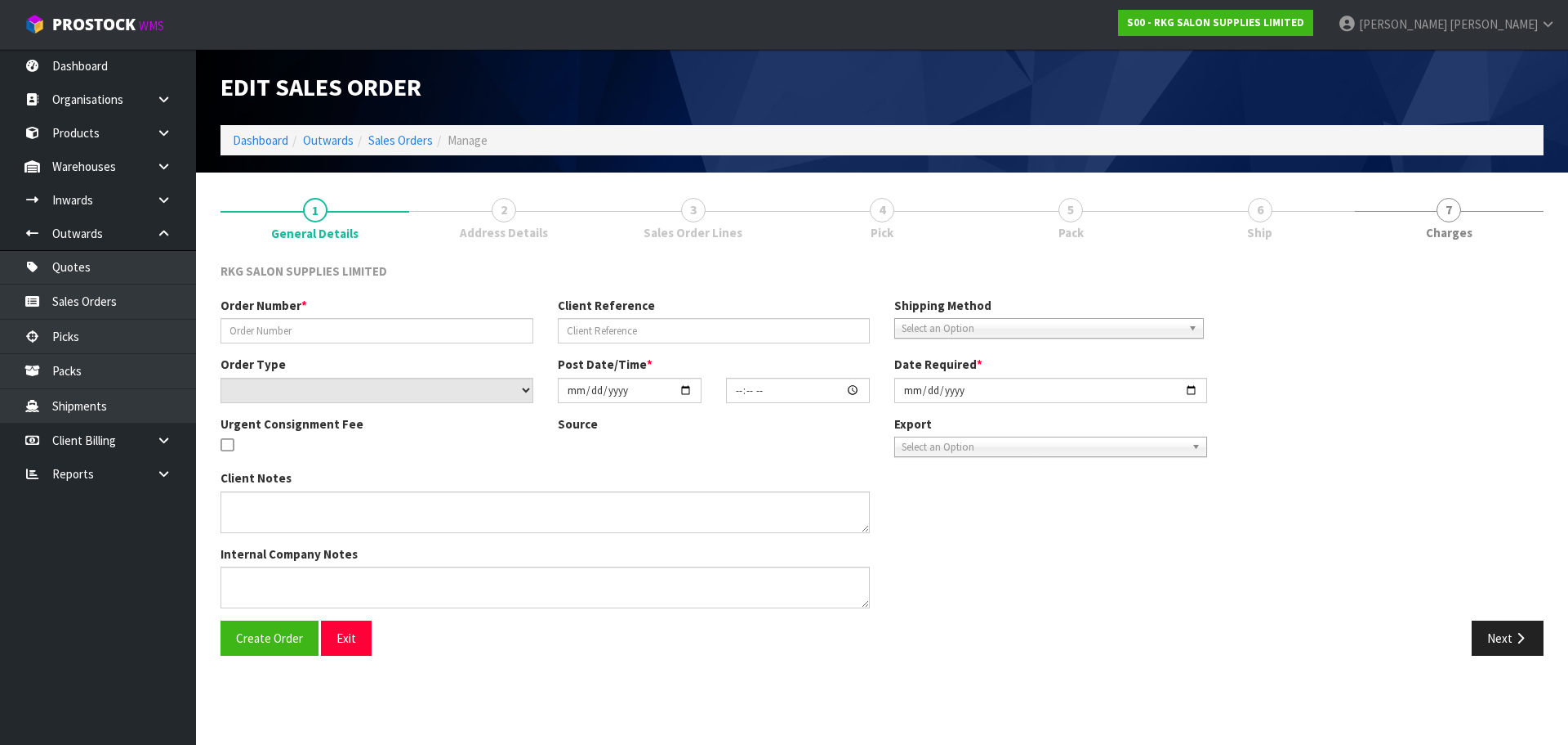
type input "2025-08-18"
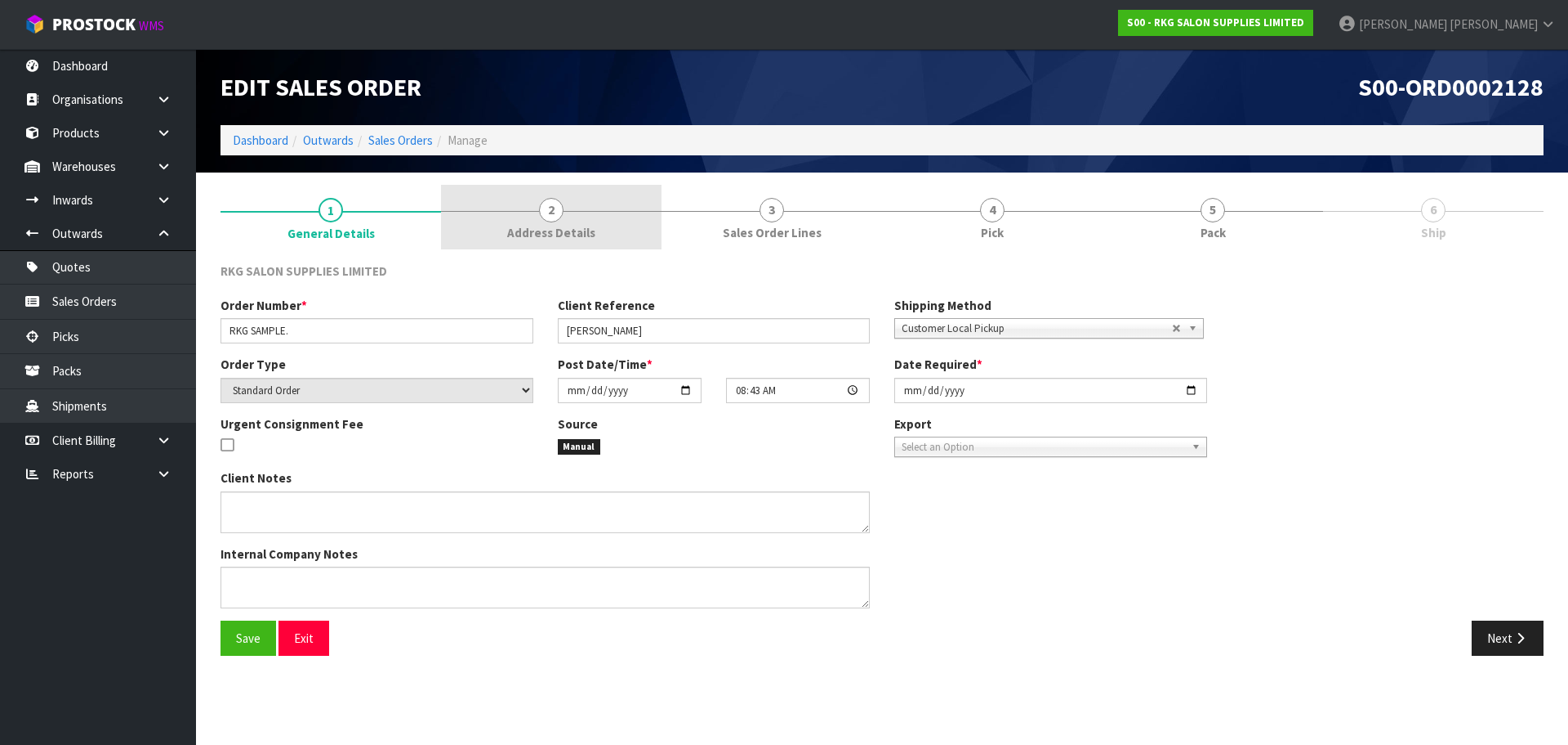
click at [545, 213] on span "2" at bounding box center [551, 210] width 24 height 24
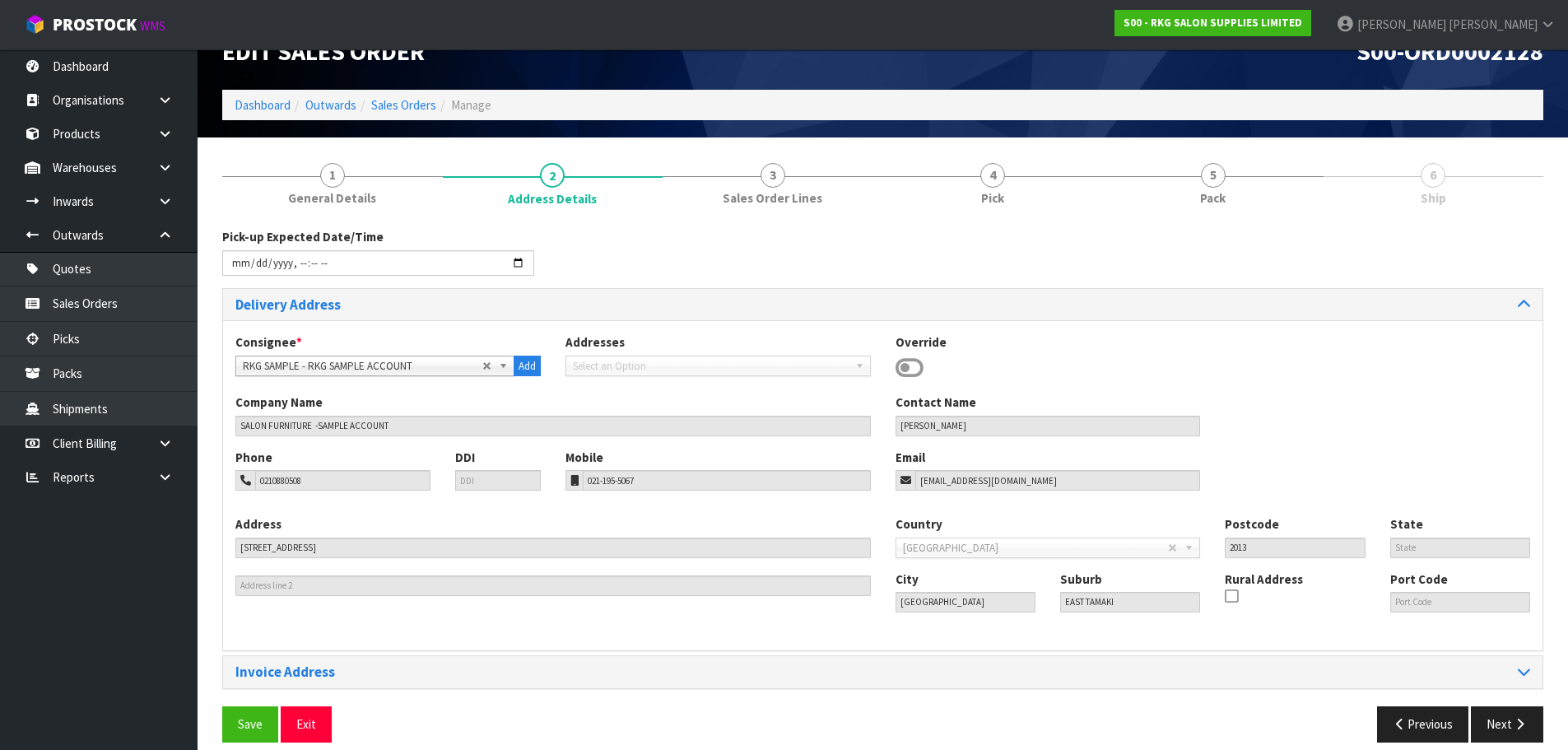
scroll to position [53, 0]
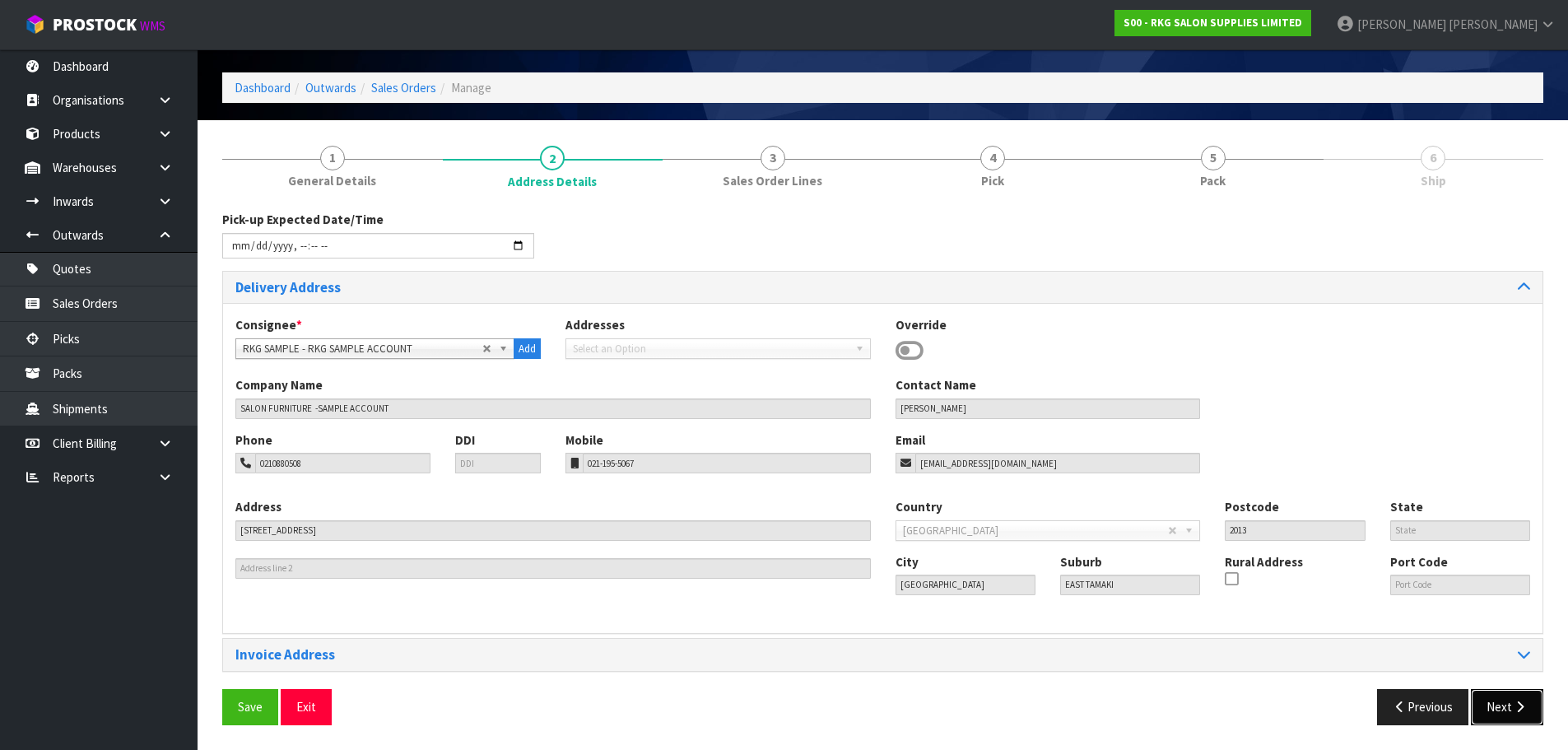
click at [1497, 702] on button "Next" at bounding box center [1506, 706] width 72 height 36
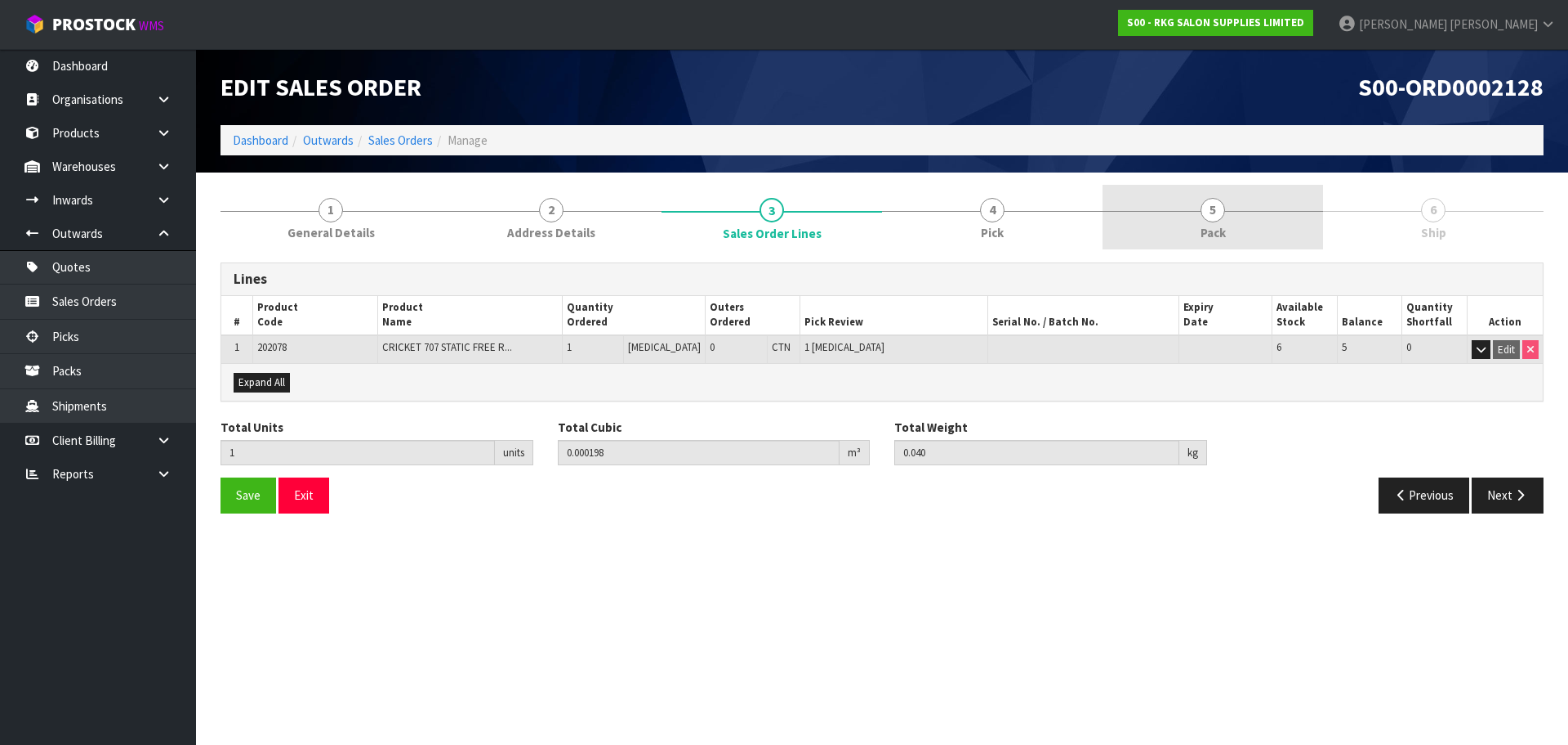
click at [1207, 210] on span "5" at bounding box center [1212, 210] width 24 height 24
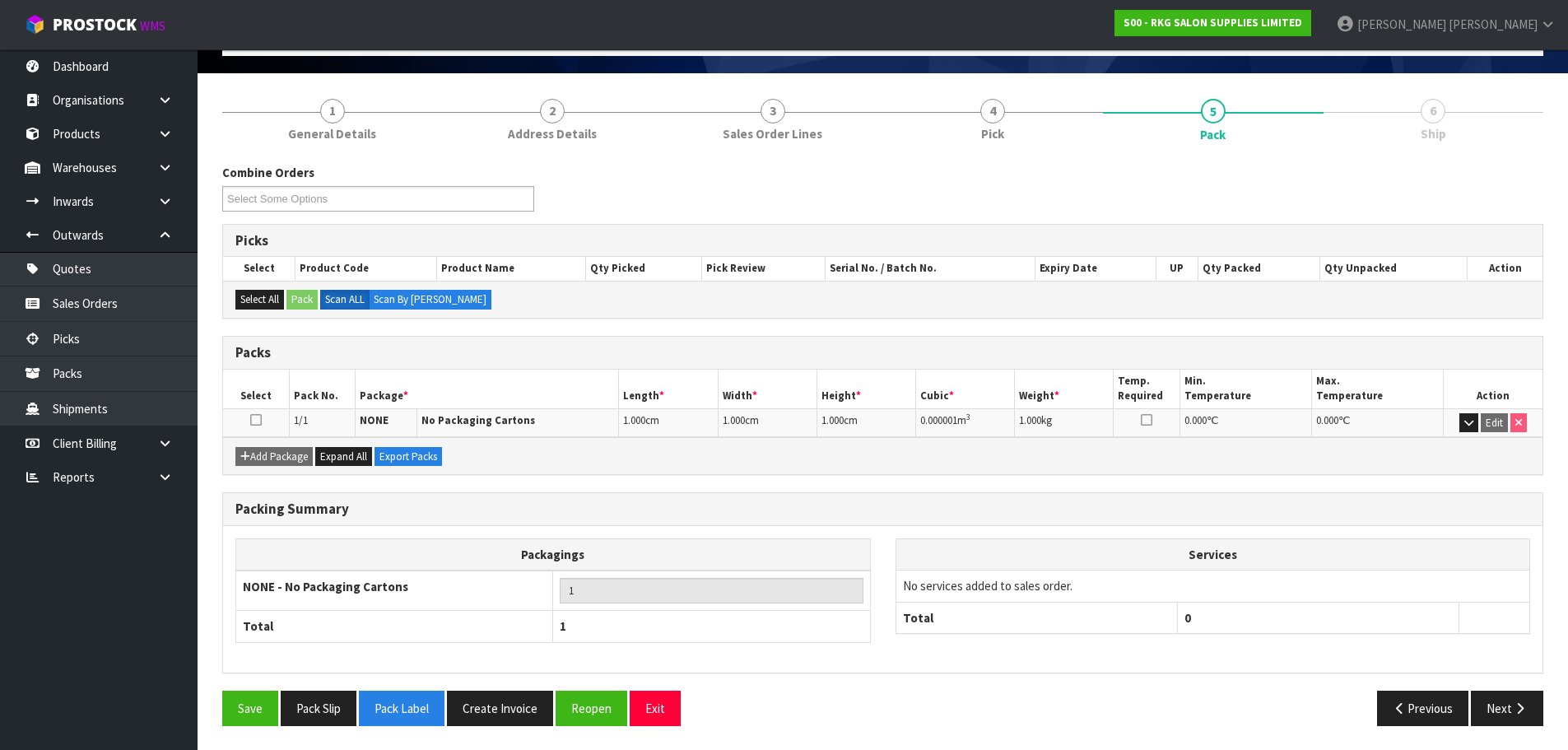
scroll to position [101, 0]
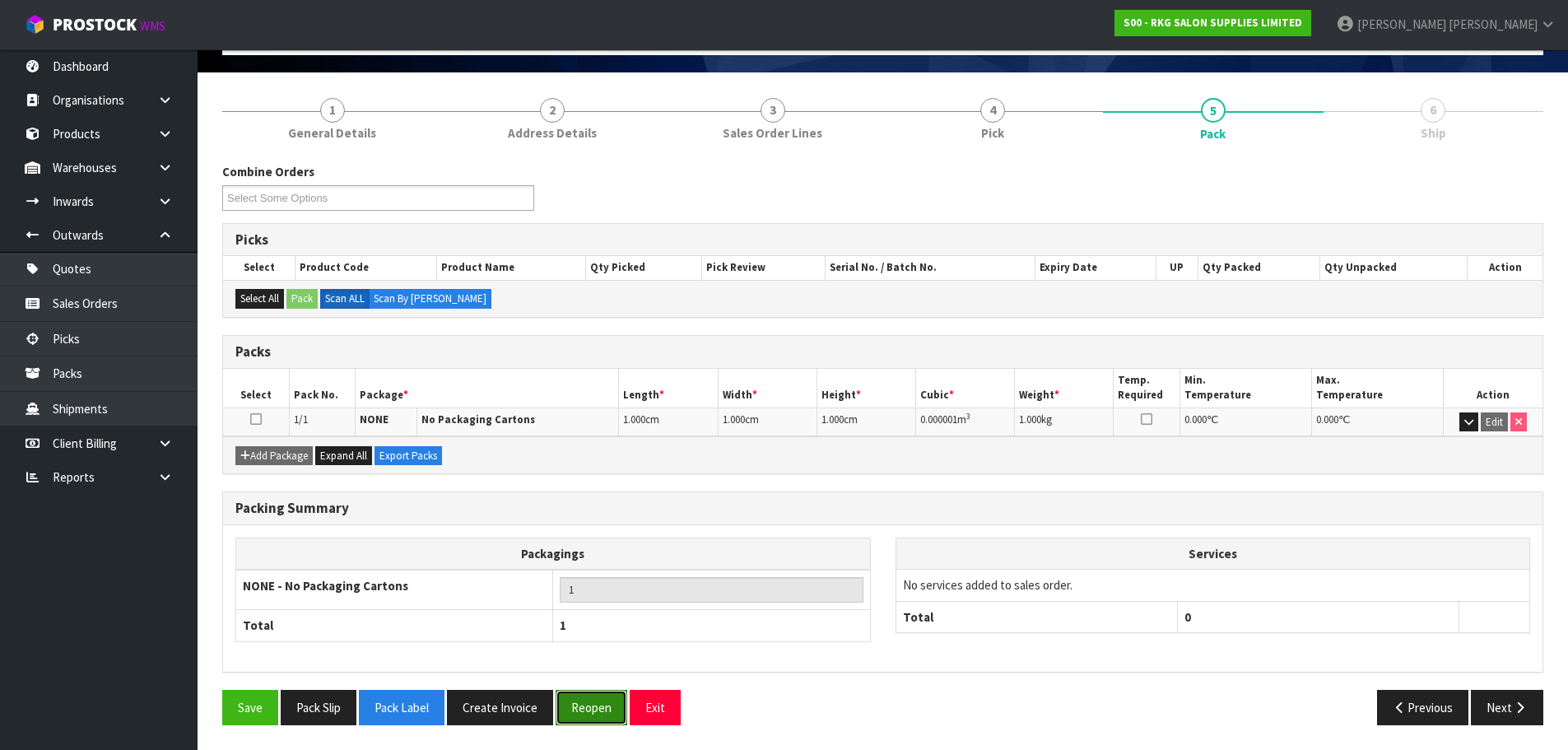
click at [587, 708] on button "Reopen" at bounding box center [591, 707] width 72 height 36
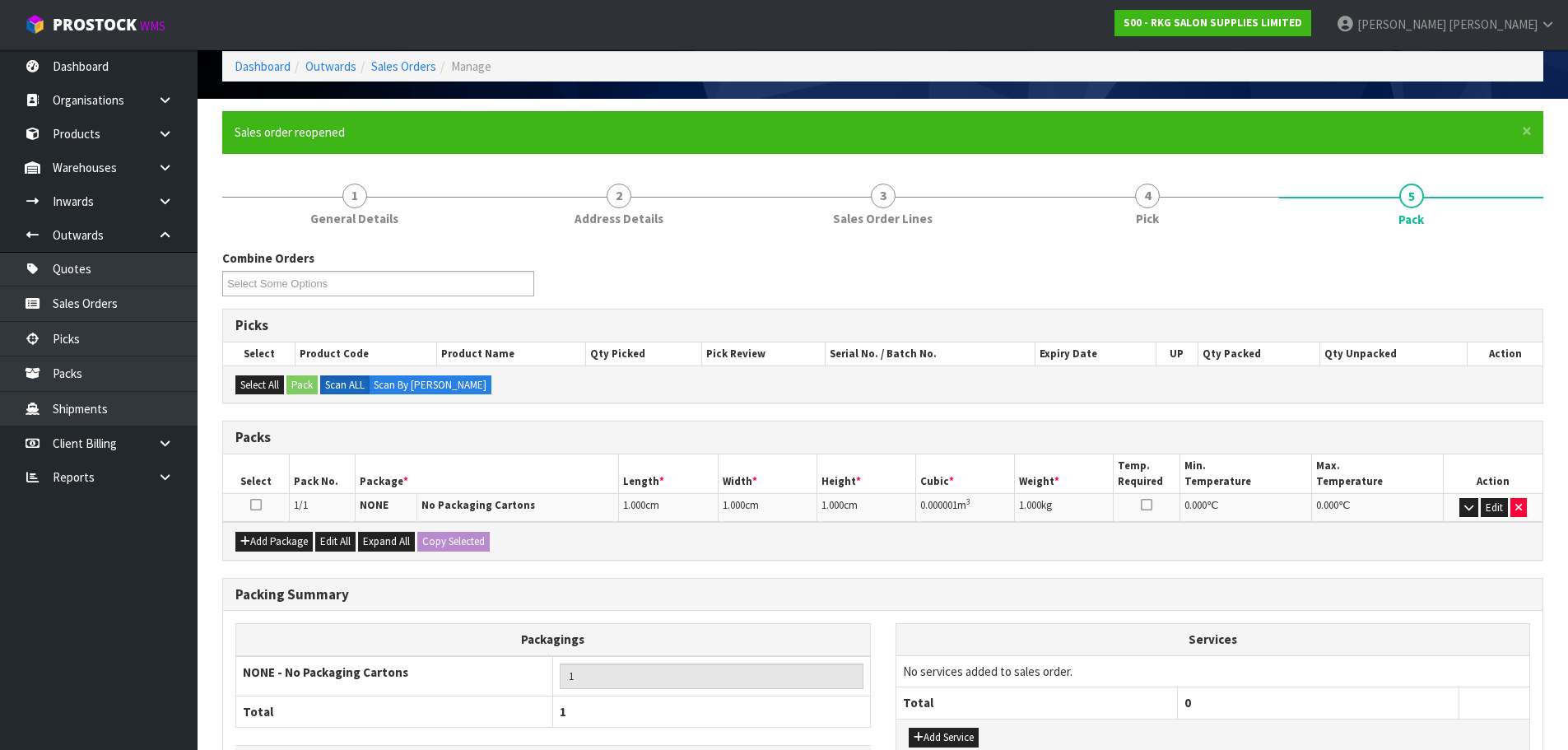
scroll to position [198, 0]
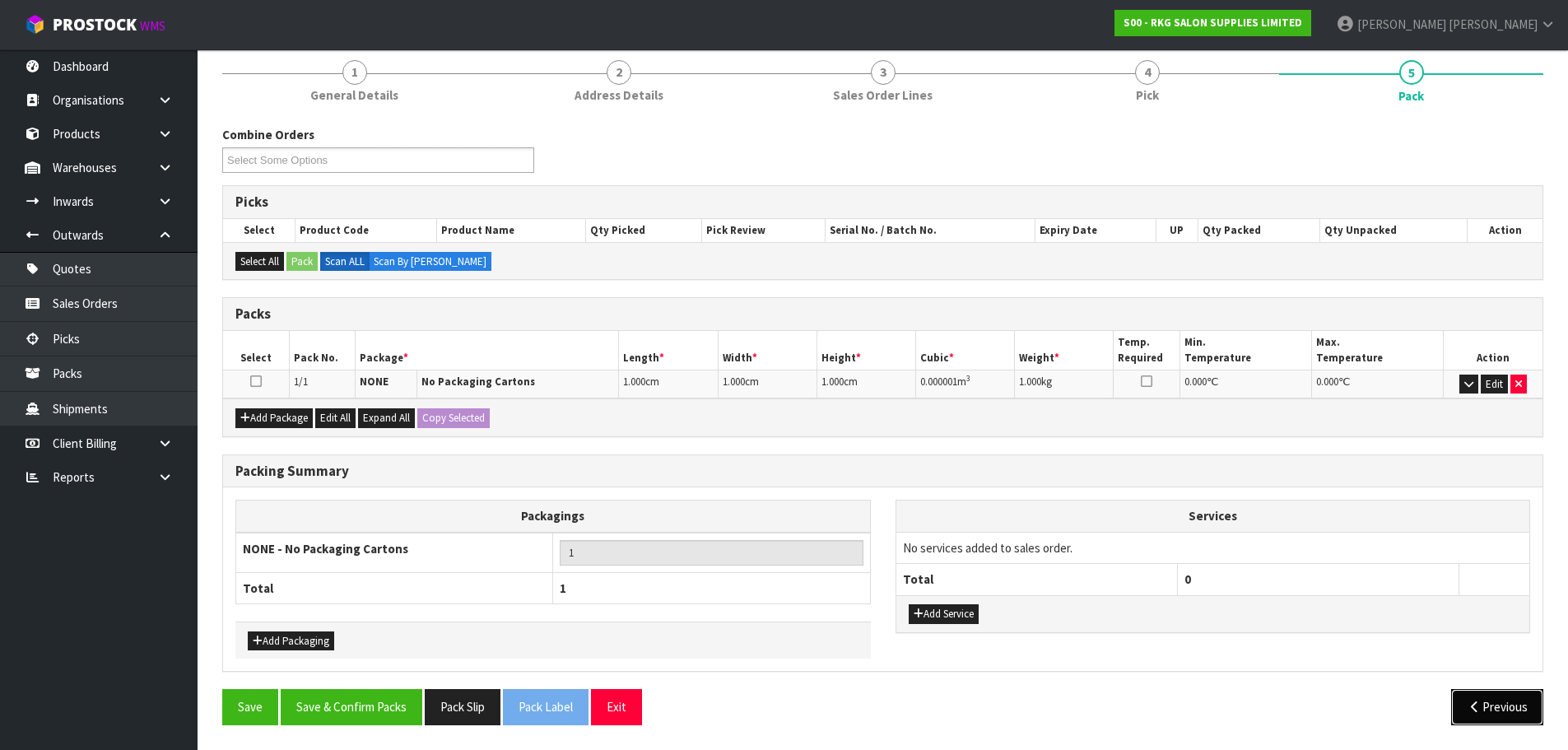
click at [1481, 709] on button "Previous" at bounding box center [1497, 706] width 93 height 36
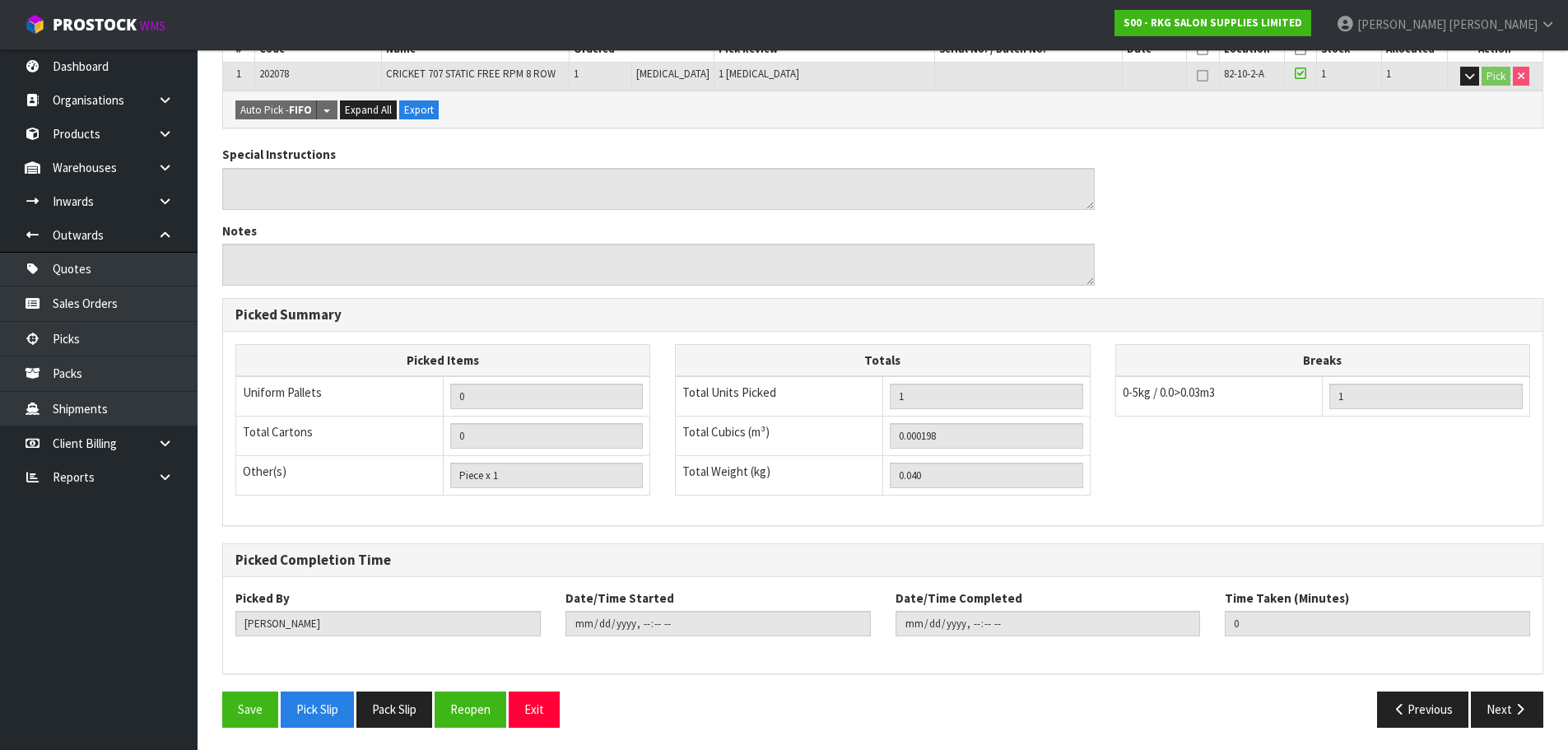
scroll to position [397, 0]
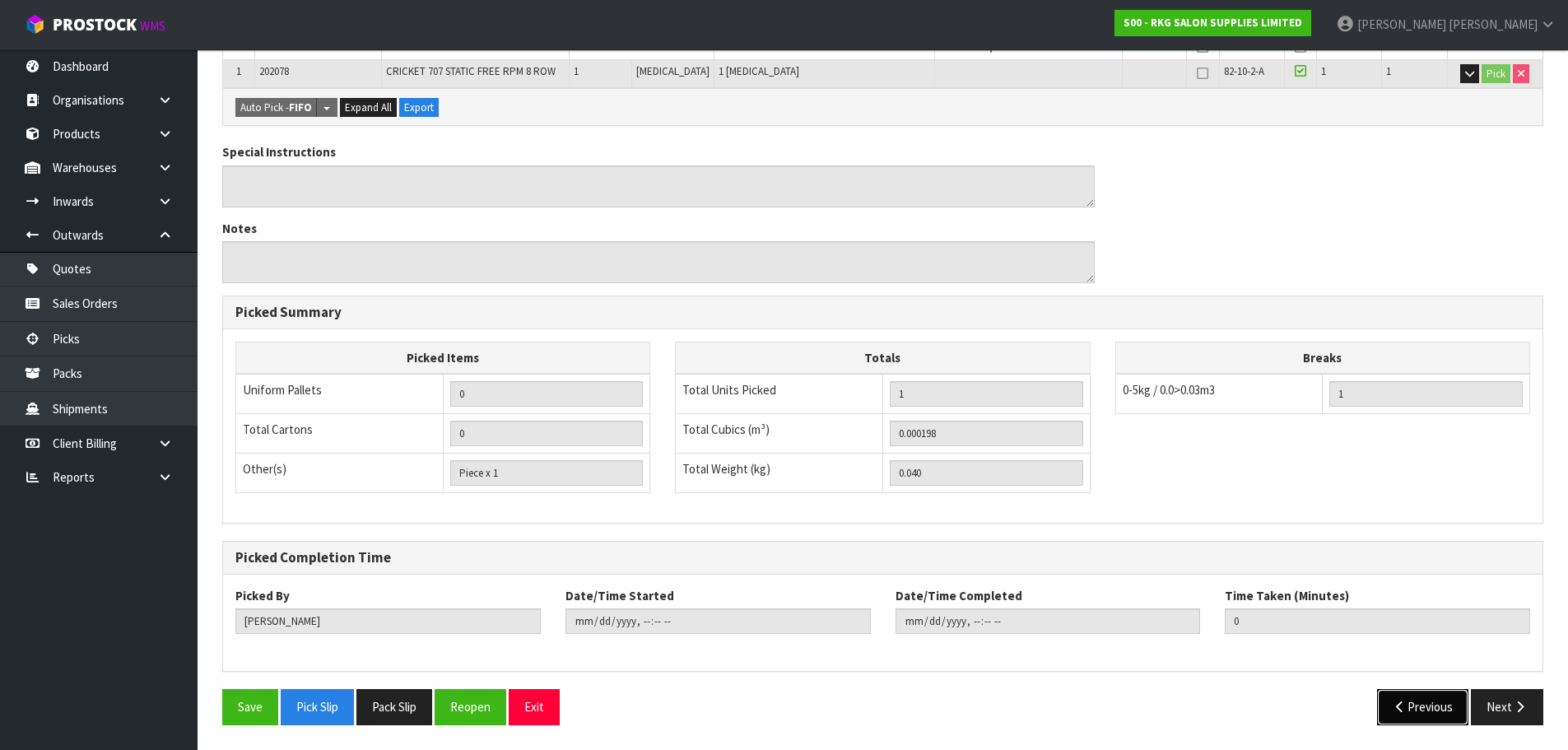
click at [1409, 714] on button "Previous" at bounding box center [1423, 706] width 93 height 36
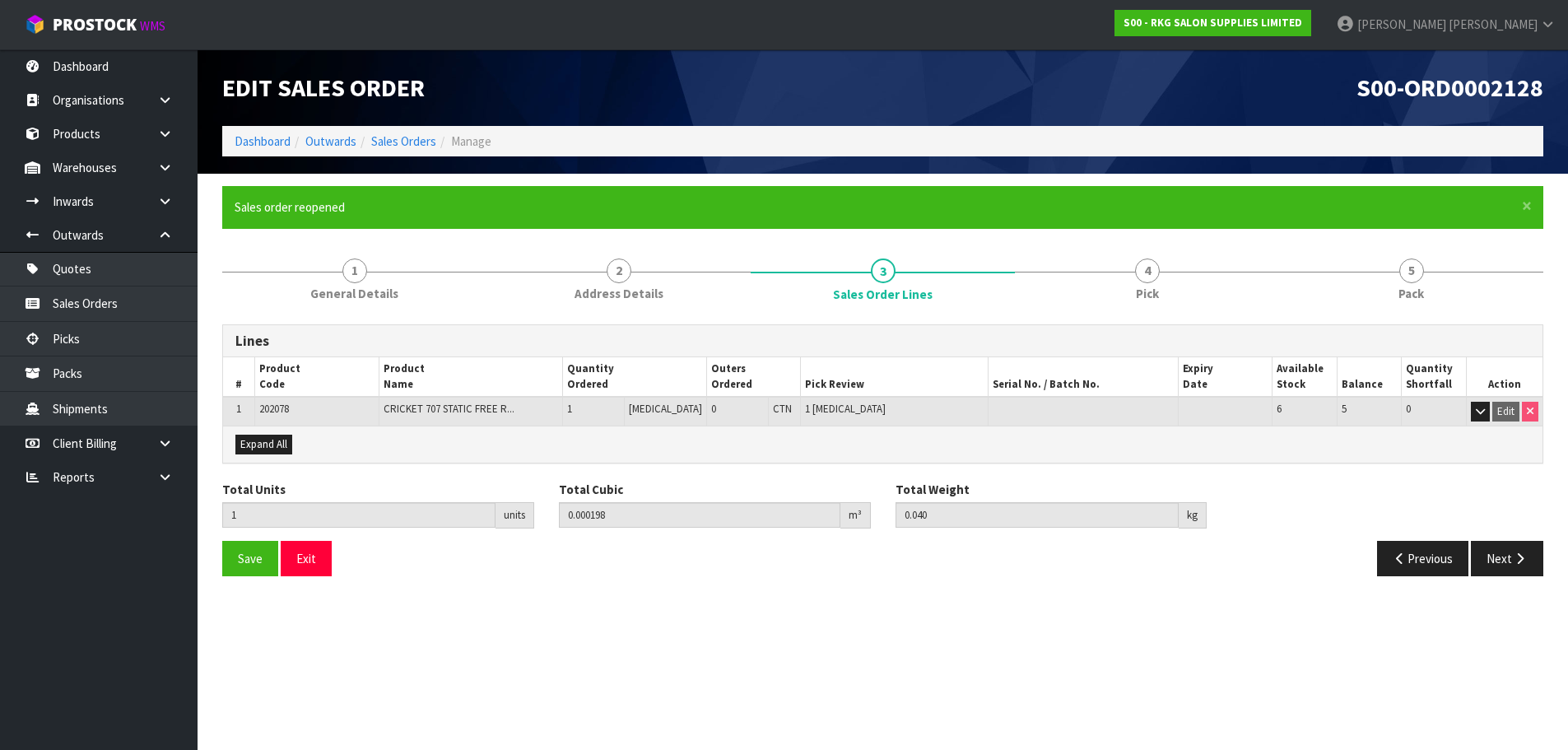
scroll to position [0, 0]
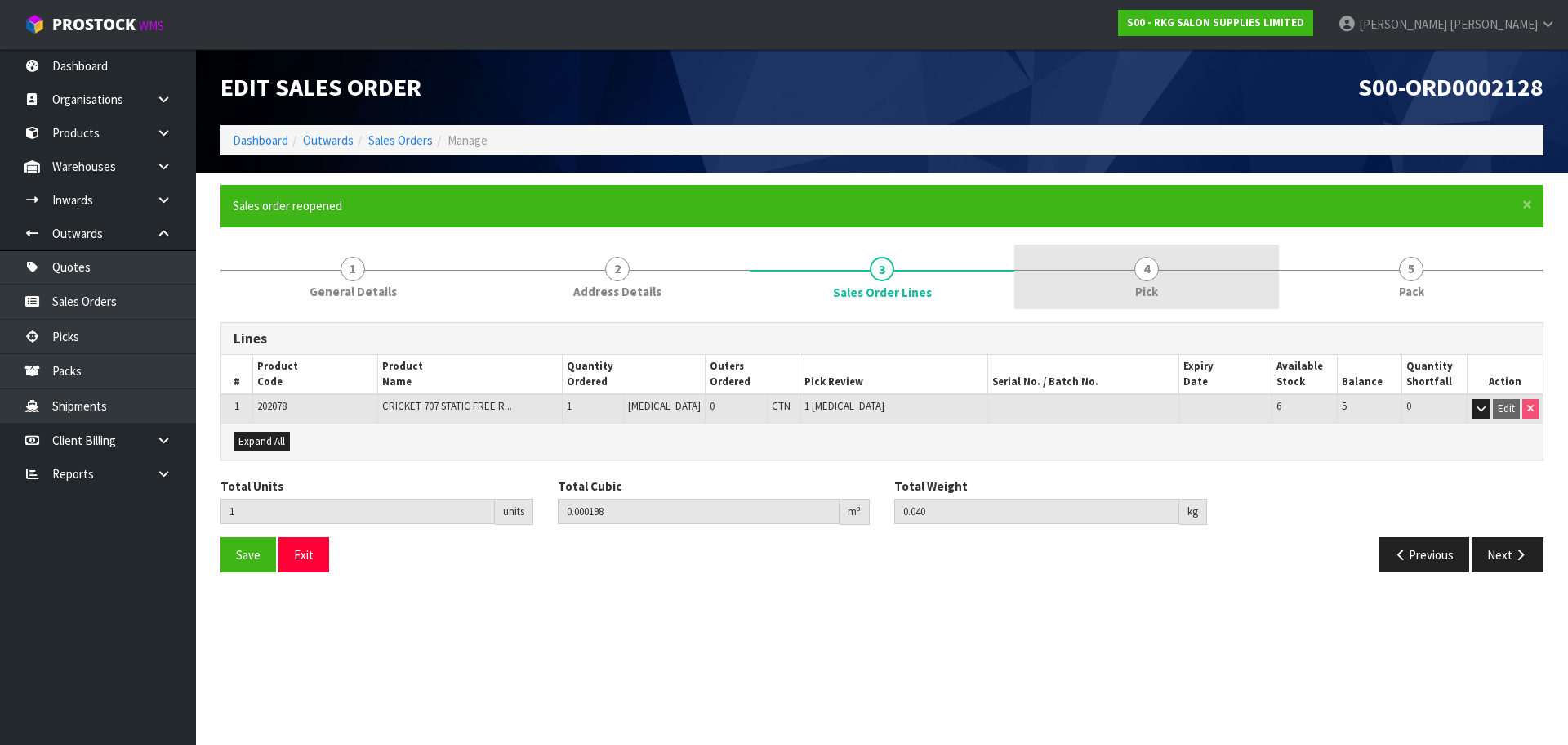
click at [1147, 265] on span "4" at bounding box center [1147, 268] width 24 height 24
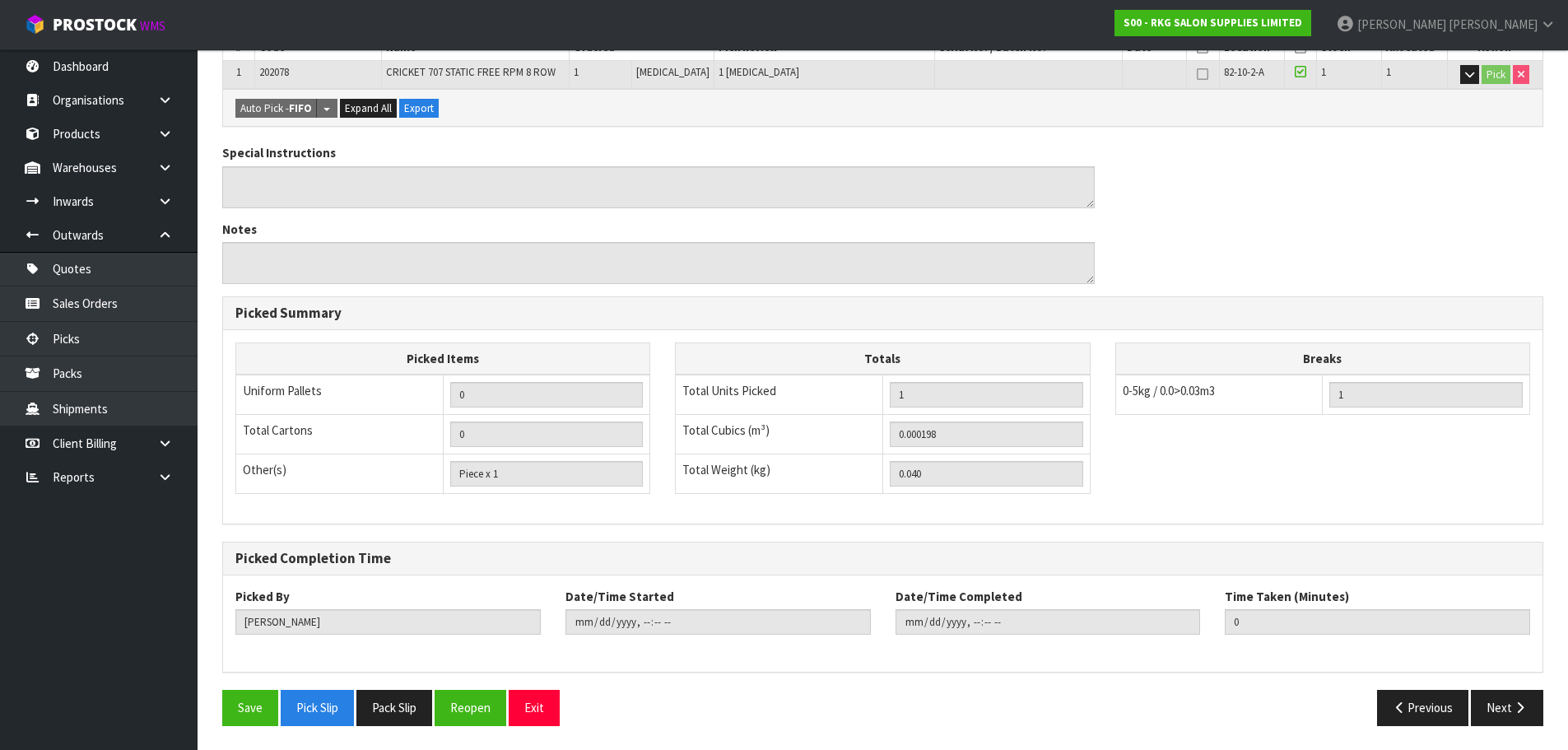
scroll to position [397, 0]
click at [473, 708] on button "Reopen" at bounding box center [471, 706] width 72 height 36
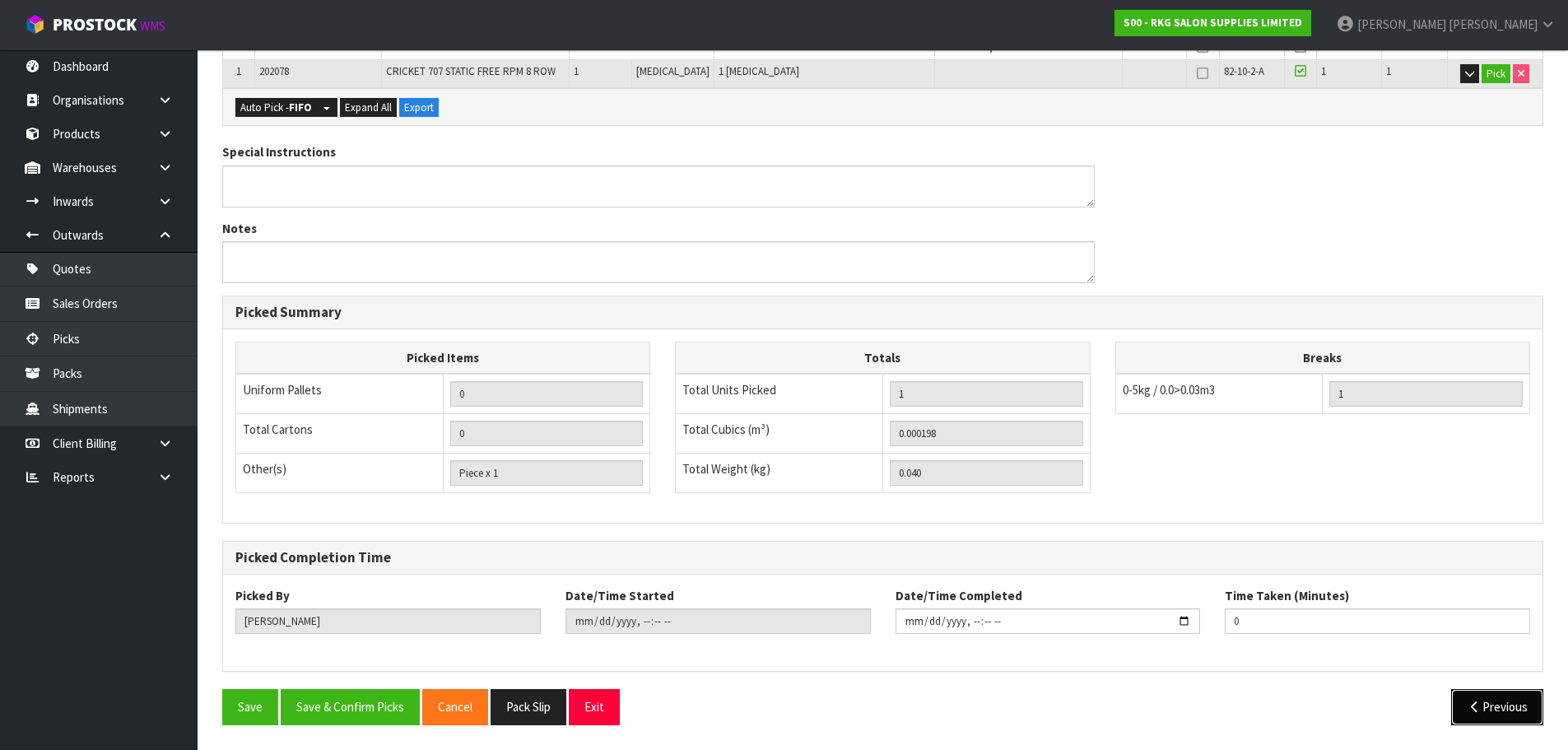
click at [1489, 707] on button "Previous" at bounding box center [1497, 706] width 93 height 36
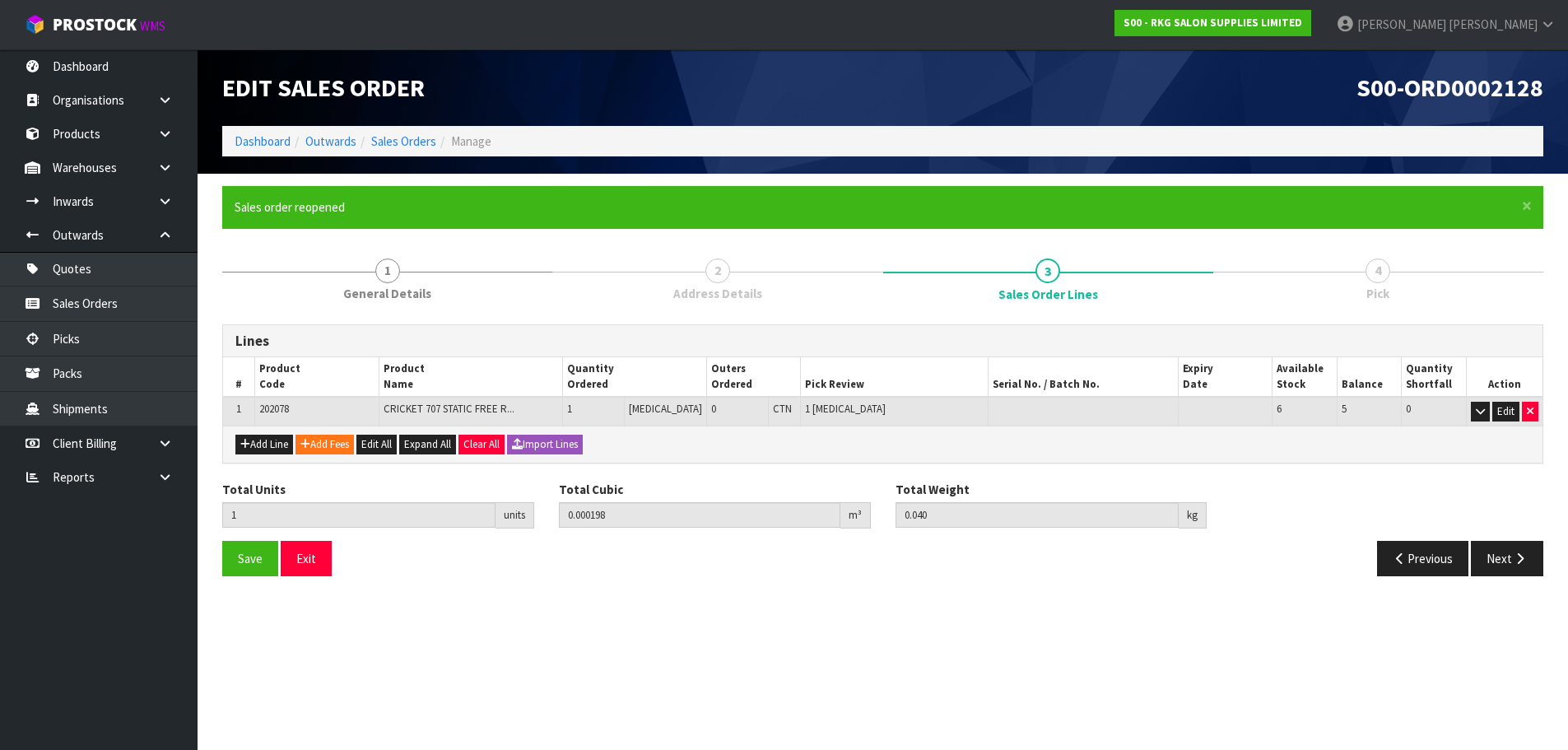
scroll to position [0, 0]
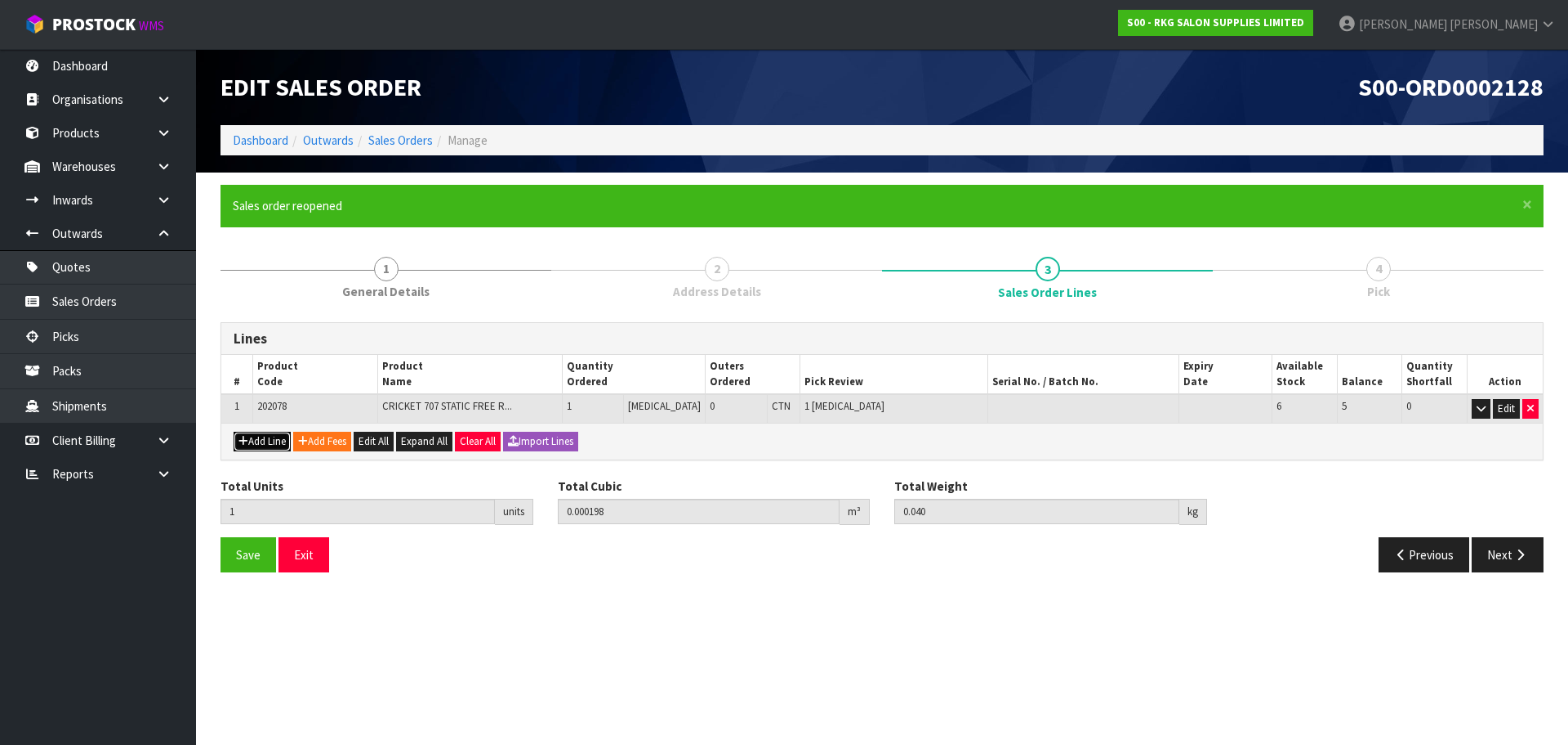
click at [262, 441] on button "Add Line" at bounding box center [263, 441] width 58 height 20
type input "0"
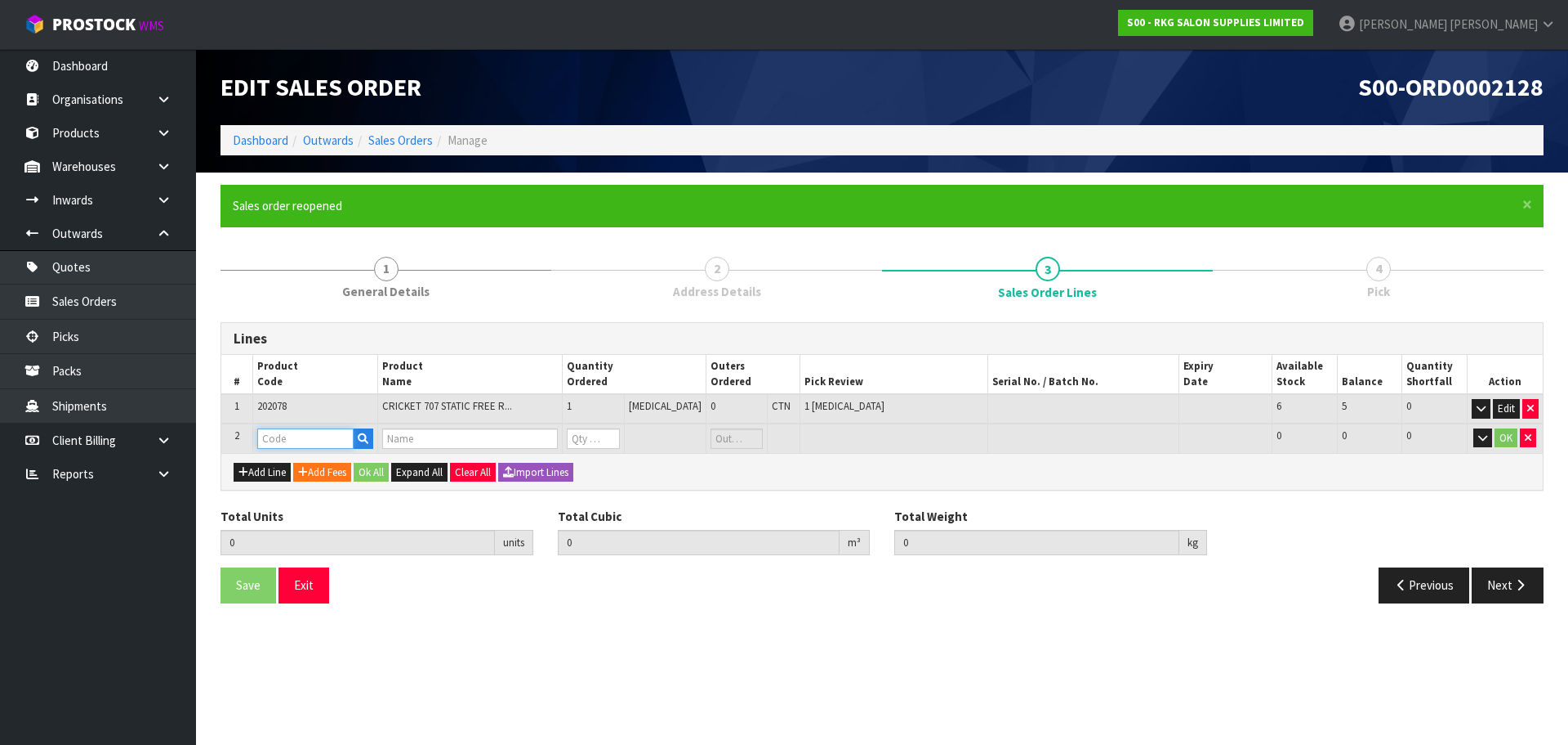
click at [277, 438] on input "text" at bounding box center [305, 438] width 97 height 20
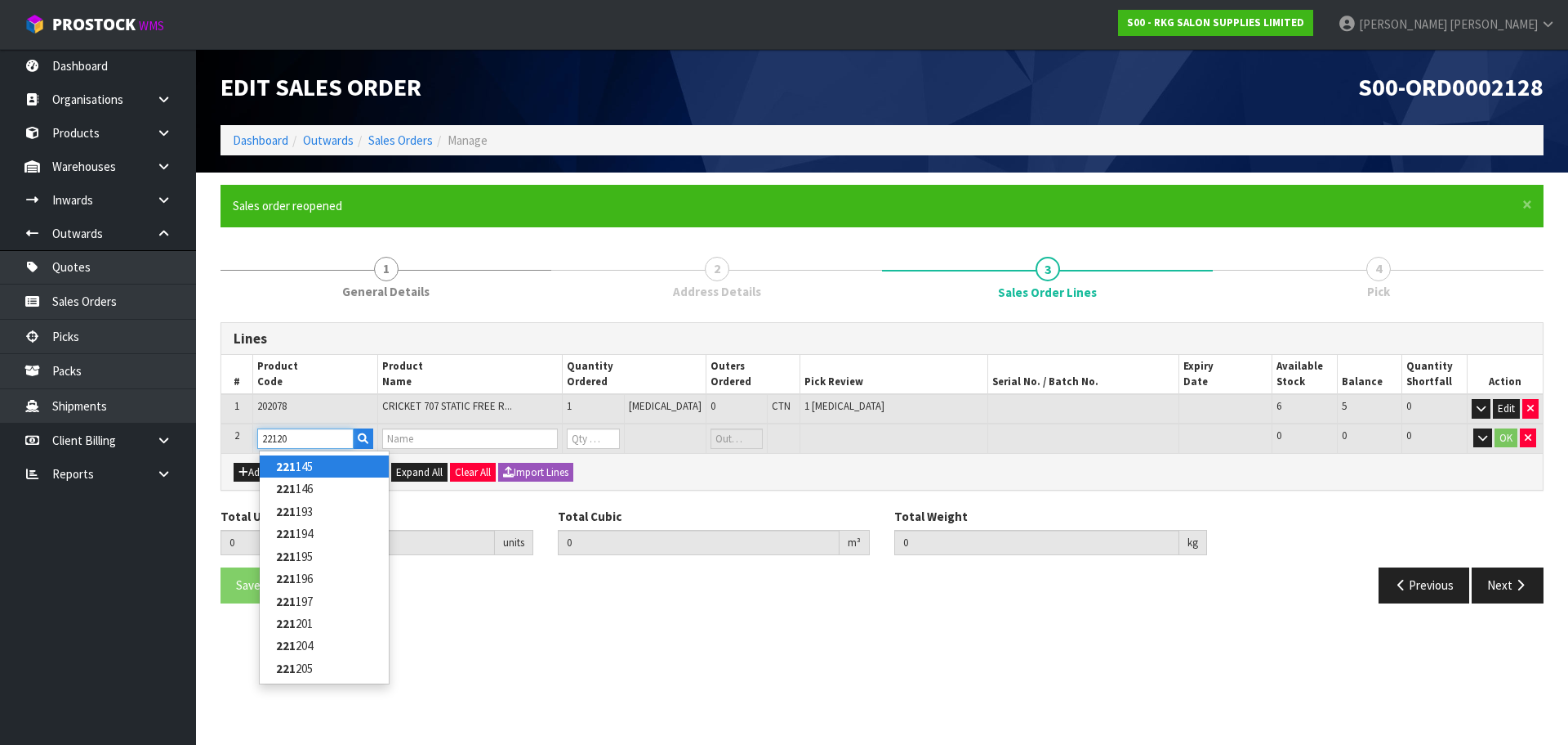
type input "221201"
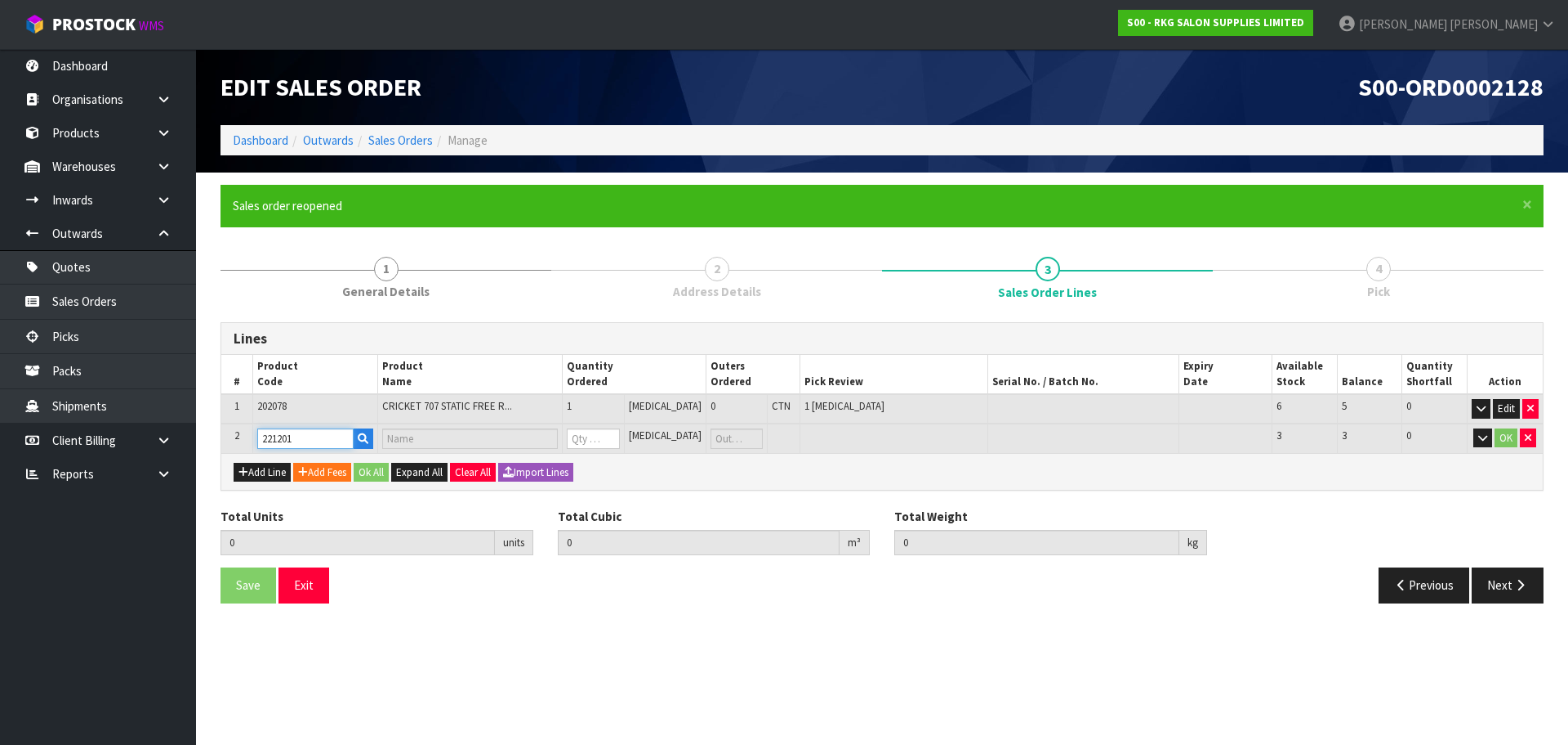
type input "1"
type input "0.000198"
type input "0.04"
type input "BOB PREMIUM TWEEZERS SLANT BLACK"
type input "0"
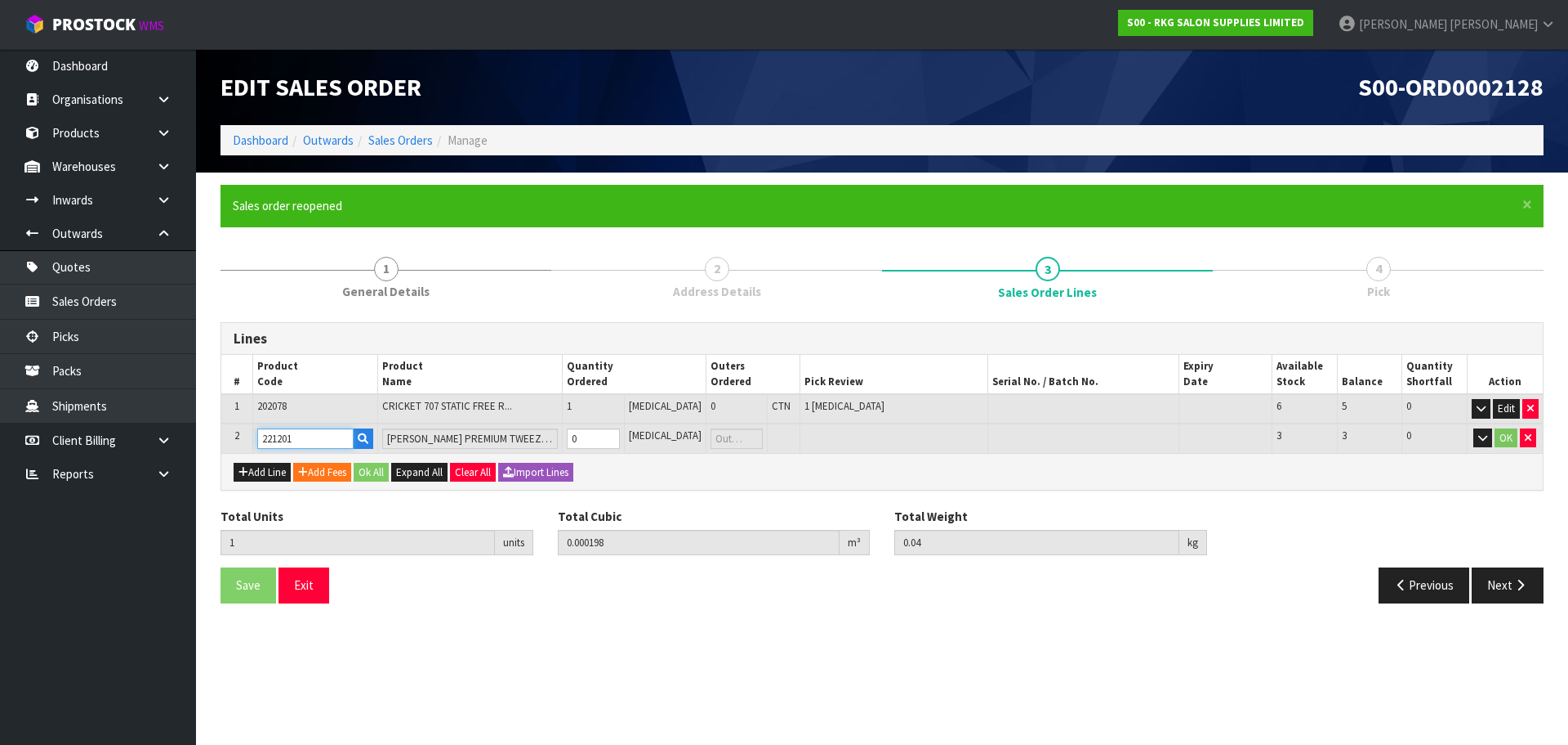
type input "221201"
type input "2"
type input "0.000199"
type input "0.06"
type input "1"
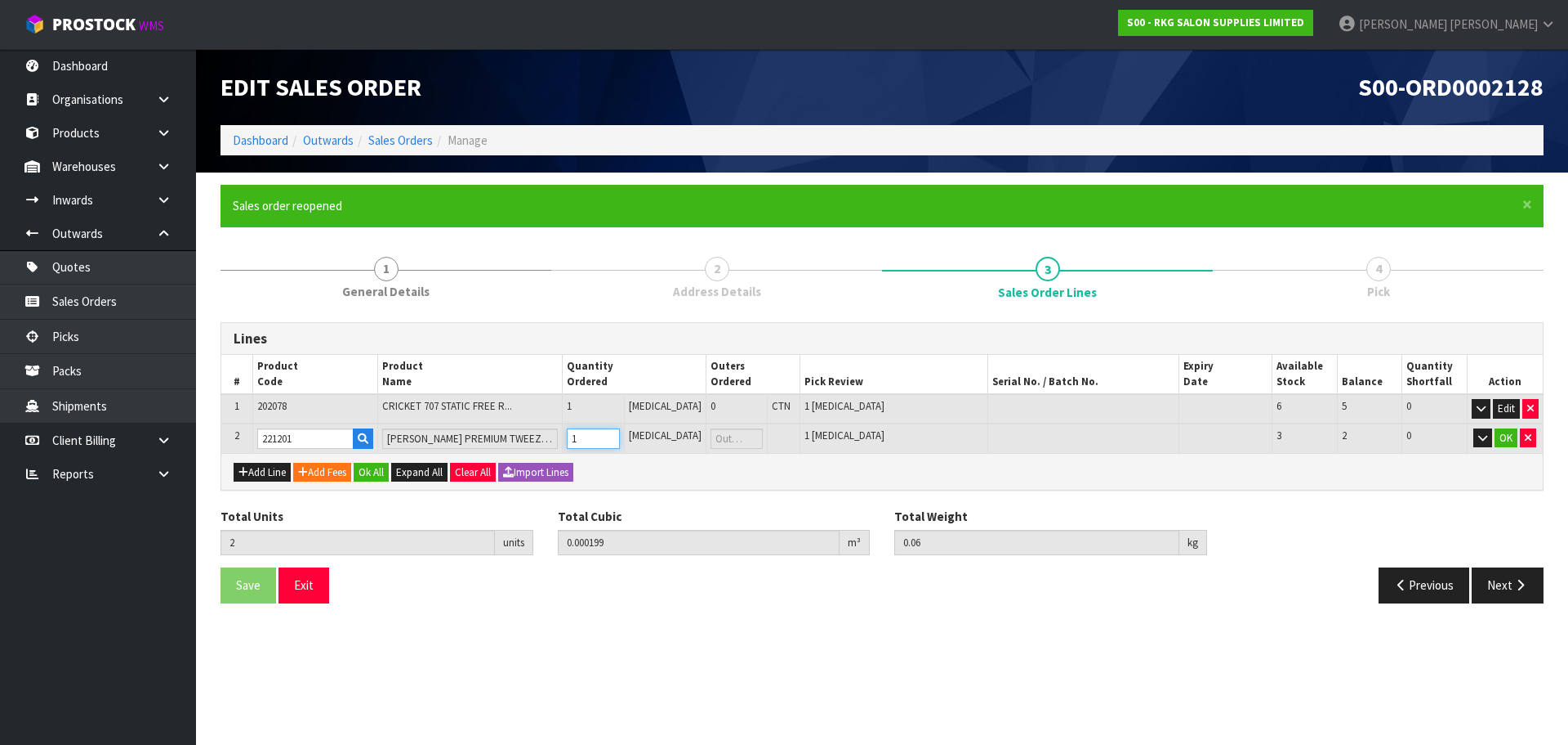
click at [620, 434] on input "1" at bounding box center [593, 438] width 53 height 20
click at [1502, 435] on button "OK" at bounding box center [1506, 438] width 23 height 20
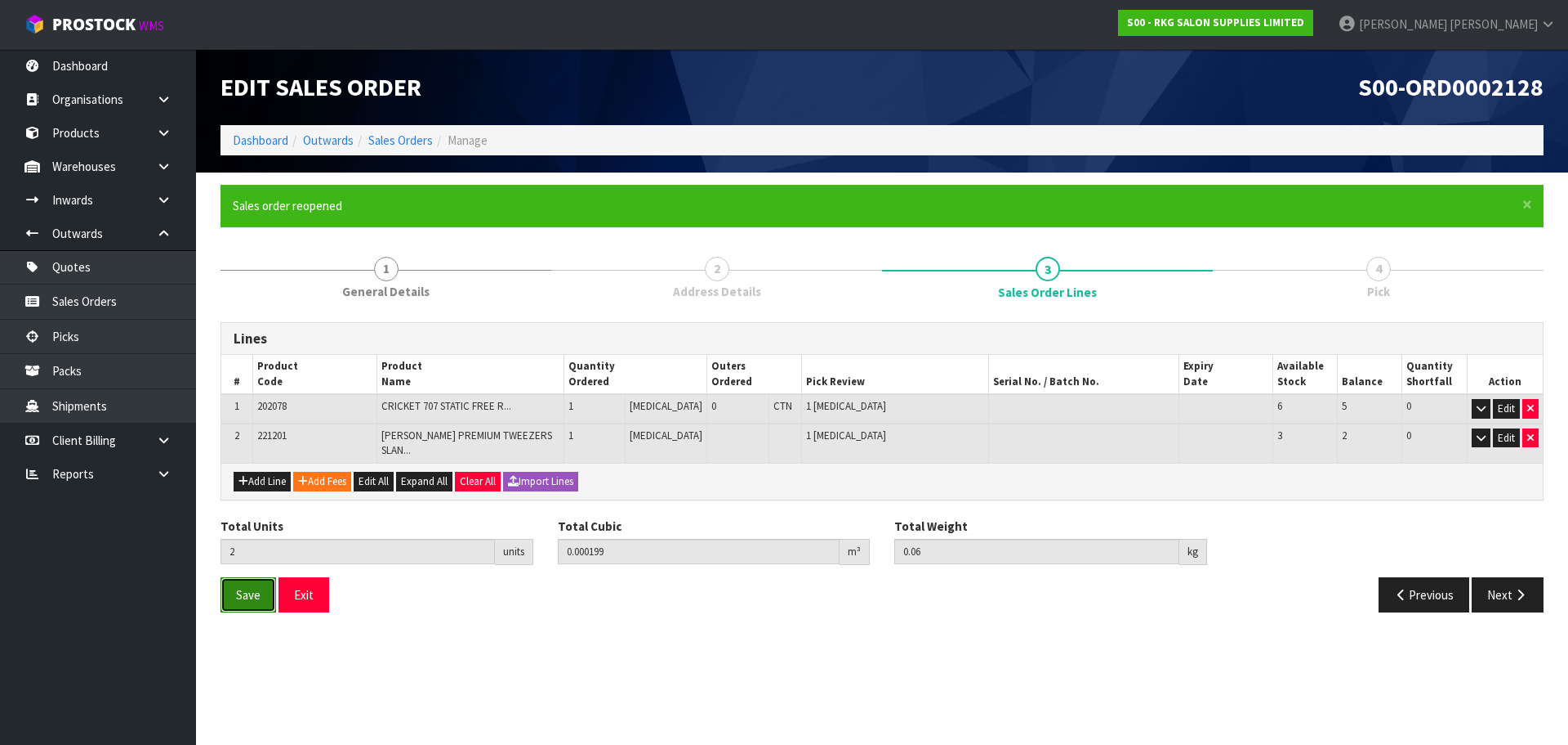
click at [248, 587] on span "Save" at bounding box center [248, 595] width 24 height 16
click at [1503, 588] on button "Next" at bounding box center [1508, 595] width 71 height 35
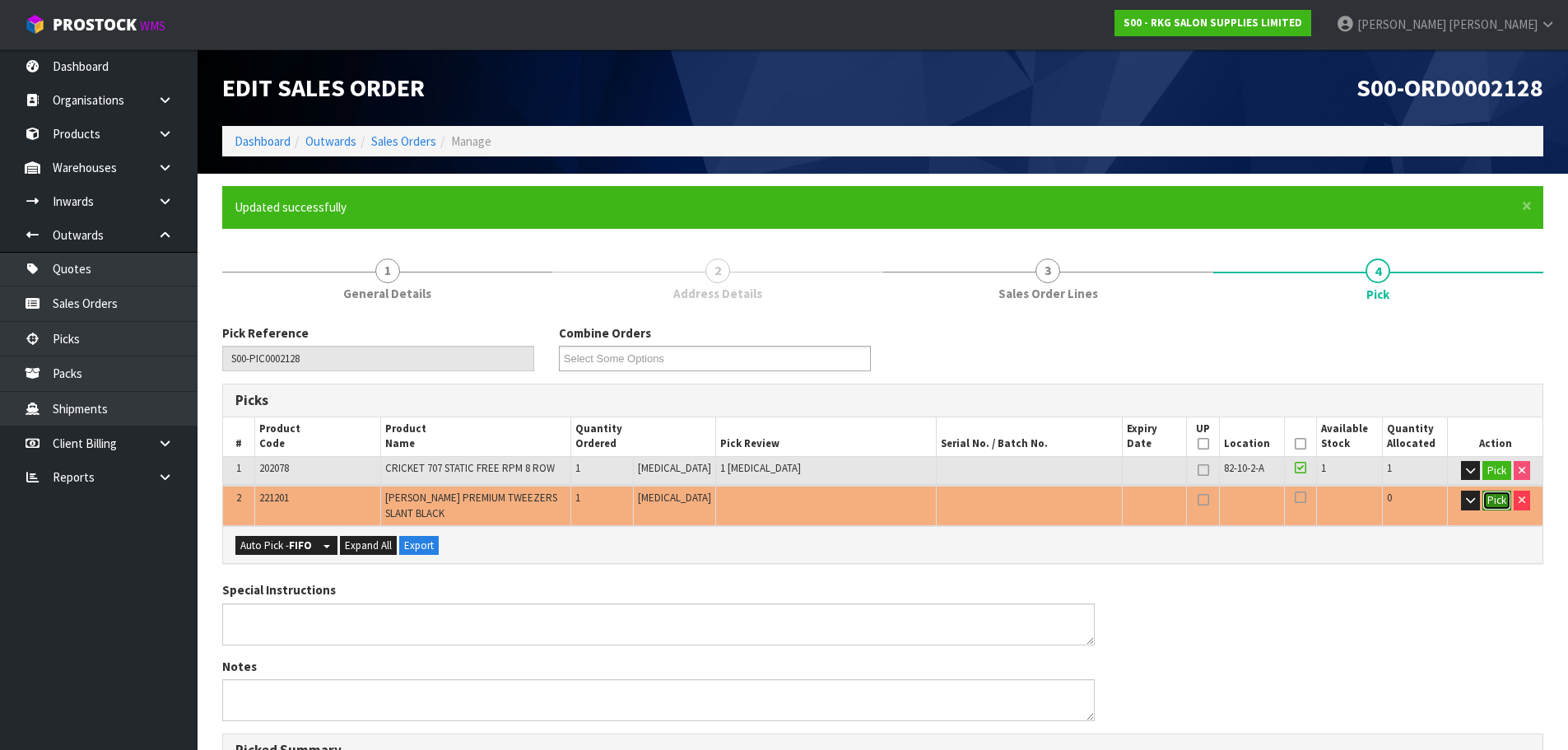
click at [1493, 505] on button "Pick" at bounding box center [1497, 499] width 29 height 20
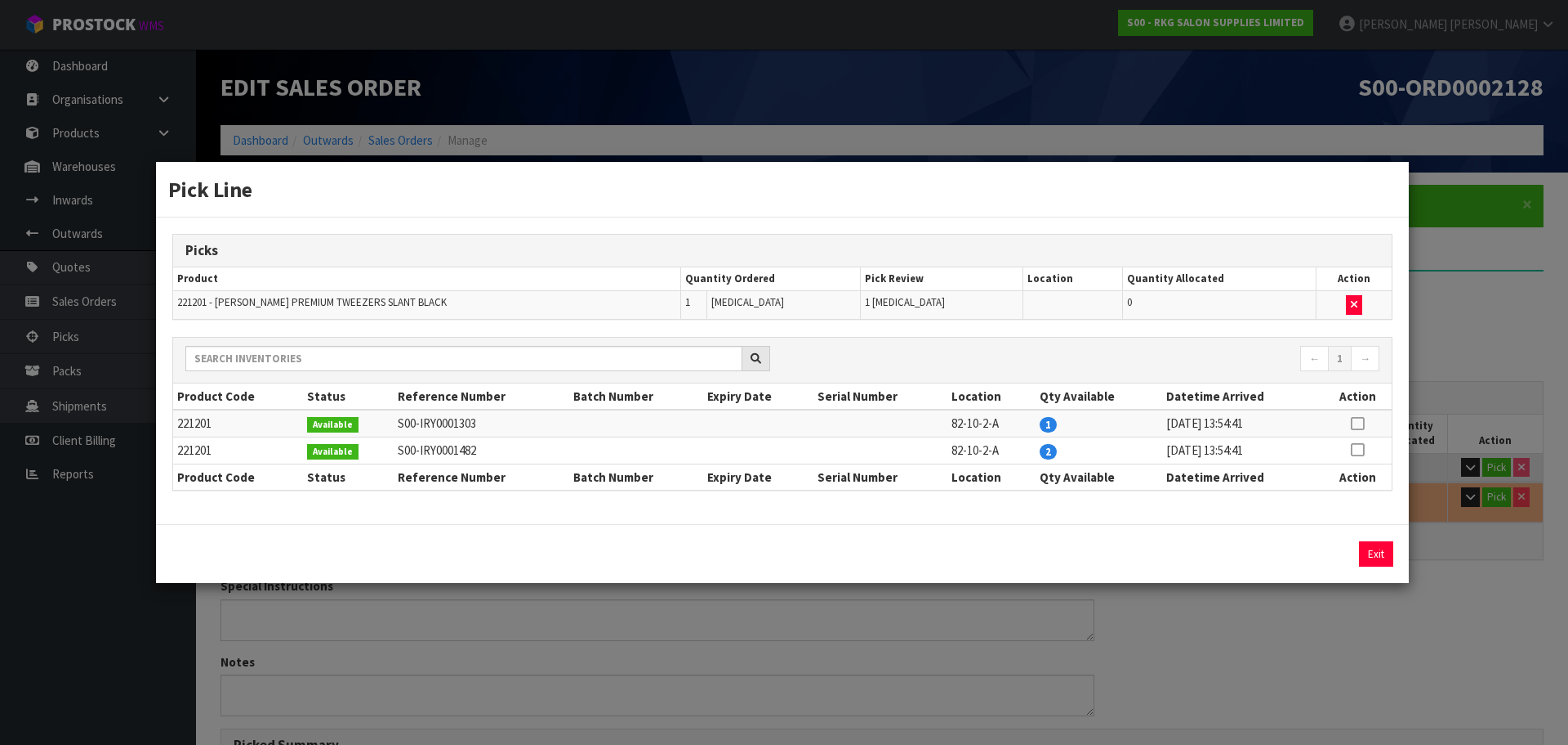
click at [1359, 424] on icon at bounding box center [1357, 424] width 13 height 1
click at [1319, 555] on button "Assign Pick" at bounding box center [1321, 554] width 67 height 25
type input "Piece x 2"
type input "2"
type input "0.000199"
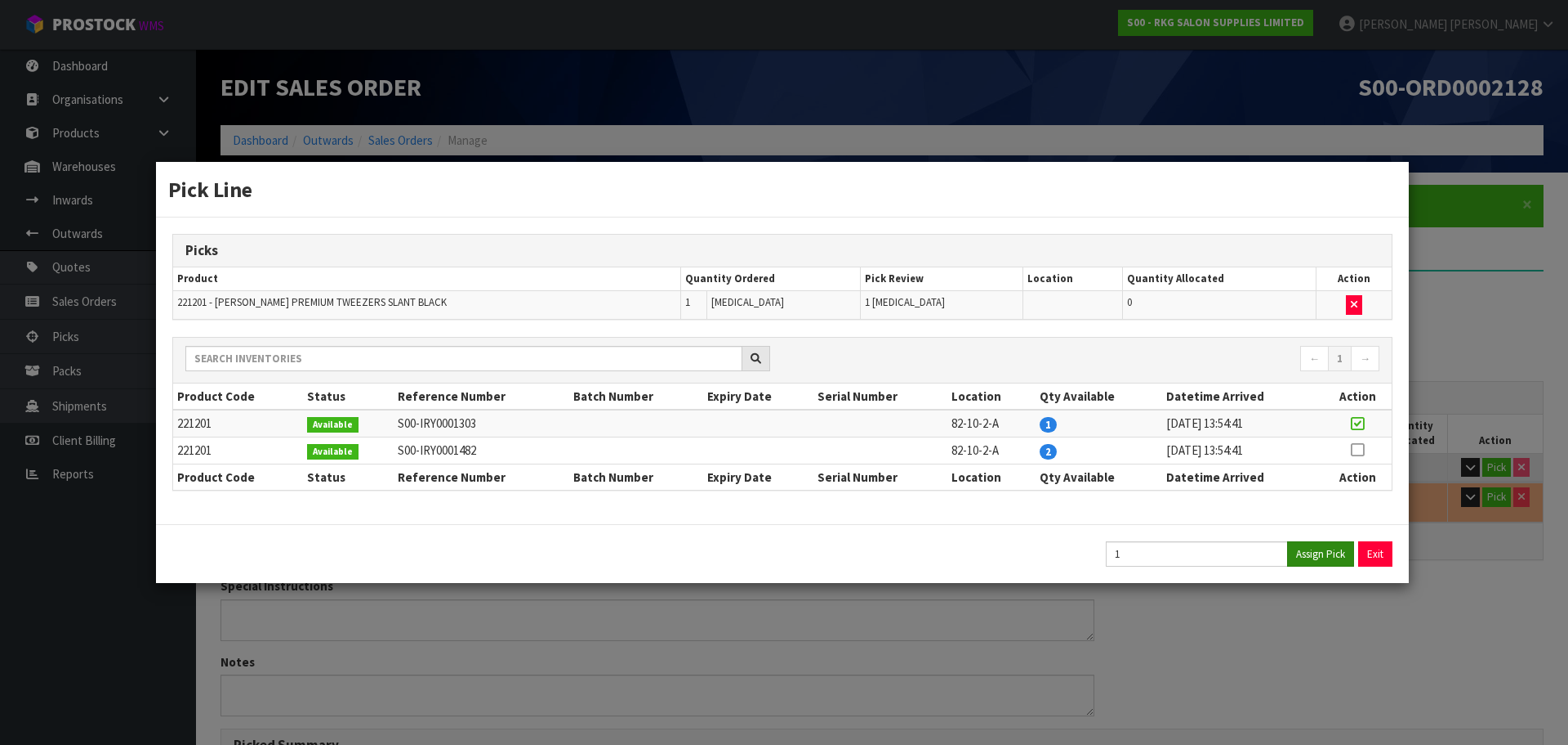
type input "0.06"
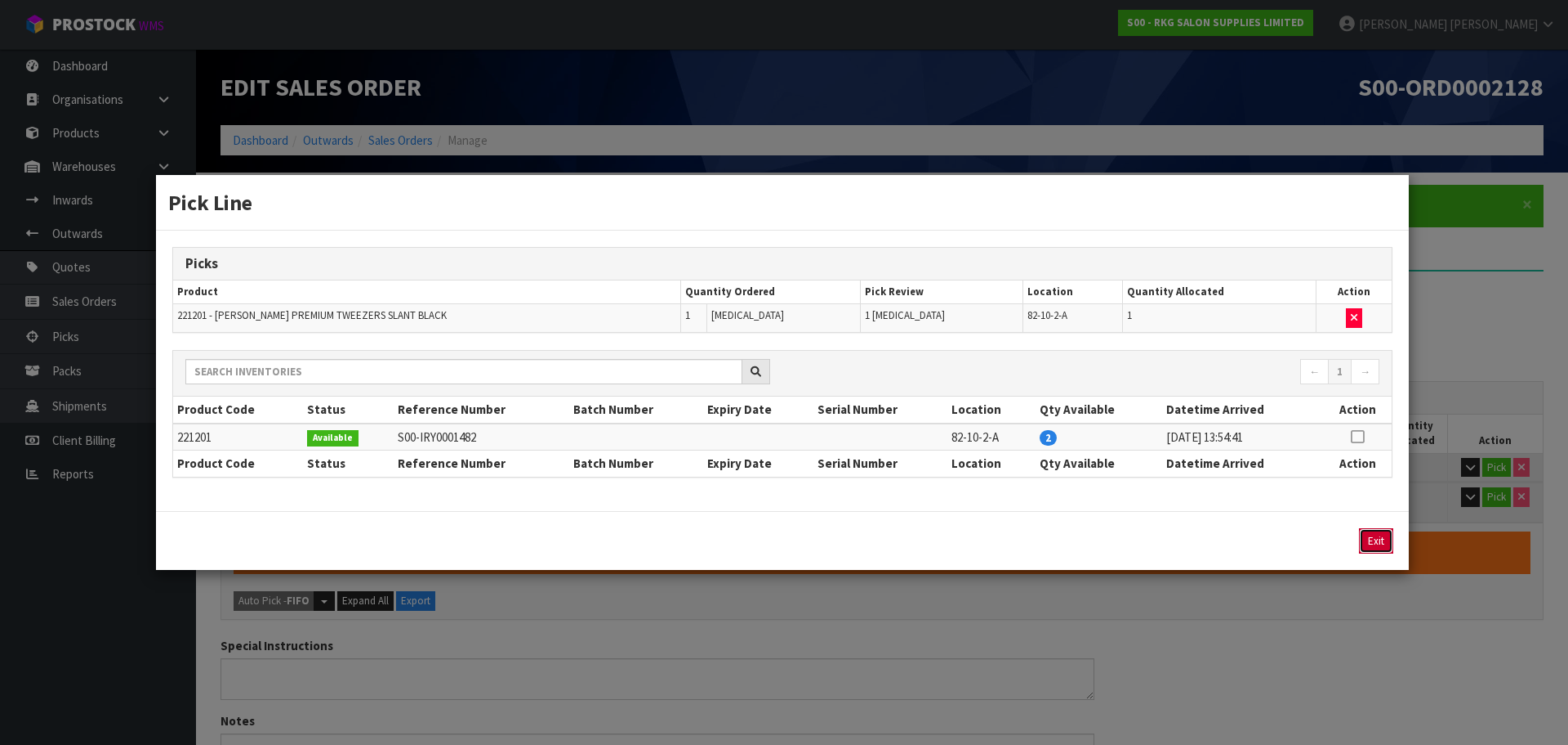
click at [1374, 541] on button "Exit" at bounding box center [1376, 540] width 34 height 25
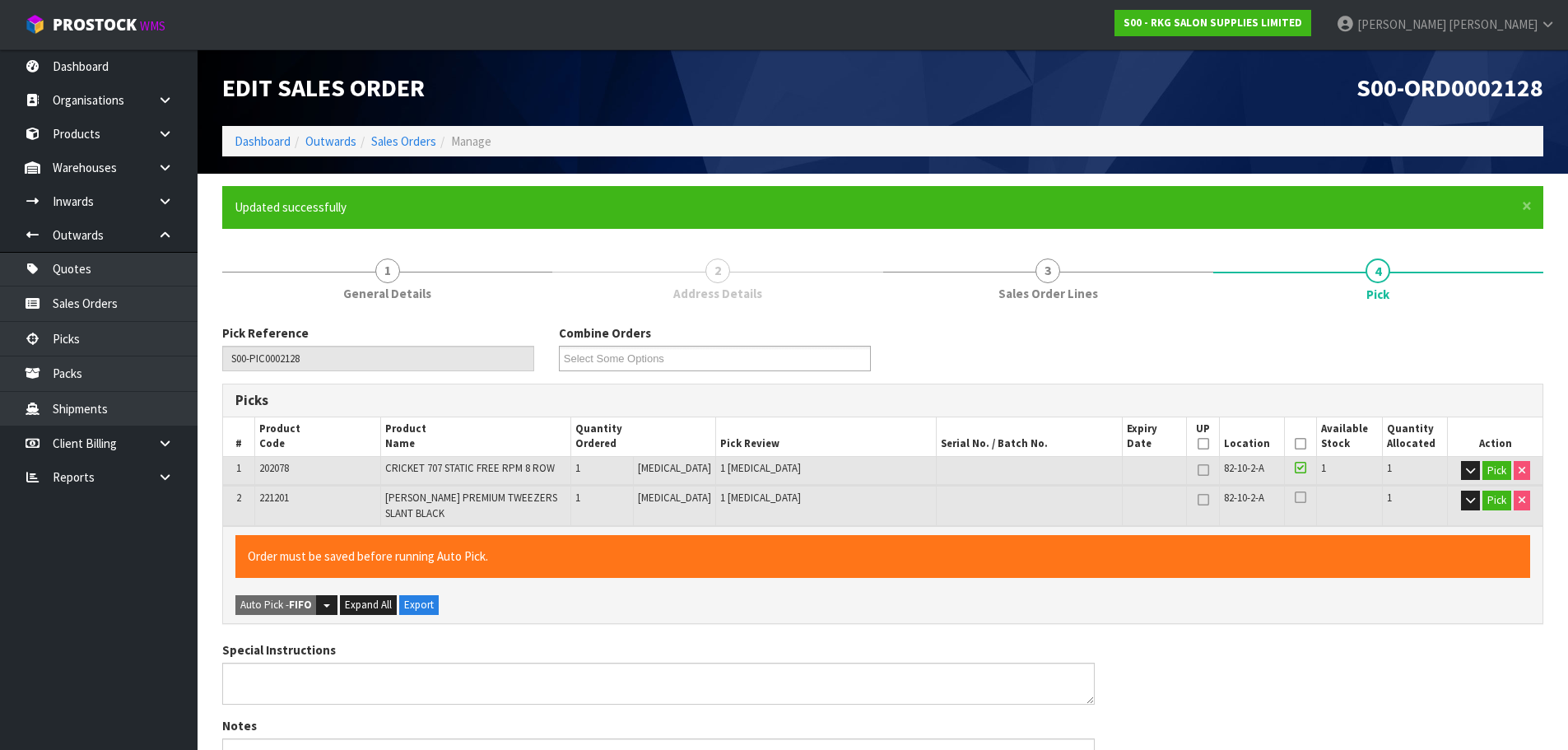
click at [1299, 444] on icon at bounding box center [1300, 443] width 11 height 1
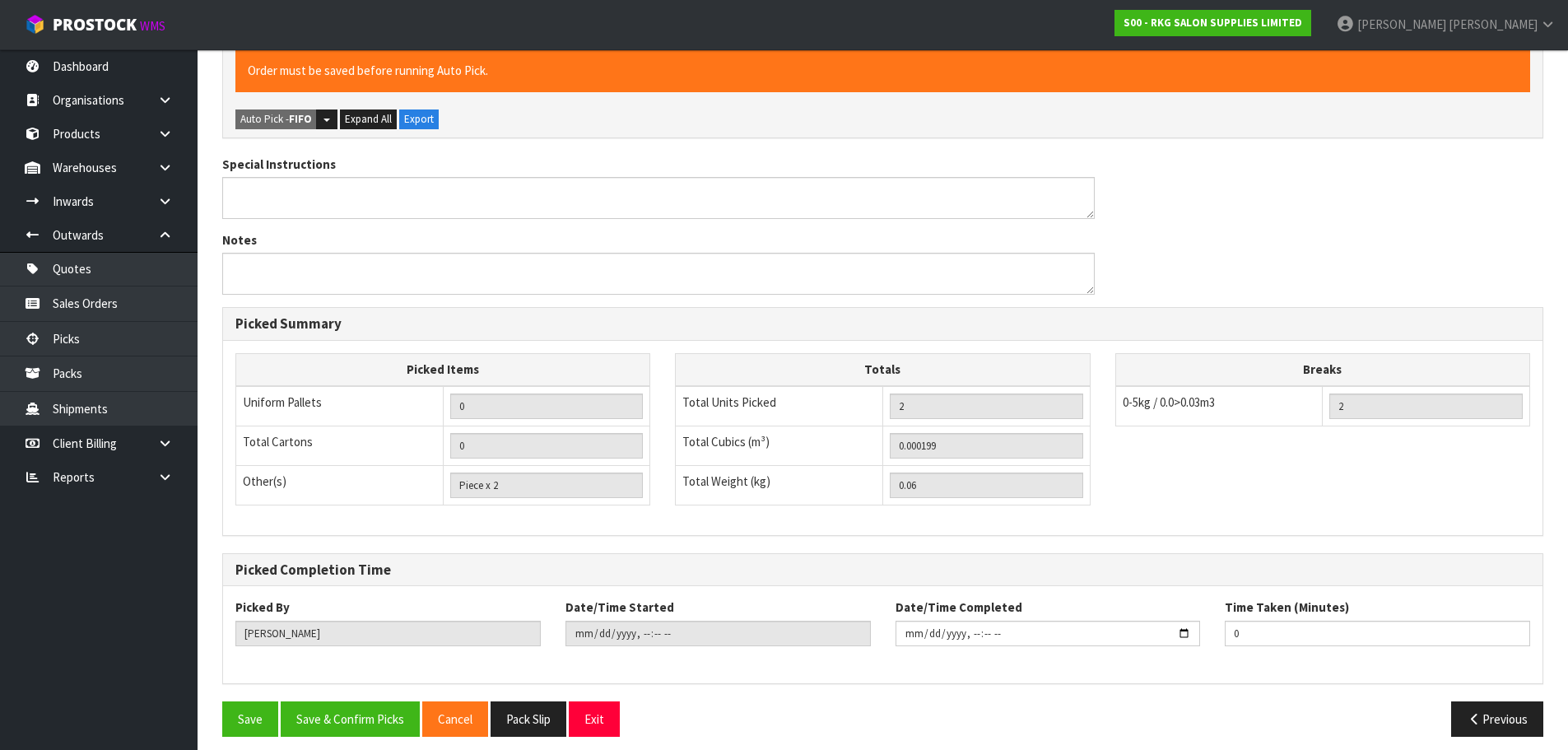
scroll to position [486, 0]
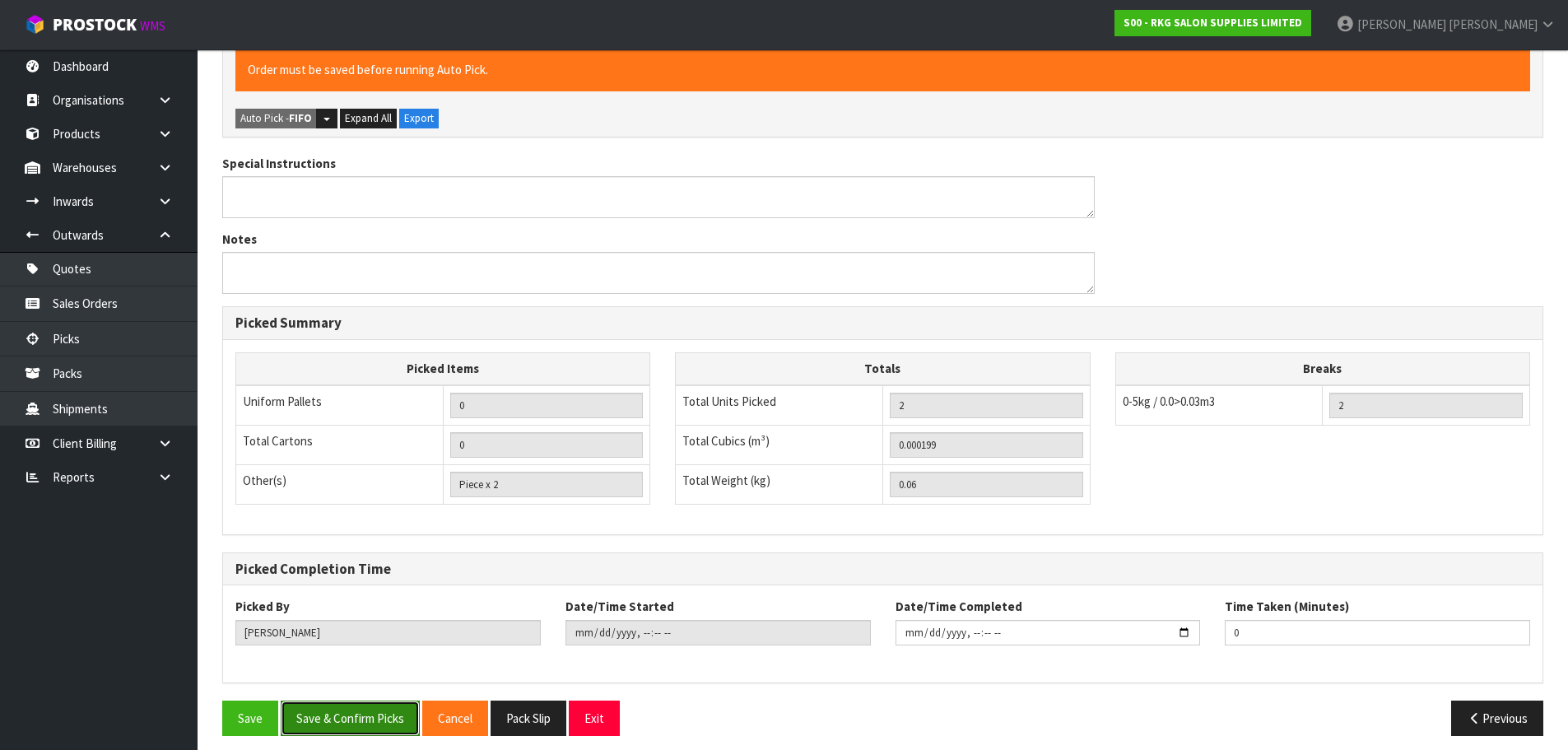
click at [368, 713] on button "Save & Confirm Picks" at bounding box center [350, 718] width 139 height 36
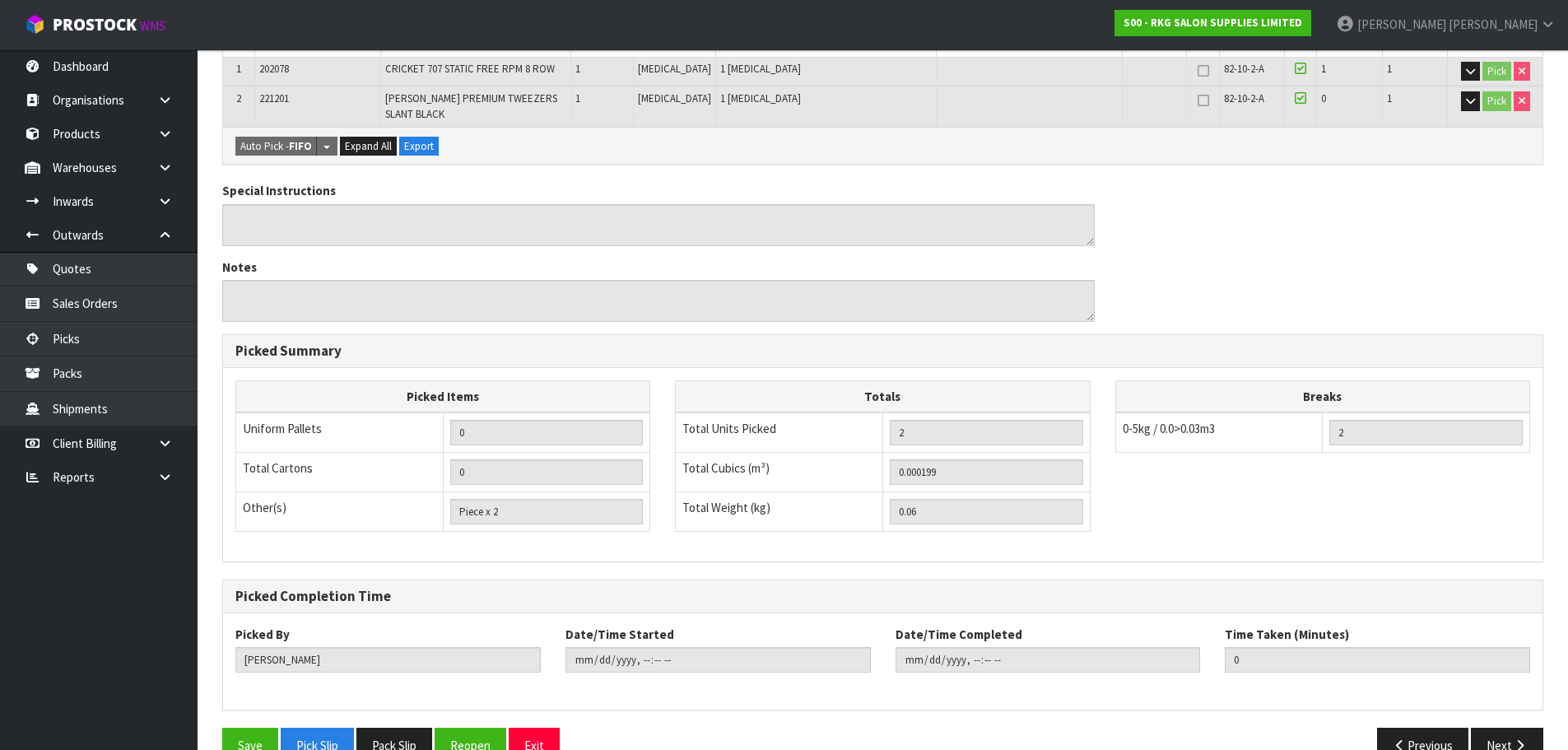
scroll to position [426, 0]
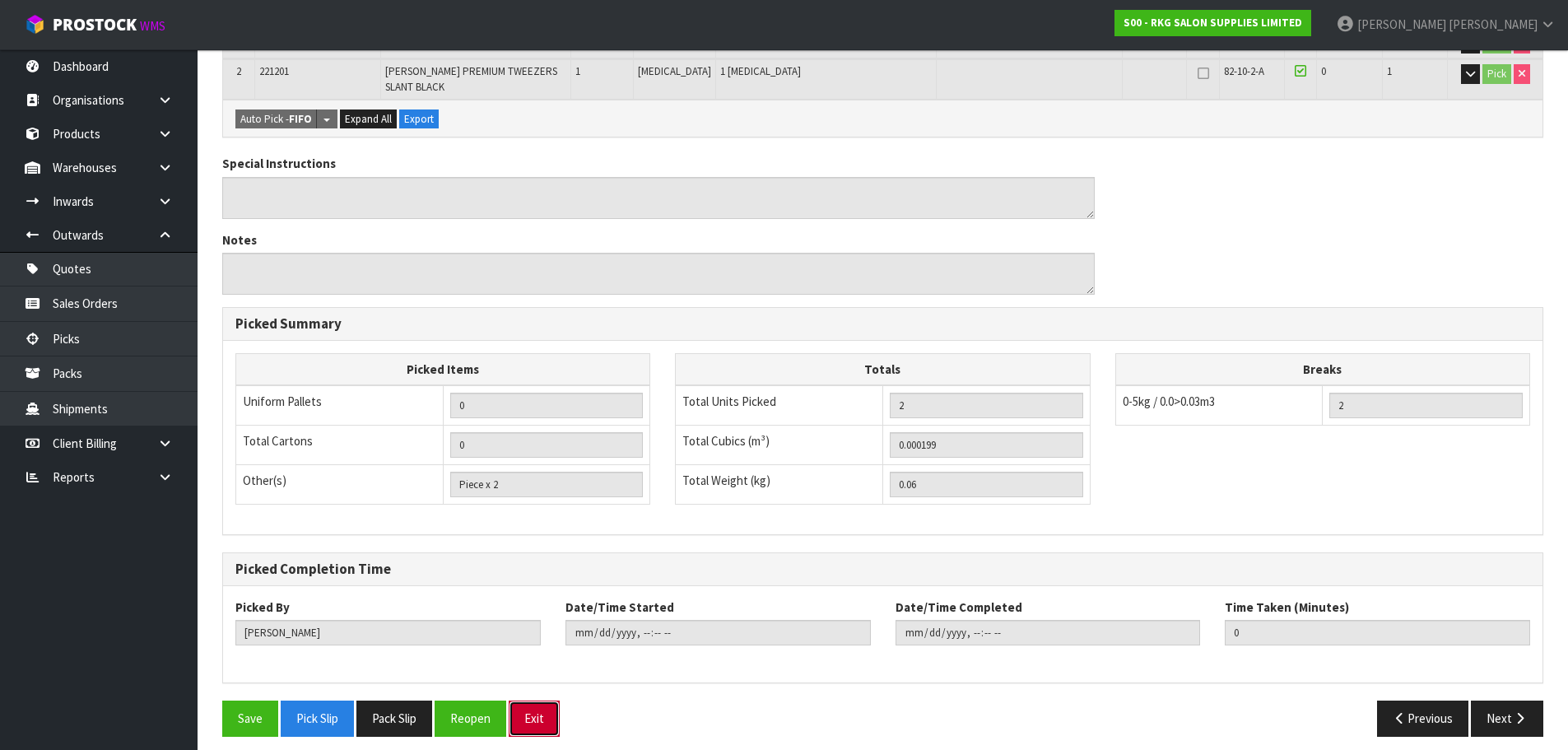
click at [539, 714] on button "Exit" at bounding box center [534, 718] width 51 height 36
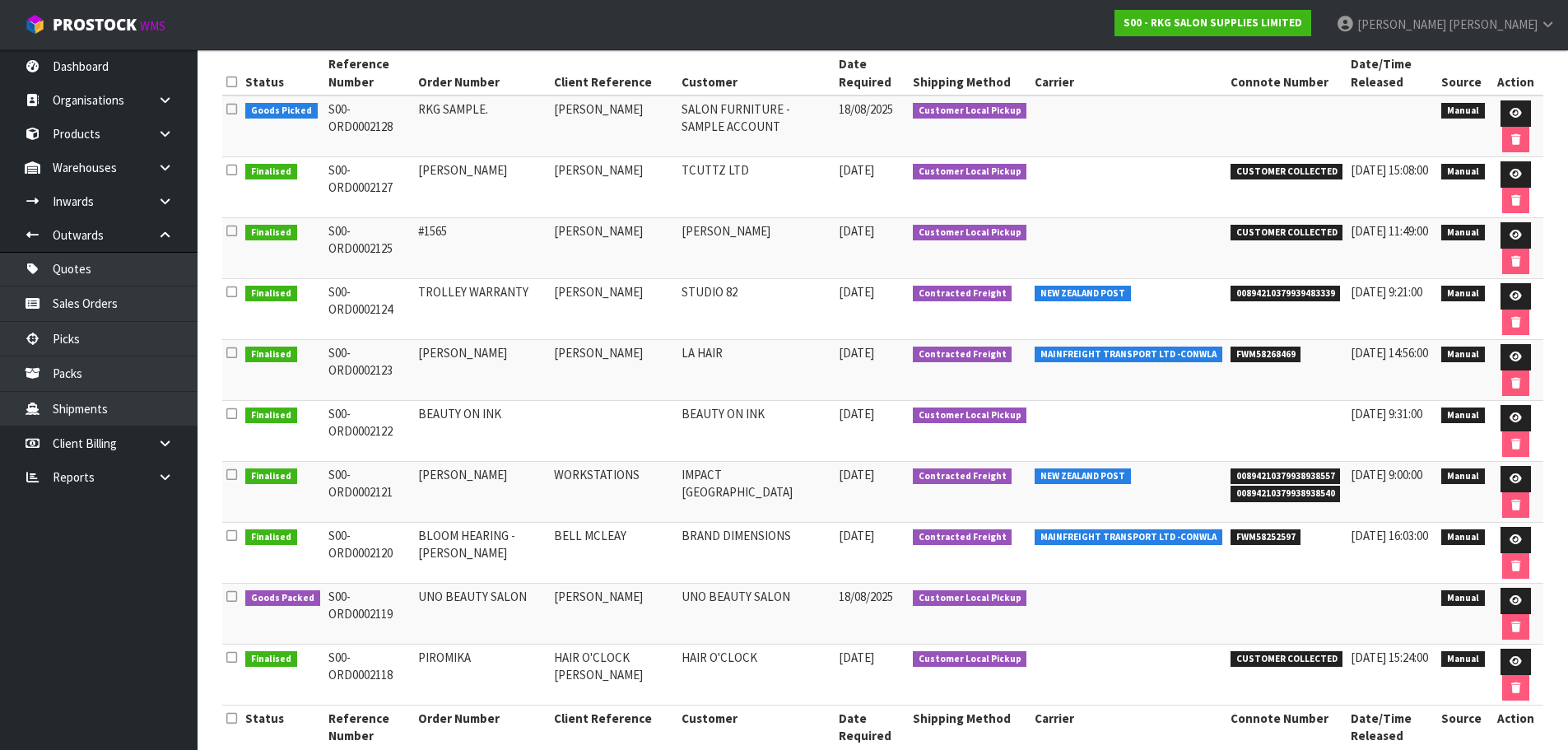
scroll to position [82, 0]
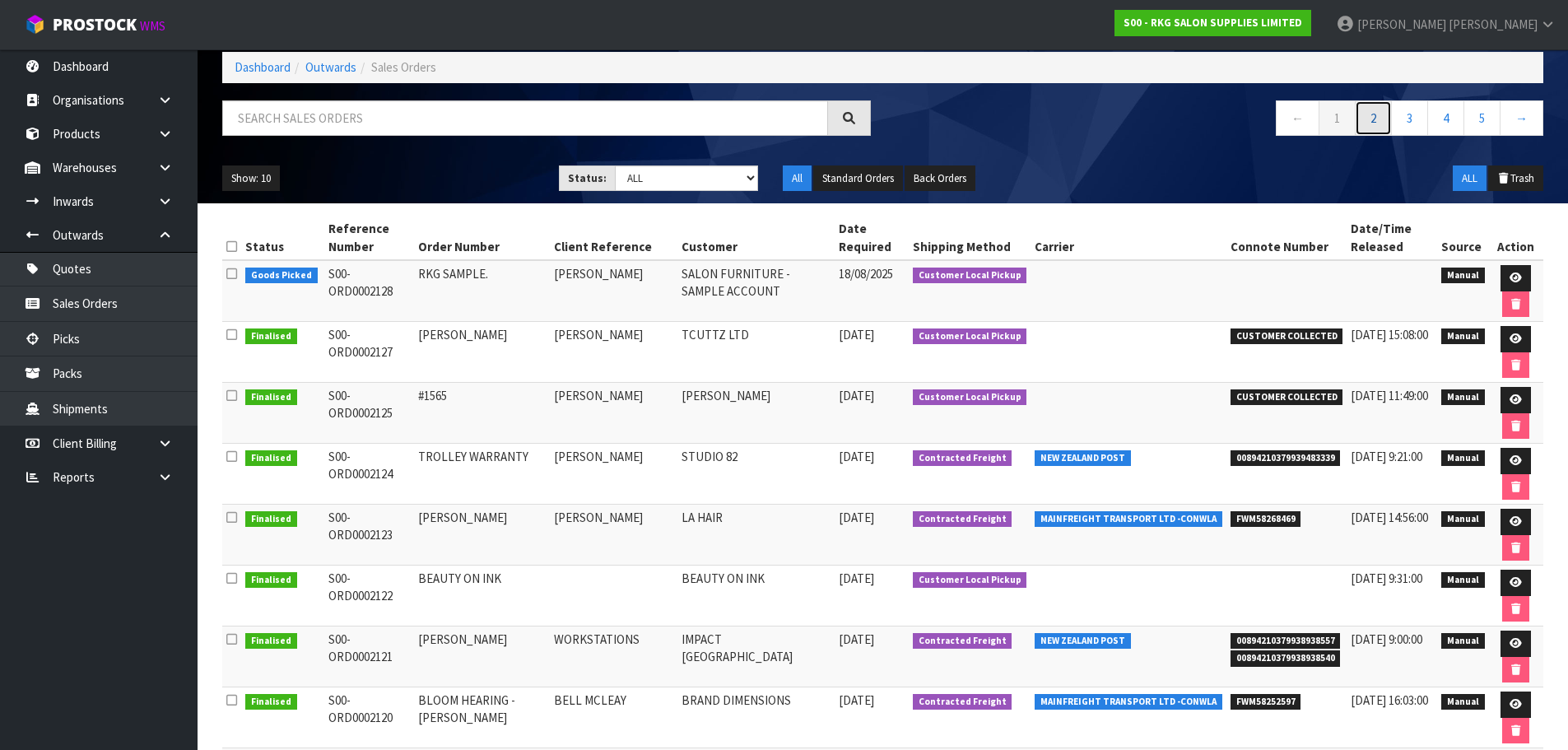
click at [1368, 121] on link "2" at bounding box center [1373, 118] width 37 height 36
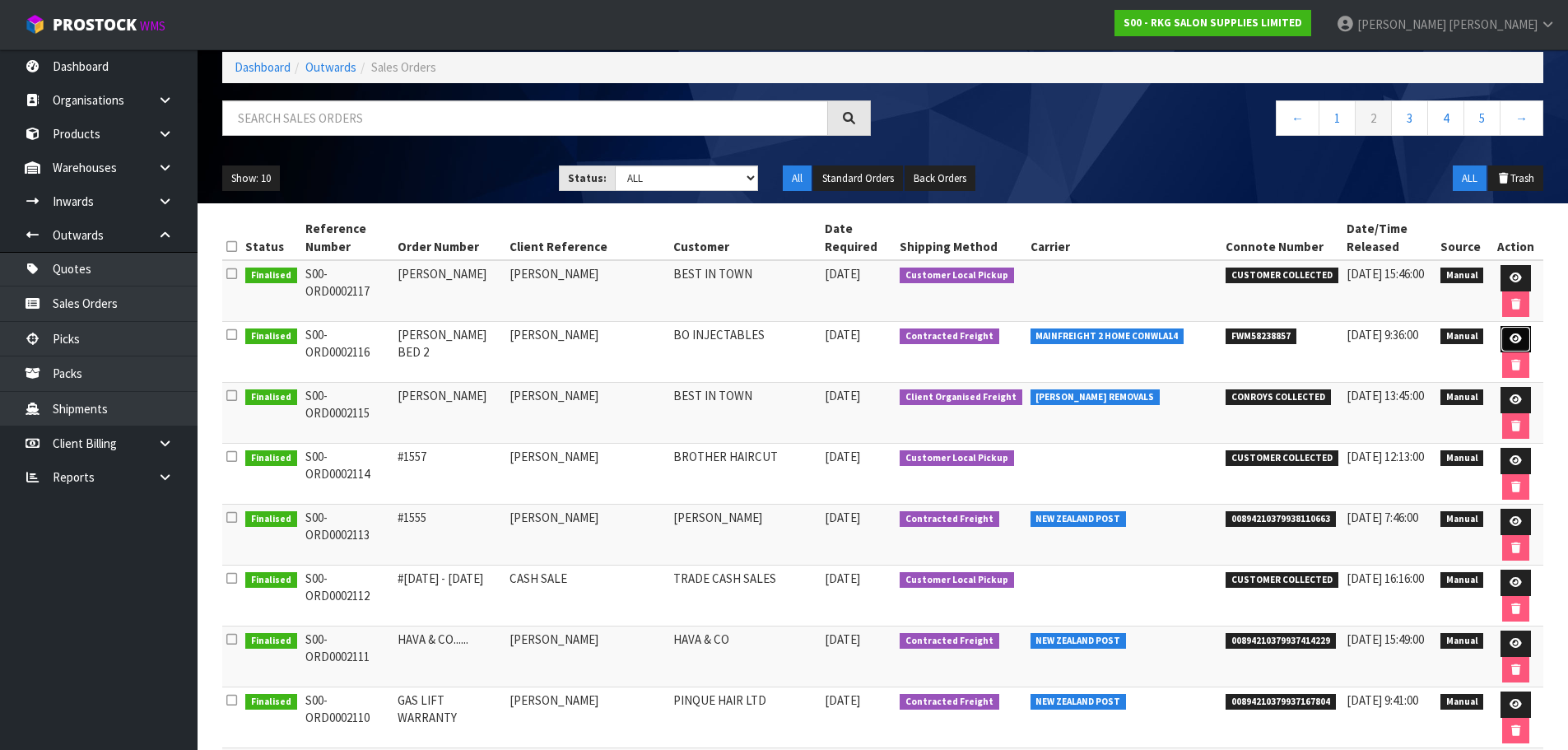
click at [1514, 339] on icon at bounding box center [1516, 338] width 12 height 10
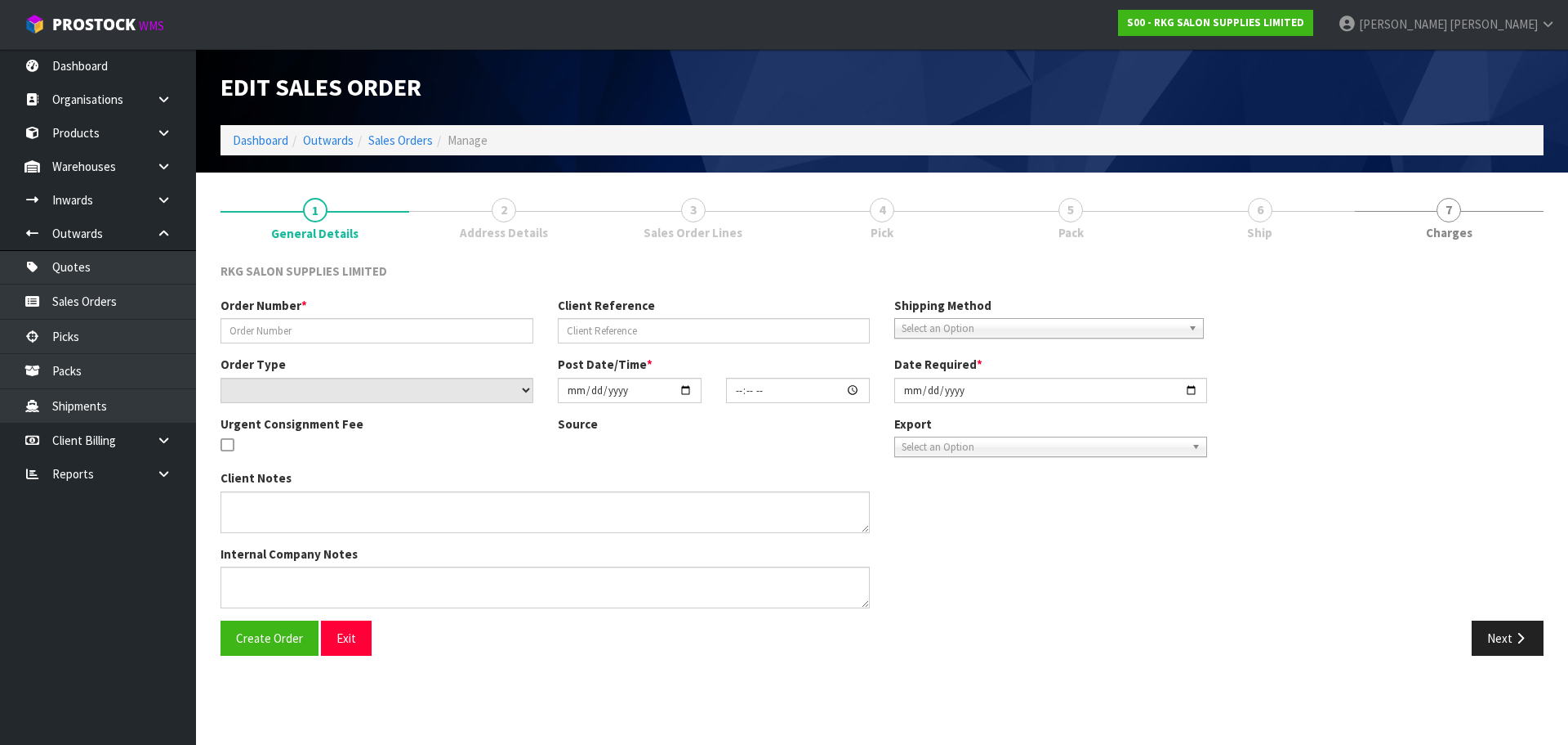
type input "COURTNEY BED 2"
type input "COURTNEY CLARK"
select select "number:0"
type input "2025-08-12"
type input "00:00:00.000"
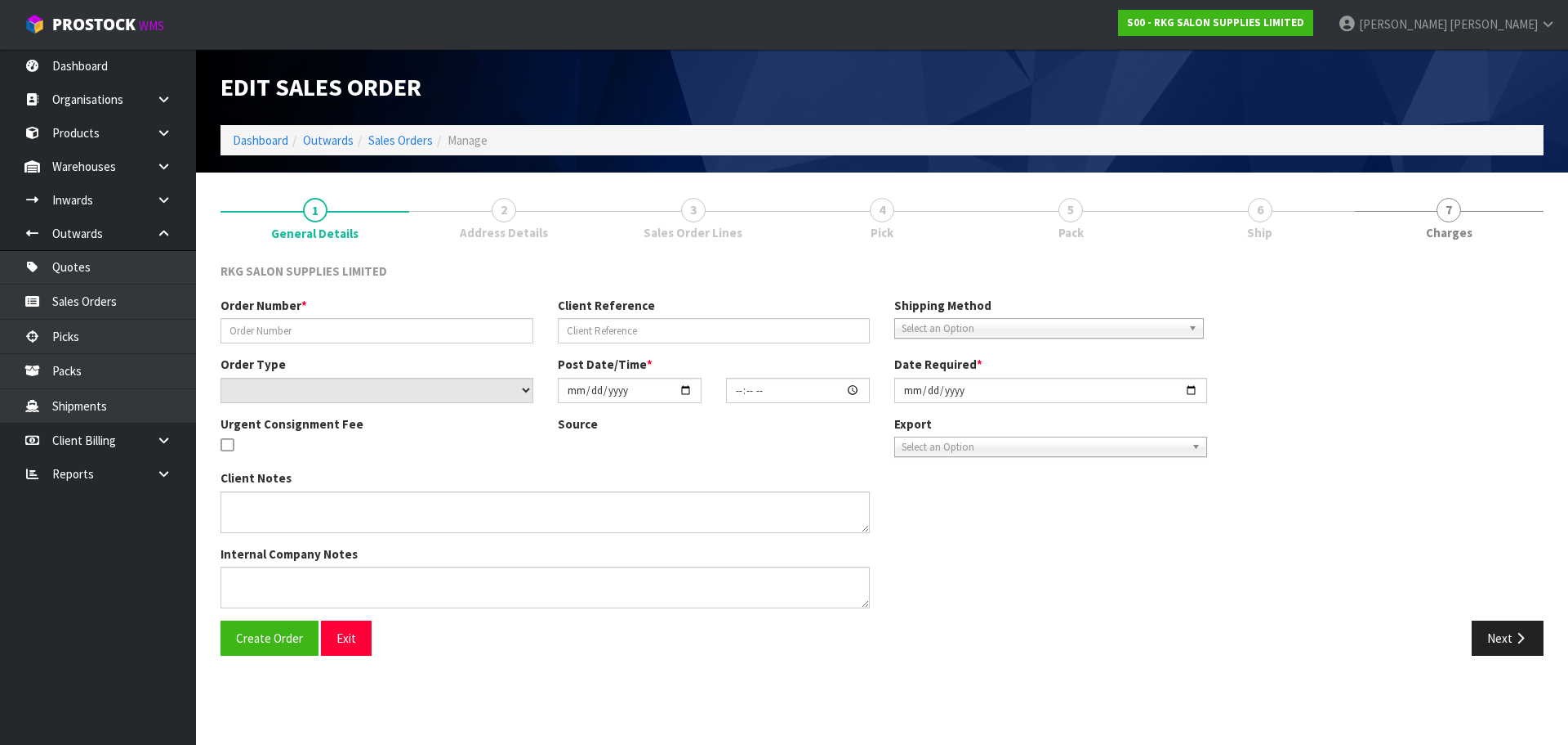
type input "2025-08-12"
type textarea "IS IT POSSIBLE TO PLEASE HAVE ALL THE PACKING REMOVED SO IT’S JUST THE BED. EXT…"
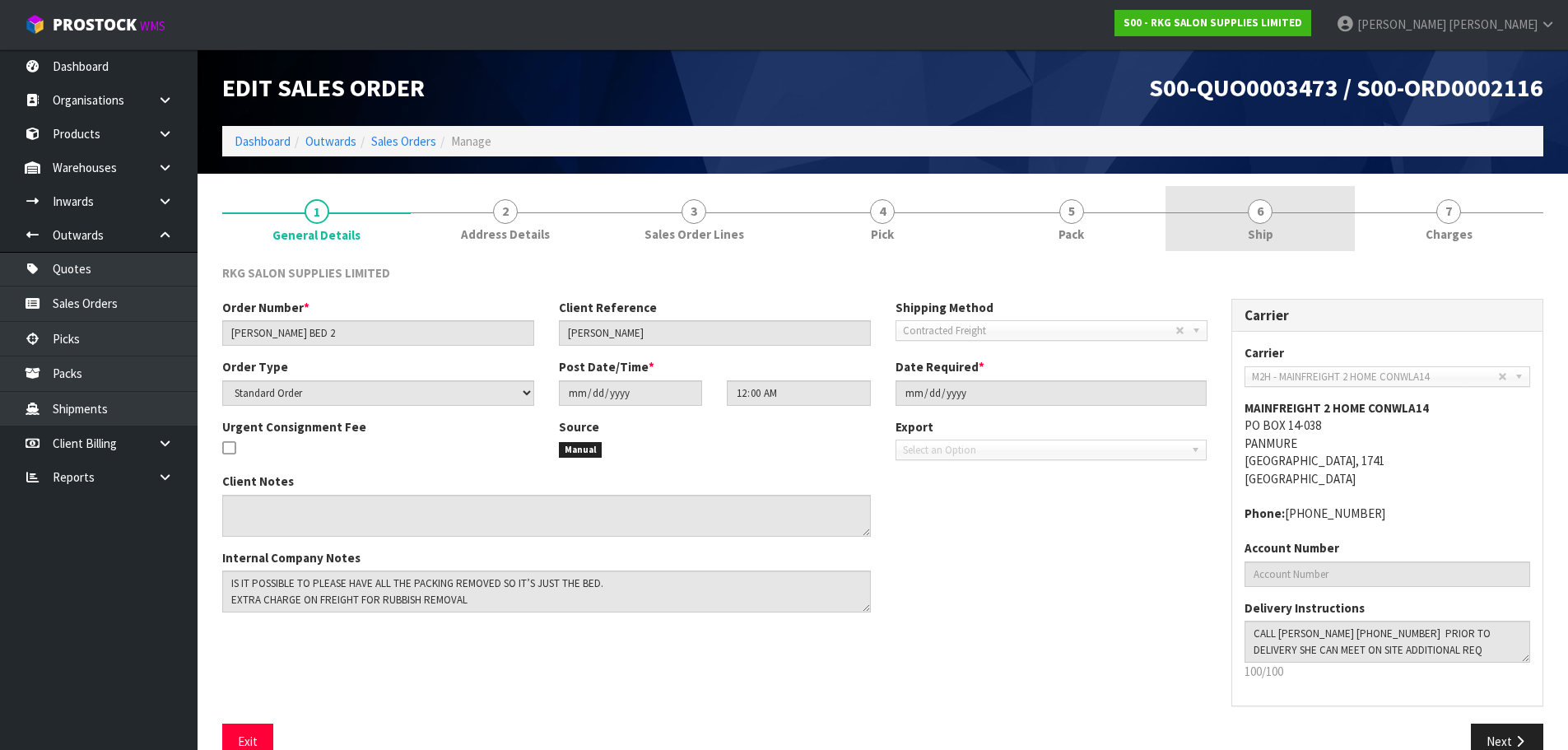
click at [1246, 202] on link "6 Ship" at bounding box center [1260, 219] width 189 height 65
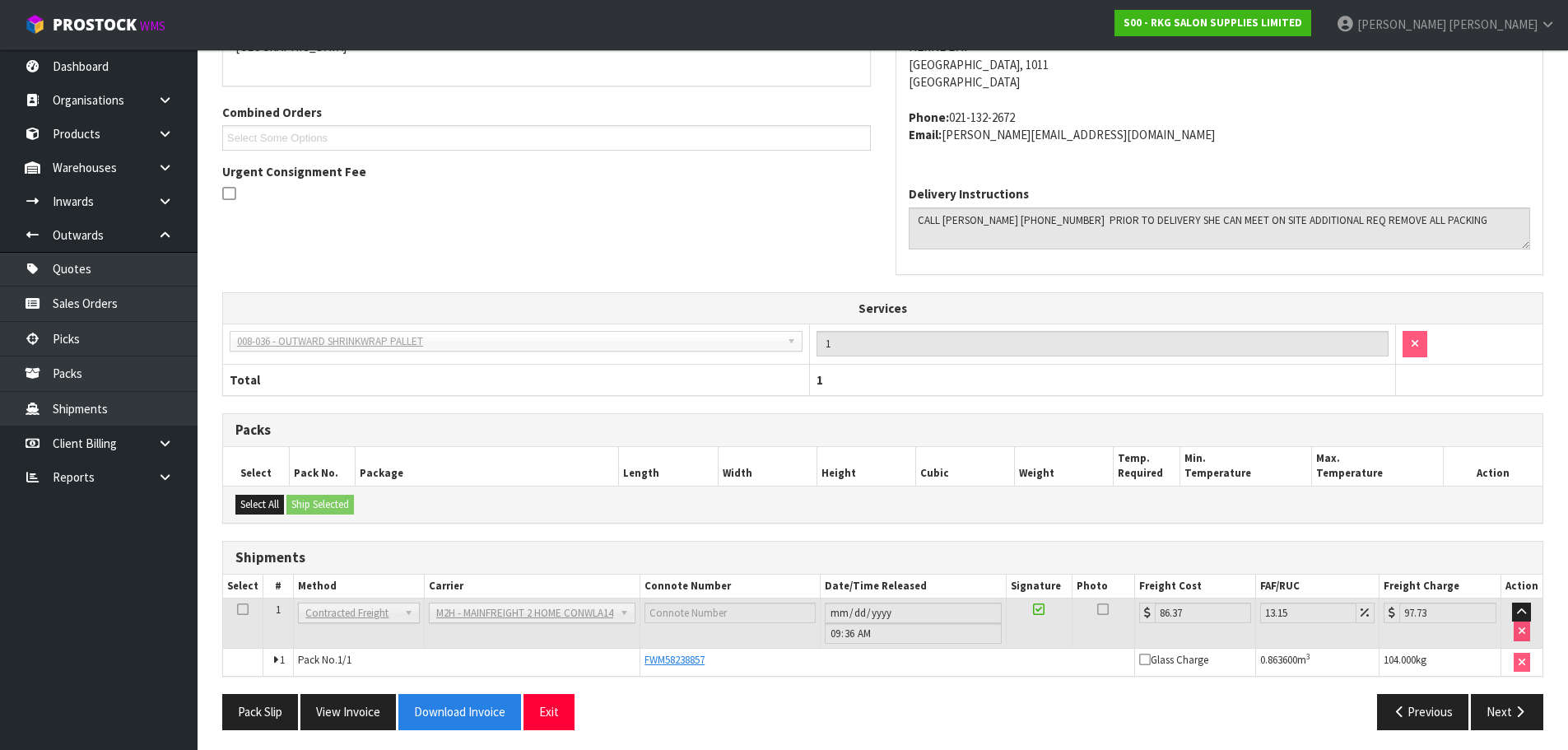
scroll to position [330, 0]
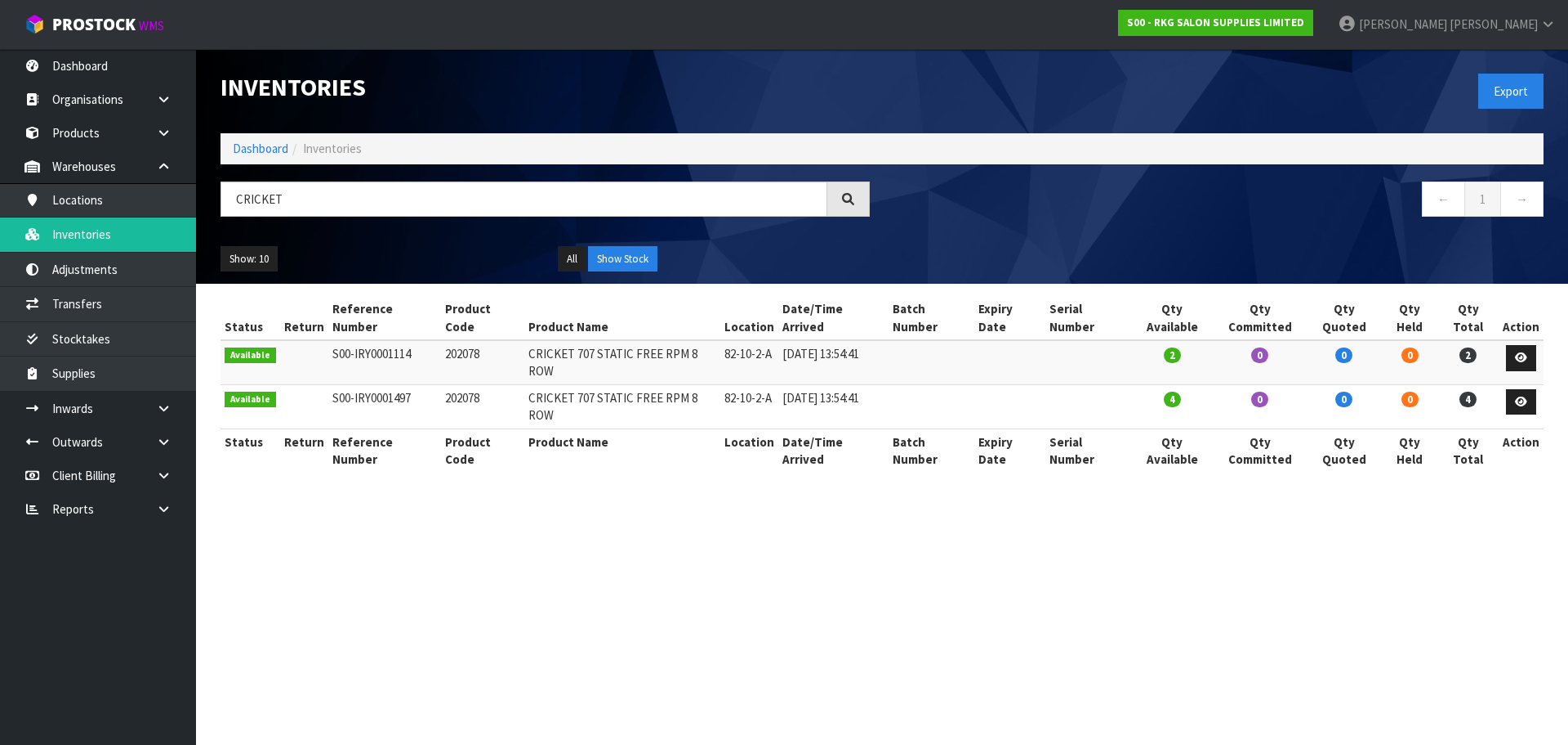
drag, startPoint x: 305, startPoint y: 203, endPoint x: 221, endPoint y: 202, distance: 84.0
click at [221, 202] on input "CRICKET" at bounding box center [525, 199] width 607 height 35
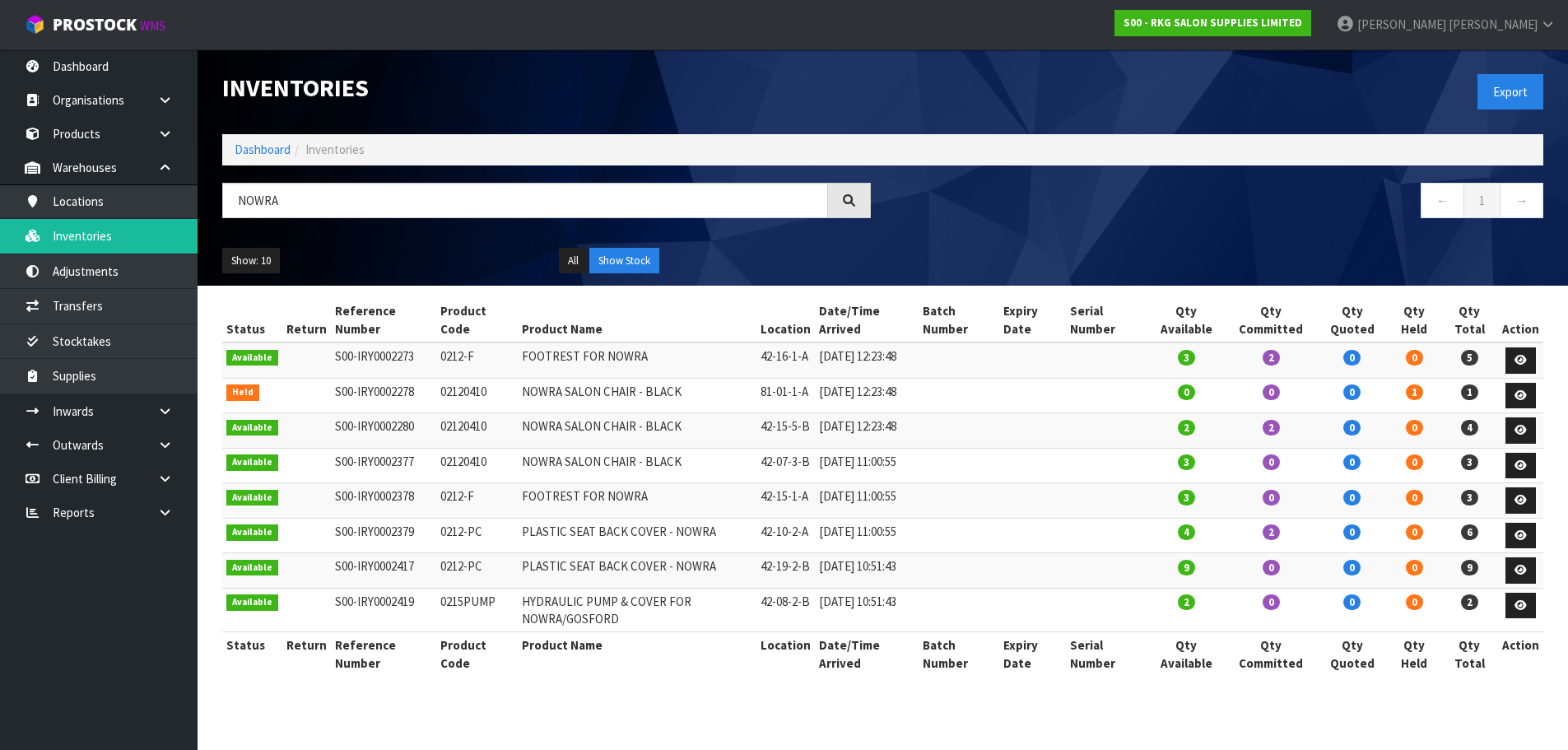
type input "NOWRA"
drag, startPoint x: 292, startPoint y: 209, endPoint x: 223, endPoint y: 208, distance: 69.0
click at [223, 208] on input "NOWRA" at bounding box center [526, 200] width 606 height 36
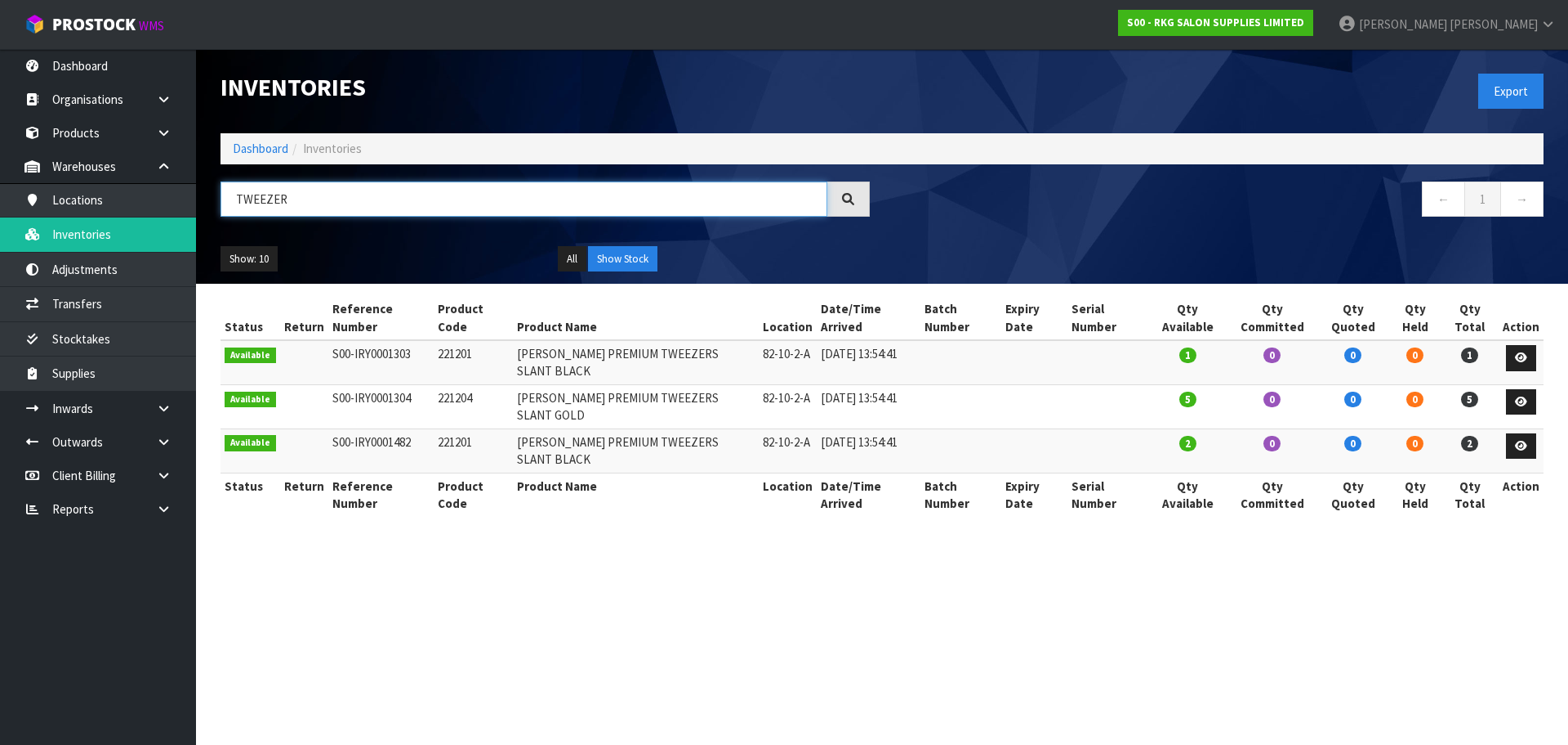
type input "TWEEZER"
